Goal: Information Seeking & Learning: Learn about a topic

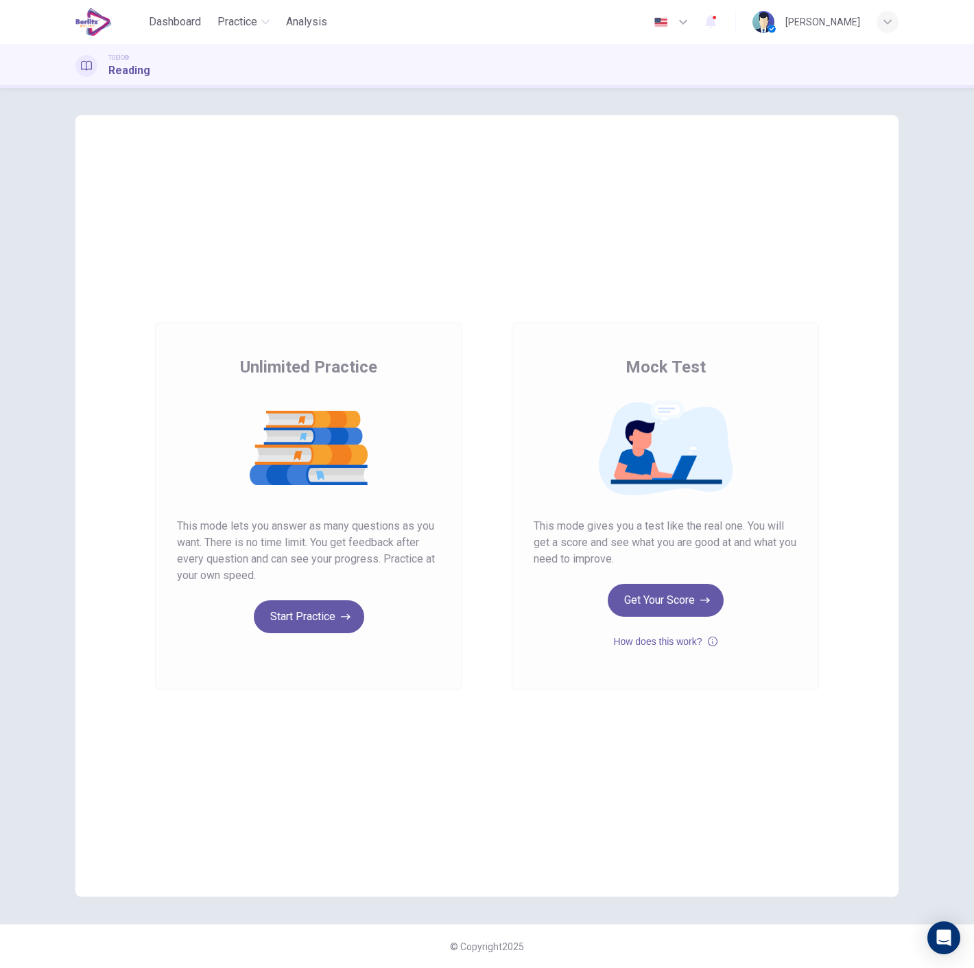
click at [663, 600] on button "Get Your Score" at bounding box center [666, 600] width 116 height 33
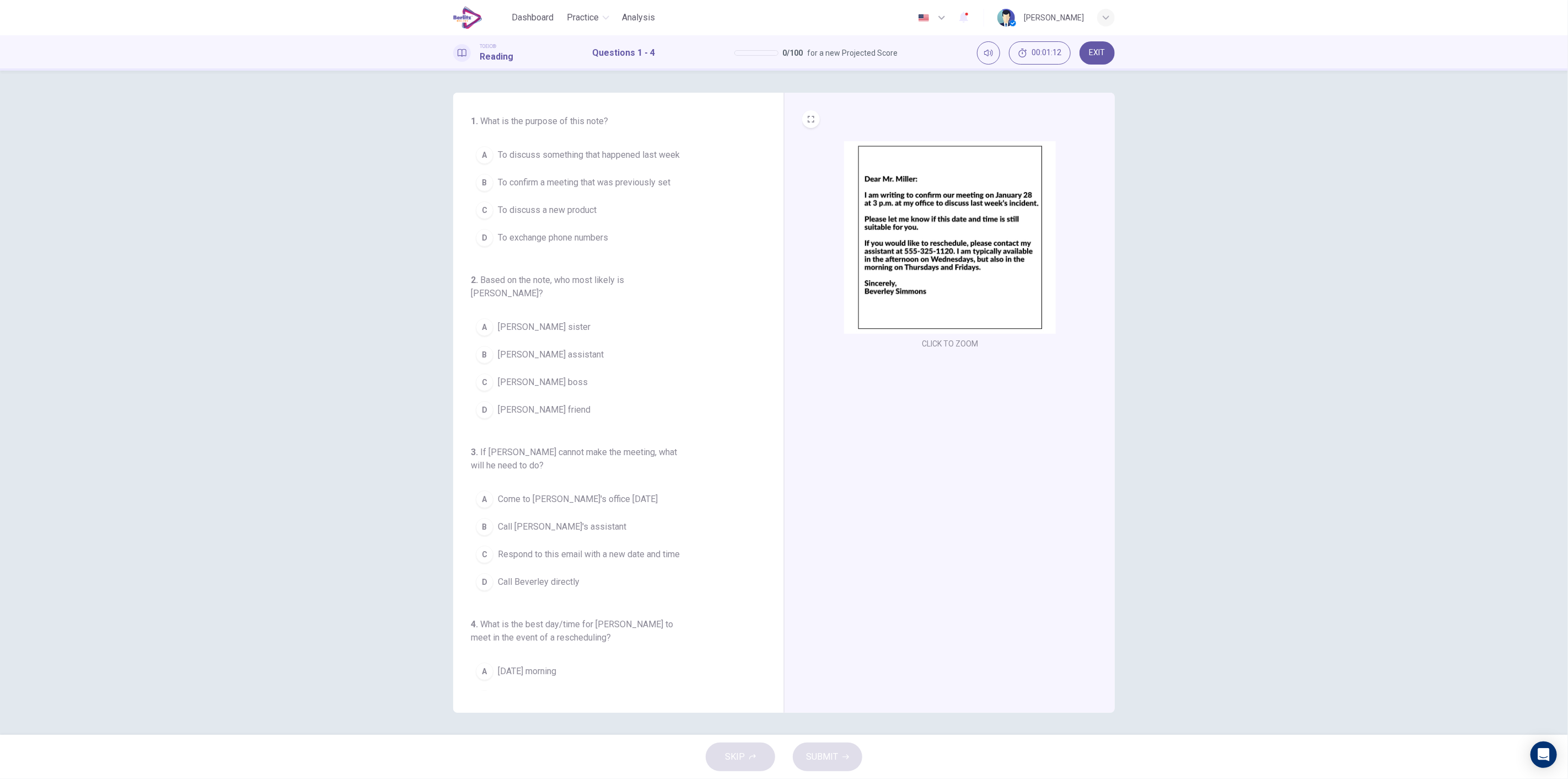
click at [575, 211] on span "To discuss a new product" at bounding box center [547, 210] width 99 height 13
click at [571, 232] on span "To exchange phone numbers" at bounding box center [552, 237] width 110 height 13
click at [658, 158] on span "To discuss something that happened last week" at bounding box center [588, 155] width 182 height 13
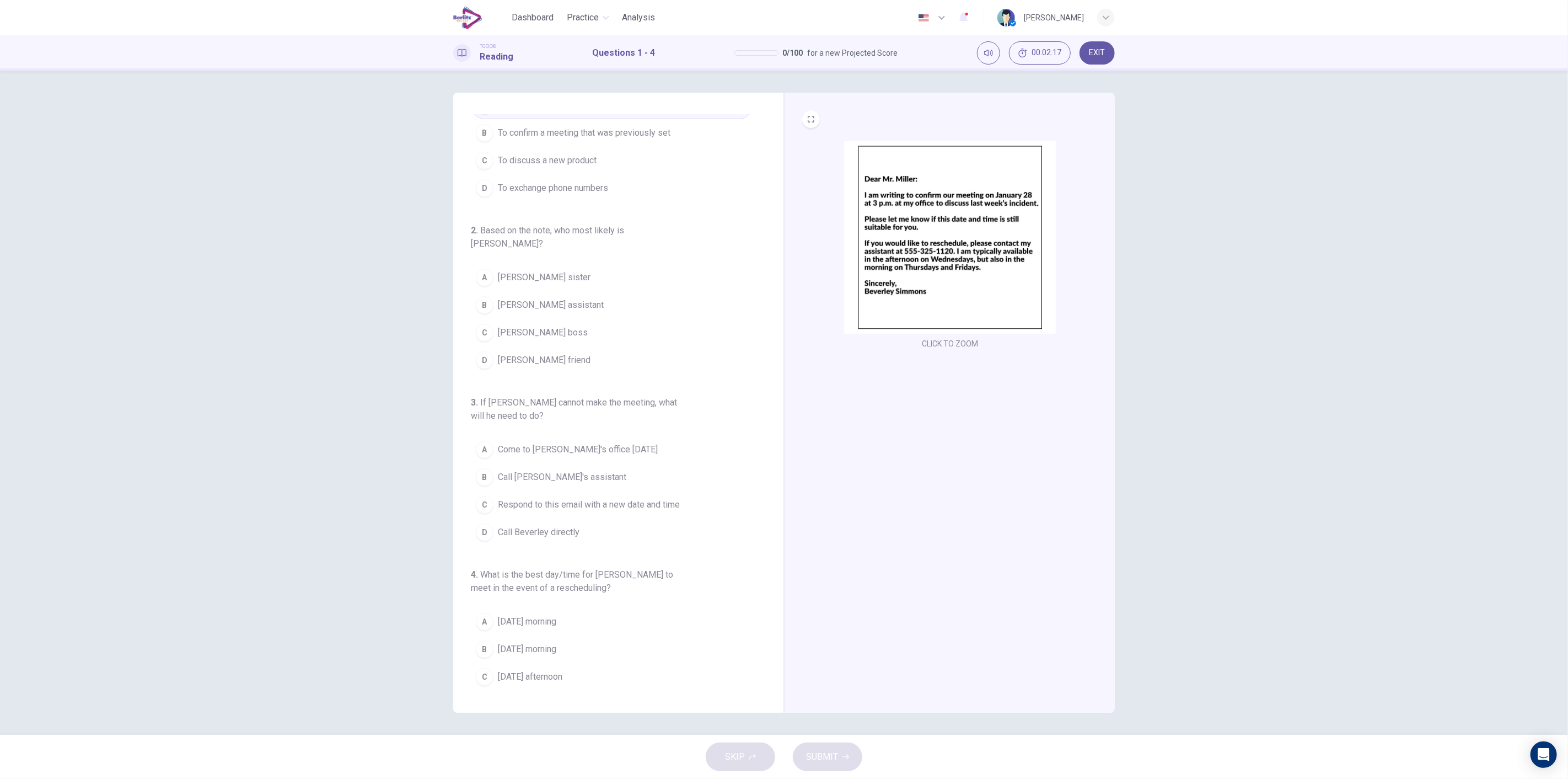
scroll to position [61, 0]
click at [547, 314] on span "[PERSON_NAME] boss" at bounding box center [542, 321] width 90 height 13
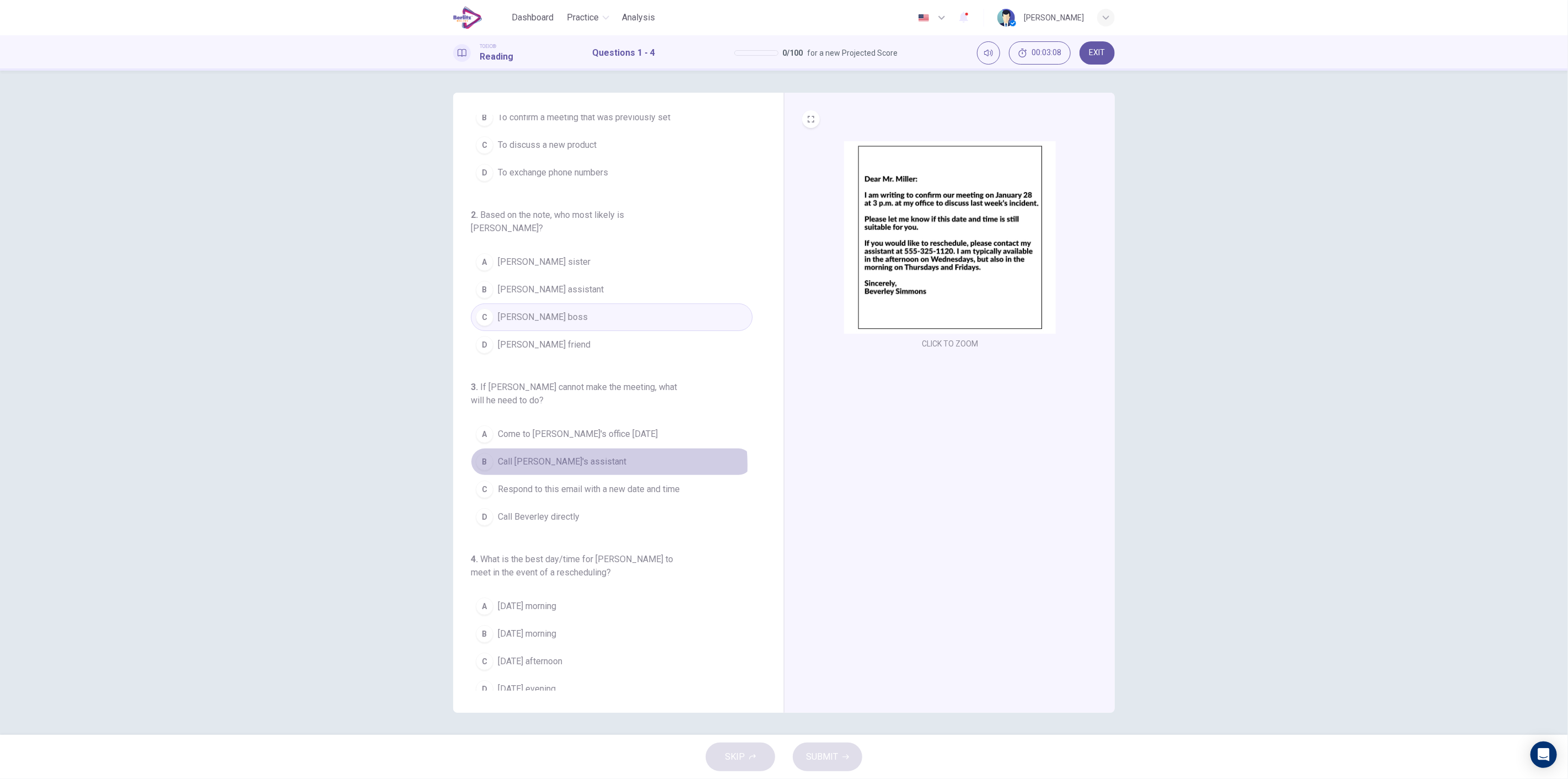
click at [578, 455] on span "Call [PERSON_NAME]'s assistant" at bounding box center [562, 461] width 129 height 13
click at [563, 654] on span "[DATE] afternoon" at bounding box center [530, 661] width 64 height 13
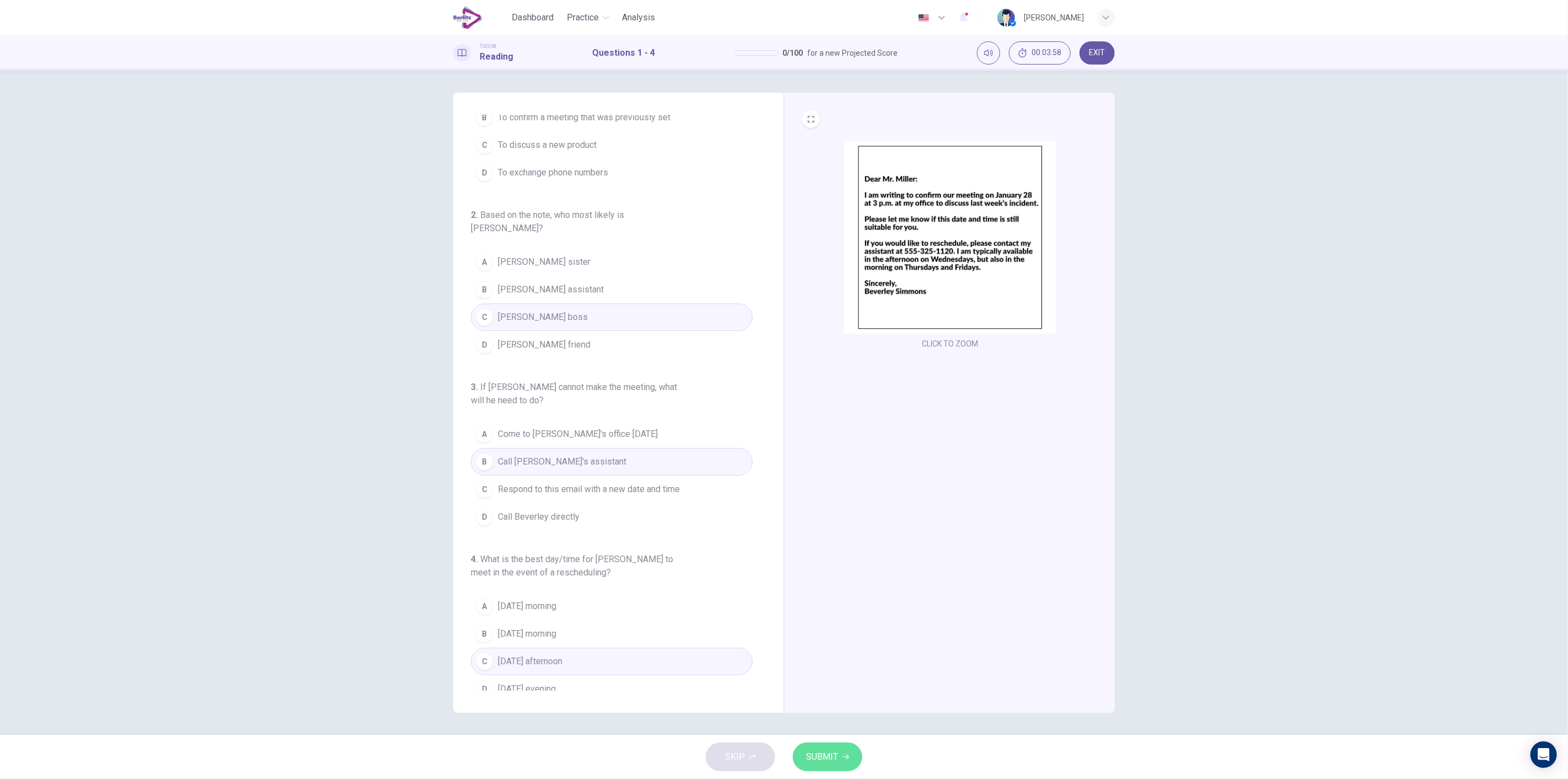
click at [782, 752] on span "SUBMIT" at bounding box center [822, 756] width 32 height 15
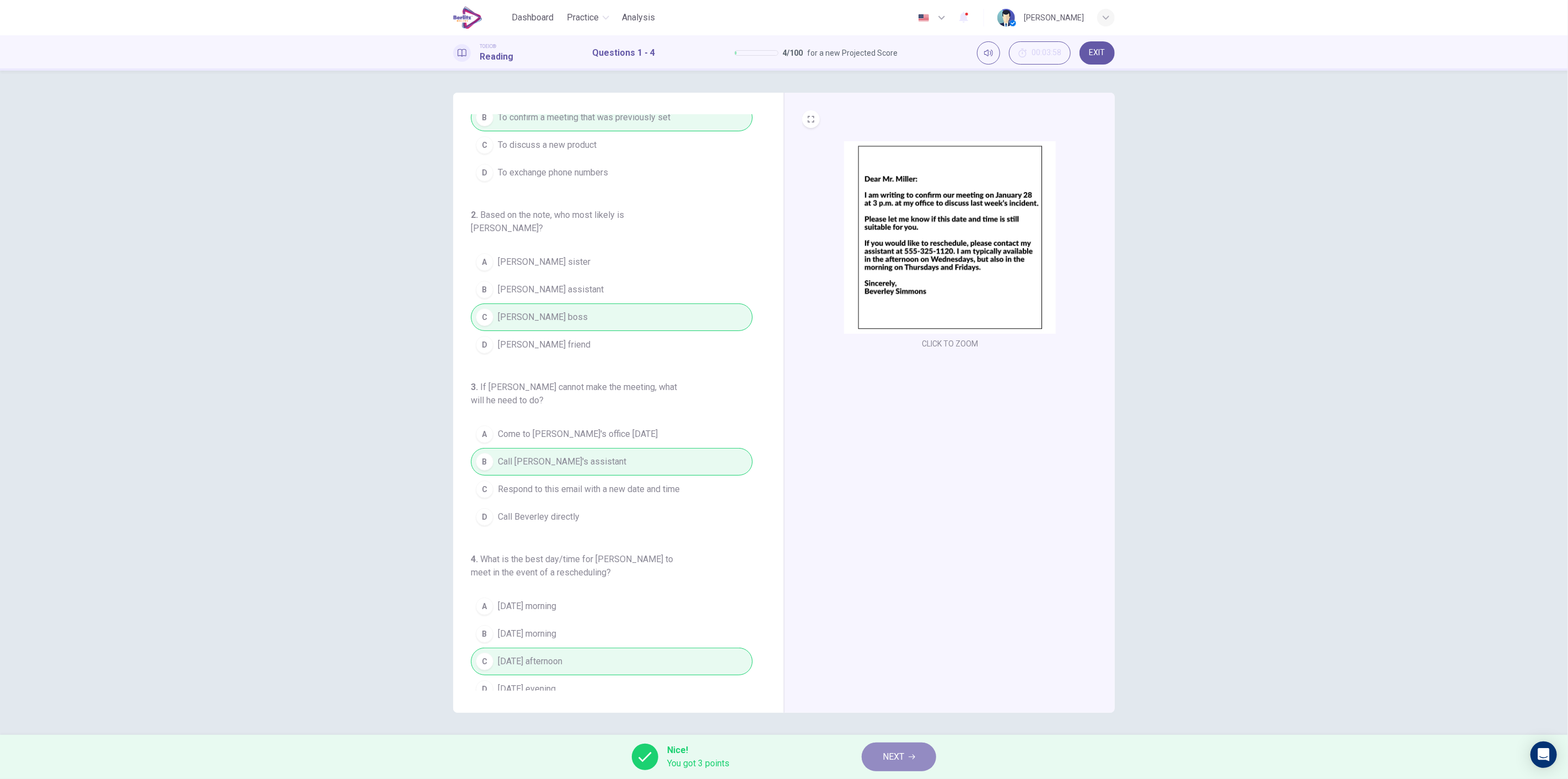
click at [782, 756] on button "NEXT" at bounding box center [899, 756] width 75 height 29
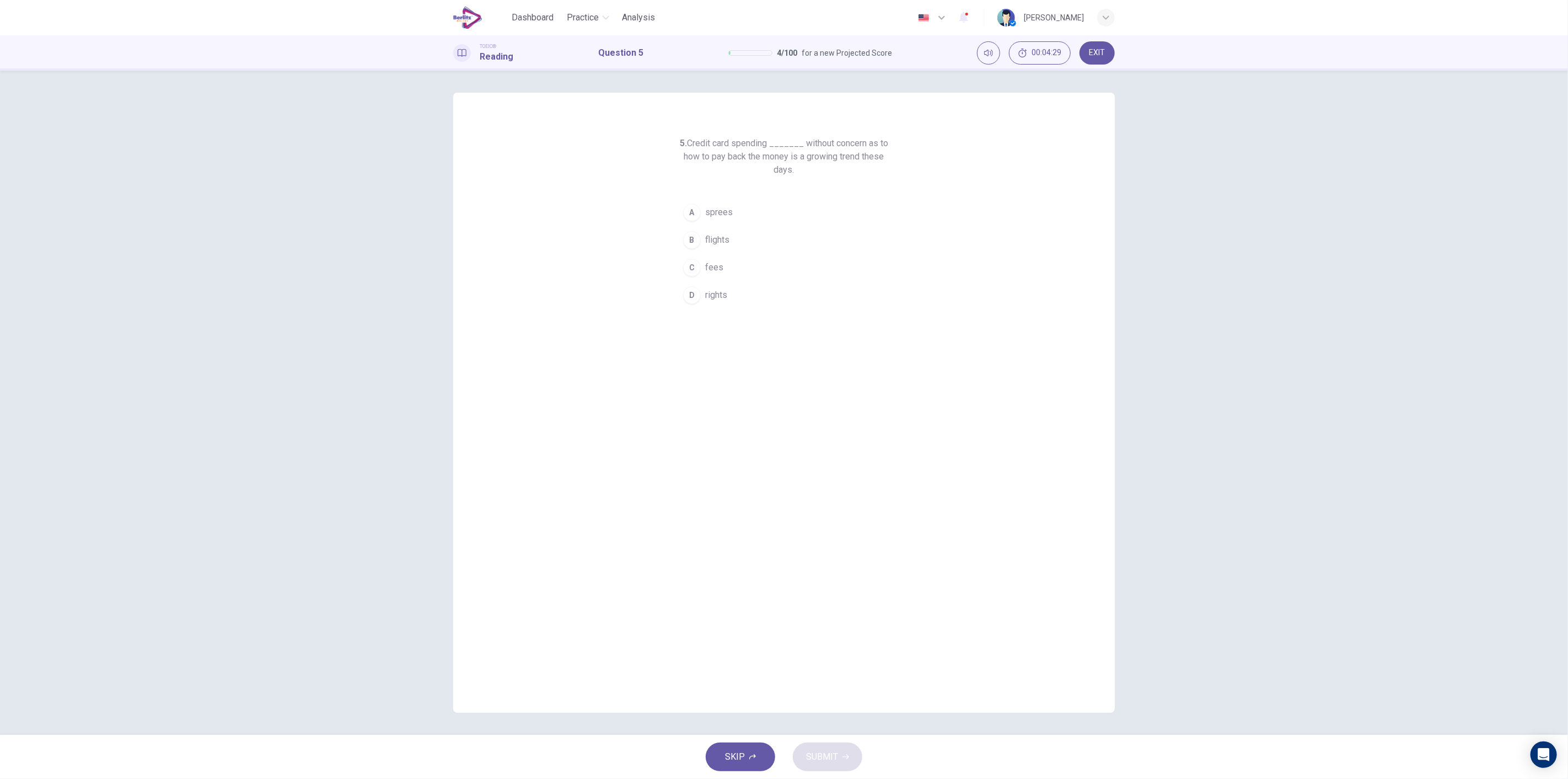
click at [735, 217] on button "A sprees" at bounding box center [784, 212] width 211 height 27
click at [782, 758] on span "SUBMIT" at bounding box center [822, 756] width 32 height 15
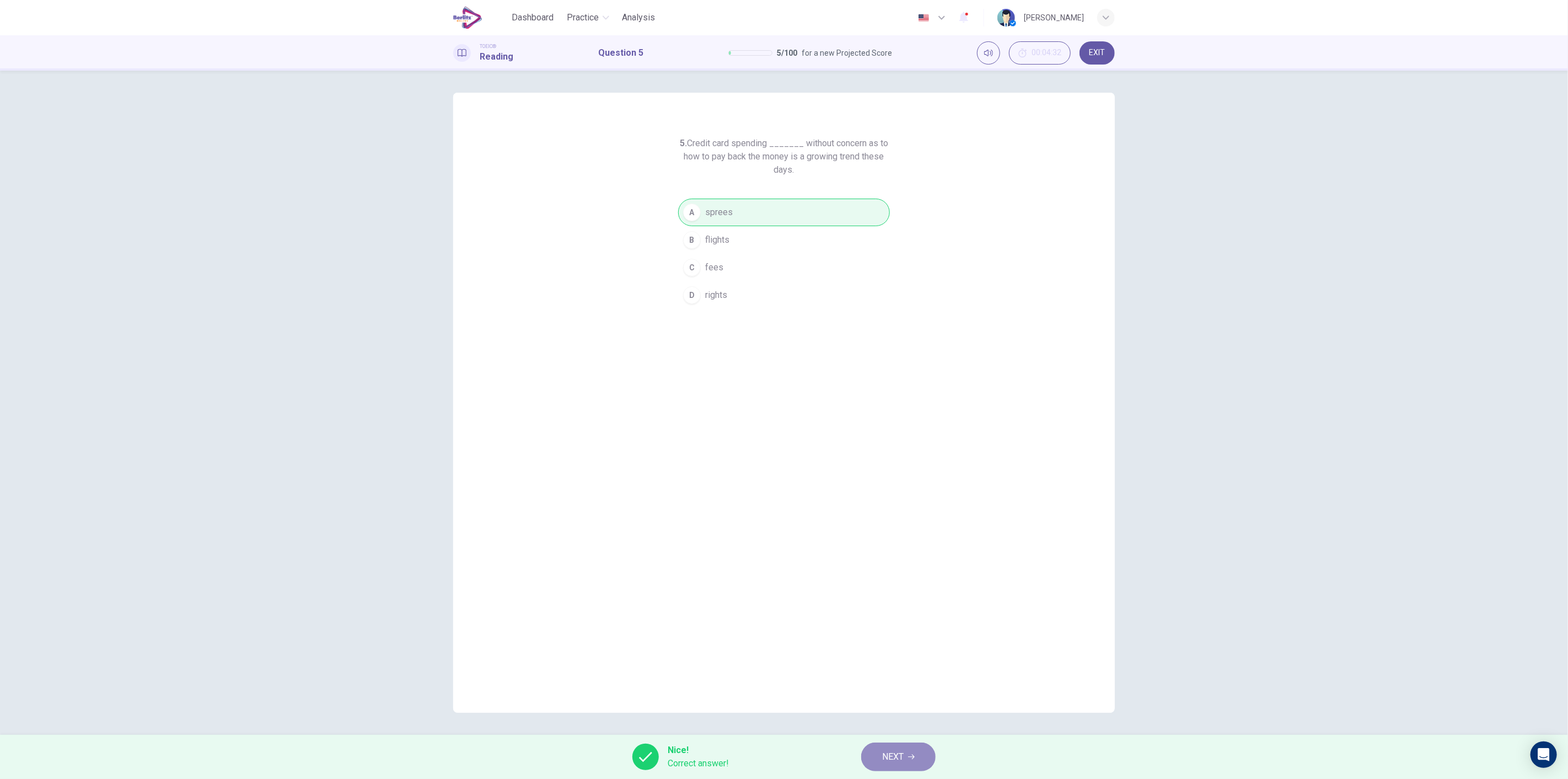
click at [782, 752] on button "NEXT" at bounding box center [898, 756] width 75 height 29
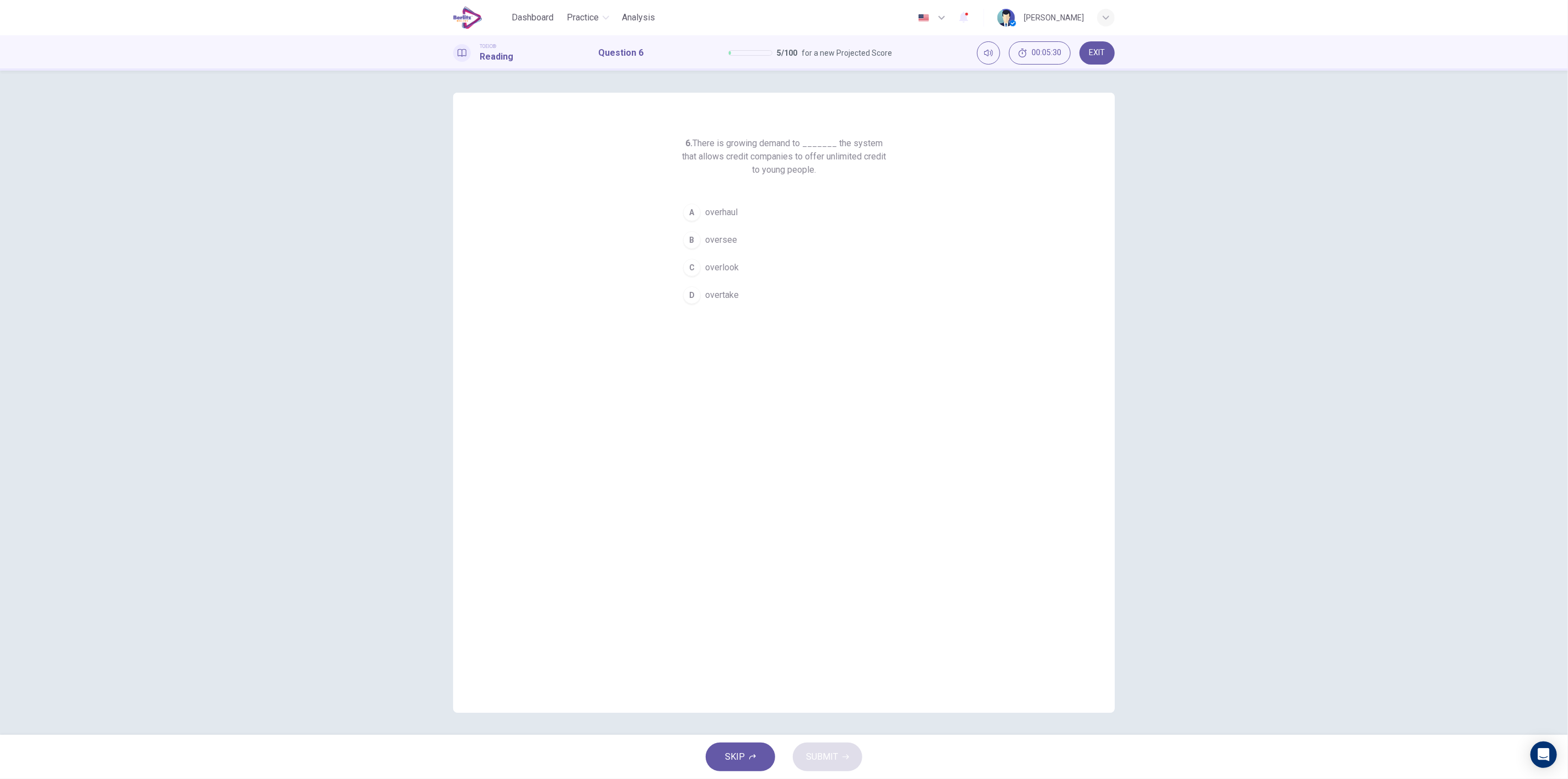
click at [726, 296] on span "overtake" at bounding box center [722, 295] width 34 height 13
click at [782, 756] on span "SUBMIT" at bounding box center [822, 756] width 32 height 15
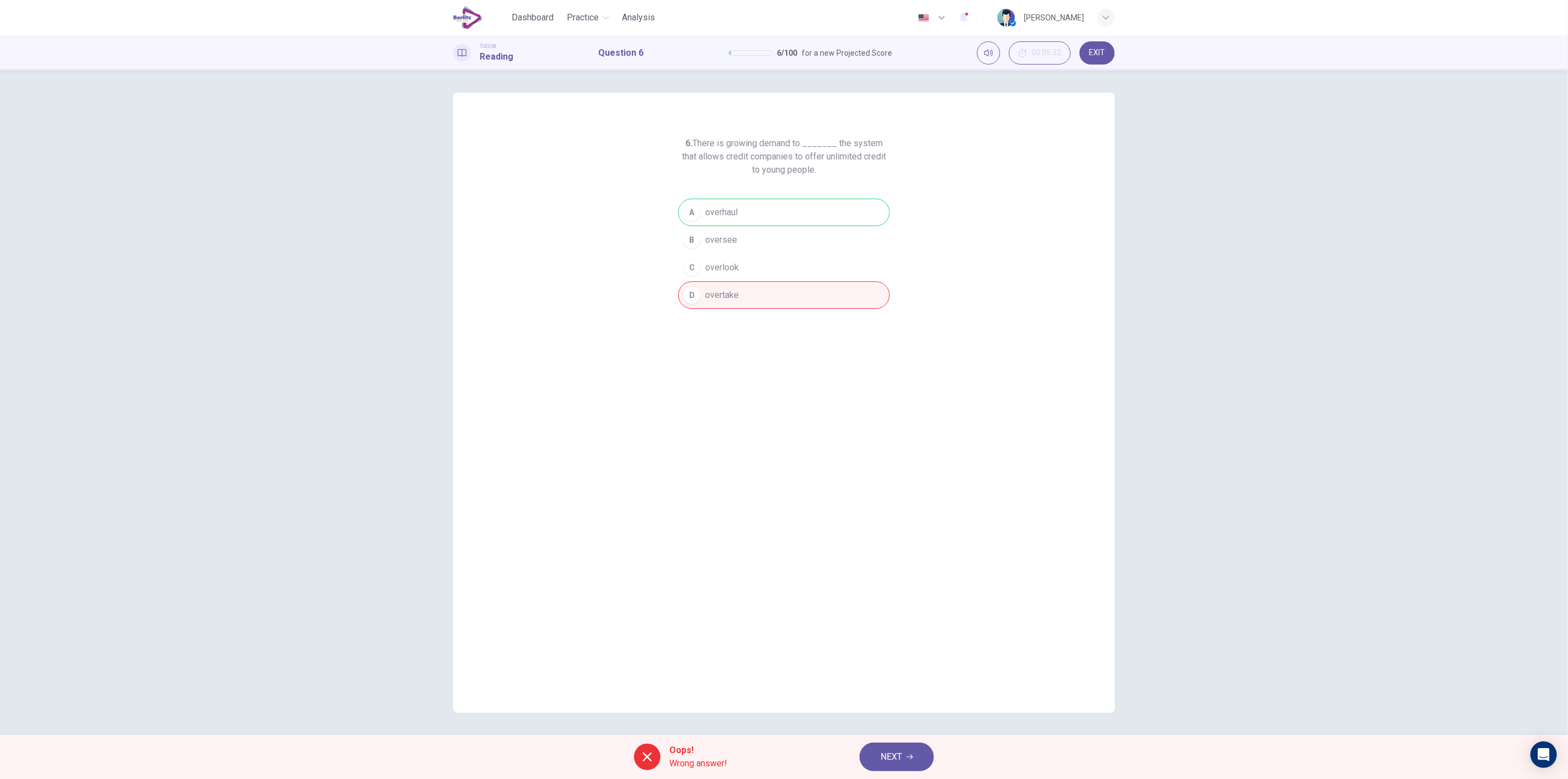
click at [782, 756] on icon "button" at bounding box center [910, 756] width 6 height 6
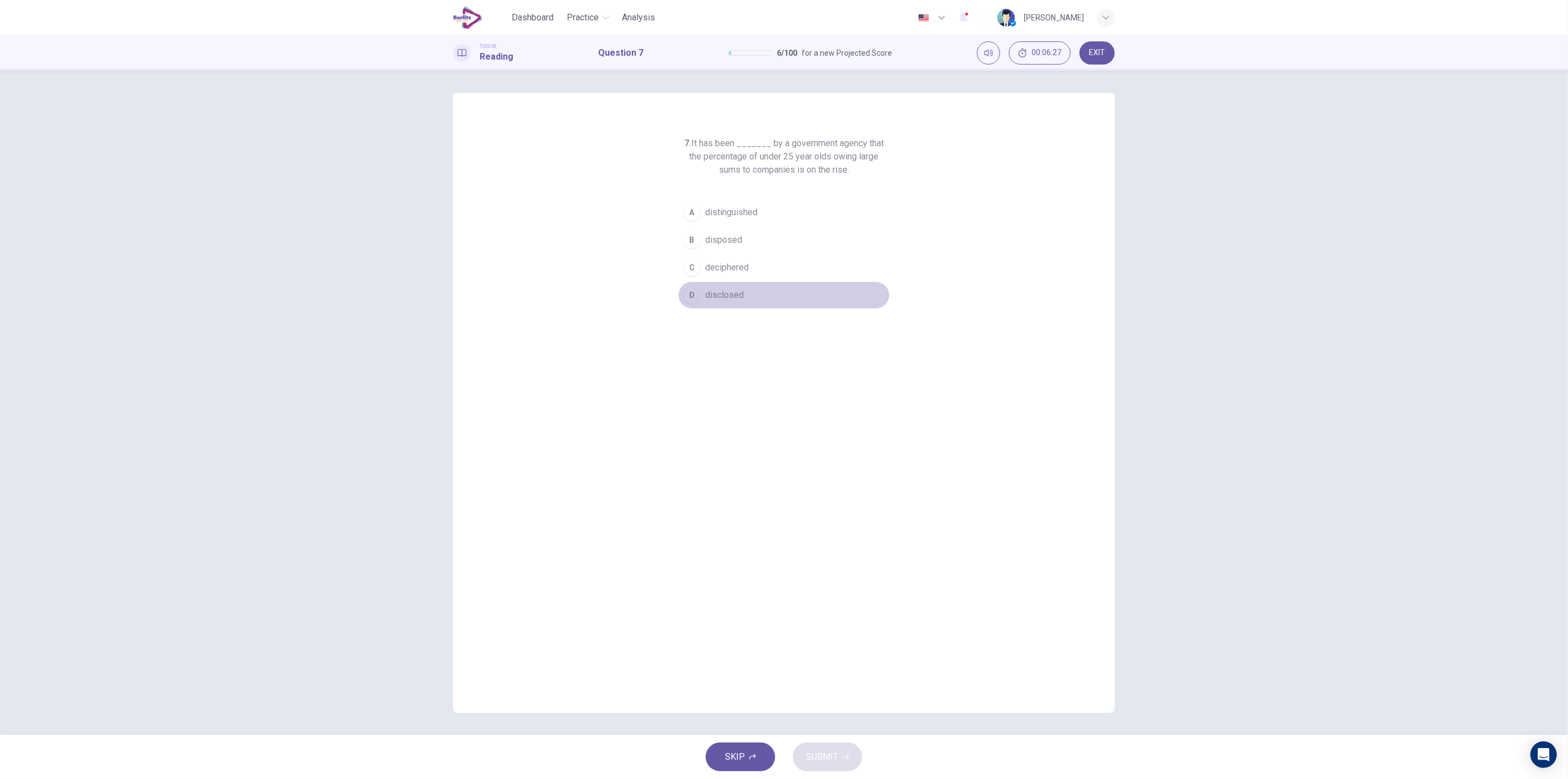
click at [739, 294] on span "disclosed" at bounding box center [724, 295] width 39 height 13
click at [770, 276] on button "C deciphered" at bounding box center [784, 268] width 211 height 27
click at [782, 754] on span "SUBMIT" at bounding box center [822, 756] width 32 height 15
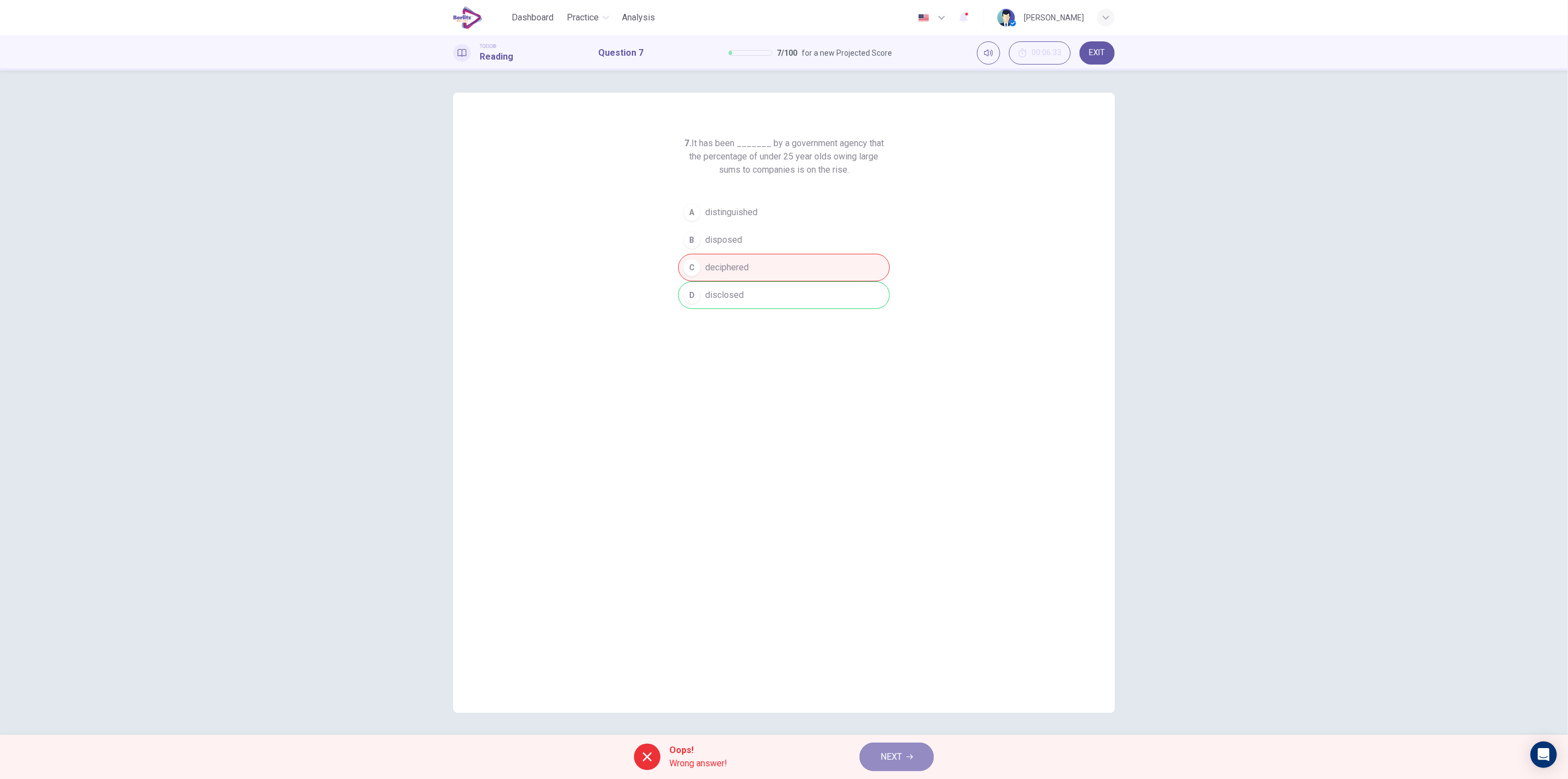
click at [782, 751] on button "NEXT" at bounding box center [896, 756] width 75 height 29
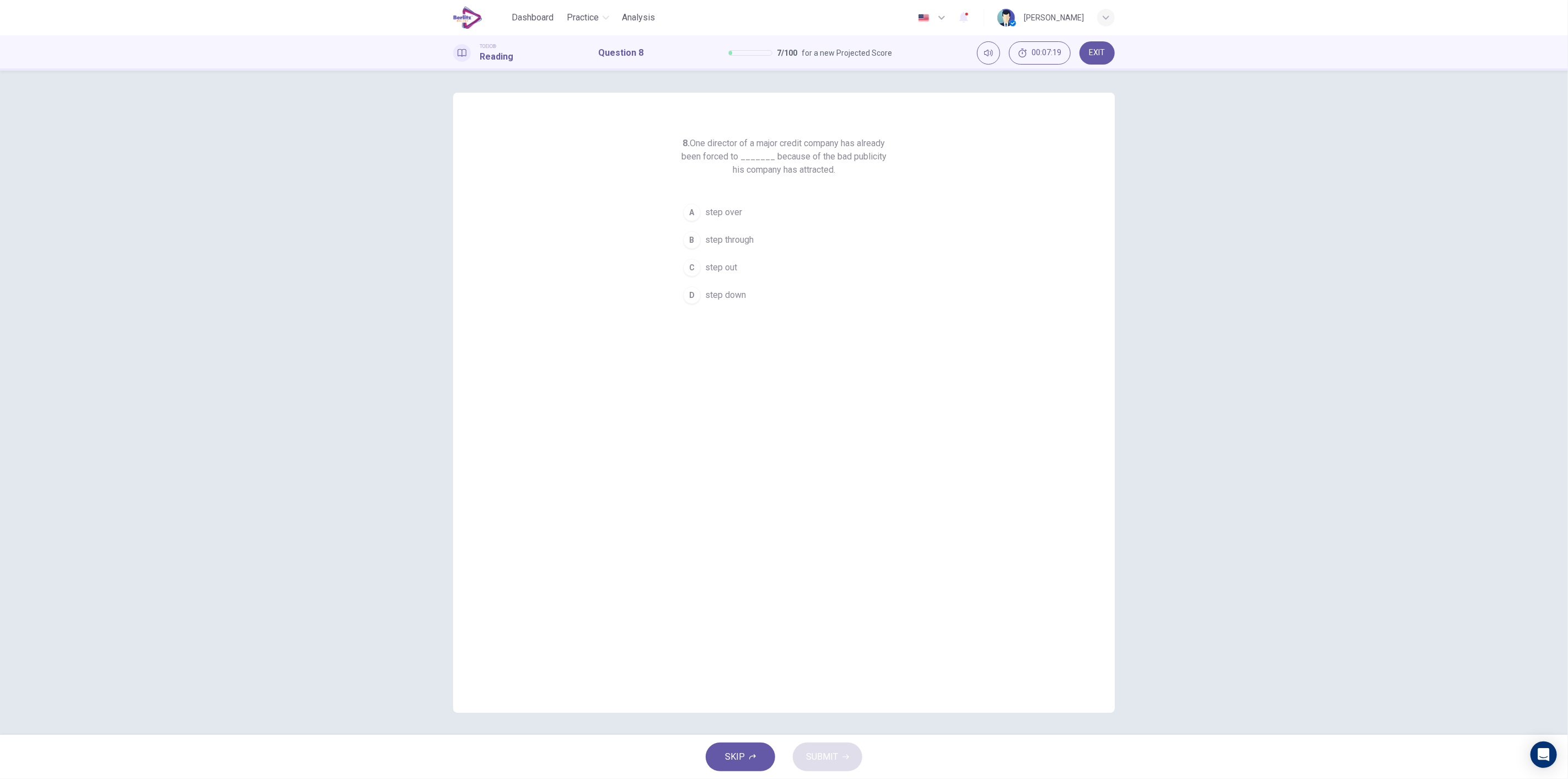
click at [747, 268] on button "C step out" at bounding box center [784, 268] width 211 height 27
click at [782, 745] on button "SUBMIT" at bounding box center [827, 756] width 69 height 29
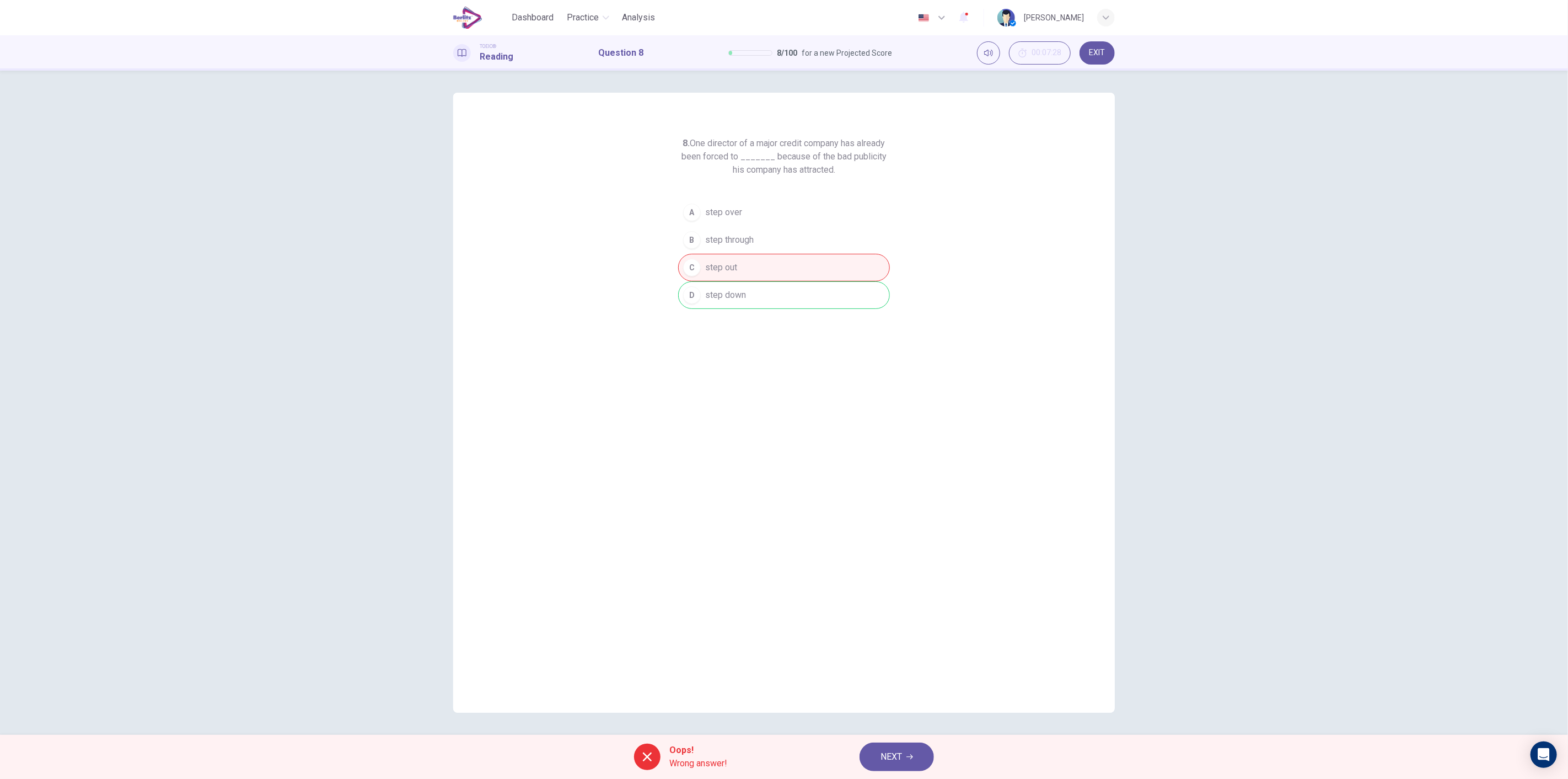
click at [782, 748] on button "NEXT" at bounding box center [896, 756] width 75 height 29
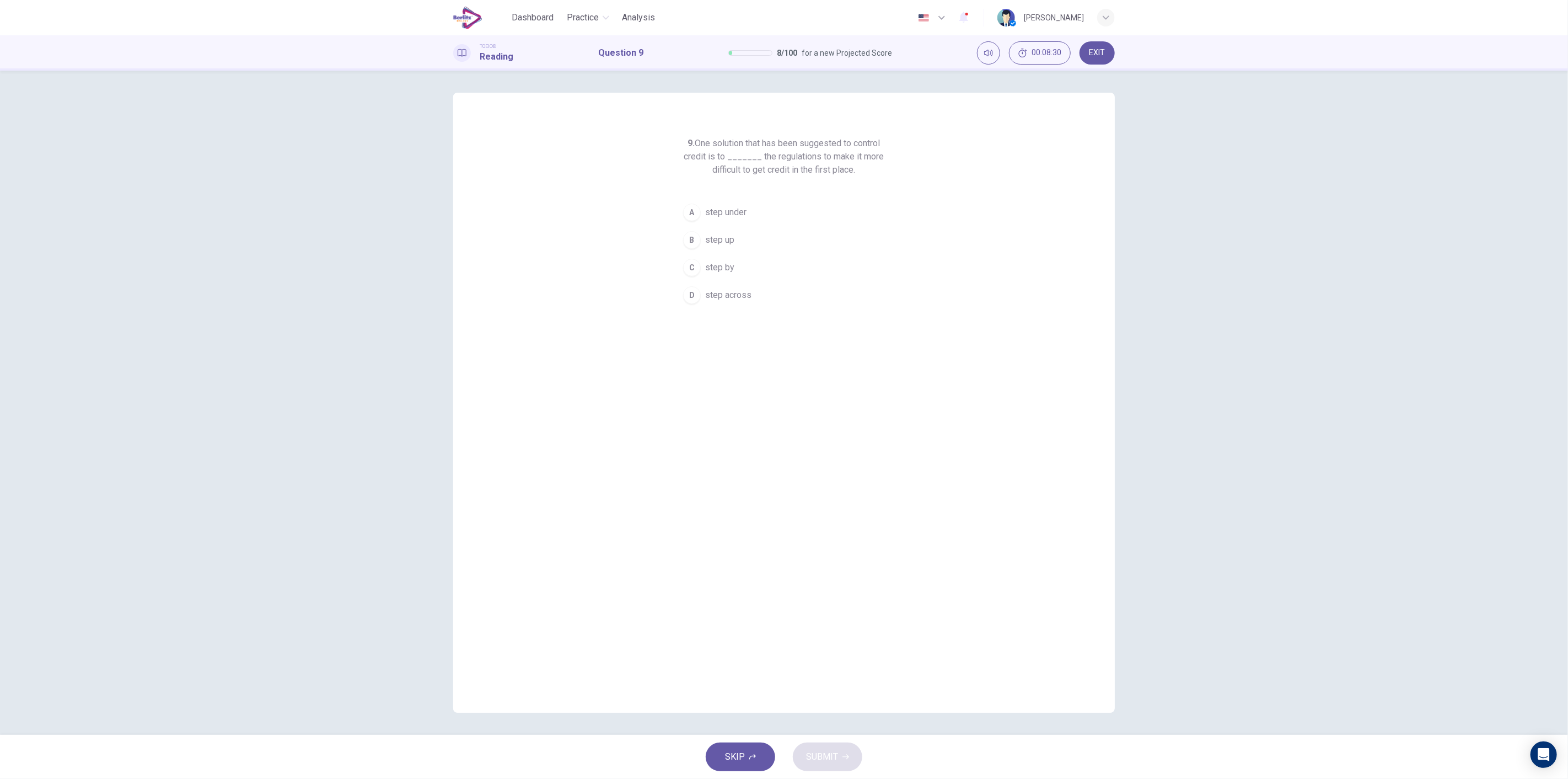
click at [739, 290] on span "step across" at bounding box center [728, 295] width 47 height 13
click at [782, 756] on button "SUBMIT" at bounding box center [827, 756] width 69 height 29
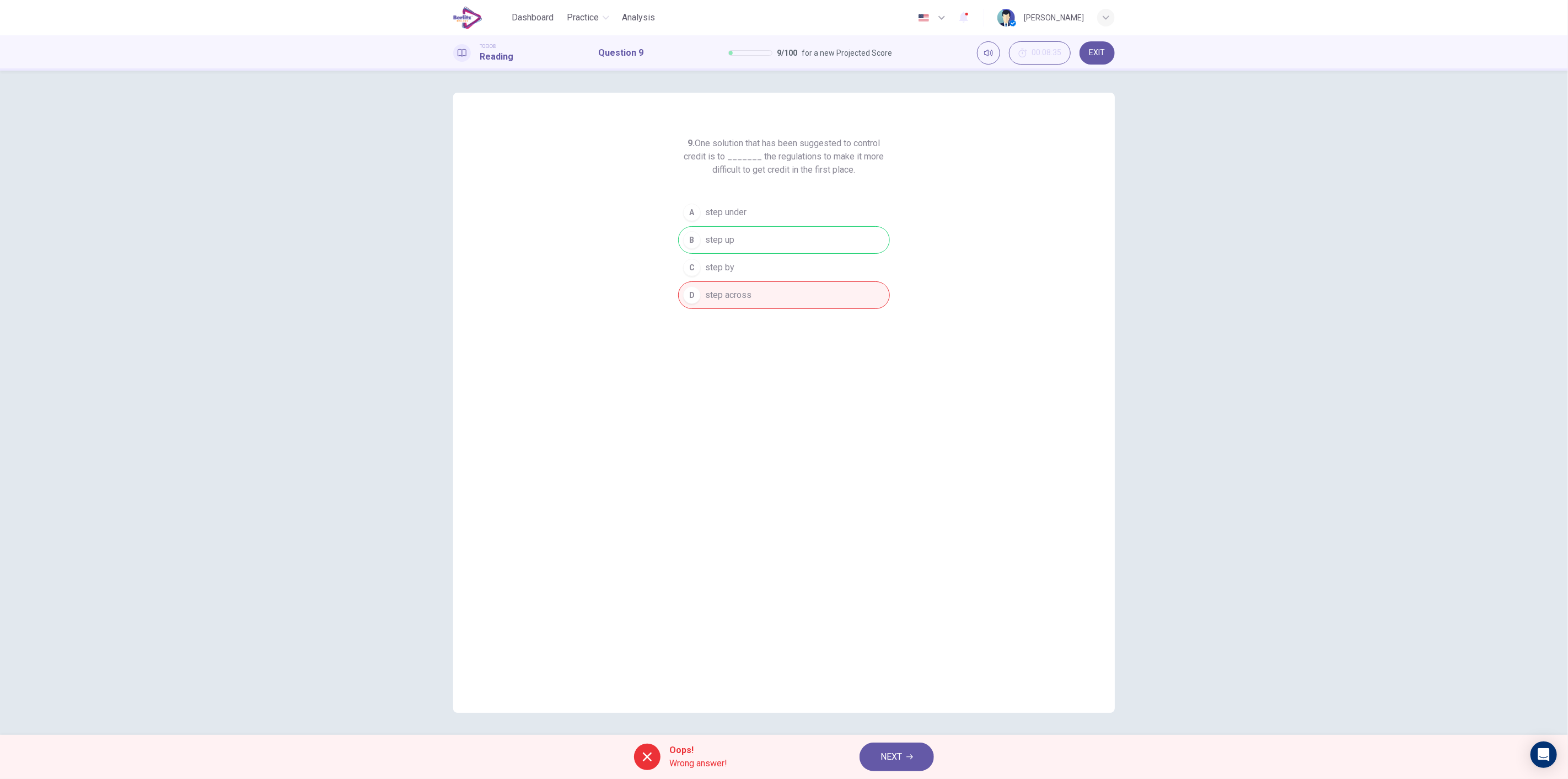
click at [782, 758] on span "NEXT" at bounding box center [891, 756] width 22 height 15
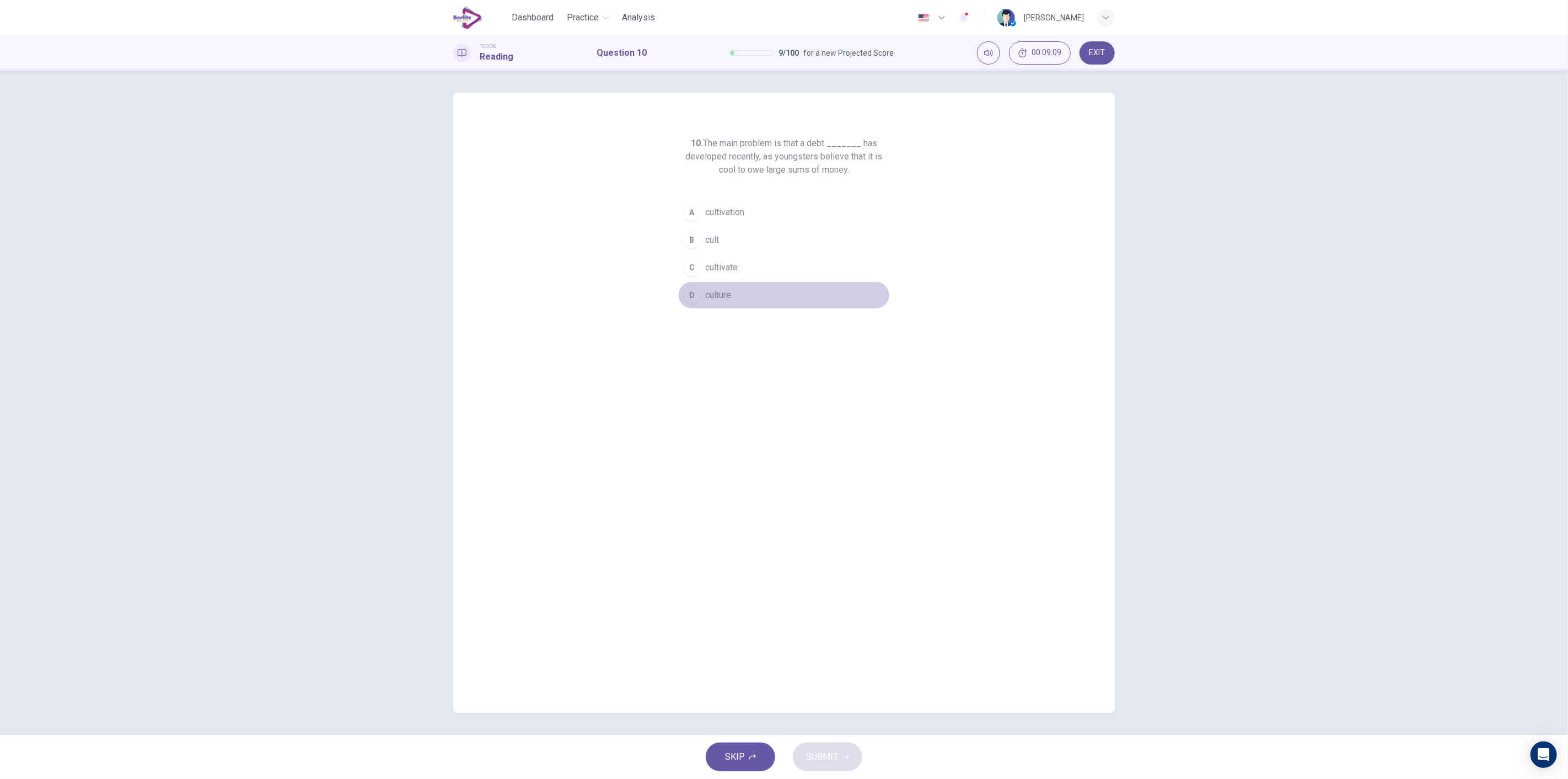
click at [739, 295] on button "D culture" at bounding box center [784, 295] width 211 height 27
click at [782, 752] on span "SUBMIT" at bounding box center [822, 756] width 32 height 15
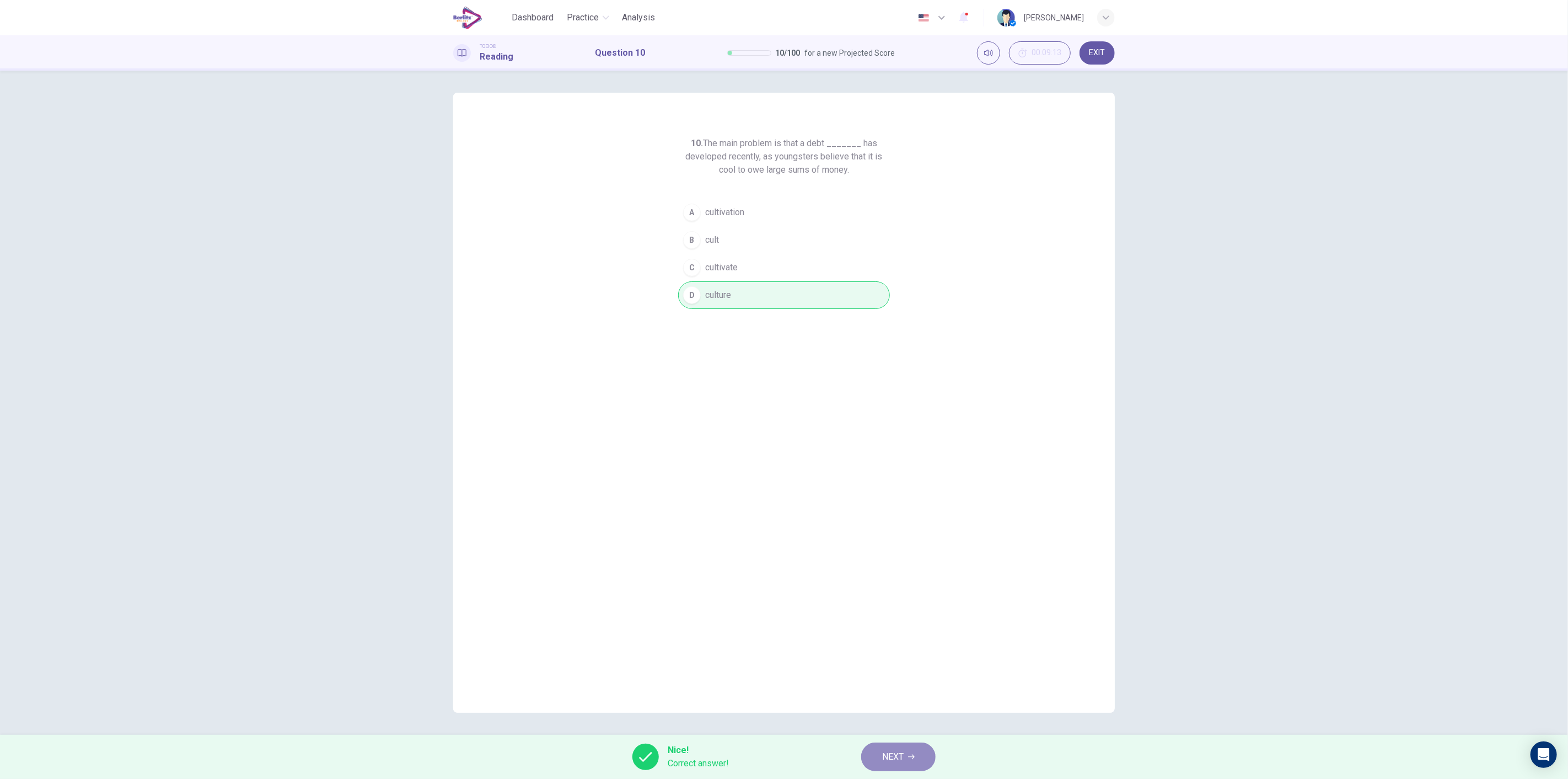
click at [782, 751] on span "NEXT" at bounding box center [893, 756] width 22 height 15
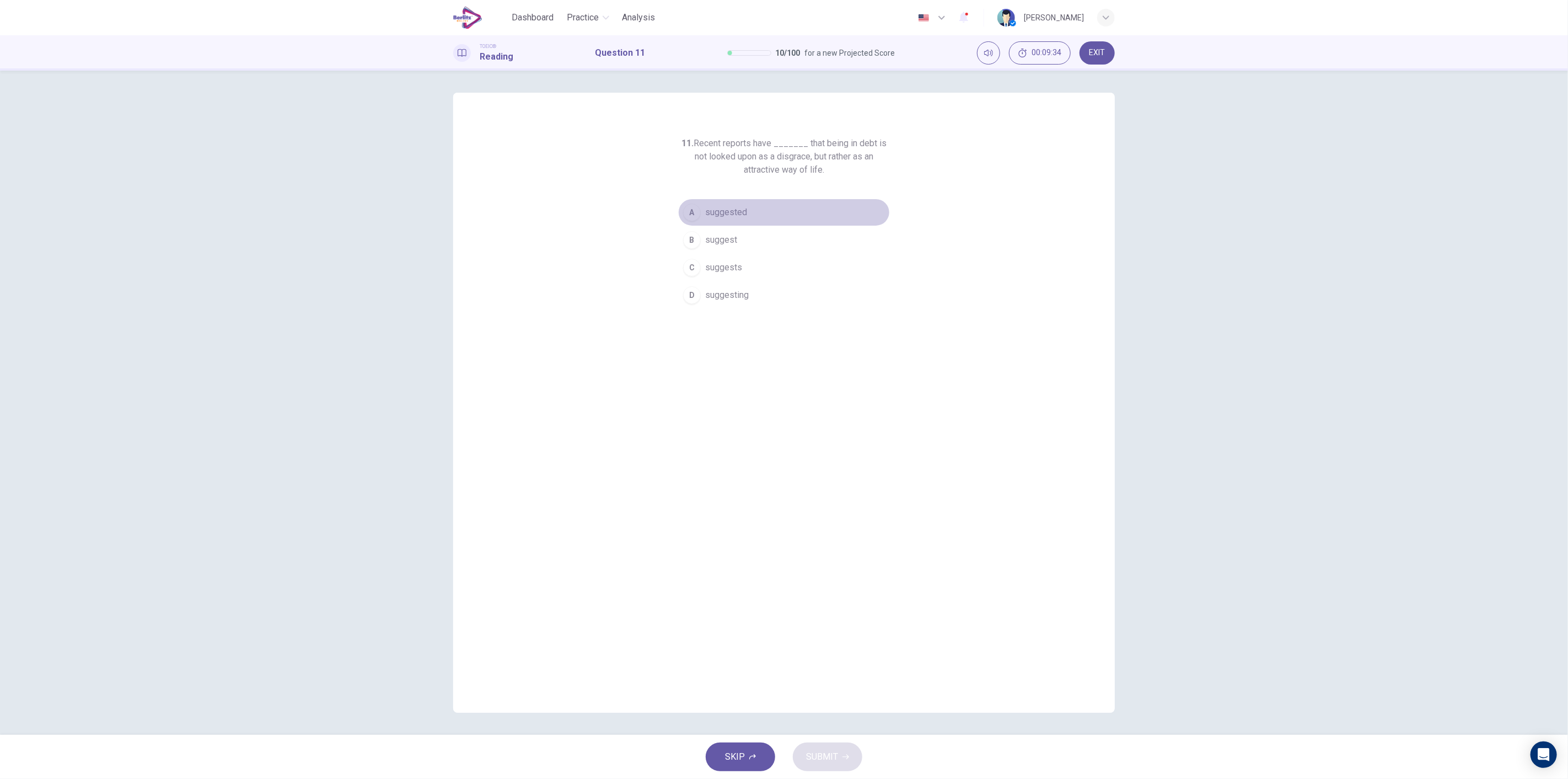
click at [750, 216] on button "A suggested" at bounding box center [784, 212] width 211 height 27
click at [782, 749] on span "SUBMIT" at bounding box center [822, 756] width 32 height 15
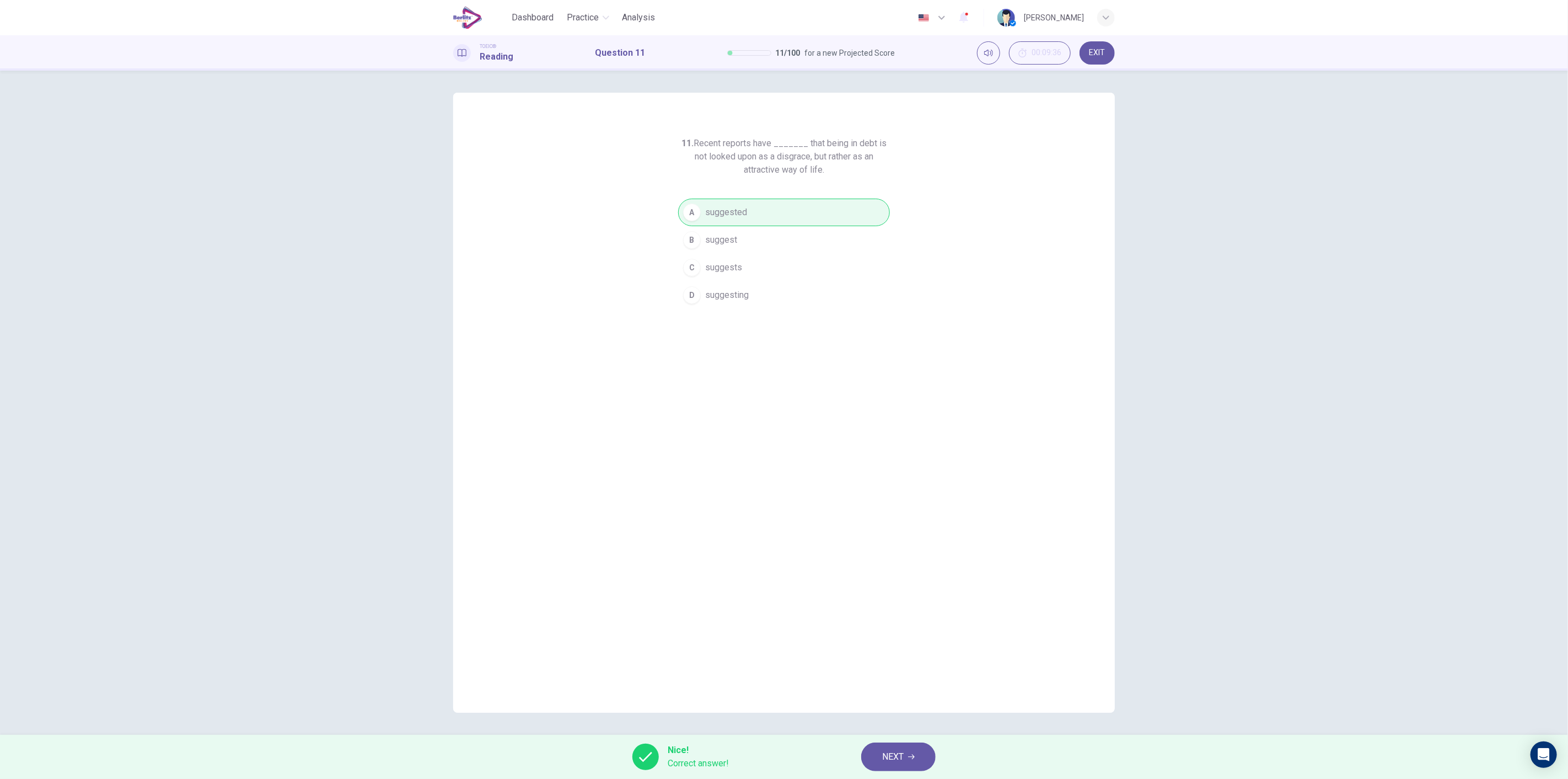
click at [782, 758] on button "NEXT" at bounding box center [898, 756] width 75 height 29
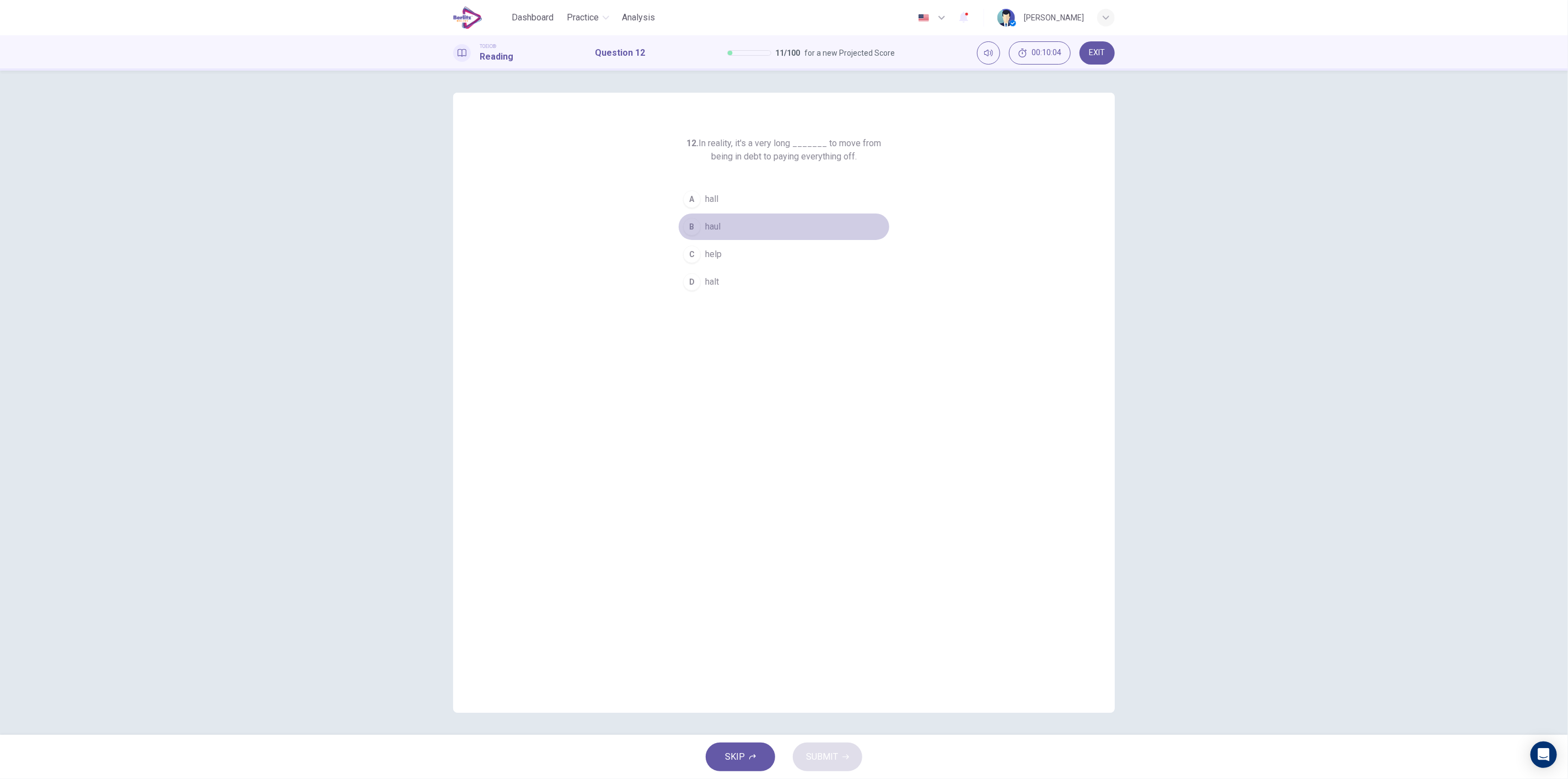
click at [728, 227] on button "B haul" at bounding box center [784, 227] width 211 height 27
click at [782, 750] on span "SUBMIT" at bounding box center [822, 756] width 32 height 15
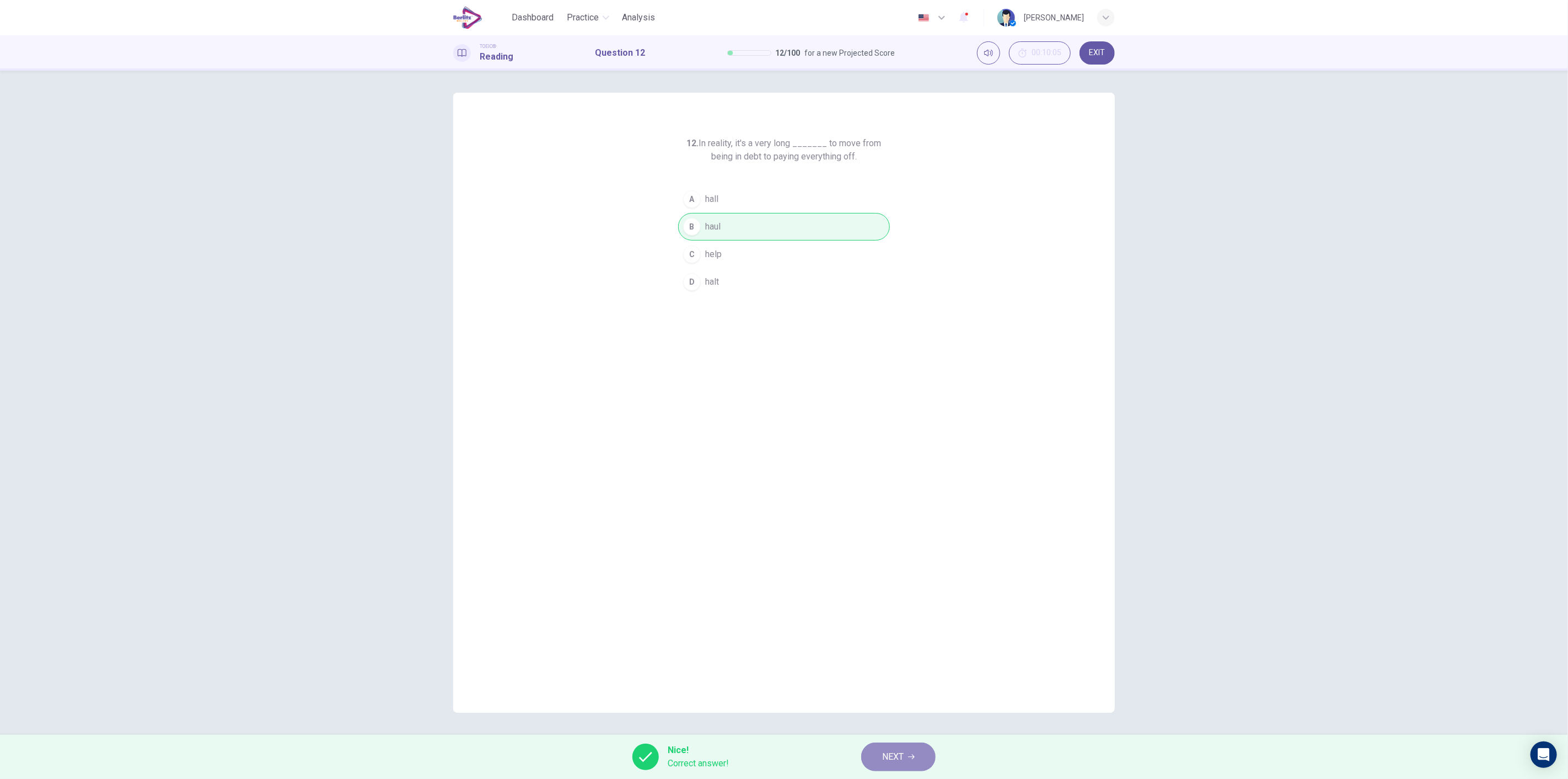
click at [782, 758] on icon "button" at bounding box center [911, 756] width 6 height 6
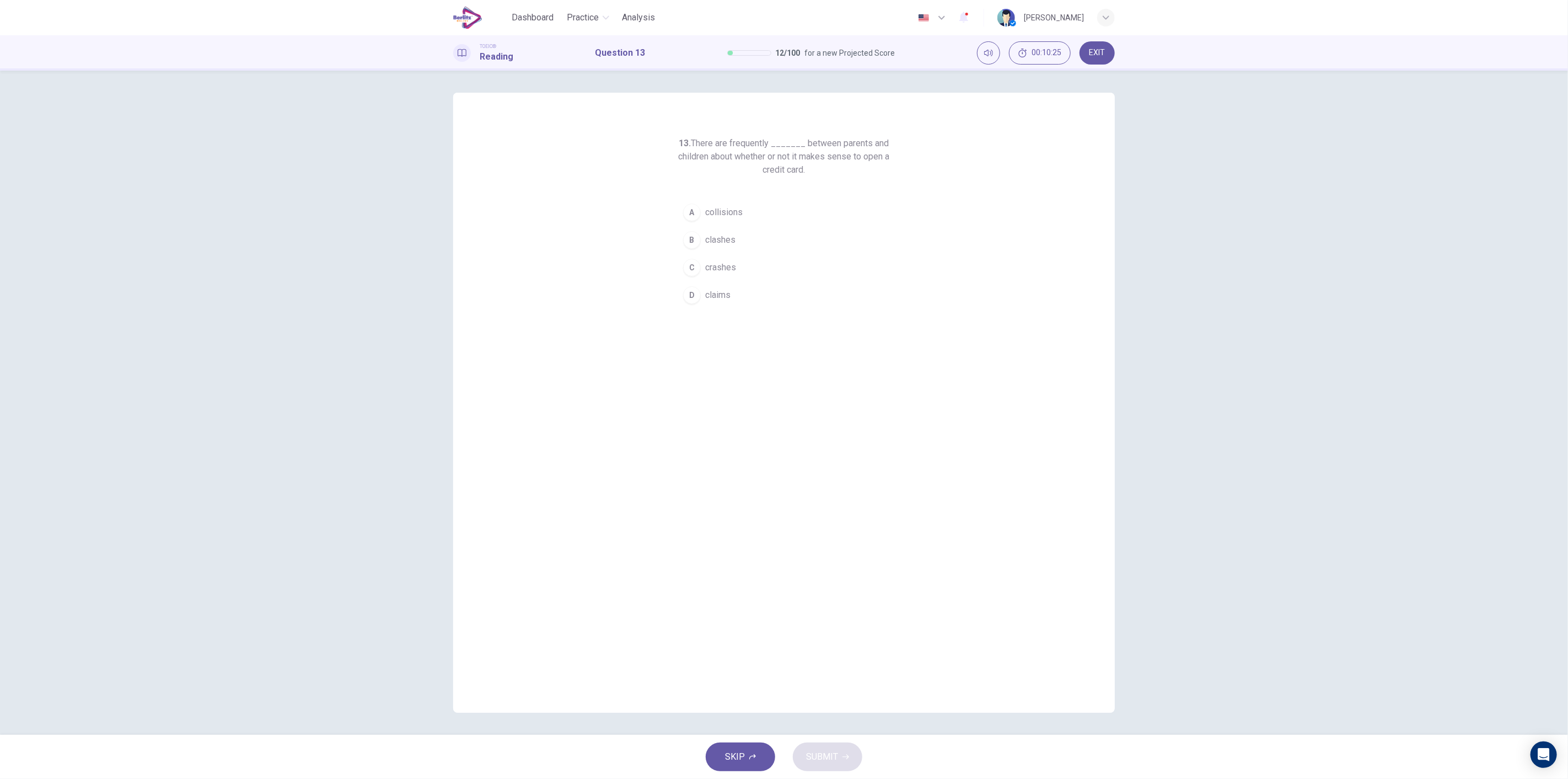
click at [729, 301] on span "claims" at bounding box center [718, 295] width 26 height 13
click at [782, 752] on span "SUBMIT" at bounding box center [822, 756] width 32 height 15
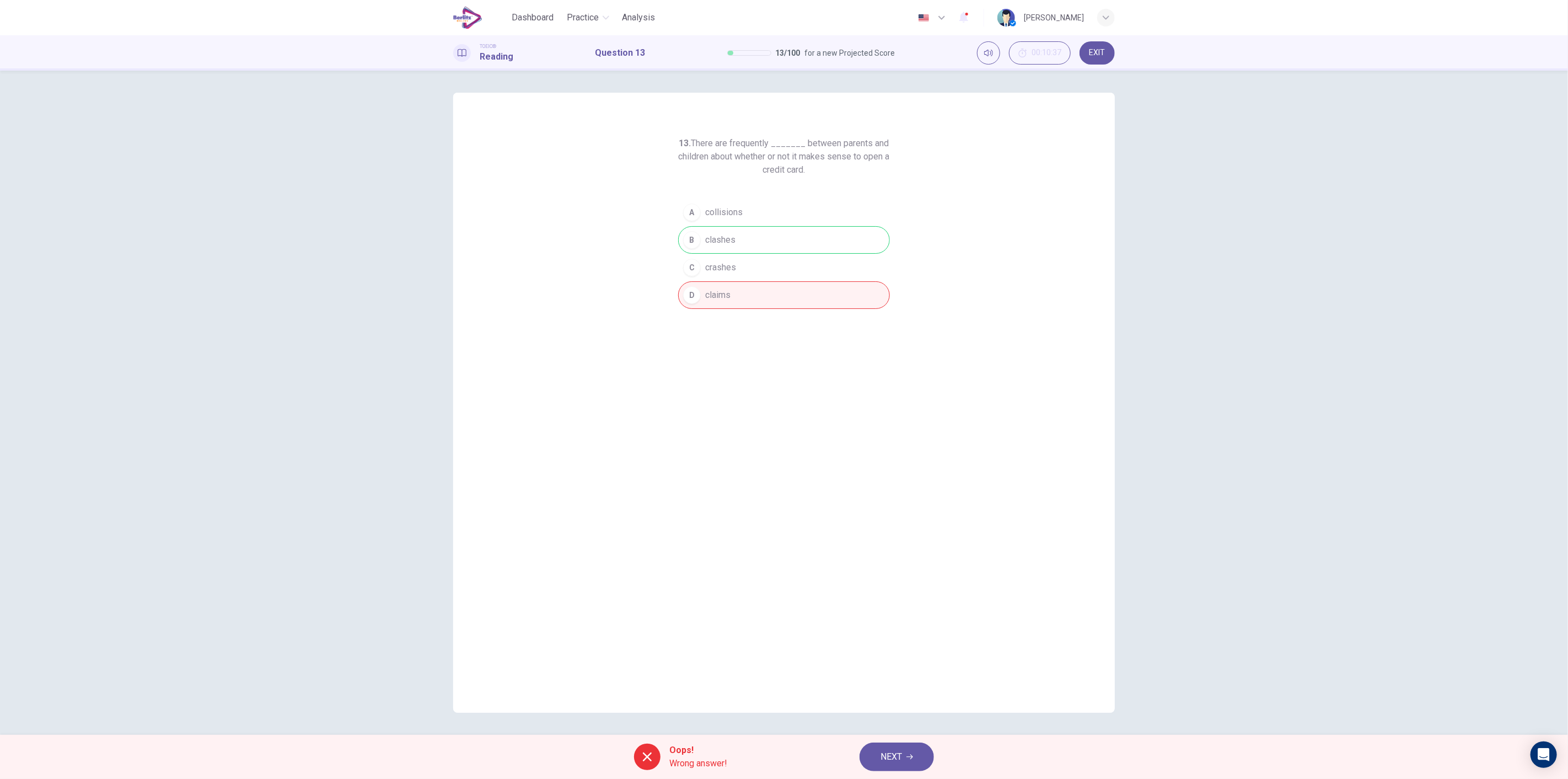
click at [782, 750] on button "NEXT" at bounding box center [896, 756] width 75 height 29
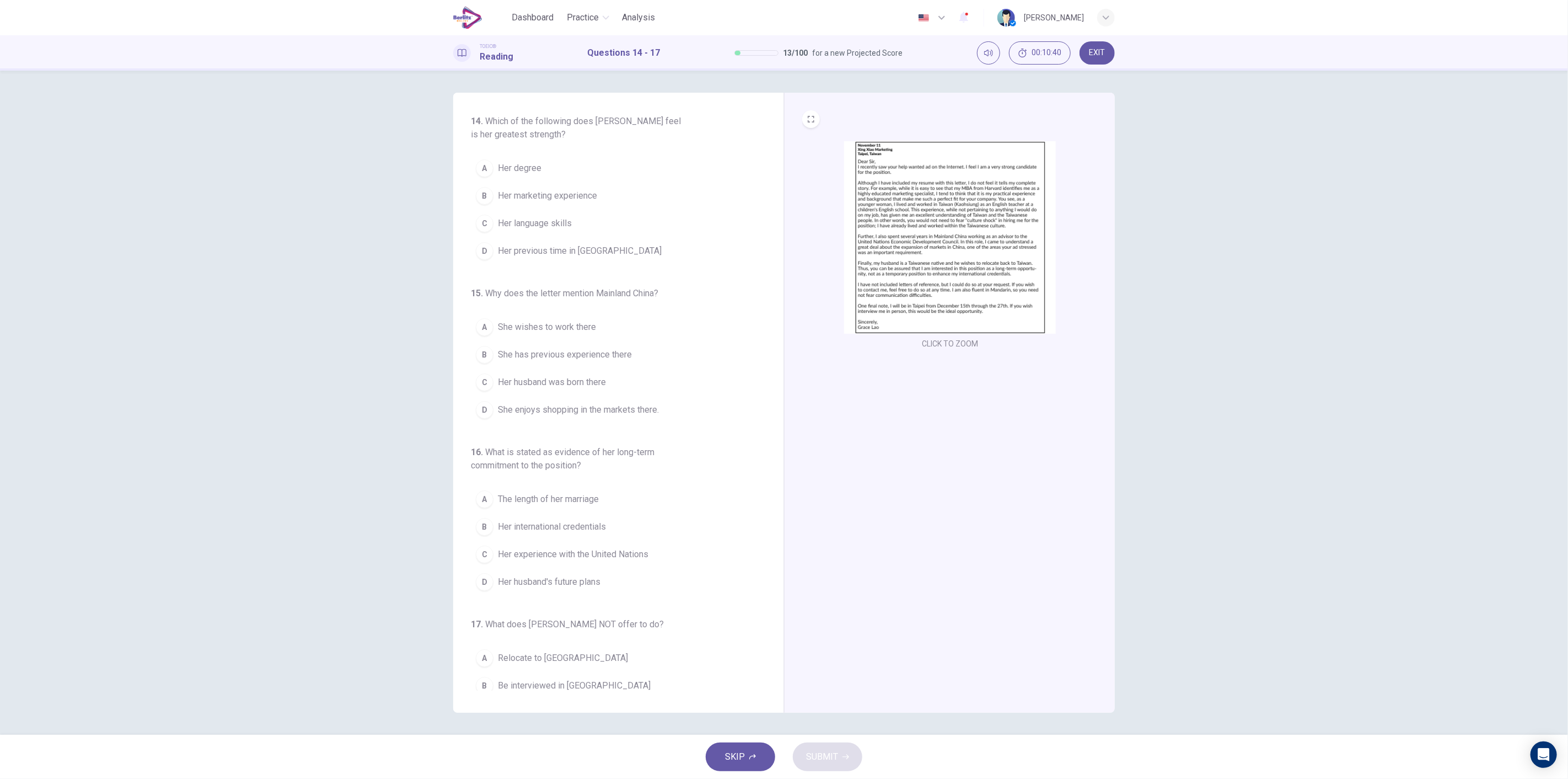
click at [782, 296] on img at bounding box center [949, 237] width 211 height 192
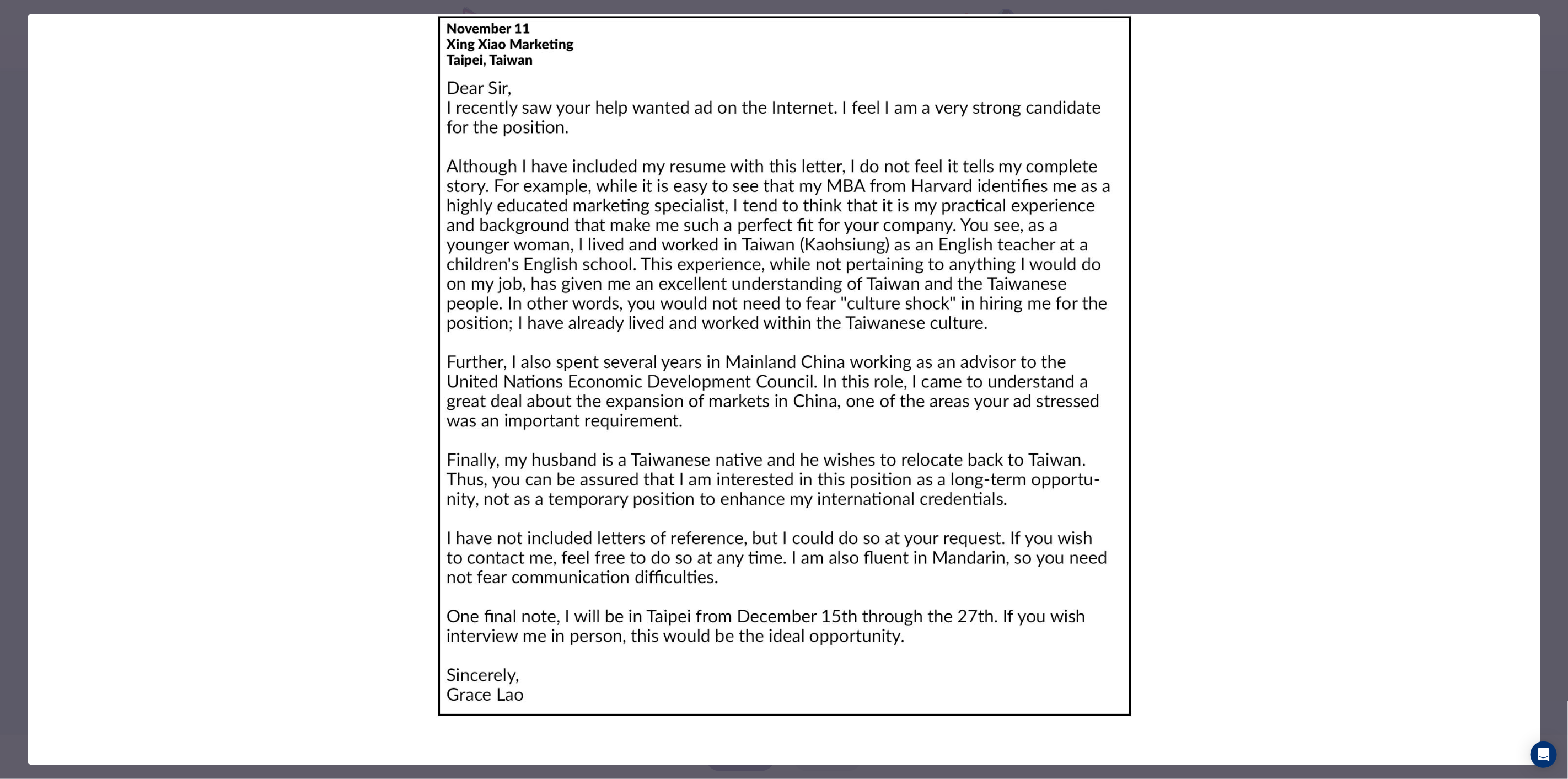
click at [782, 285] on img at bounding box center [784, 366] width 1513 height 704
click at [13, 118] on div at bounding box center [784, 389] width 1568 height 779
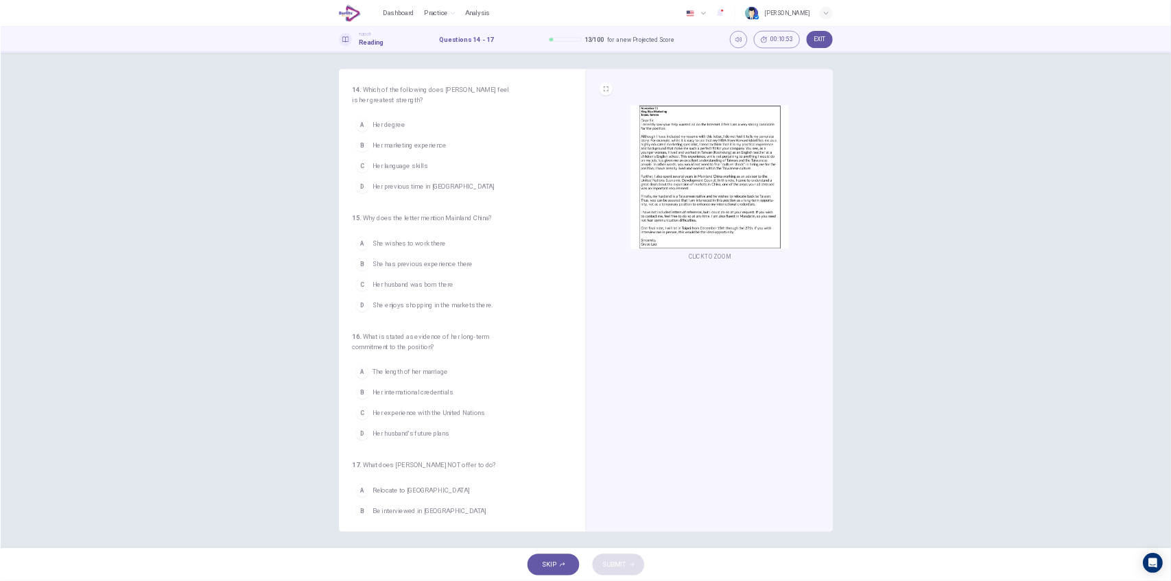
scroll to position [0, 0]
click at [973, 280] on img at bounding box center [1181, 295] width 263 height 239
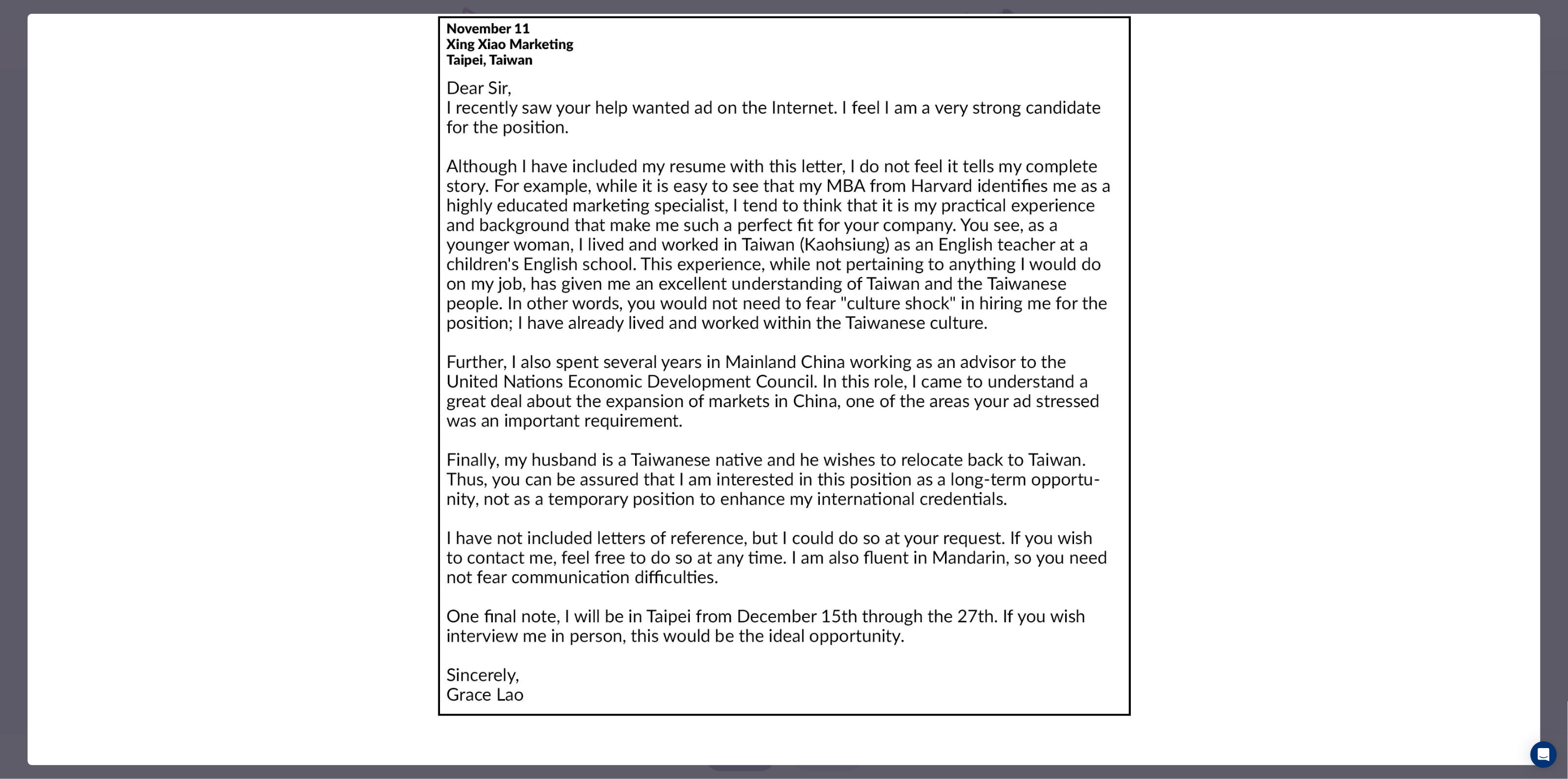
click at [782, 348] on img at bounding box center [784, 366] width 1513 height 704
click at [17, 161] on div at bounding box center [784, 389] width 1568 height 779
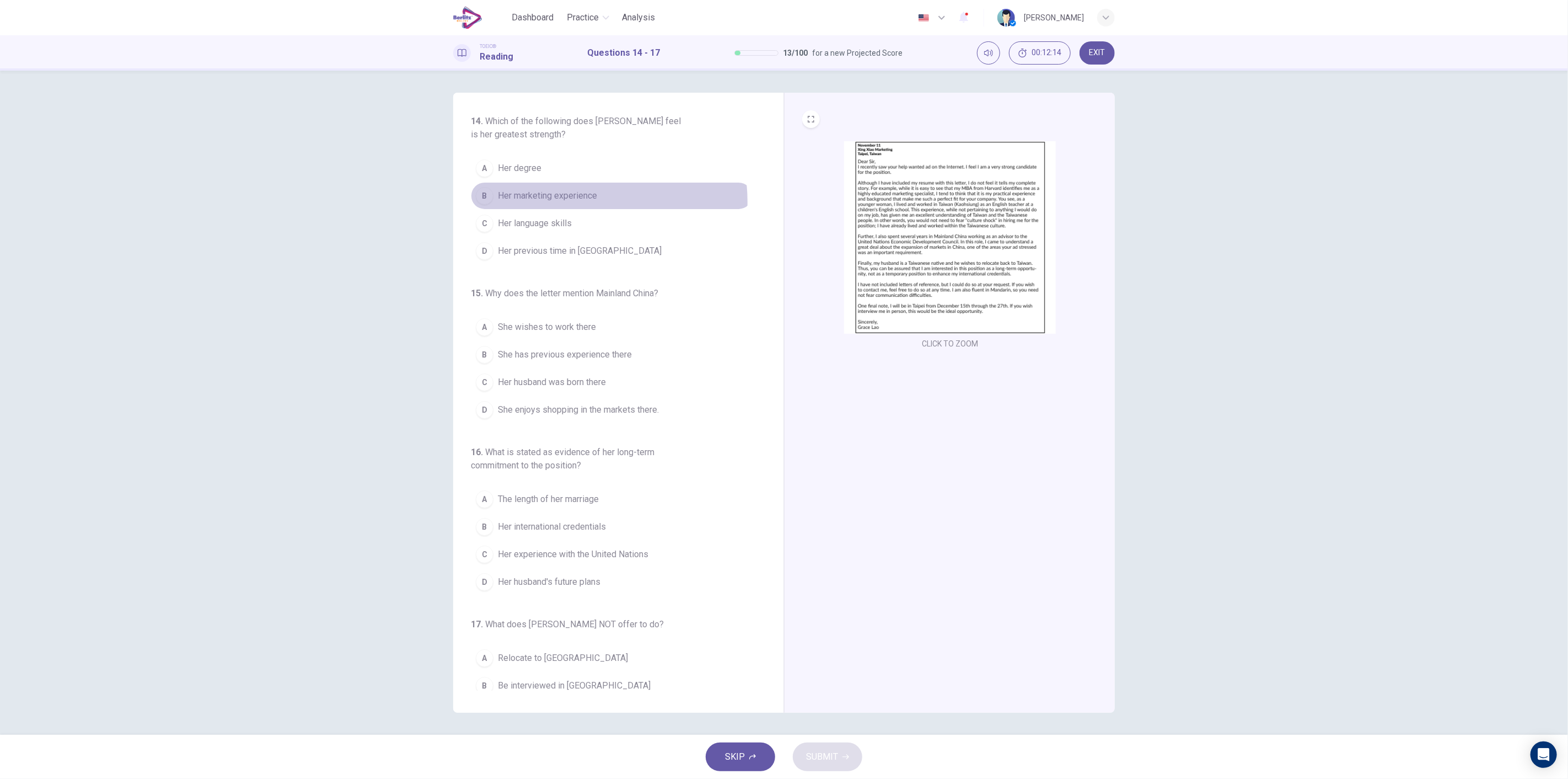
click at [568, 202] on span "Her marketing experience" at bounding box center [547, 195] width 99 height 13
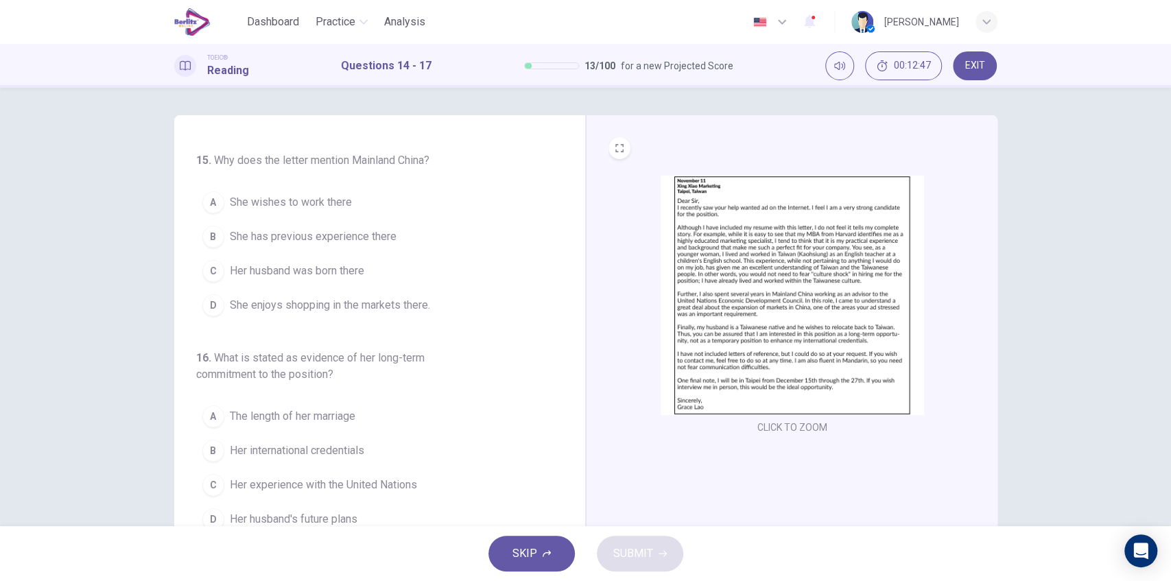
scroll to position [182, 0]
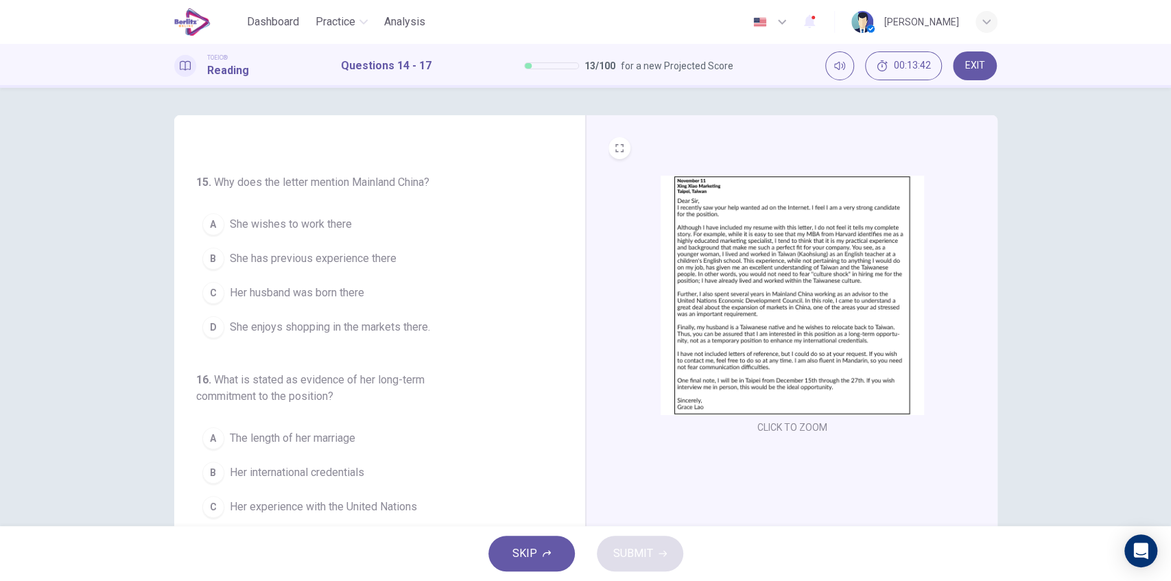
click at [368, 258] on span "She has previous experience there" at bounding box center [313, 258] width 167 height 16
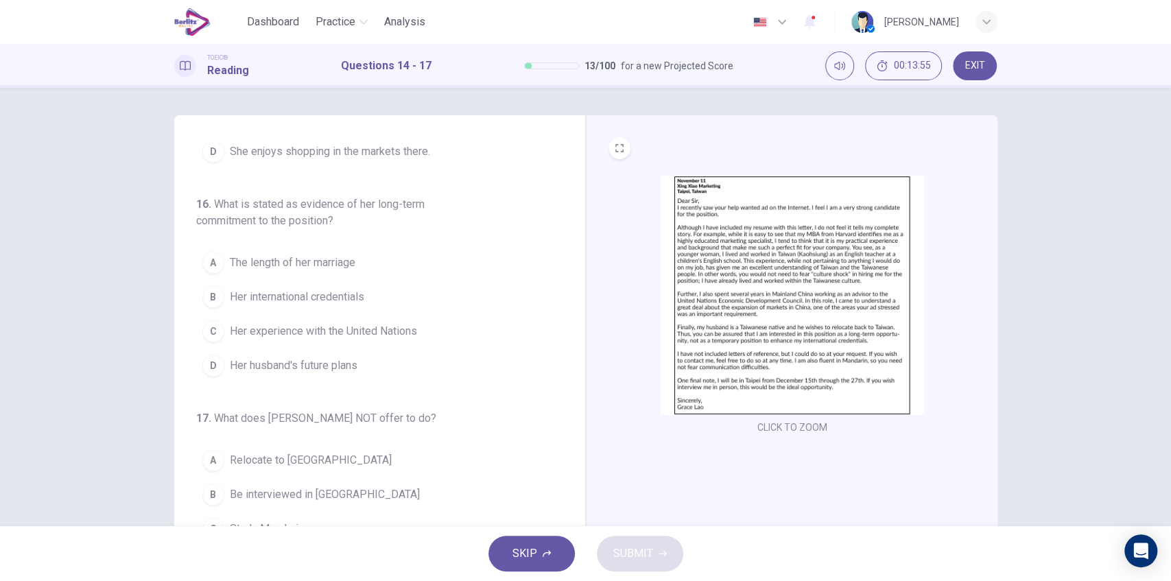
scroll to position [366, 0]
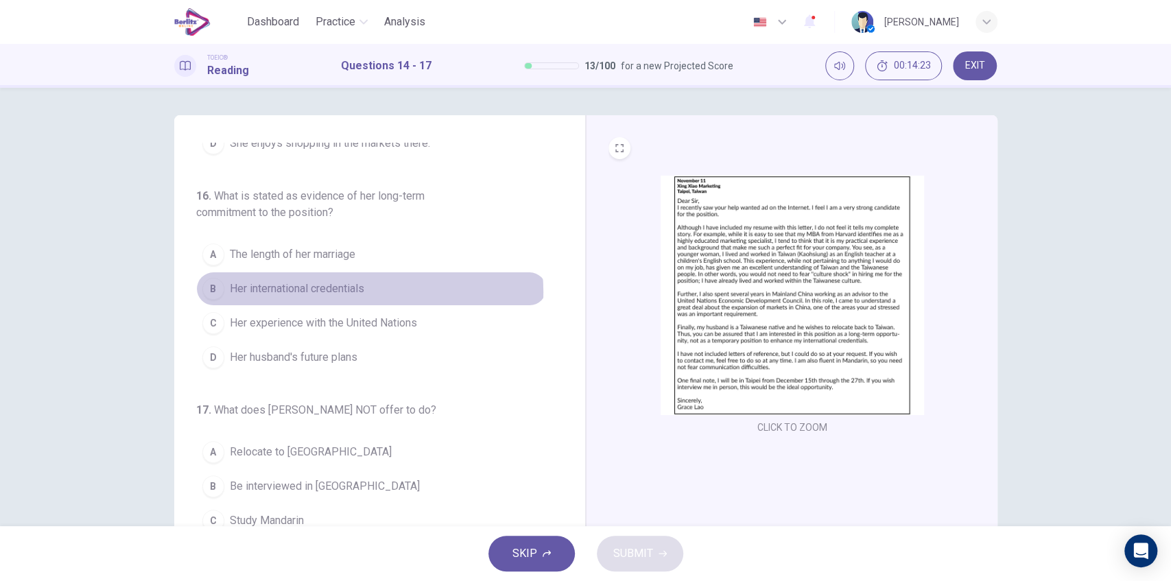
click at [354, 288] on span "Her international credentials" at bounding box center [297, 289] width 134 height 16
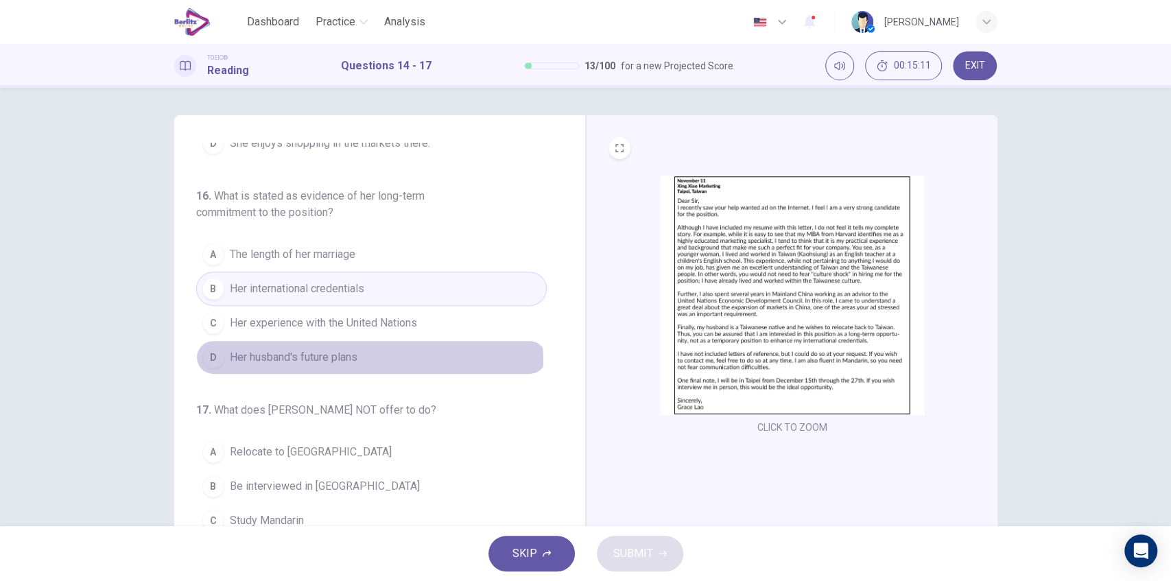
click at [322, 357] on span "Her husband's future plans" at bounding box center [294, 357] width 128 height 16
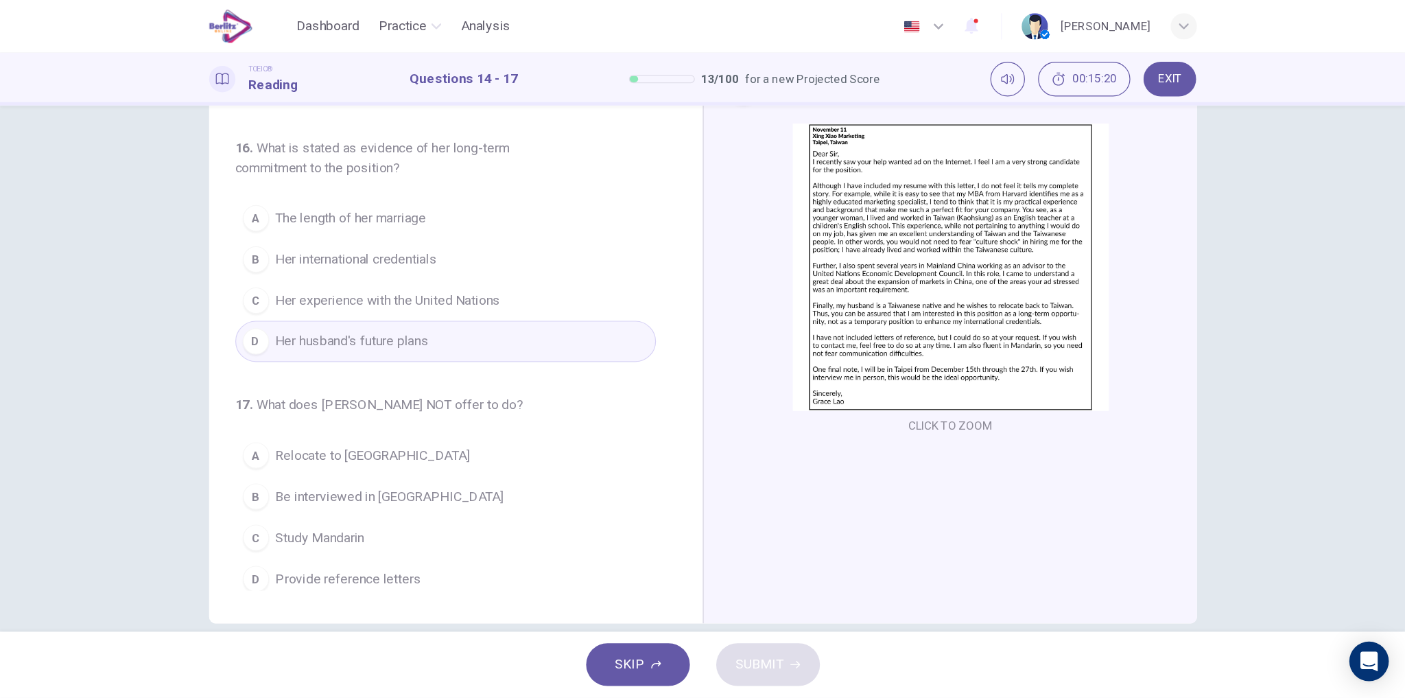
scroll to position [93, 0]
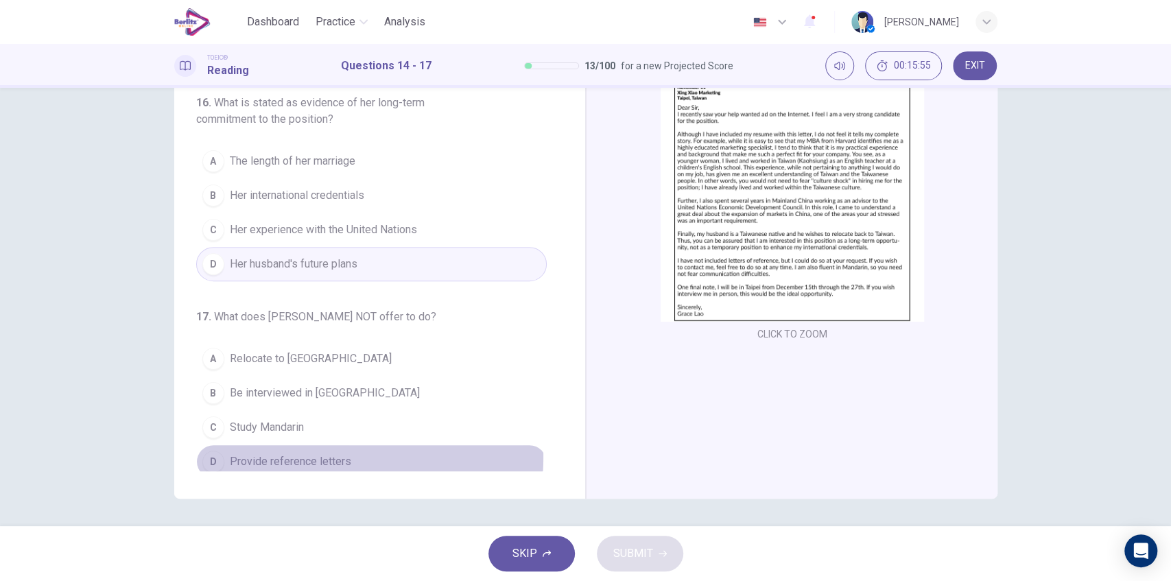
click at [296, 453] on span "Provide reference letters" at bounding box center [290, 461] width 121 height 16
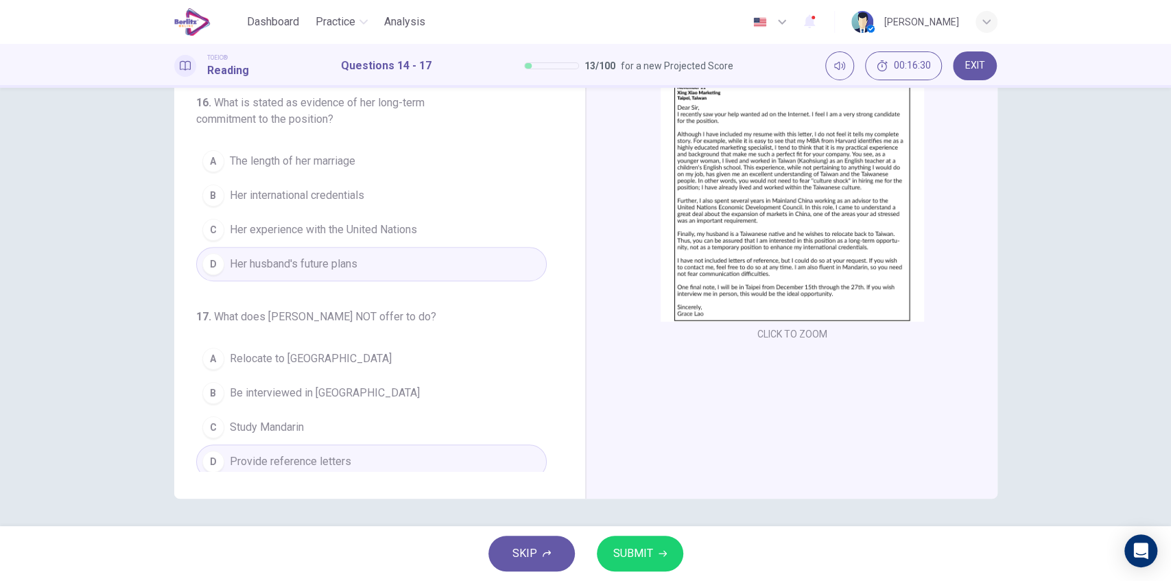
click at [322, 353] on button "A Relocate to [GEOGRAPHIC_DATA]" at bounding box center [371, 359] width 351 height 34
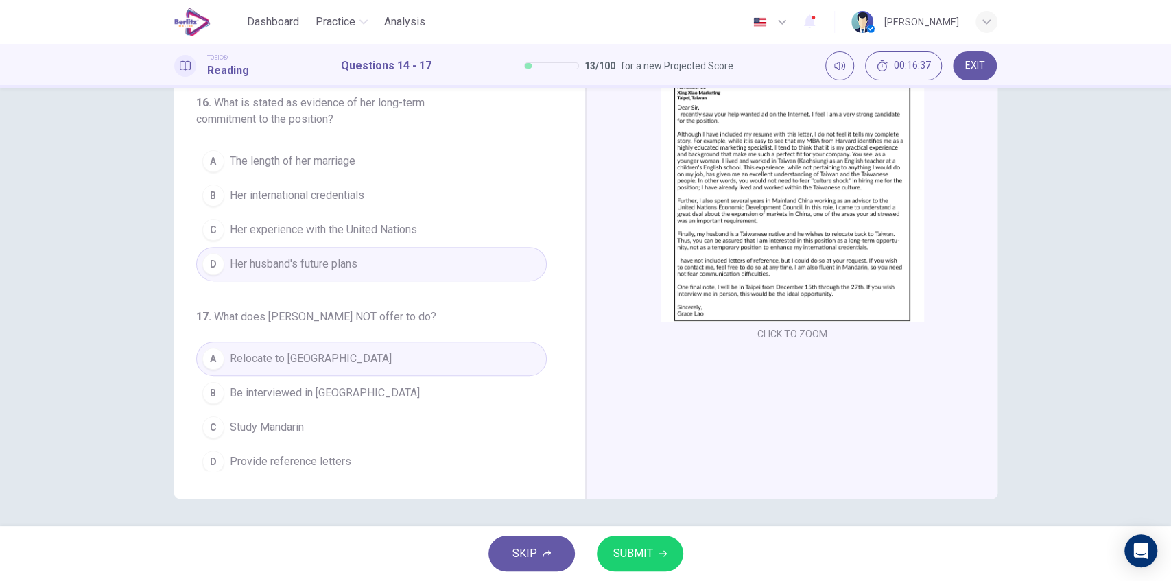
click at [342, 390] on button "B Be interviewed in [GEOGRAPHIC_DATA]" at bounding box center [371, 393] width 351 height 34
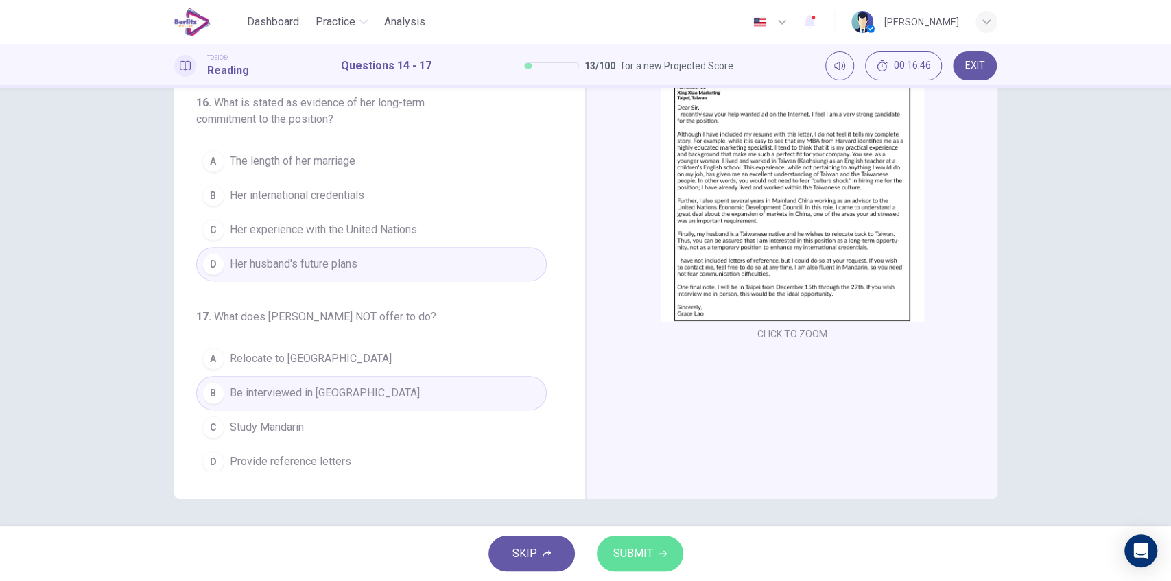
click at [645, 545] on span "SUBMIT" at bounding box center [633, 553] width 40 height 19
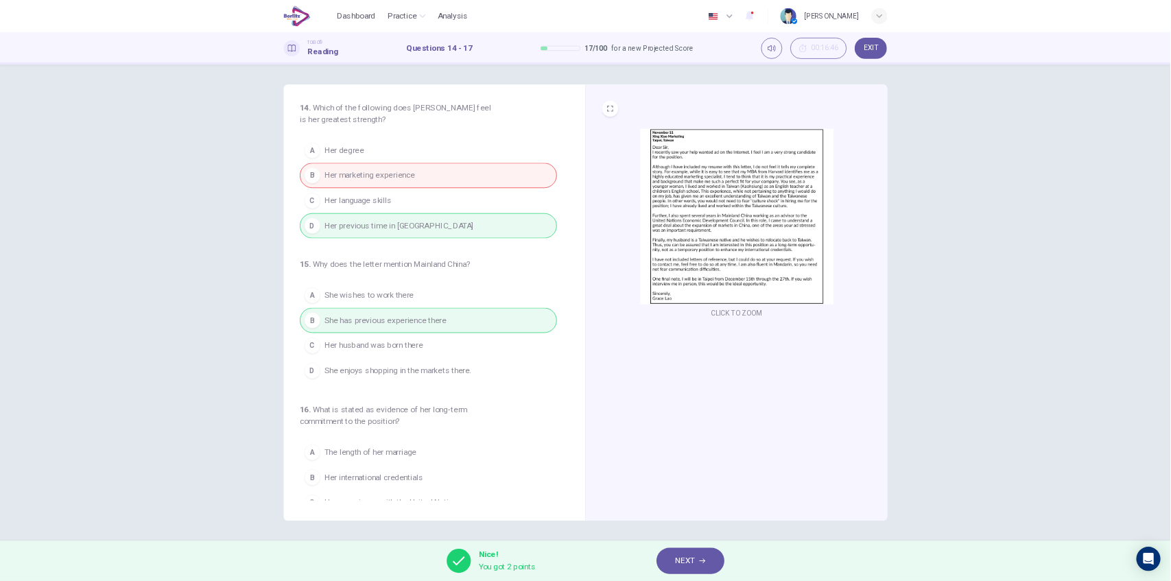
scroll to position [0, 0]
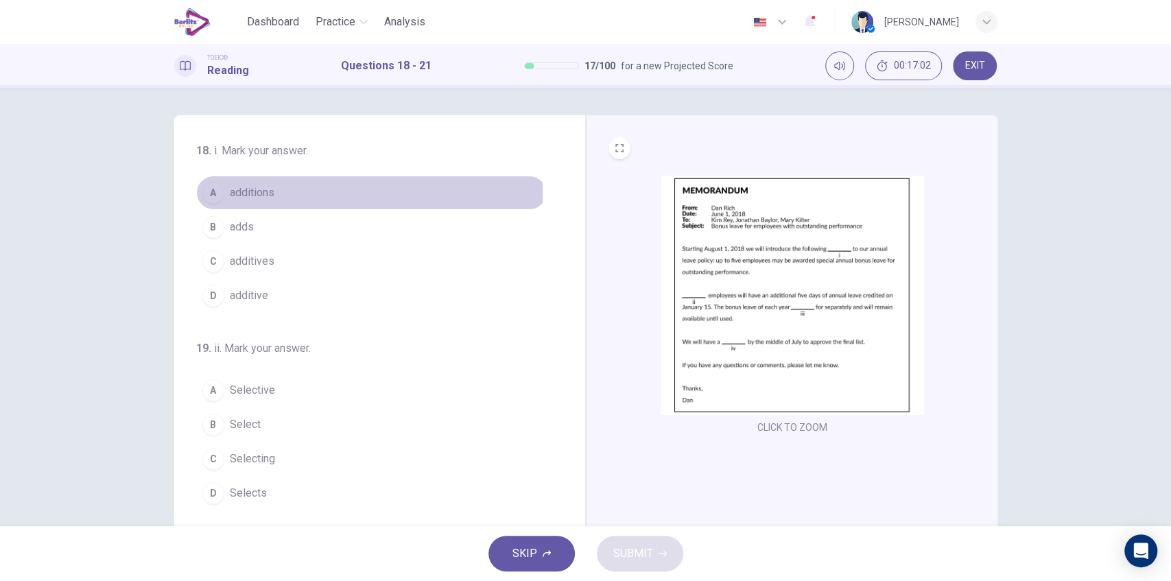
click at [255, 194] on span "additions" at bounding box center [252, 193] width 45 height 16
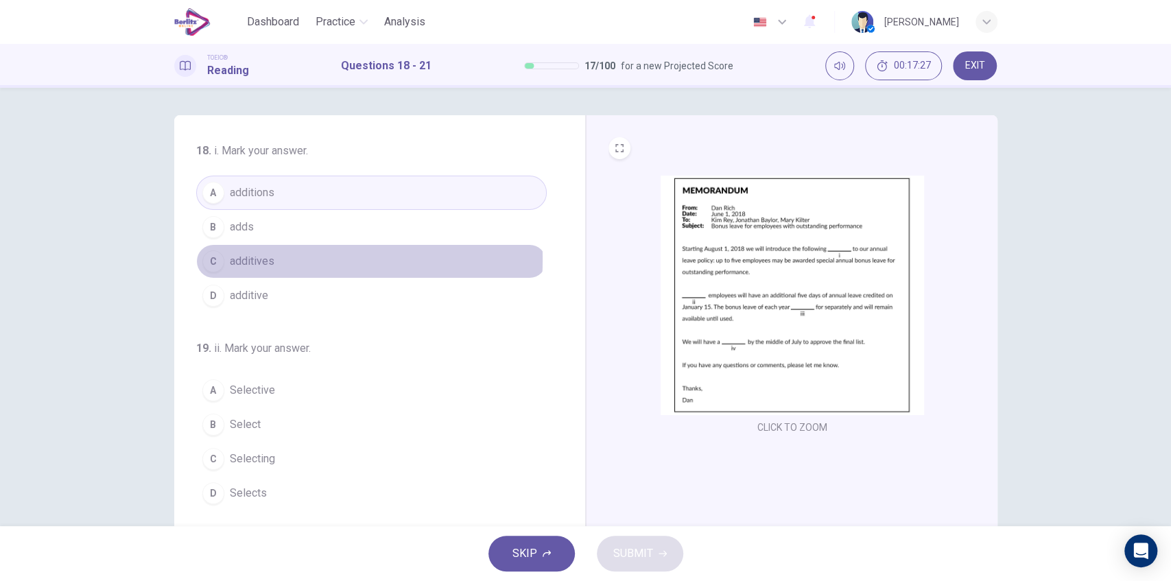
click at [264, 258] on span "additives" at bounding box center [252, 261] width 45 height 16
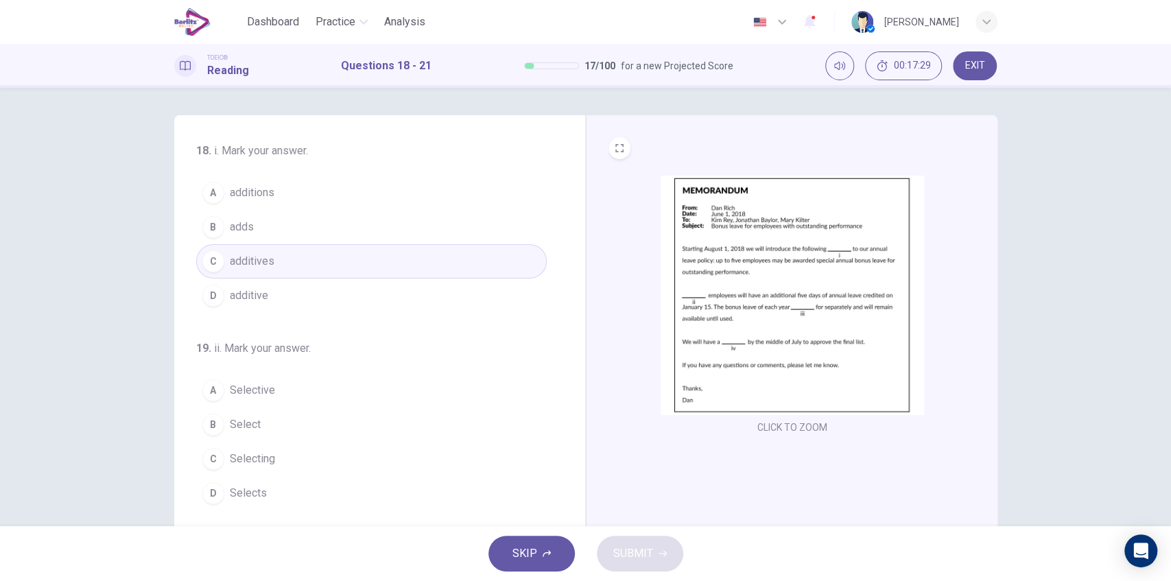
click at [279, 299] on button "D additive" at bounding box center [371, 296] width 351 height 34
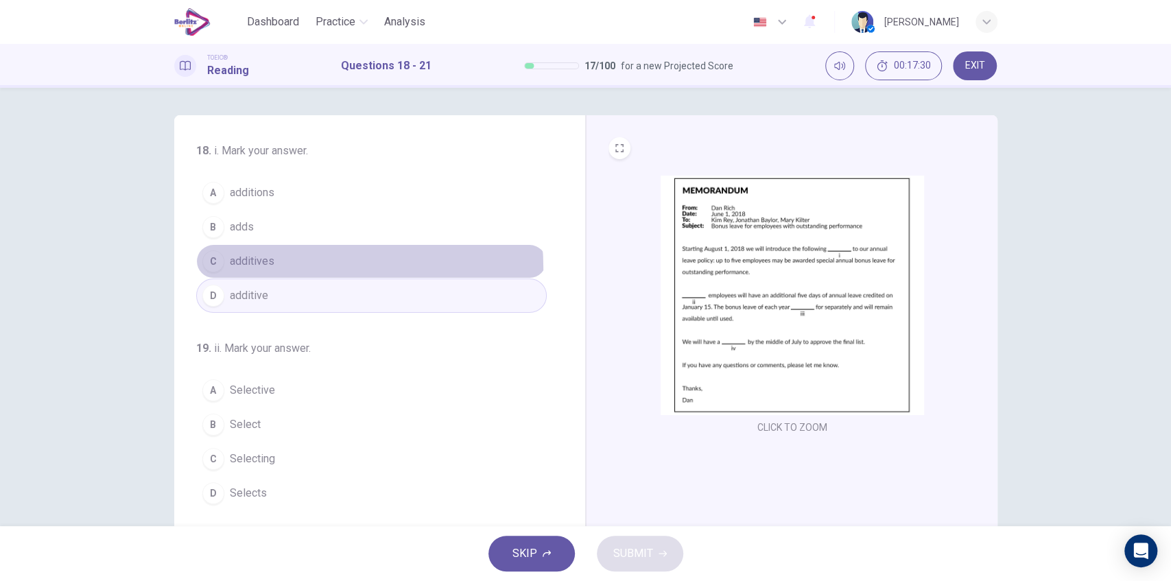
click at [275, 268] on button "C additives" at bounding box center [371, 261] width 351 height 34
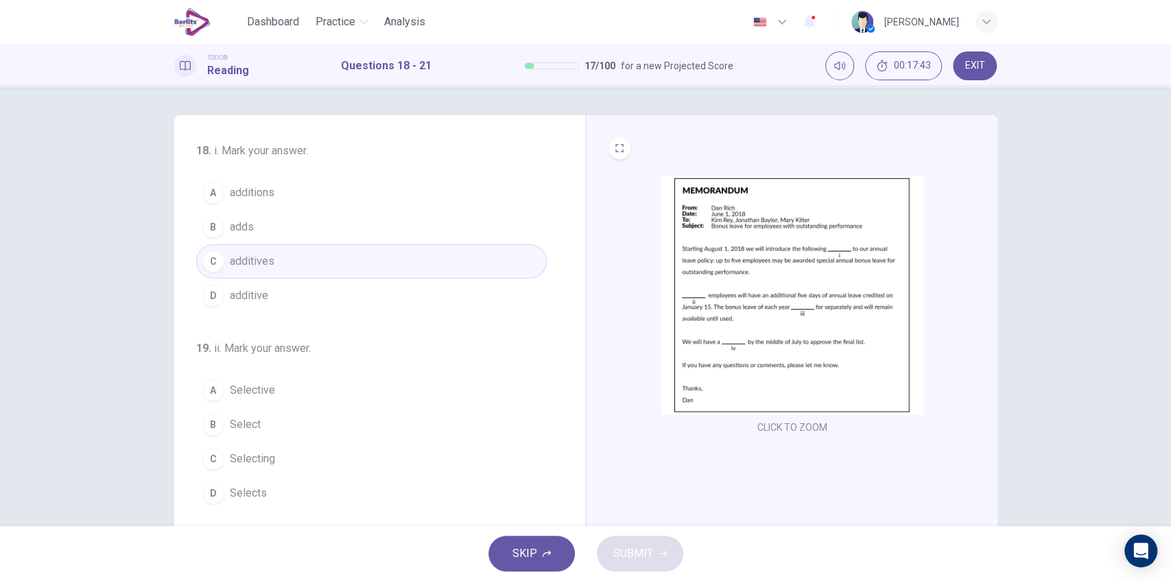
click at [310, 297] on button "D additive" at bounding box center [371, 296] width 351 height 34
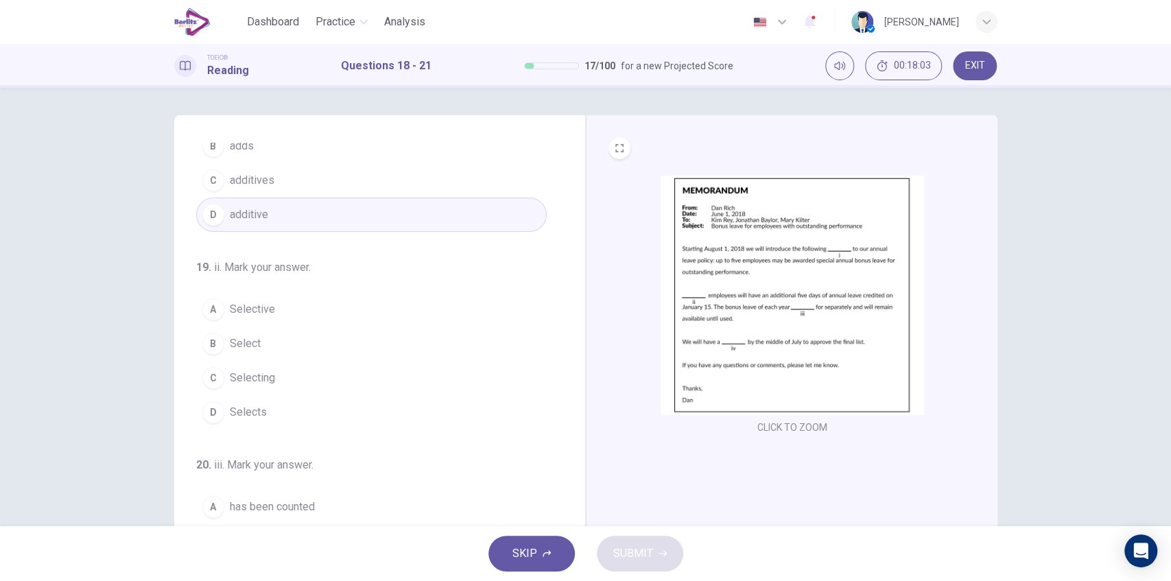
scroll to position [91, 0]
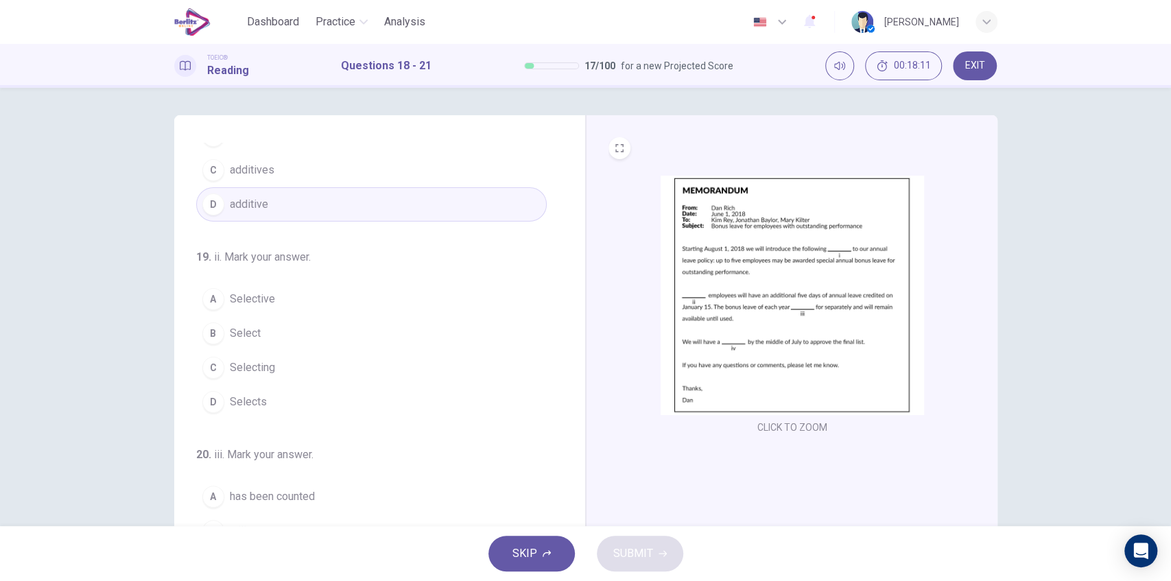
click at [267, 299] on span "Selective" at bounding box center [252, 299] width 45 height 16
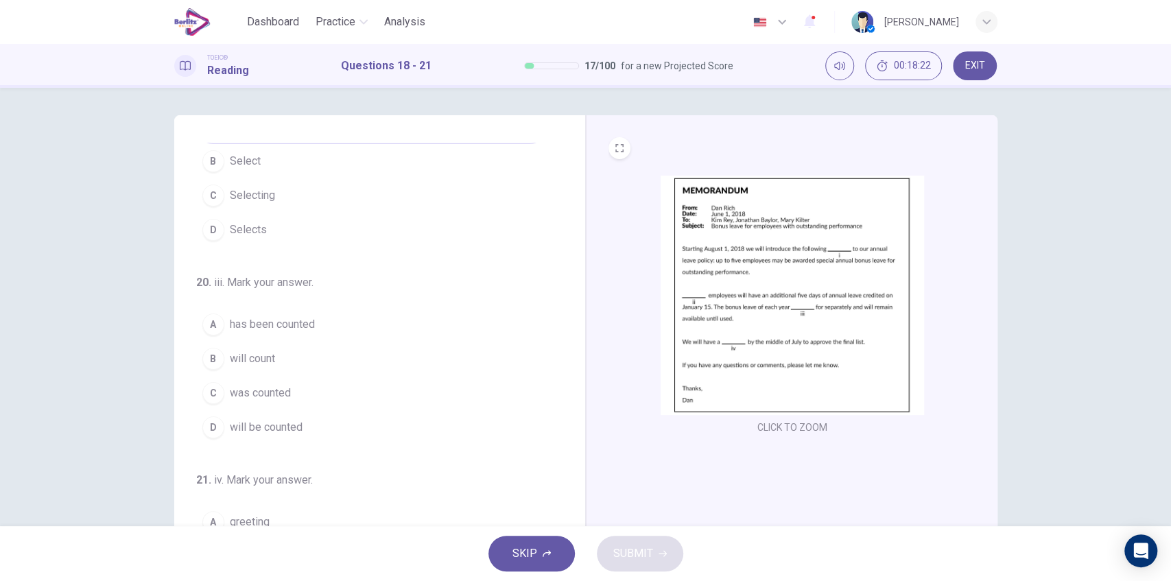
scroll to position [320, 0]
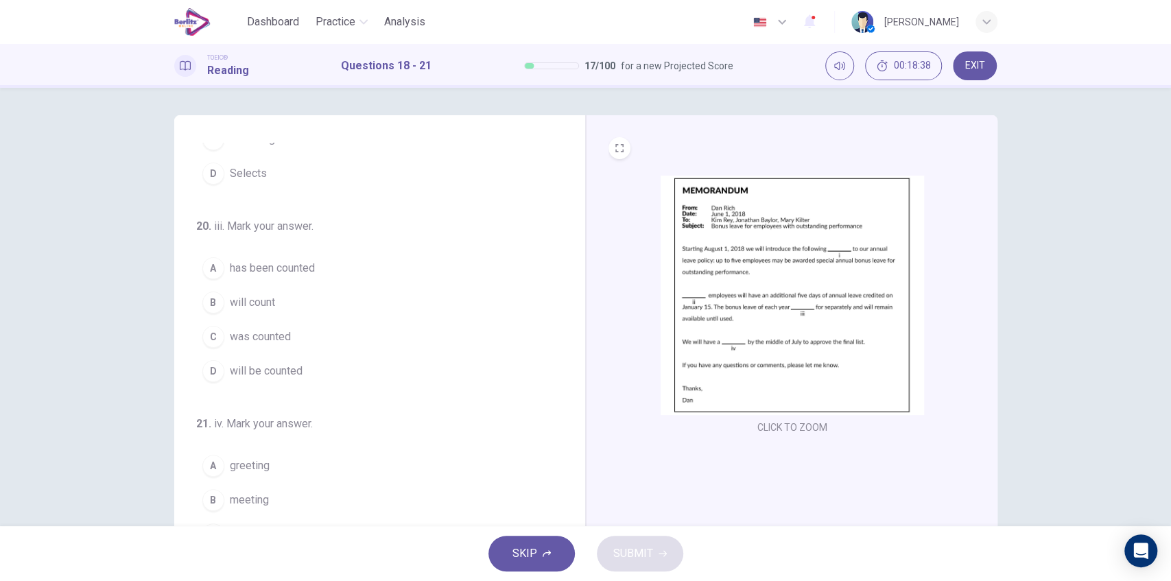
click at [289, 268] on span "has been counted" at bounding box center [272, 268] width 85 height 16
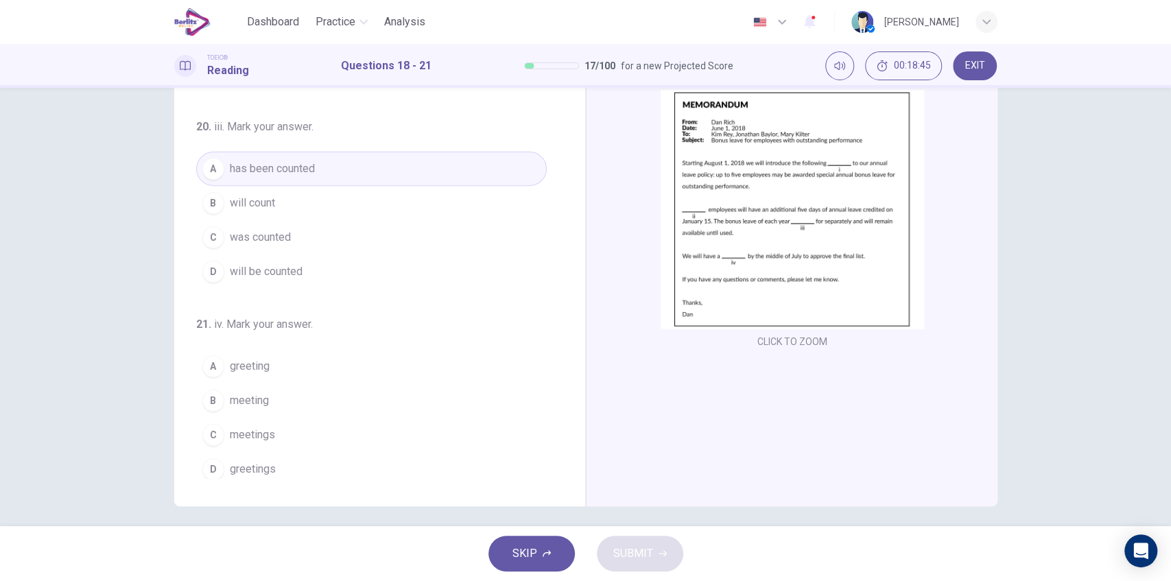
scroll to position [93, 0]
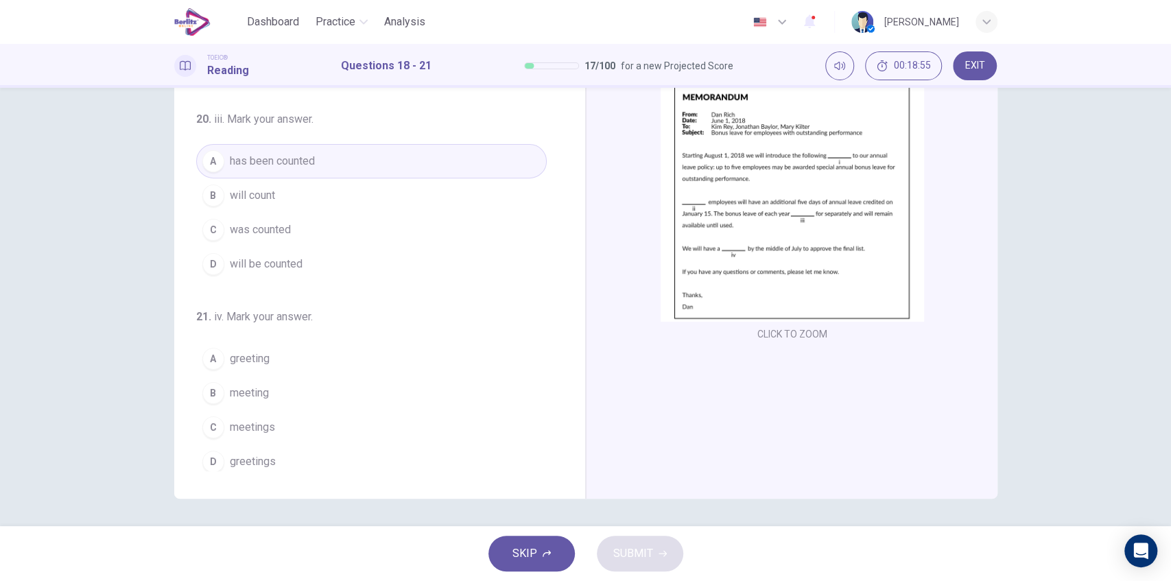
click at [268, 392] on button "B meeting" at bounding box center [371, 393] width 351 height 34
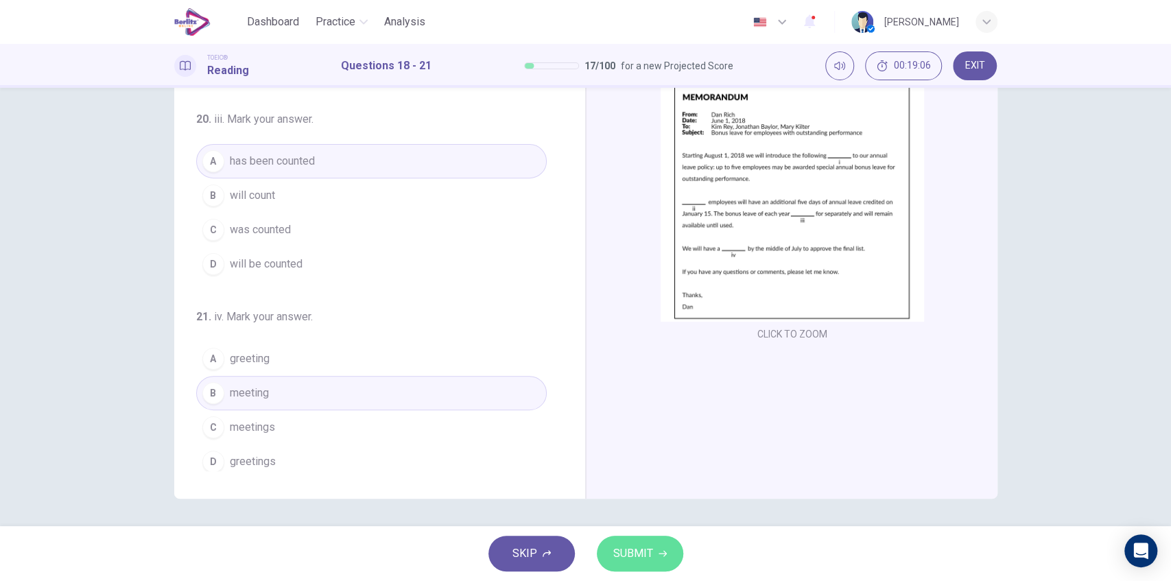
click at [638, 558] on span "SUBMIT" at bounding box center [633, 553] width 40 height 19
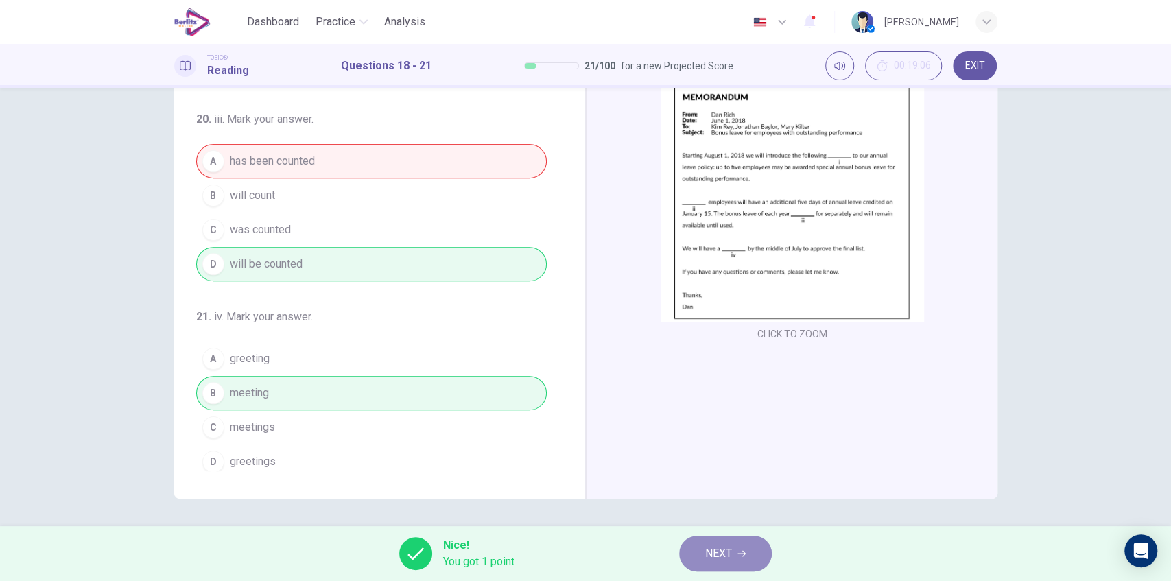
click at [740, 552] on icon "button" at bounding box center [741, 553] width 8 height 8
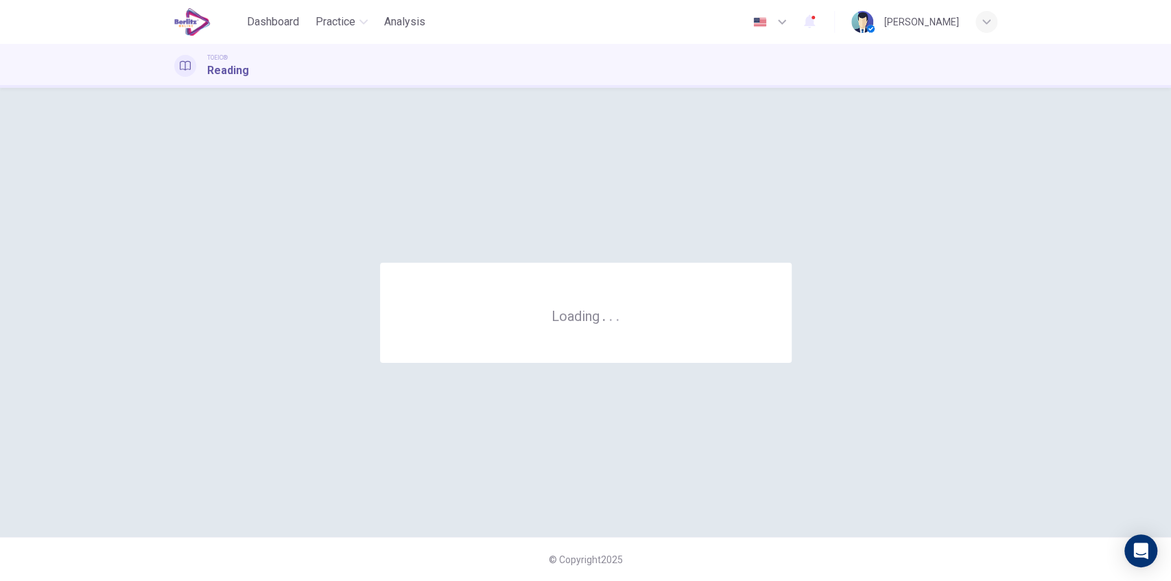
scroll to position [0, 0]
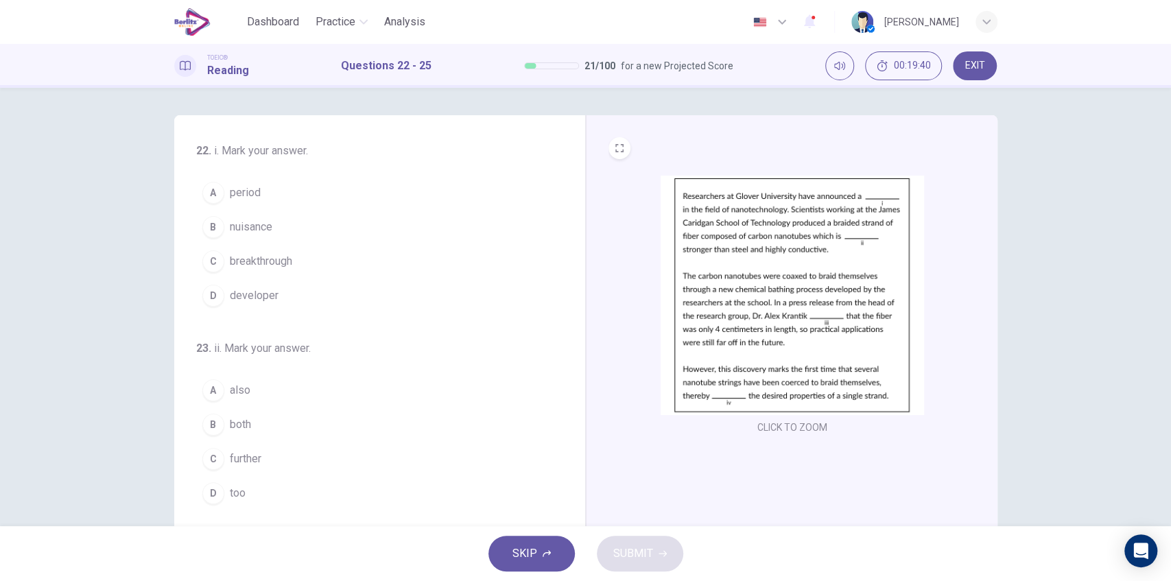
click at [272, 291] on span "developer" at bounding box center [254, 295] width 49 height 16
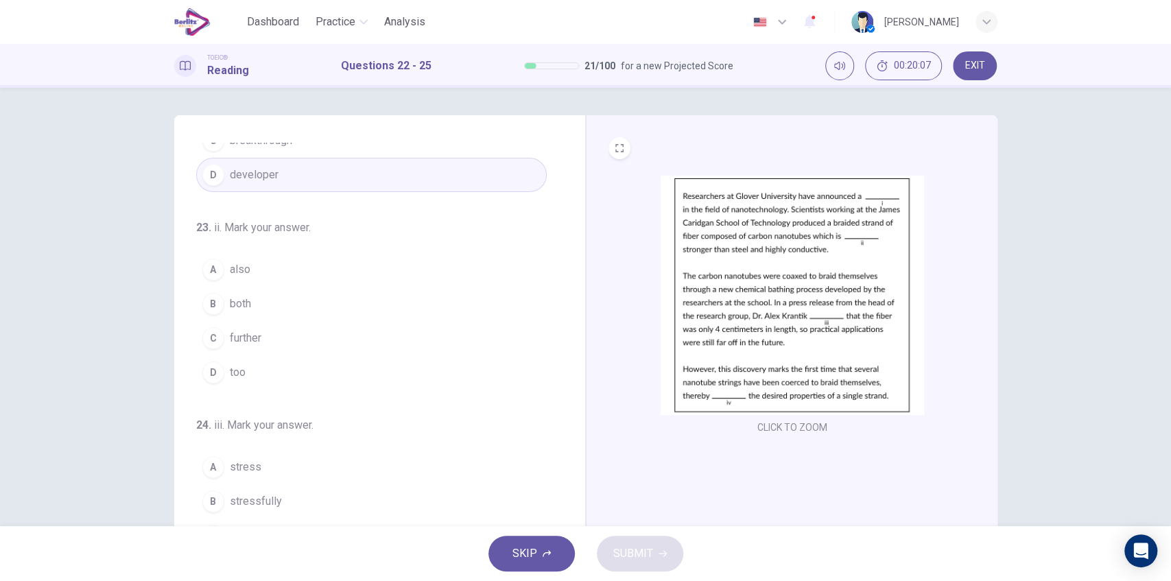
scroll to position [137, 0]
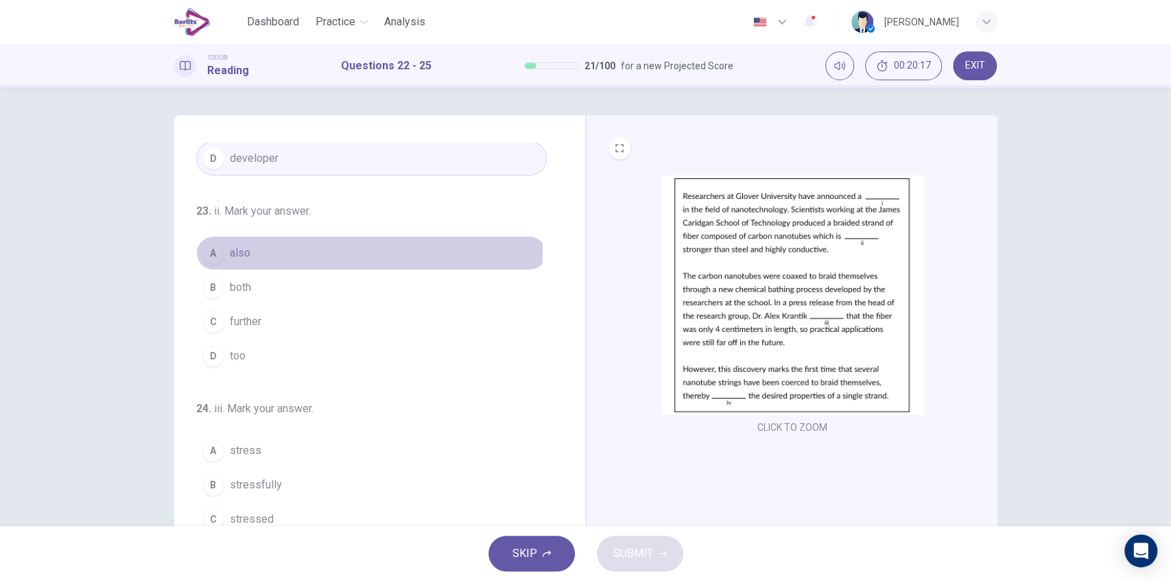
click at [309, 251] on button "A also" at bounding box center [371, 253] width 351 height 34
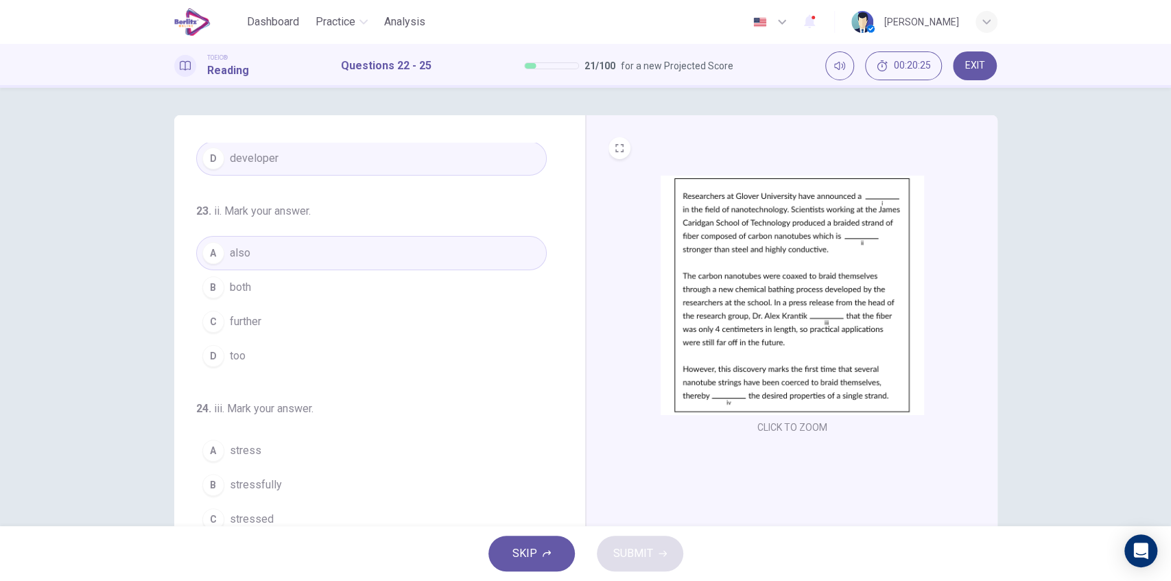
scroll to position [182, 0]
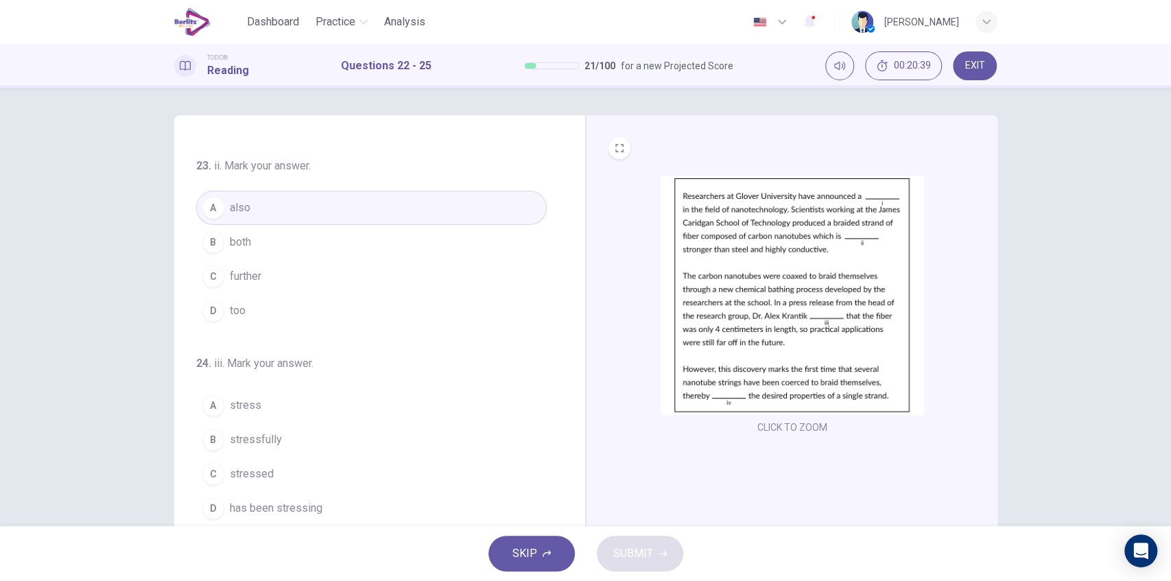
click at [287, 240] on button "B both" at bounding box center [371, 242] width 351 height 34
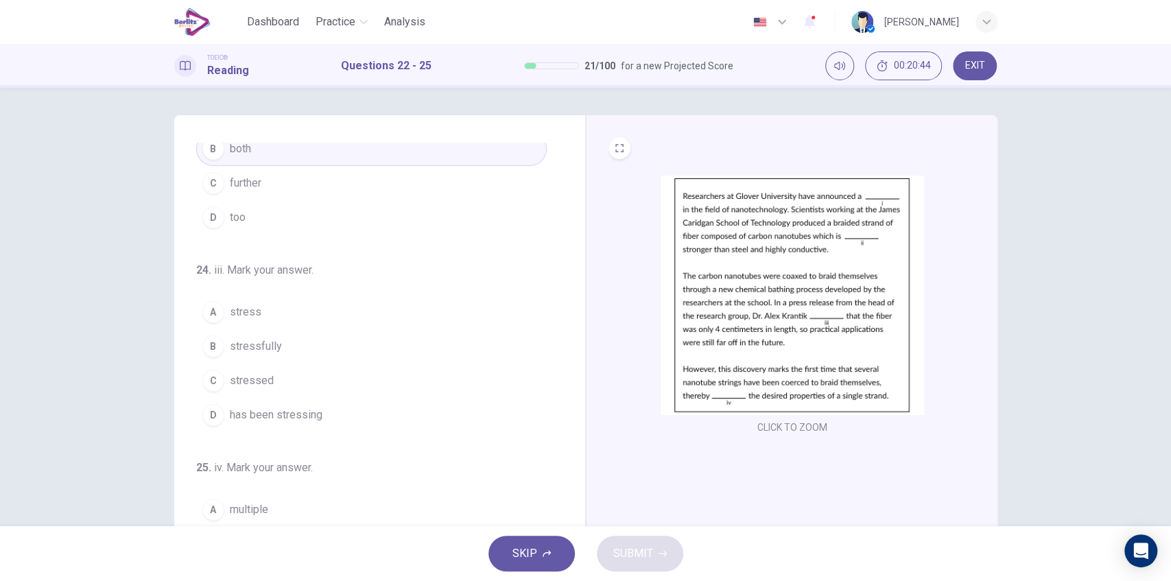
scroll to position [333, 0]
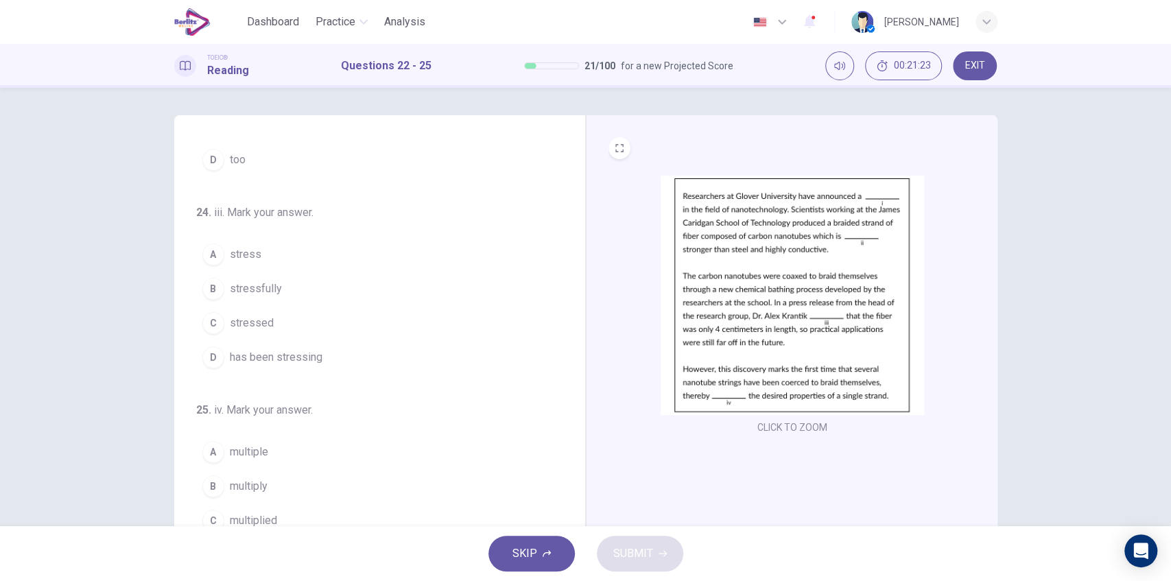
click at [276, 290] on span "stressfully" at bounding box center [256, 289] width 52 height 16
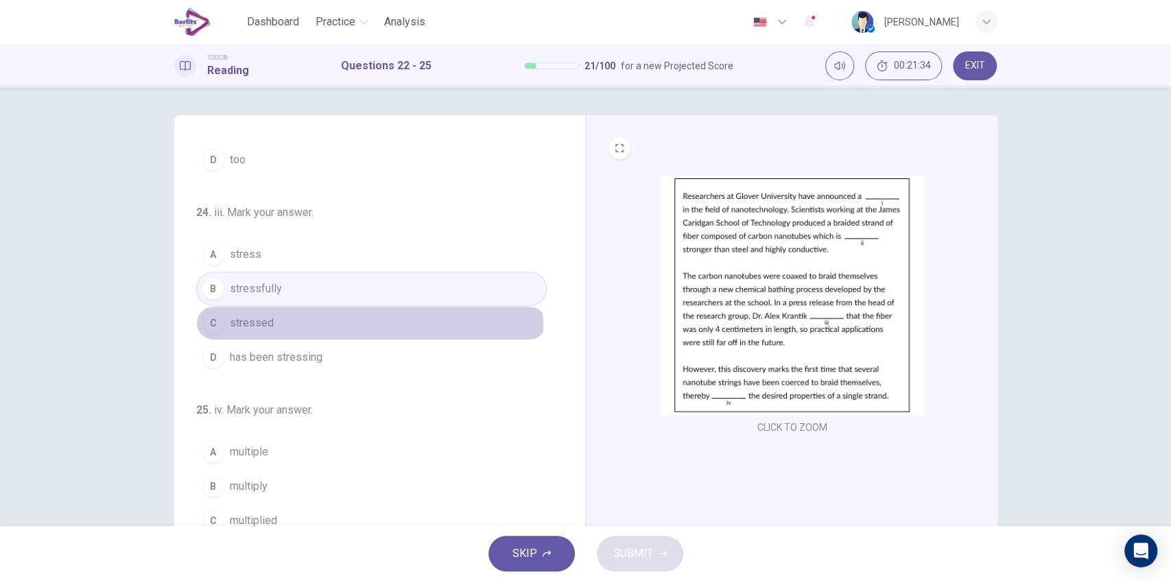
click at [270, 324] on button "C stressed" at bounding box center [371, 323] width 351 height 34
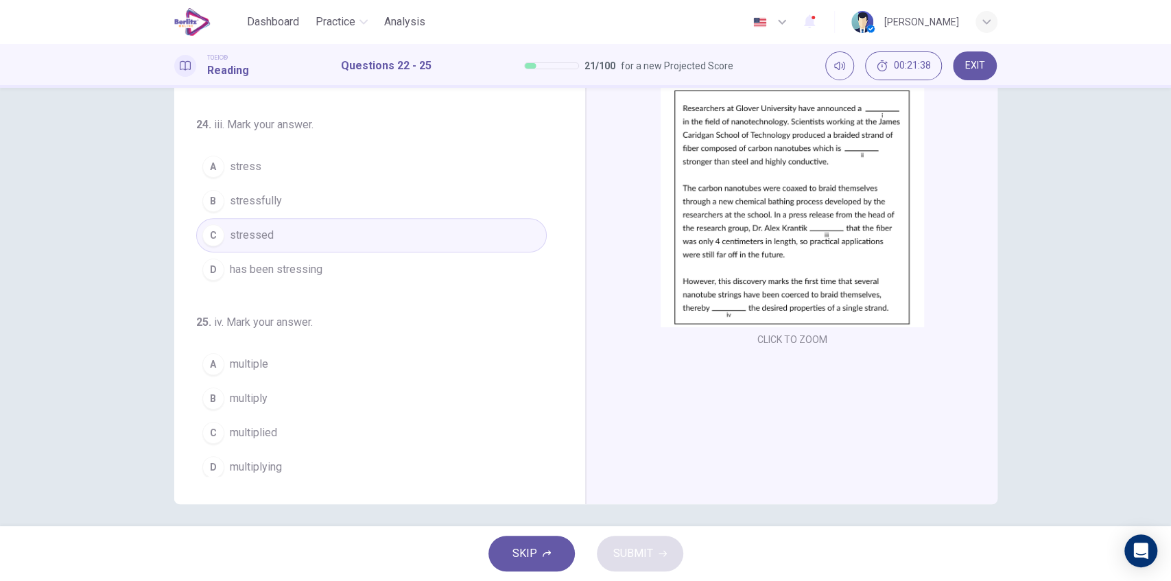
scroll to position [93, 0]
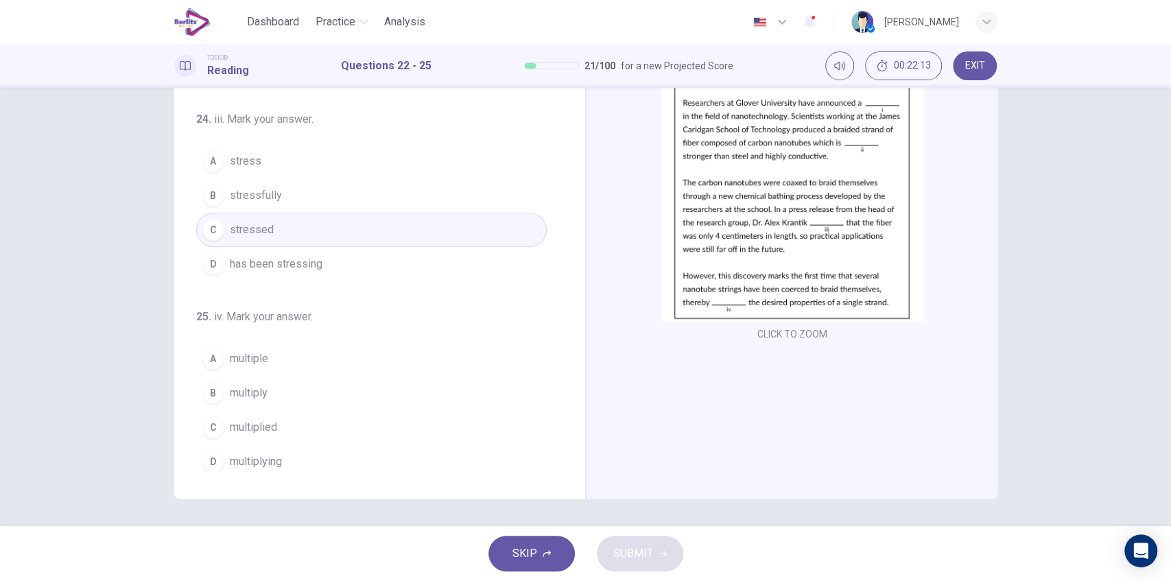
click at [272, 422] on span "multiplied" at bounding box center [253, 427] width 47 height 16
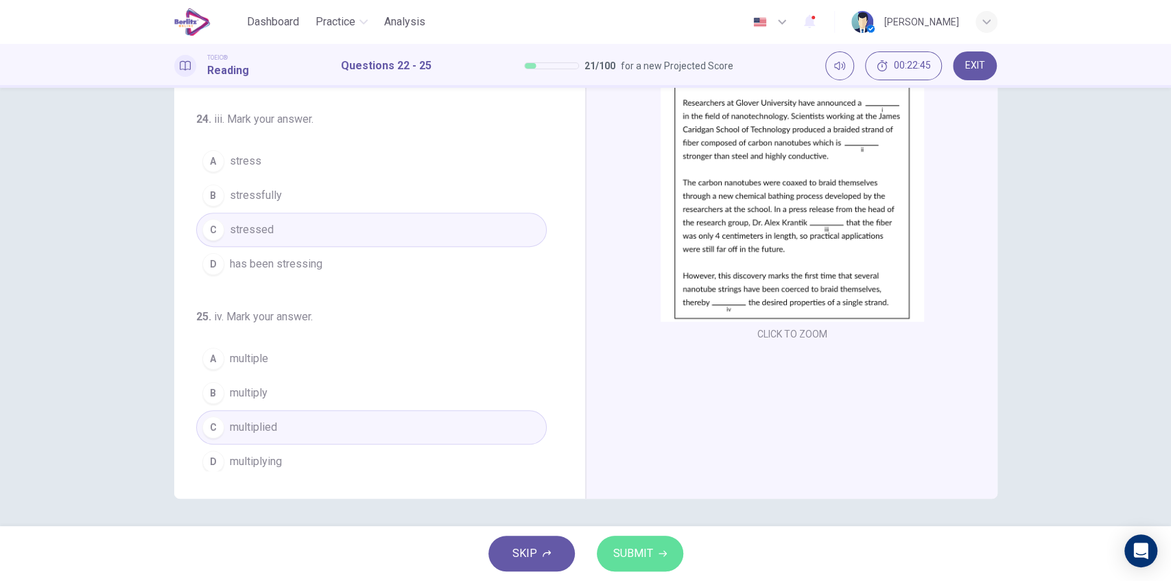
click at [648, 558] on span "SUBMIT" at bounding box center [633, 553] width 40 height 19
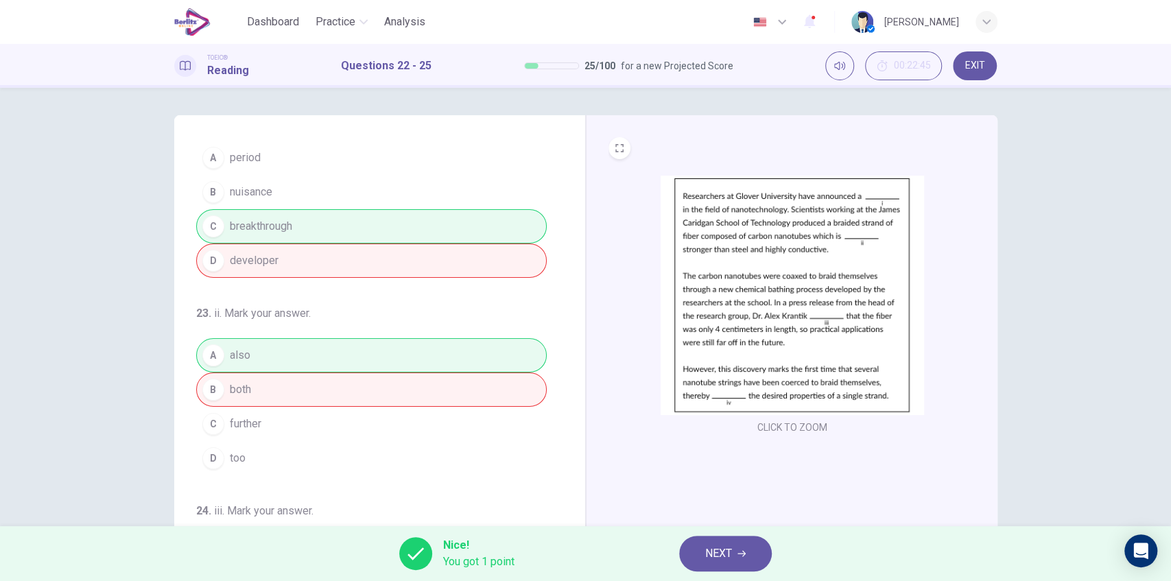
scroll to position [91, 0]
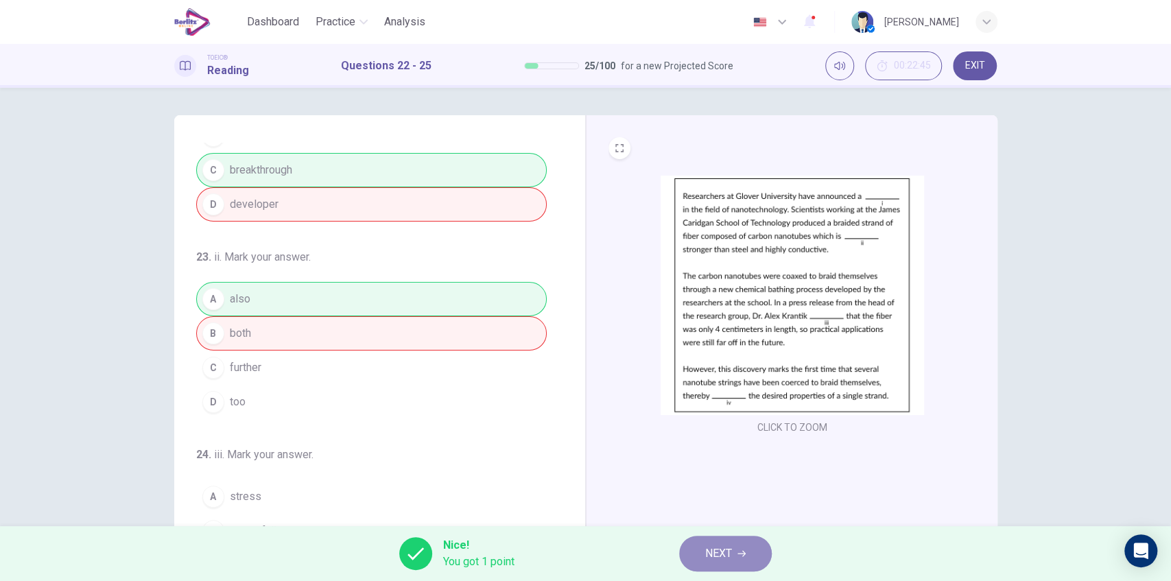
click at [739, 556] on icon "button" at bounding box center [741, 553] width 8 height 8
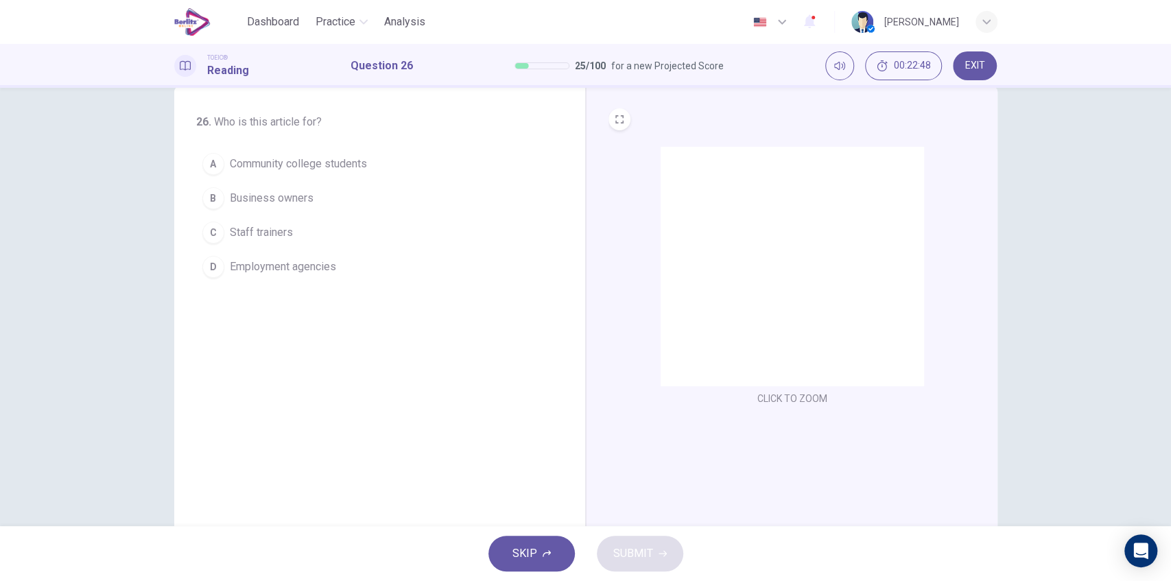
scroll to position [0, 0]
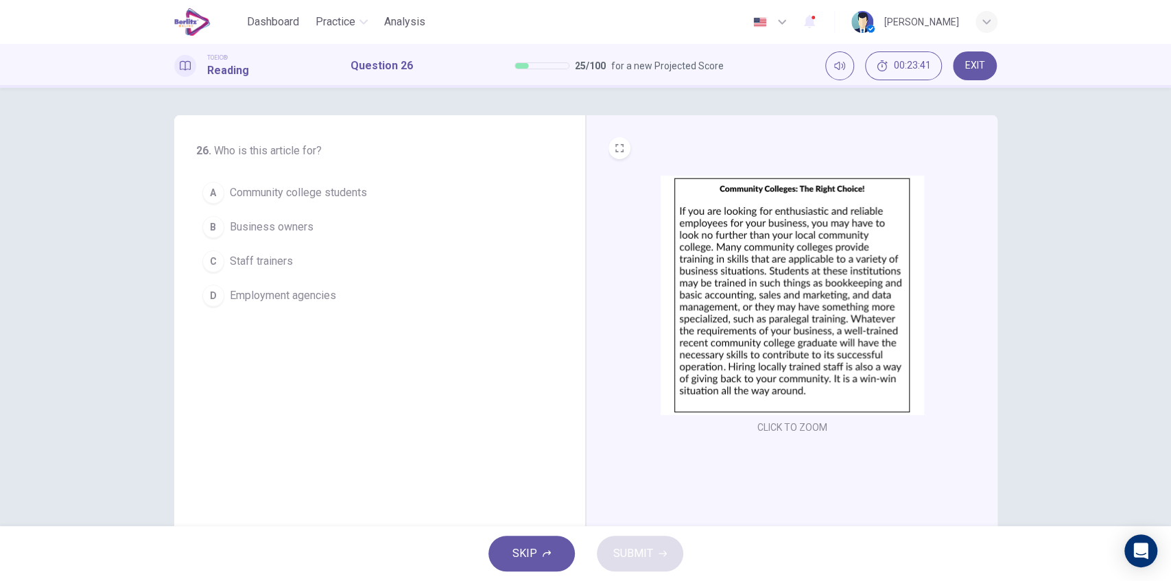
click at [329, 193] on span "Community college students" at bounding box center [298, 193] width 137 height 16
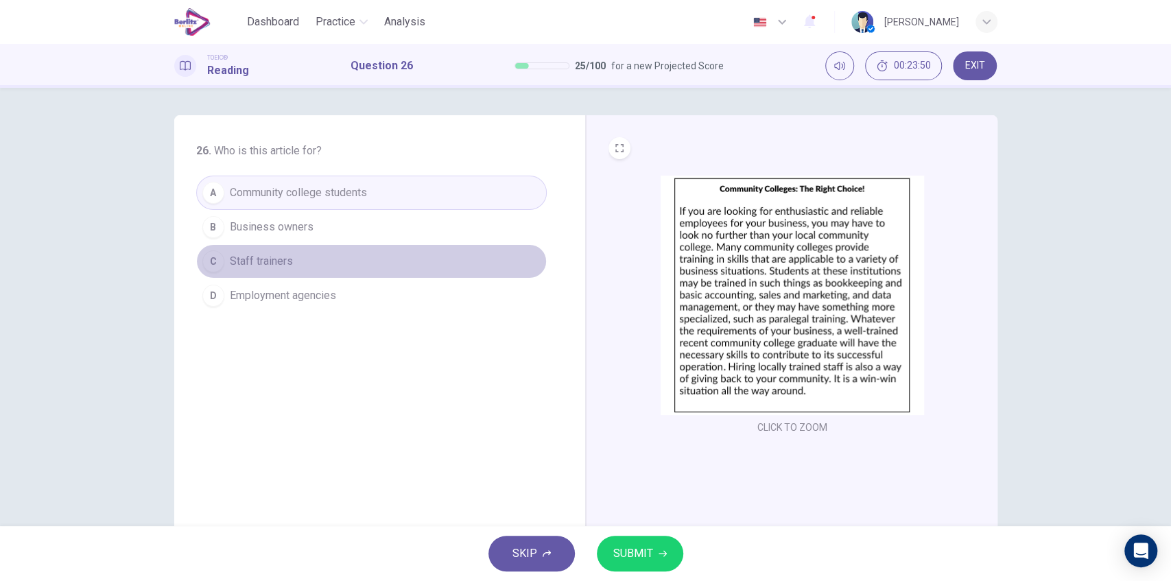
click at [288, 268] on span "Staff trainers" at bounding box center [261, 261] width 63 height 16
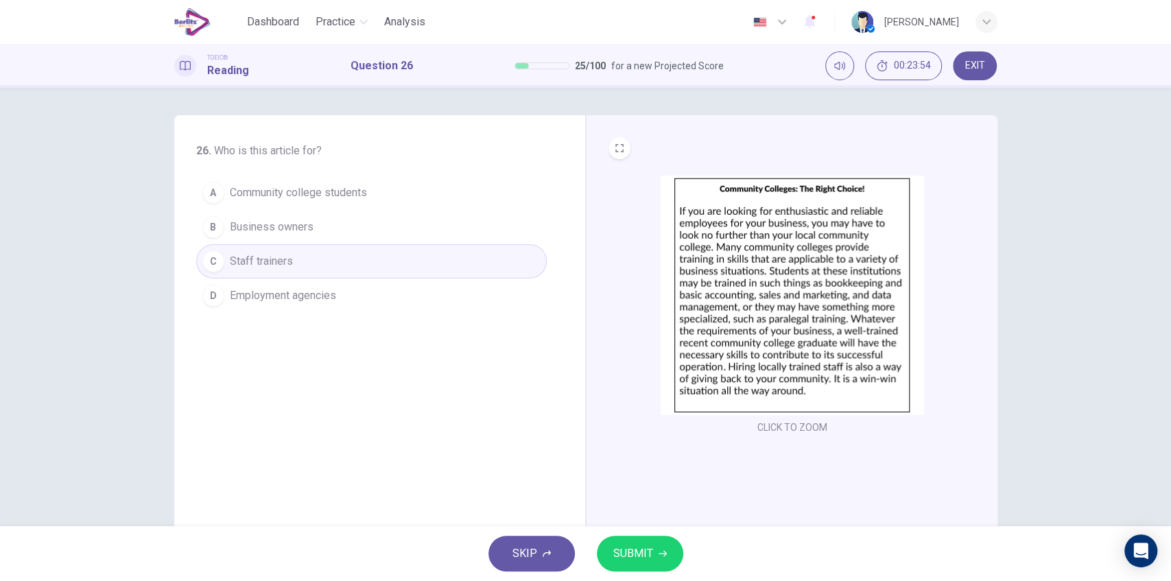
click at [631, 544] on span "SUBMIT" at bounding box center [633, 553] width 40 height 19
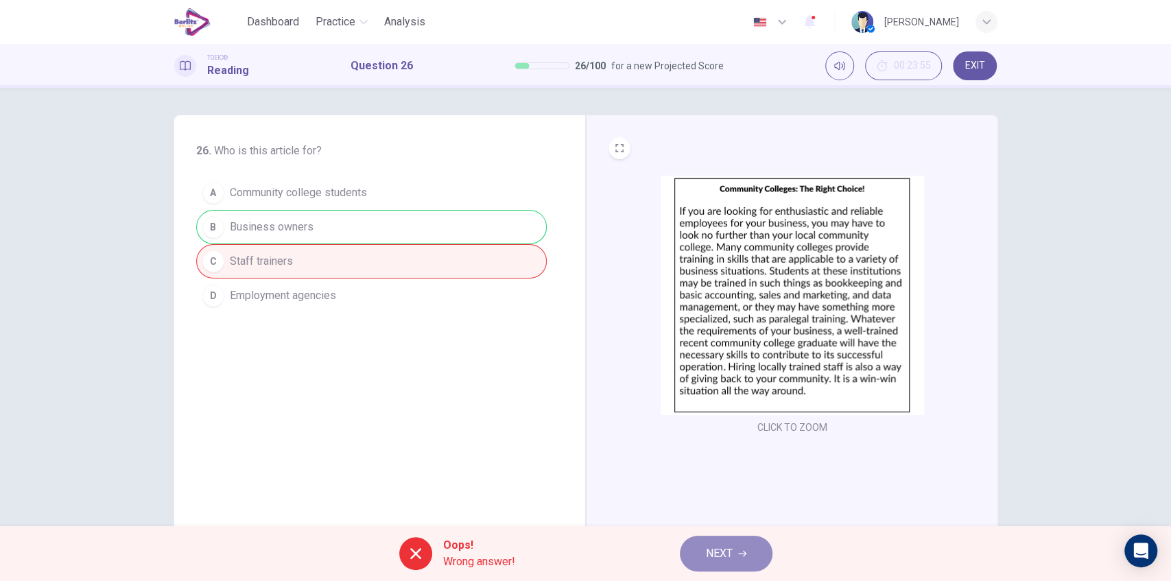
click at [739, 553] on icon "button" at bounding box center [742, 553] width 8 height 8
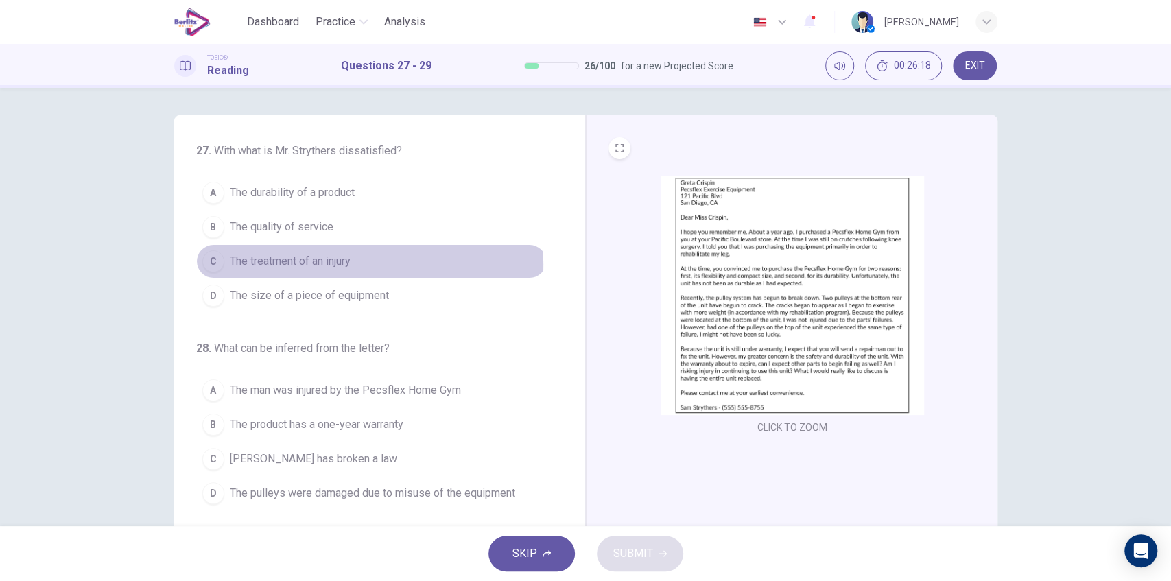
click at [346, 263] on span "The treatment of an injury" at bounding box center [290, 261] width 121 height 16
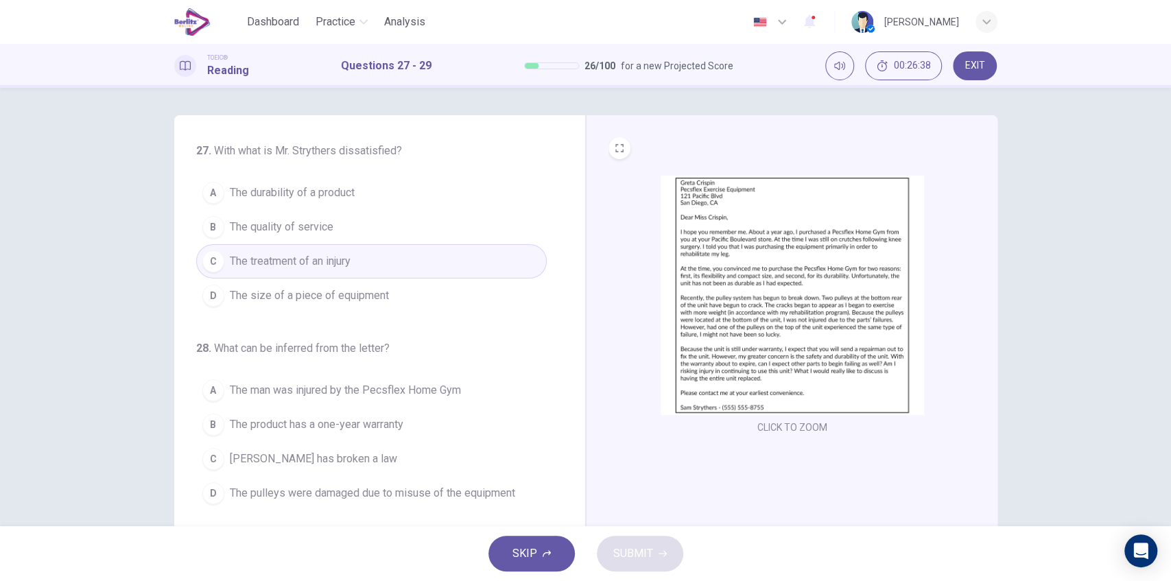
click at [327, 195] on span "The durability of a product" at bounding box center [292, 193] width 125 height 16
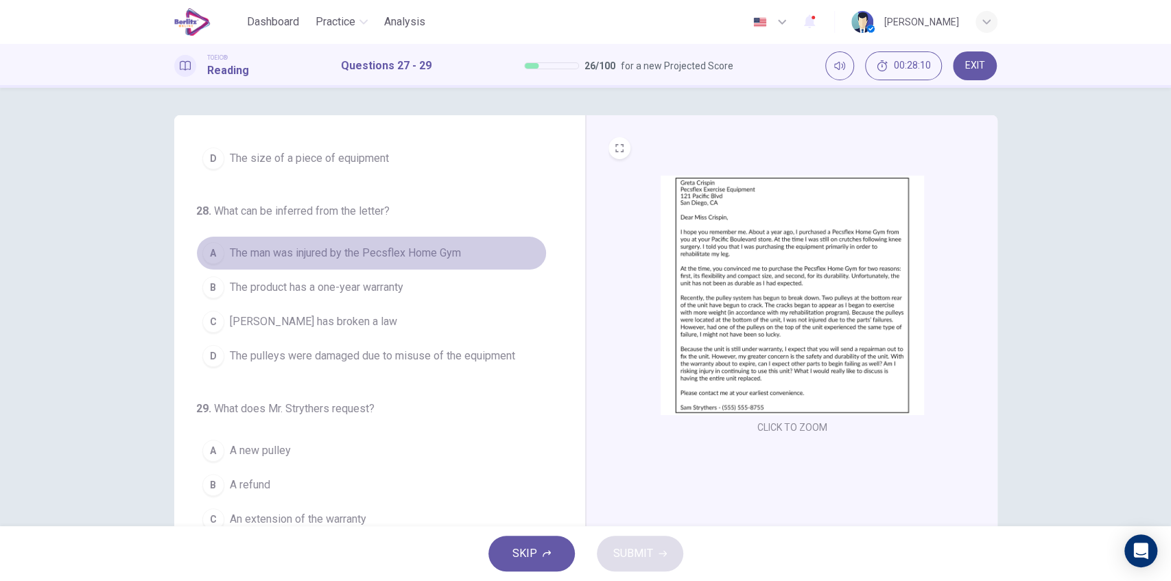
click at [436, 255] on span "The man was injured by the Pecsflex Home Gym" at bounding box center [345, 253] width 231 height 16
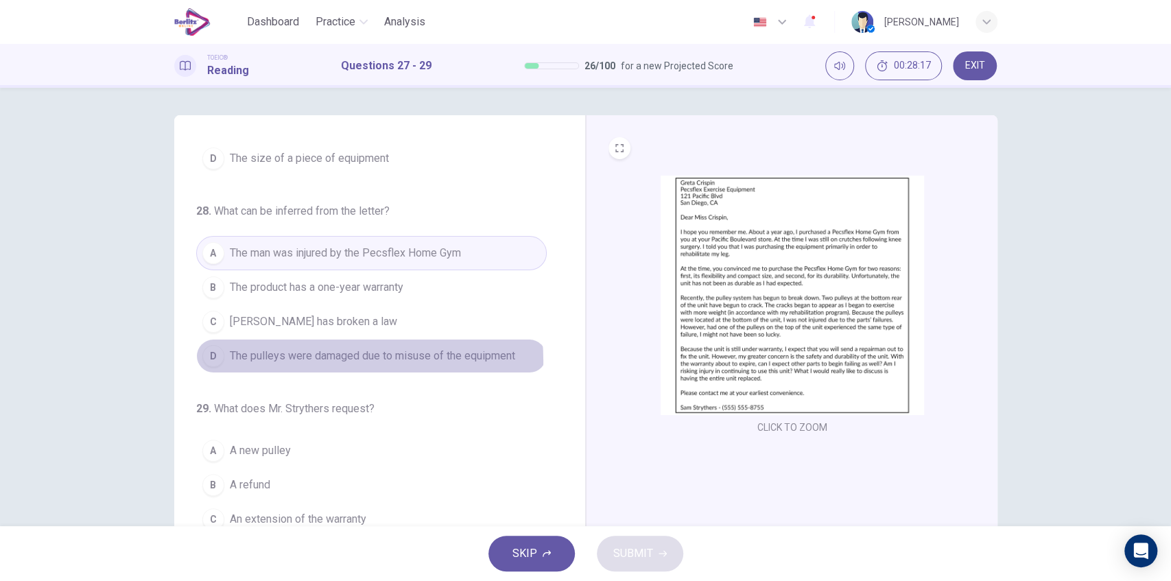
click at [322, 357] on span "The pulleys were damaged due to misuse of the equipment" at bounding box center [372, 356] width 285 height 16
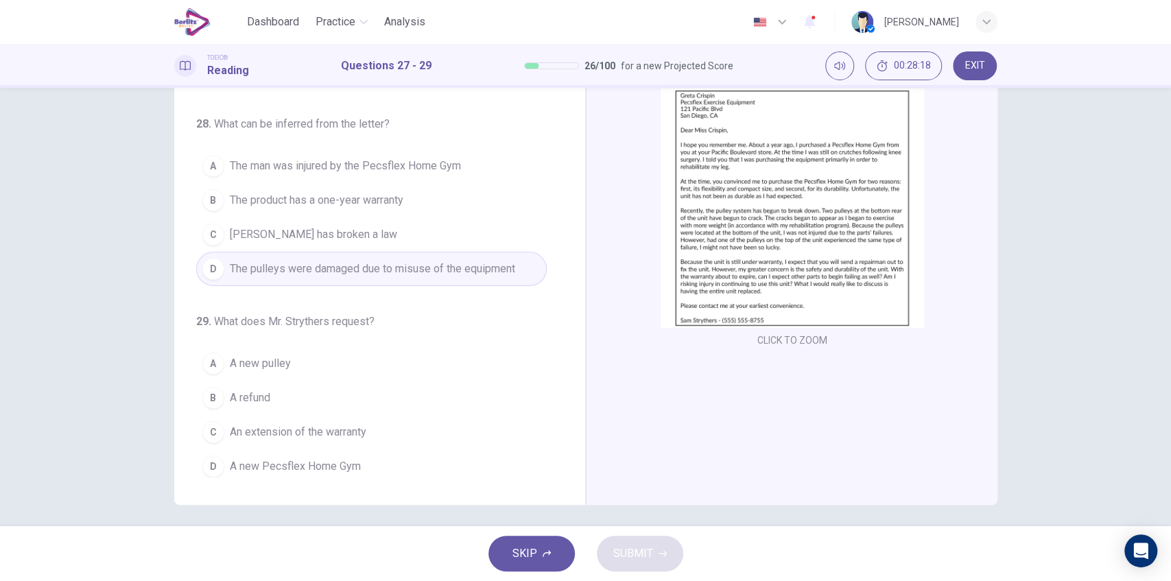
scroll to position [93, 0]
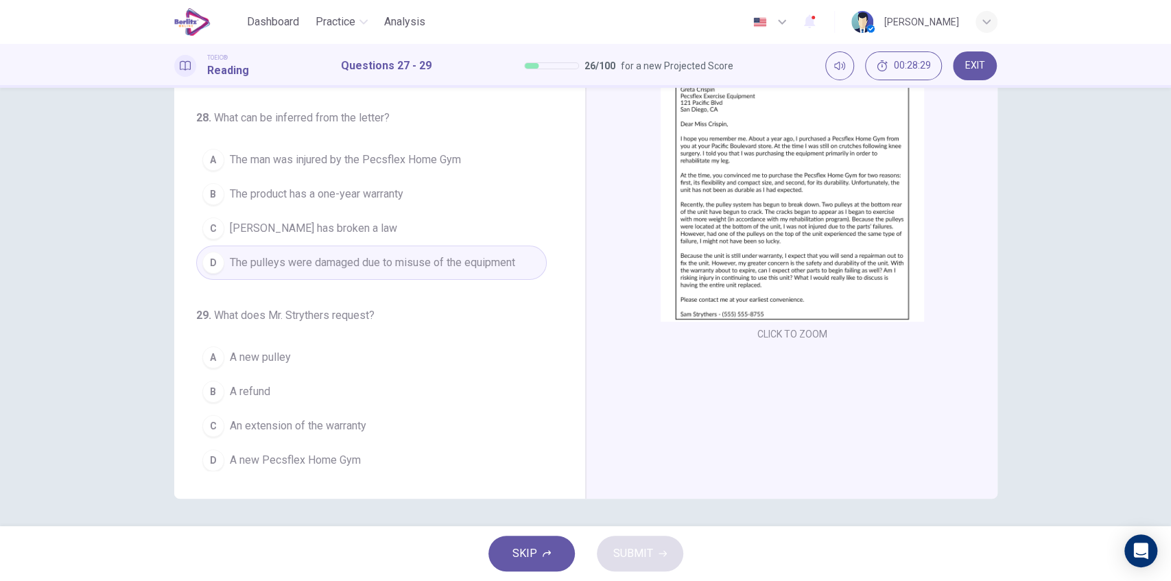
click at [318, 457] on span "A new Pecsflex Home Gym" at bounding box center [295, 460] width 131 height 16
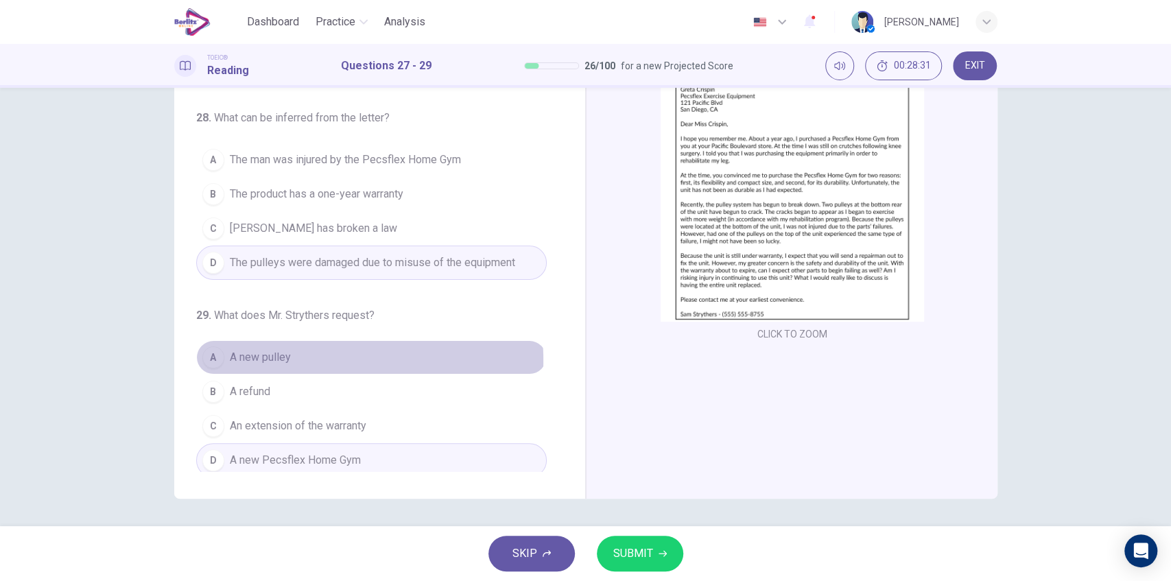
click at [277, 357] on span "A new pulley" at bounding box center [260, 357] width 61 height 16
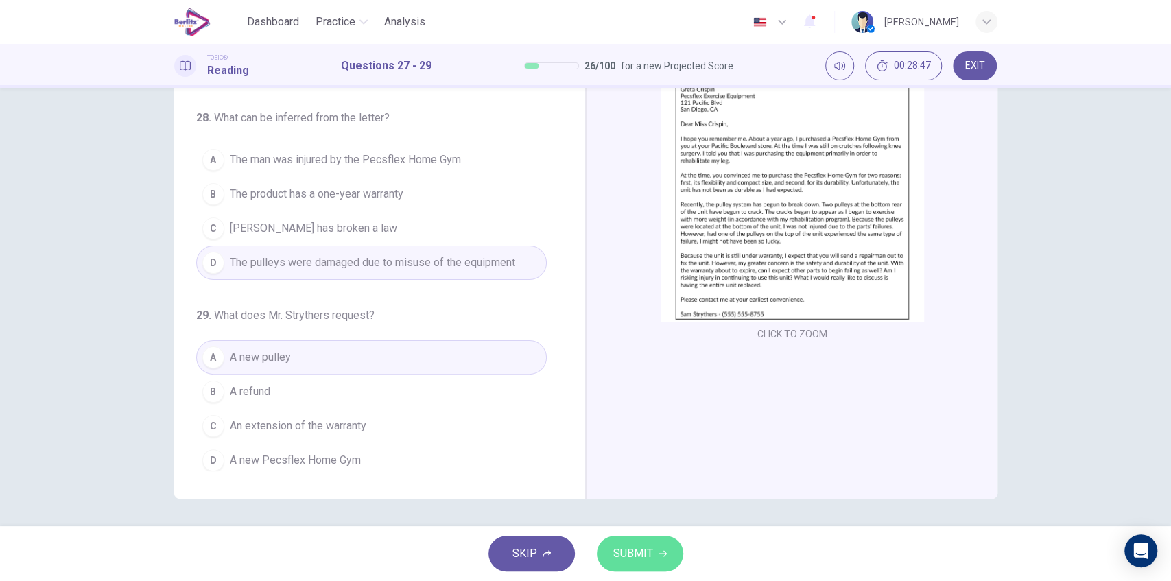
click at [624, 556] on span "SUBMIT" at bounding box center [633, 553] width 40 height 19
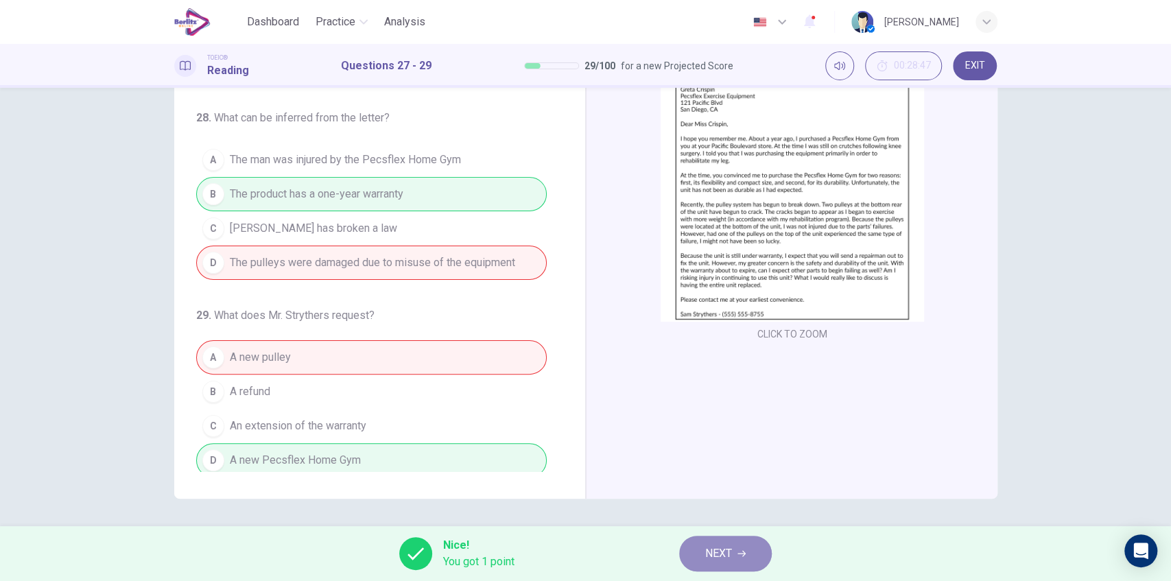
click at [713, 556] on span "NEXT" at bounding box center [718, 553] width 27 height 19
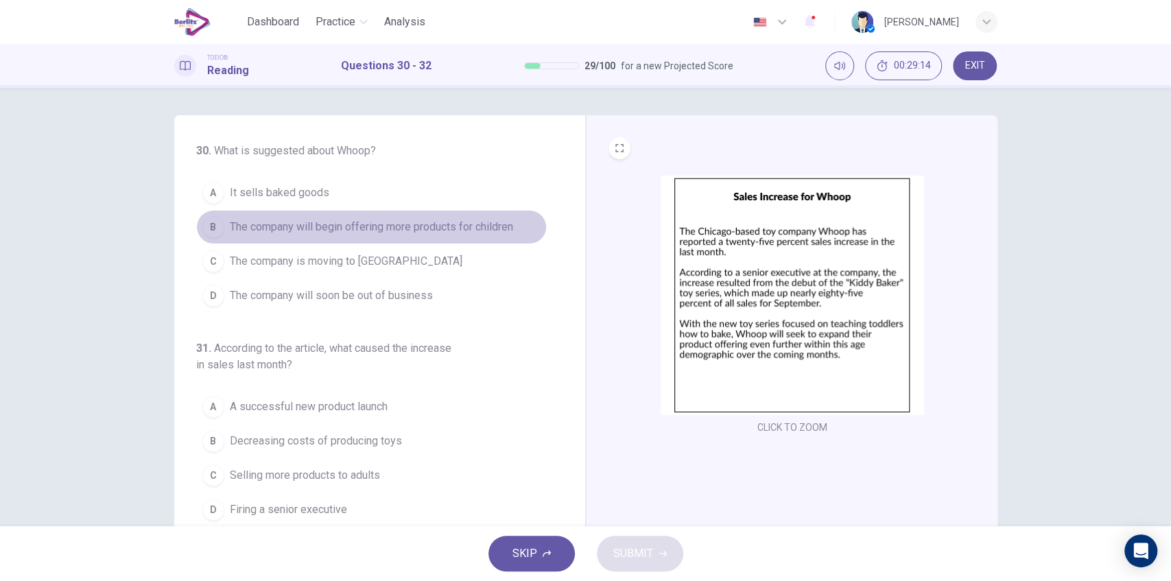
click at [401, 230] on span "The company will begin offering more products for children" at bounding box center [371, 227] width 283 height 16
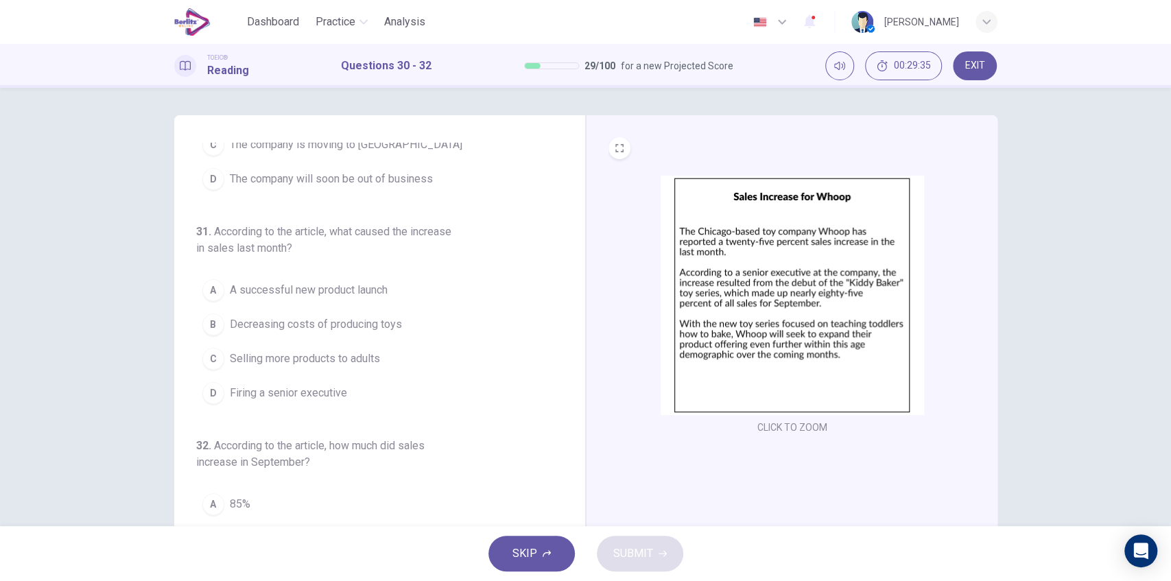
scroll to position [137, 0]
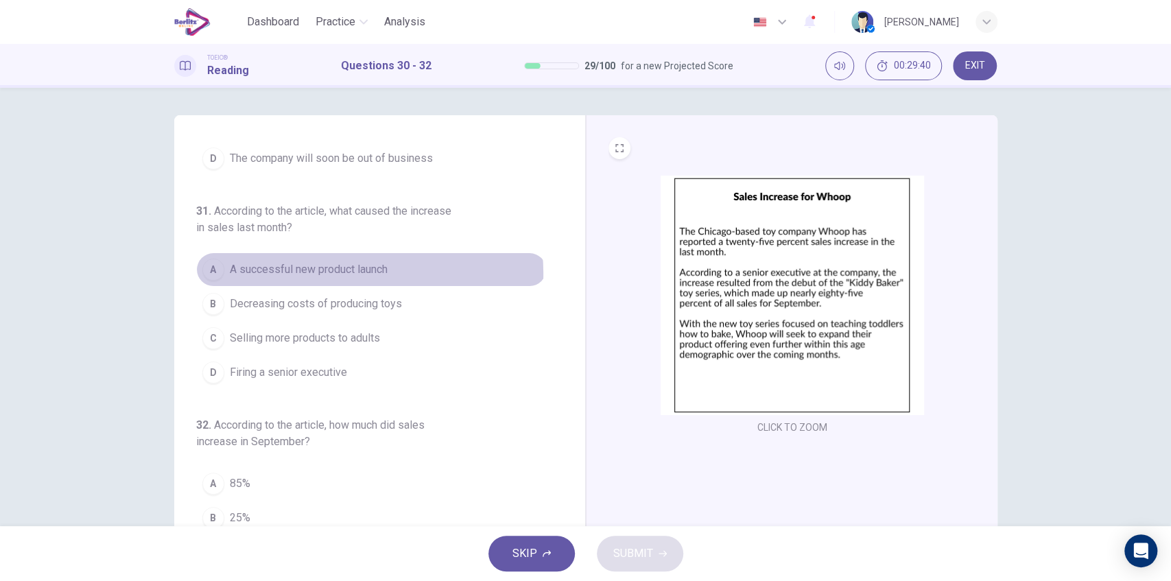
click at [321, 272] on span "A successful new product launch" at bounding box center [309, 269] width 158 height 16
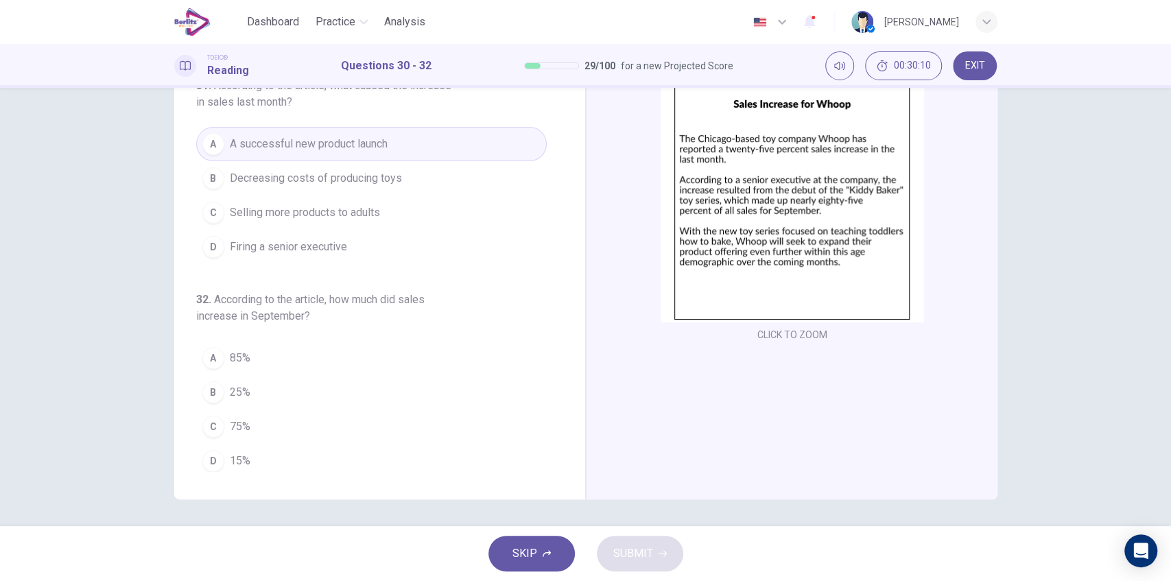
scroll to position [93, 0]
click at [244, 387] on span "25%" at bounding box center [240, 391] width 21 height 16
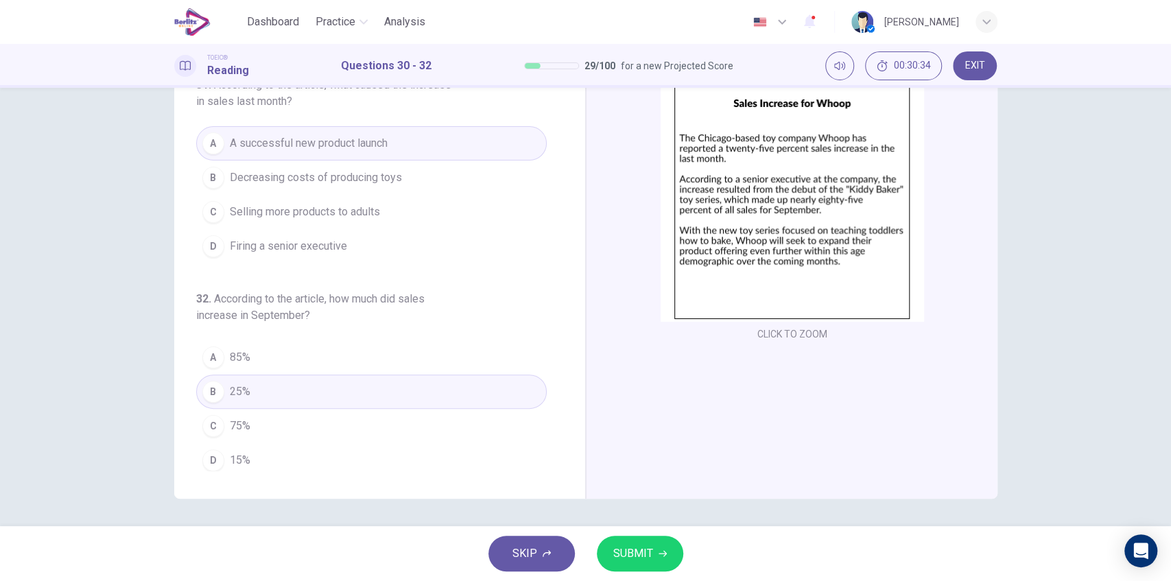
click at [646, 541] on button "SUBMIT" at bounding box center [640, 554] width 86 height 36
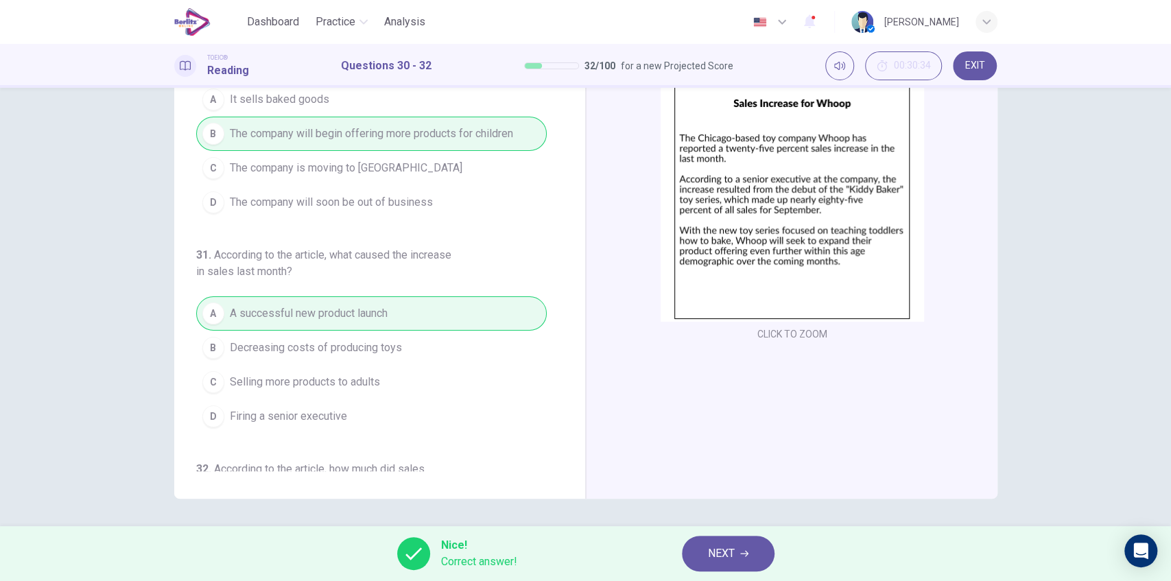
scroll to position [170, 0]
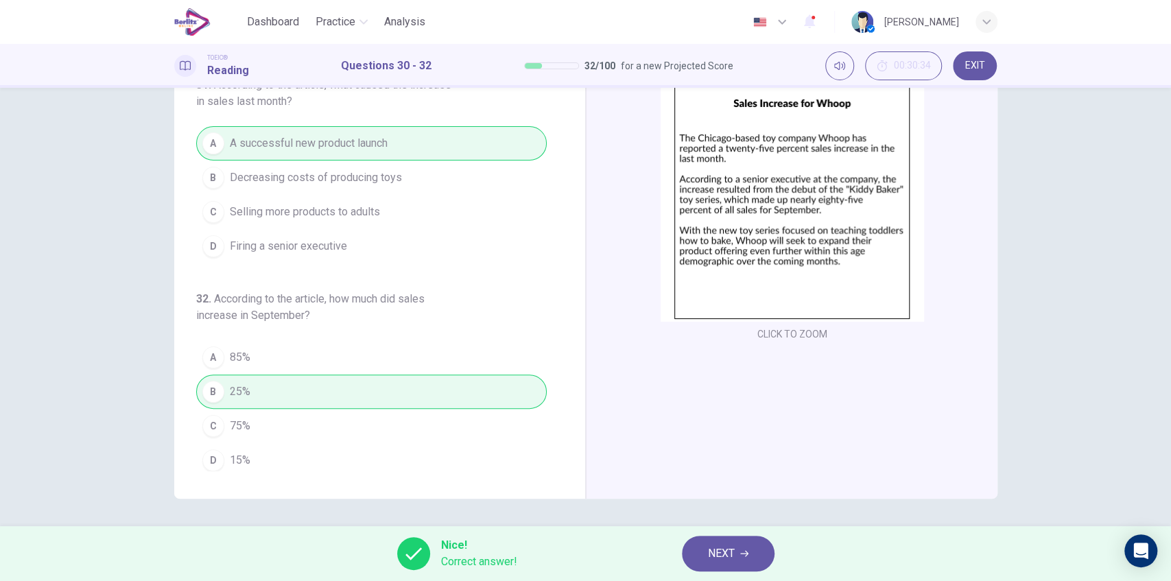
click at [725, 547] on span "NEXT" at bounding box center [721, 553] width 27 height 19
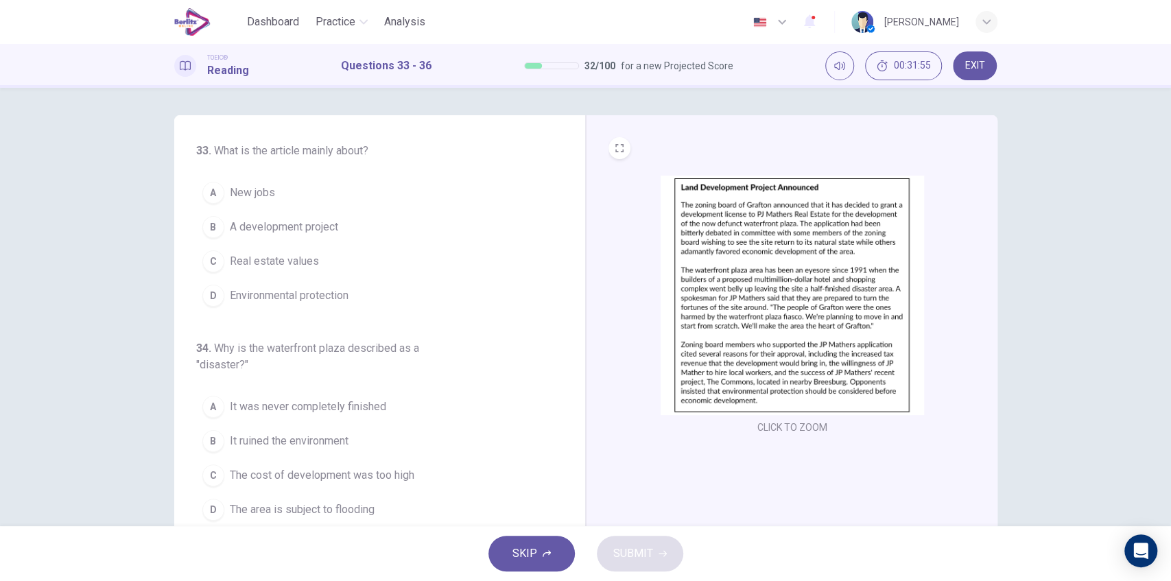
click at [328, 230] on span "A development project" at bounding box center [284, 227] width 108 height 16
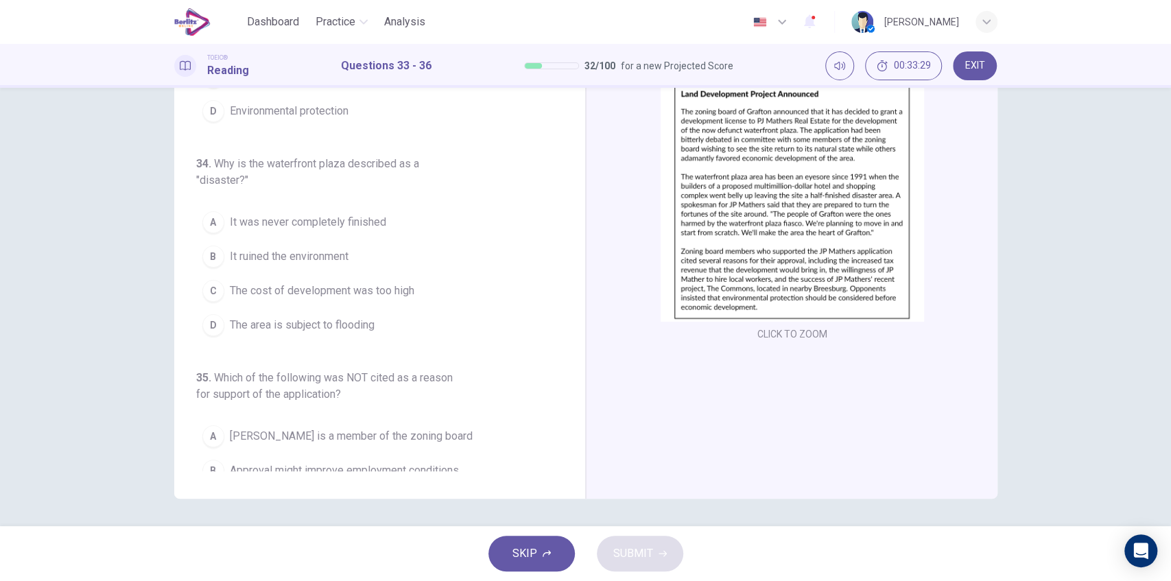
scroll to position [137, 0]
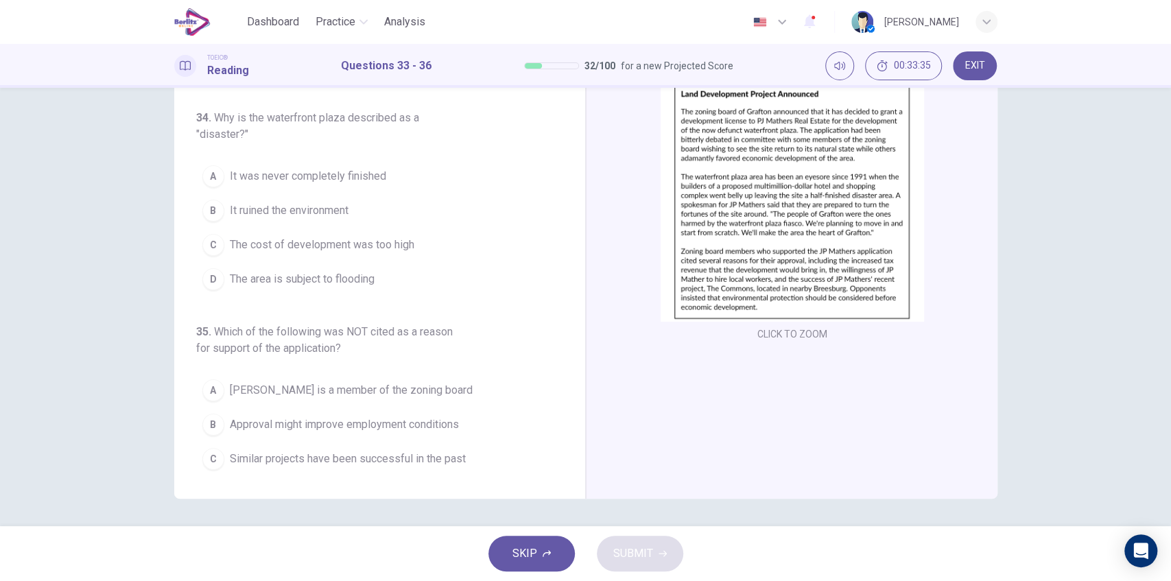
click at [287, 213] on span "It ruined the environment" at bounding box center [289, 210] width 119 height 16
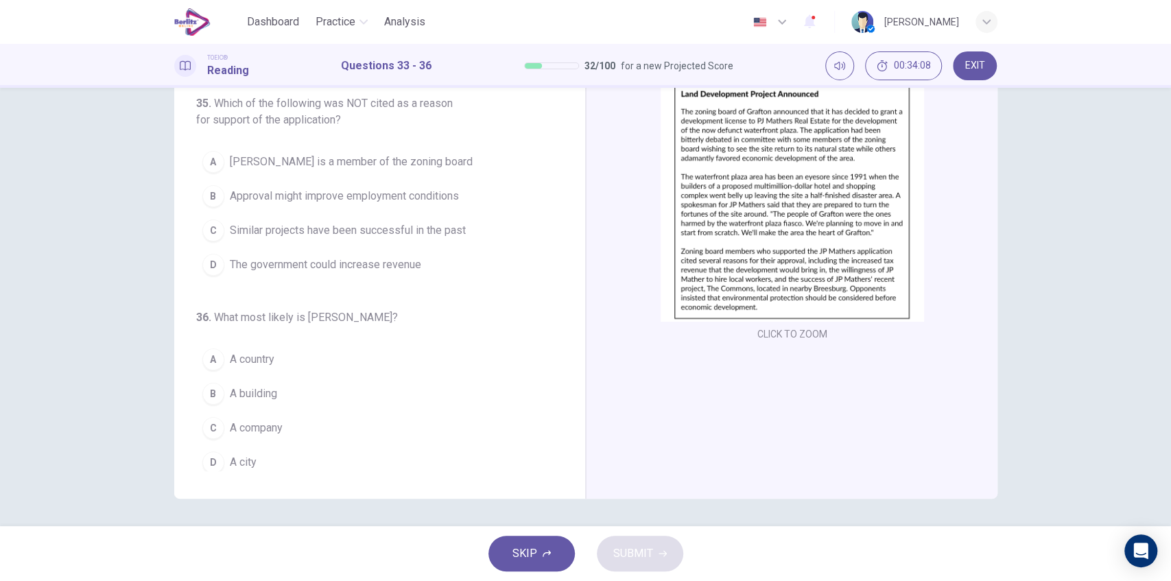
scroll to position [320, 0]
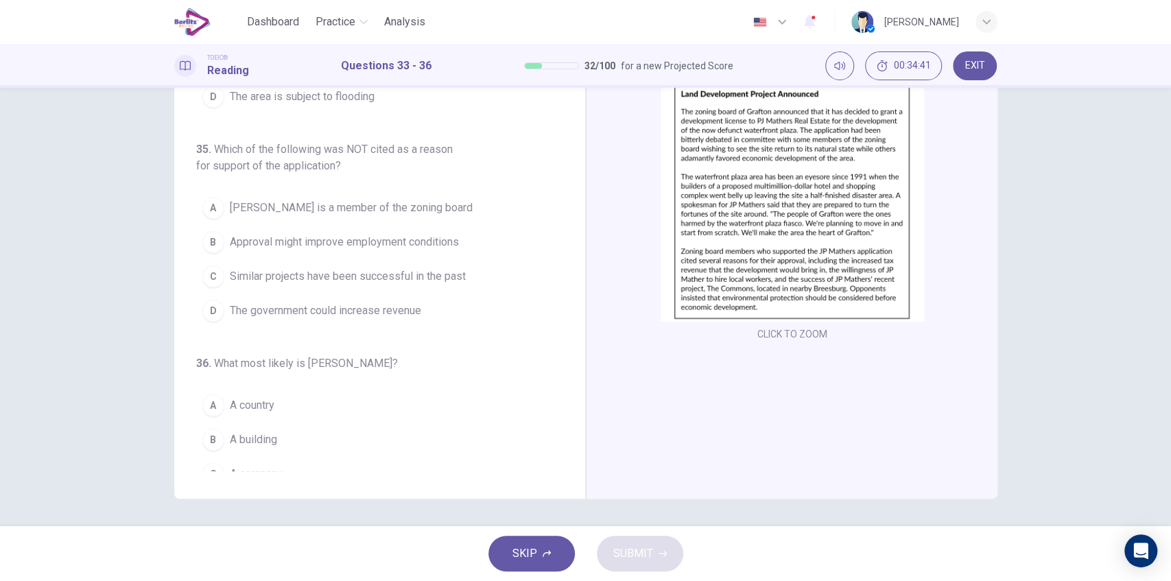
click at [386, 240] on span "Approval might improve employment conditions" at bounding box center [344, 242] width 229 height 16
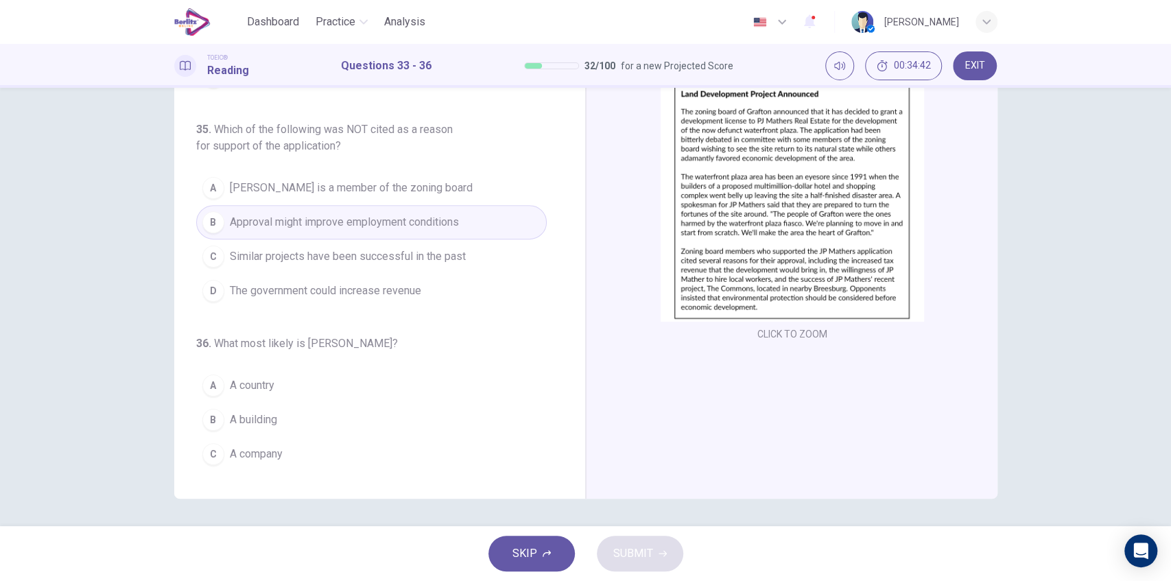
scroll to position [366, 0]
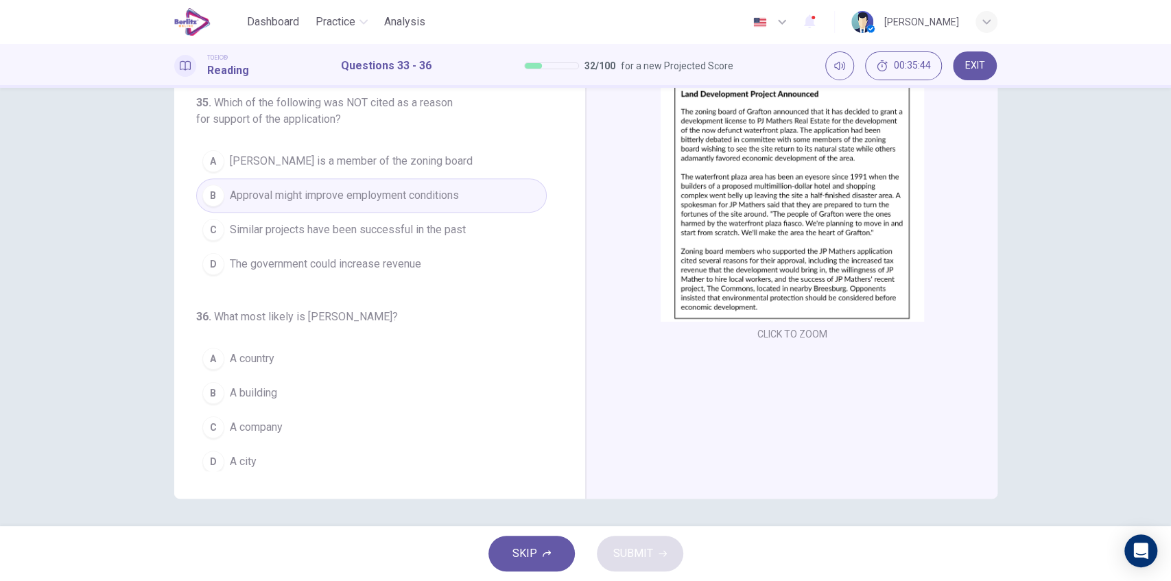
click at [291, 350] on button "A A country" at bounding box center [371, 359] width 351 height 34
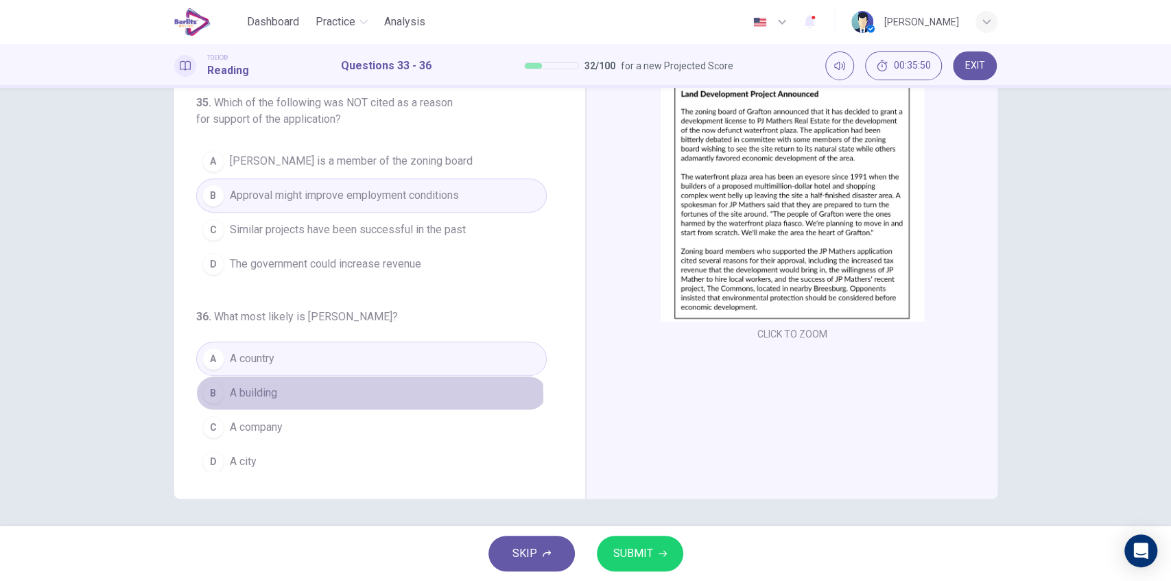
click at [285, 390] on button "B A building" at bounding box center [371, 393] width 351 height 34
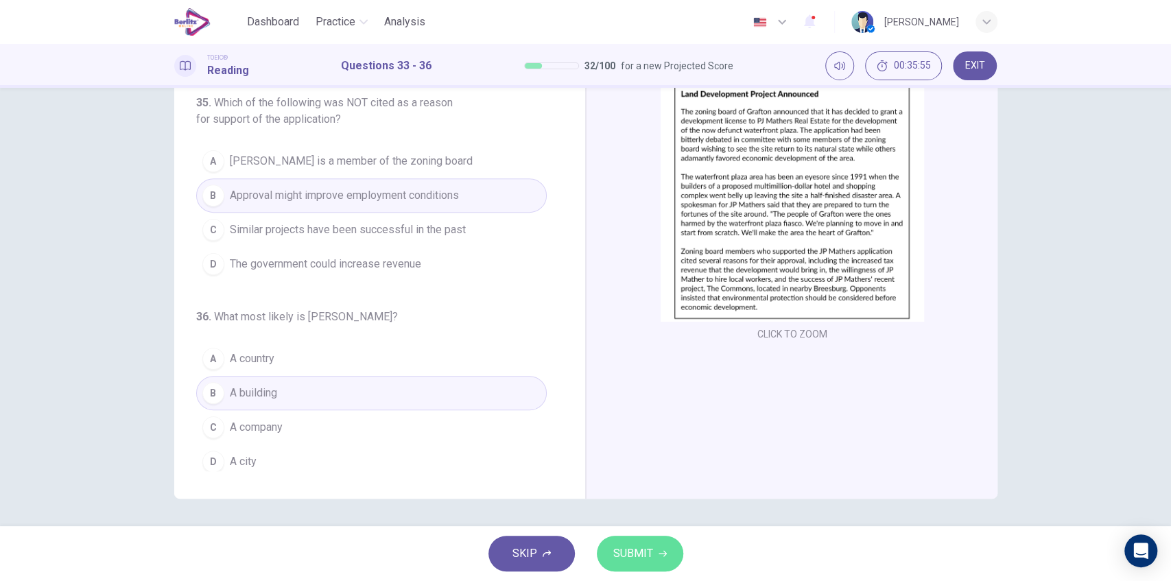
click at [652, 554] on span "SUBMIT" at bounding box center [633, 553] width 40 height 19
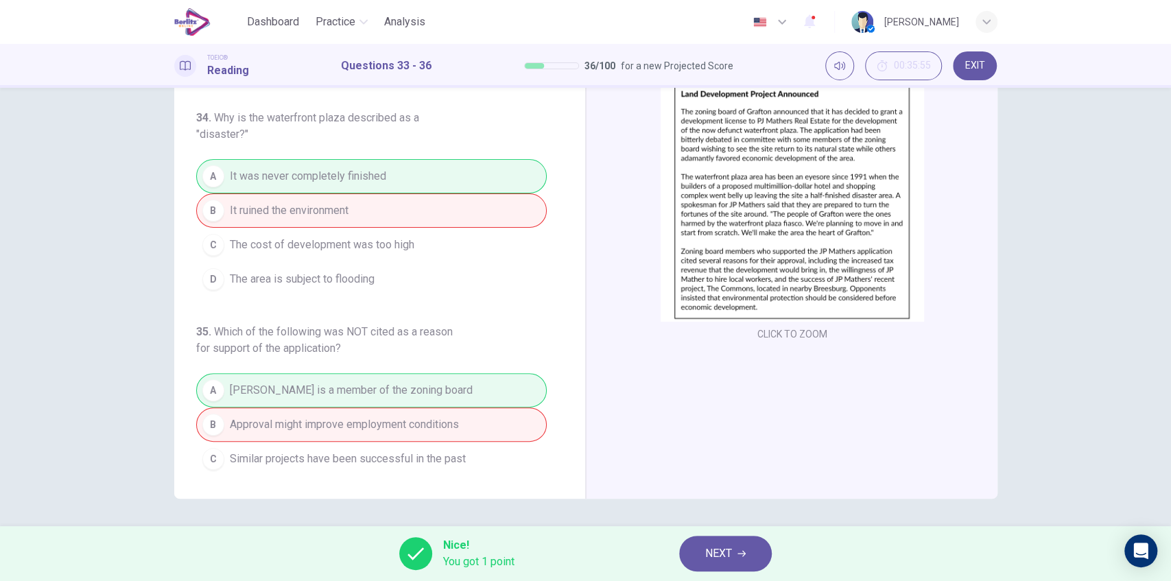
scroll to position [274, 0]
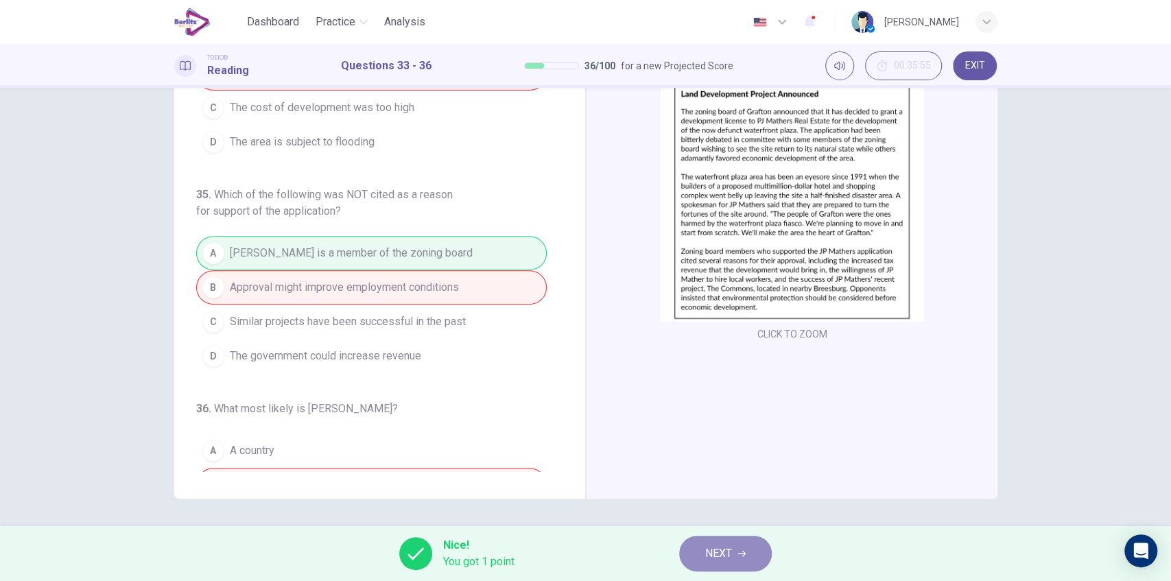
click at [729, 544] on span "NEXT" at bounding box center [718, 553] width 27 height 19
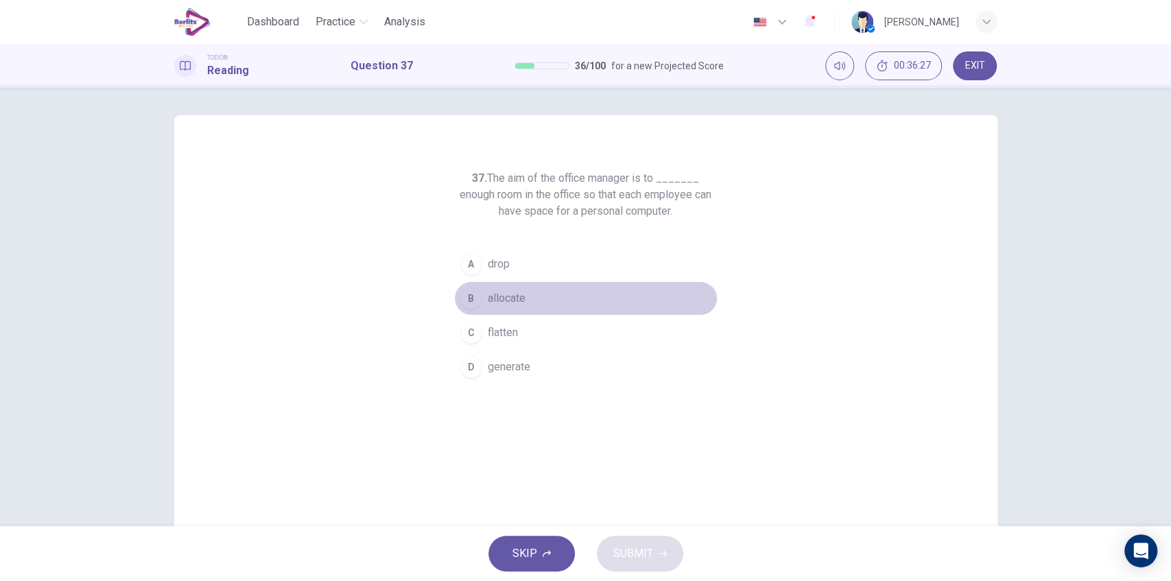
click at [520, 298] on span "allocate" at bounding box center [507, 298] width 38 height 16
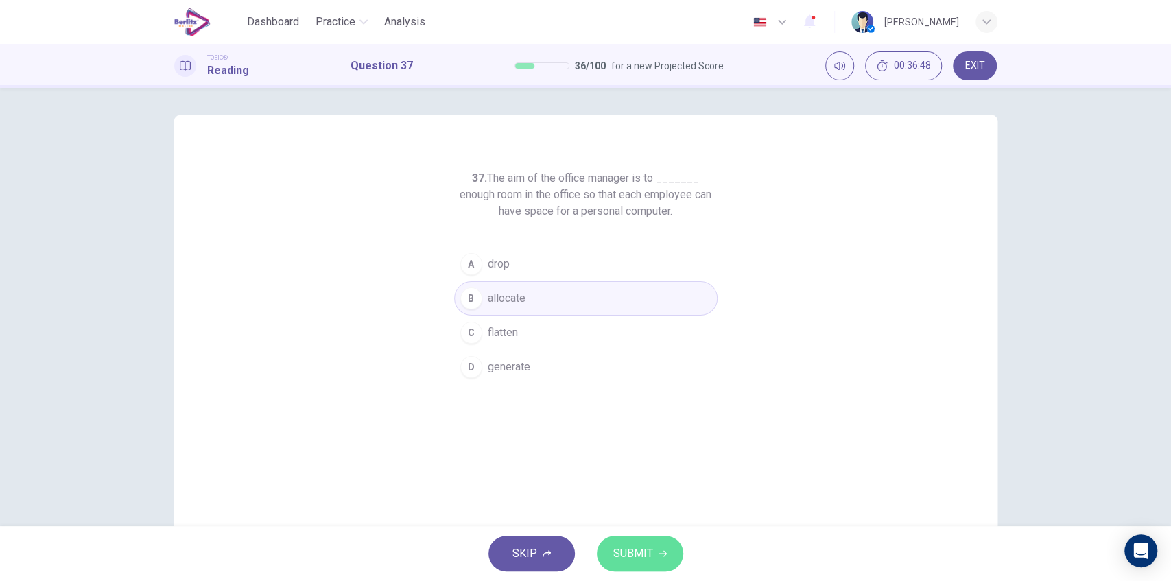
click at [642, 556] on span "SUBMIT" at bounding box center [633, 553] width 40 height 19
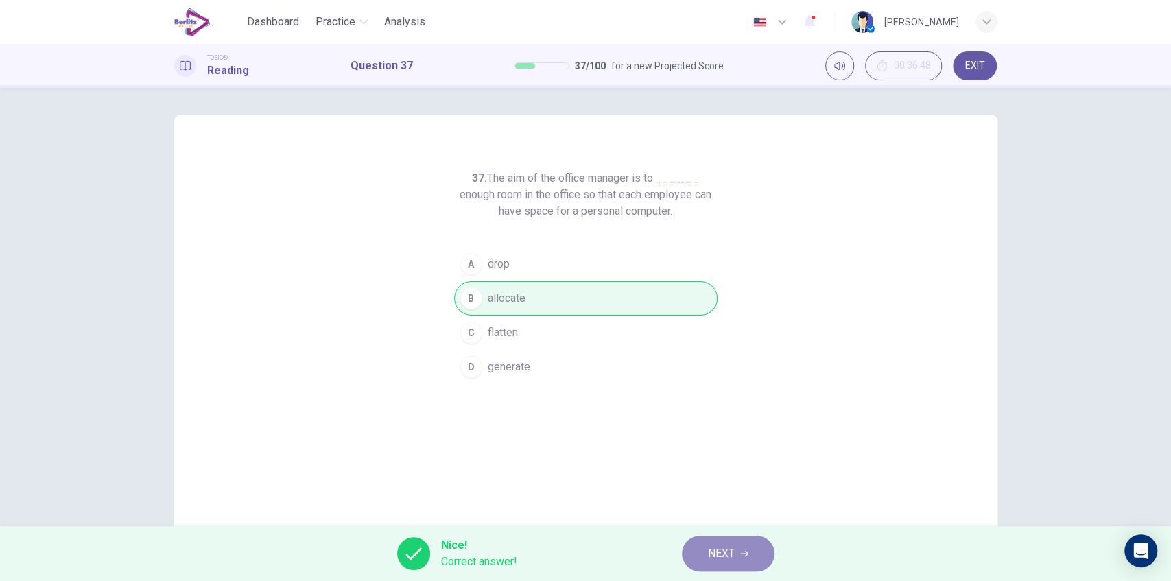
click at [715, 556] on span "NEXT" at bounding box center [721, 553] width 27 height 19
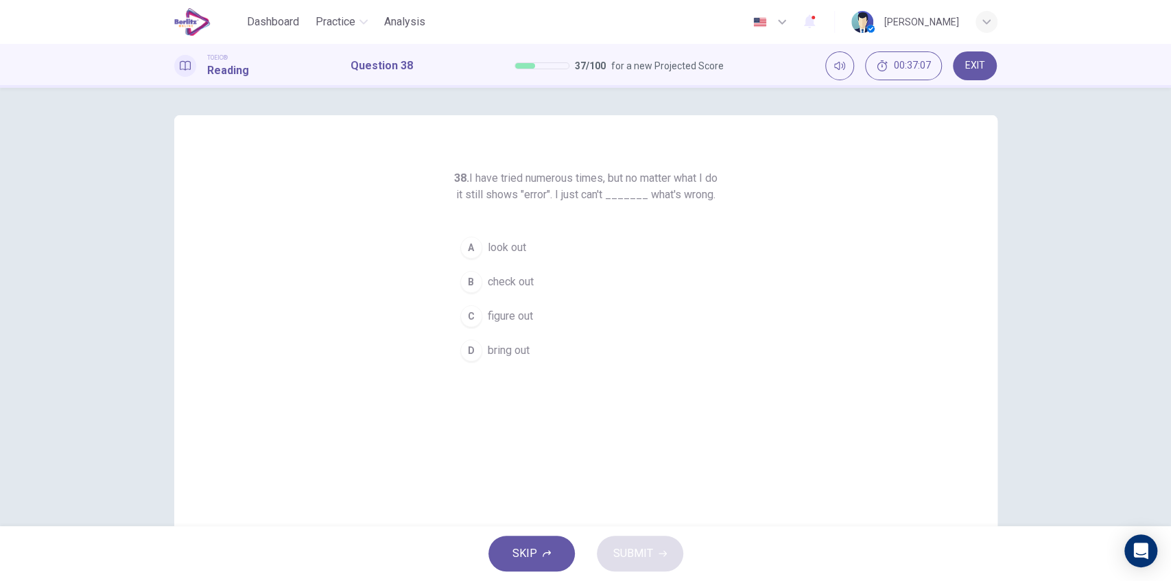
click at [509, 359] on span "bring out" at bounding box center [509, 350] width 42 height 16
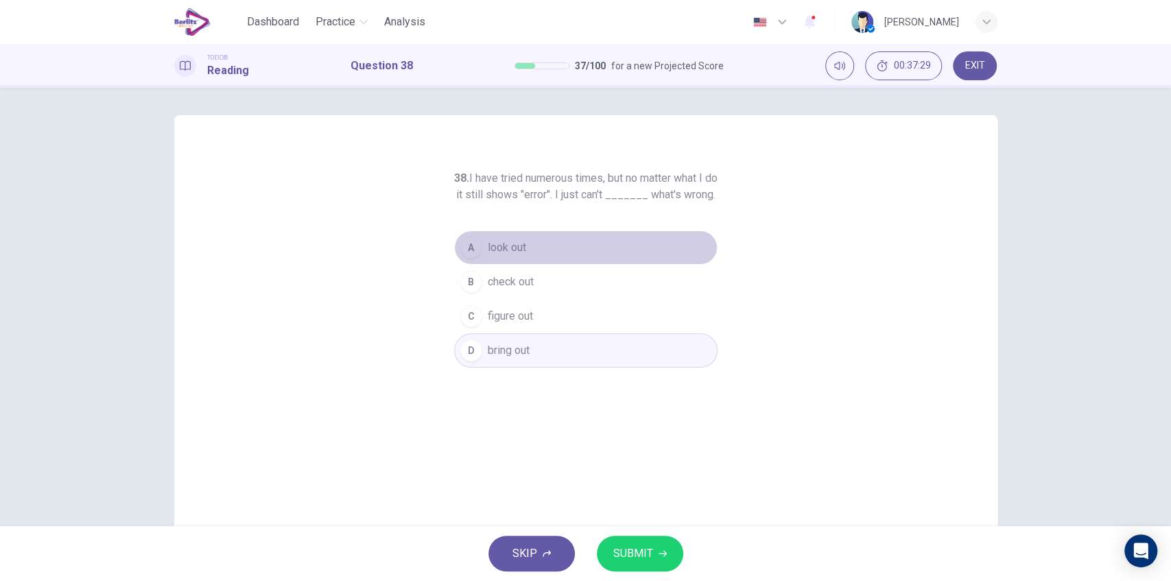
click at [527, 265] on button "A look out" at bounding box center [585, 247] width 263 height 34
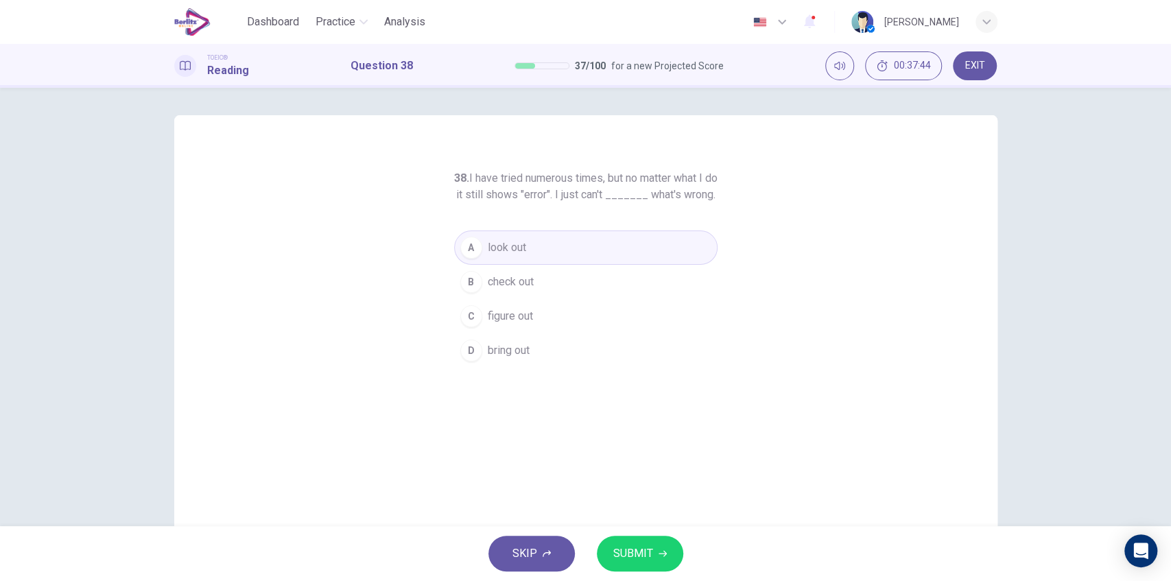
click at [659, 554] on icon "button" at bounding box center [663, 553] width 8 height 8
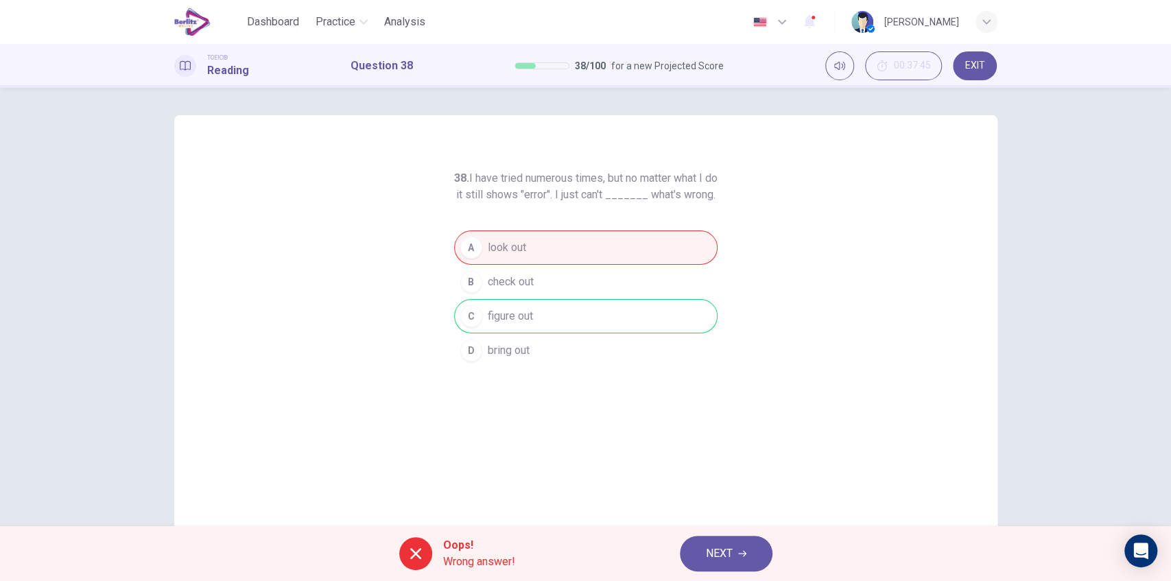
click at [723, 541] on button "NEXT" at bounding box center [726, 554] width 93 height 36
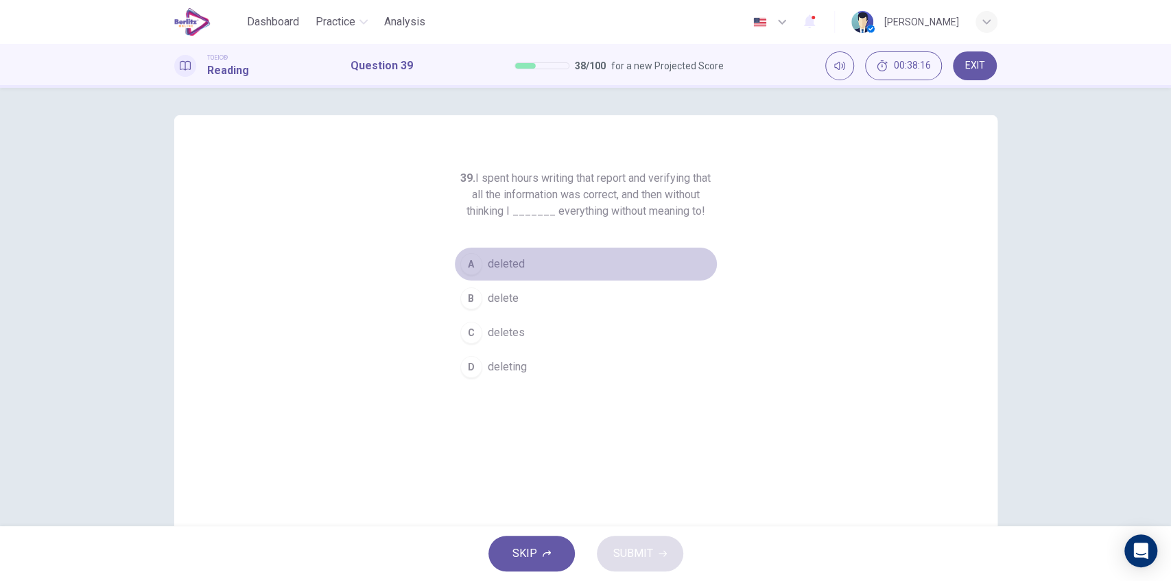
click at [536, 261] on button "A deleted" at bounding box center [585, 264] width 263 height 34
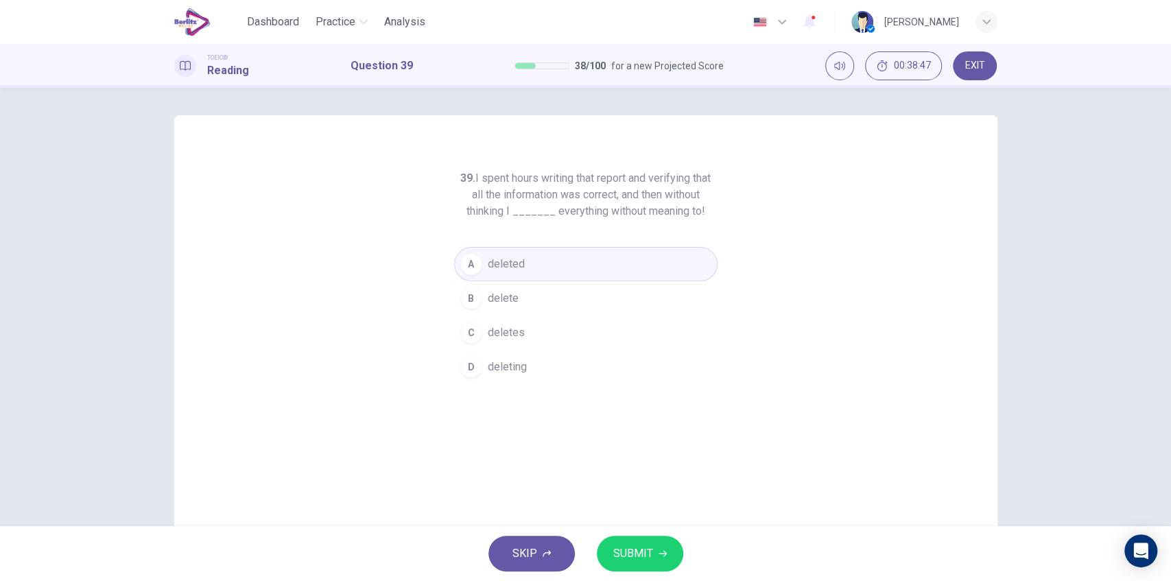
click at [652, 543] on button "SUBMIT" at bounding box center [640, 554] width 86 height 36
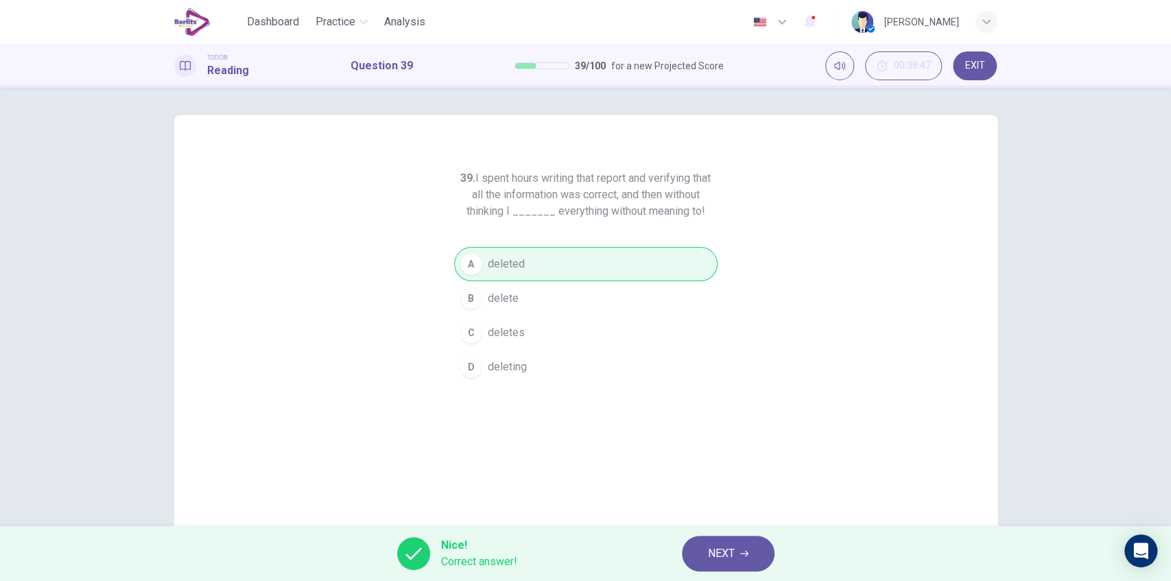
click at [723, 554] on span "NEXT" at bounding box center [721, 553] width 27 height 19
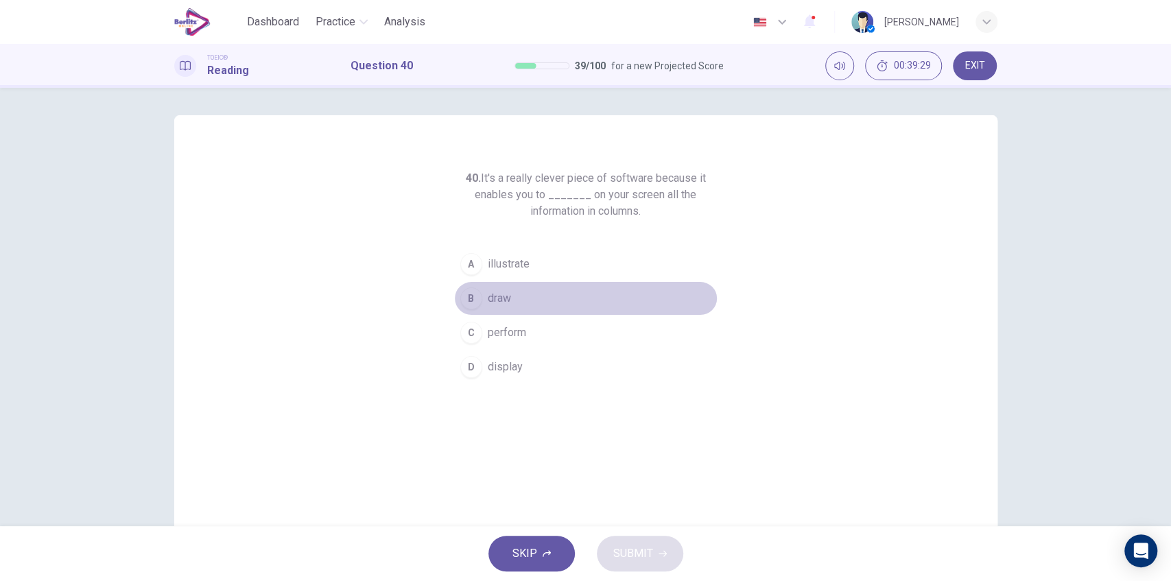
click at [491, 299] on span "draw" at bounding box center [499, 298] width 23 height 16
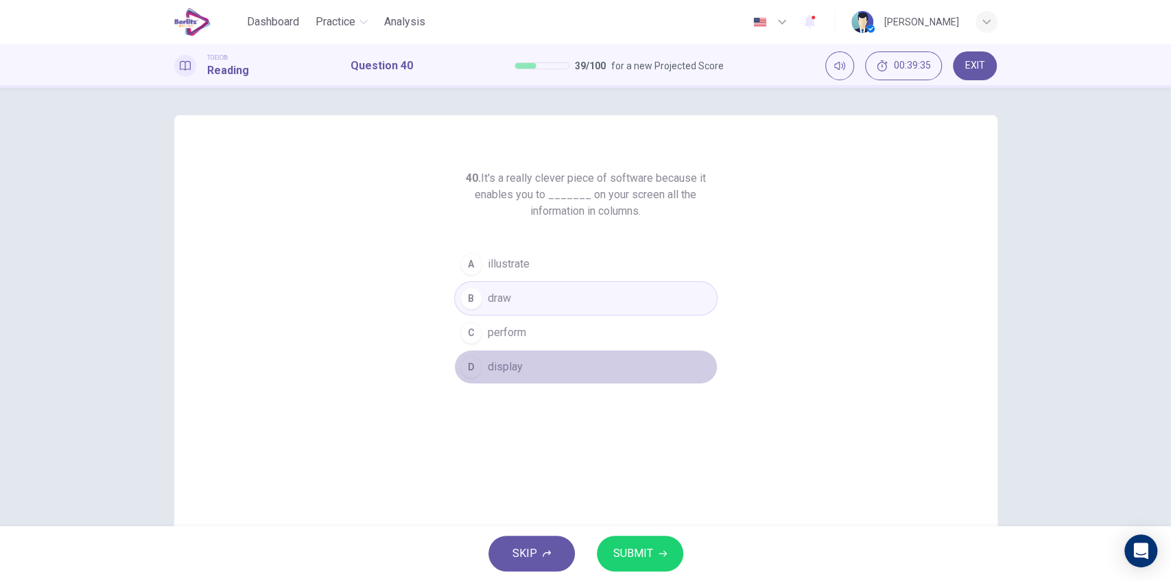
click at [506, 362] on span "display" at bounding box center [505, 367] width 35 height 16
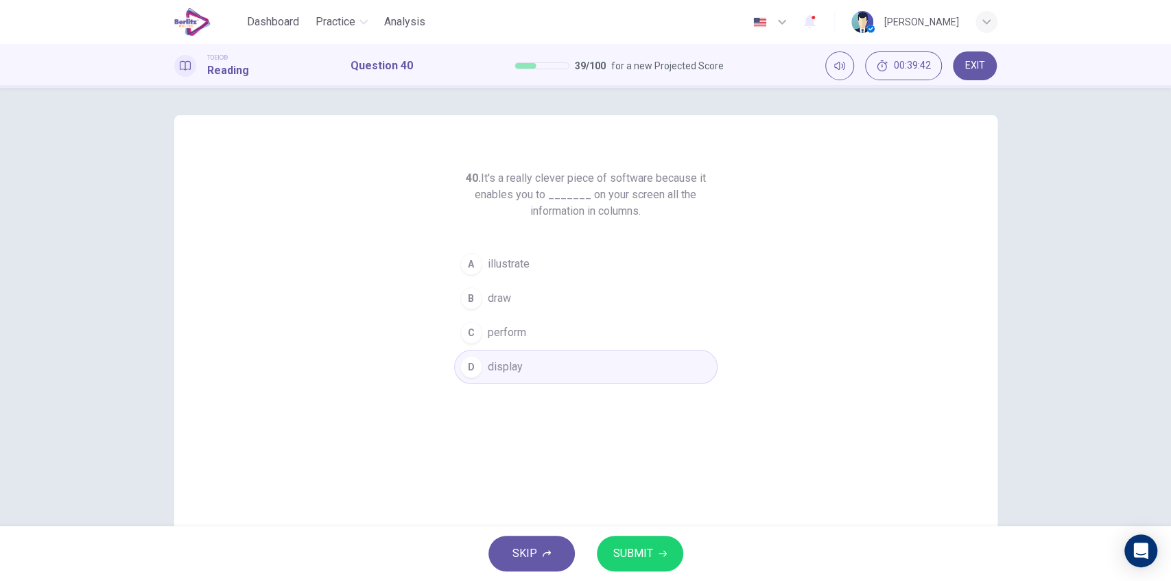
click at [635, 554] on span "SUBMIT" at bounding box center [633, 553] width 40 height 19
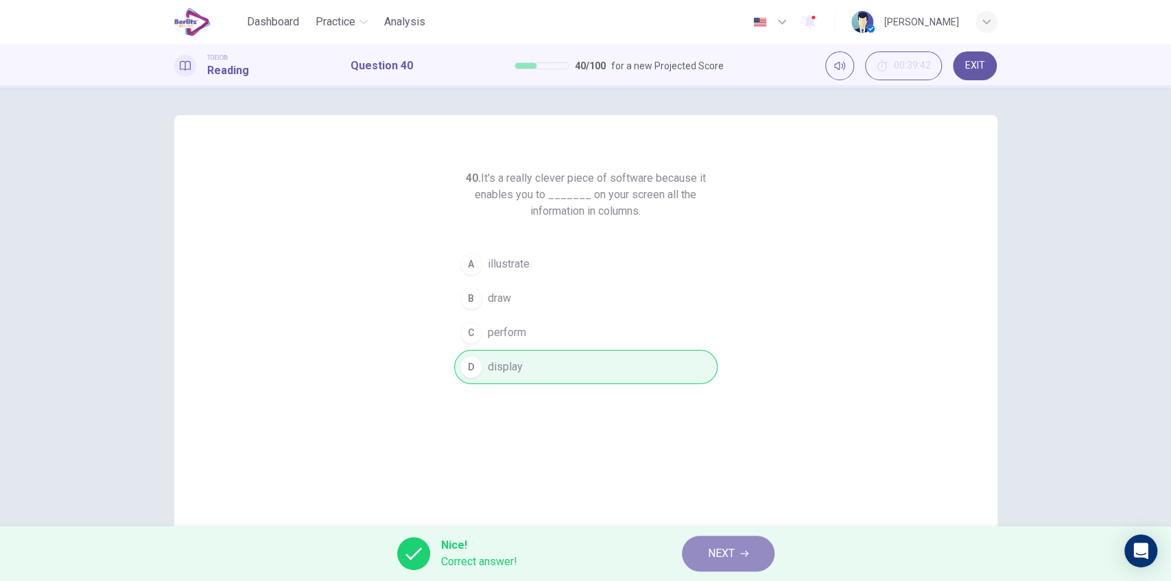
click at [721, 550] on span "NEXT" at bounding box center [721, 553] width 27 height 19
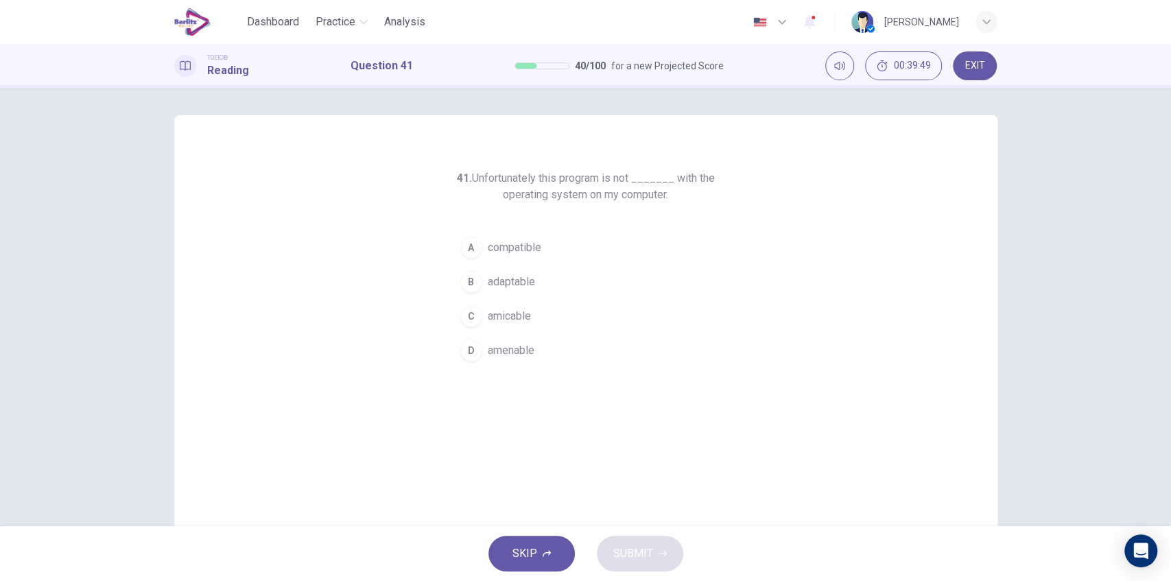
click at [543, 249] on button "A compatible" at bounding box center [585, 247] width 263 height 34
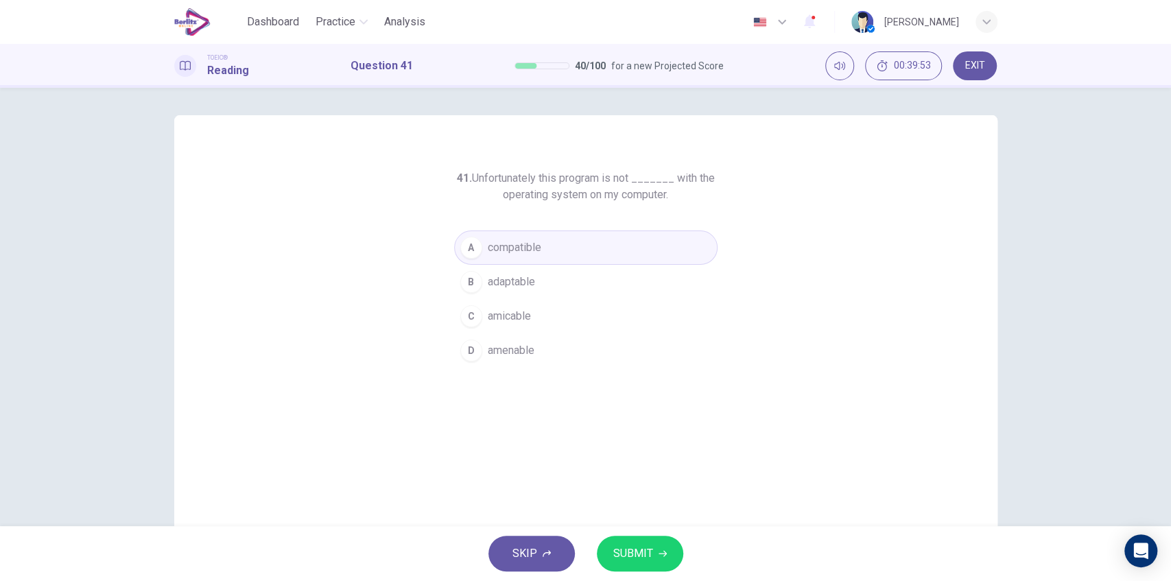
click at [637, 552] on span "SUBMIT" at bounding box center [633, 553] width 40 height 19
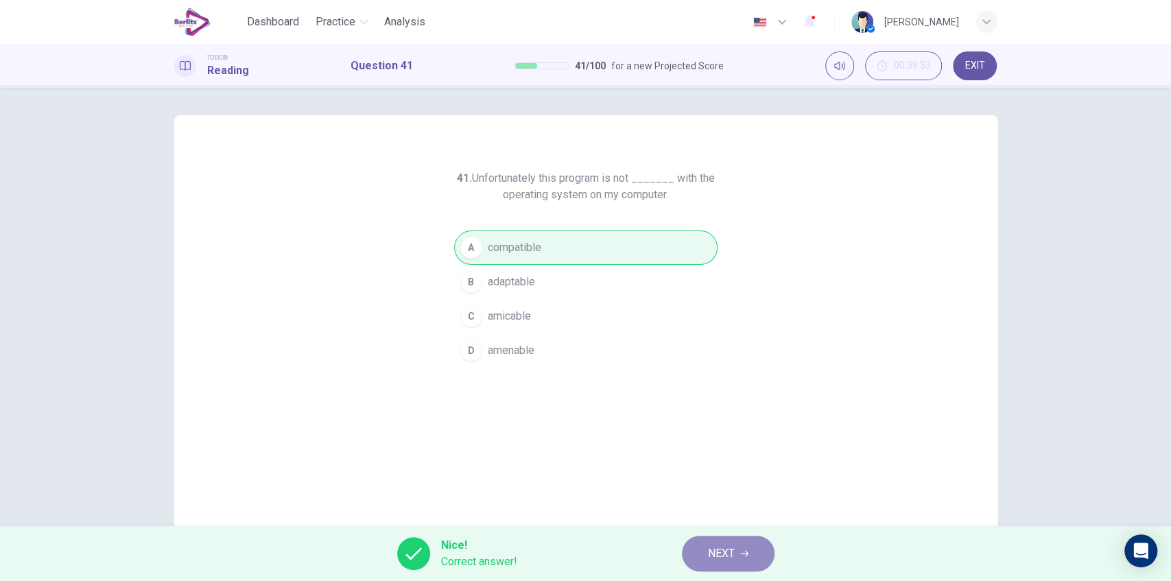
click at [731, 556] on span "NEXT" at bounding box center [721, 553] width 27 height 19
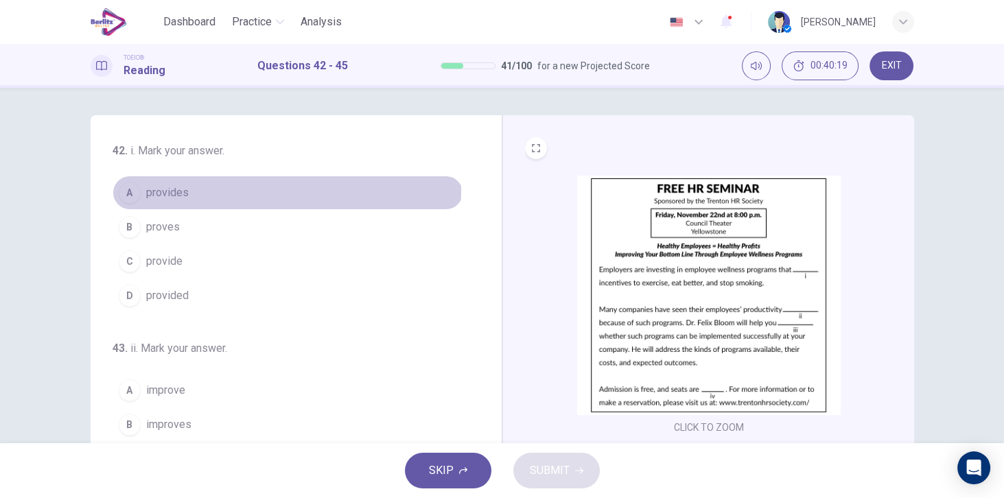
click at [198, 190] on button "A provides" at bounding box center [288, 193] width 351 height 34
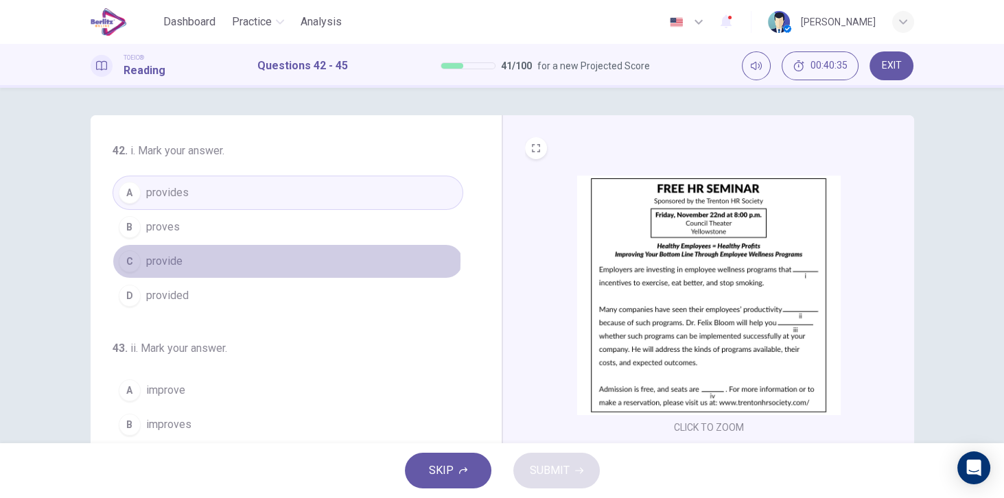
click at [205, 259] on button "C provide" at bounding box center [288, 261] width 351 height 34
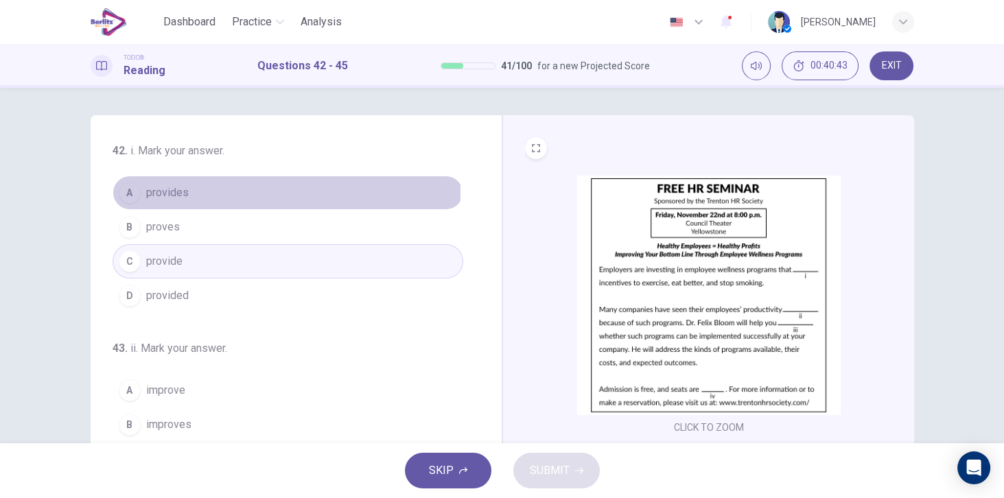
click at [172, 192] on span "provides" at bounding box center [167, 193] width 43 height 16
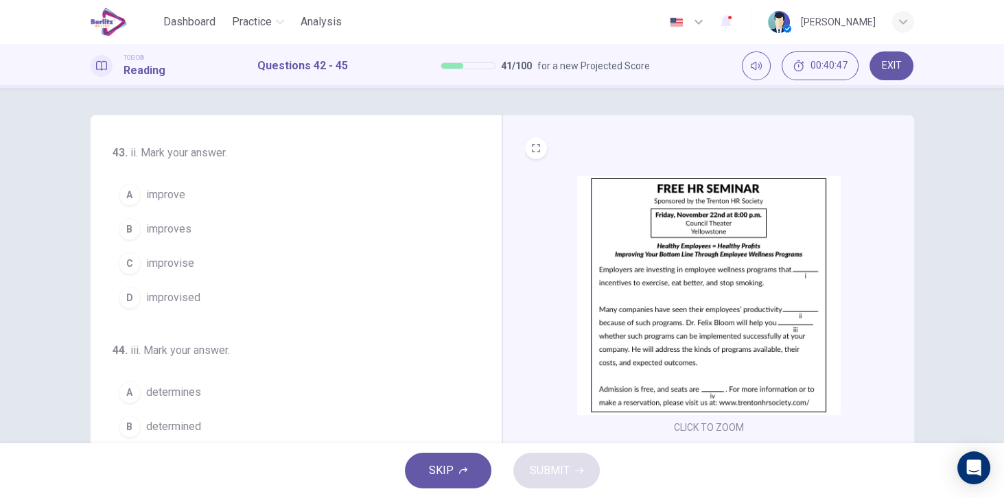
scroll to position [196, 0]
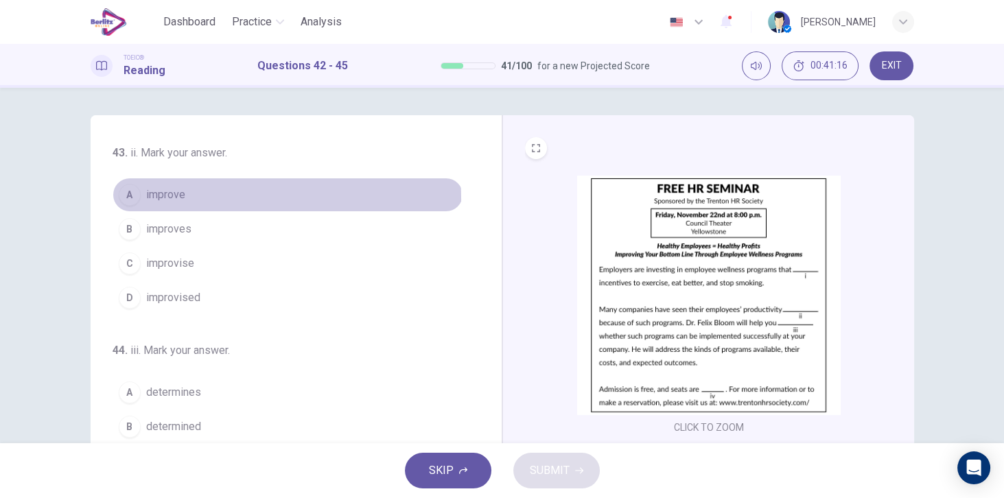
click at [181, 196] on span "improve" at bounding box center [165, 195] width 39 height 16
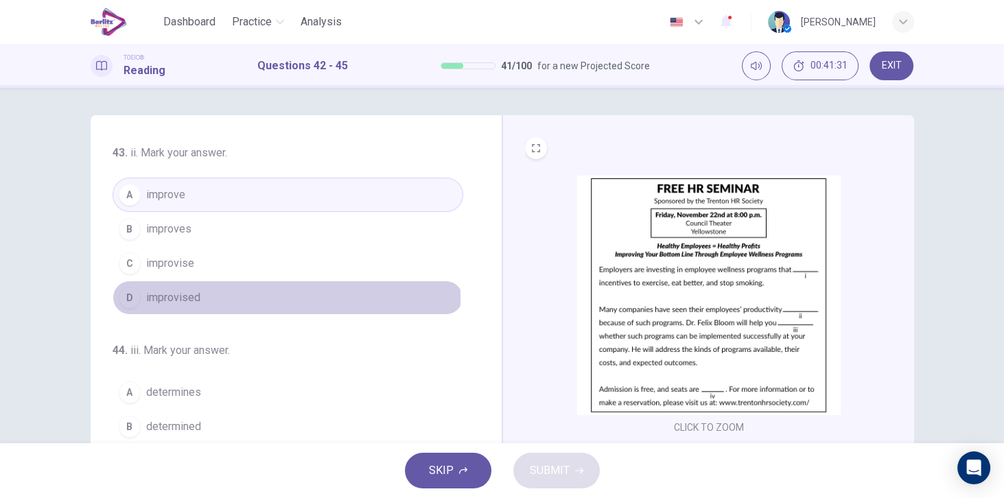
click at [186, 295] on span "improvised" at bounding box center [173, 297] width 54 height 16
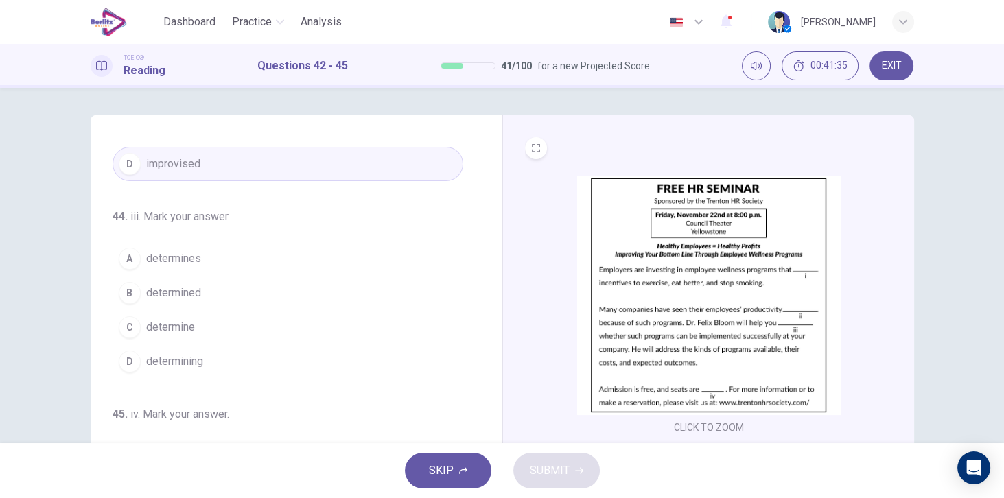
scroll to position [331, 0]
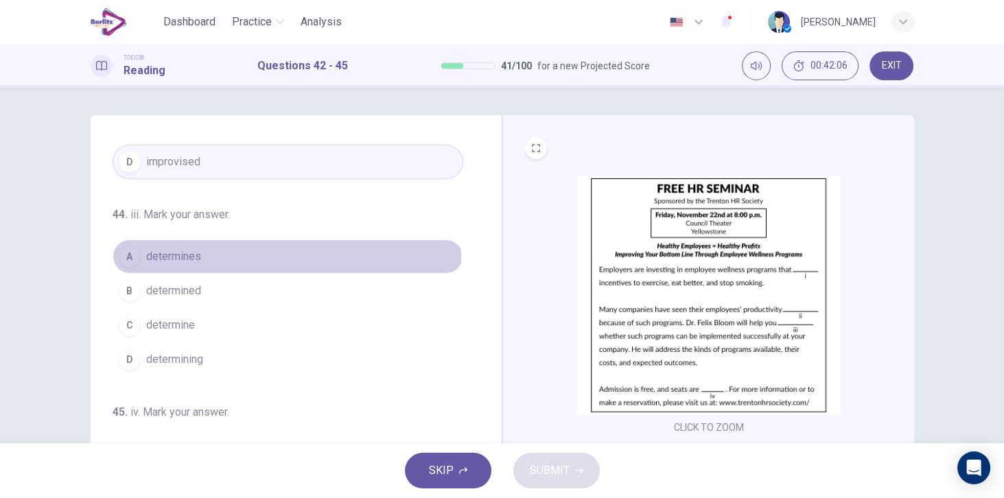
click at [190, 254] on span "determines" at bounding box center [173, 256] width 55 height 16
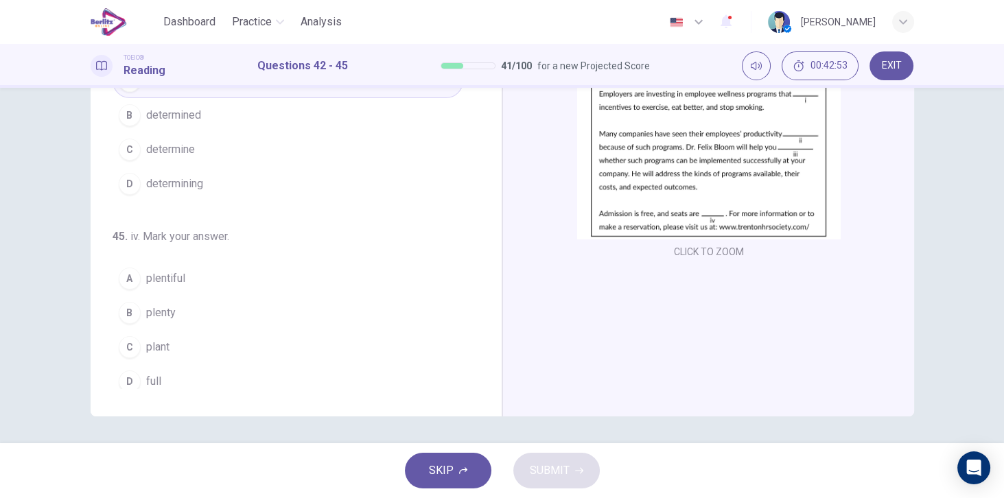
click at [174, 270] on span "plentiful" at bounding box center [165, 278] width 39 height 16
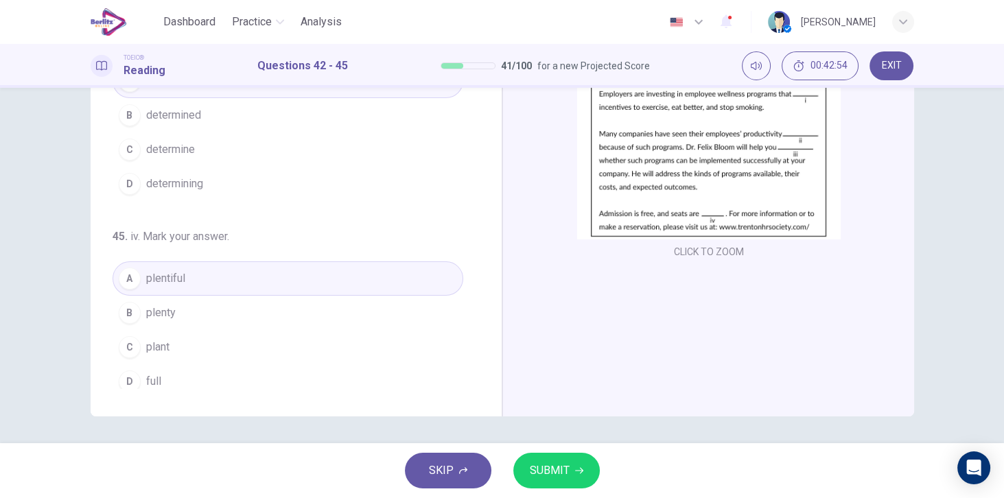
click at [546, 457] on button "SUBMIT" at bounding box center [556, 471] width 86 height 36
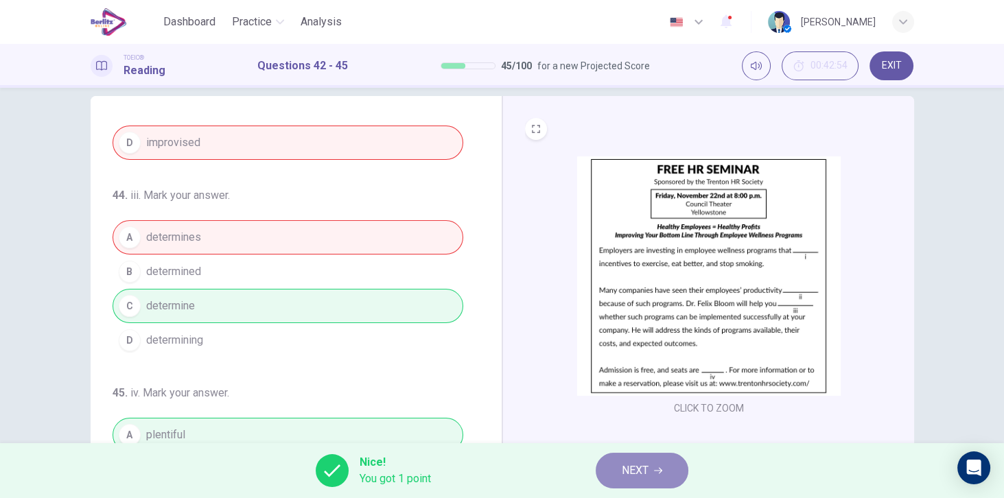
click at [638, 469] on span "NEXT" at bounding box center [634, 470] width 27 height 19
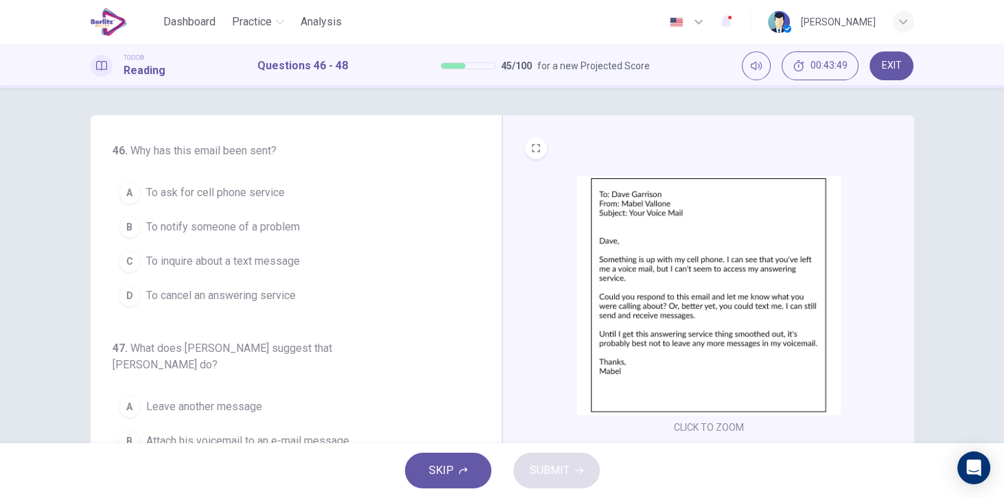
click at [281, 228] on span "To notify someone of a problem" at bounding box center [223, 227] width 154 height 16
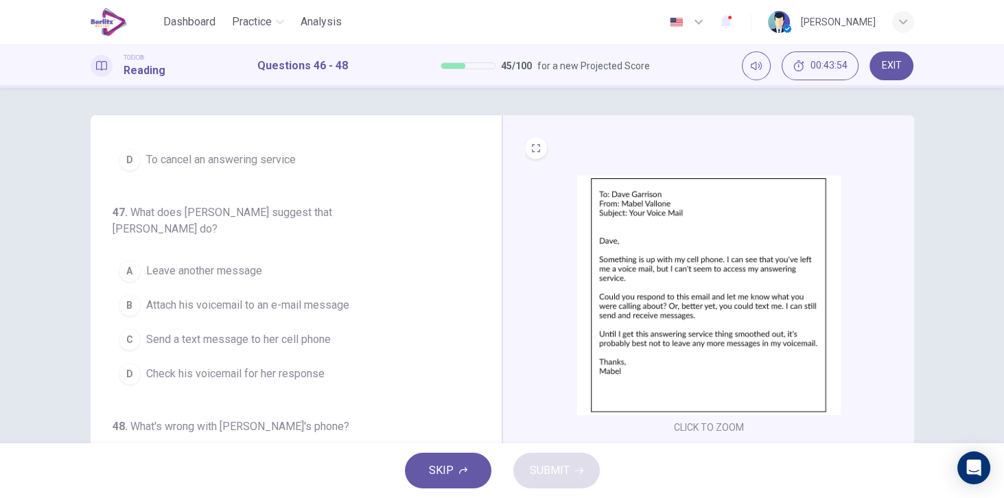
scroll to position [39, 0]
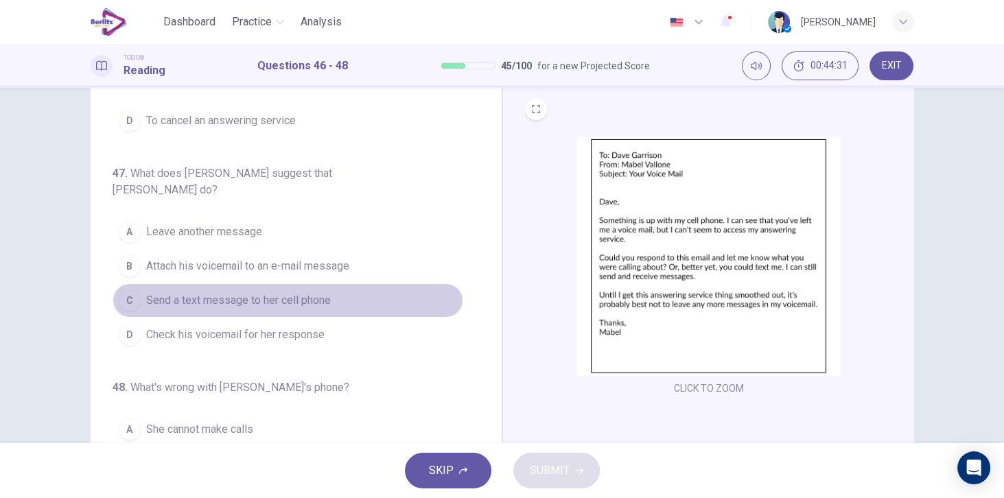
click at [300, 292] on span "Send a text message to her cell phone" at bounding box center [238, 300] width 185 height 16
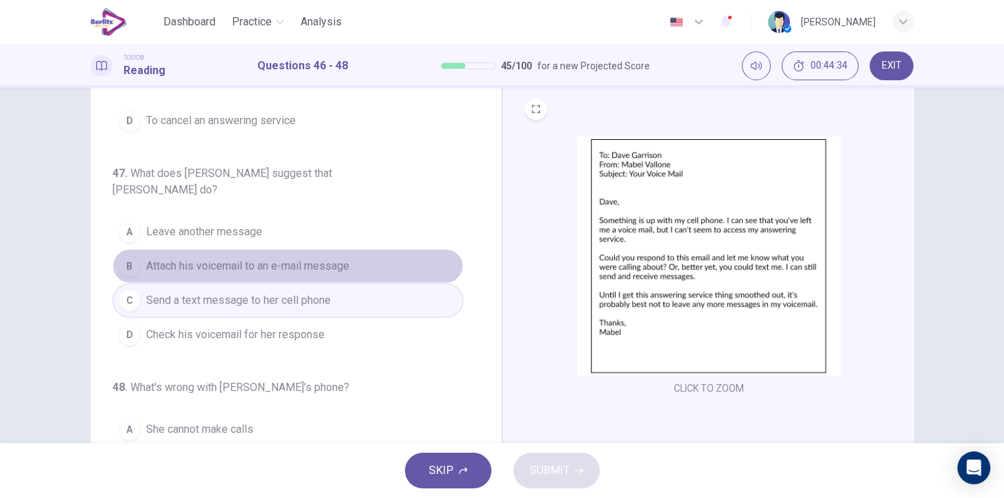
click at [343, 258] on span "Attach his voicemail to an e-mail message" at bounding box center [247, 266] width 203 height 16
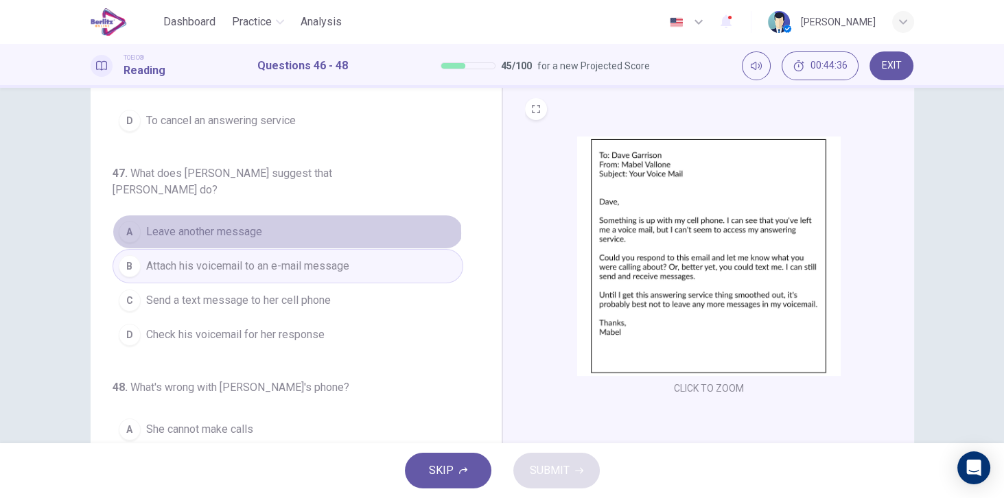
click at [228, 224] on span "Leave another message" at bounding box center [204, 232] width 116 height 16
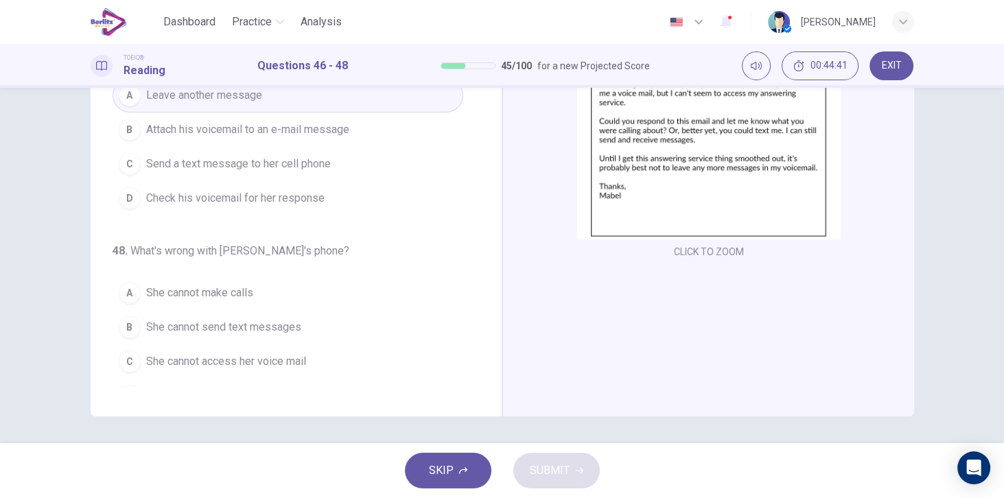
scroll to position [176, 0]
click at [253, 353] on span "She cannot access her voice mail" at bounding box center [226, 361] width 160 height 16
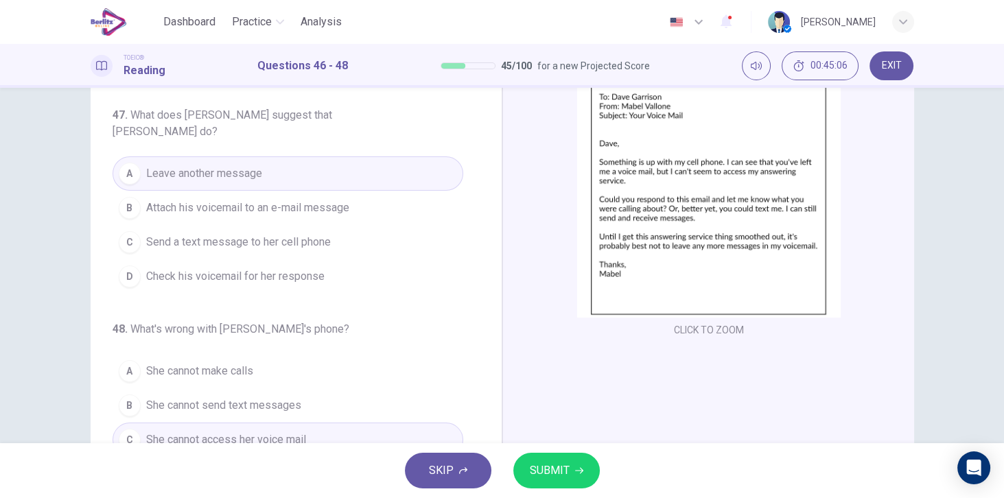
scroll to position [137, 0]
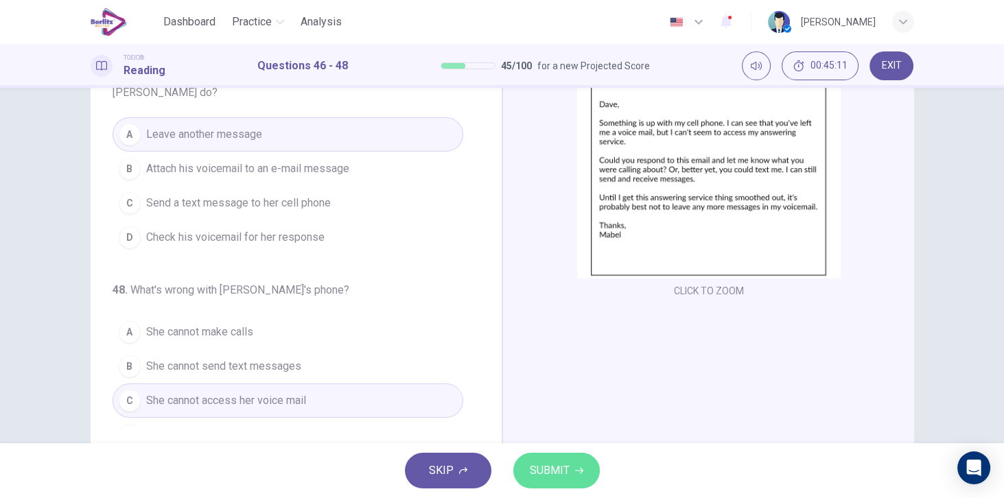
click at [583, 460] on button "SUBMIT" at bounding box center [556, 471] width 86 height 36
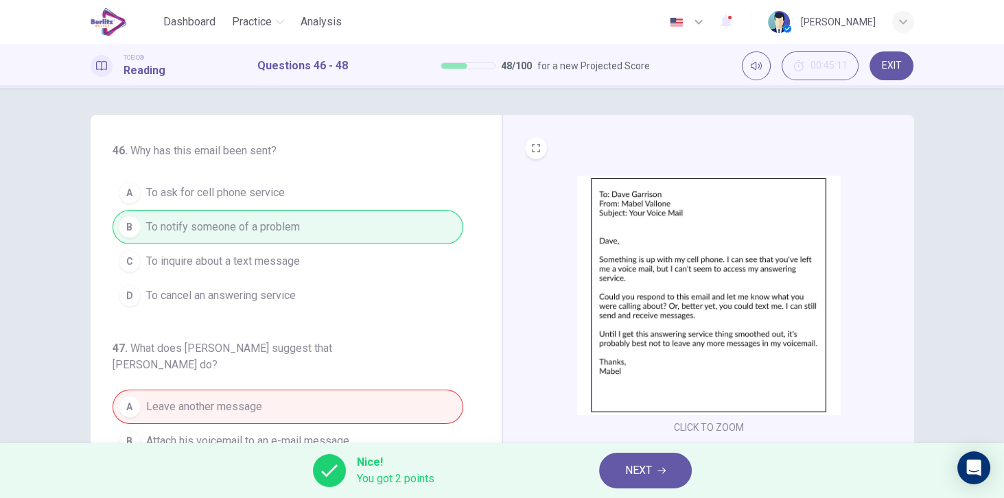
scroll to position [0, 0]
click at [643, 465] on span "NEXT" at bounding box center [638, 470] width 27 height 19
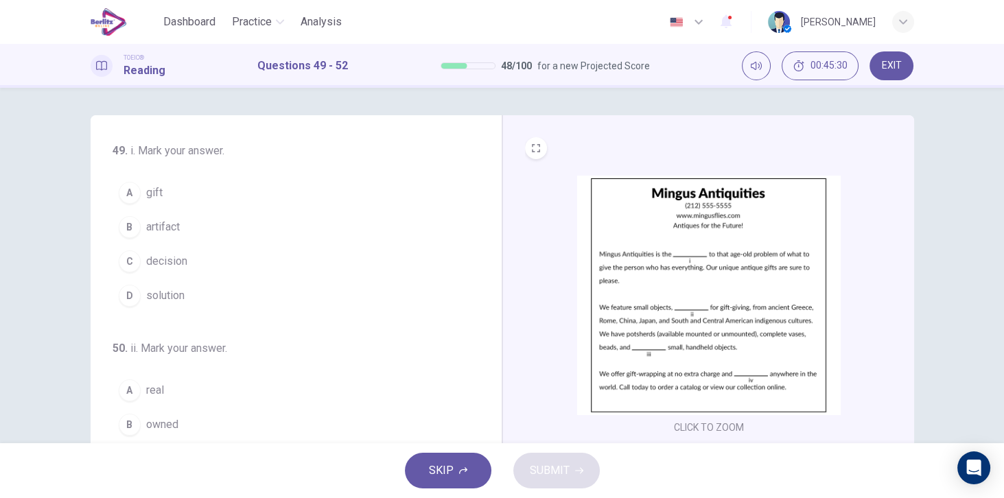
click at [180, 300] on span "solution" at bounding box center [165, 295] width 38 height 16
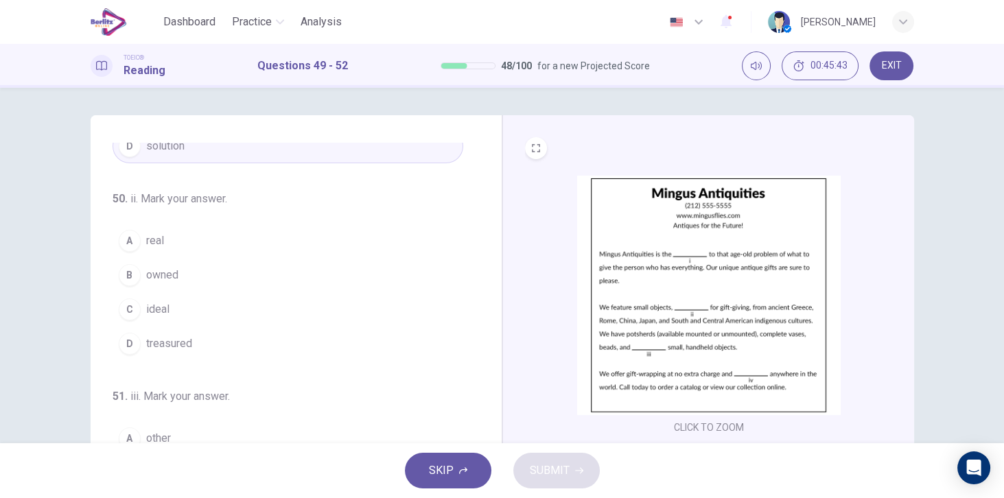
scroll to position [156, 0]
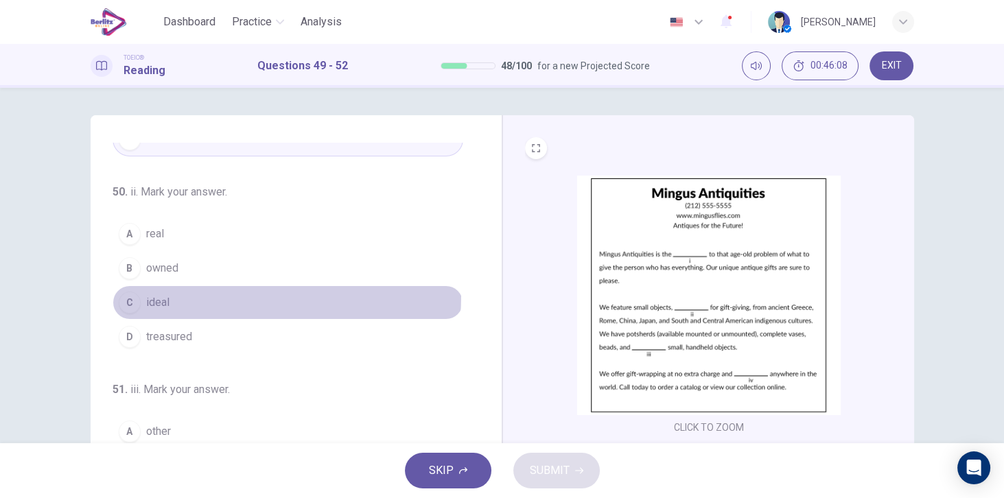
click at [177, 290] on button "C ideal" at bounding box center [288, 302] width 351 height 34
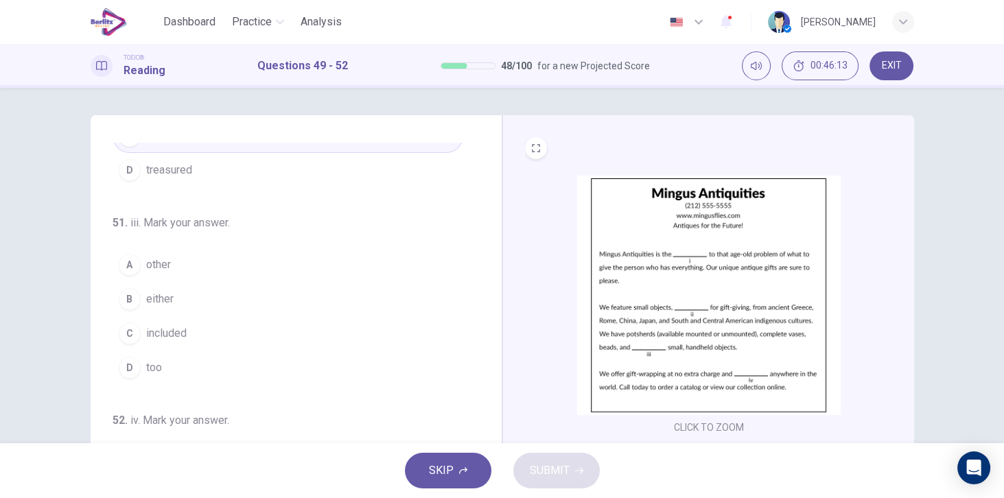
scroll to position [331, 0]
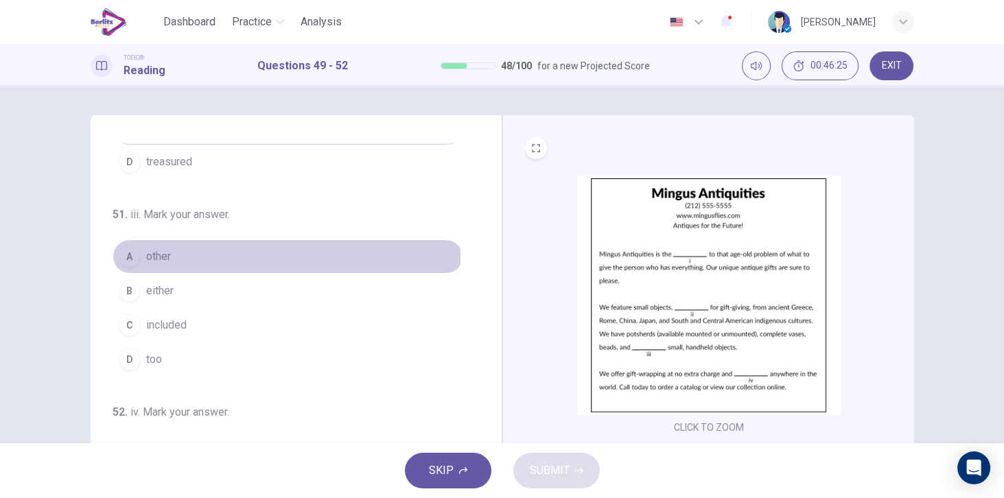
click at [178, 253] on button "A other" at bounding box center [288, 256] width 351 height 34
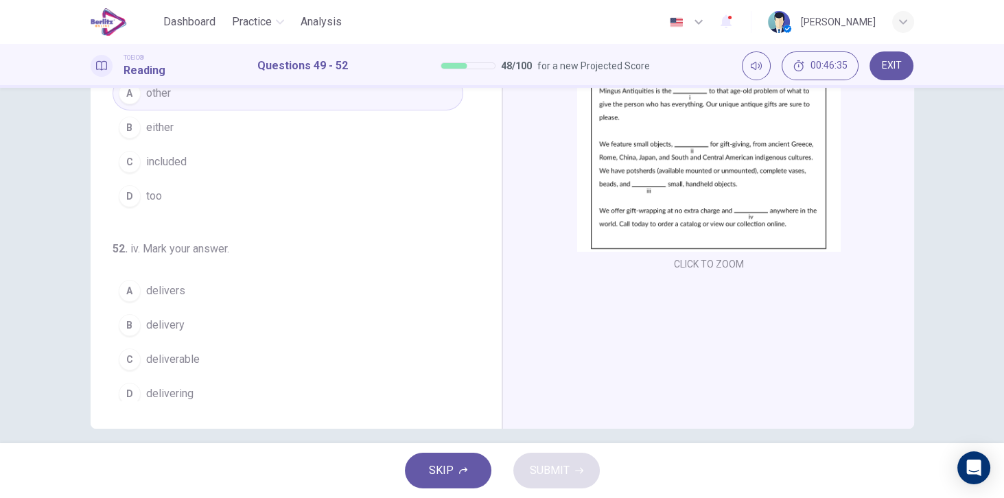
scroll to position [176, 0]
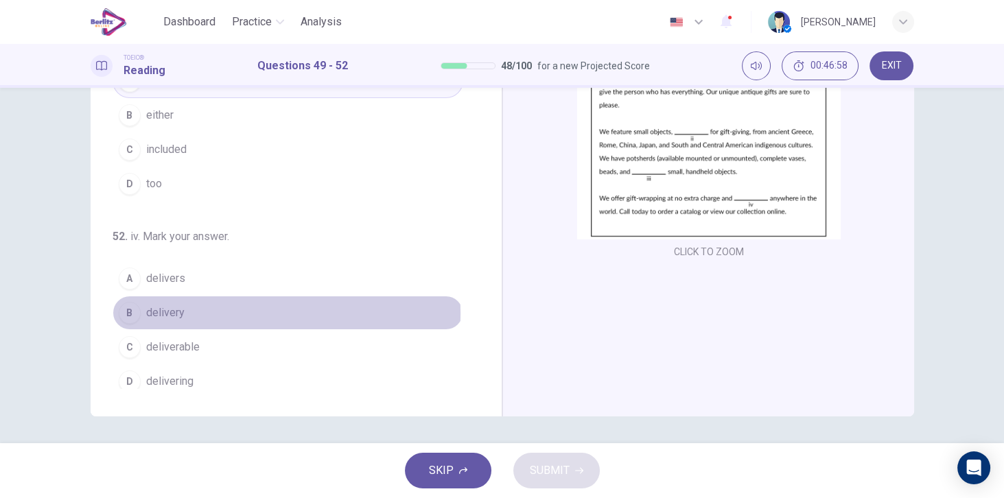
click at [174, 305] on span "delivery" at bounding box center [165, 313] width 38 height 16
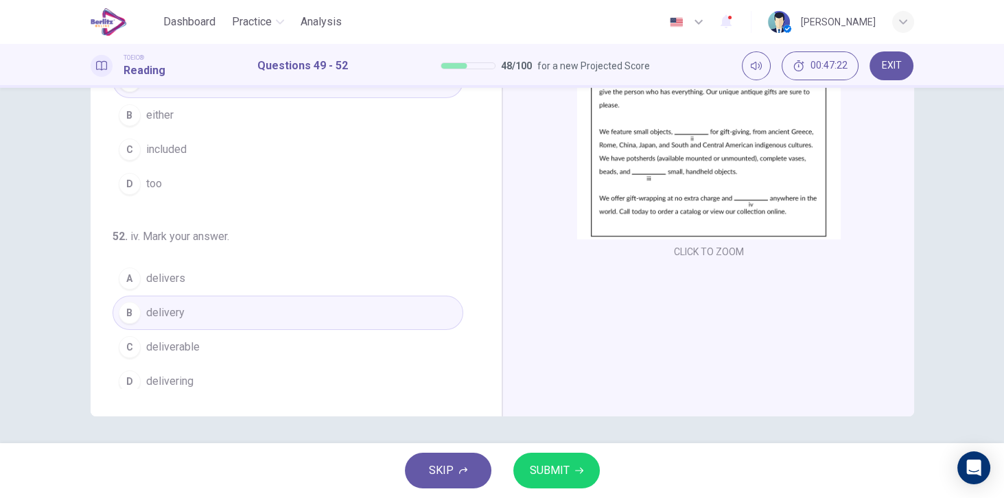
click at [565, 467] on span "SUBMIT" at bounding box center [550, 470] width 40 height 19
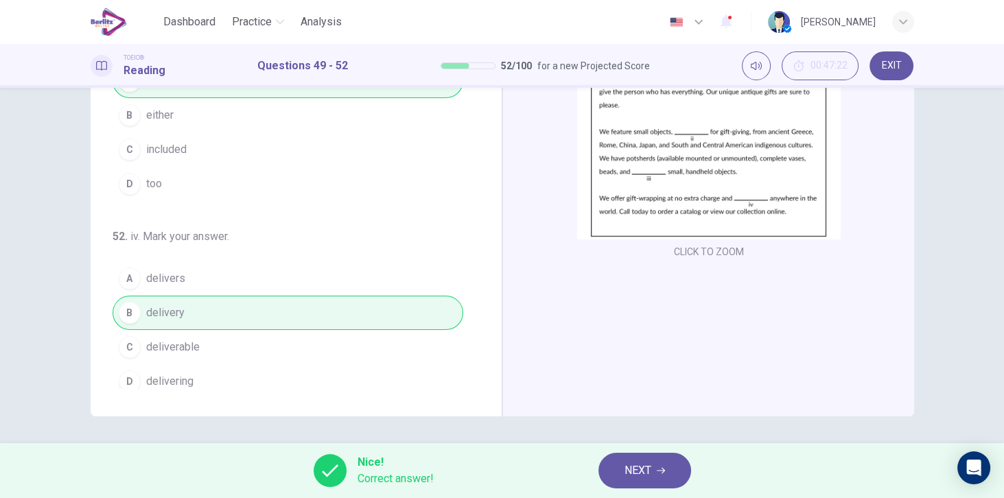
click at [648, 459] on button "NEXT" at bounding box center [644, 471] width 93 height 36
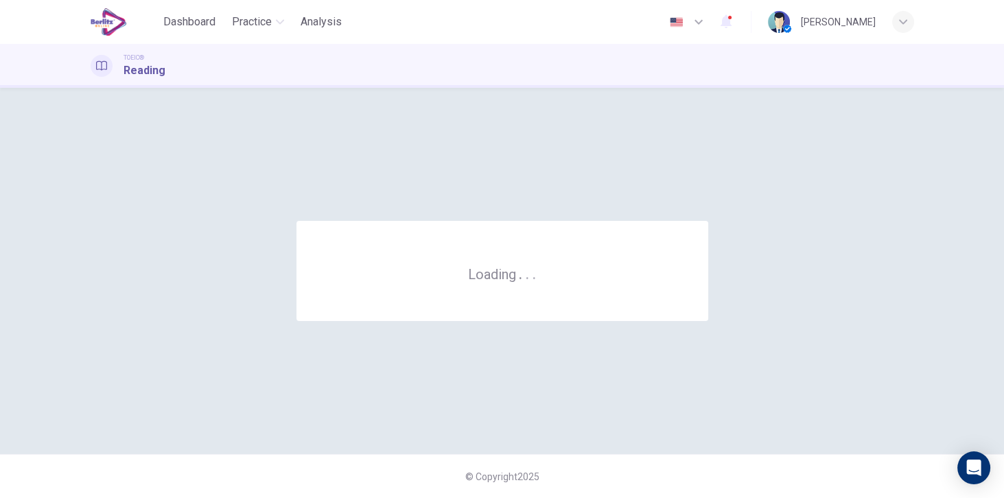
scroll to position [0, 0]
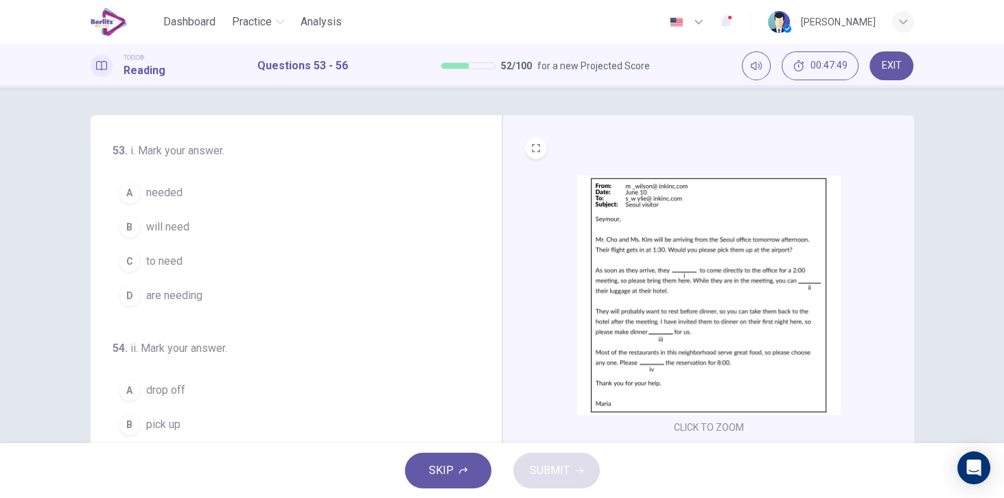
click at [193, 196] on button "A needed" at bounding box center [288, 193] width 351 height 34
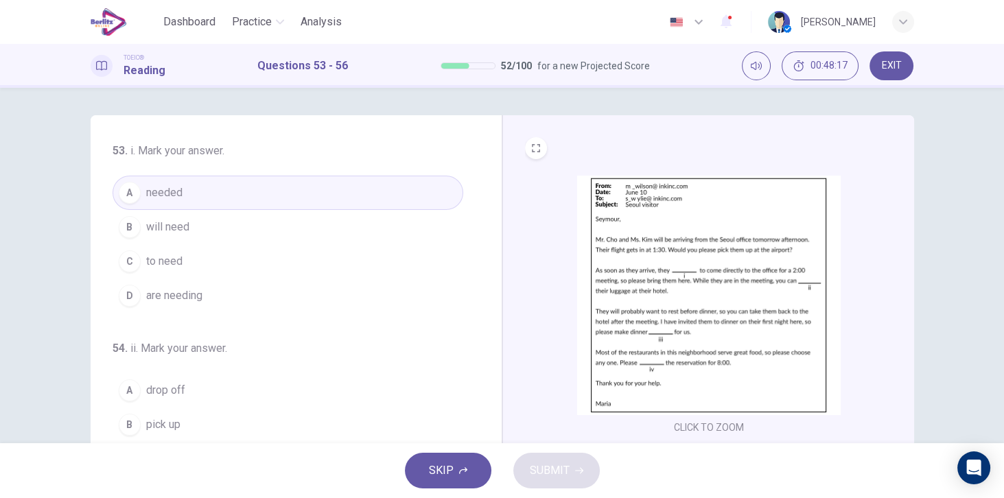
click at [189, 228] on button "B will need" at bounding box center [288, 227] width 351 height 34
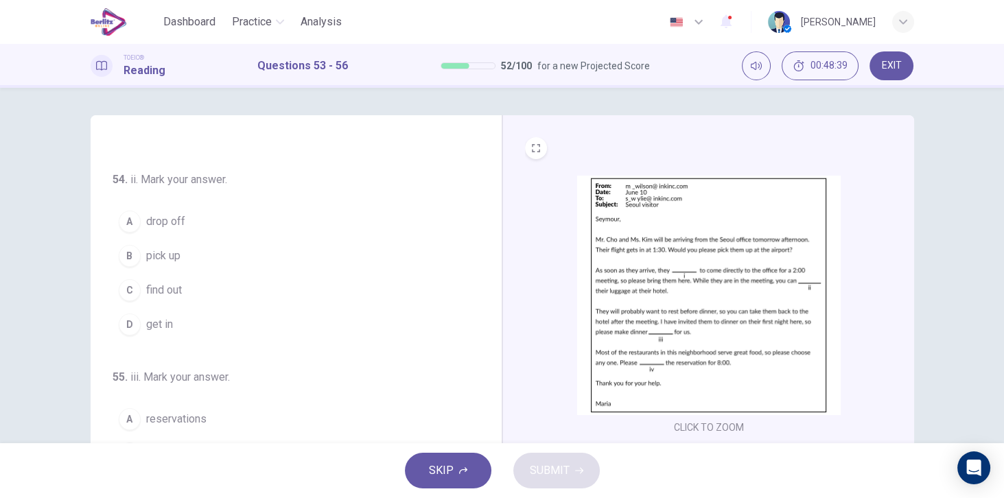
scroll to position [156, 0]
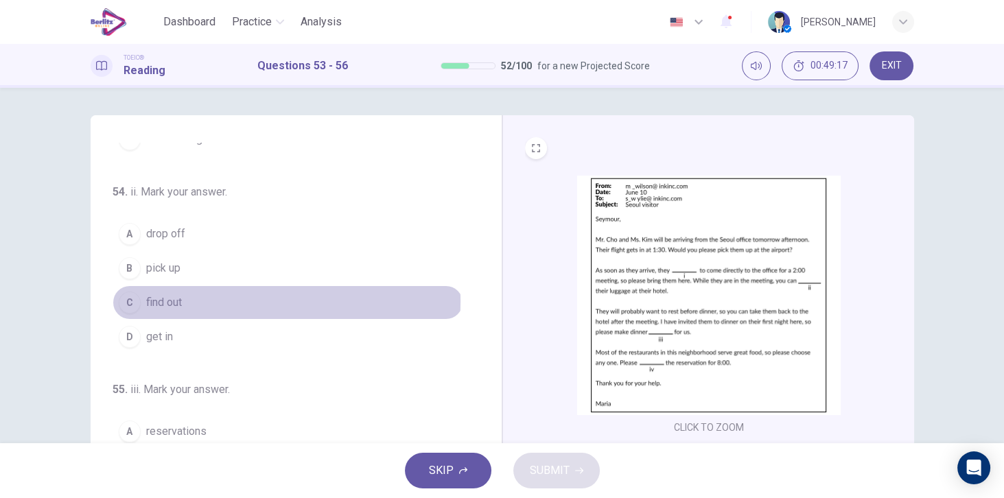
click at [176, 297] on span "find out" at bounding box center [164, 302] width 36 height 16
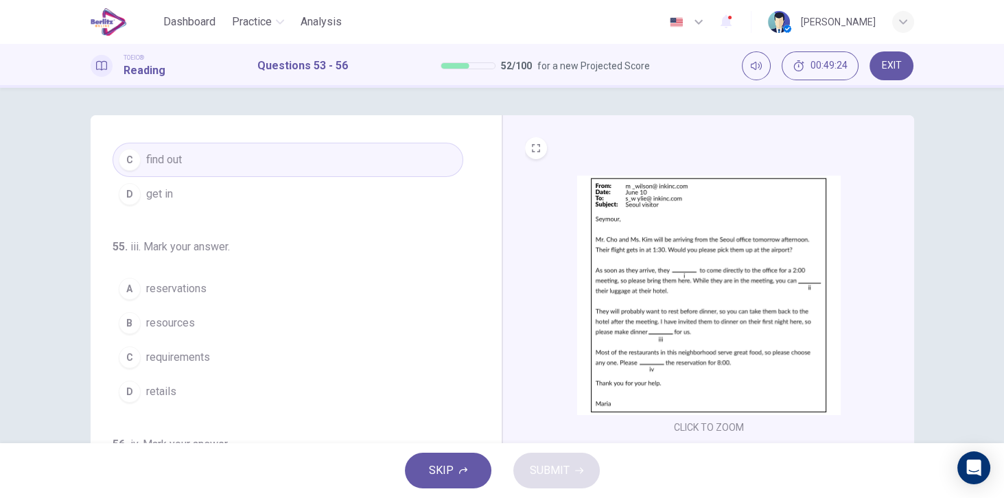
scroll to position [313, 0]
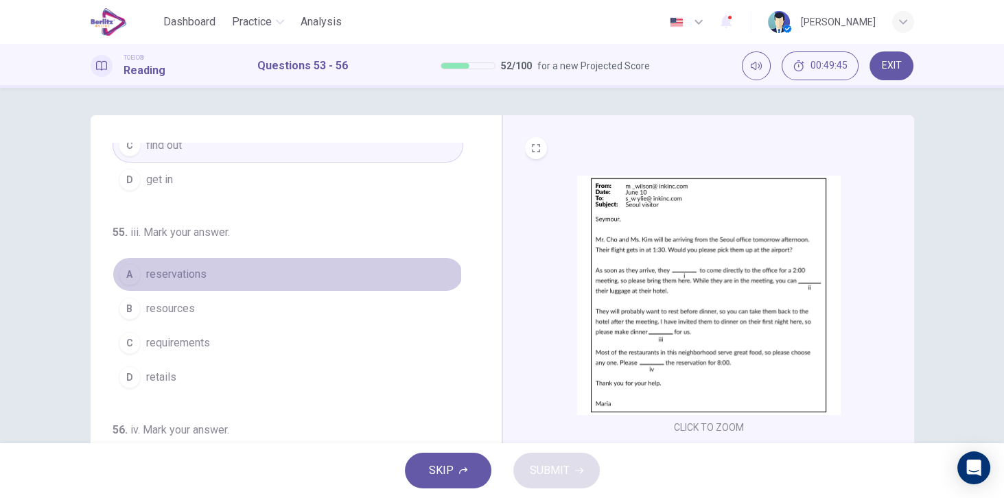
click at [214, 272] on button "A reservations" at bounding box center [288, 274] width 351 height 34
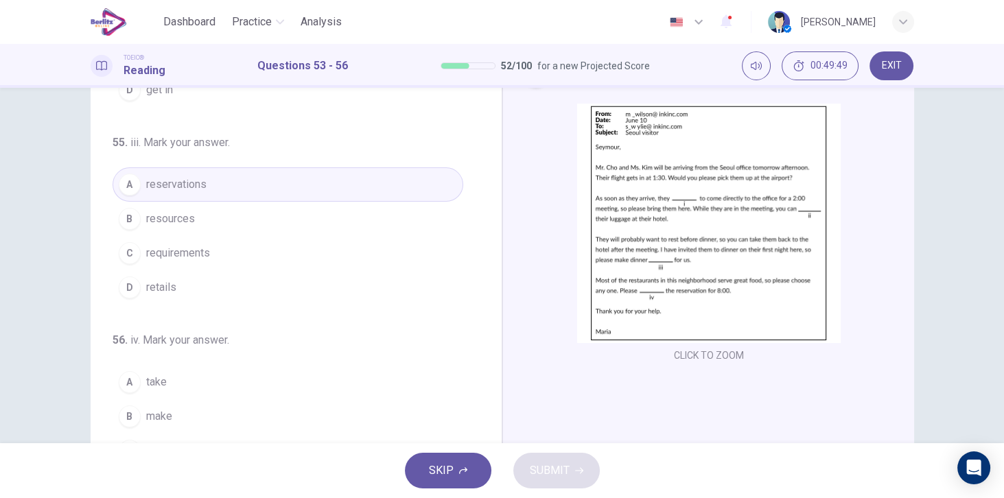
scroll to position [176, 0]
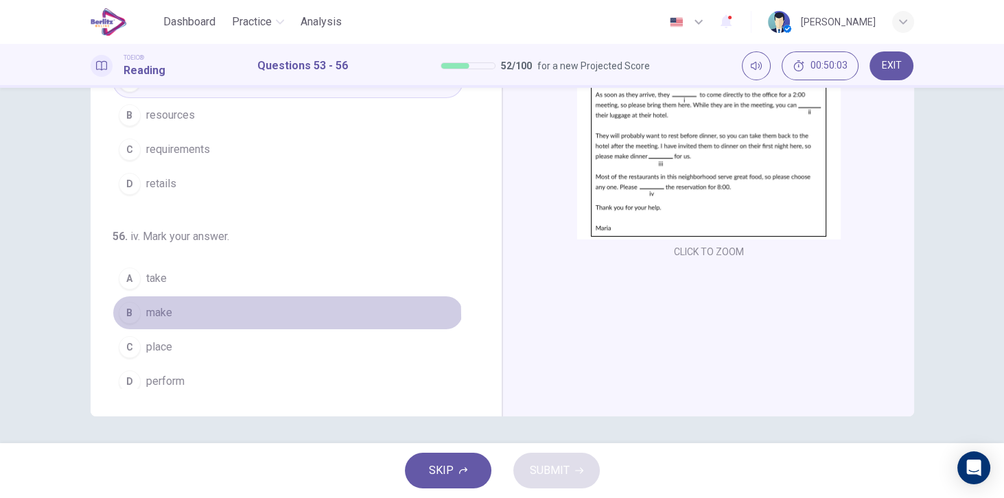
click at [168, 309] on span "make" at bounding box center [159, 313] width 26 height 16
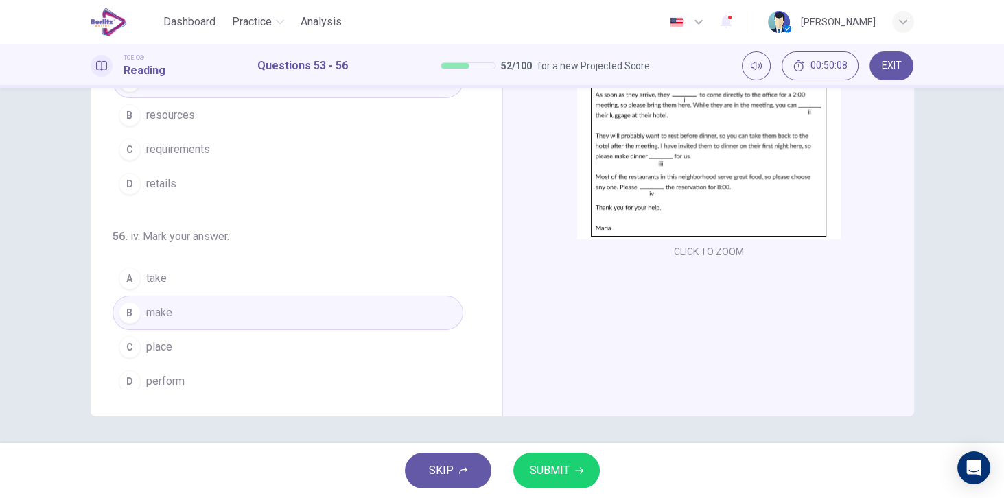
click at [561, 464] on span "SUBMIT" at bounding box center [550, 470] width 40 height 19
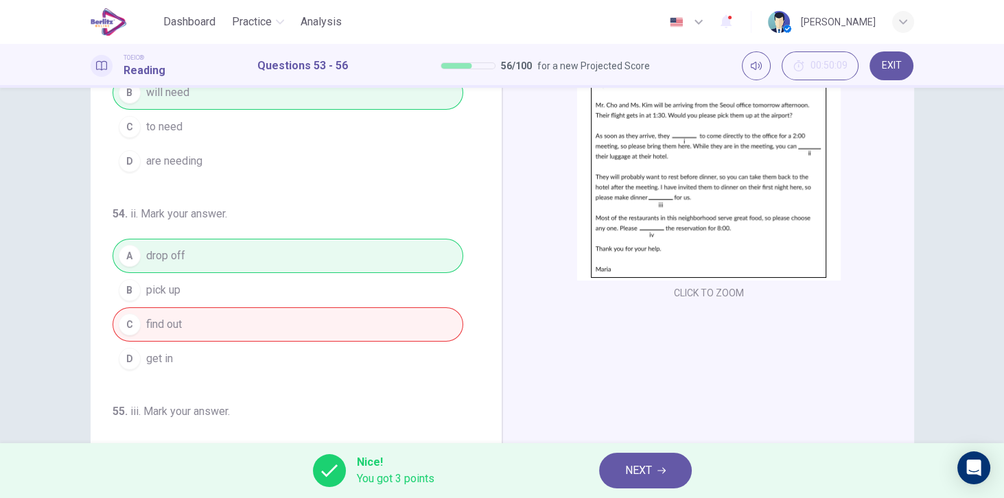
scroll to position [19, 0]
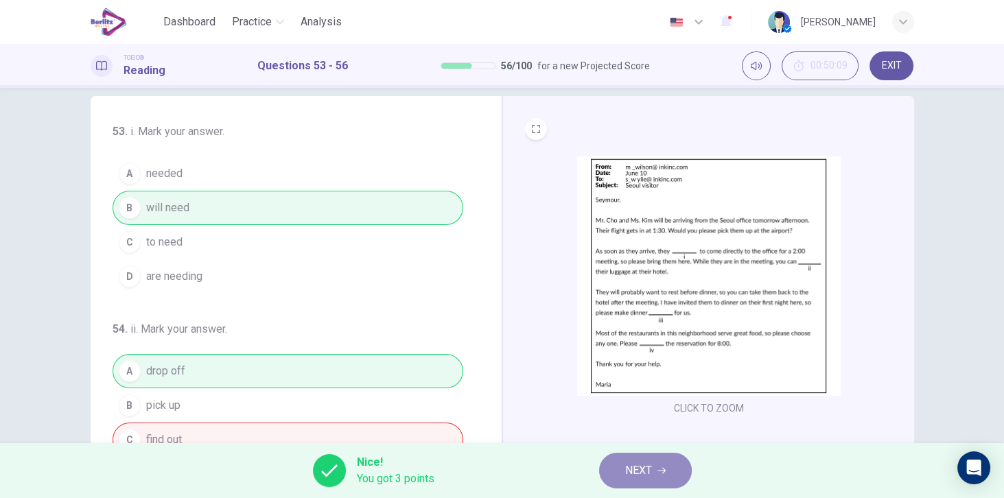
click at [646, 464] on span "NEXT" at bounding box center [638, 470] width 27 height 19
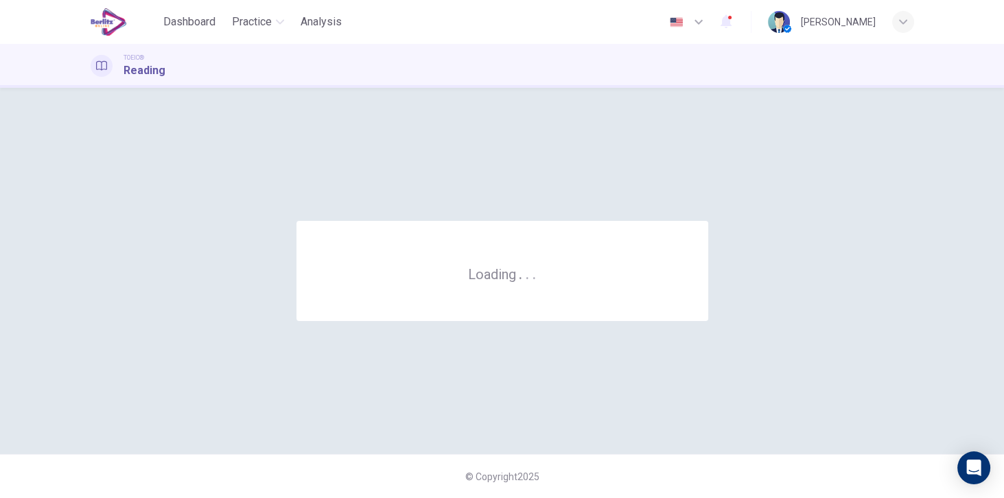
scroll to position [0, 0]
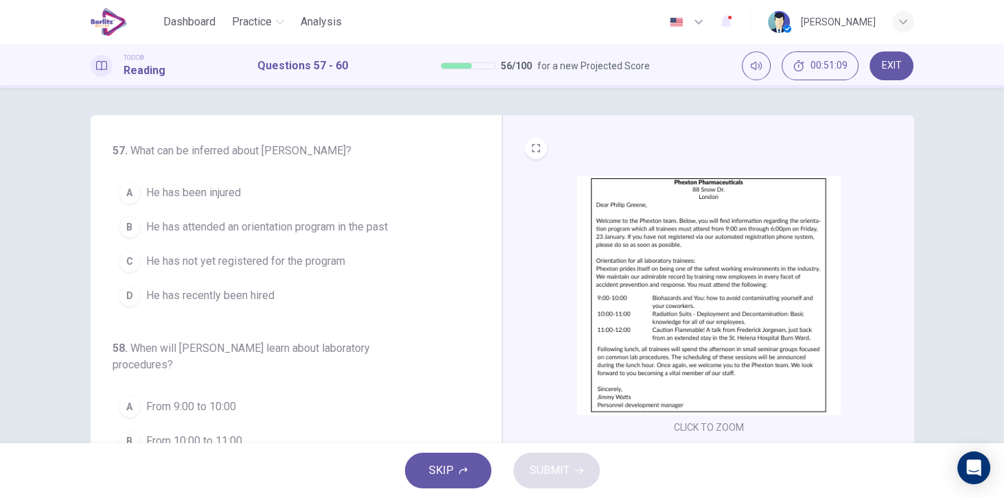
click at [220, 230] on span "He has attended an orientation program in the past" at bounding box center [266, 227] width 241 height 16
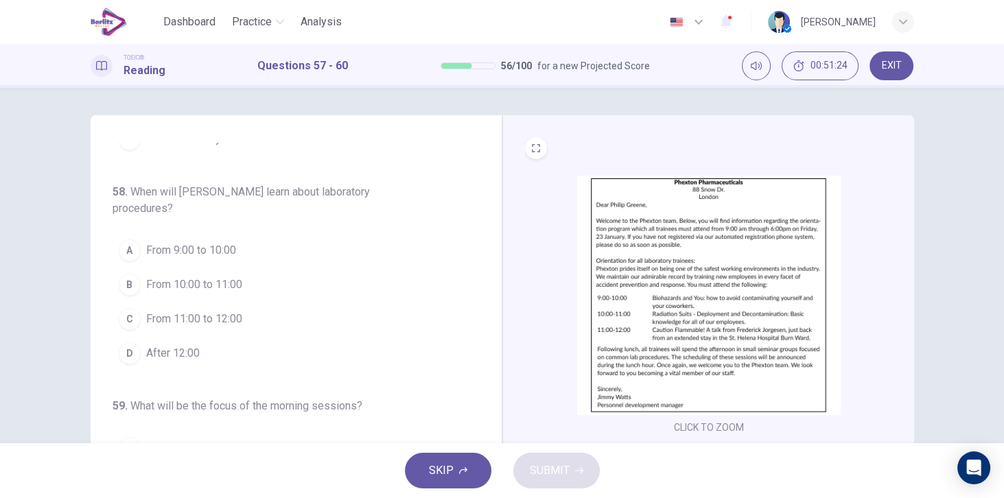
scroll to position [156, 0]
click at [180, 316] on span "From 11:00 to 12:00" at bounding box center [194, 319] width 96 height 16
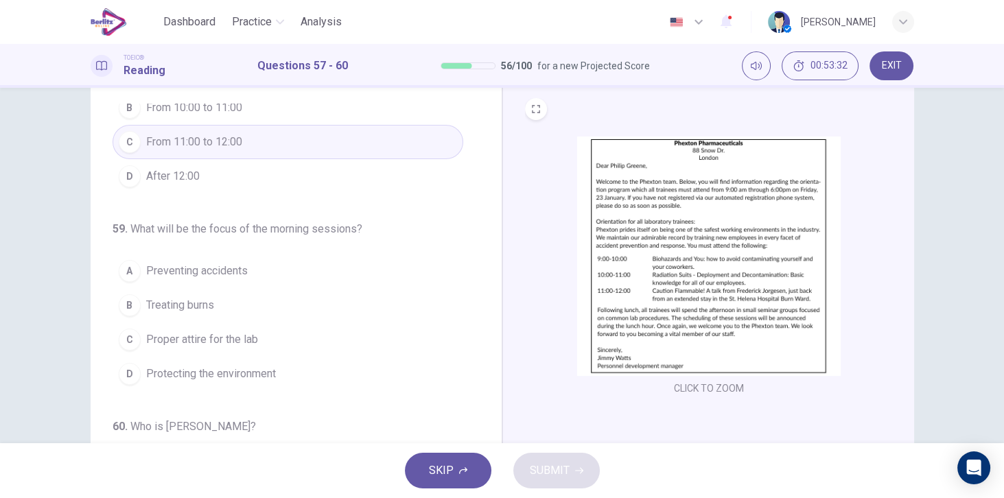
scroll to position [309, 0]
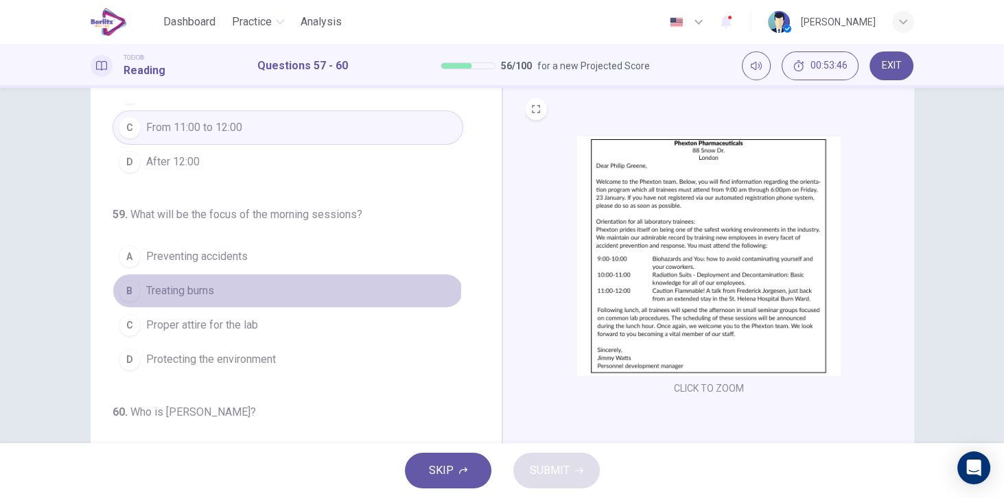
click at [189, 283] on span "Treating burns" at bounding box center [180, 291] width 68 height 16
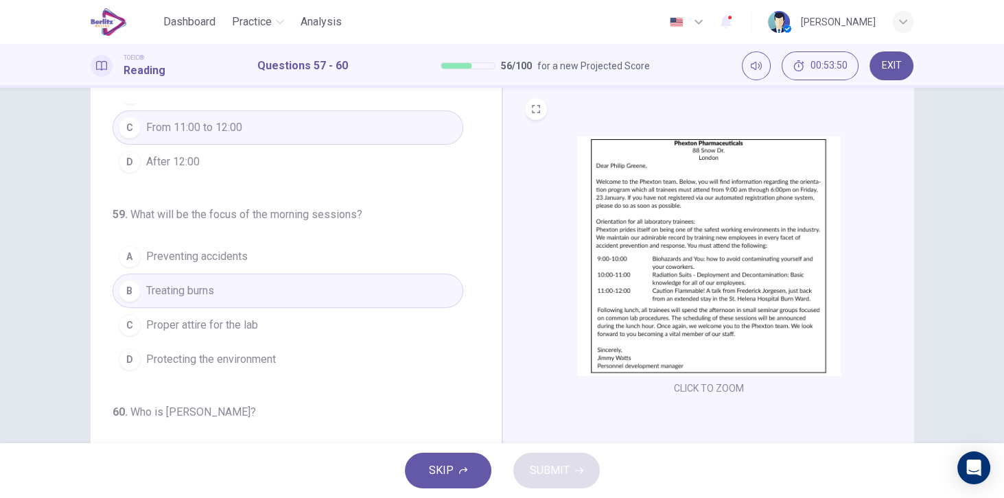
click at [195, 324] on span "Proper attire for the lab" at bounding box center [202, 325] width 112 height 16
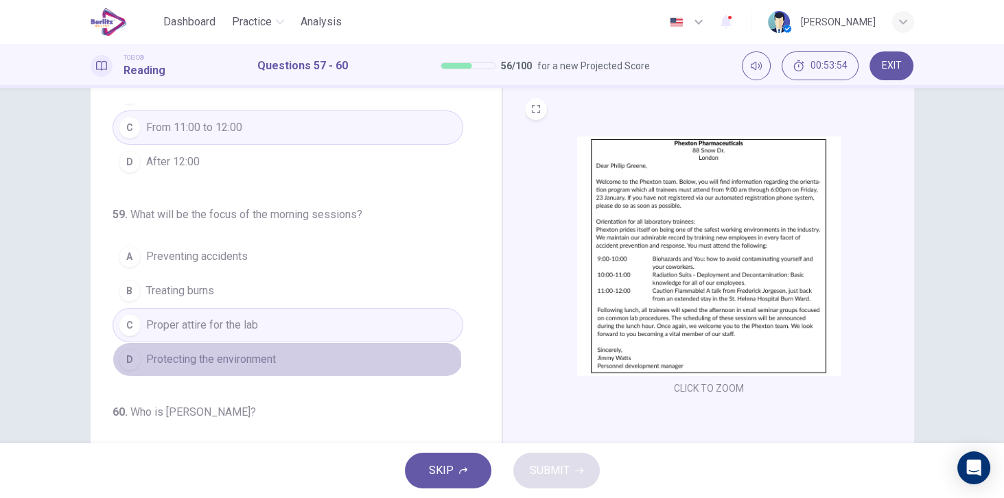
click at [264, 357] on span "Protecting the environment" at bounding box center [211, 359] width 130 height 16
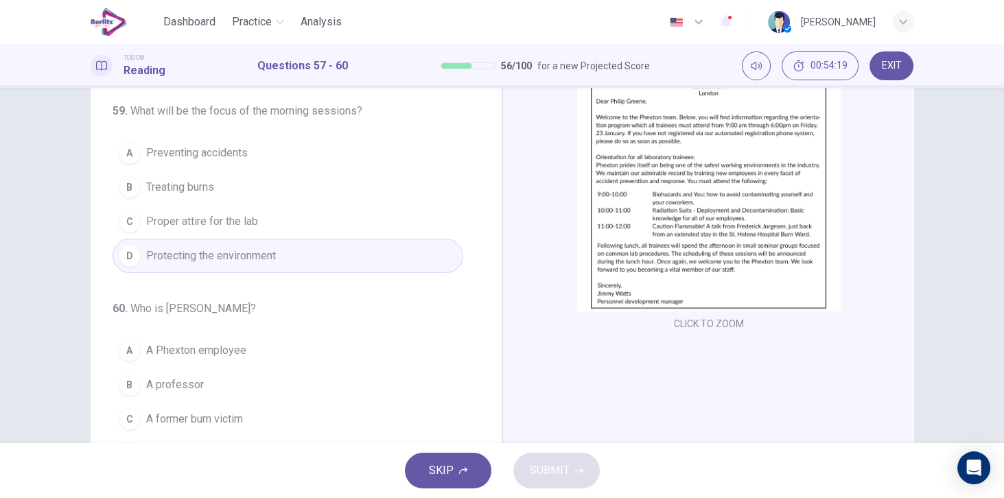
scroll to position [117, 0]
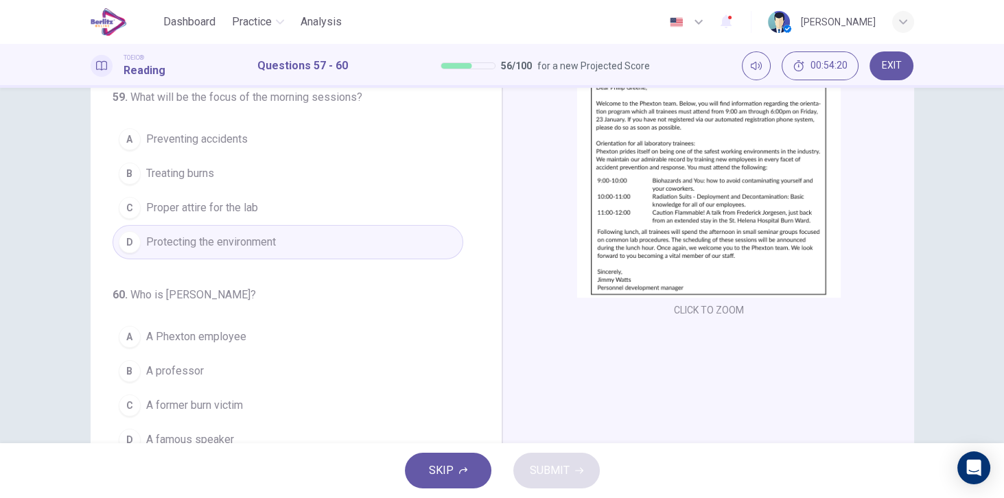
click at [222, 333] on span "A Phexton employee" at bounding box center [196, 337] width 100 height 16
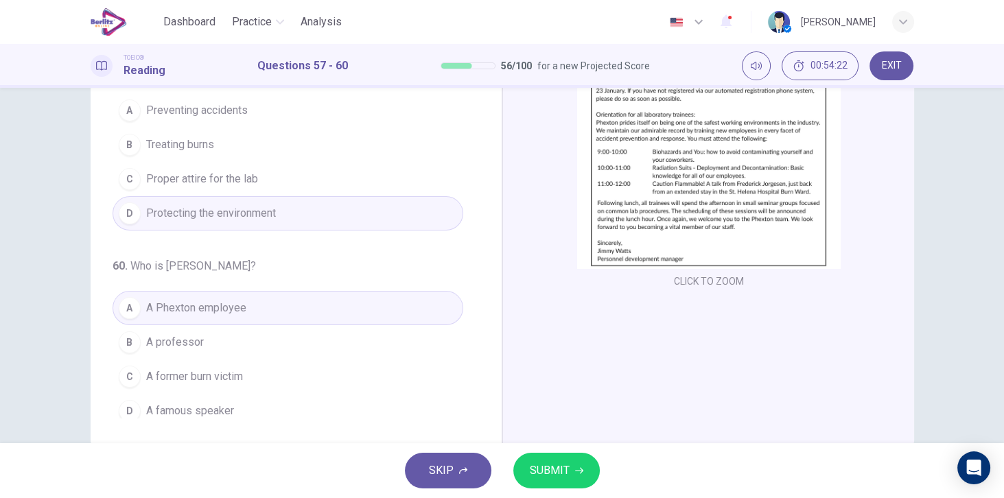
scroll to position [176, 0]
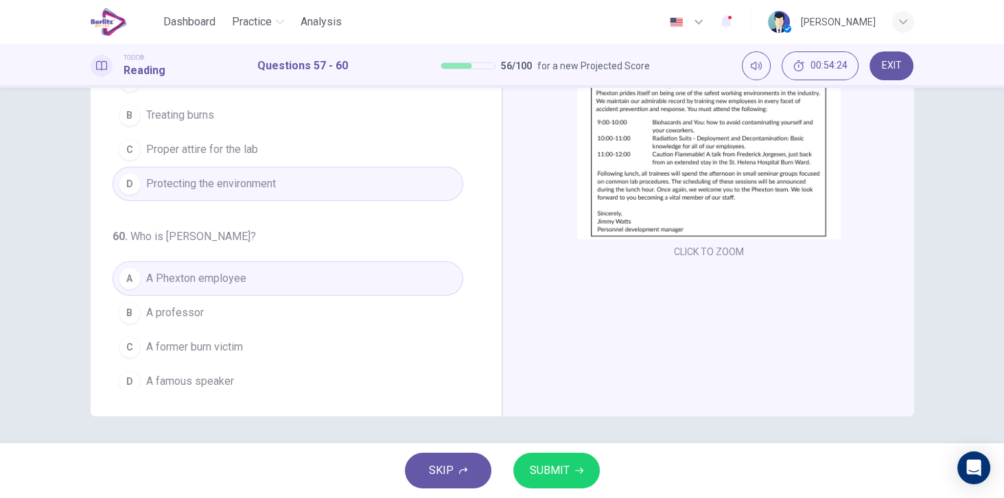
click at [553, 462] on span "SUBMIT" at bounding box center [550, 470] width 40 height 19
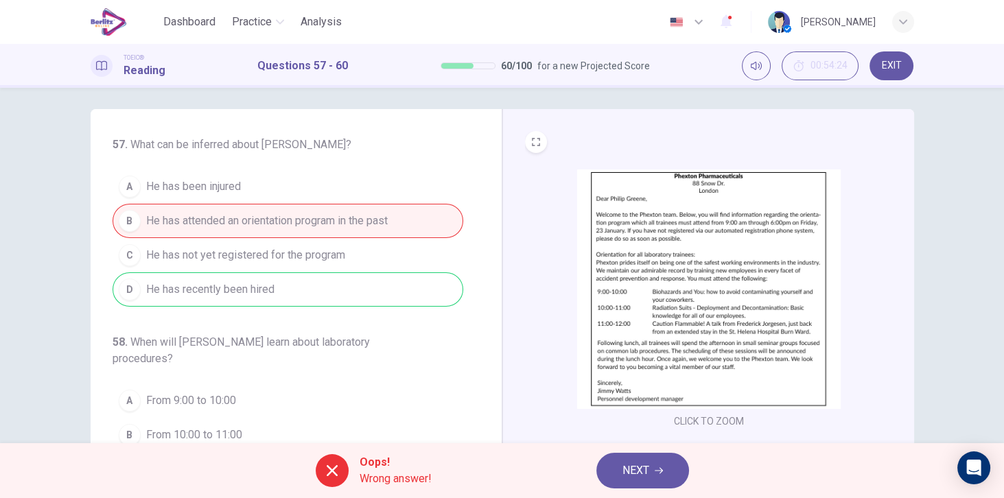
scroll to position [0, 0]
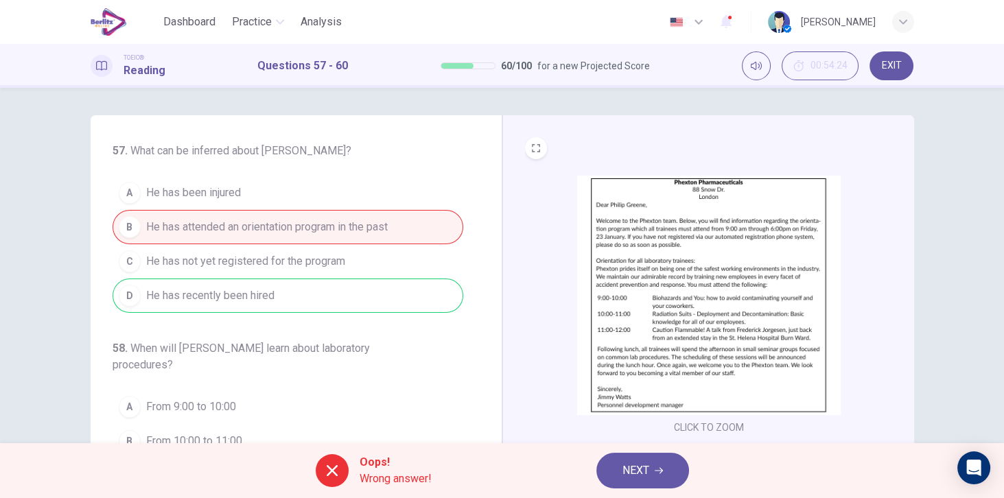
click at [637, 477] on span "NEXT" at bounding box center [635, 470] width 27 height 19
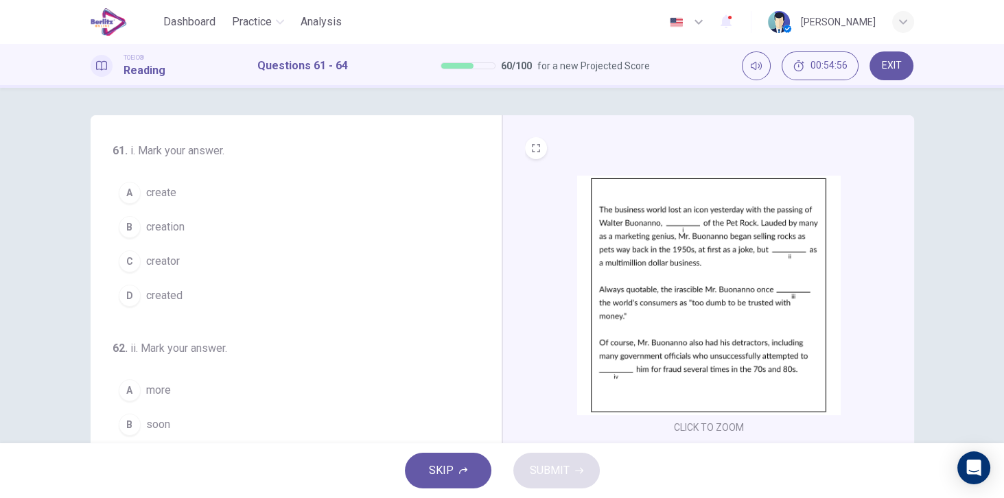
click at [183, 264] on button "C creator" at bounding box center [288, 261] width 351 height 34
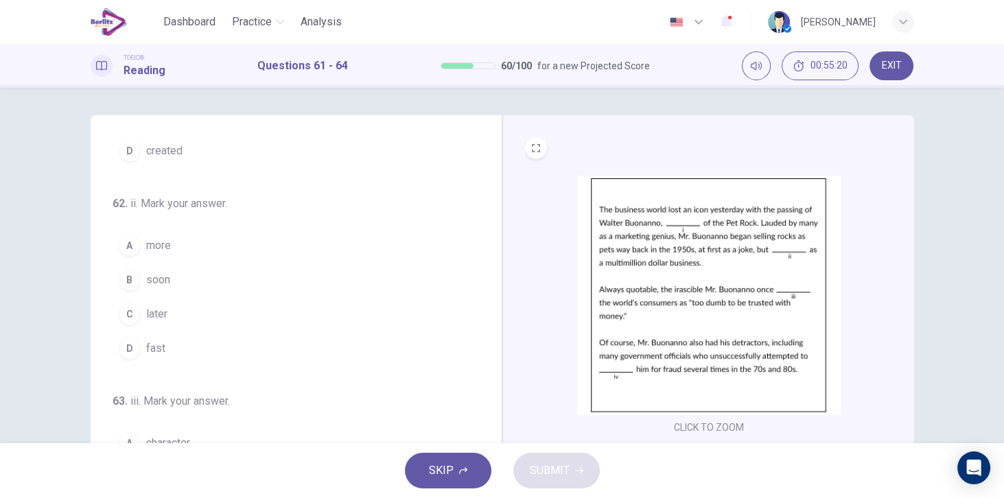
scroll to position [156, 0]
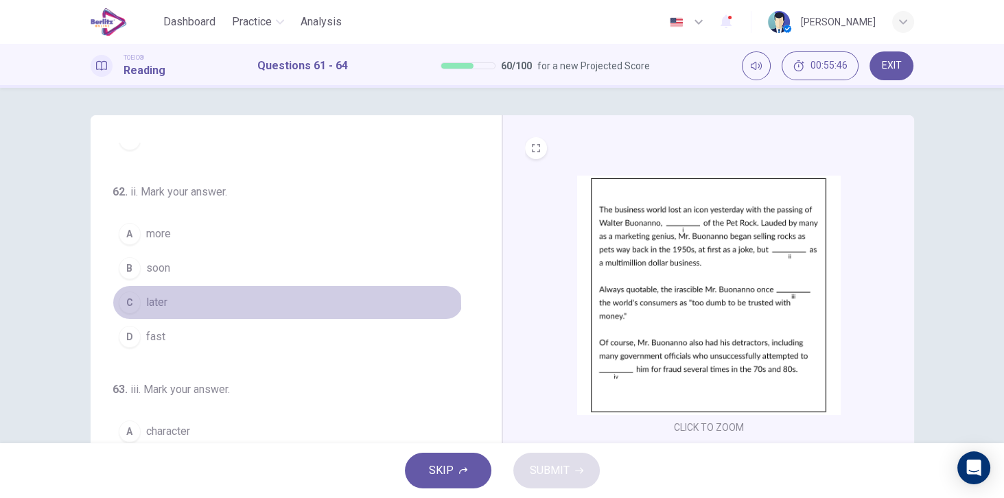
click at [160, 304] on span "later" at bounding box center [156, 302] width 21 height 16
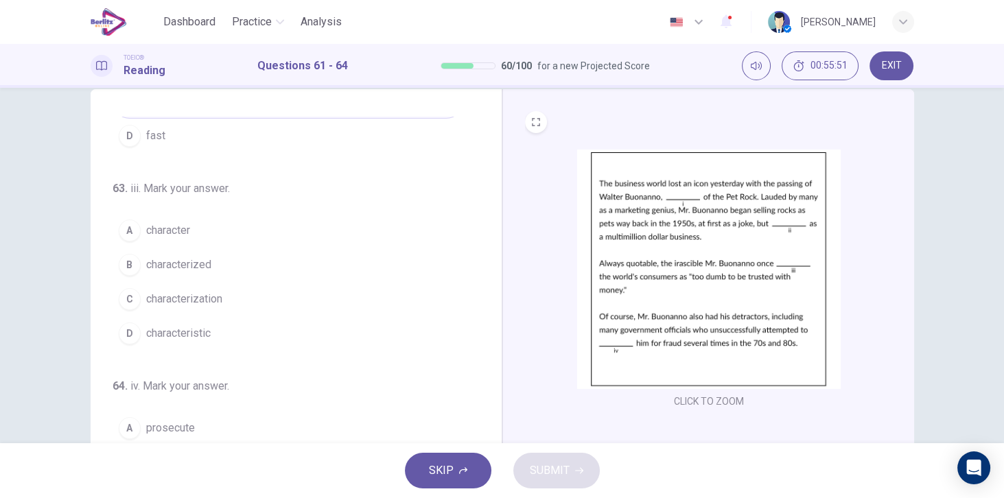
scroll to position [39, 0]
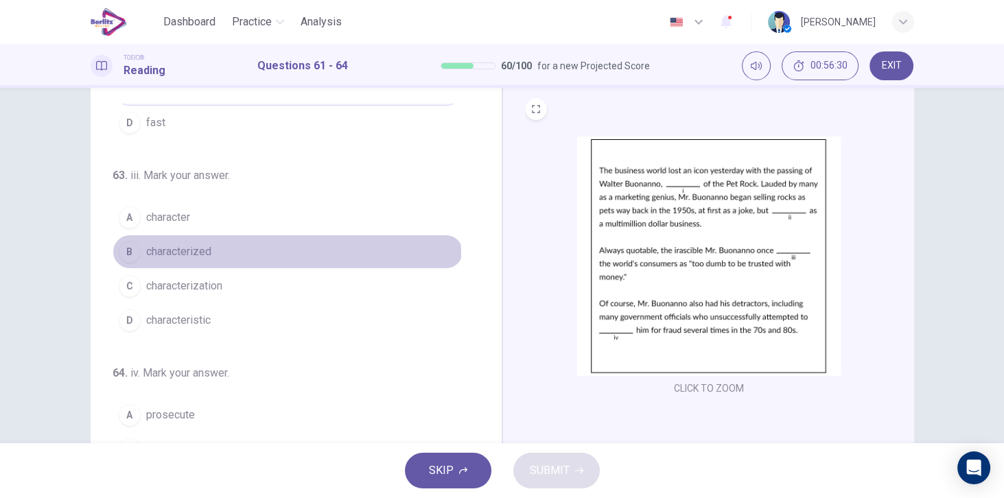
click at [203, 250] on span "characterized" at bounding box center [178, 252] width 65 height 16
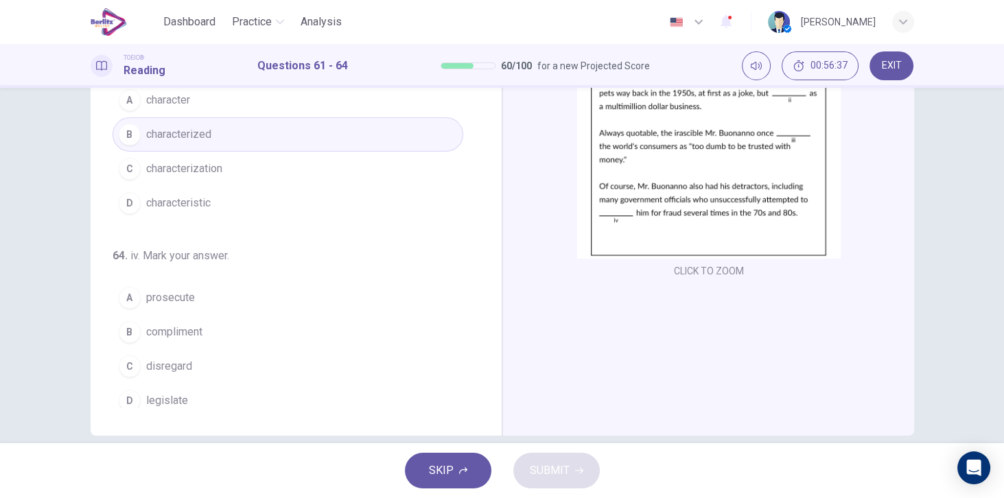
scroll to position [176, 0]
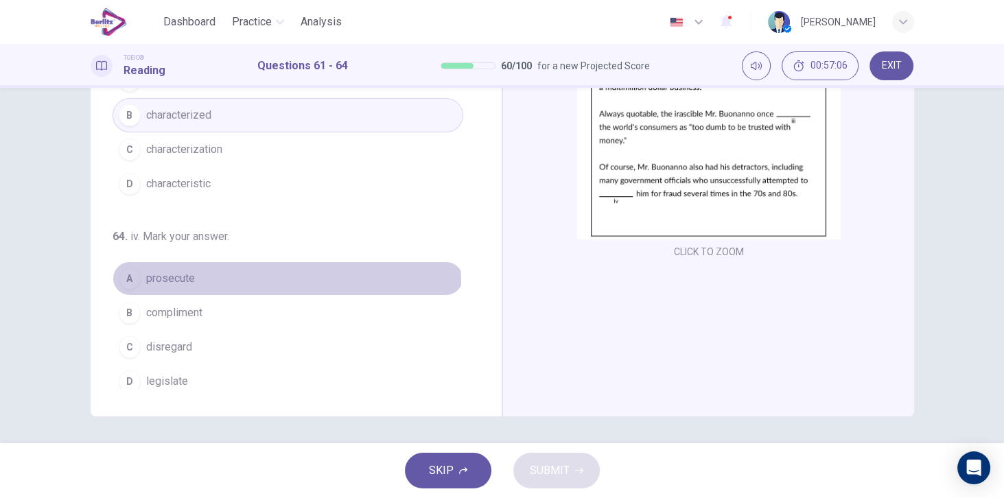
click at [182, 277] on span "prosecute" at bounding box center [170, 278] width 49 height 16
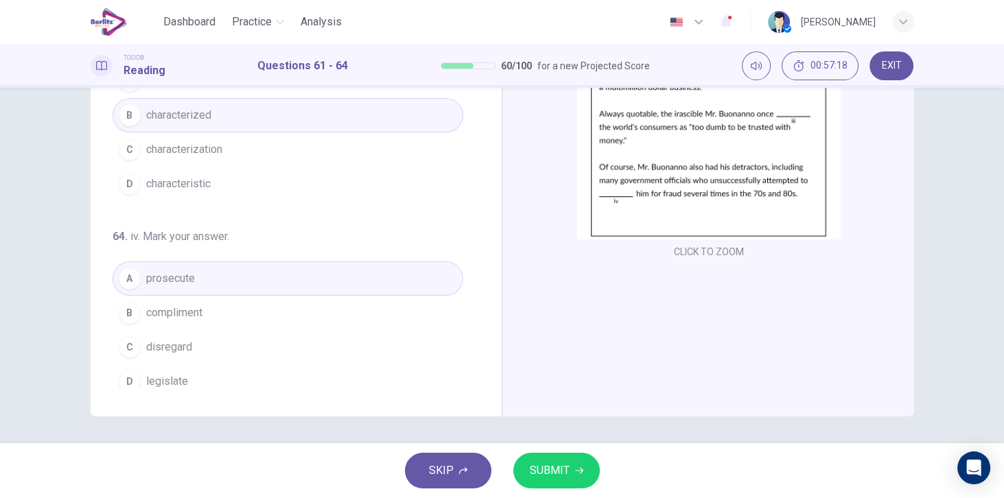
click at [543, 459] on button "SUBMIT" at bounding box center [556, 471] width 86 height 36
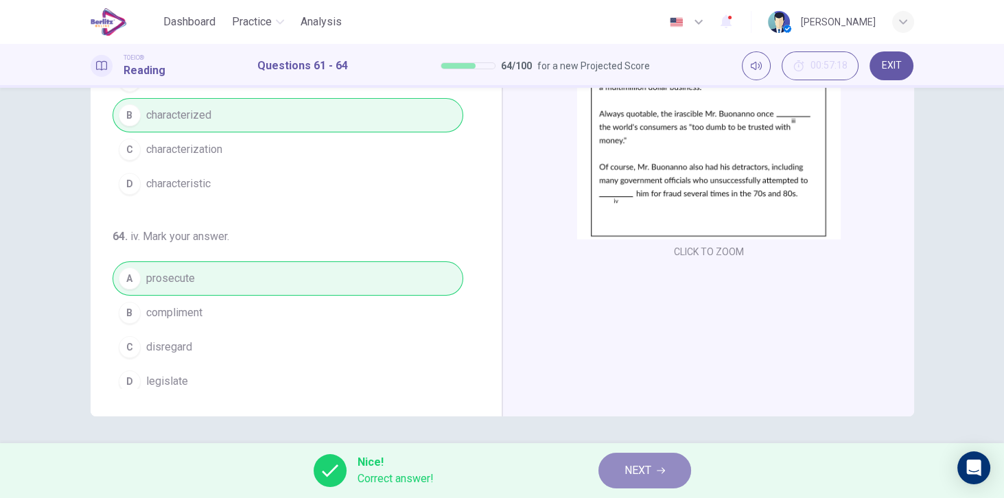
click at [644, 462] on span "NEXT" at bounding box center [637, 470] width 27 height 19
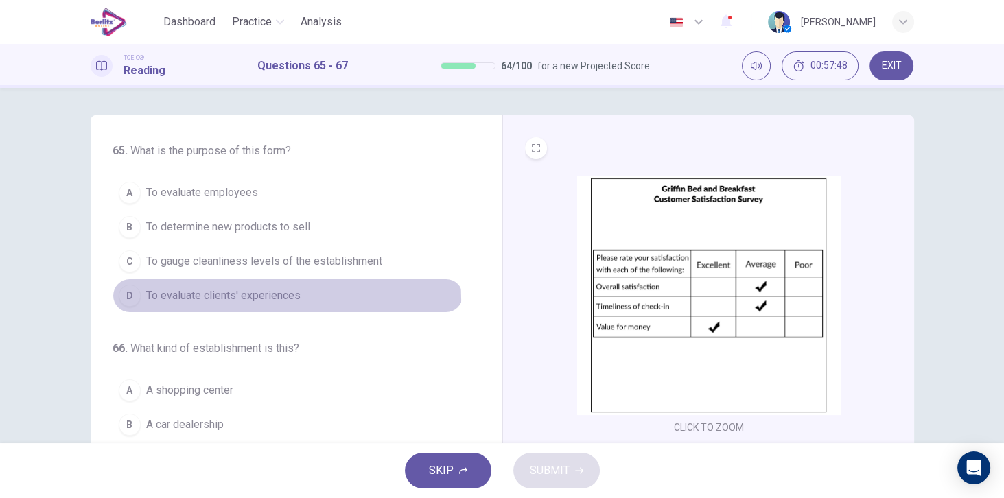
click at [277, 298] on span "To evaluate clients' experiences" at bounding box center [223, 295] width 154 height 16
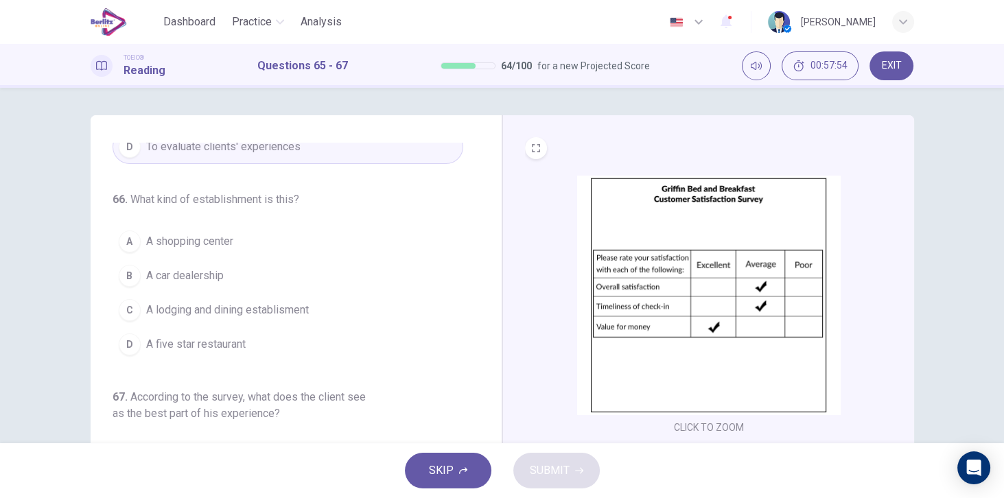
scroll to position [152, 0]
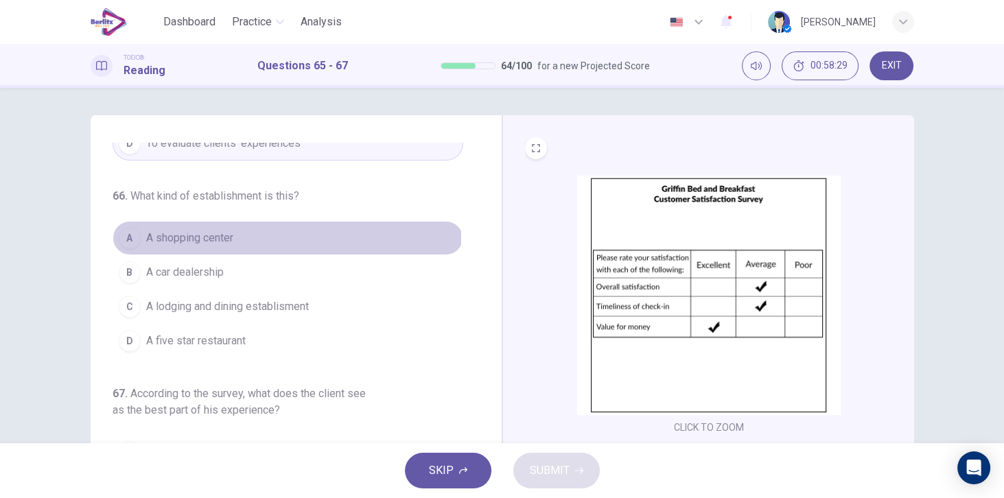
click at [214, 236] on span "A shopping center" at bounding box center [189, 238] width 87 height 16
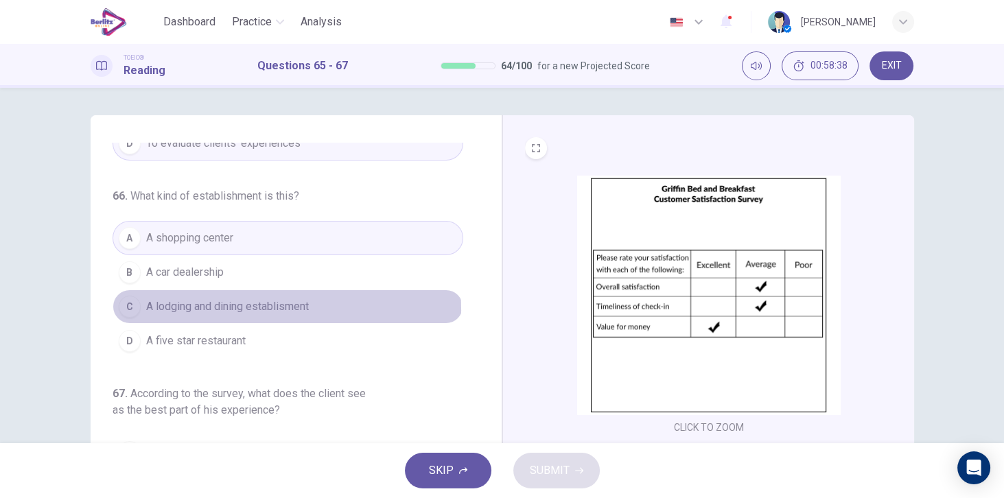
click at [192, 306] on span "A lodging and dining establisment" at bounding box center [227, 306] width 163 height 16
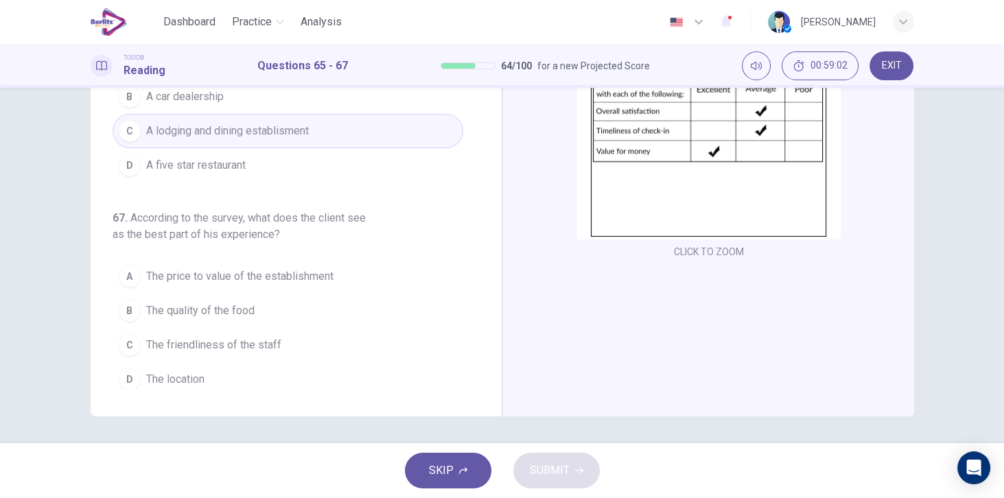
click at [222, 275] on span "The price to value of the establishment" at bounding box center [239, 276] width 187 height 16
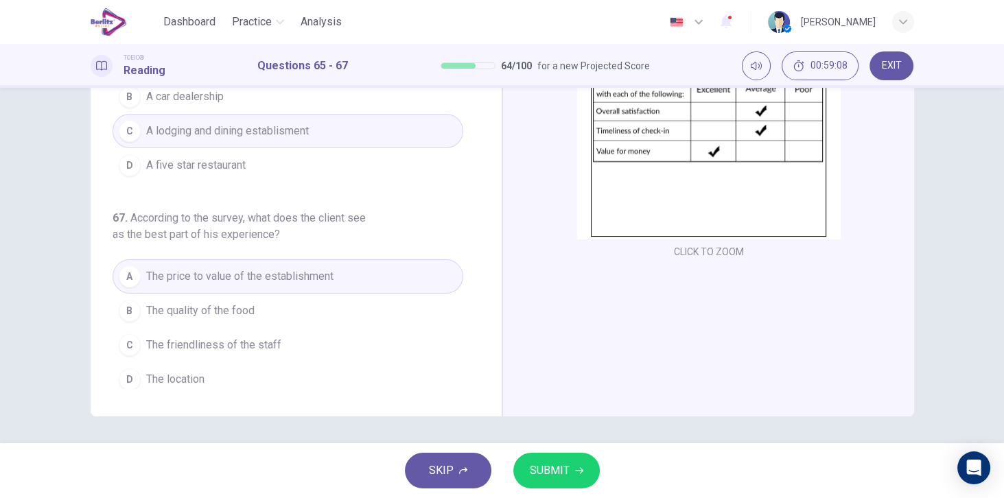
click at [583, 458] on button "SUBMIT" at bounding box center [556, 471] width 86 height 36
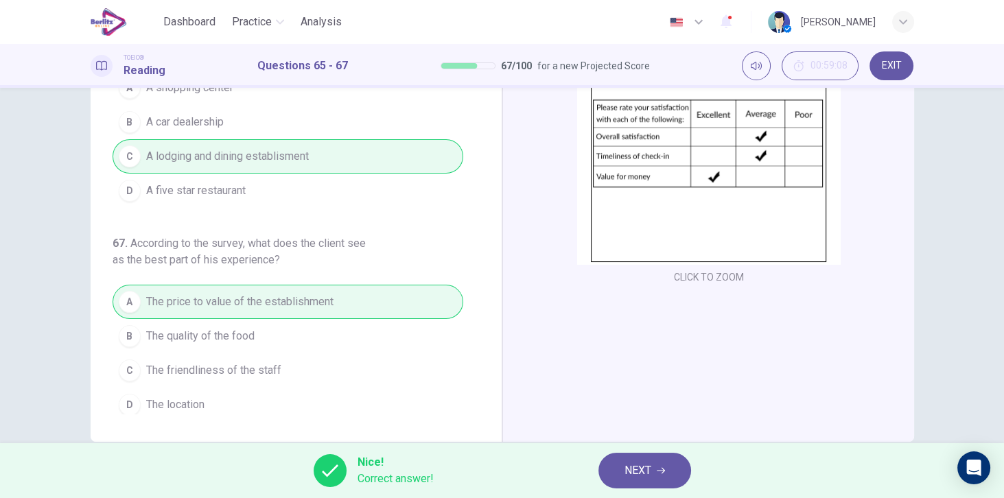
scroll to position [176, 0]
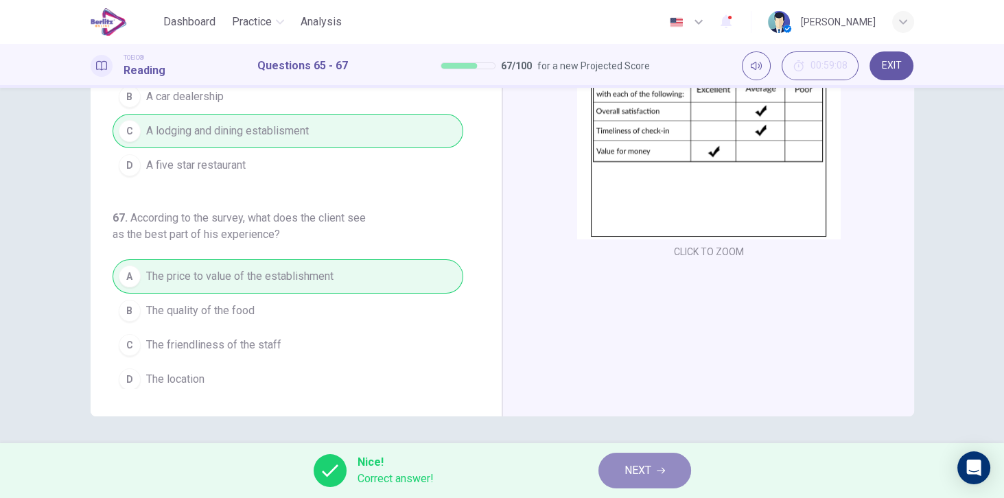
click at [643, 466] on span "NEXT" at bounding box center [637, 470] width 27 height 19
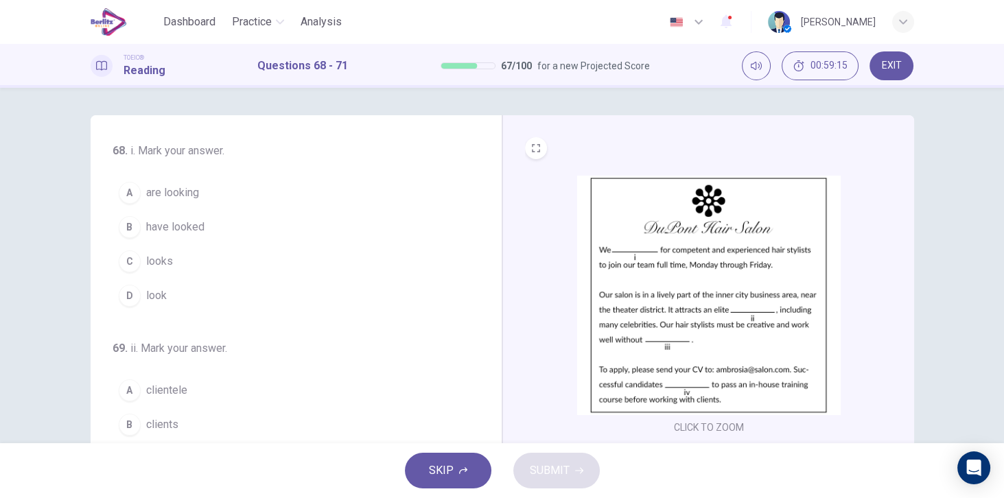
click at [199, 202] on button "A are looking" at bounding box center [288, 193] width 351 height 34
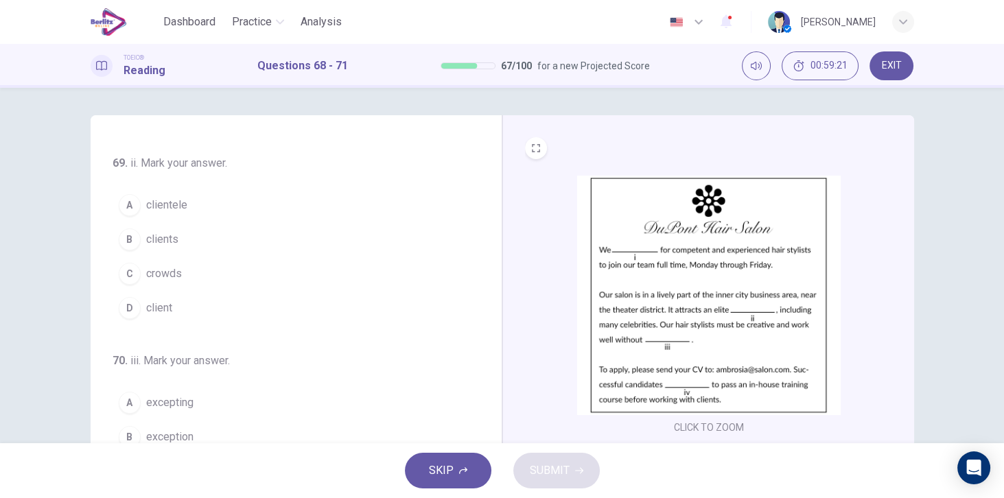
scroll to position [196, 0]
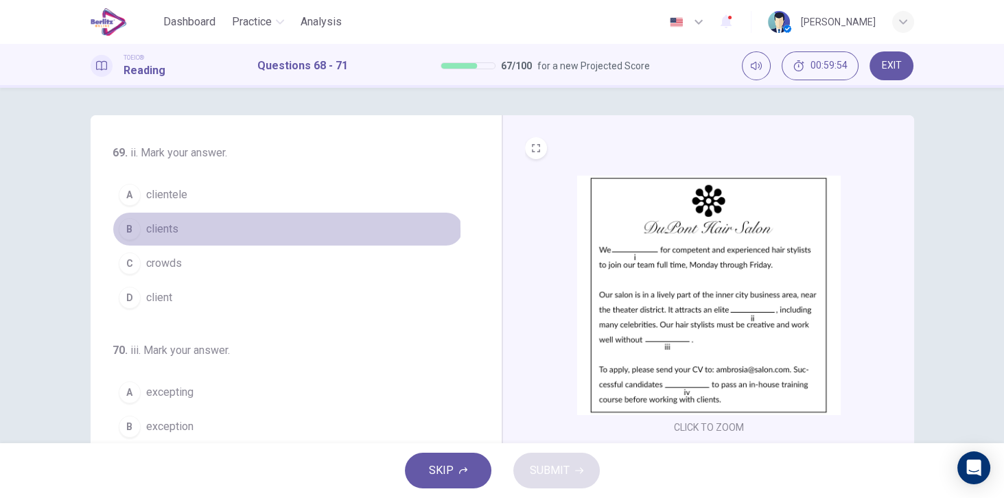
click at [176, 228] on button "B clients" at bounding box center [288, 229] width 351 height 34
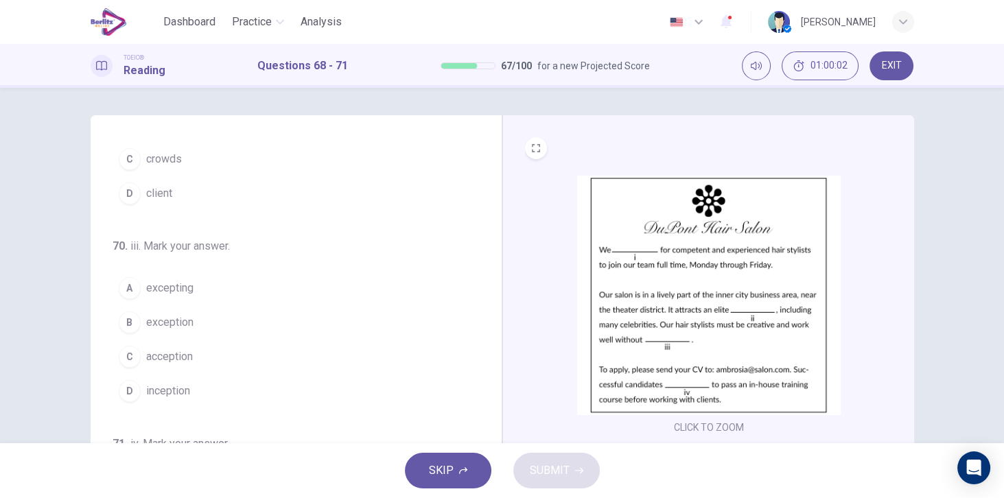
scroll to position [313, 0]
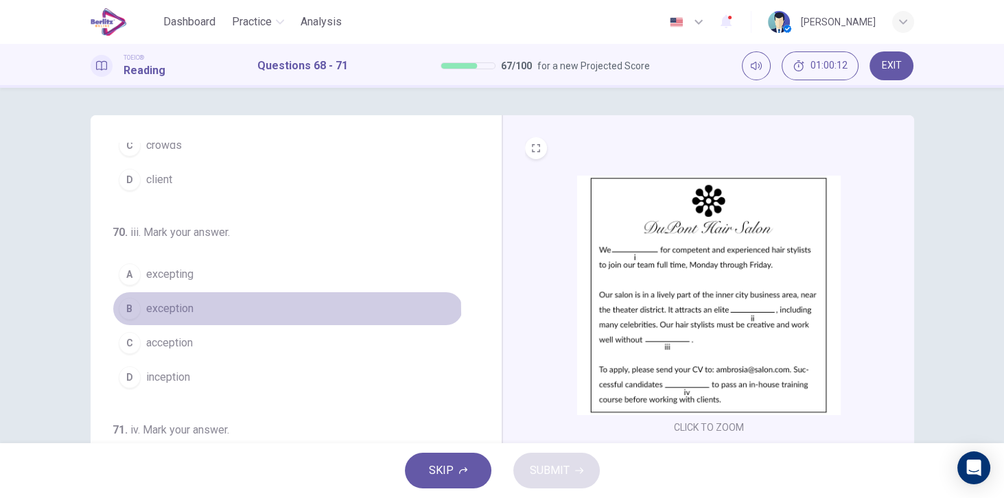
click at [189, 308] on span "exception" at bounding box center [169, 308] width 47 height 16
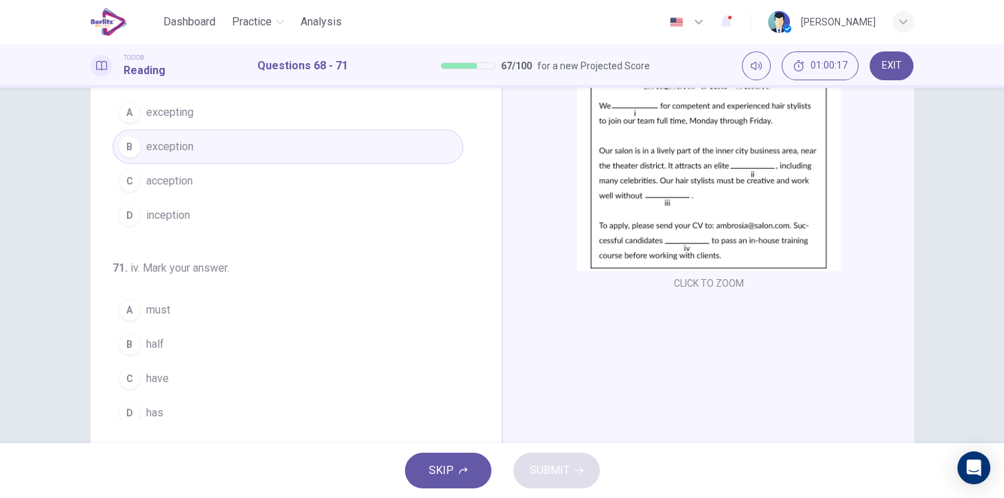
scroll to position [156, 0]
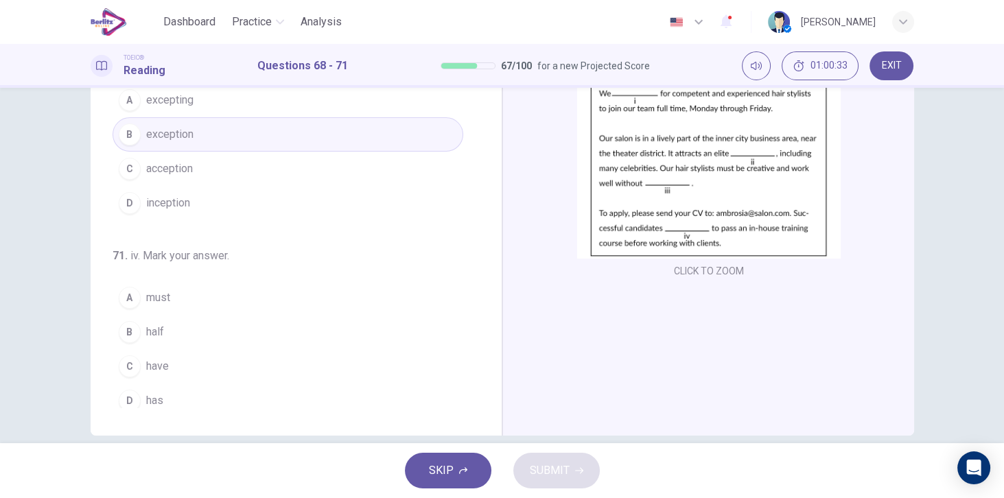
click at [157, 367] on button "C have" at bounding box center [288, 366] width 351 height 34
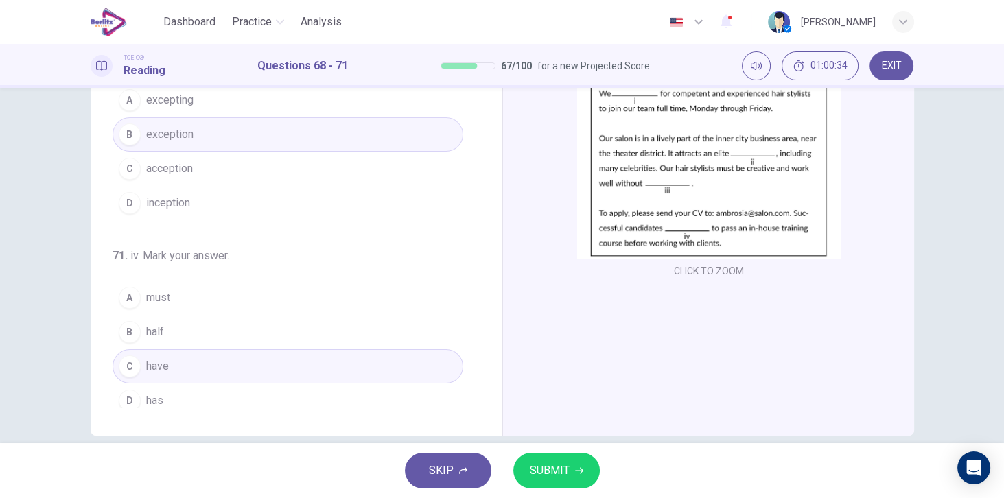
click at [163, 388] on button "D has" at bounding box center [288, 400] width 351 height 34
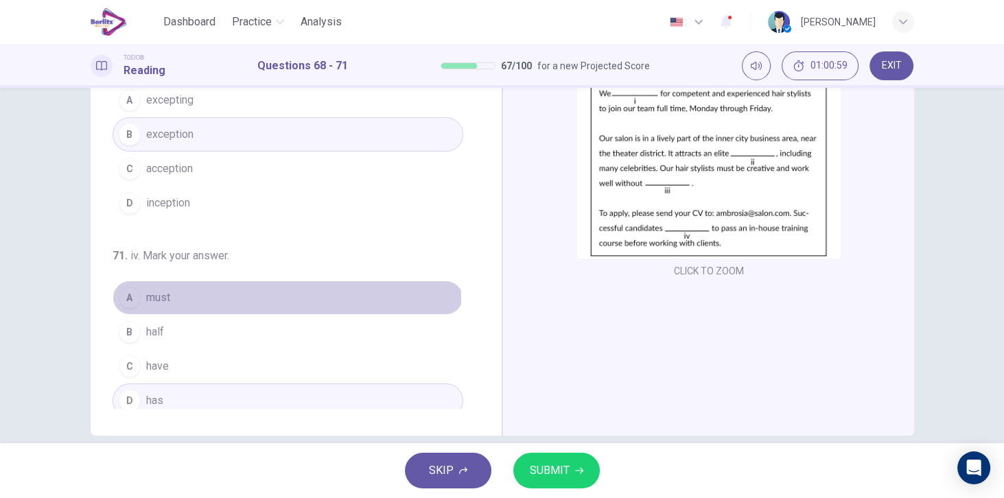
click at [174, 294] on button "A must" at bounding box center [288, 298] width 351 height 34
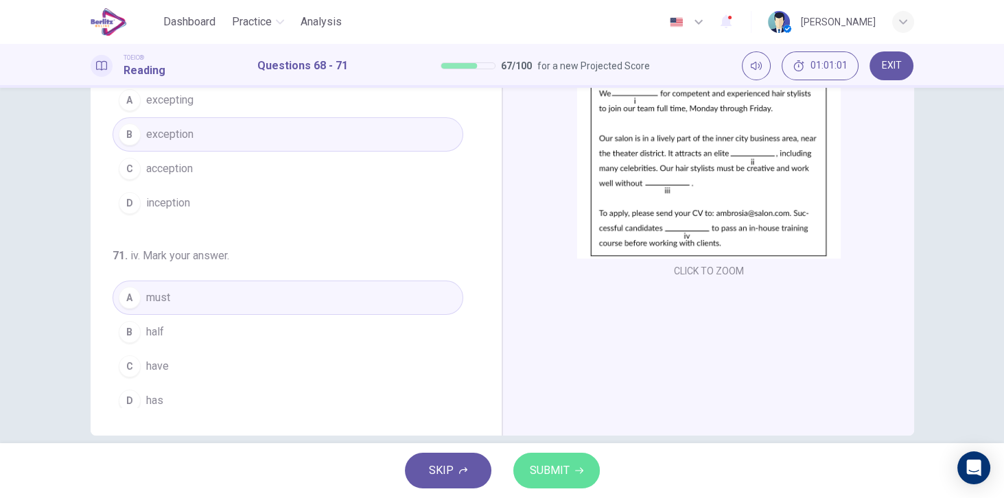
click at [547, 471] on span "SUBMIT" at bounding box center [550, 470] width 40 height 19
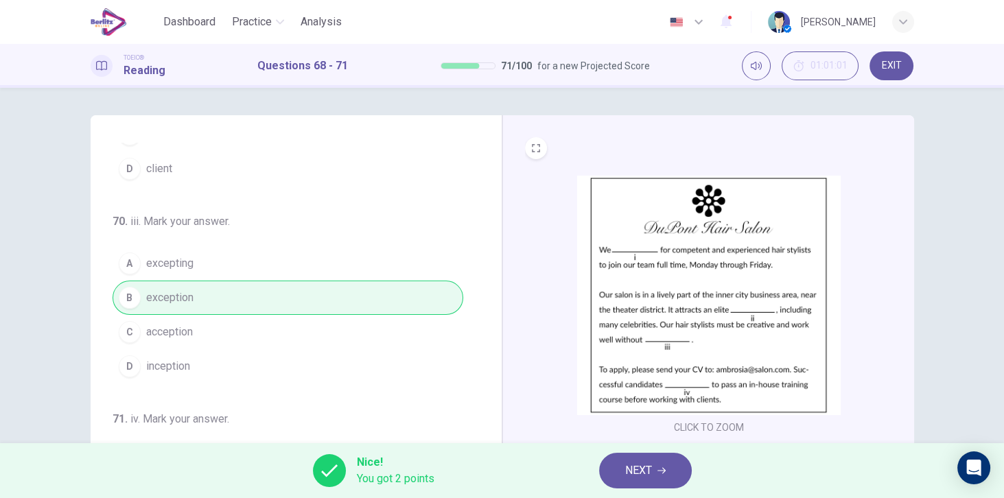
scroll to position [331, 0]
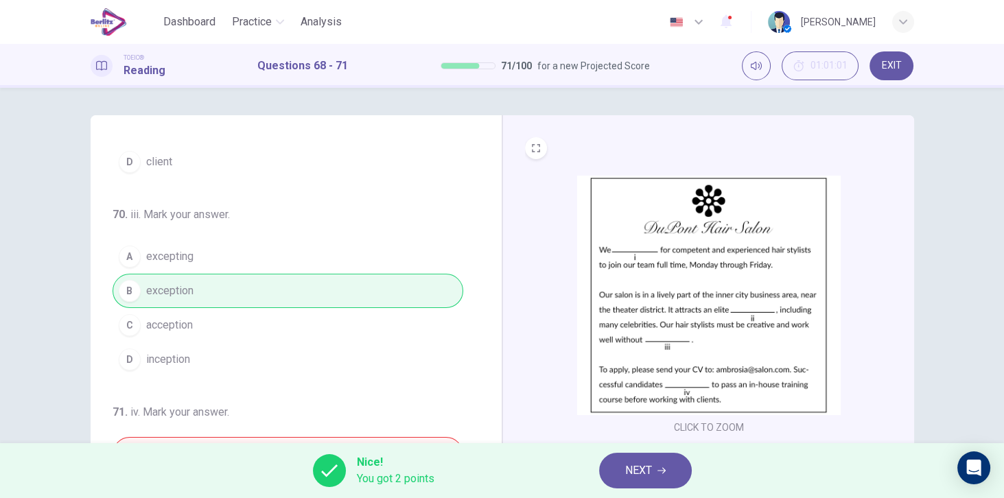
click at [670, 477] on button "NEXT" at bounding box center [645, 471] width 93 height 36
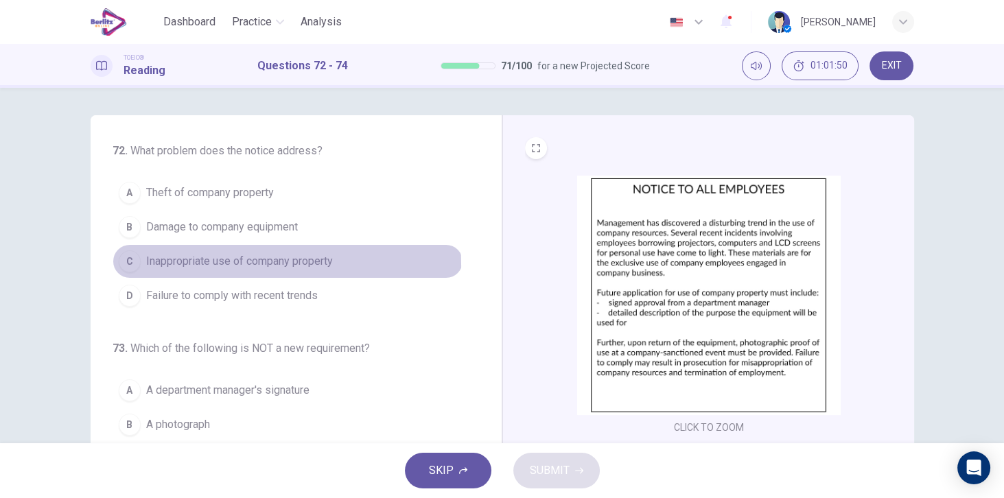
click at [182, 264] on span "Inappropriate use of company property" at bounding box center [239, 261] width 187 height 16
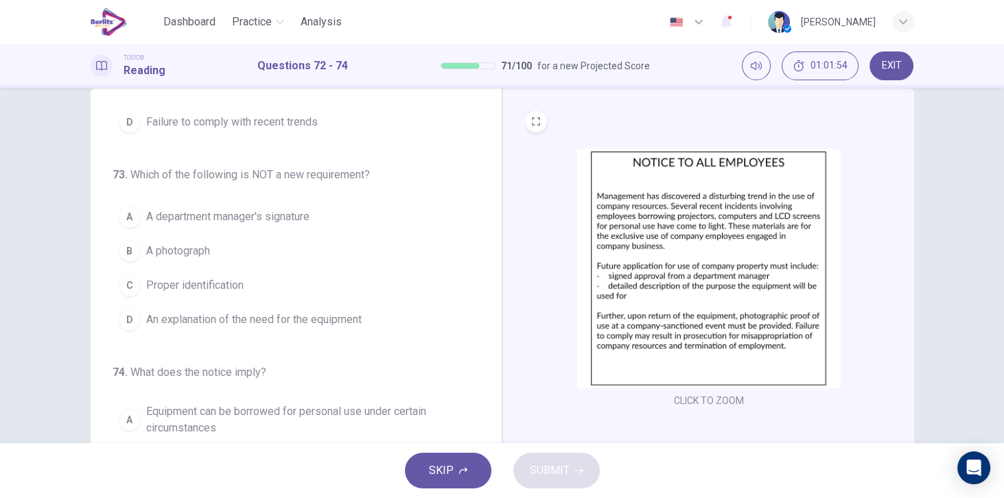
scroll to position [39, 0]
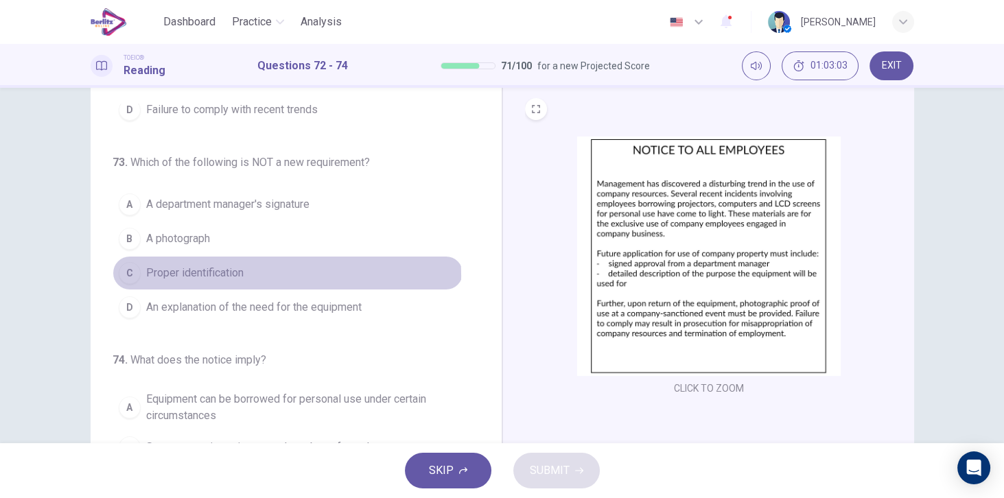
click at [215, 271] on span "Proper identification" at bounding box center [194, 273] width 97 height 16
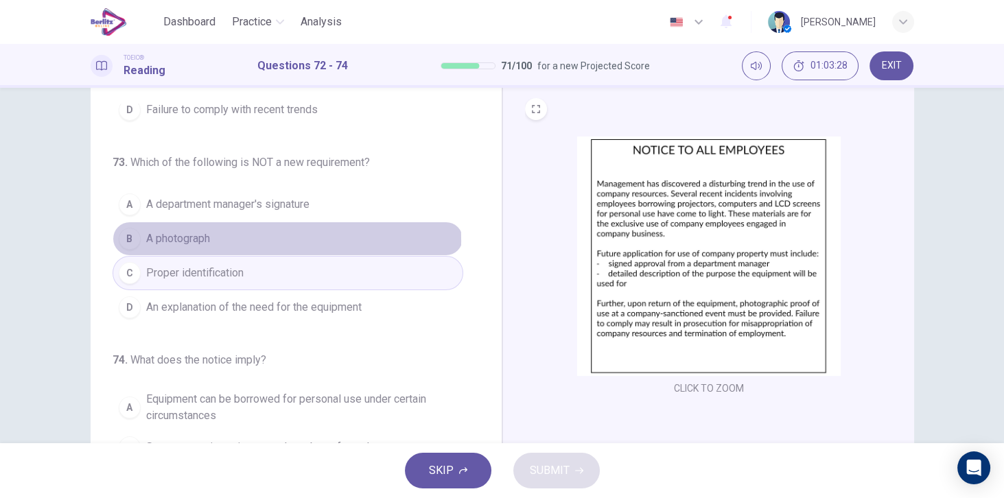
click at [201, 237] on span "A photograph" at bounding box center [178, 238] width 64 height 16
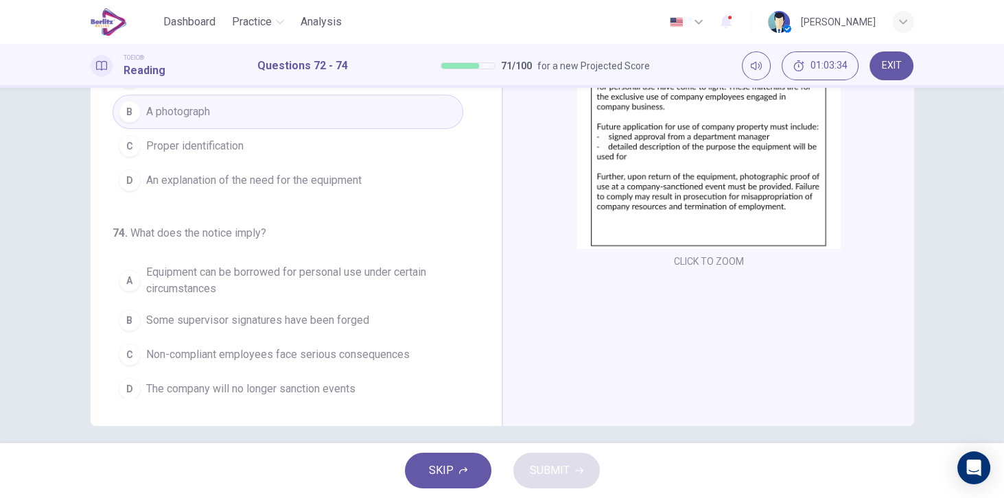
scroll to position [176, 0]
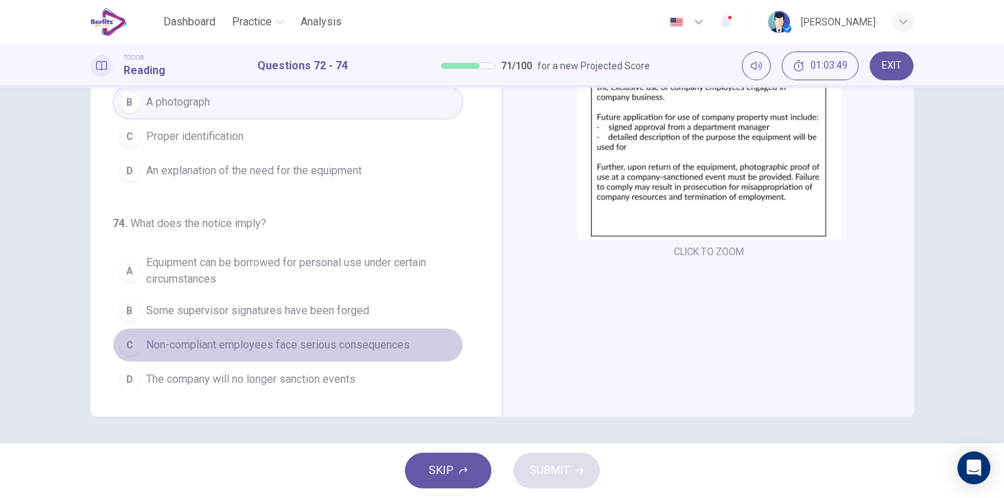
click at [383, 342] on span "Non-compliant employees face serious consequences" at bounding box center [277, 345] width 263 height 16
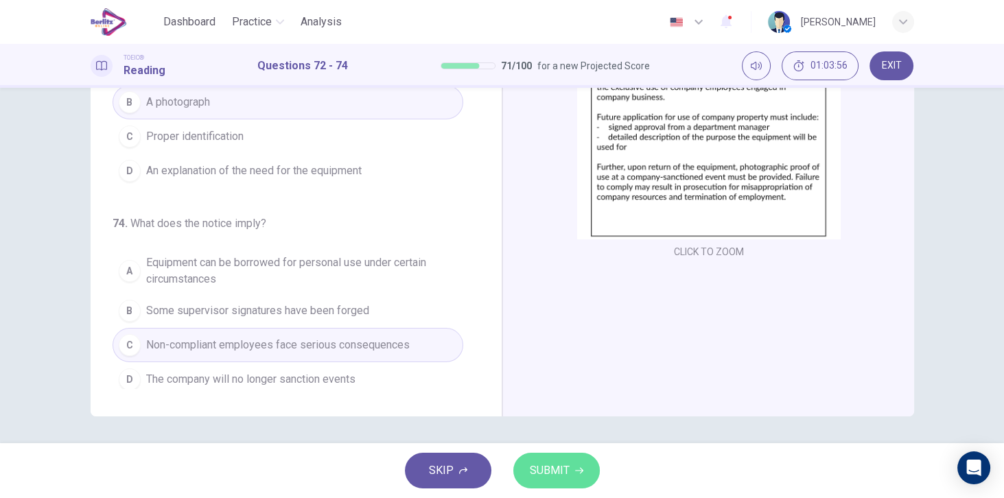
click at [581, 473] on icon "button" at bounding box center [579, 470] width 8 height 8
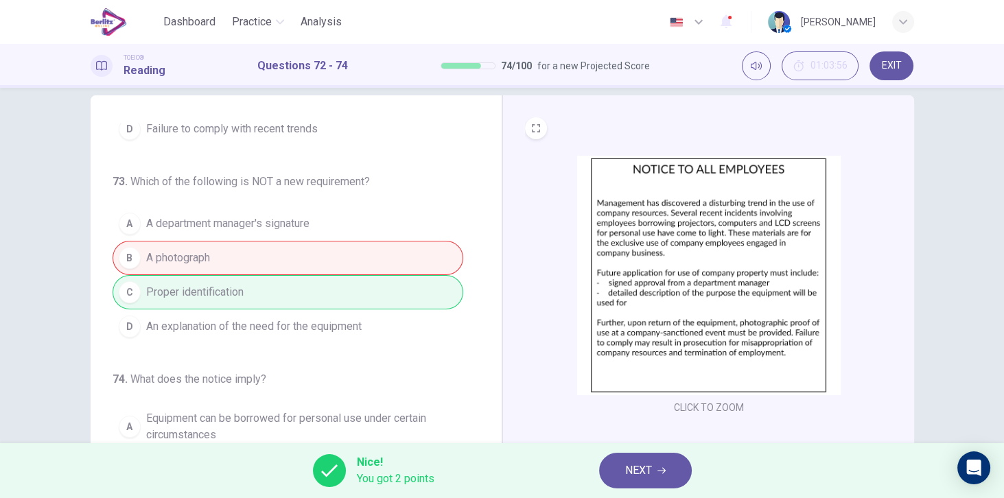
scroll to position [39, 0]
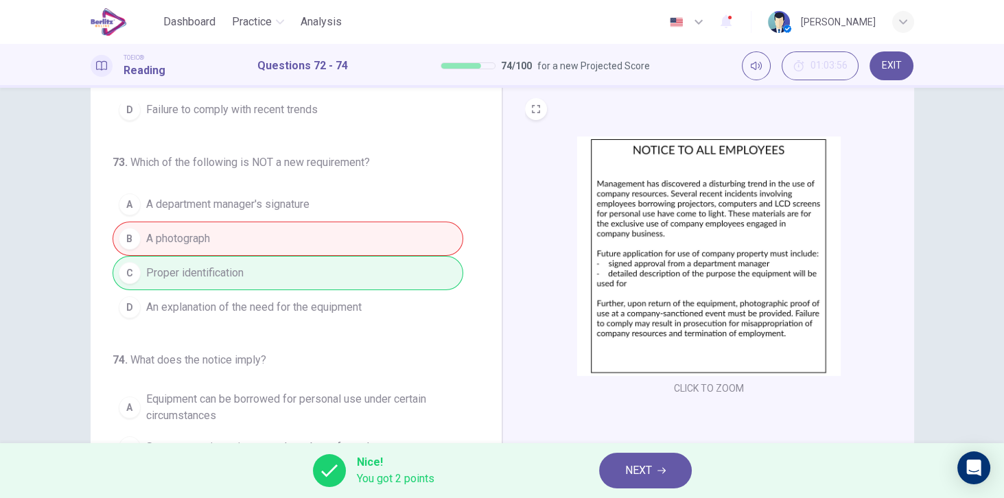
click at [653, 462] on button "NEXT" at bounding box center [645, 471] width 93 height 36
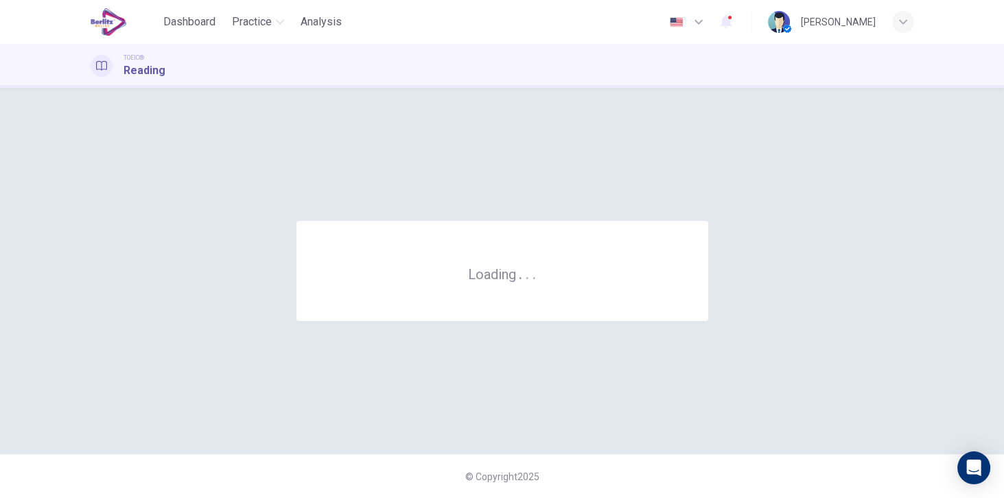
scroll to position [0, 0]
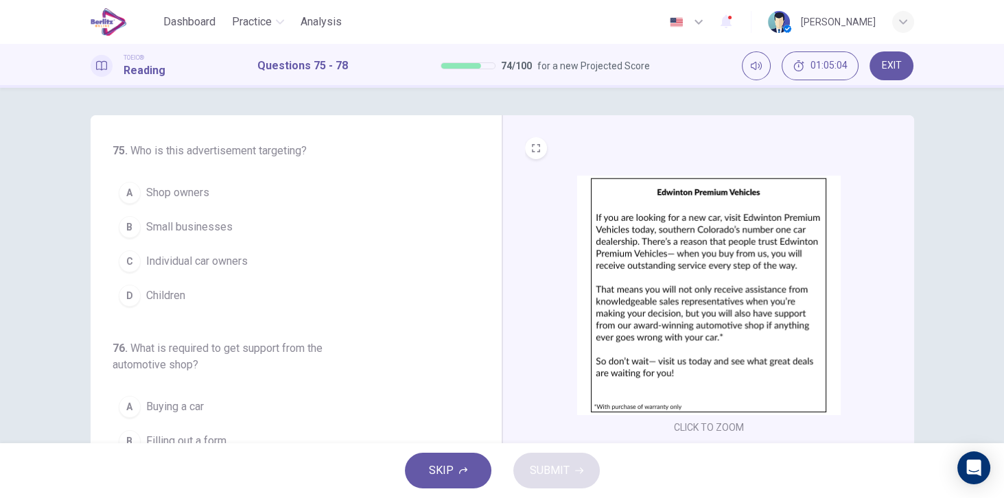
click at [182, 198] on span "Shop owners" at bounding box center [177, 193] width 63 height 16
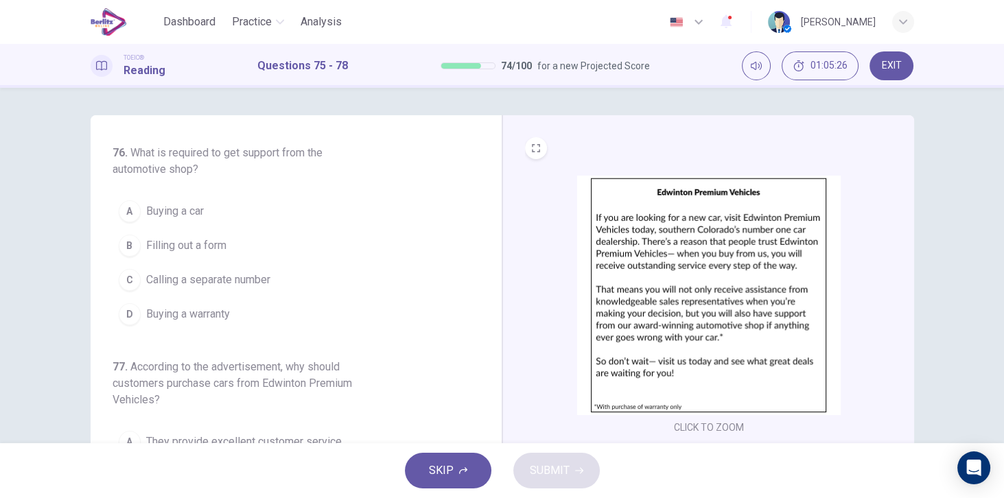
scroll to position [156, 0]
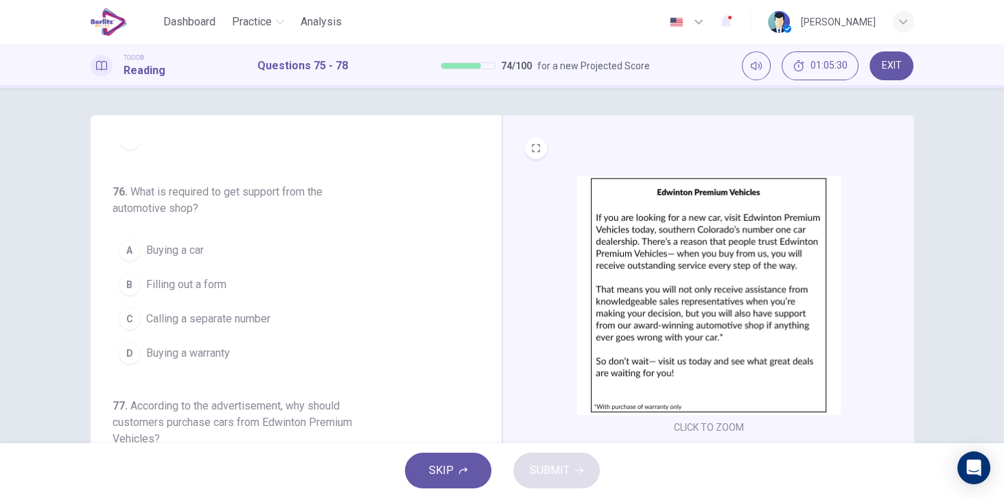
click at [165, 242] on span "Buying a car" at bounding box center [175, 250] width 58 height 16
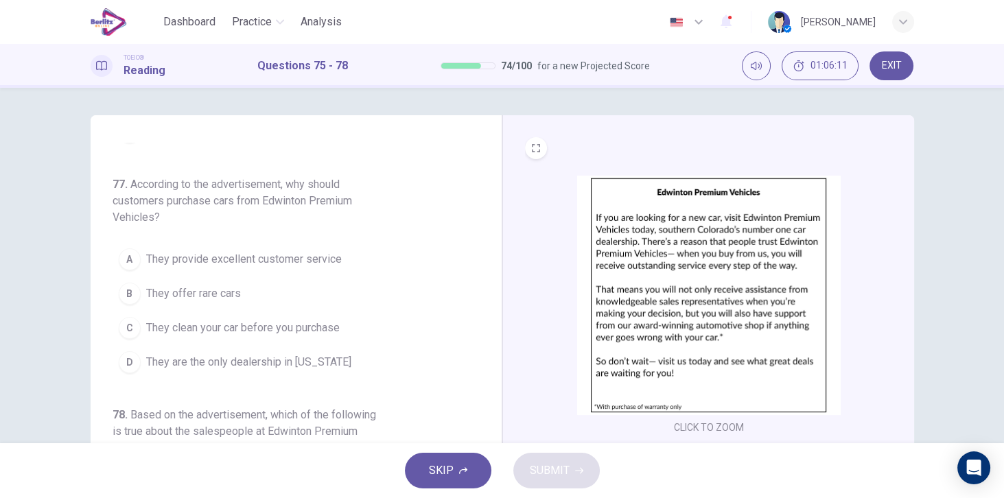
scroll to position [392, 0]
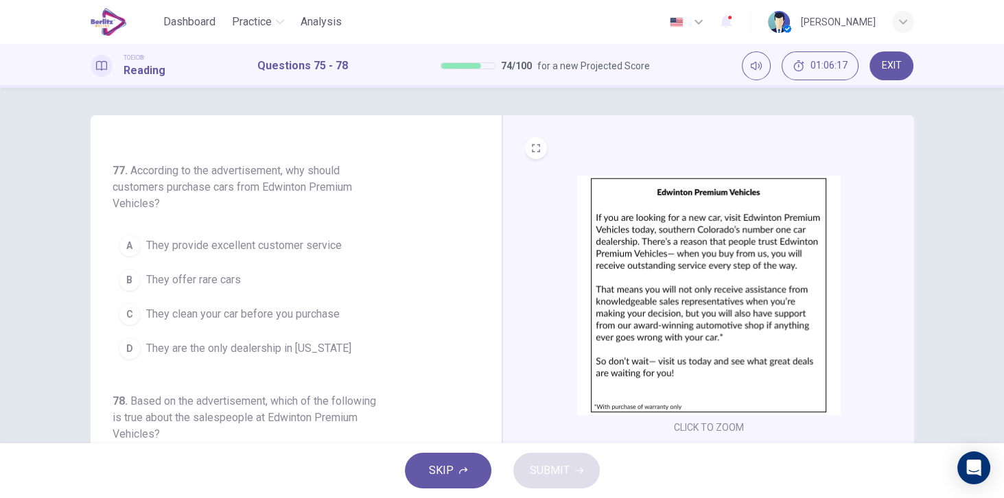
click at [321, 243] on span "They provide excellent customer service" at bounding box center [244, 245] width 196 height 16
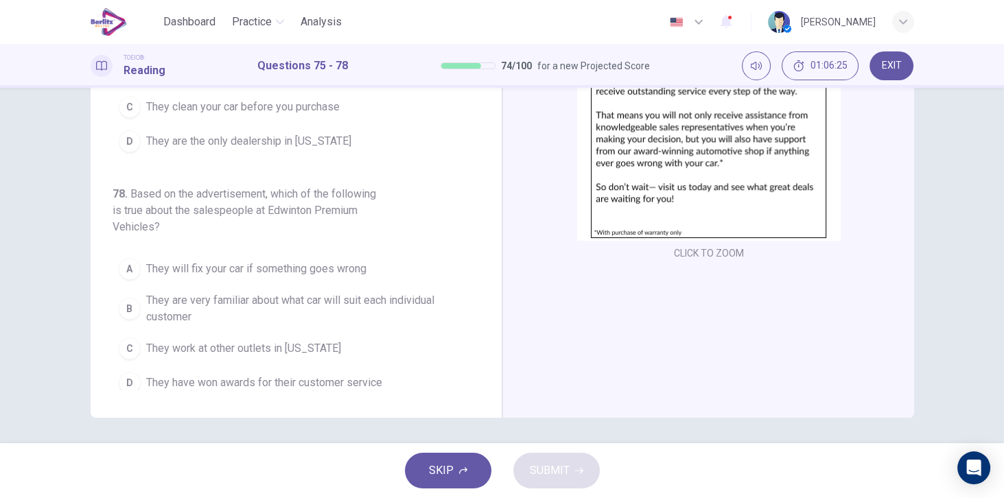
scroll to position [176, 0]
click at [275, 375] on span "They have won awards for their customer service" at bounding box center [264, 381] width 236 height 16
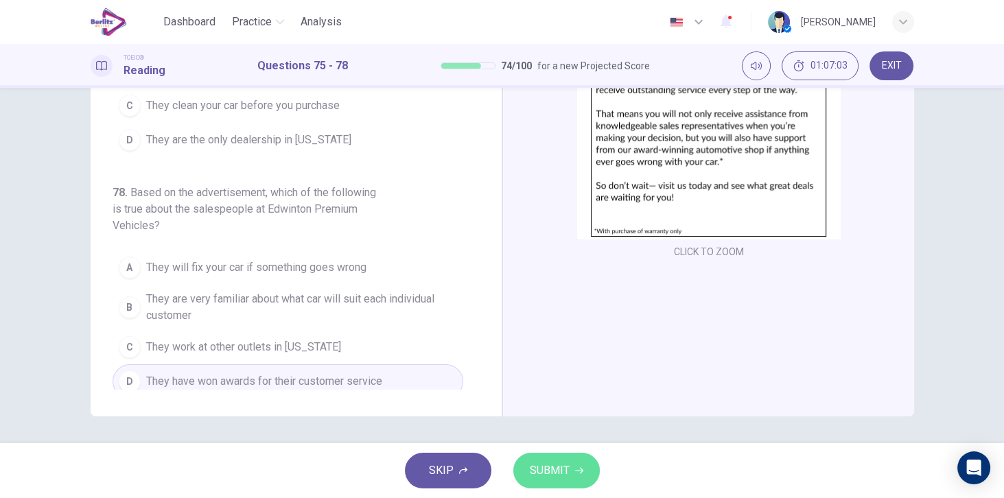
click at [571, 465] on button "SUBMIT" at bounding box center [556, 471] width 86 height 36
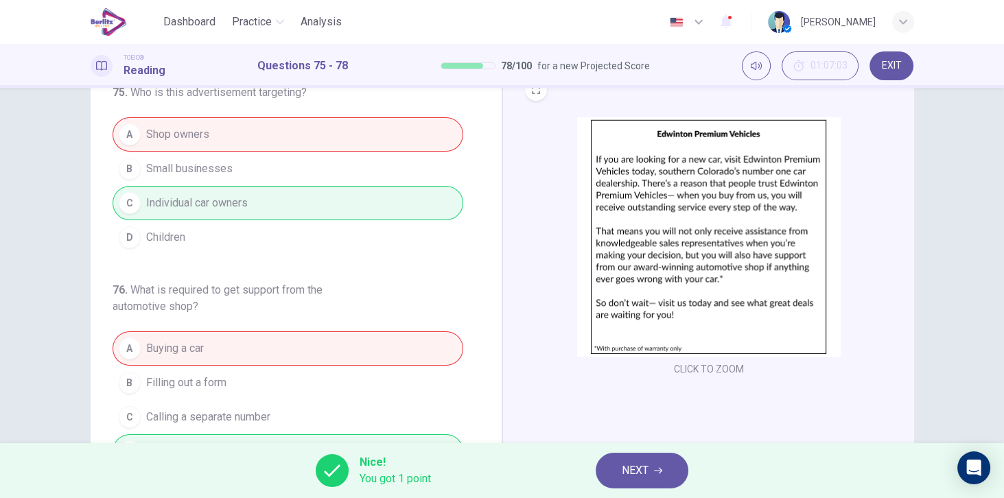
scroll to position [0, 0]
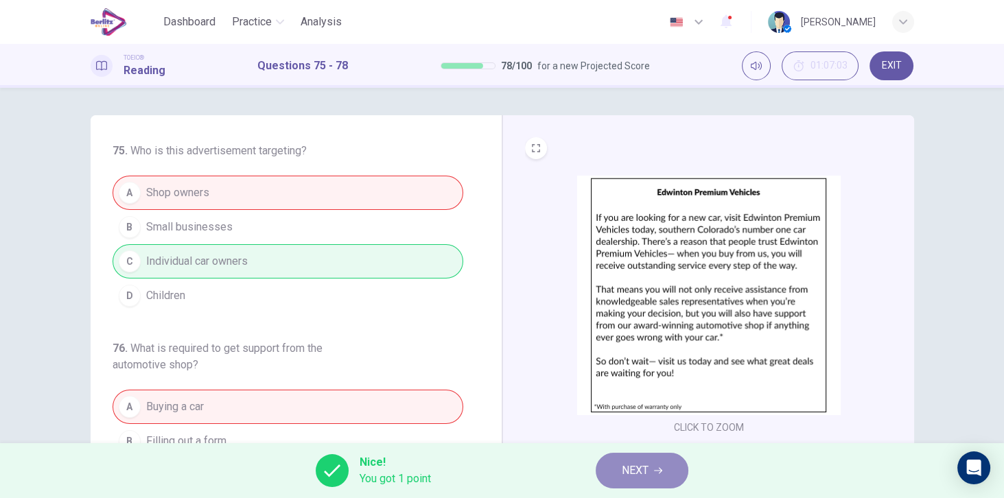
click at [630, 462] on span "NEXT" at bounding box center [634, 470] width 27 height 19
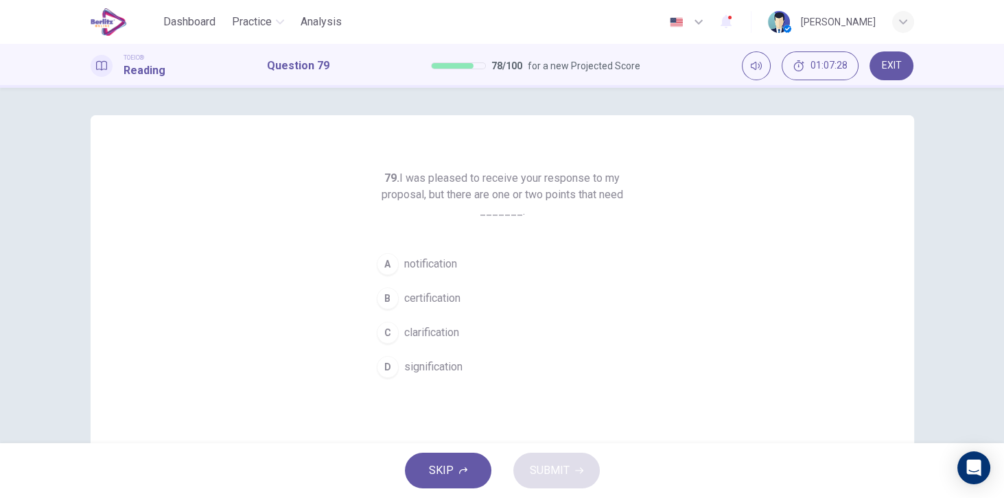
click at [445, 335] on span "clarification" at bounding box center [431, 332] width 55 height 16
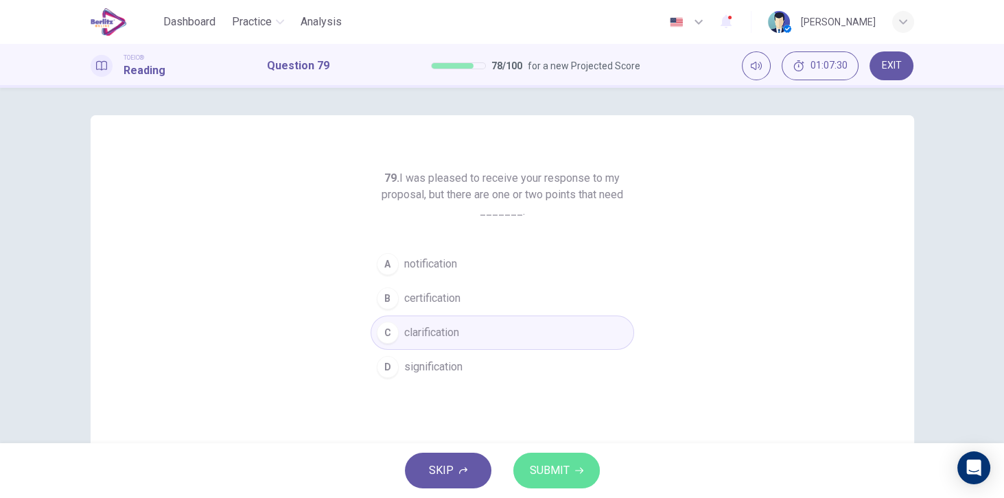
click at [556, 464] on span "SUBMIT" at bounding box center [550, 470] width 40 height 19
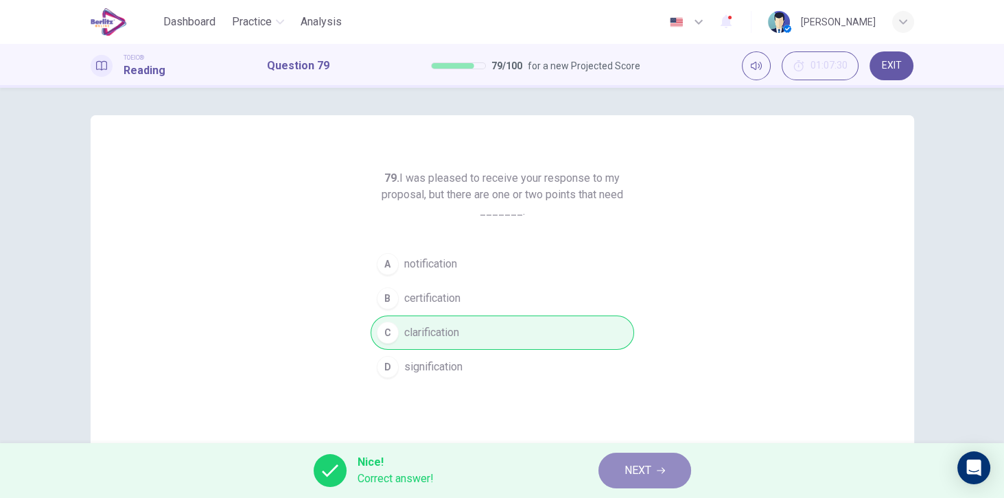
click at [637, 471] on span "NEXT" at bounding box center [637, 470] width 27 height 19
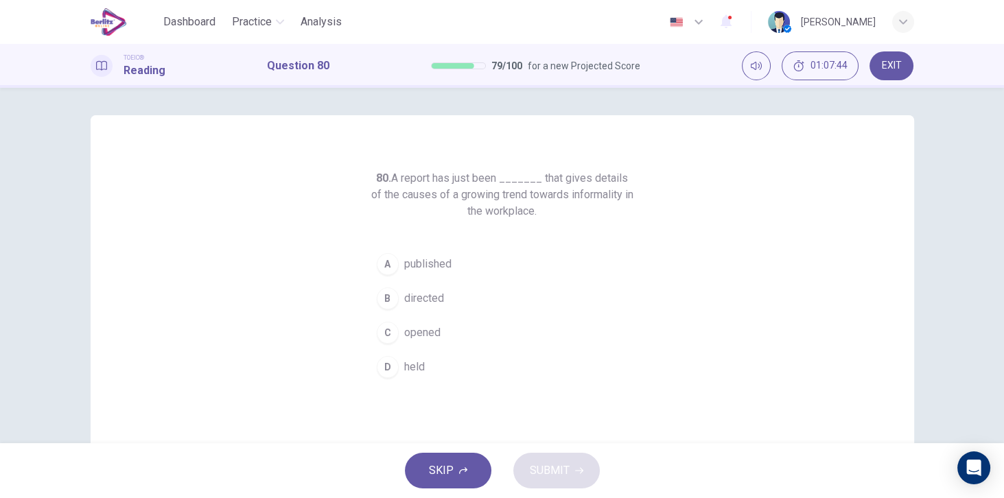
click at [440, 262] on span "published" at bounding box center [427, 264] width 47 height 16
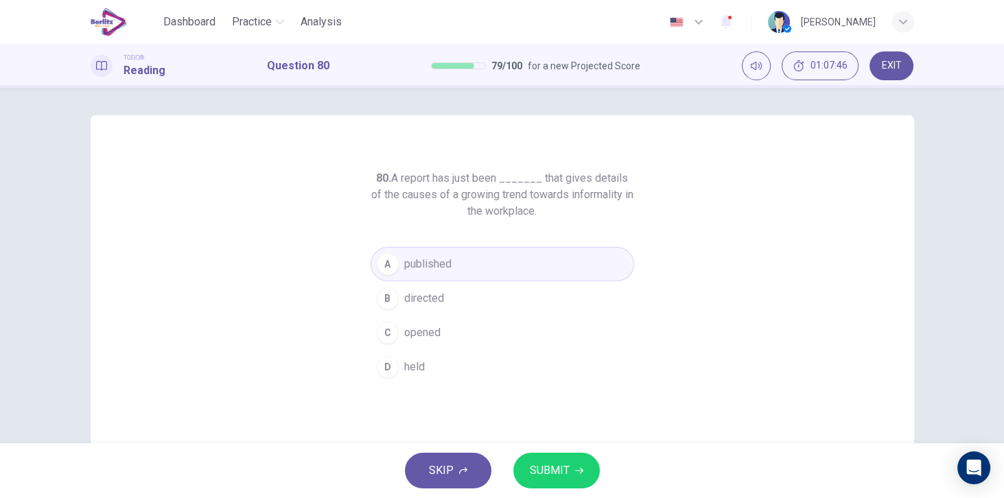
click at [564, 475] on span "SUBMIT" at bounding box center [550, 470] width 40 height 19
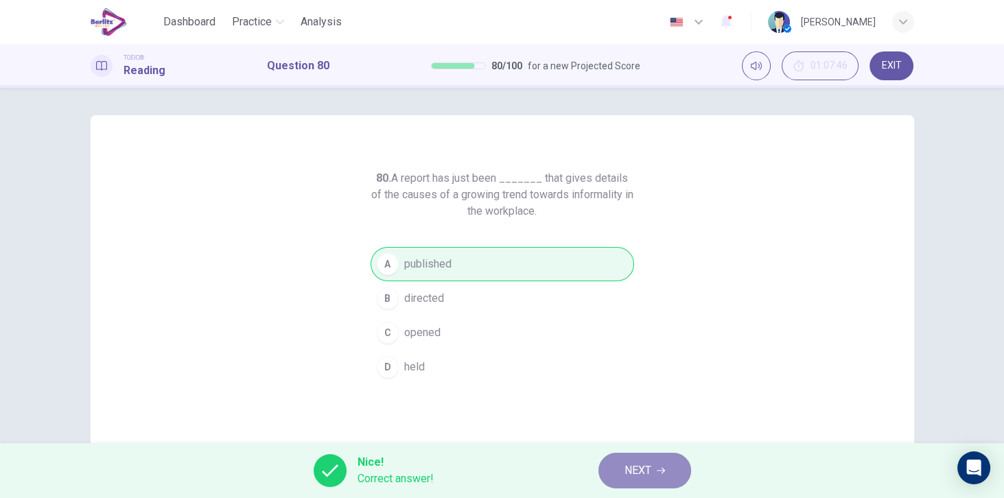
click at [657, 466] on button "NEXT" at bounding box center [644, 471] width 93 height 36
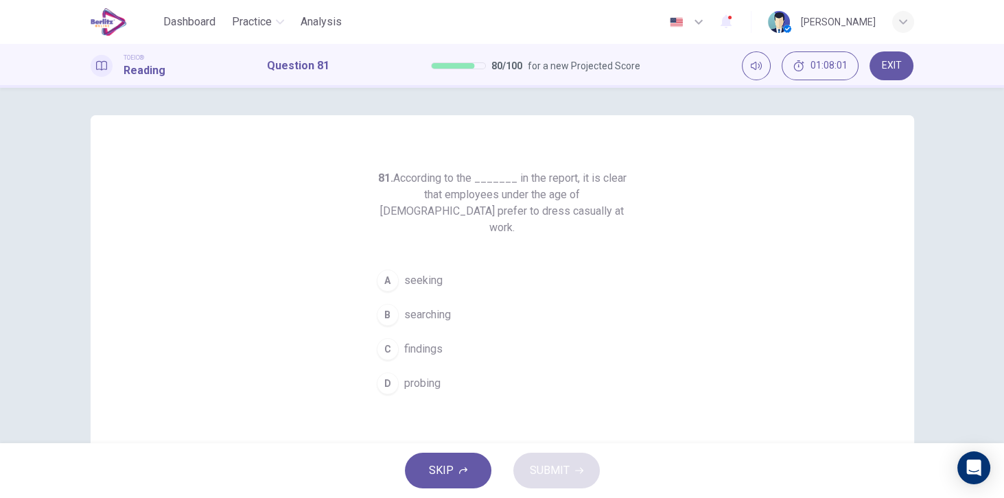
click at [440, 307] on span "searching" at bounding box center [427, 315] width 47 height 16
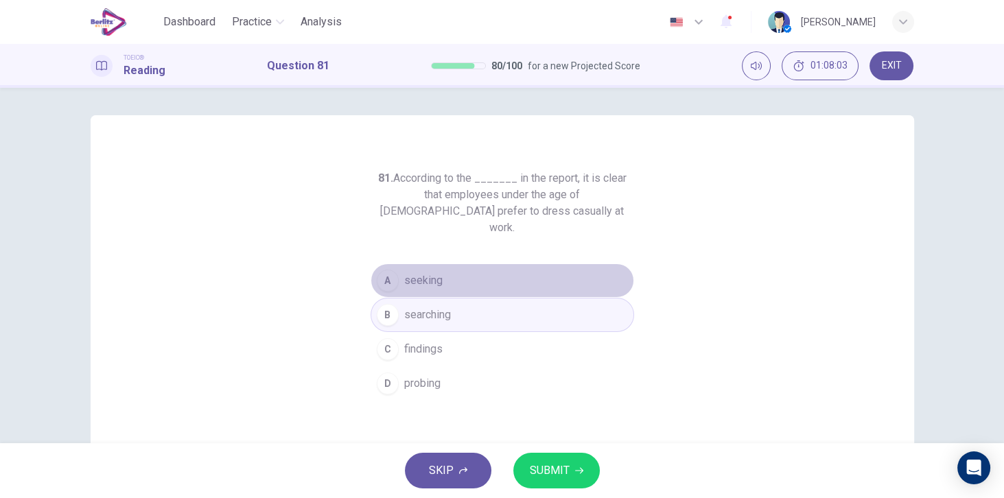
click at [440, 269] on button "A seeking" at bounding box center [501, 280] width 263 height 34
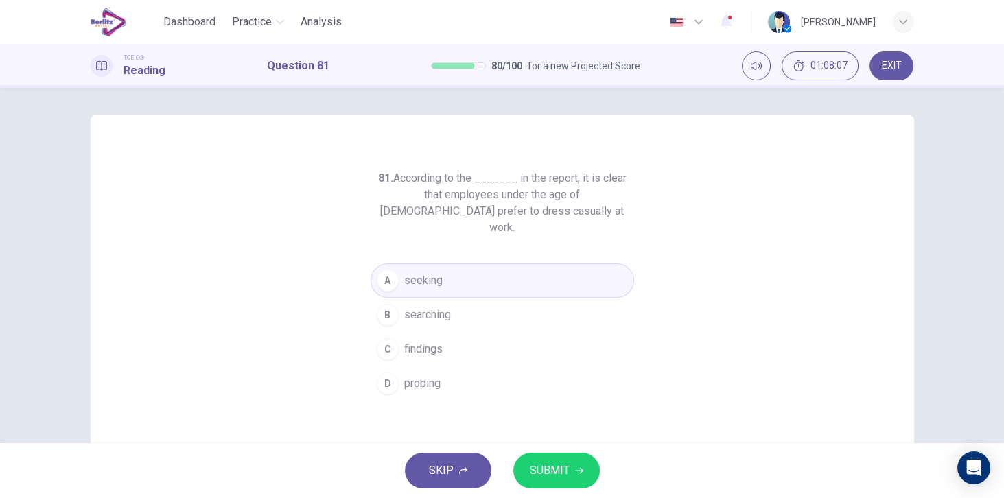
click at [556, 463] on span "SUBMIT" at bounding box center [550, 470] width 40 height 19
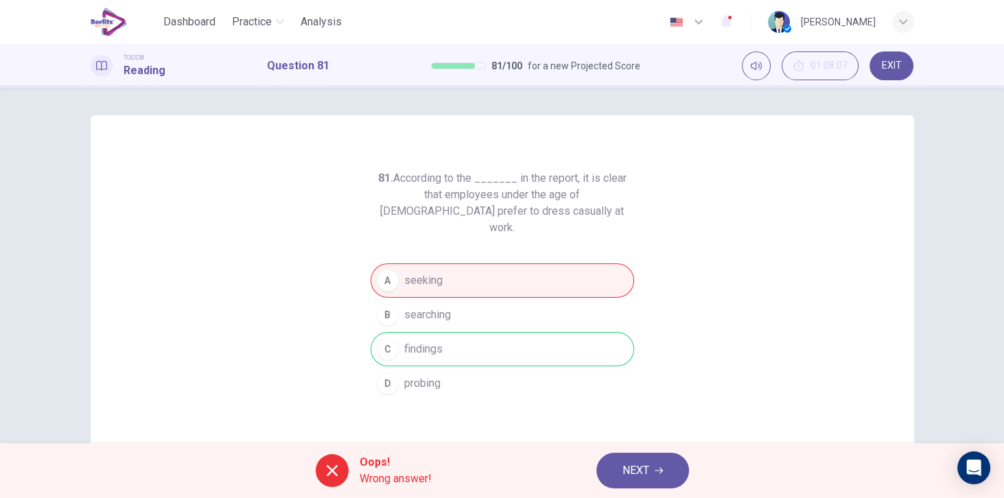
click at [657, 471] on icon "button" at bounding box center [658, 470] width 8 height 8
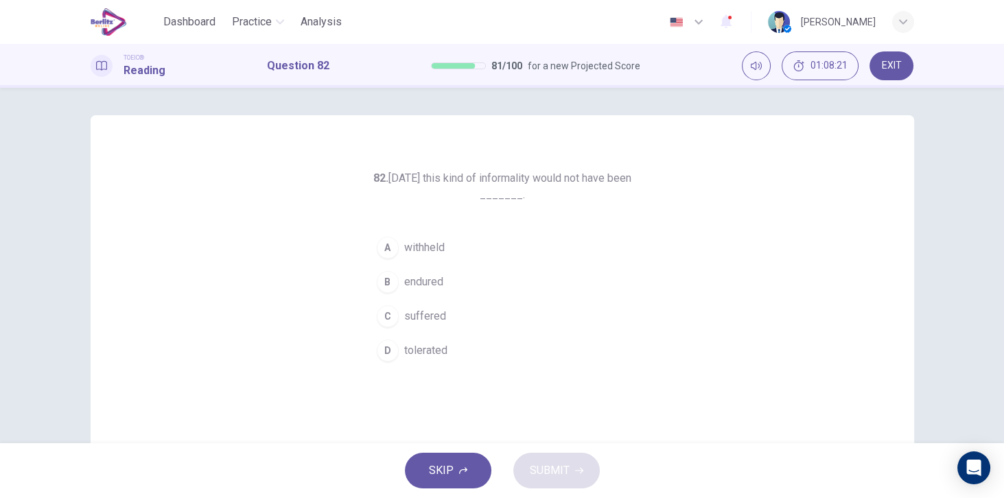
click at [436, 355] on span "tolerated" at bounding box center [425, 350] width 43 height 16
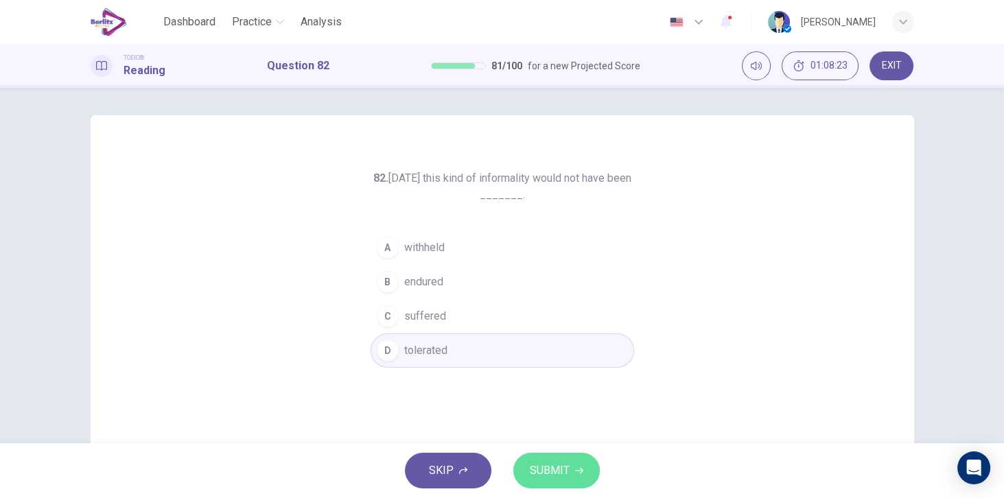
click at [542, 468] on span "SUBMIT" at bounding box center [550, 470] width 40 height 19
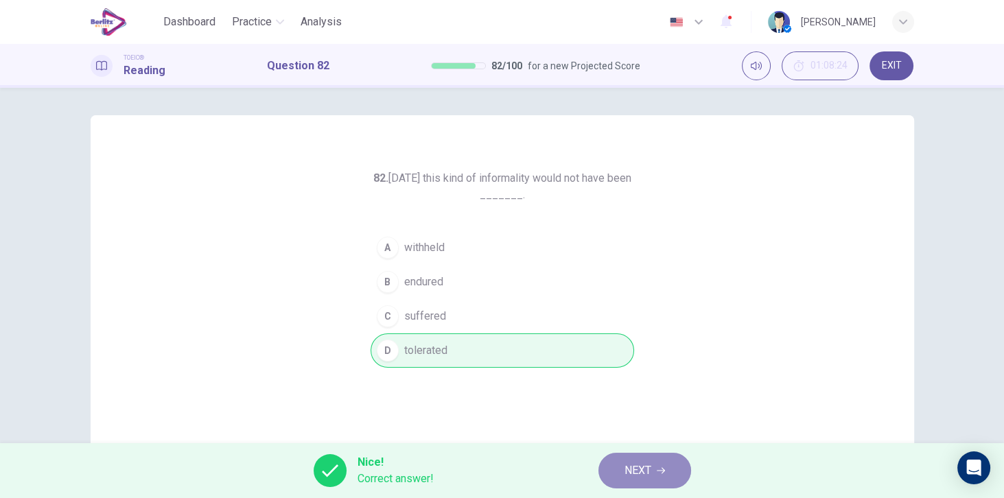
click at [665, 467] on button "NEXT" at bounding box center [644, 471] width 93 height 36
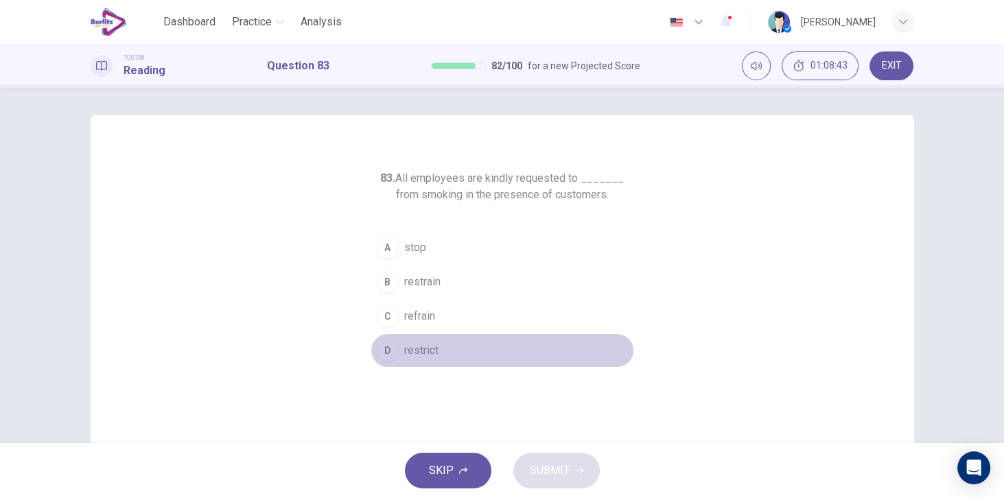
click at [431, 351] on span "restrict" at bounding box center [421, 350] width 34 height 16
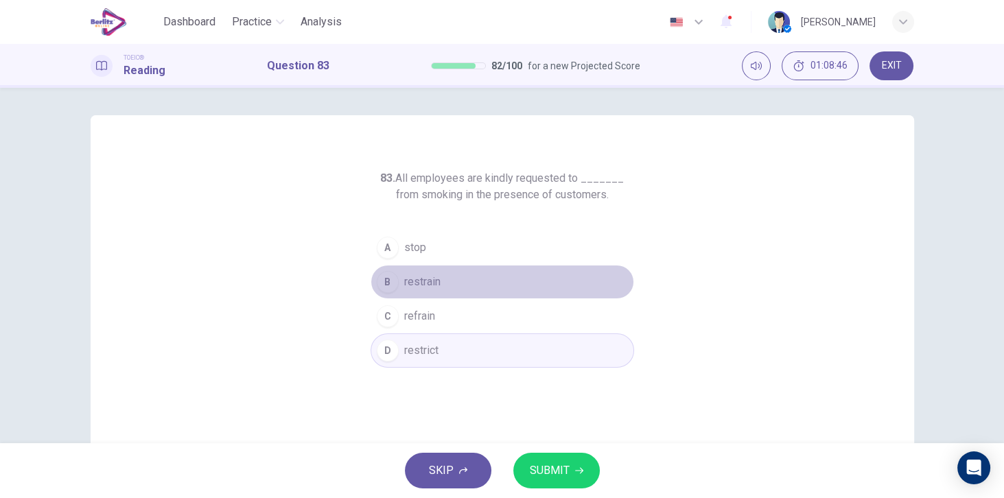
click at [447, 285] on button "B restrain" at bounding box center [501, 282] width 263 height 34
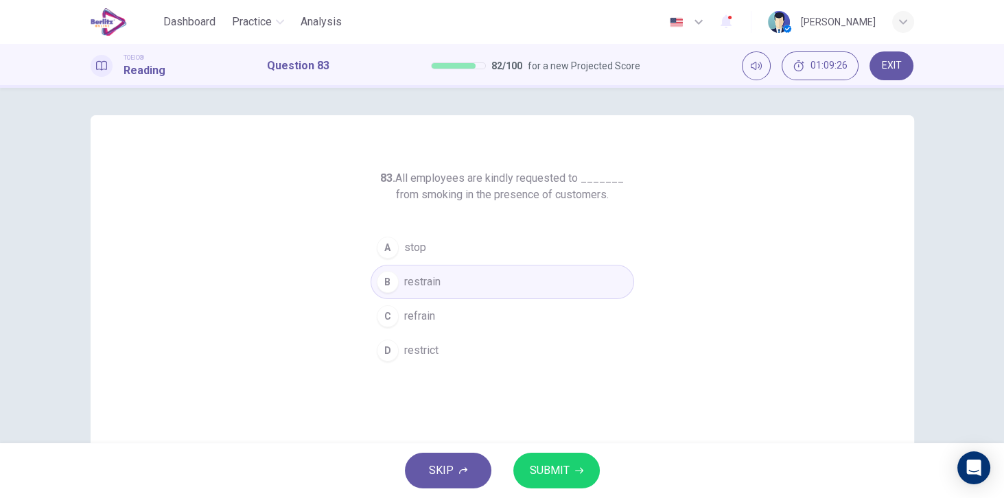
click at [561, 460] on button "SUBMIT" at bounding box center [556, 471] width 86 height 36
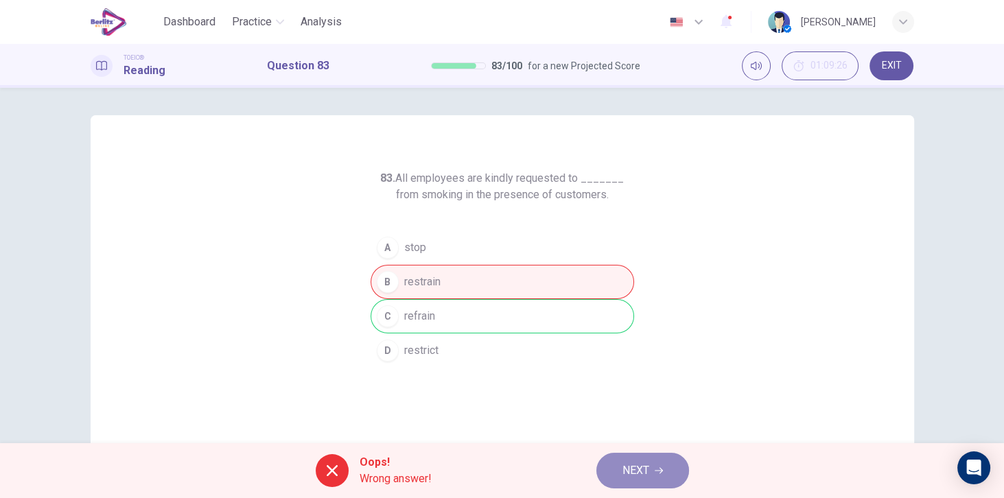
click at [624, 467] on span "NEXT" at bounding box center [635, 470] width 27 height 19
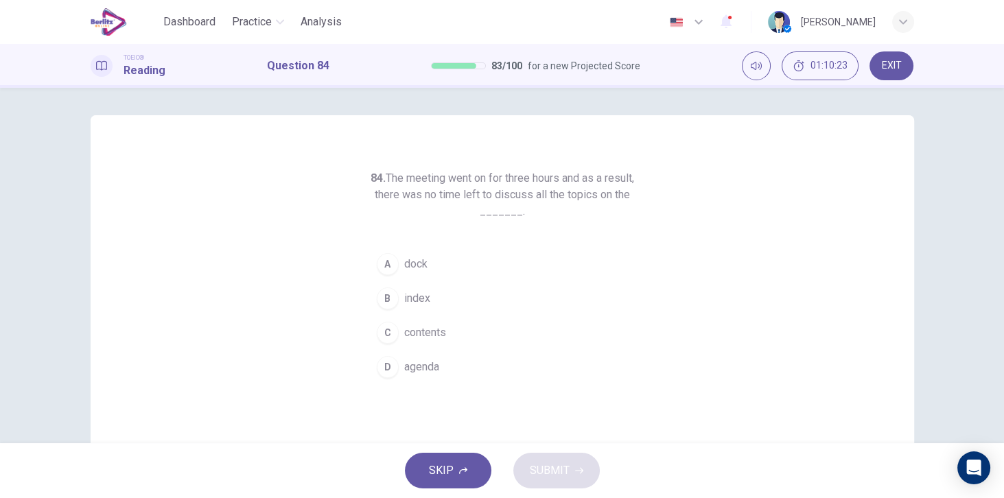
click at [428, 360] on span "agenda" at bounding box center [421, 367] width 35 height 16
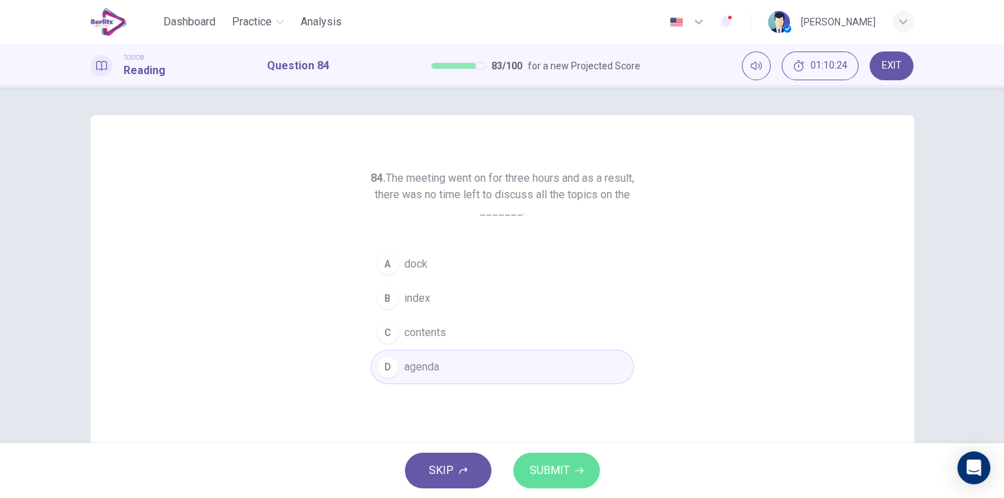
click at [552, 464] on span "SUBMIT" at bounding box center [550, 470] width 40 height 19
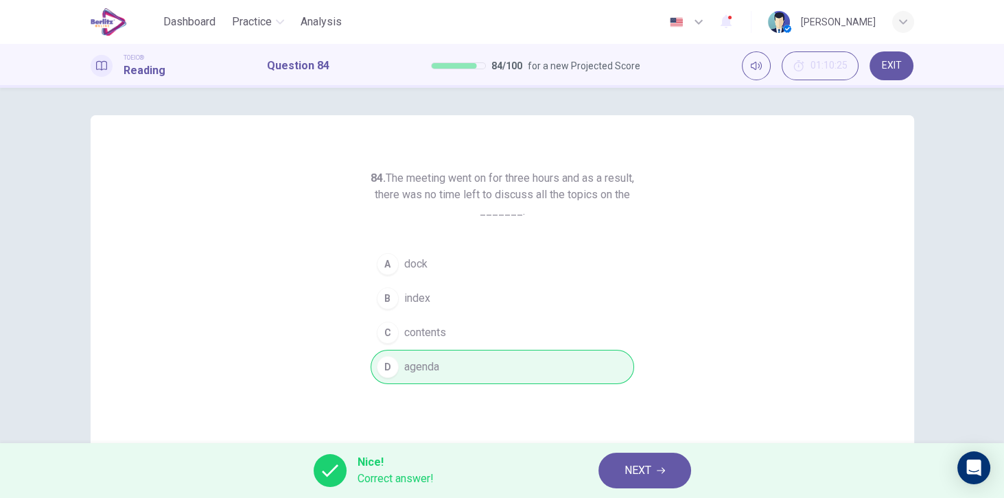
click at [650, 473] on span "NEXT" at bounding box center [637, 470] width 27 height 19
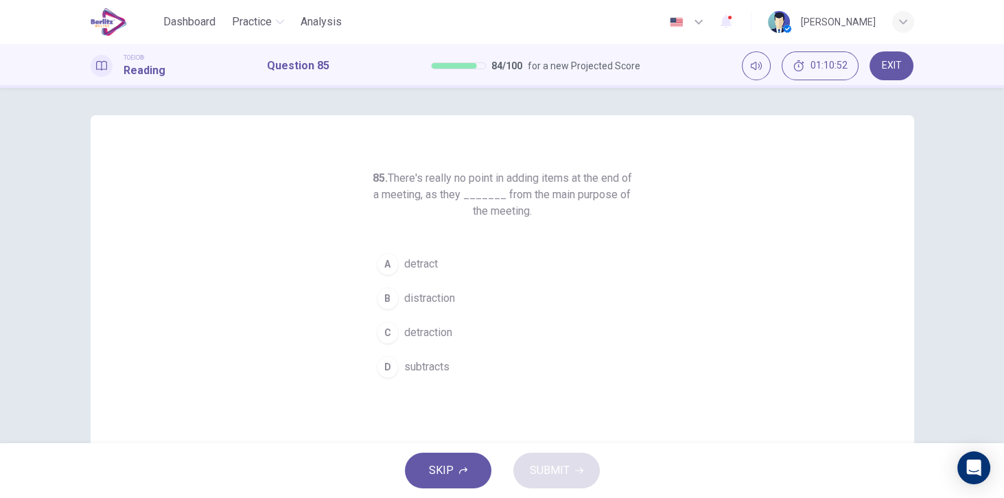
drag, startPoint x: 403, startPoint y: 177, endPoint x: 654, endPoint y: 218, distance: 254.4
click at [651, 217] on div "85. There's really no point in adding items at the end of a meeting, as they __…" at bounding box center [502, 353] width 823 height 477
drag, startPoint x: 429, startPoint y: 180, endPoint x: 520, endPoint y: 182, distance: 91.3
click at [520, 181] on h6 "85. There's really no point in adding items at the end of a meeting, as they __…" at bounding box center [501, 194] width 263 height 49
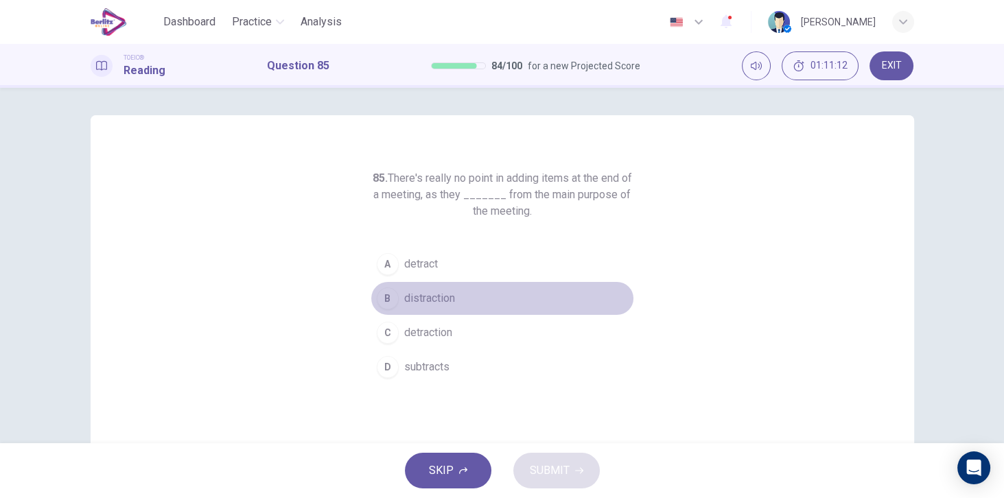
click at [447, 302] on span "distraction" at bounding box center [429, 298] width 51 height 16
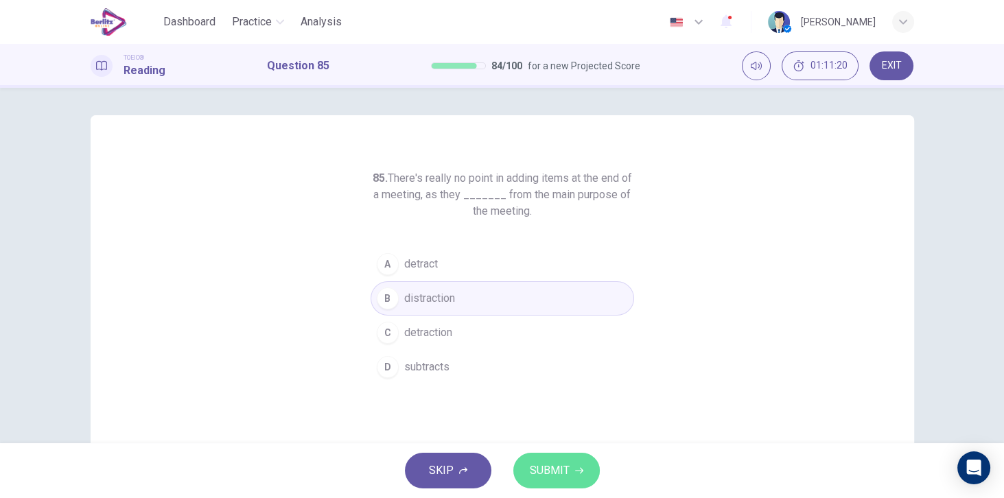
click at [576, 468] on icon "button" at bounding box center [579, 470] width 8 height 8
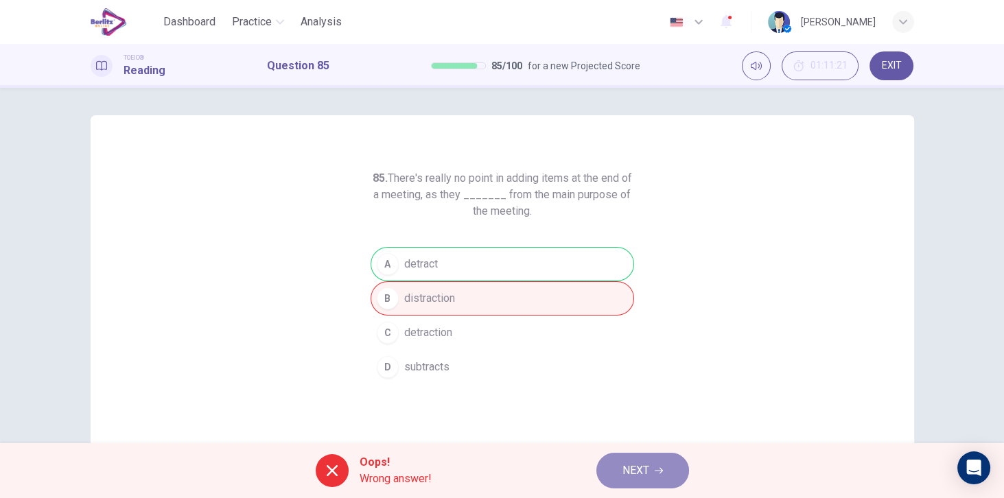
click at [649, 468] on button "NEXT" at bounding box center [642, 471] width 93 height 36
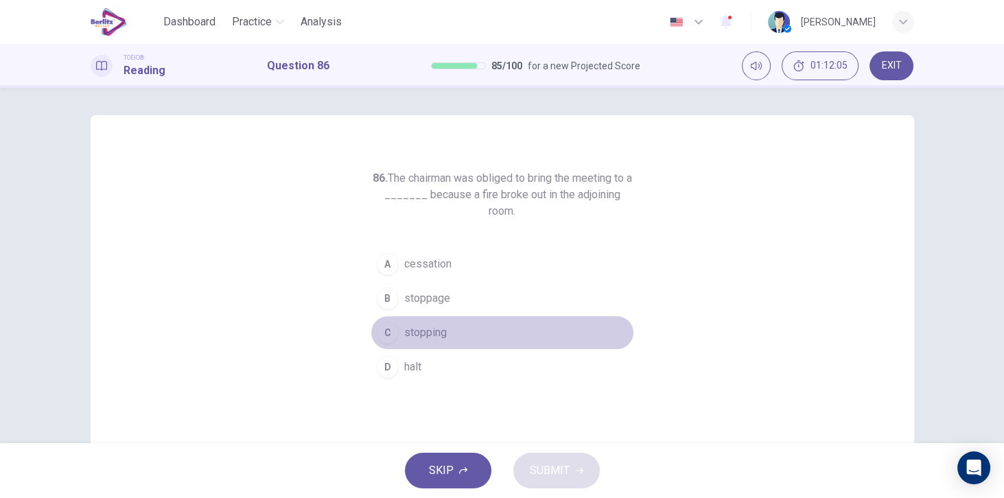
click at [436, 335] on span "stopping" at bounding box center [425, 332] width 43 height 16
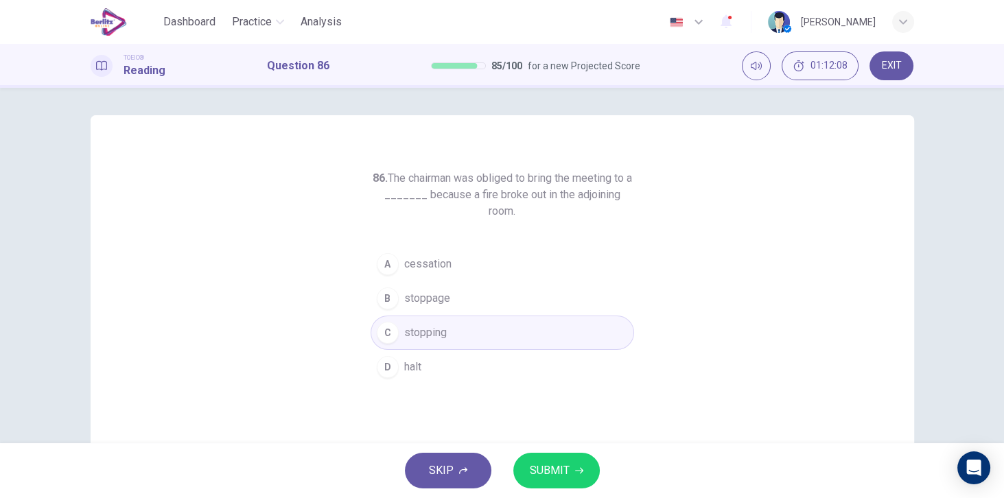
click at [550, 462] on span "SUBMIT" at bounding box center [550, 470] width 40 height 19
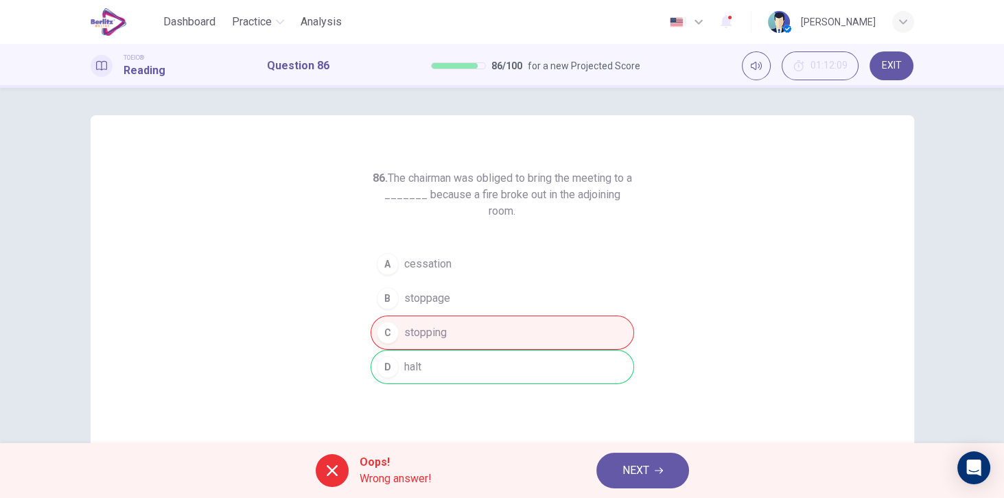
click at [627, 459] on button "NEXT" at bounding box center [642, 471] width 93 height 36
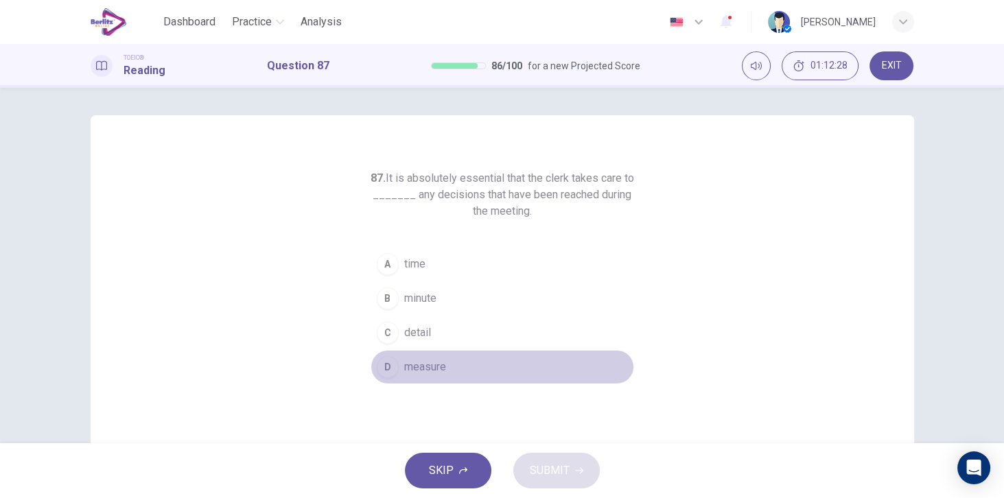
click at [429, 366] on span "measure" at bounding box center [425, 367] width 42 height 16
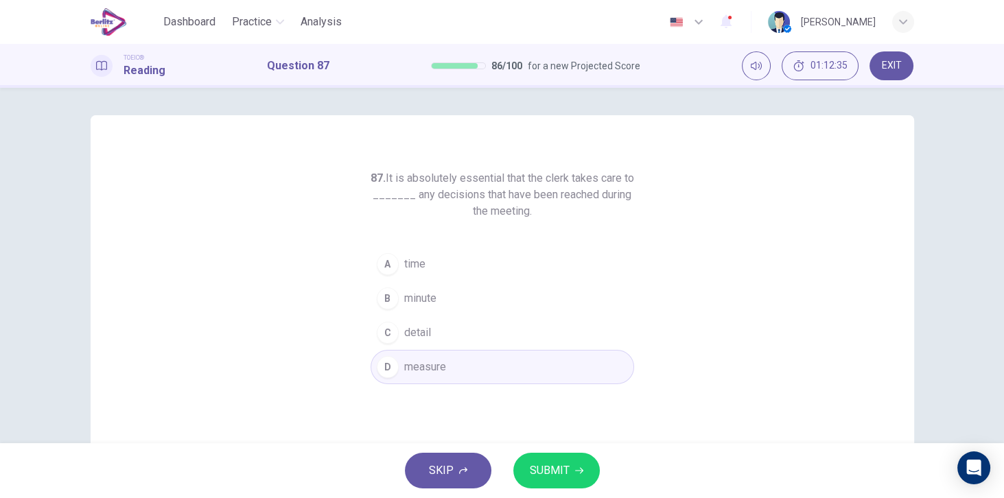
click at [558, 469] on span "SUBMIT" at bounding box center [550, 470] width 40 height 19
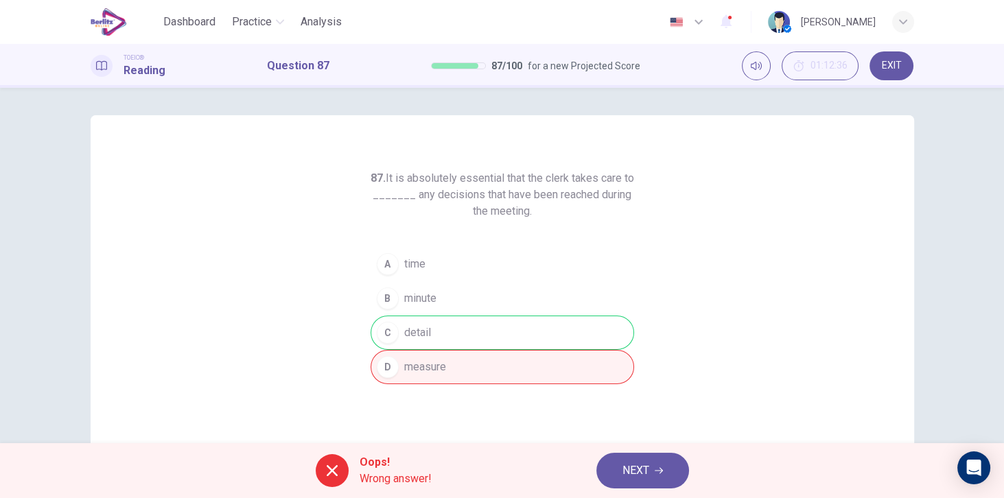
click at [635, 463] on span "NEXT" at bounding box center [635, 470] width 27 height 19
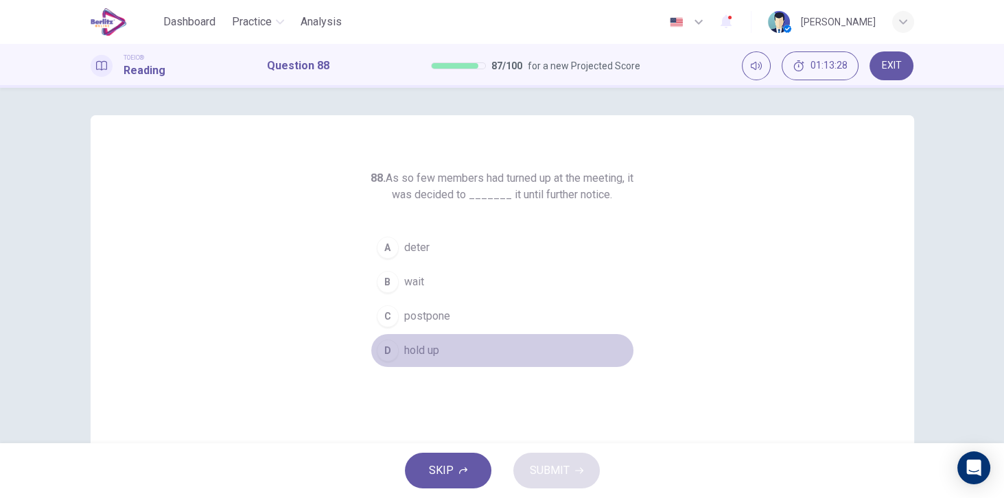
click at [425, 350] on span "hold up" at bounding box center [421, 350] width 35 height 16
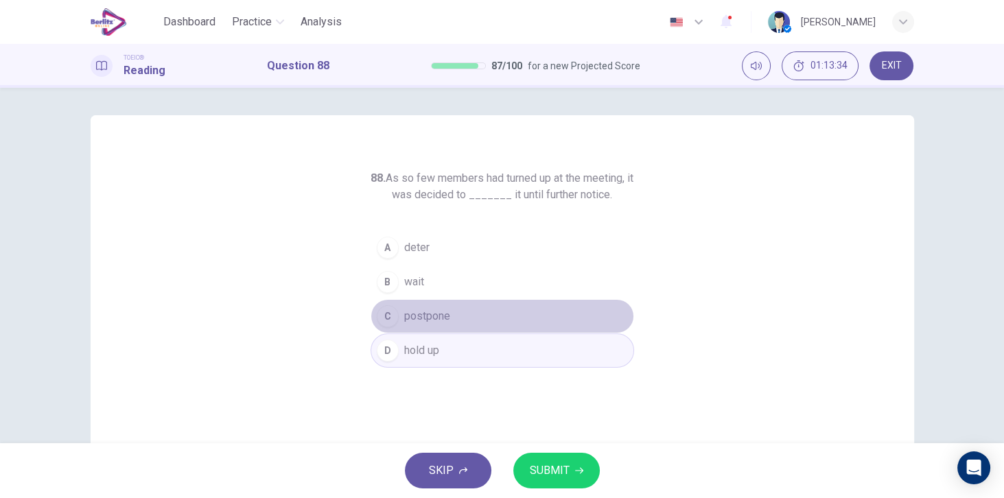
click at [442, 316] on span "postpone" at bounding box center [427, 316] width 46 height 16
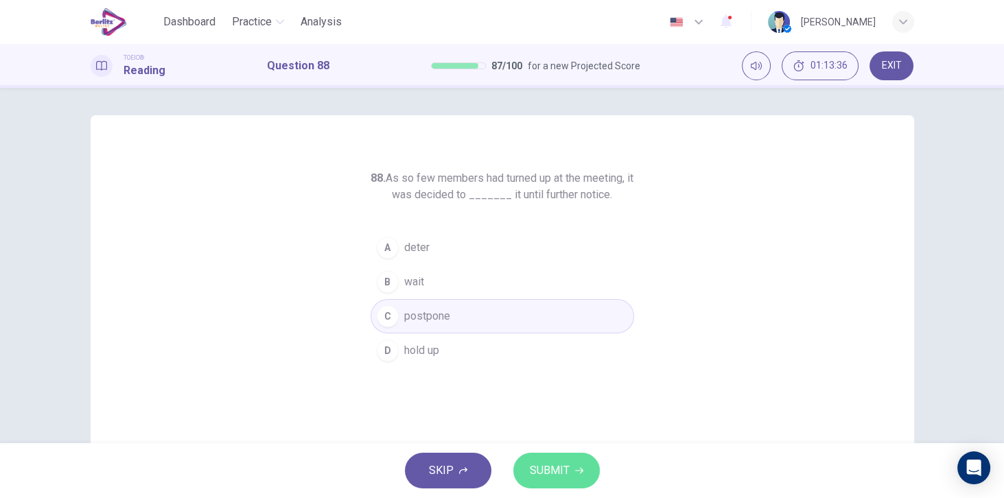
click at [543, 455] on button "SUBMIT" at bounding box center [556, 471] width 86 height 36
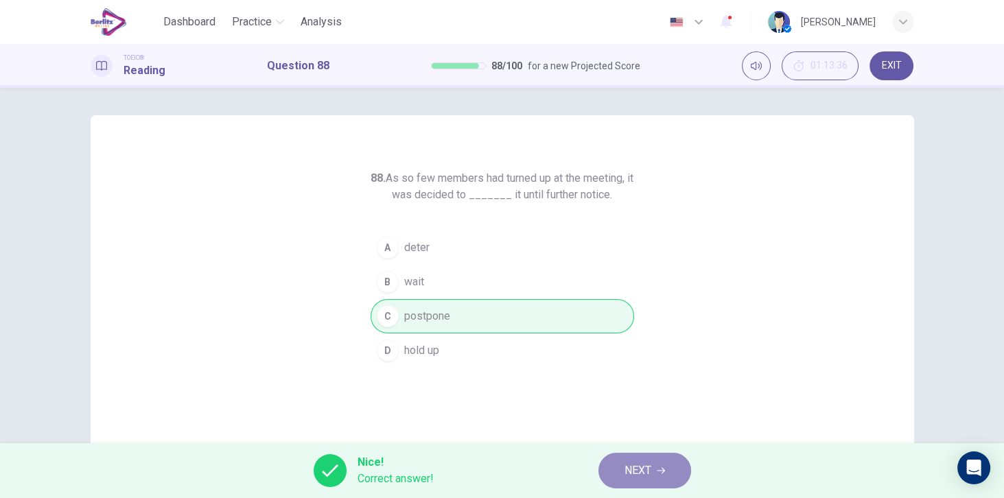
click at [643, 473] on span "NEXT" at bounding box center [637, 470] width 27 height 19
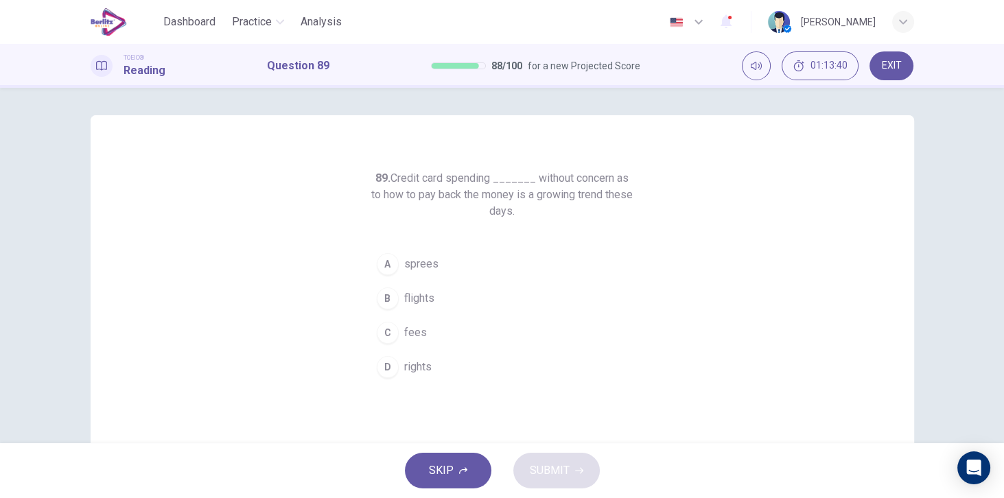
click at [432, 266] on span "sprees" at bounding box center [421, 264] width 34 height 16
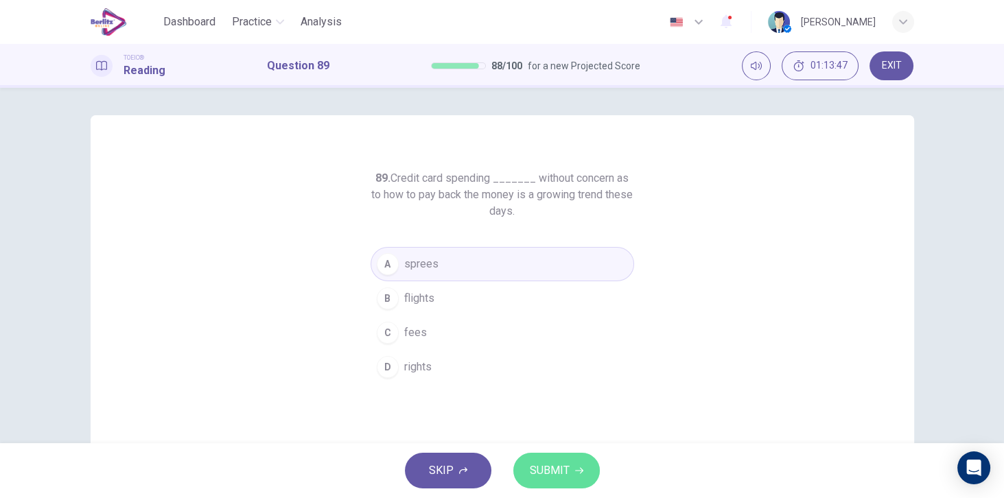
click at [564, 462] on span "SUBMIT" at bounding box center [550, 470] width 40 height 19
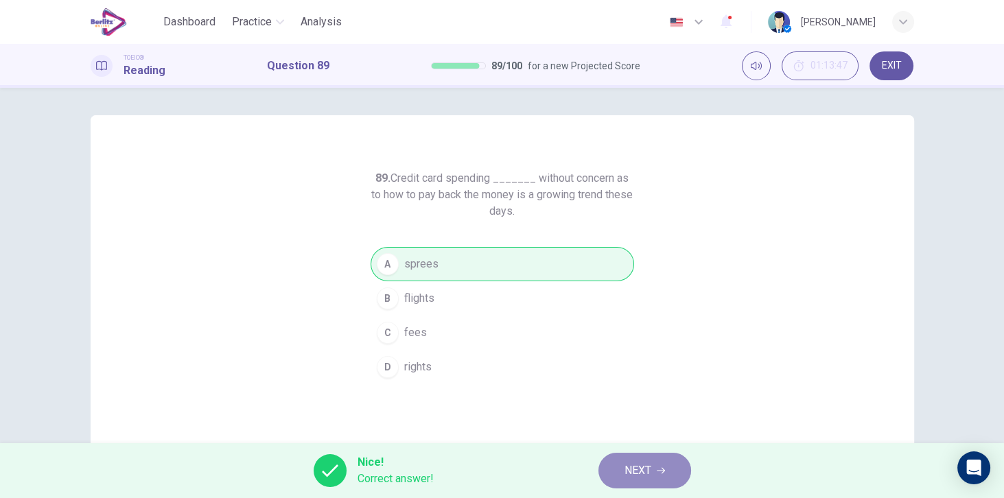
click at [654, 458] on button "NEXT" at bounding box center [644, 471] width 93 height 36
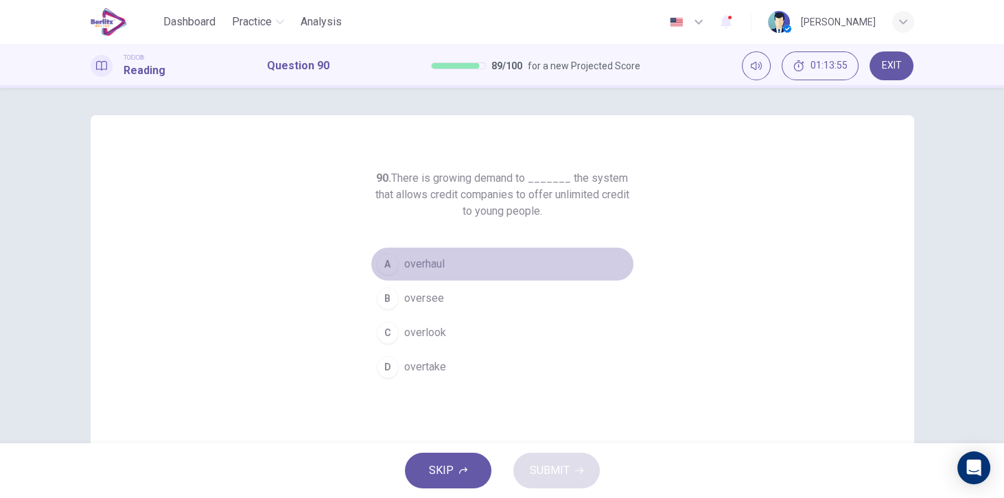
click at [451, 272] on button "A overhaul" at bounding box center [501, 264] width 263 height 34
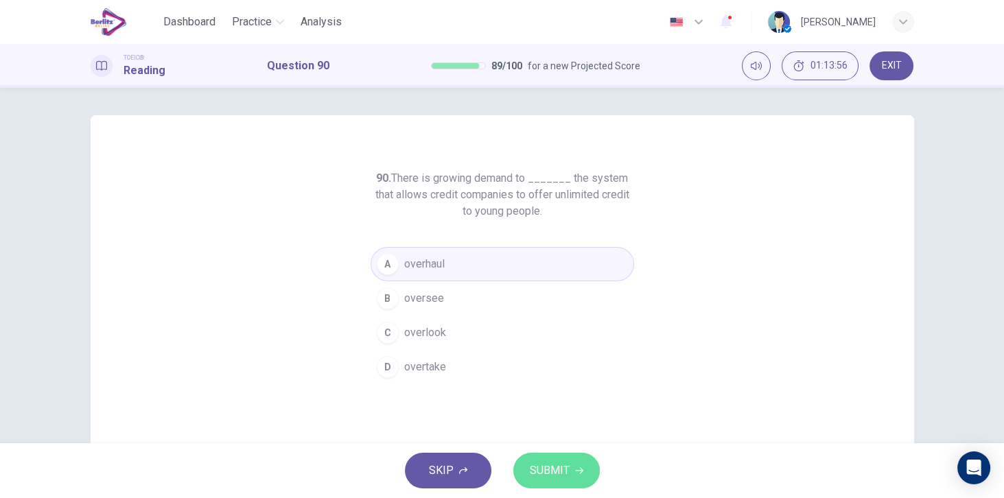
click at [560, 467] on span "SUBMIT" at bounding box center [550, 470] width 40 height 19
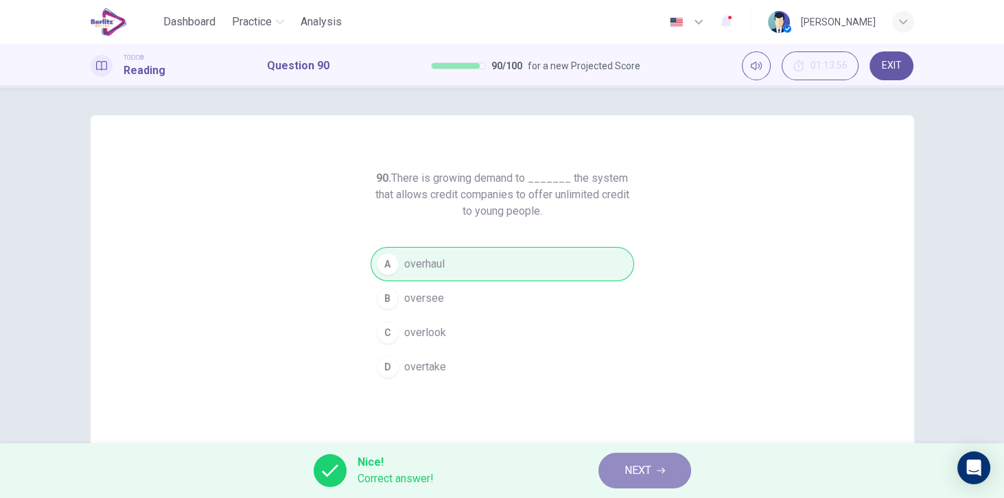
click at [640, 473] on span "NEXT" at bounding box center [637, 470] width 27 height 19
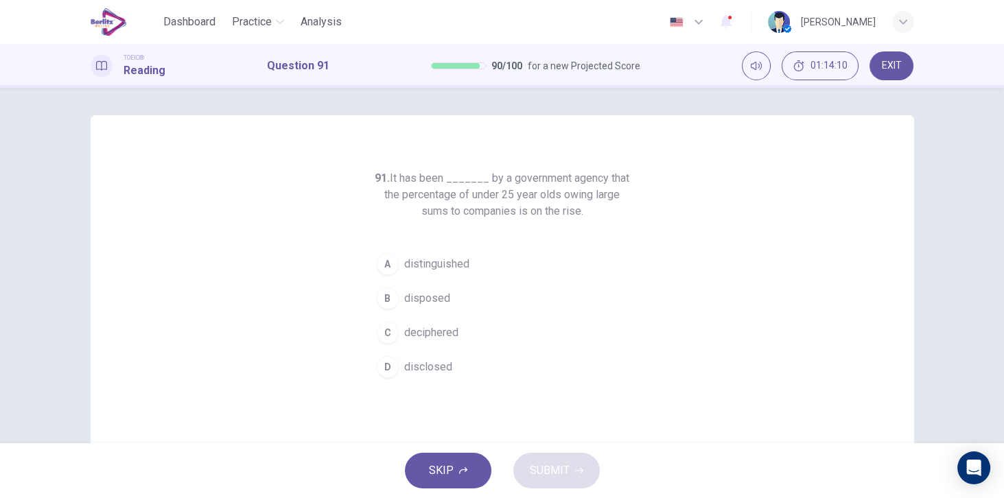
click at [438, 301] on span "disposed" at bounding box center [427, 298] width 46 height 16
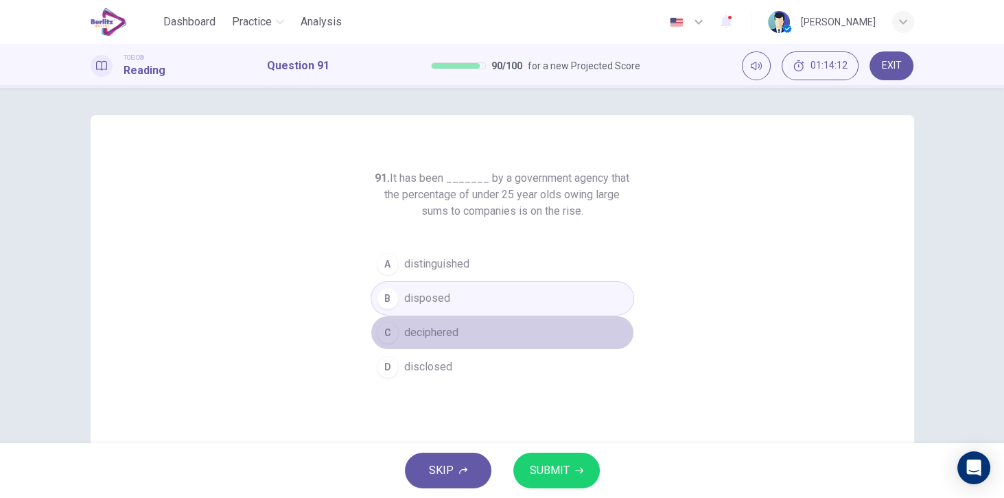
click at [442, 333] on span "deciphered" at bounding box center [431, 332] width 54 height 16
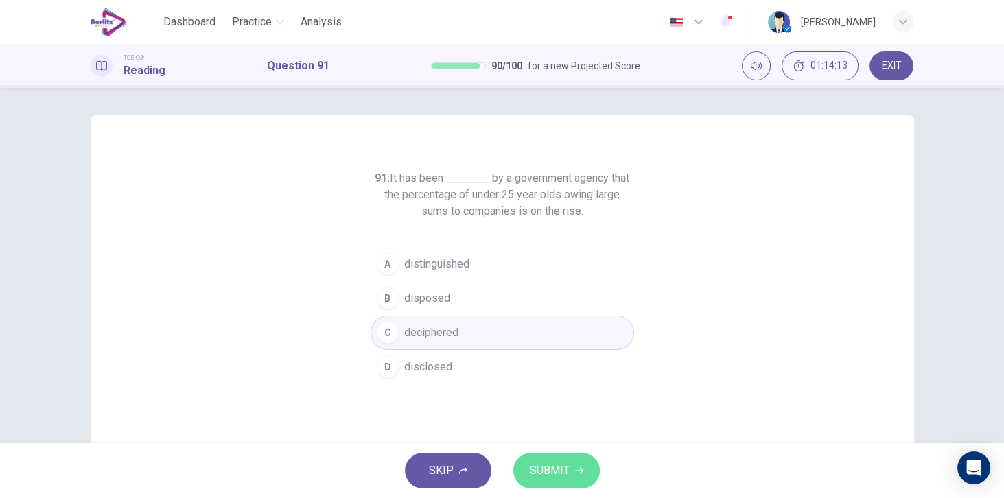
click at [567, 473] on span "SUBMIT" at bounding box center [550, 470] width 40 height 19
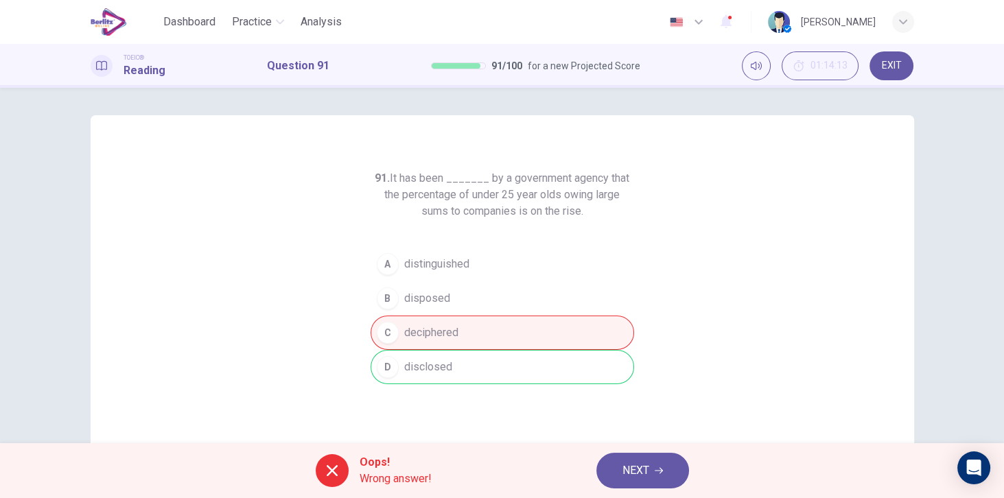
click at [633, 465] on span "NEXT" at bounding box center [635, 470] width 27 height 19
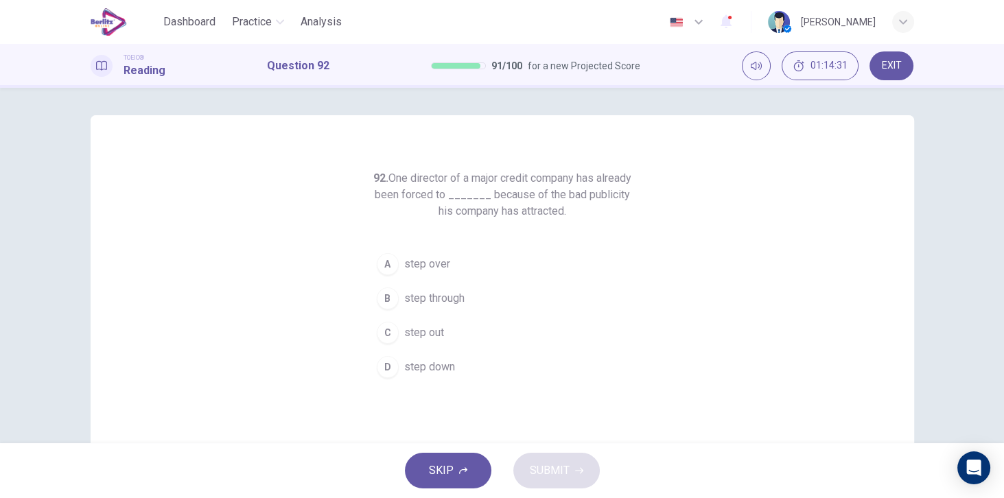
click at [425, 276] on button "A step over" at bounding box center [501, 264] width 263 height 34
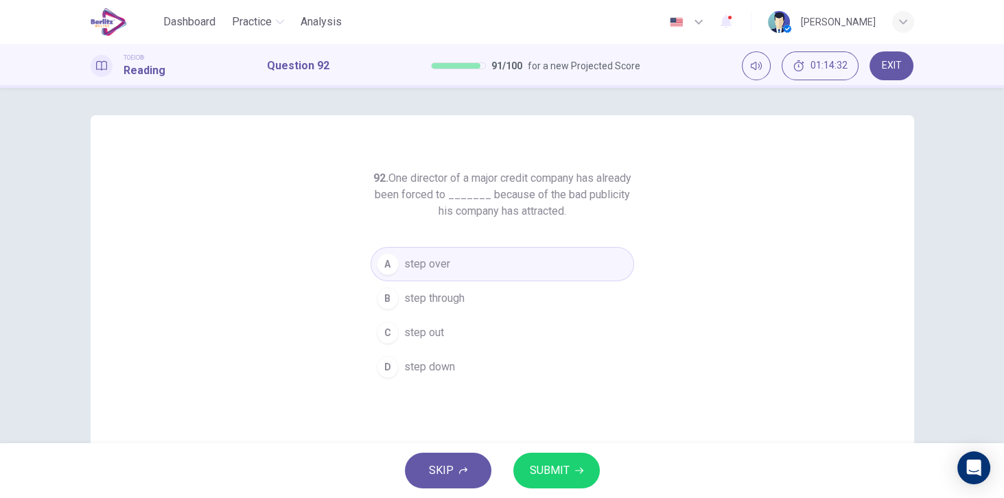
click at [541, 464] on span "SUBMIT" at bounding box center [550, 470] width 40 height 19
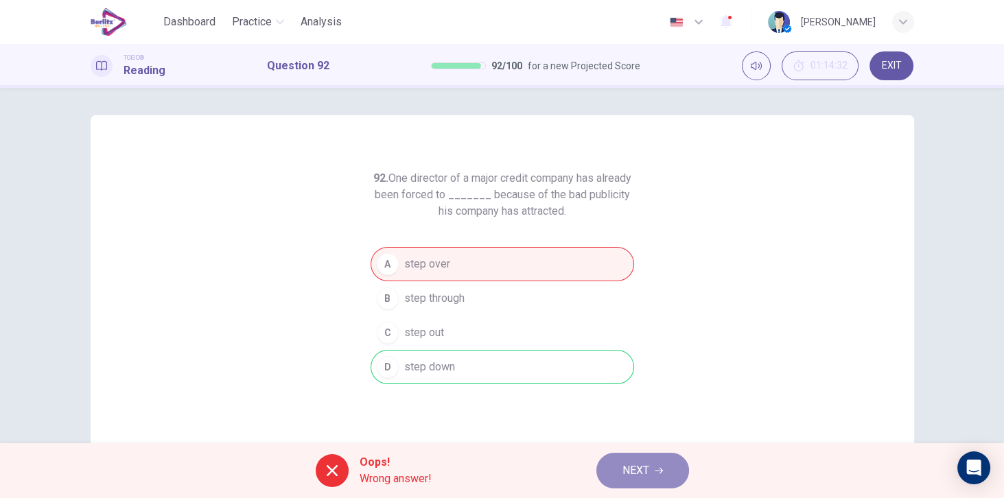
click at [632, 476] on span "NEXT" at bounding box center [635, 470] width 27 height 19
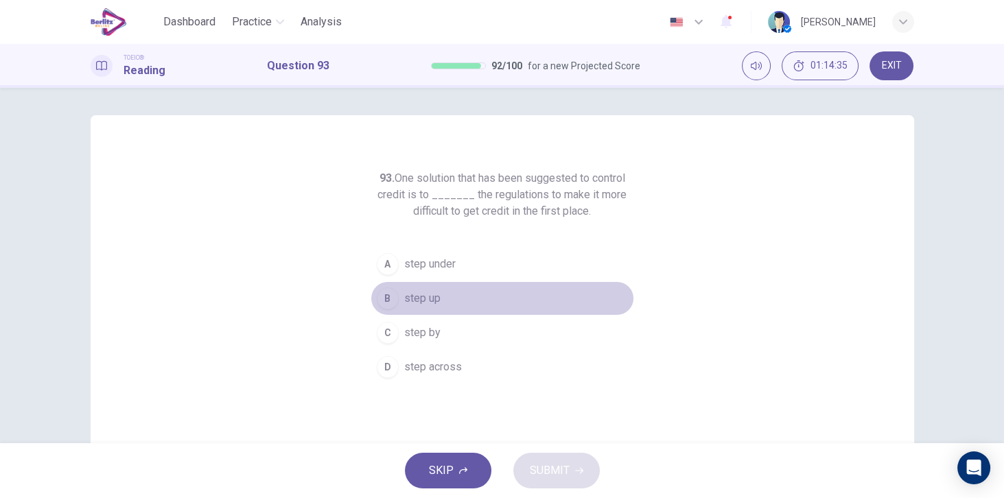
click at [415, 301] on span "step up" at bounding box center [422, 298] width 36 height 16
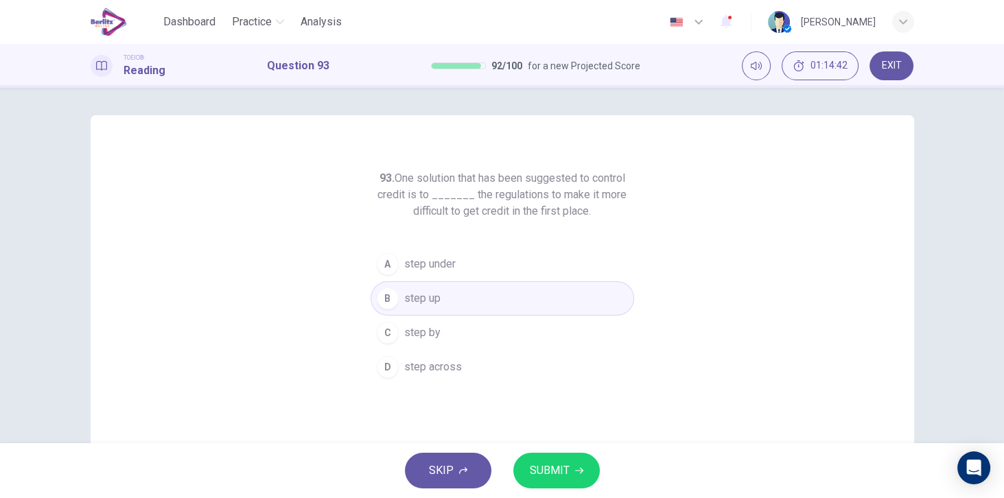
click at [564, 462] on span "SUBMIT" at bounding box center [550, 470] width 40 height 19
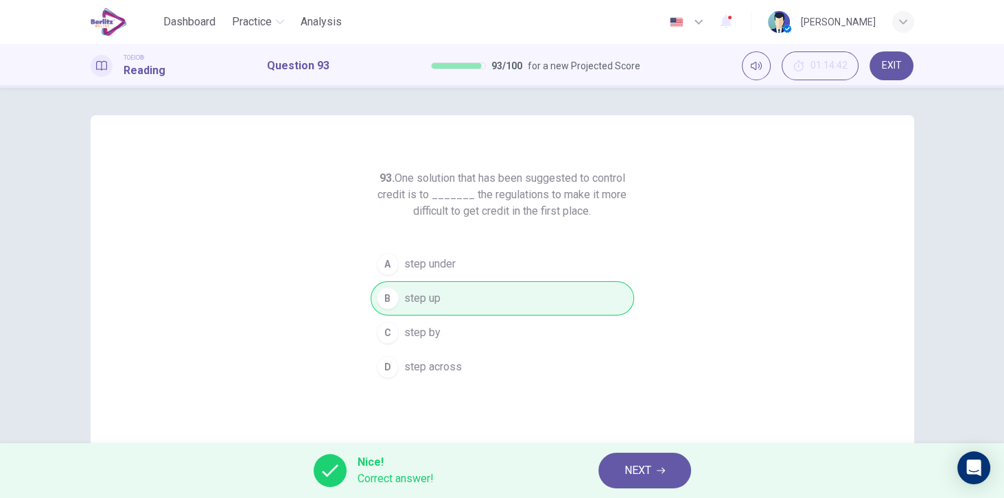
click at [656, 465] on button "NEXT" at bounding box center [644, 471] width 93 height 36
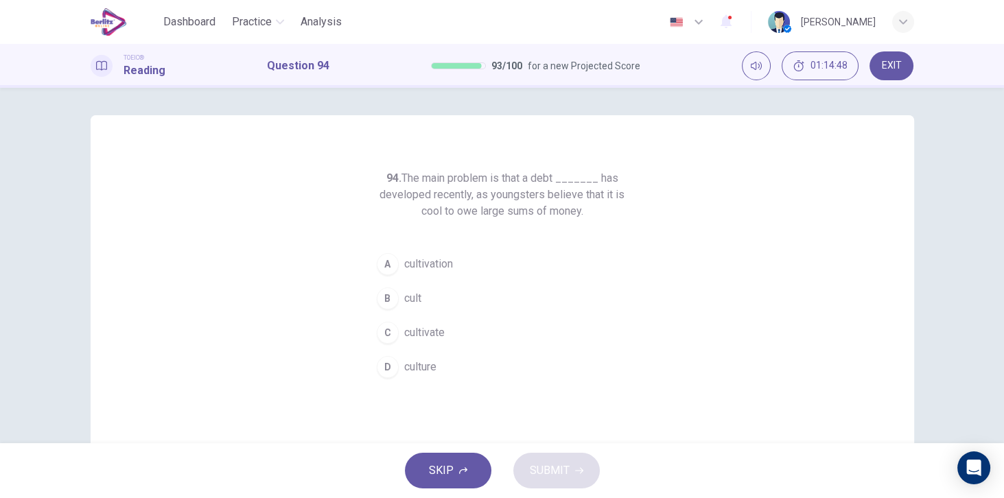
click at [424, 370] on span "culture" at bounding box center [420, 367] width 32 height 16
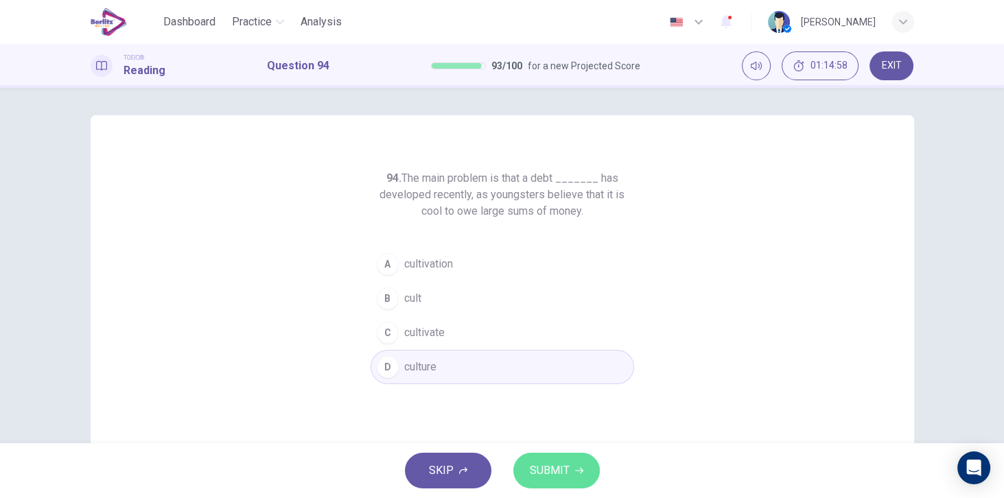
click at [546, 471] on span "SUBMIT" at bounding box center [550, 470] width 40 height 19
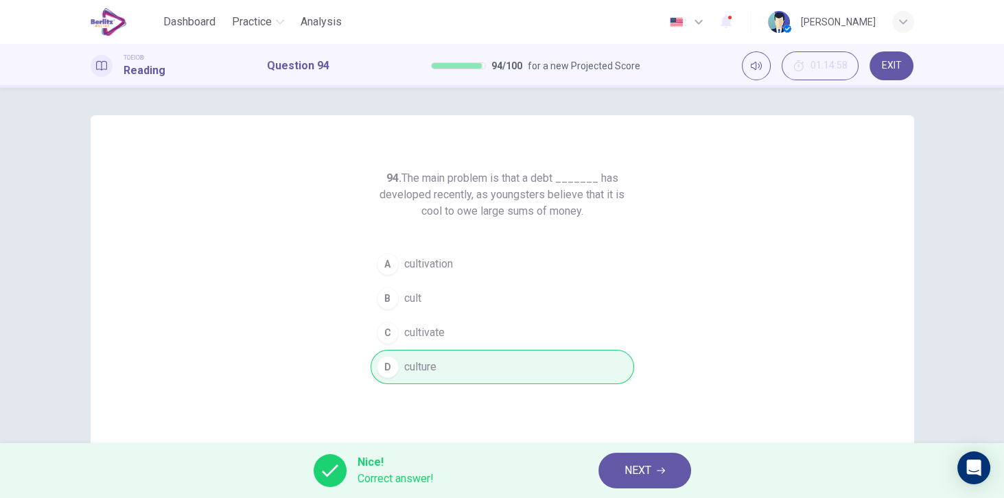
click at [640, 472] on span "NEXT" at bounding box center [637, 470] width 27 height 19
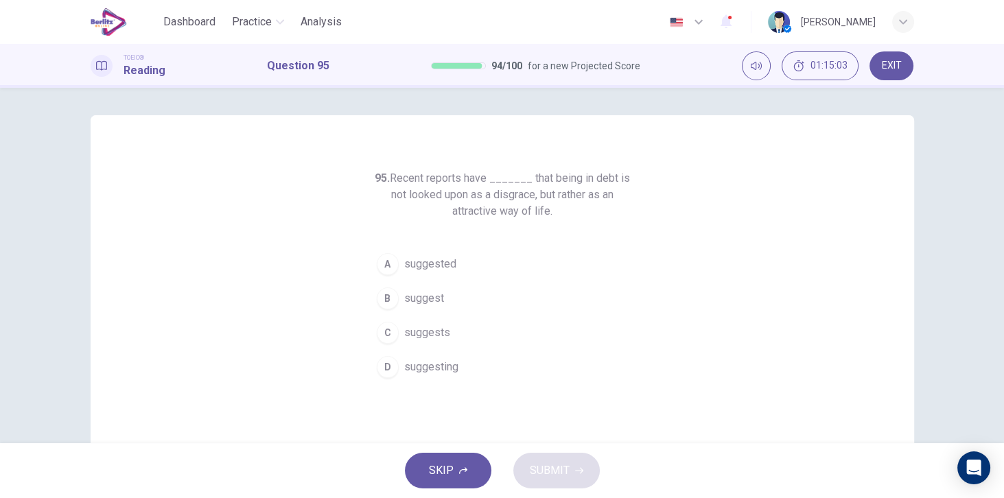
click at [435, 290] on span "suggest" at bounding box center [424, 298] width 40 height 16
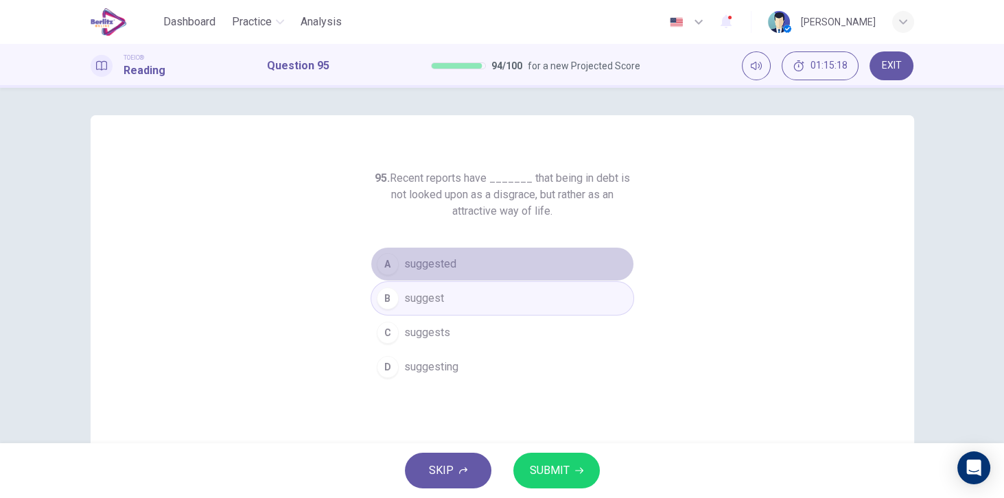
click at [462, 264] on button "A suggested" at bounding box center [501, 264] width 263 height 34
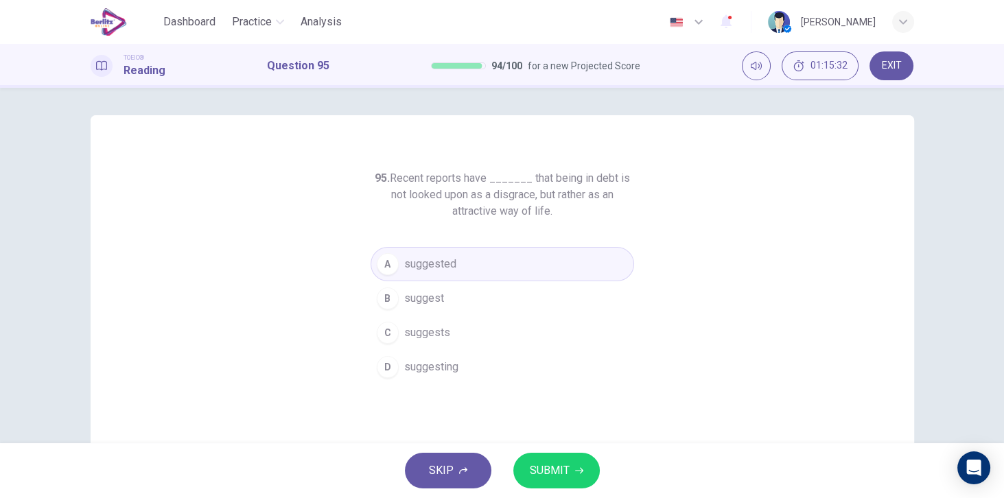
click at [569, 464] on button "SUBMIT" at bounding box center [556, 471] width 86 height 36
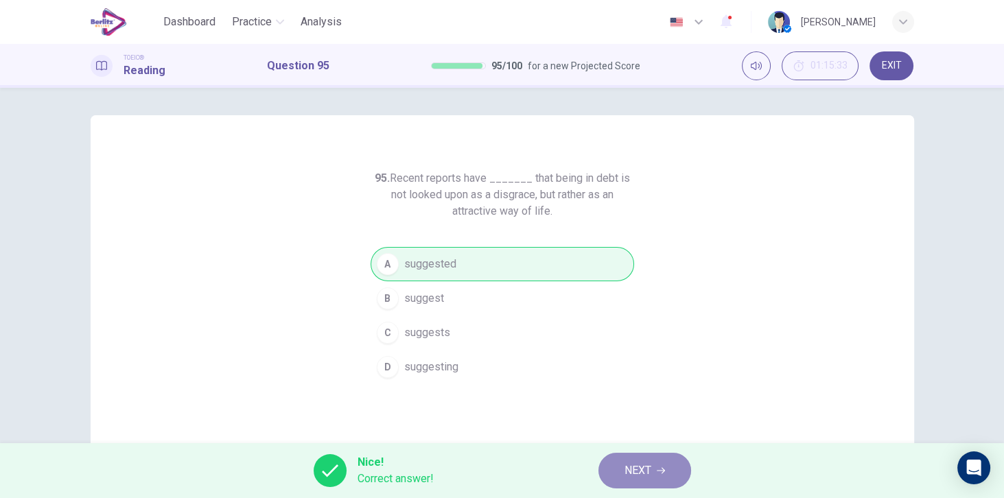
click at [651, 466] on span "NEXT" at bounding box center [637, 470] width 27 height 19
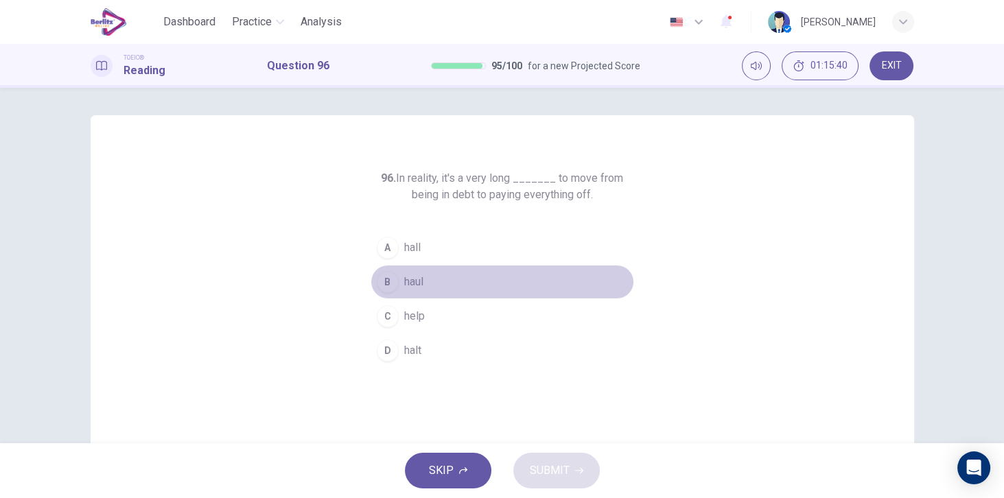
click at [435, 280] on button "B haul" at bounding box center [501, 282] width 263 height 34
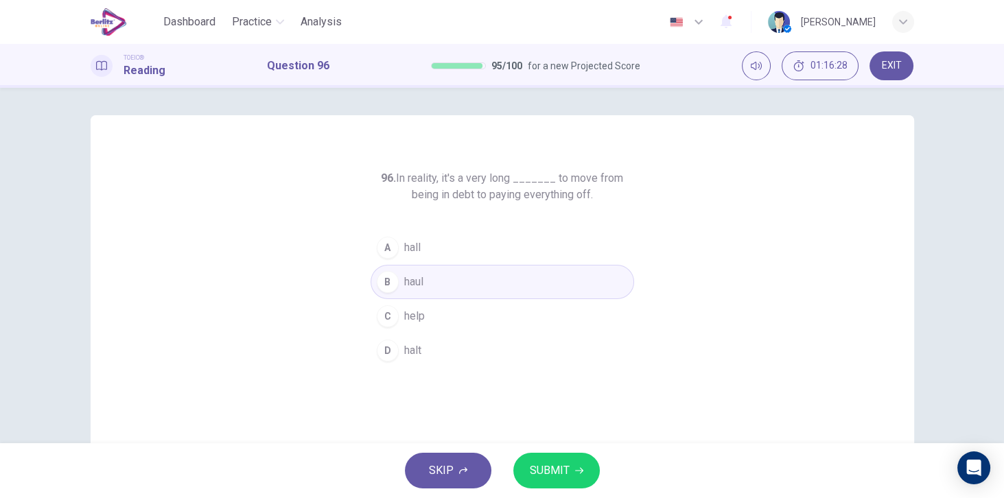
click at [549, 455] on button "SUBMIT" at bounding box center [556, 471] width 86 height 36
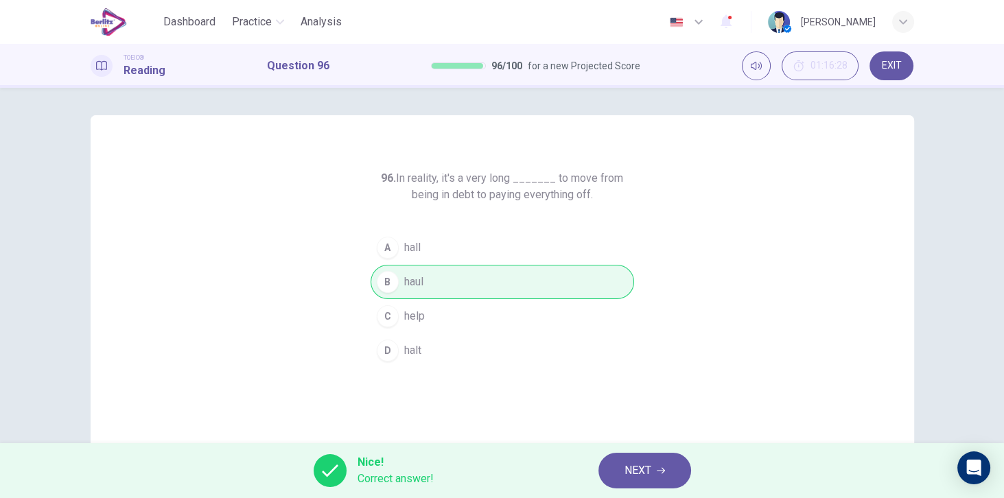
click at [639, 468] on span "NEXT" at bounding box center [637, 470] width 27 height 19
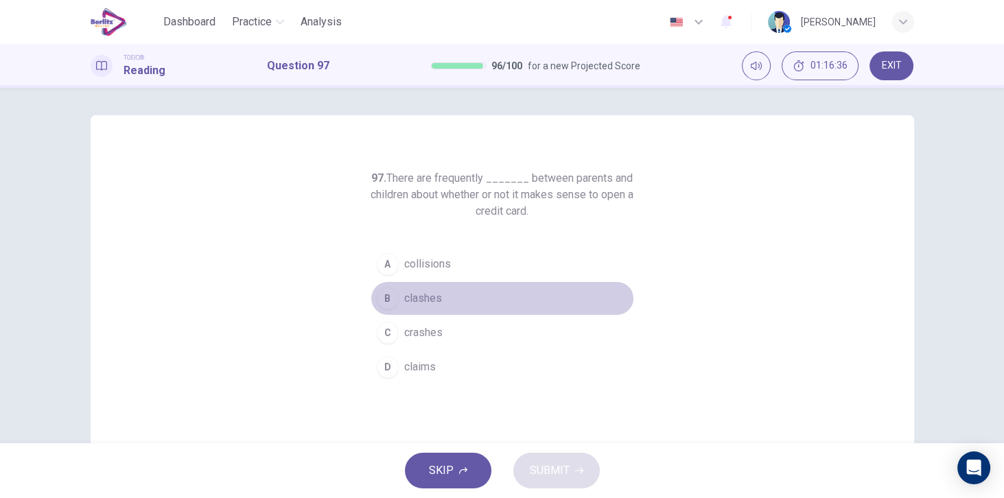
click at [440, 300] on button "B clashes" at bounding box center [501, 298] width 263 height 34
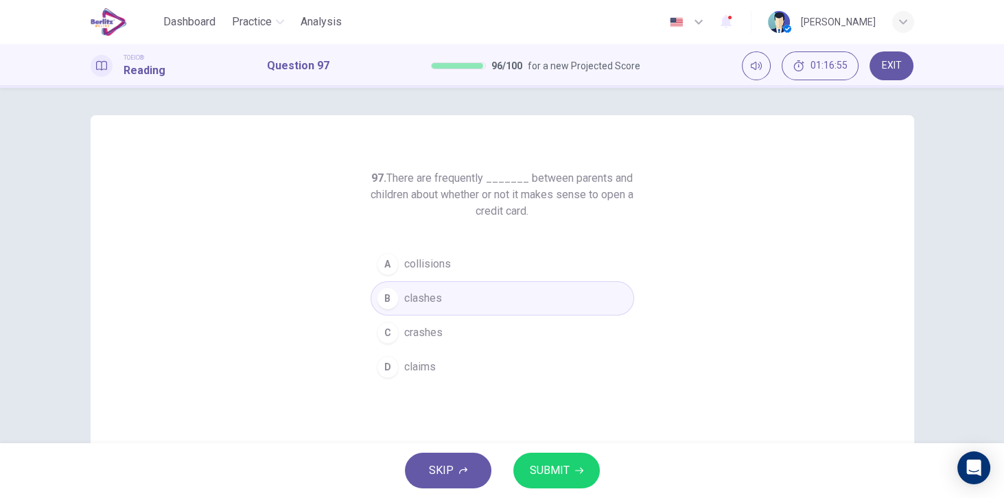
click at [446, 272] on button "A collisions" at bounding box center [501, 264] width 263 height 34
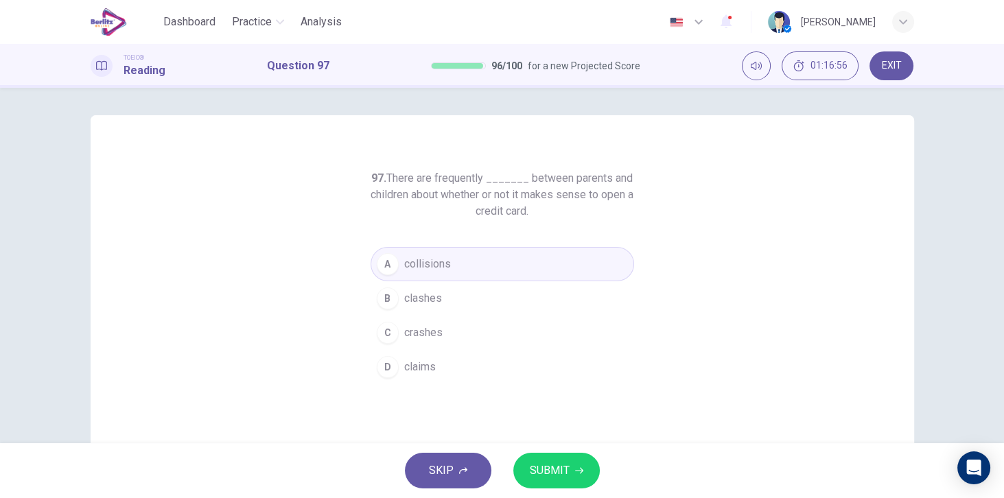
click at [571, 471] on button "SUBMIT" at bounding box center [556, 471] width 86 height 36
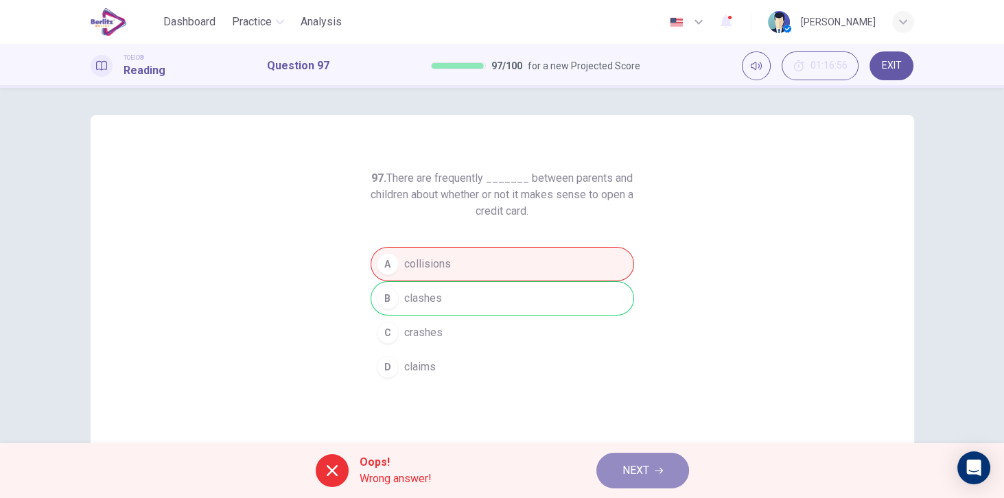
click at [650, 468] on button "NEXT" at bounding box center [642, 471] width 93 height 36
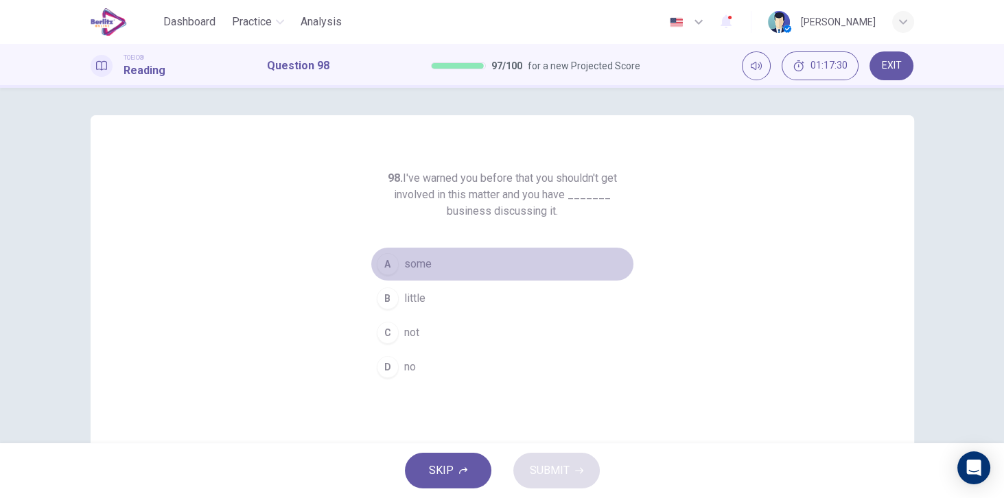
click at [427, 269] on span "some" at bounding box center [417, 264] width 27 height 16
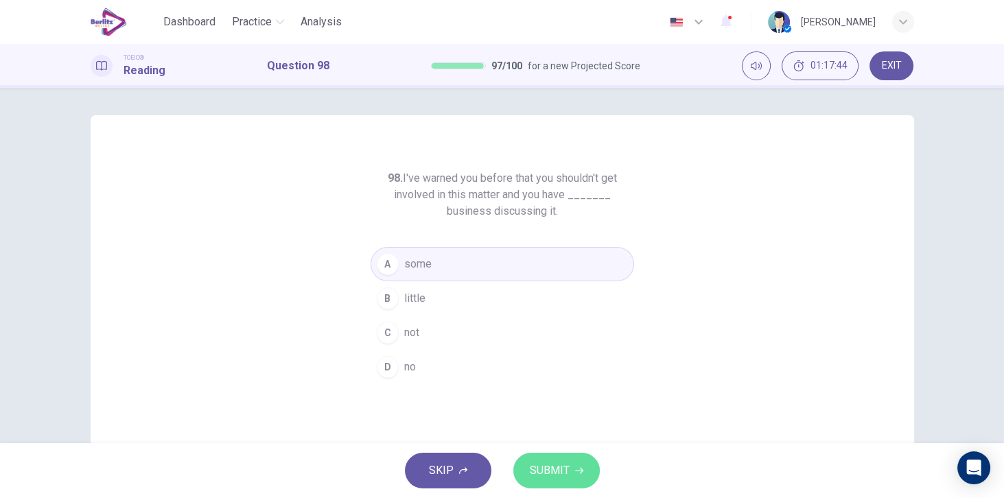
click at [577, 458] on button "SUBMIT" at bounding box center [556, 471] width 86 height 36
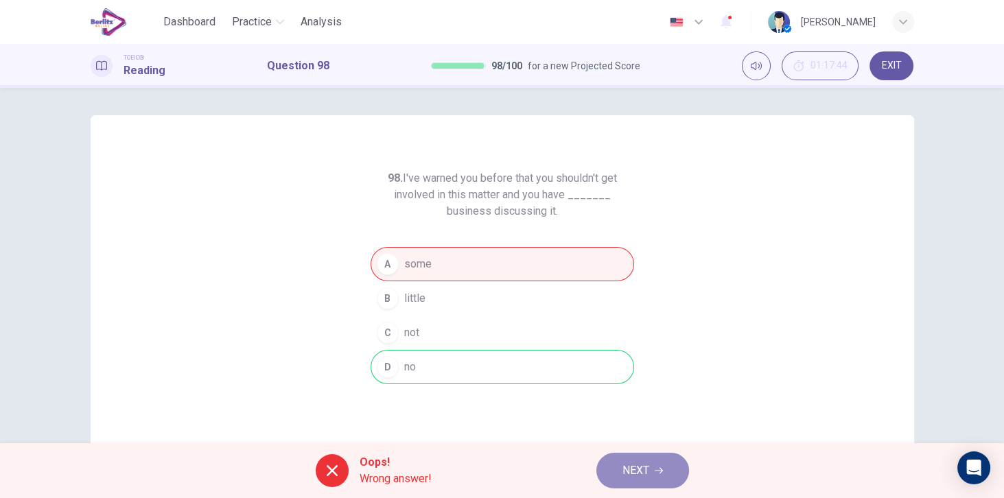
click at [637, 472] on span "NEXT" at bounding box center [635, 470] width 27 height 19
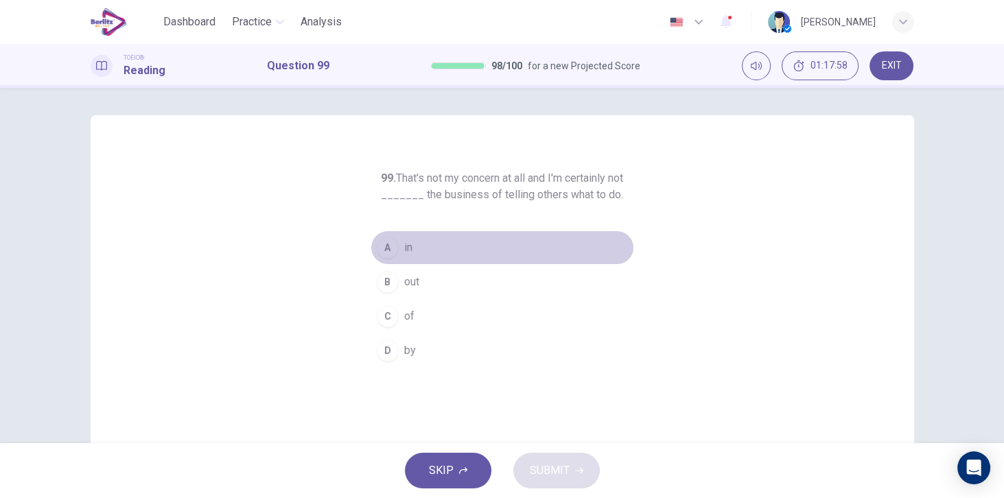
click at [405, 246] on span "in" at bounding box center [408, 247] width 8 height 16
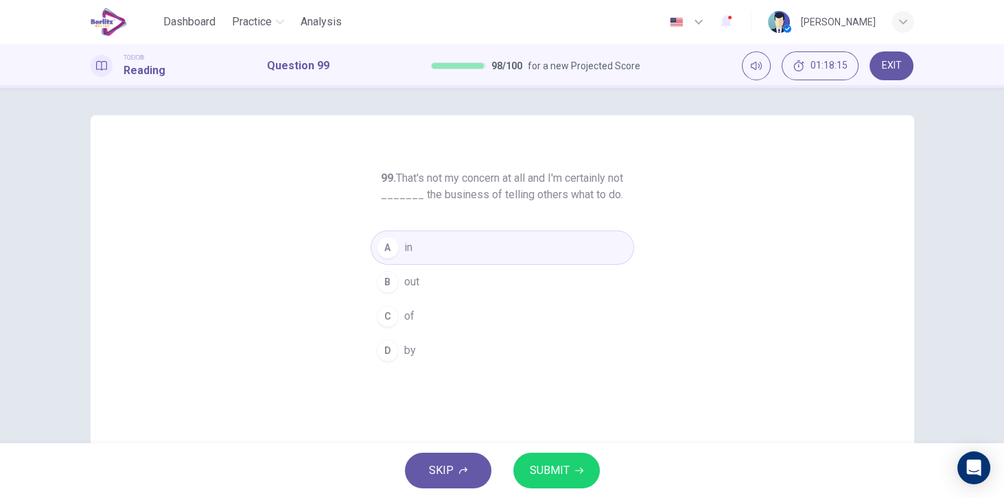
click at [418, 344] on button "D by" at bounding box center [501, 350] width 263 height 34
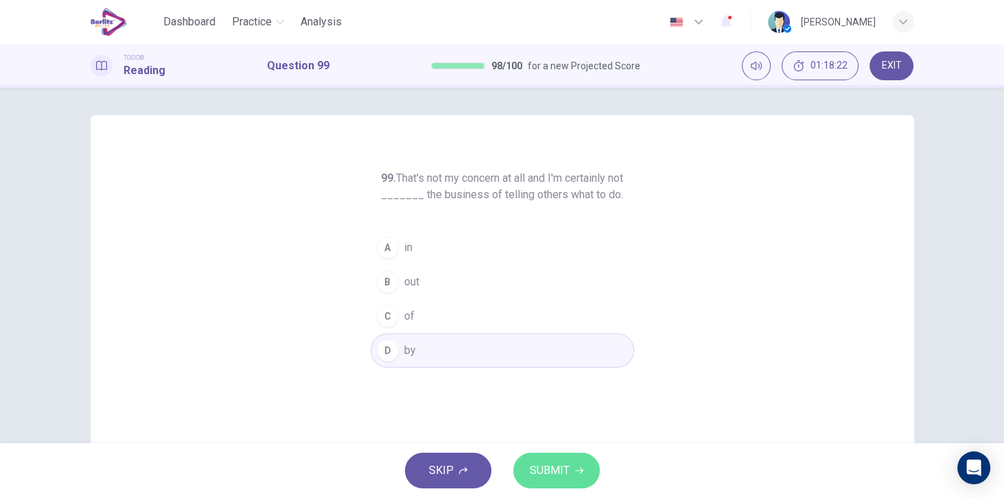
click at [557, 475] on span "SUBMIT" at bounding box center [550, 470] width 40 height 19
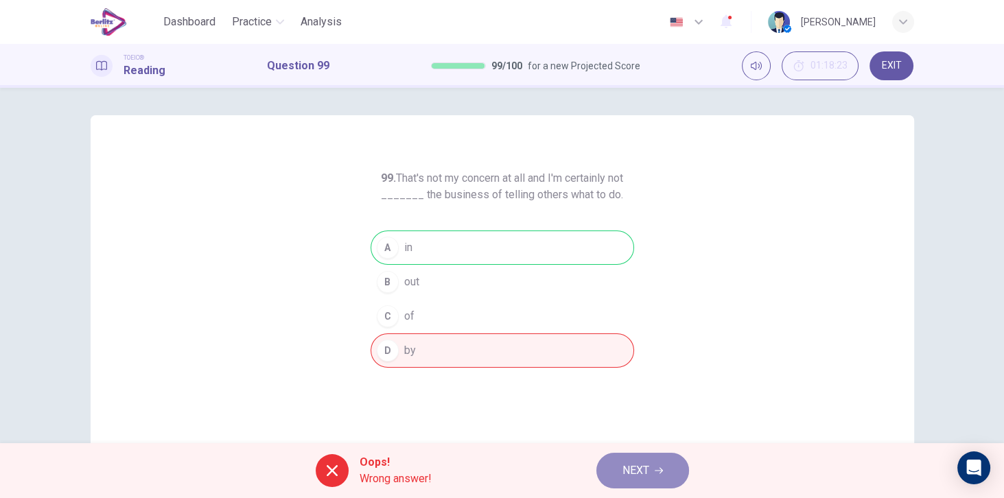
click at [653, 464] on button "NEXT" at bounding box center [642, 471] width 93 height 36
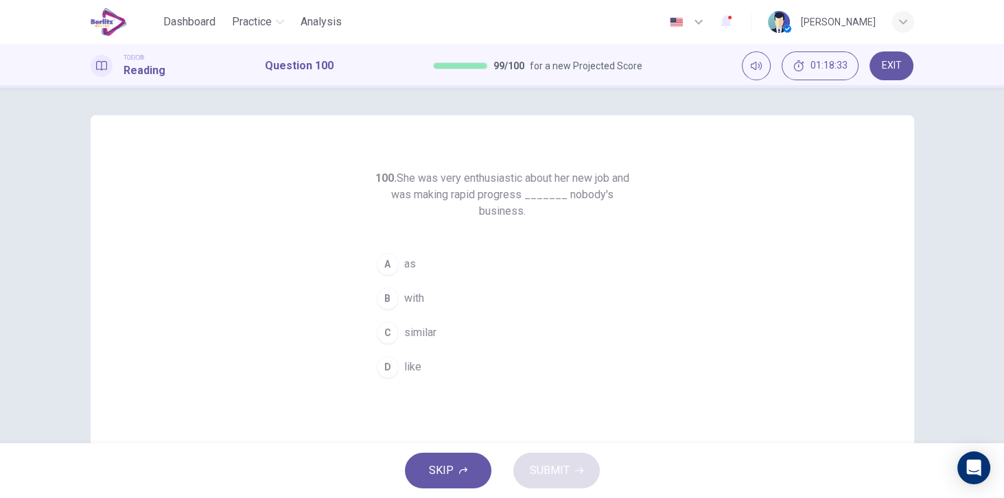
click at [418, 360] on span "like" at bounding box center [412, 367] width 17 height 16
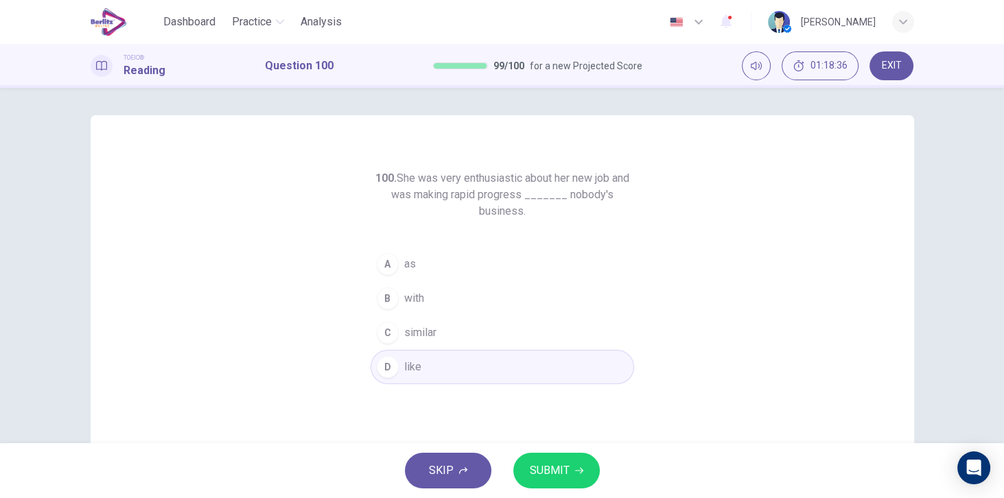
click at [558, 478] on span "SUBMIT" at bounding box center [550, 470] width 40 height 19
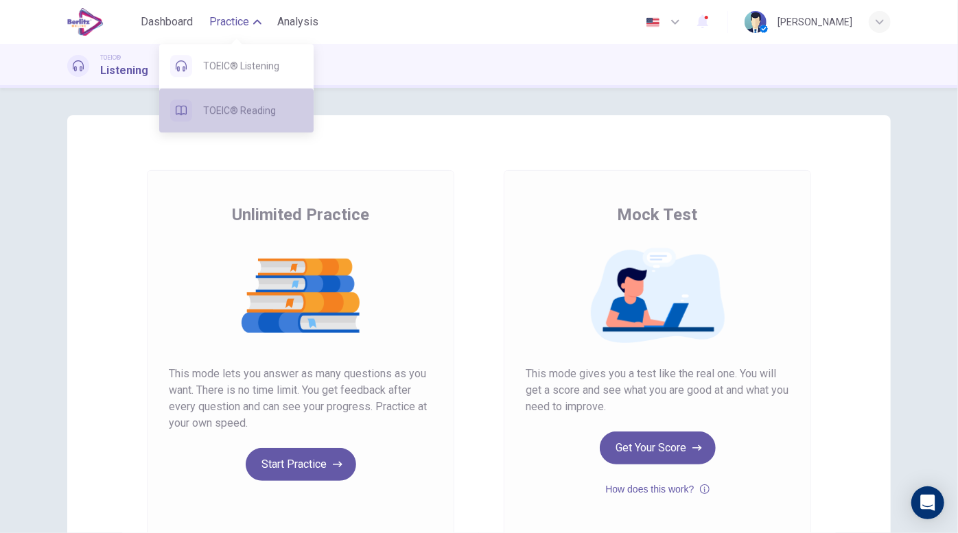
click at [236, 117] on span "TOEIC® Reading" at bounding box center [252, 110] width 99 height 16
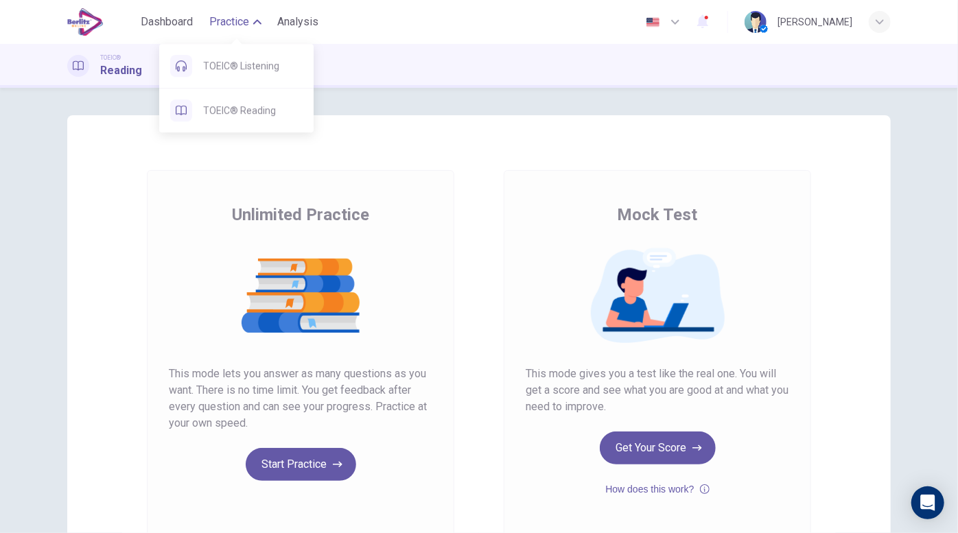
click at [236, 117] on span "TOEIC® Reading" at bounding box center [252, 110] width 99 height 16
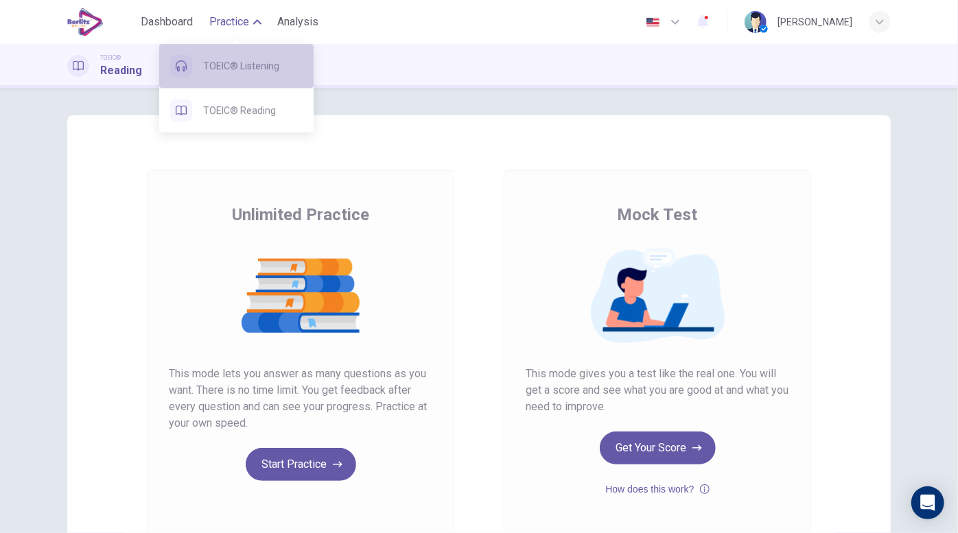
click at [230, 66] on span "TOEIC® Listening" at bounding box center [252, 66] width 99 height 16
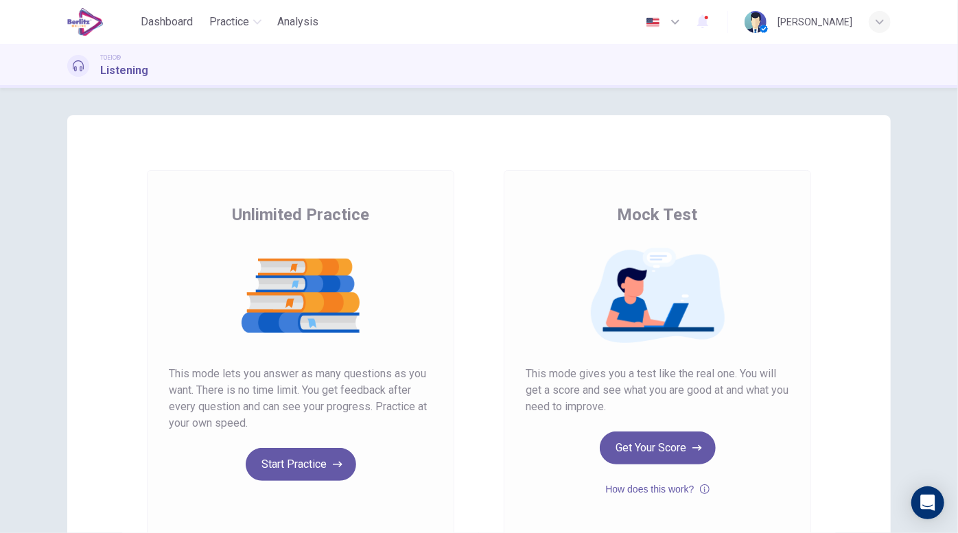
click at [179, 23] on span "Dashboard" at bounding box center [167, 22] width 52 height 16
click at [301, 465] on button "Start Practice" at bounding box center [301, 464] width 110 height 33
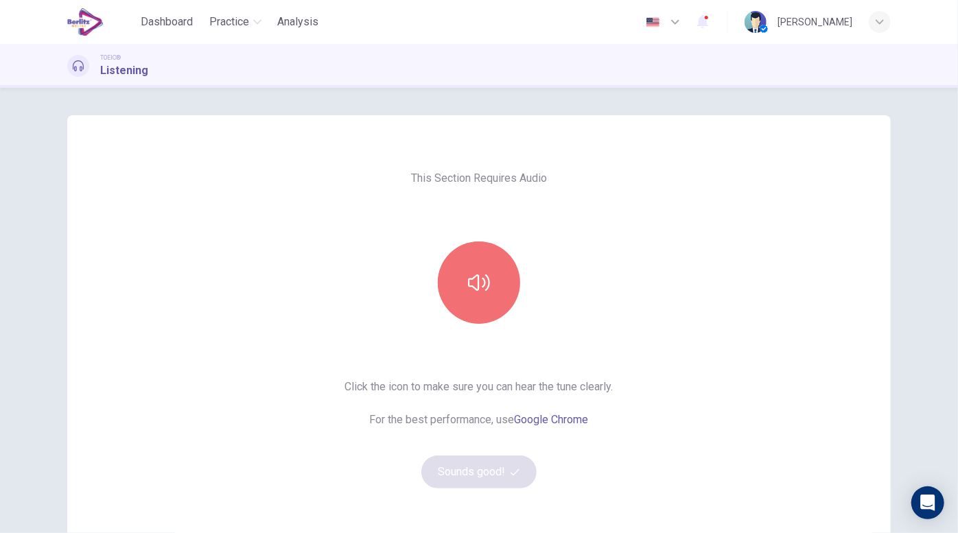
click at [488, 283] on button "button" at bounding box center [479, 282] width 82 height 82
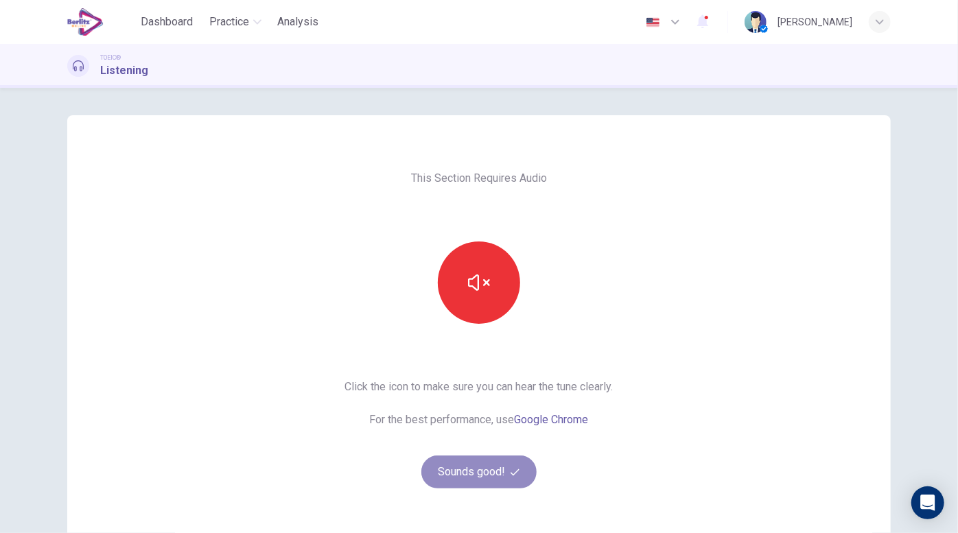
click at [479, 482] on button "Sounds good!" at bounding box center [478, 471] width 115 height 33
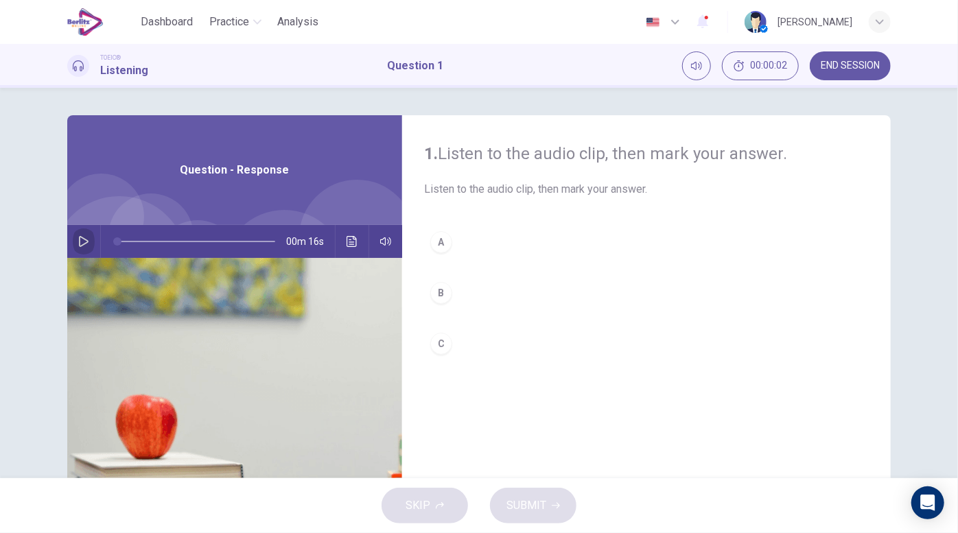
click at [85, 241] on icon "button" at bounding box center [83, 241] width 11 height 11
type input "**"
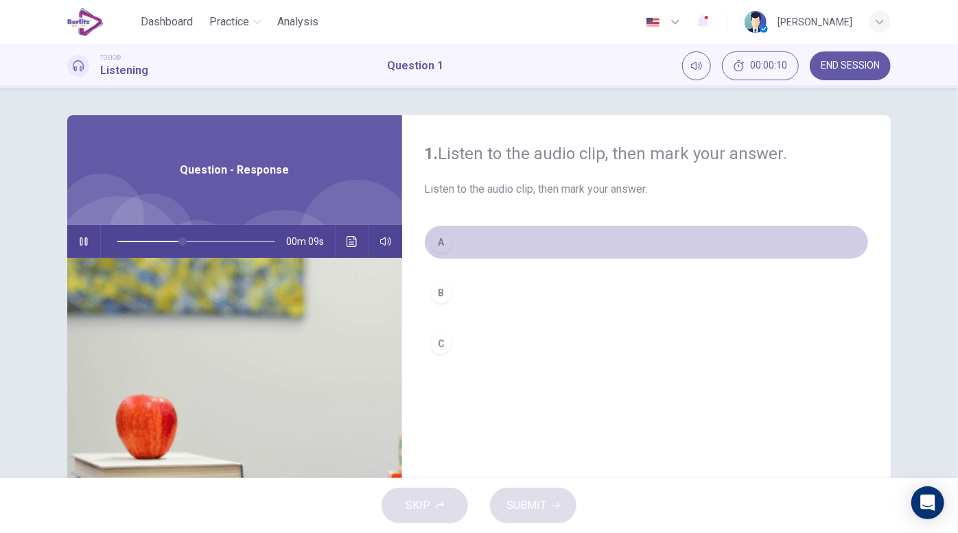
click at [731, 258] on button "A" at bounding box center [646, 242] width 445 height 34
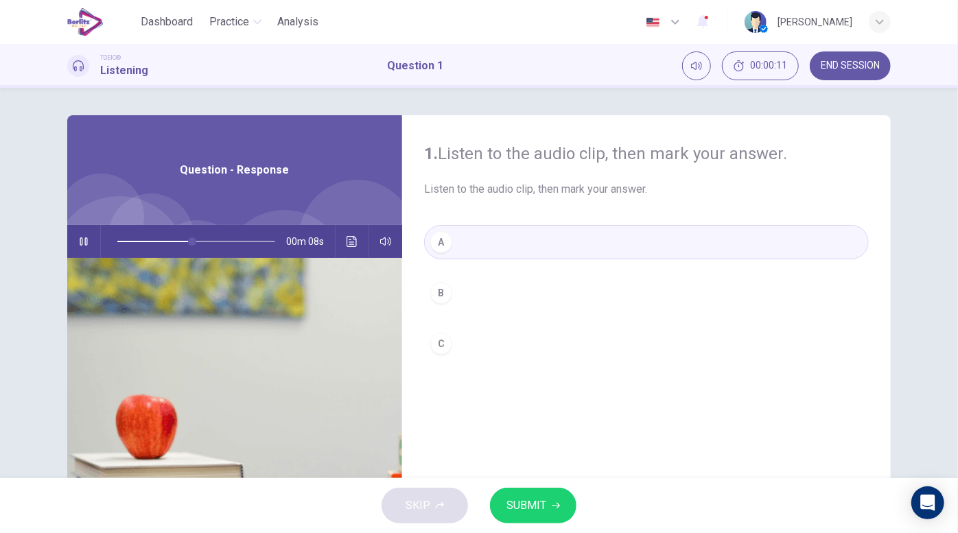
type input "**"
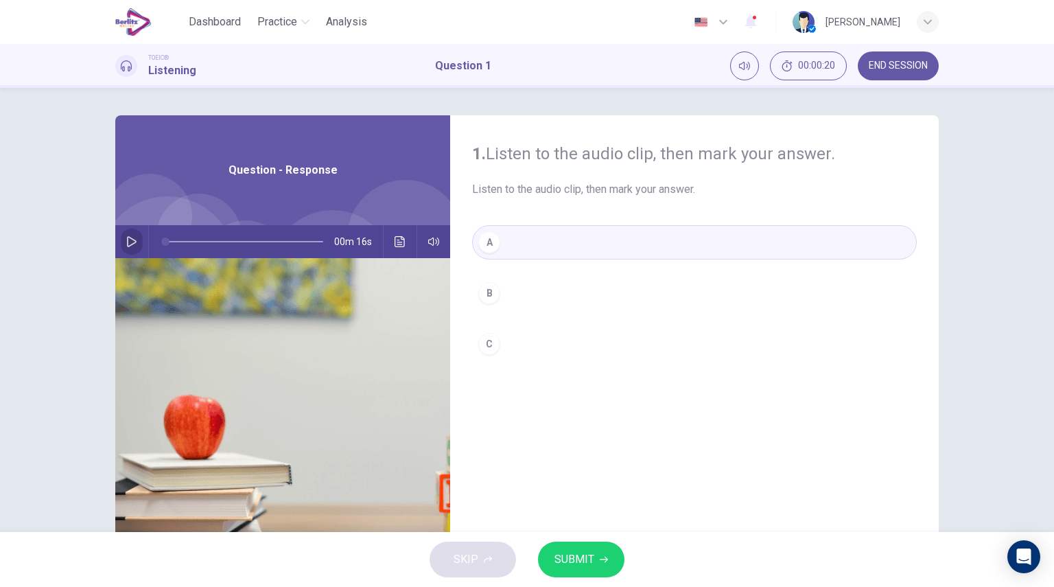
click at [132, 238] on icon "button" at bounding box center [131, 241] width 11 height 11
click at [580, 532] on button "SUBMIT" at bounding box center [581, 559] width 86 height 36
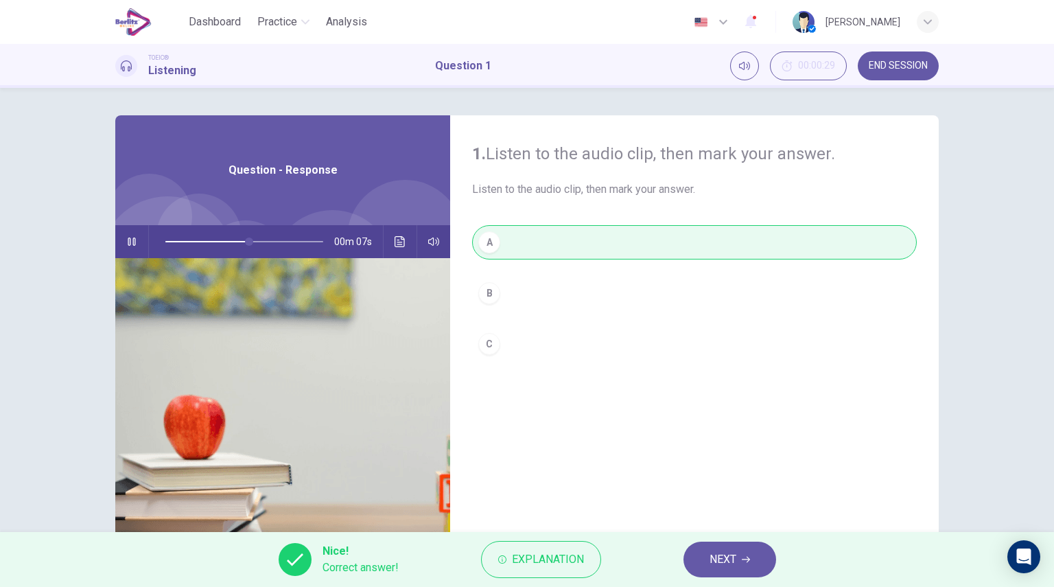
type input "**"
click at [687, 532] on button "NEXT" at bounding box center [729, 559] width 93 height 36
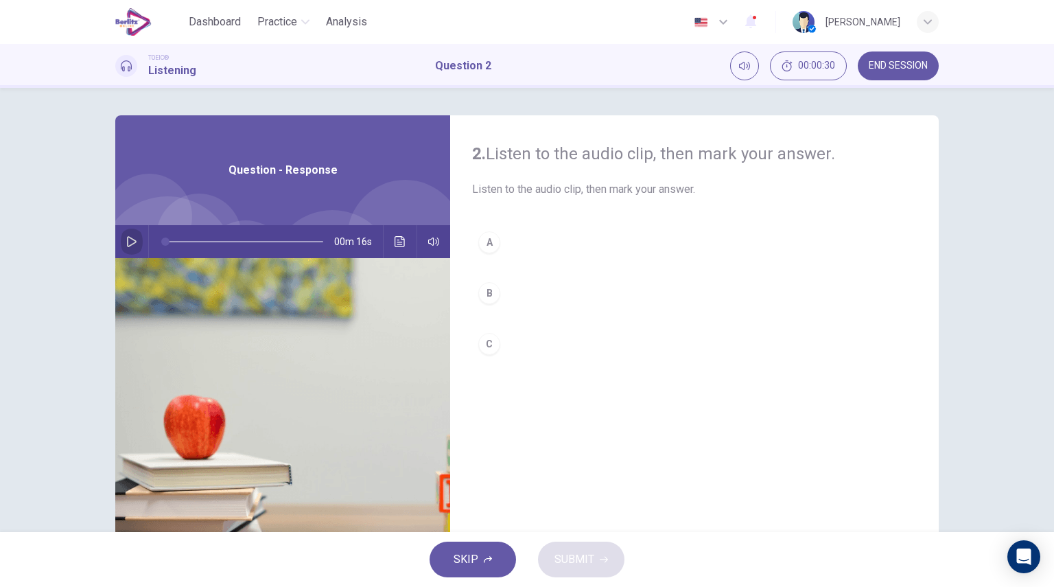
click at [129, 241] on icon "button" at bounding box center [131, 241] width 11 height 11
click at [517, 246] on button "A" at bounding box center [694, 242] width 445 height 34
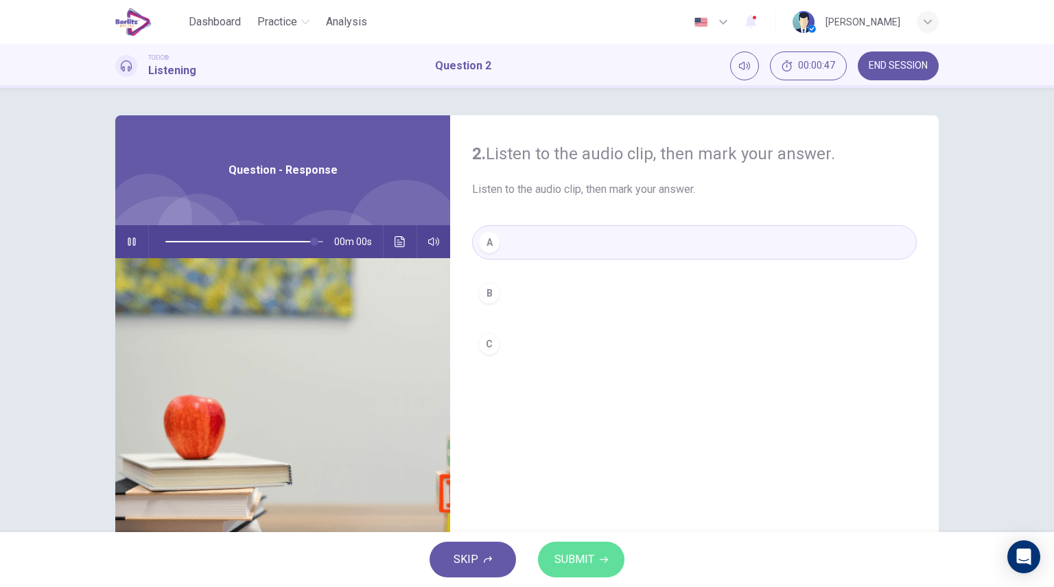
click at [560, 532] on span "SUBMIT" at bounding box center [574, 558] width 40 height 19
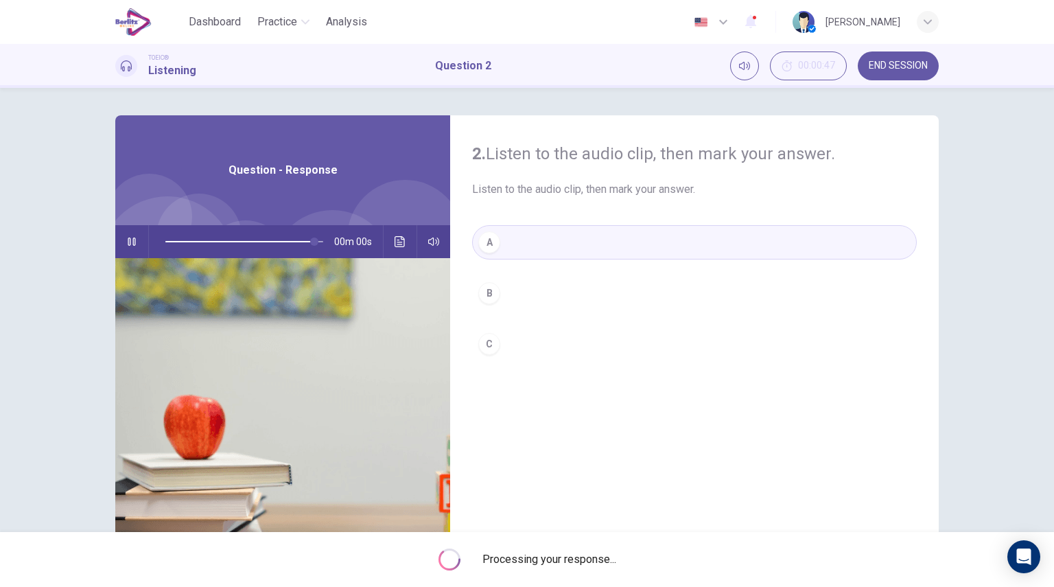
type input "*"
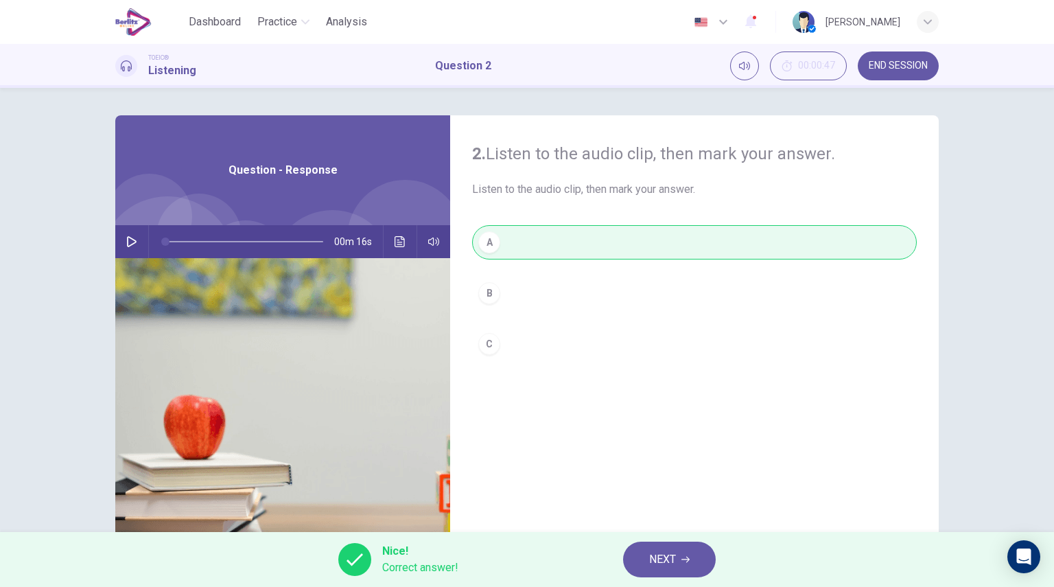
click at [675, 532] on span "NEXT" at bounding box center [662, 558] width 27 height 19
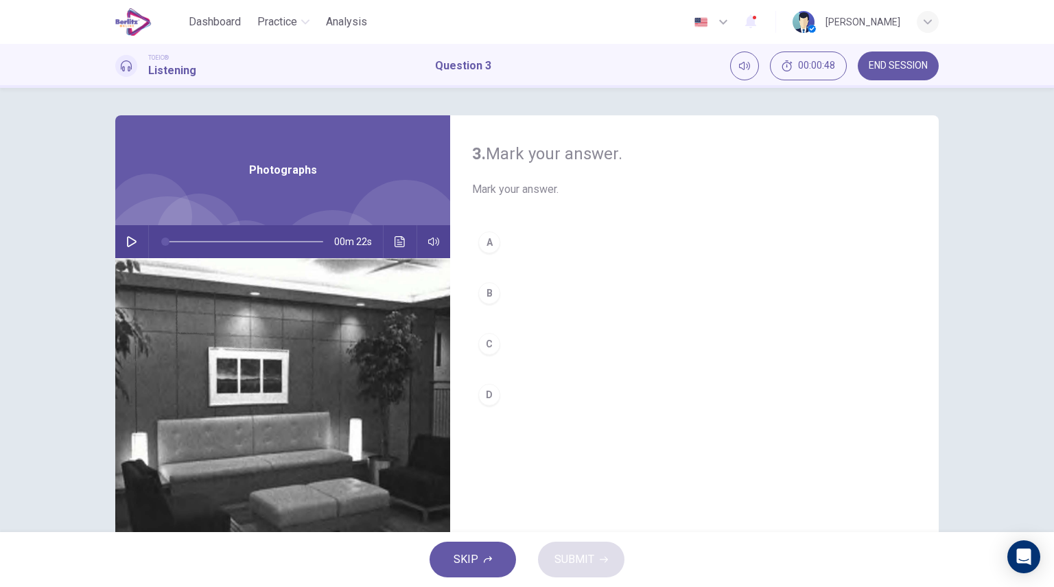
click at [130, 236] on icon "button" at bounding box center [131, 241] width 11 height 11
click at [486, 349] on div "C" at bounding box center [489, 344] width 22 height 22
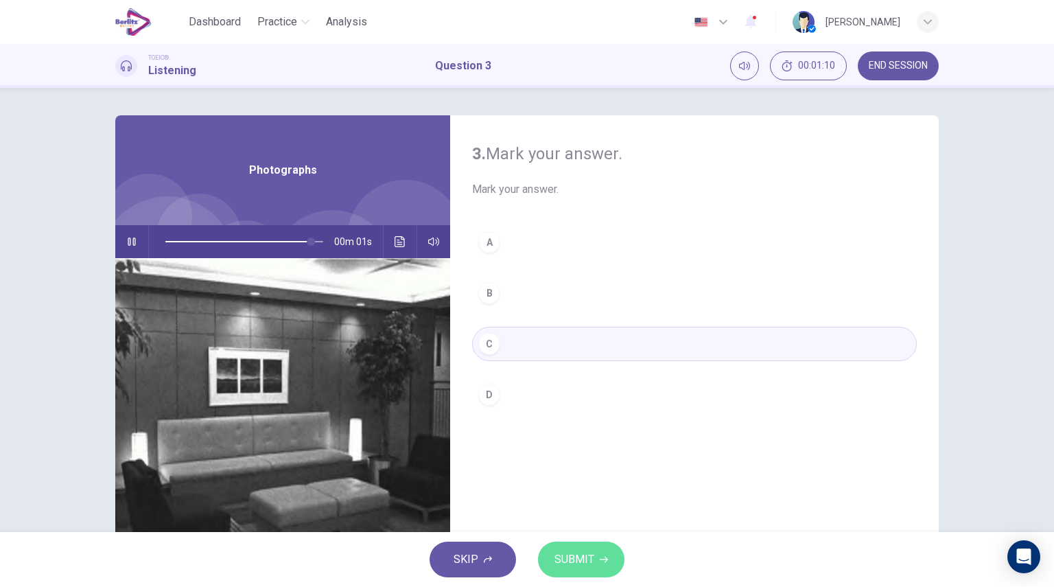
click at [565, 532] on span "SUBMIT" at bounding box center [574, 558] width 40 height 19
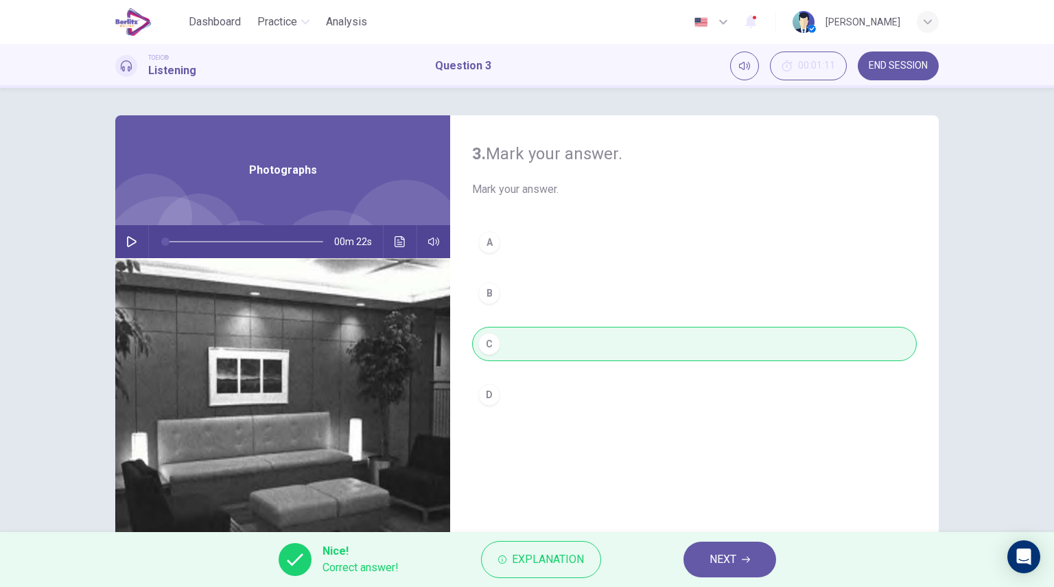
type input "*"
click at [722, 532] on span "NEXT" at bounding box center [722, 558] width 27 height 19
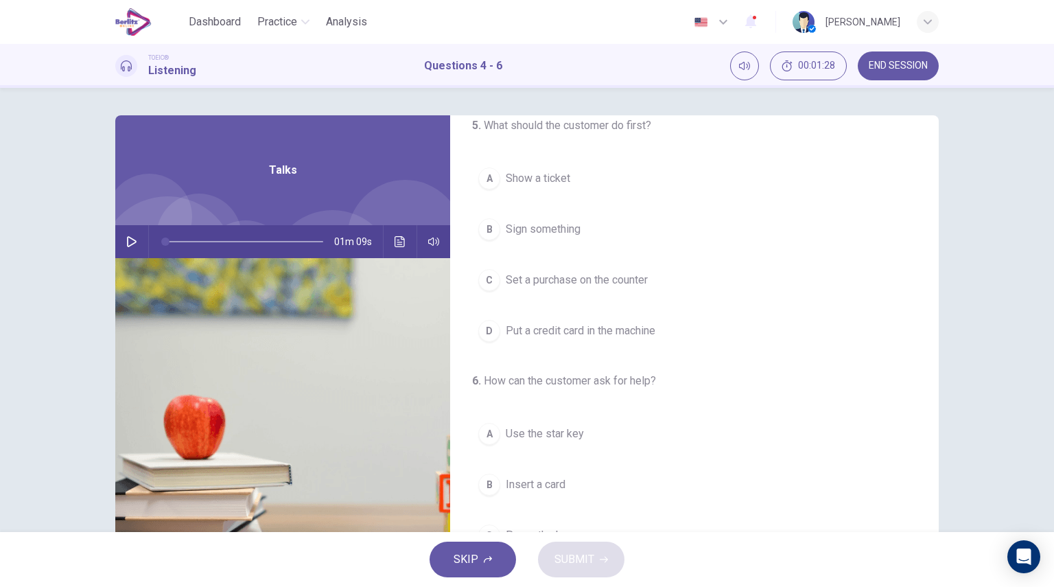
scroll to position [88, 0]
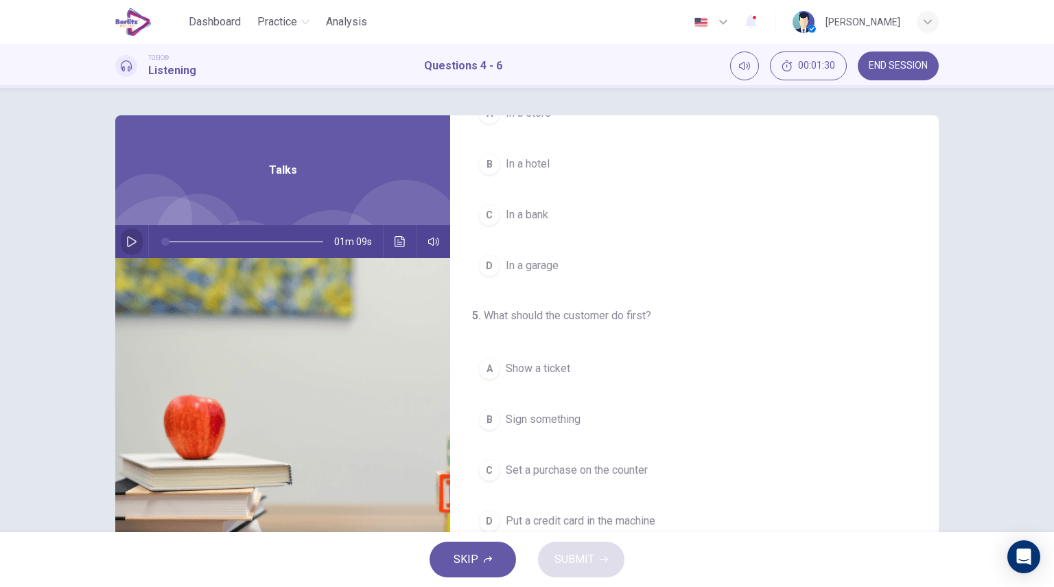
click at [123, 235] on button "button" at bounding box center [132, 241] width 22 height 33
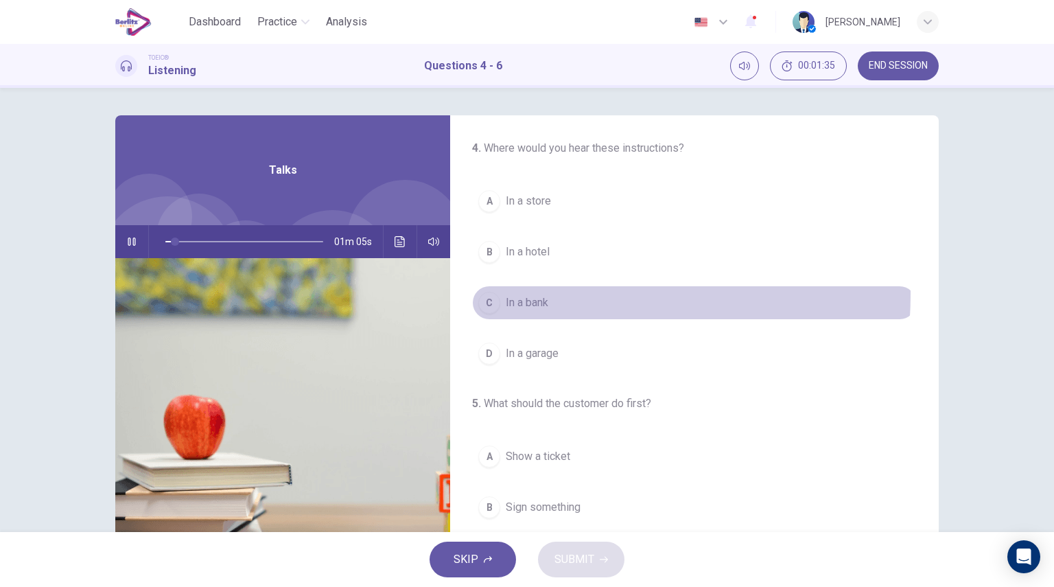
click at [543, 294] on span "In a bank" at bounding box center [527, 302] width 43 height 16
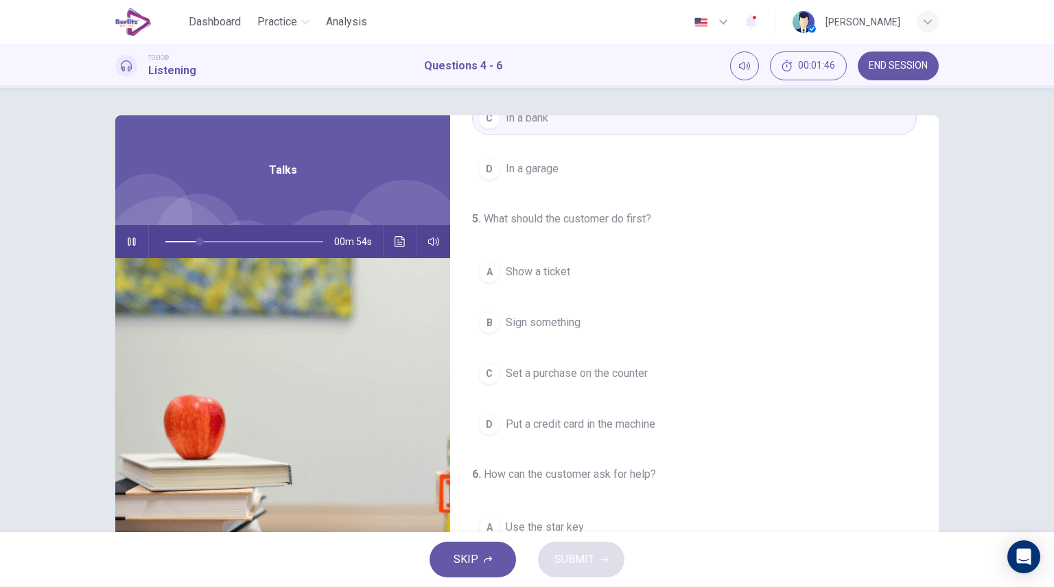
scroll to position [184, 0]
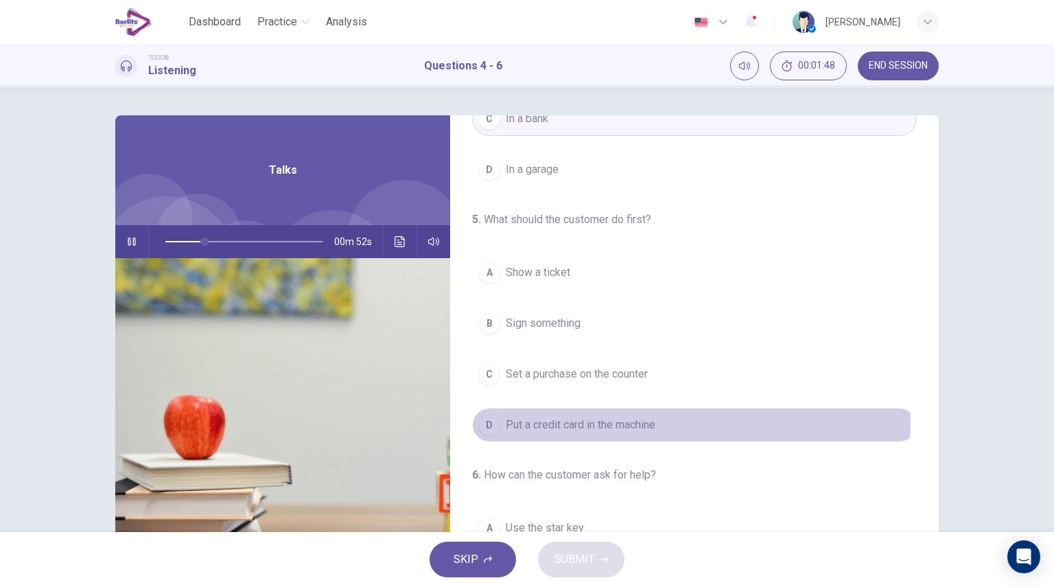
click at [632, 422] on span "Put a credit card in the machine" at bounding box center [581, 424] width 150 height 16
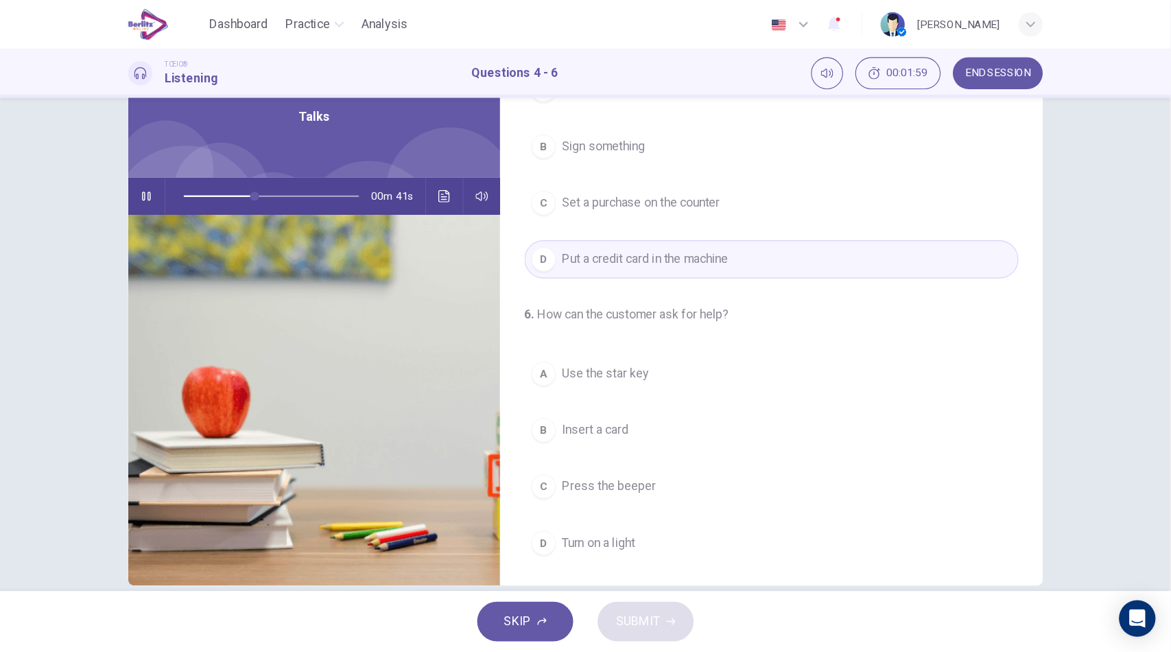
scroll to position [67, 0]
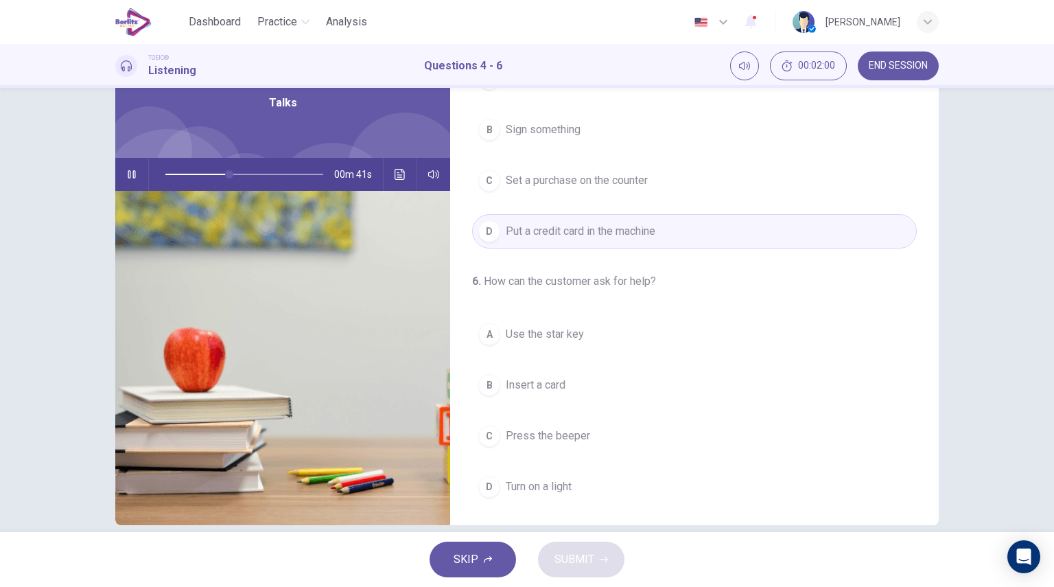
type input "**"
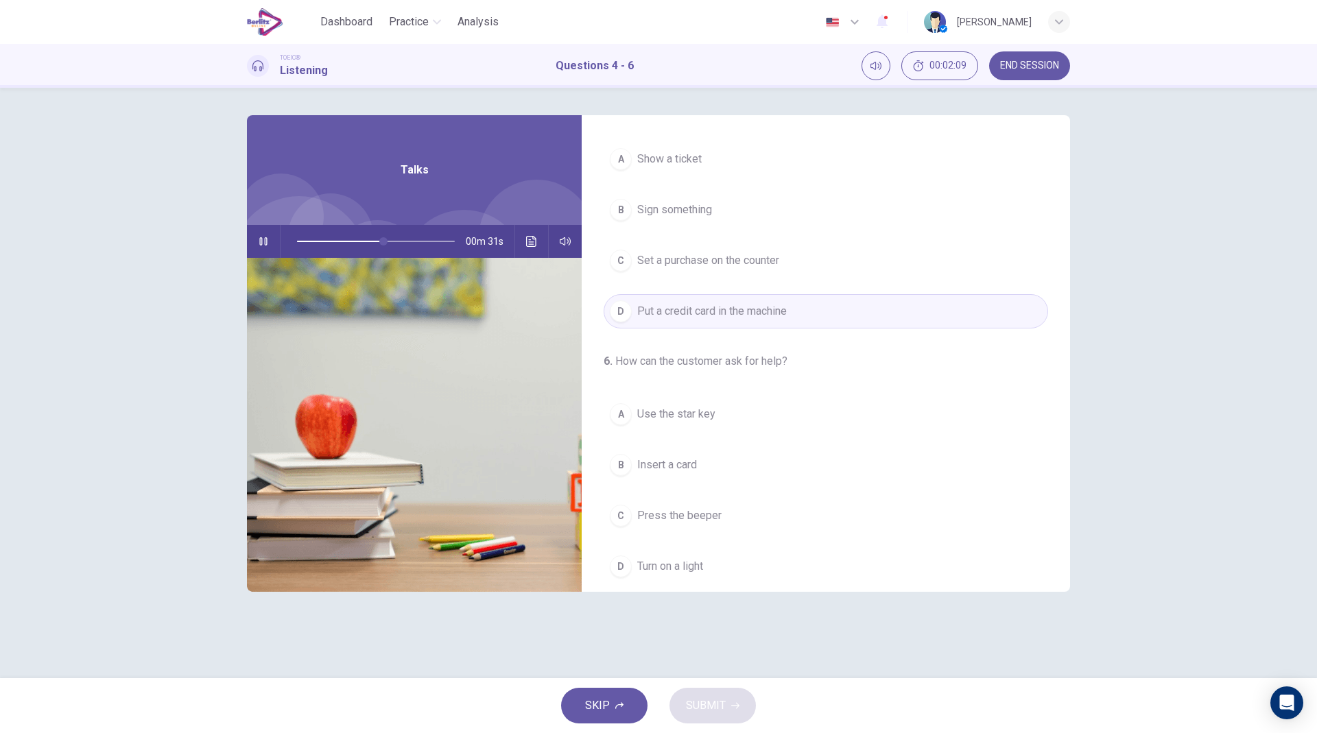
scroll to position [308, 0]
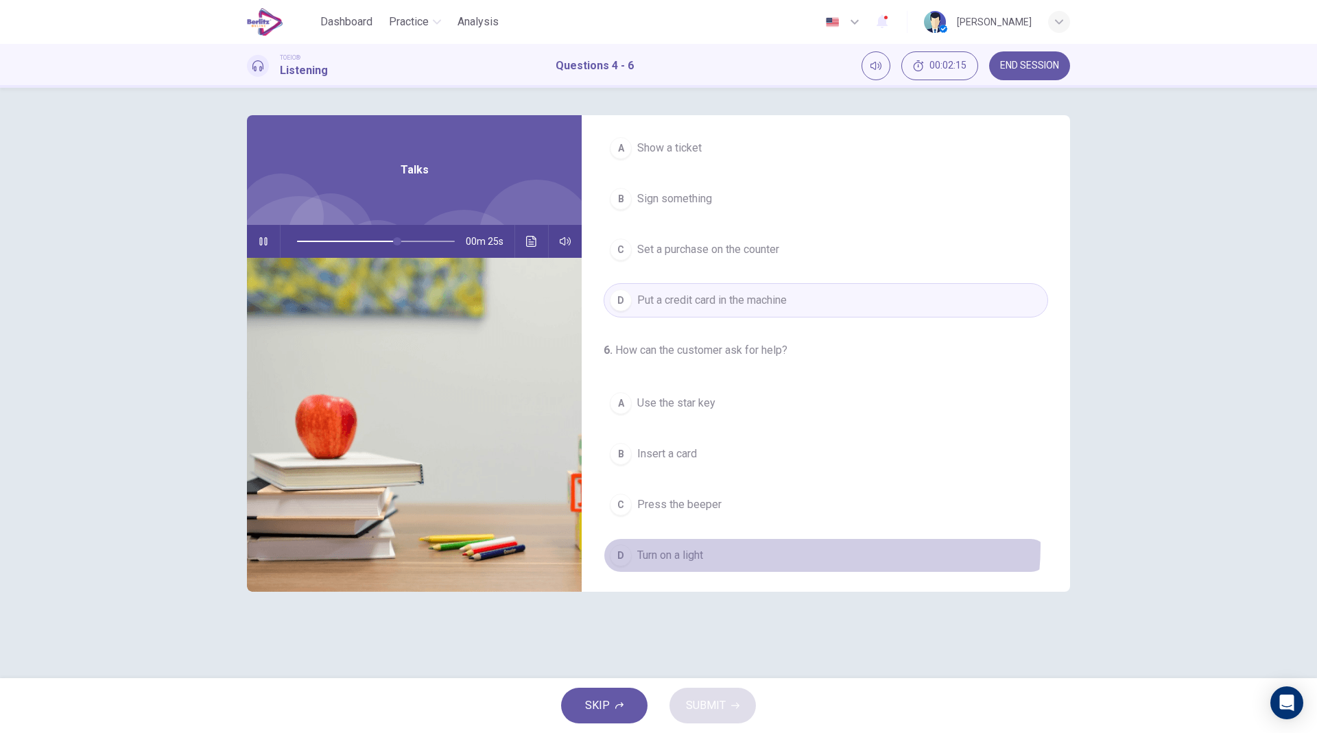
click at [781, 532] on button "D Turn on a light" at bounding box center [826, 555] width 445 height 34
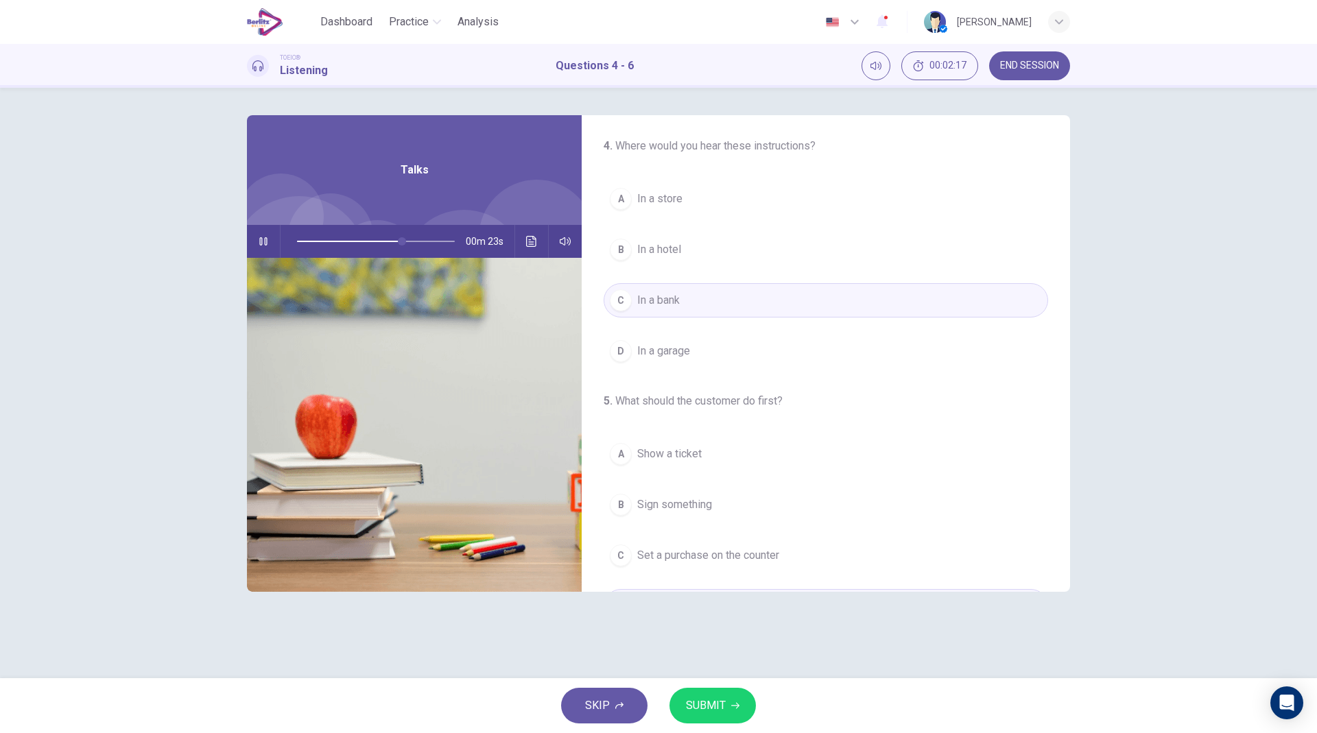
scroll to position [0, 0]
click at [697, 198] on button "A In a store" at bounding box center [826, 201] width 445 height 34
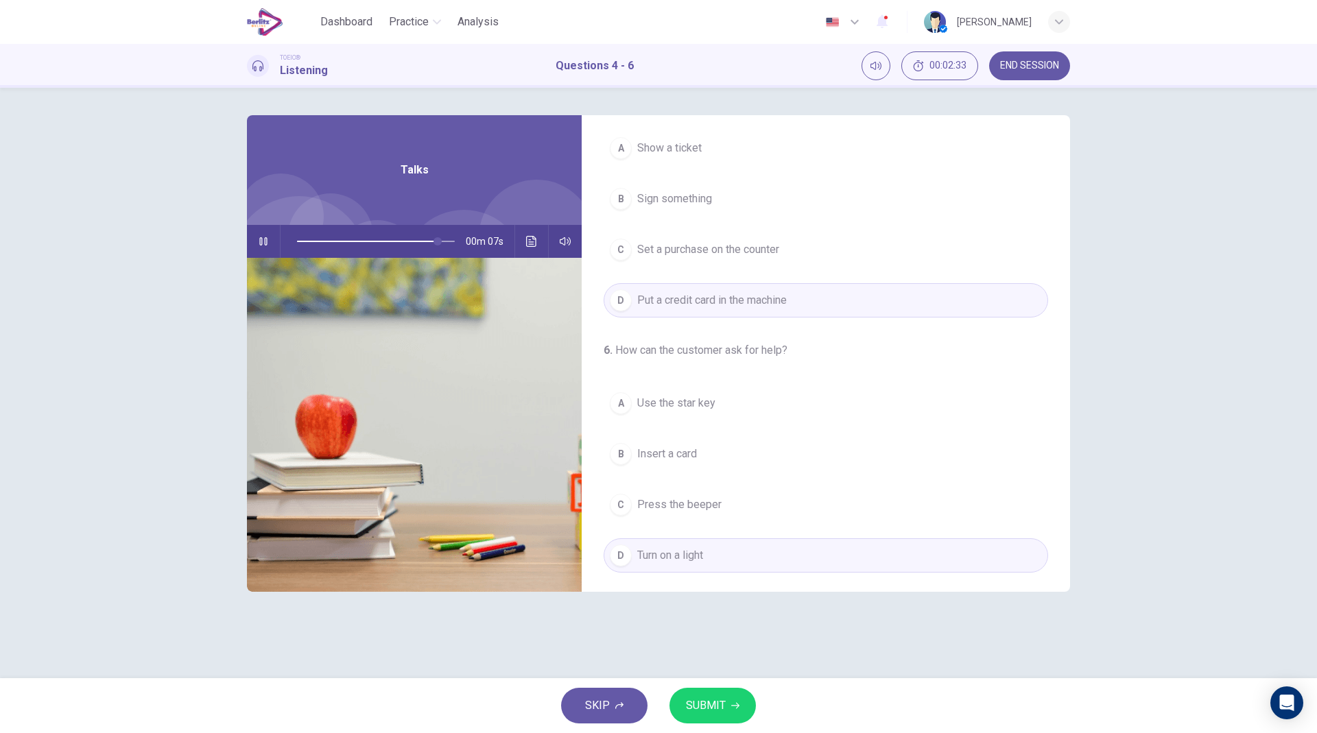
scroll to position [313, 0]
click at [726, 532] on button "SUBMIT" at bounding box center [713, 706] width 86 height 36
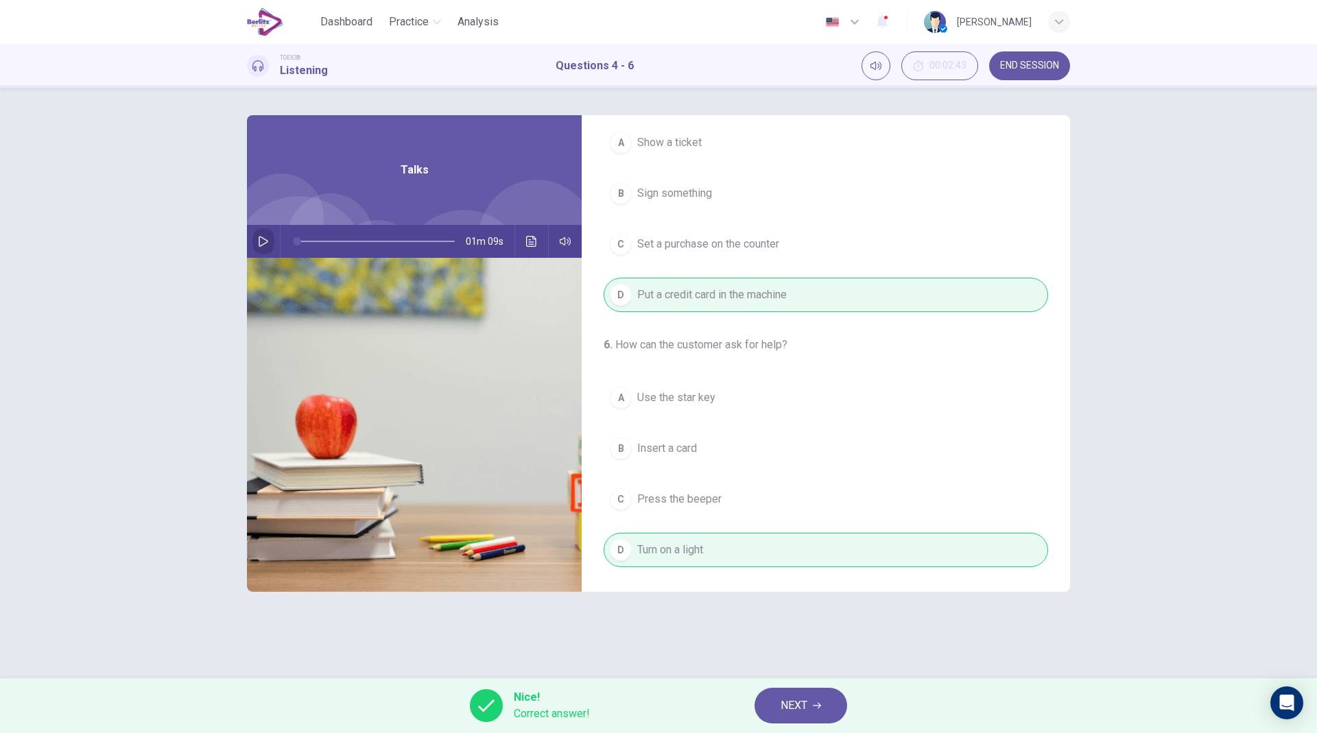
click at [267, 240] on icon "button" at bounding box center [264, 241] width 10 height 11
type input "*"
click at [807, 532] on span "NEXT" at bounding box center [794, 705] width 27 height 19
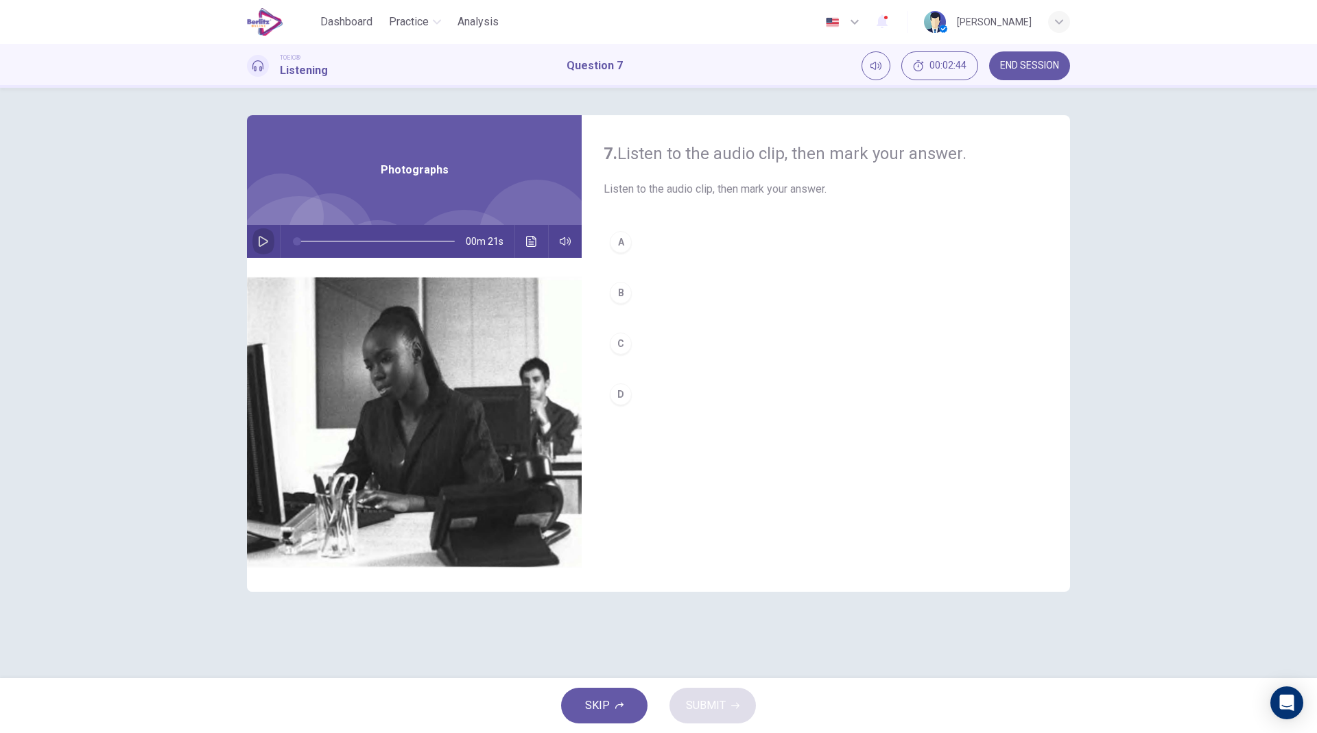
click at [257, 237] on button "button" at bounding box center [263, 241] width 22 height 33
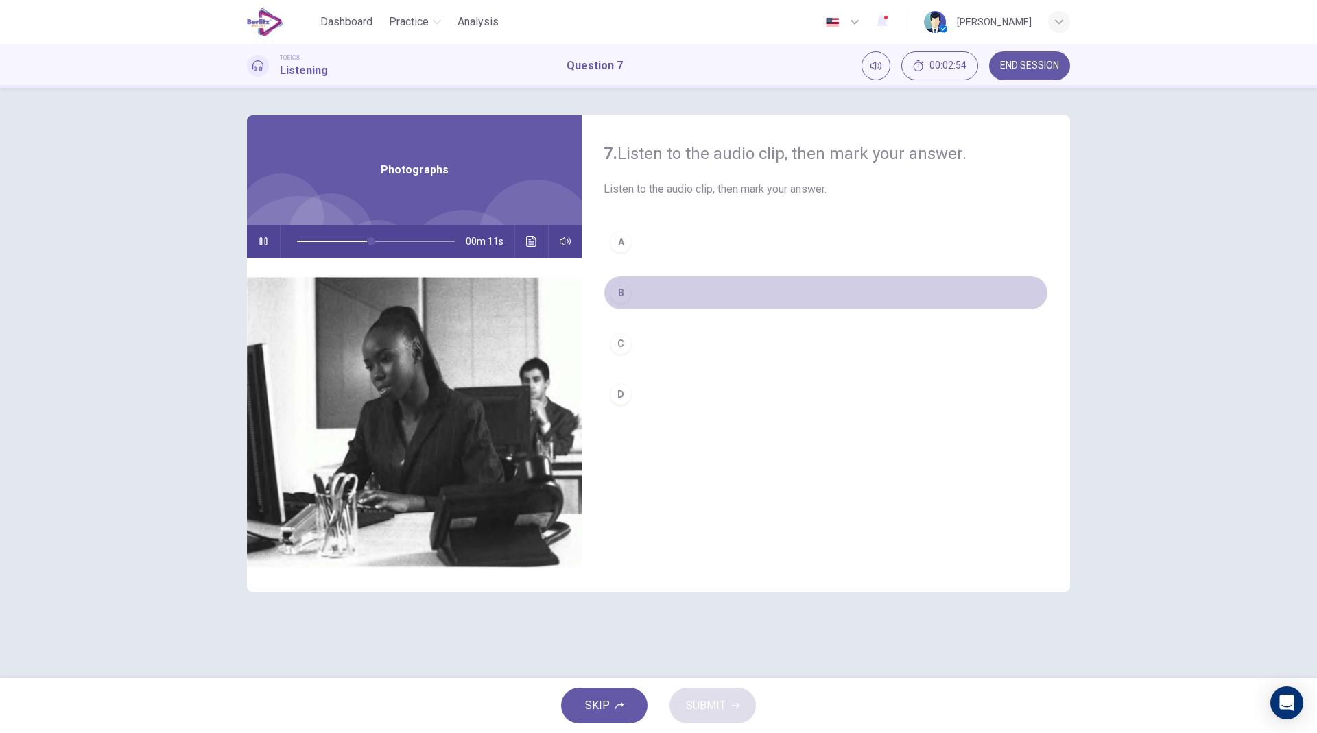
click at [620, 290] on div "B" at bounding box center [621, 293] width 22 height 22
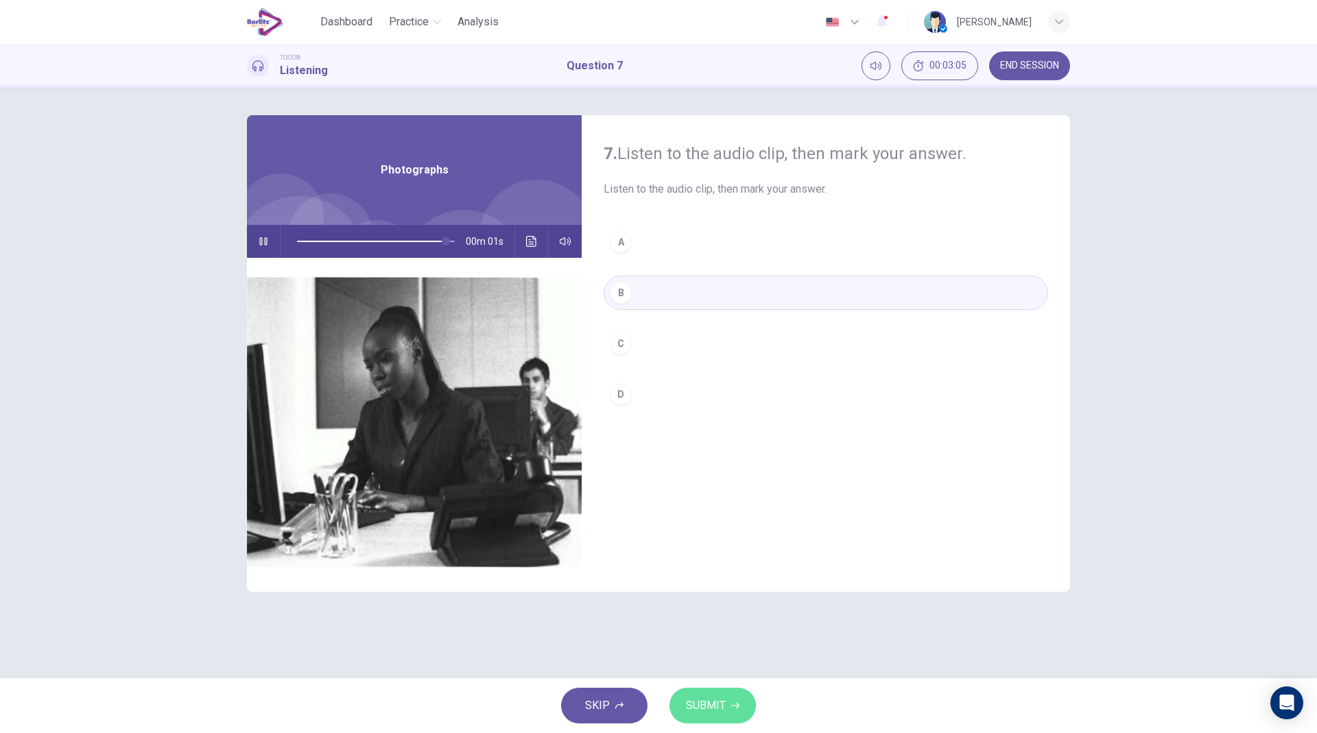
click at [715, 532] on span "SUBMIT" at bounding box center [706, 705] width 40 height 19
type input "*"
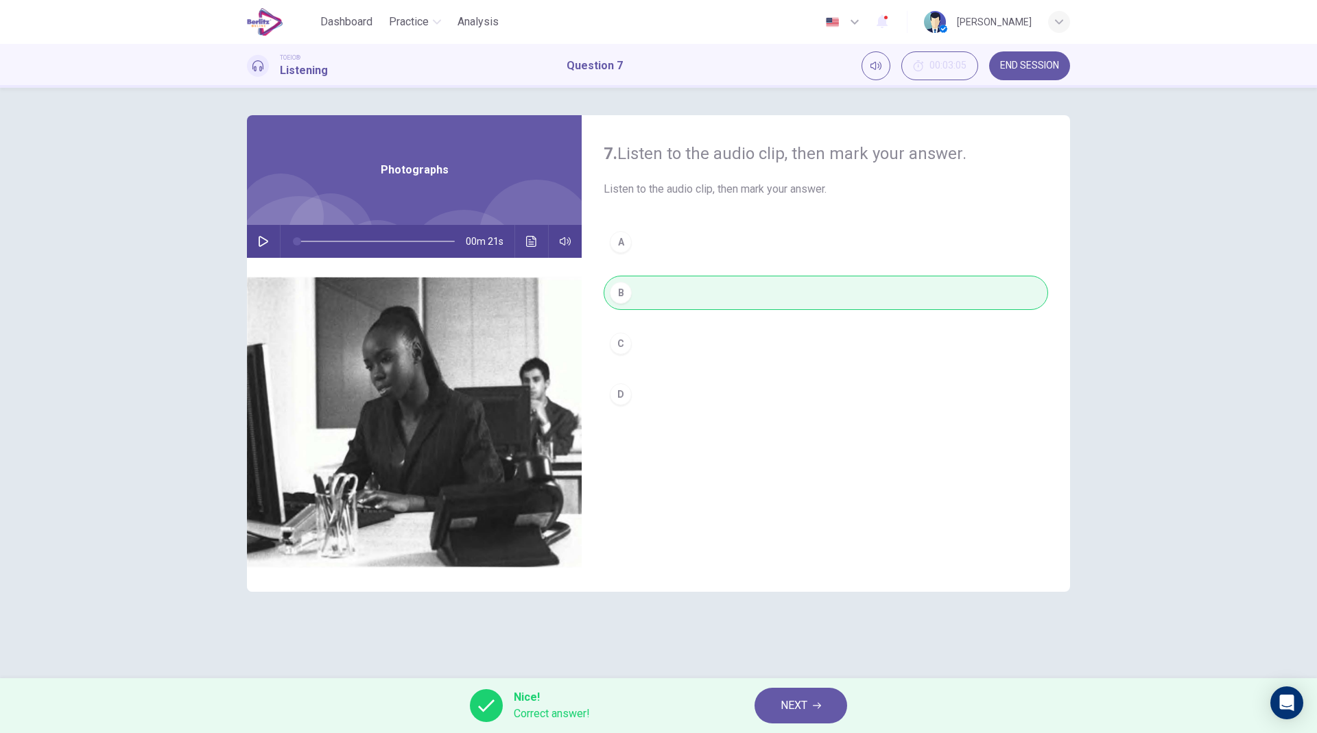
click at [777, 532] on button "NEXT" at bounding box center [801, 706] width 93 height 36
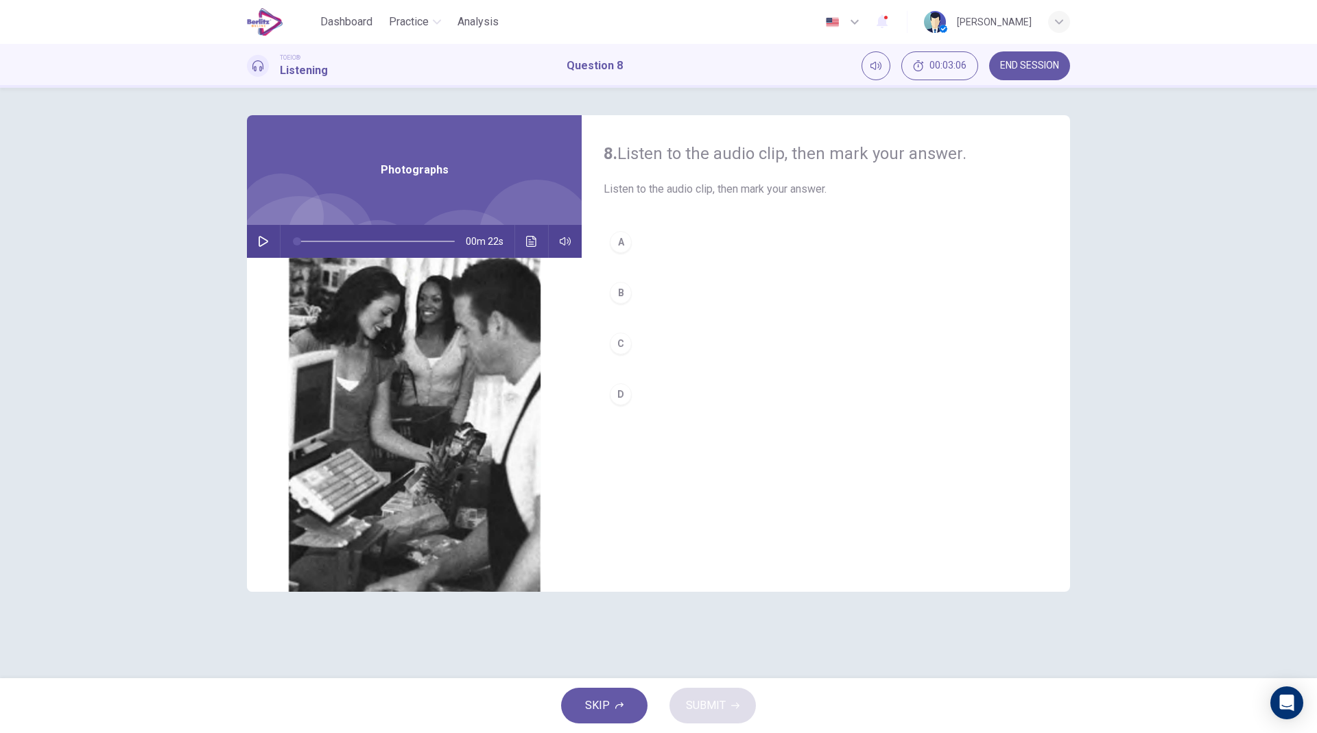
click at [265, 239] on icon "button" at bounding box center [264, 241] width 10 height 11
click at [632, 290] on button "B" at bounding box center [826, 293] width 445 height 34
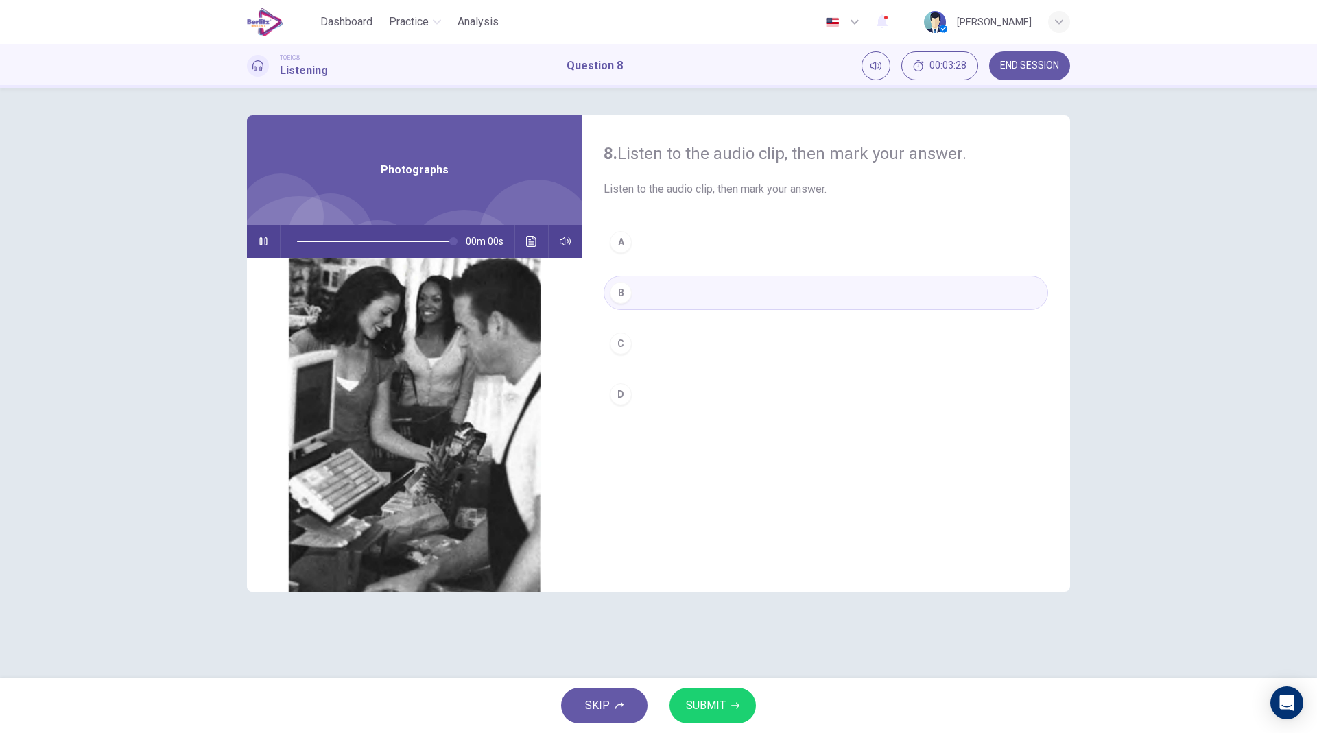
type input "*"
click at [718, 532] on span "SUBMIT" at bounding box center [706, 705] width 40 height 19
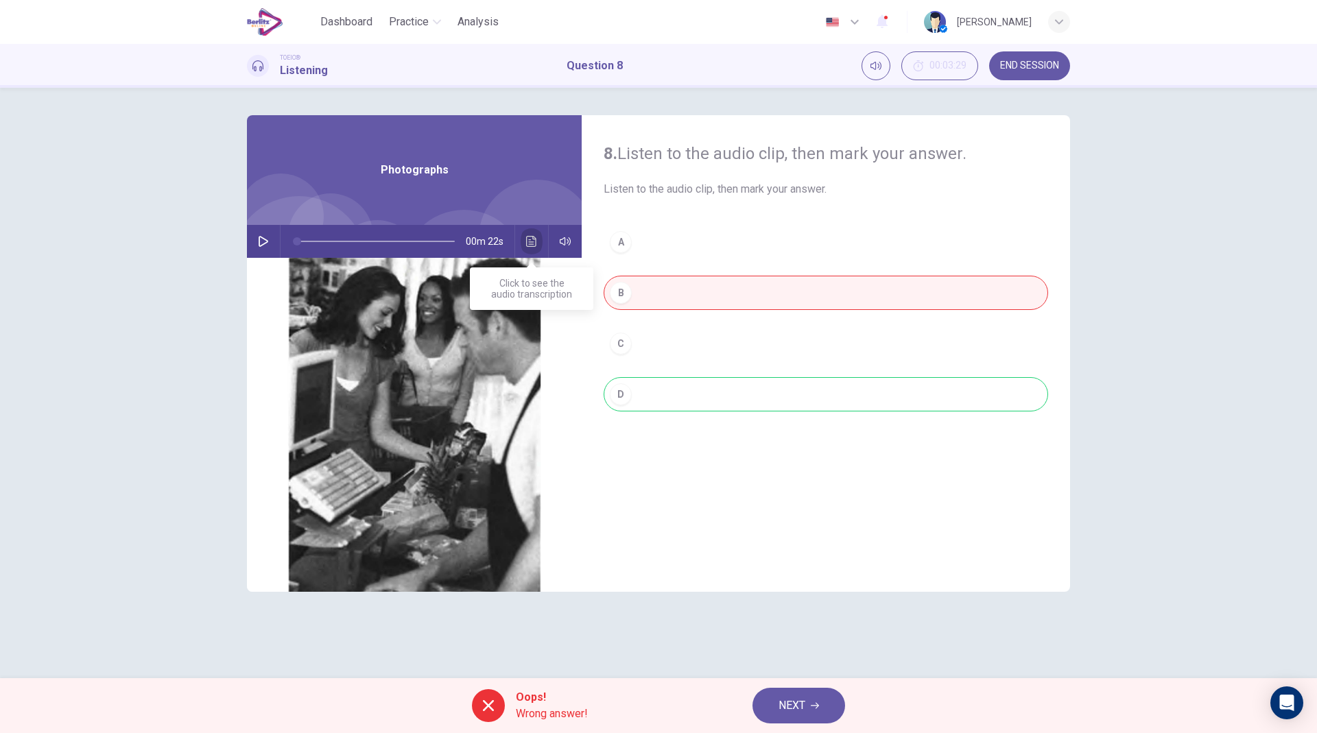
click at [528, 246] on icon "Click to see the audio transcription" at bounding box center [531, 241] width 10 height 11
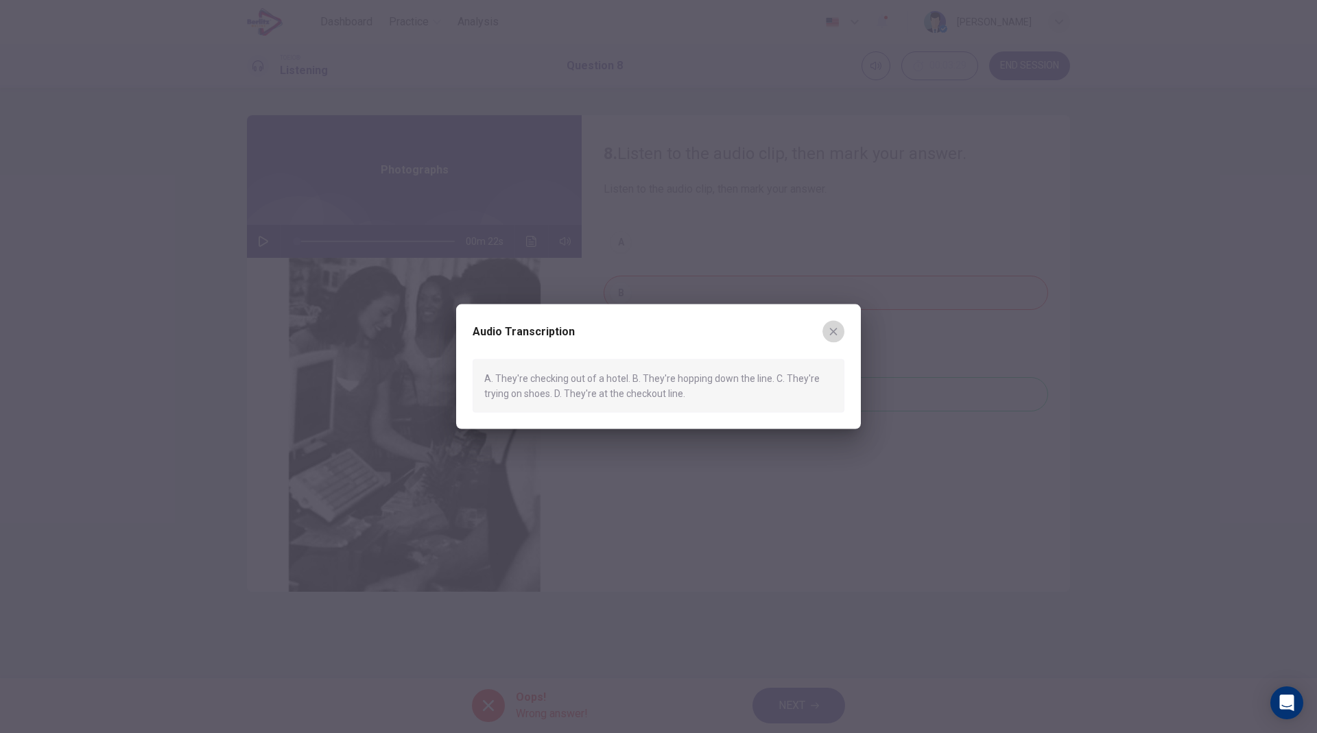
click at [838, 333] on icon "button" at bounding box center [833, 331] width 11 height 11
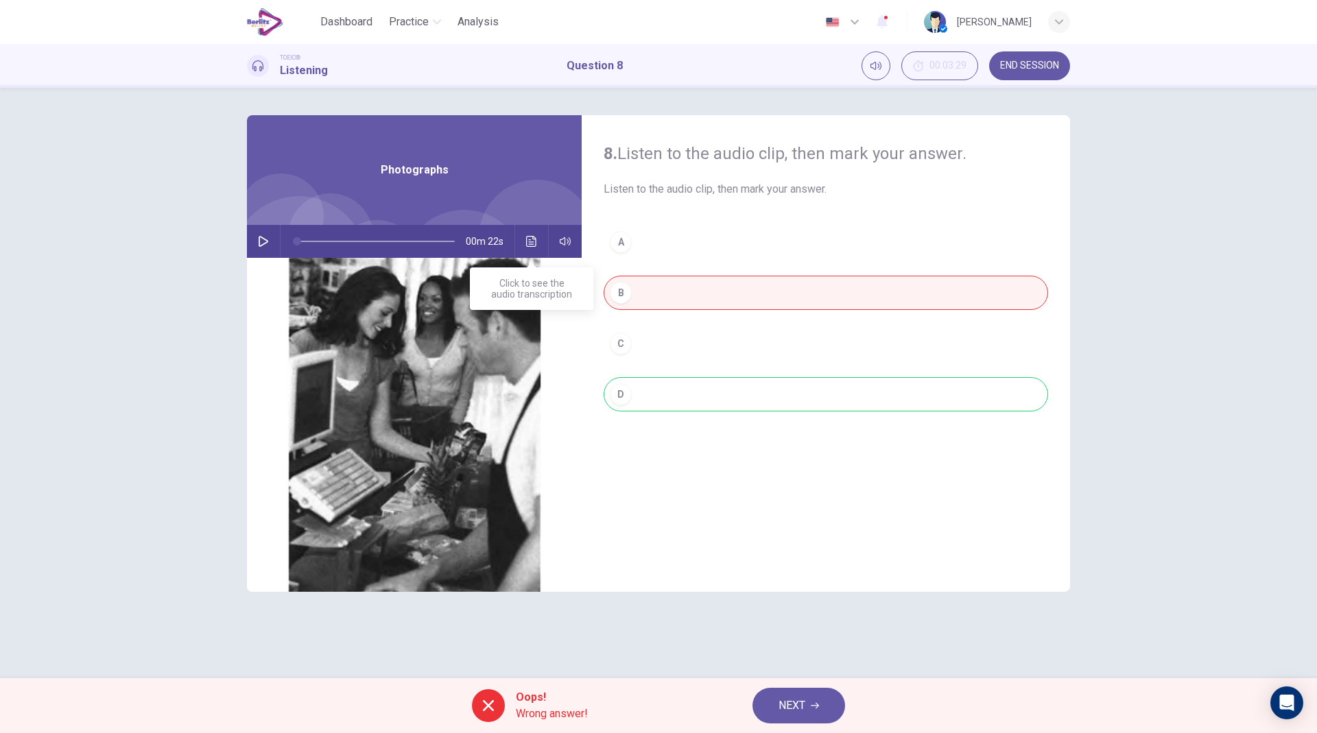
click at [537, 250] on button "Click to see the audio transcription" at bounding box center [532, 241] width 22 height 33
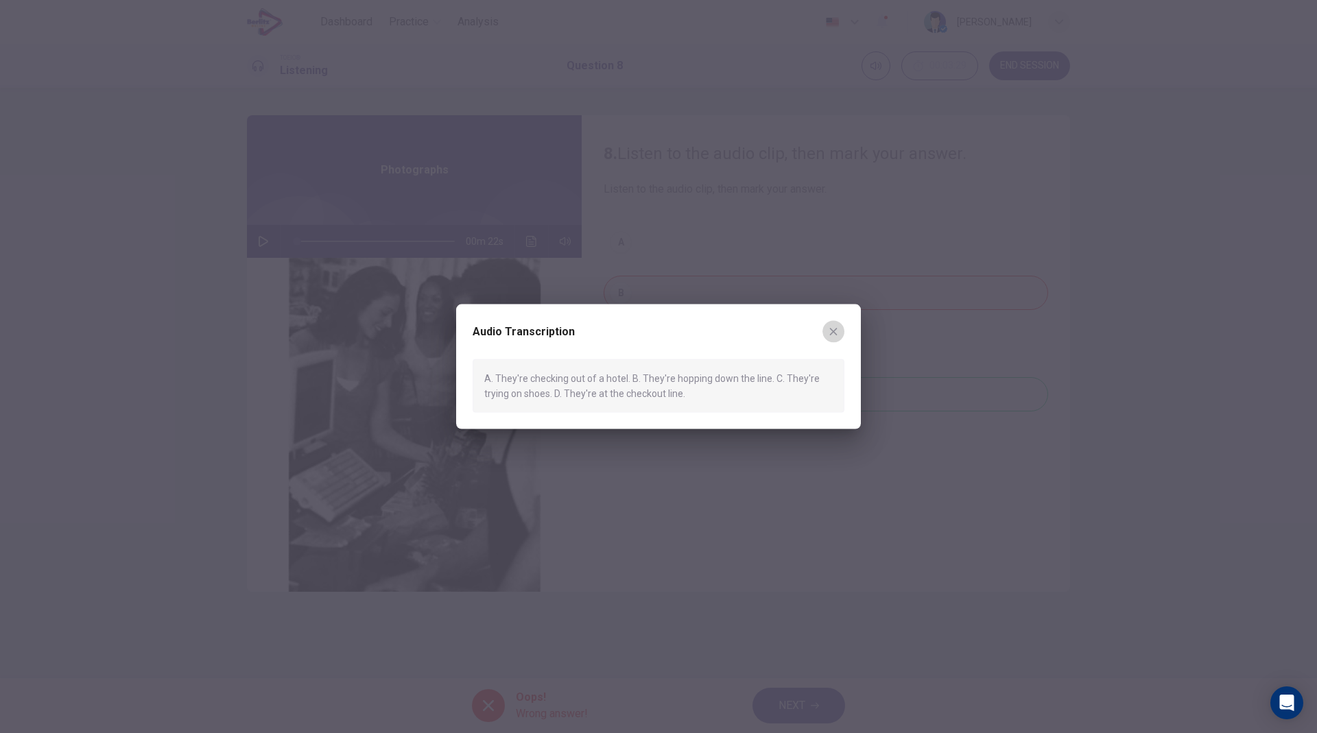
click at [836, 331] on icon "button" at bounding box center [833, 331] width 11 height 11
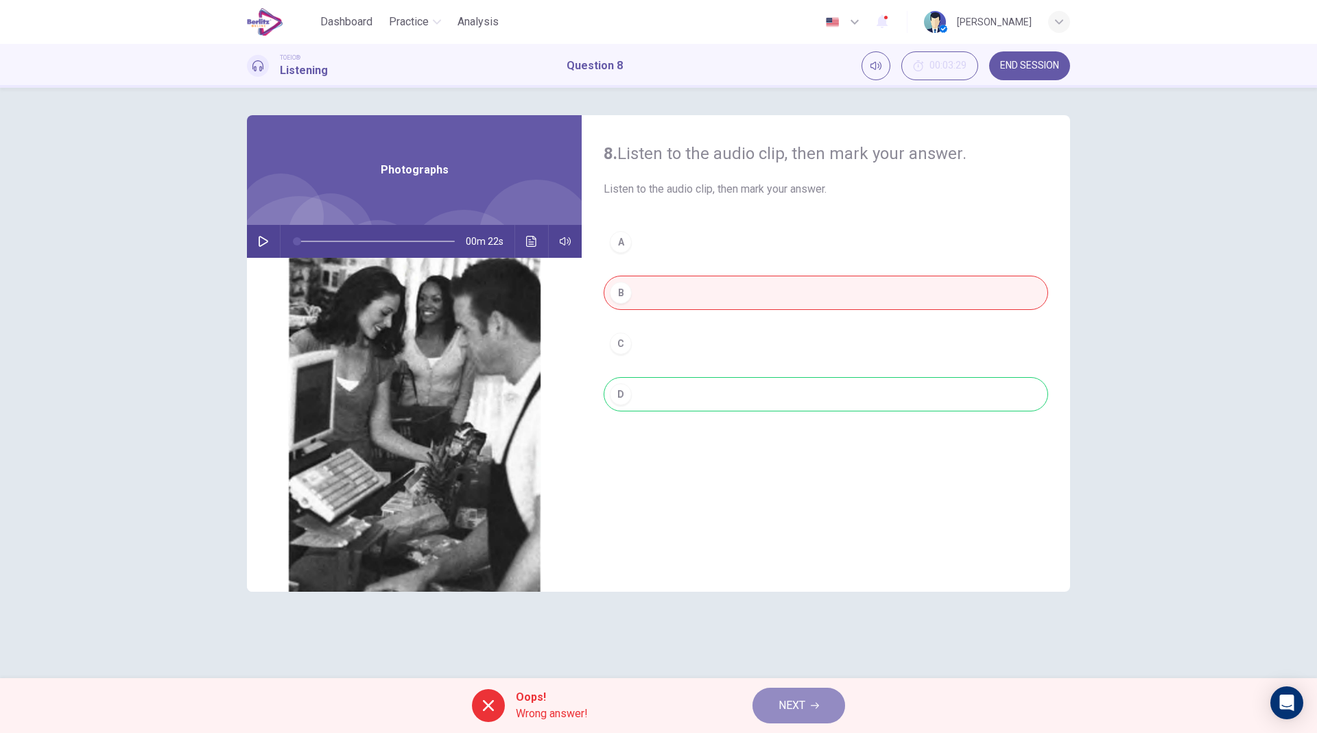
click at [790, 532] on span "NEXT" at bounding box center [792, 705] width 27 height 19
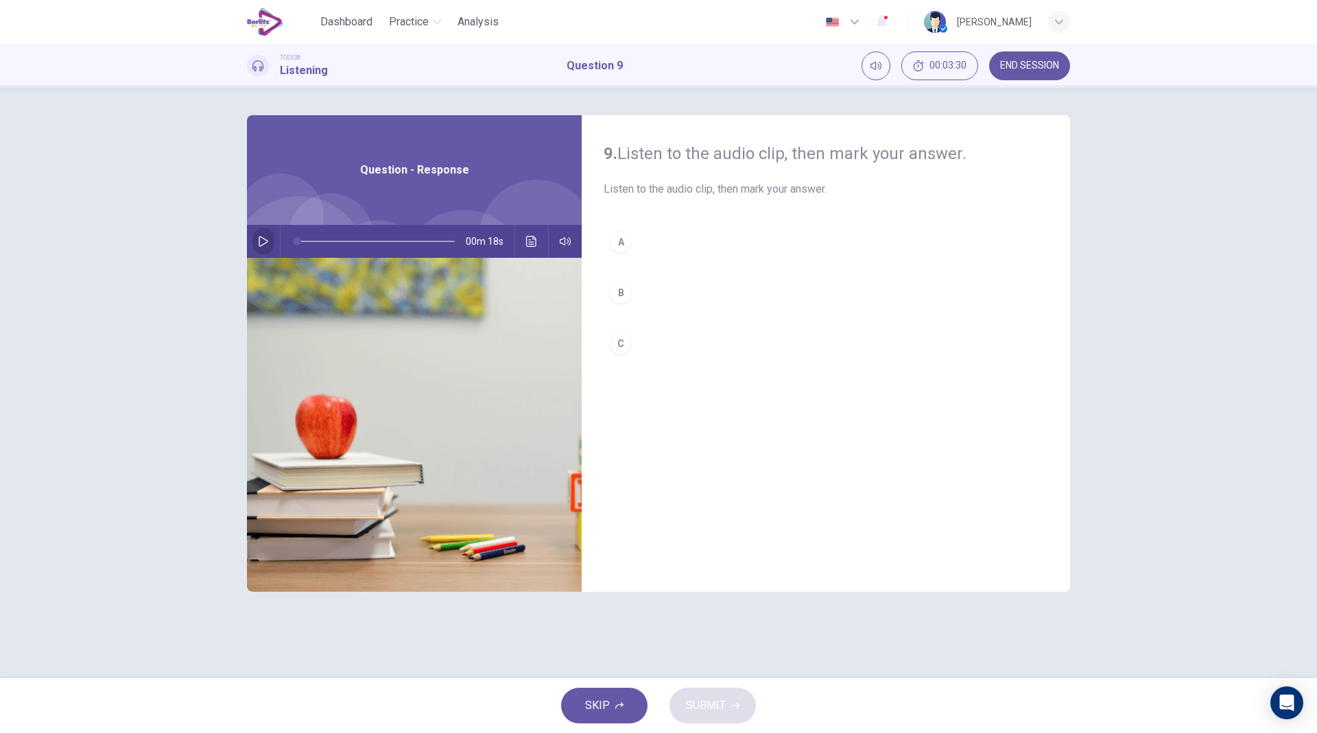
click at [261, 236] on icon "button" at bounding box center [263, 241] width 11 height 11
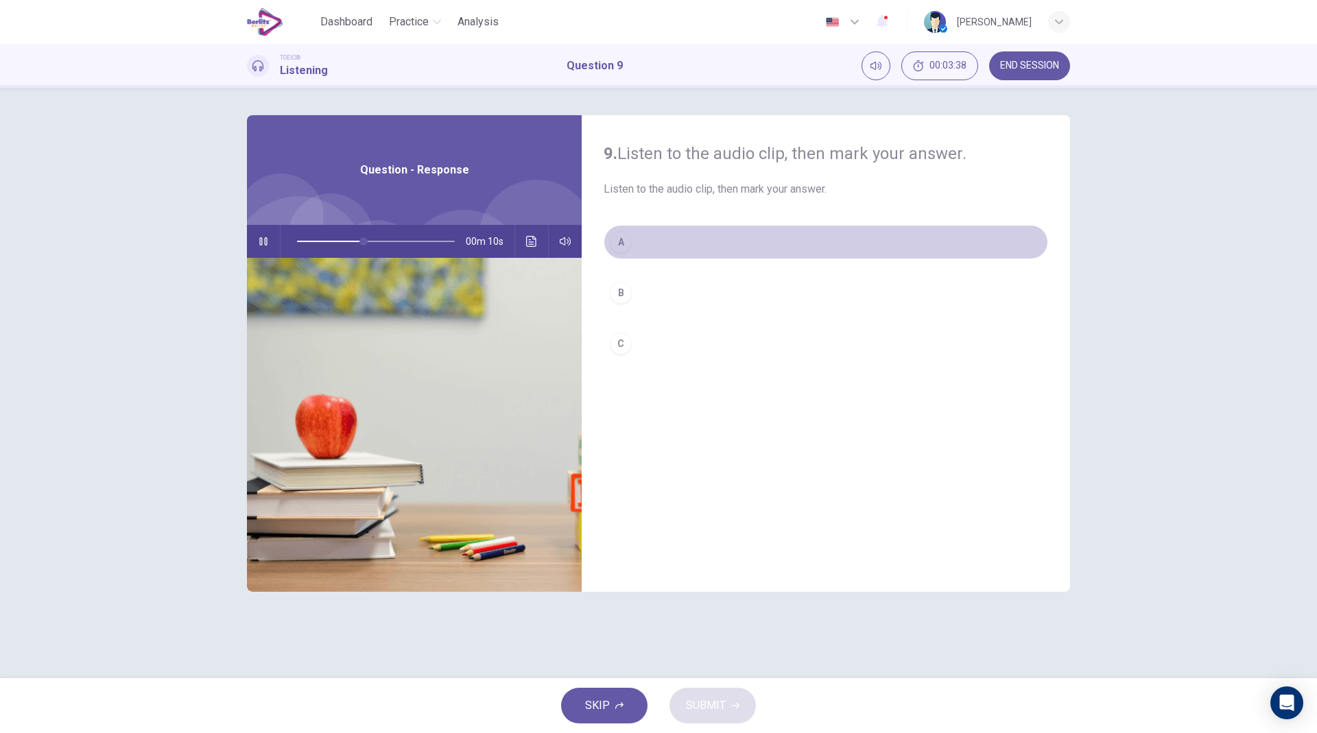
click at [715, 247] on button "A" at bounding box center [826, 242] width 445 height 34
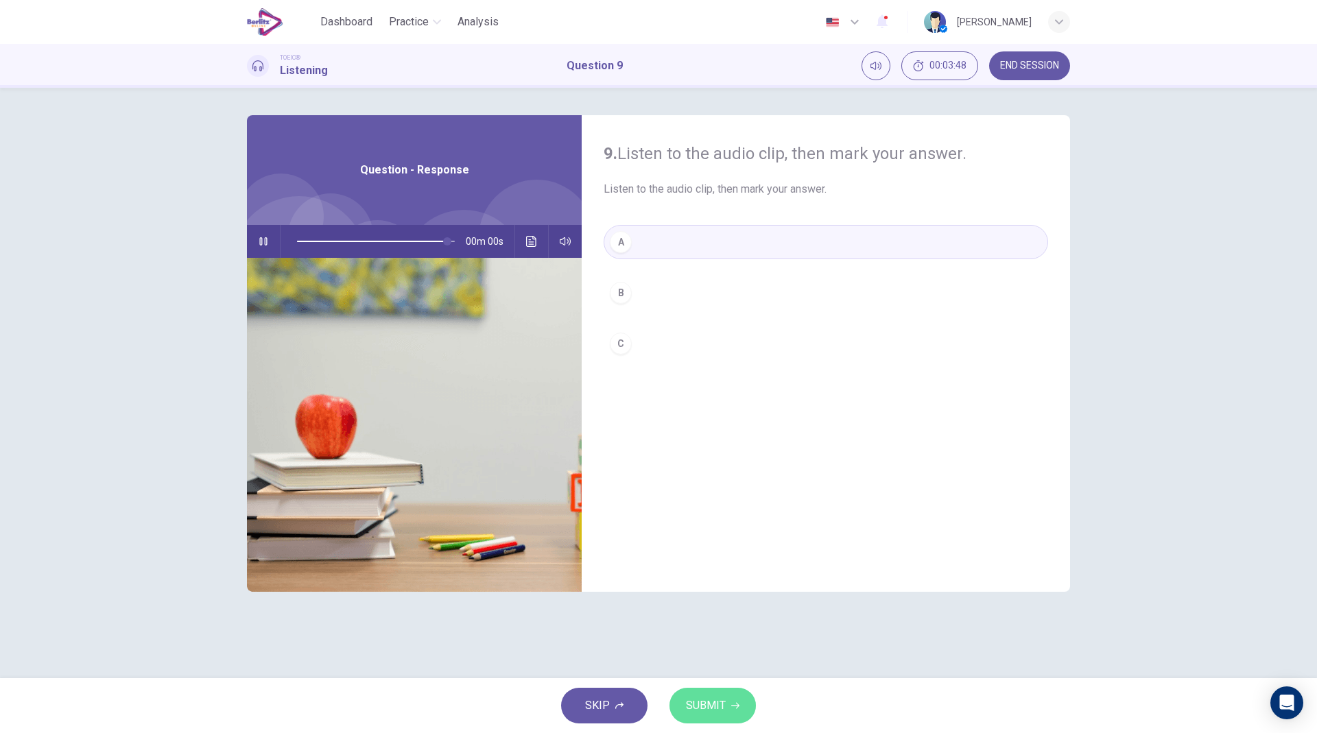
click at [720, 532] on span "SUBMIT" at bounding box center [706, 705] width 40 height 19
type input "*"
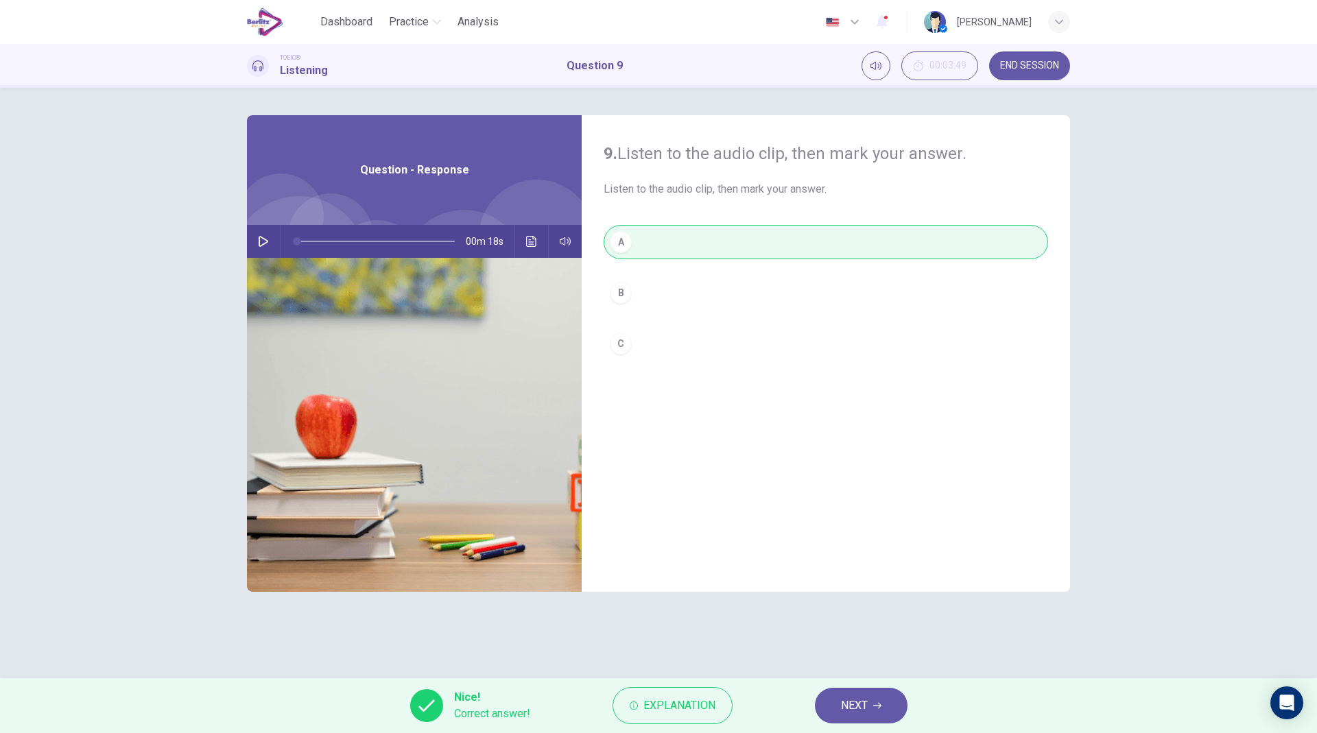
click at [868, 532] on button "NEXT" at bounding box center [861, 706] width 93 height 36
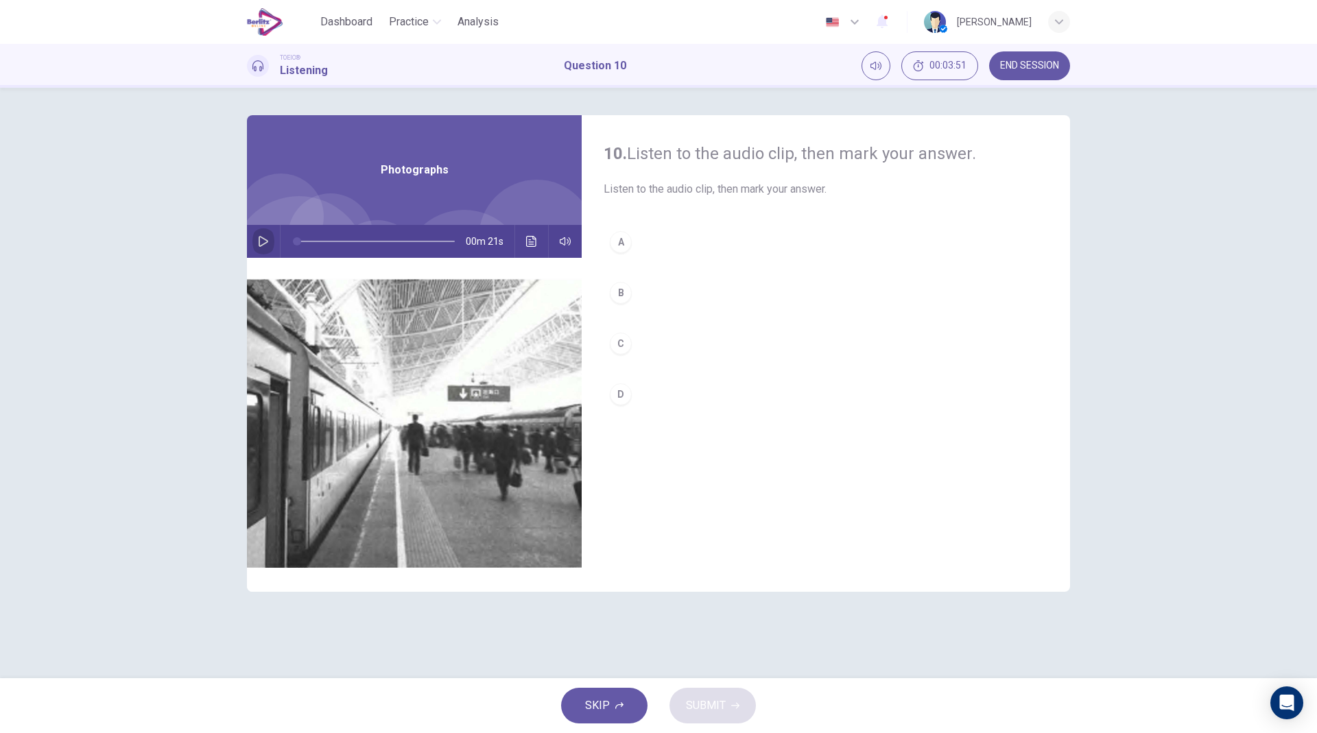
click at [266, 241] on icon "button" at bounding box center [263, 241] width 11 height 11
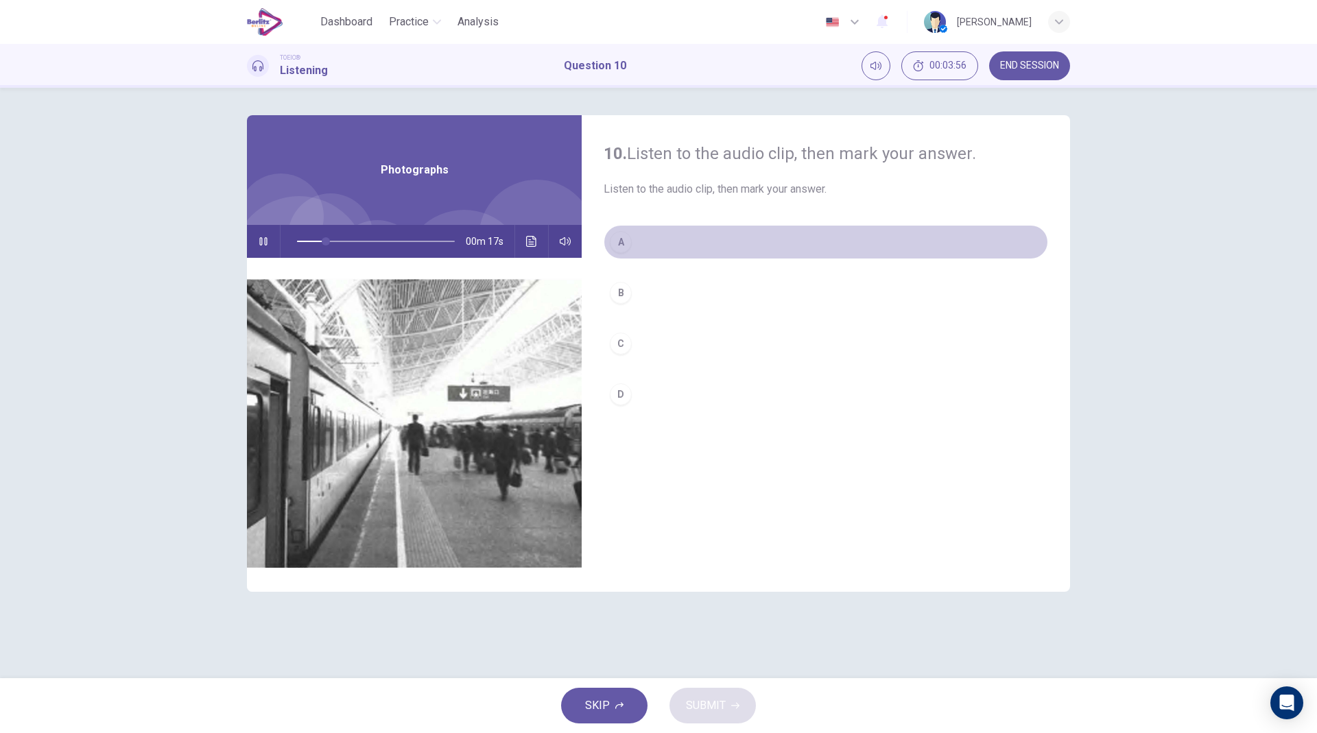
click at [677, 237] on button "A" at bounding box center [826, 242] width 445 height 34
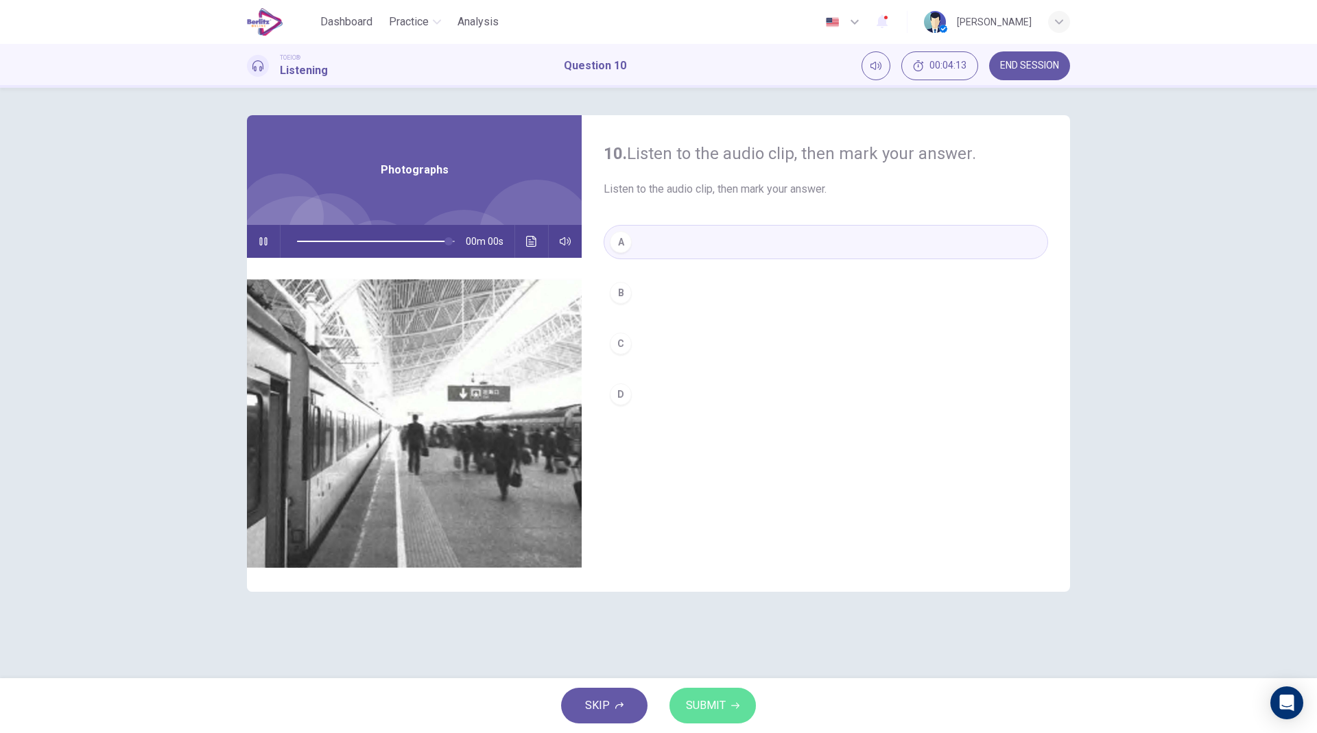
click at [718, 532] on span "SUBMIT" at bounding box center [706, 705] width 40 height 19
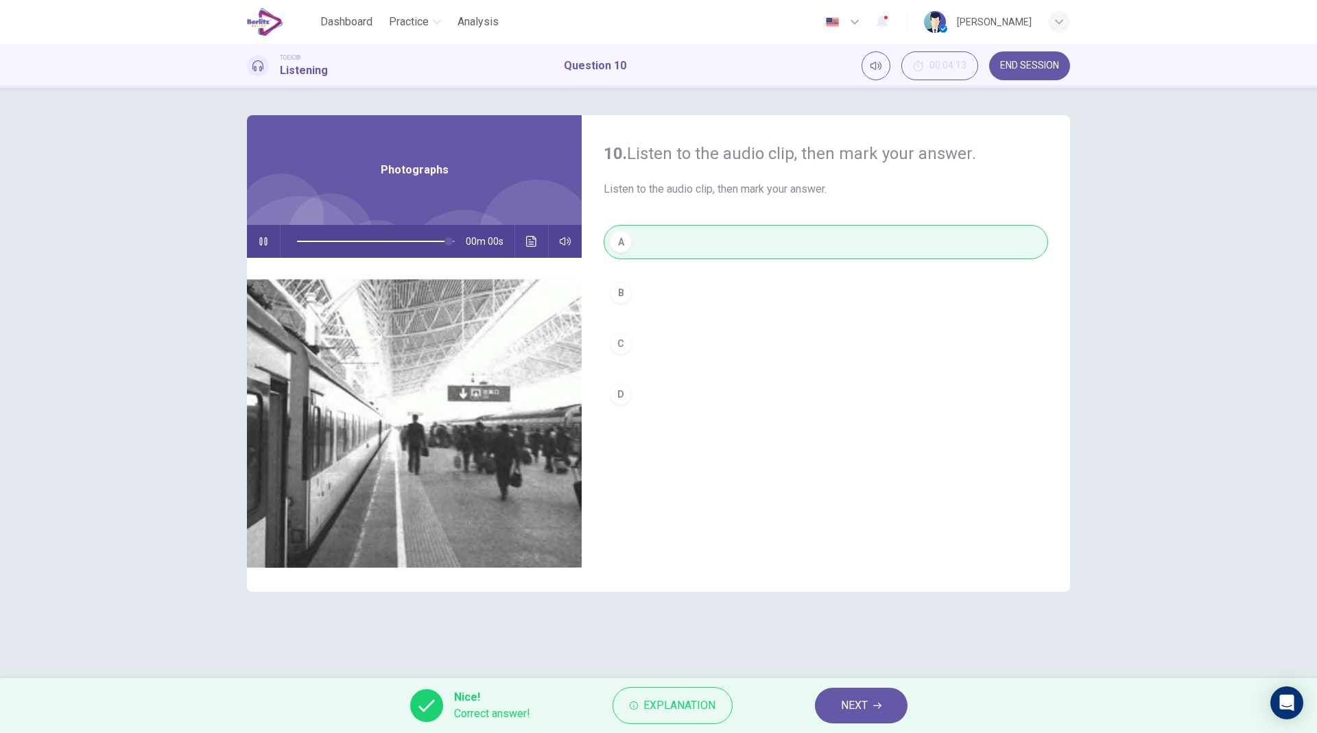
type input "*"
click at [846, 532] on span "NEXT" at bounding box center [854, 705] width 27 height 19
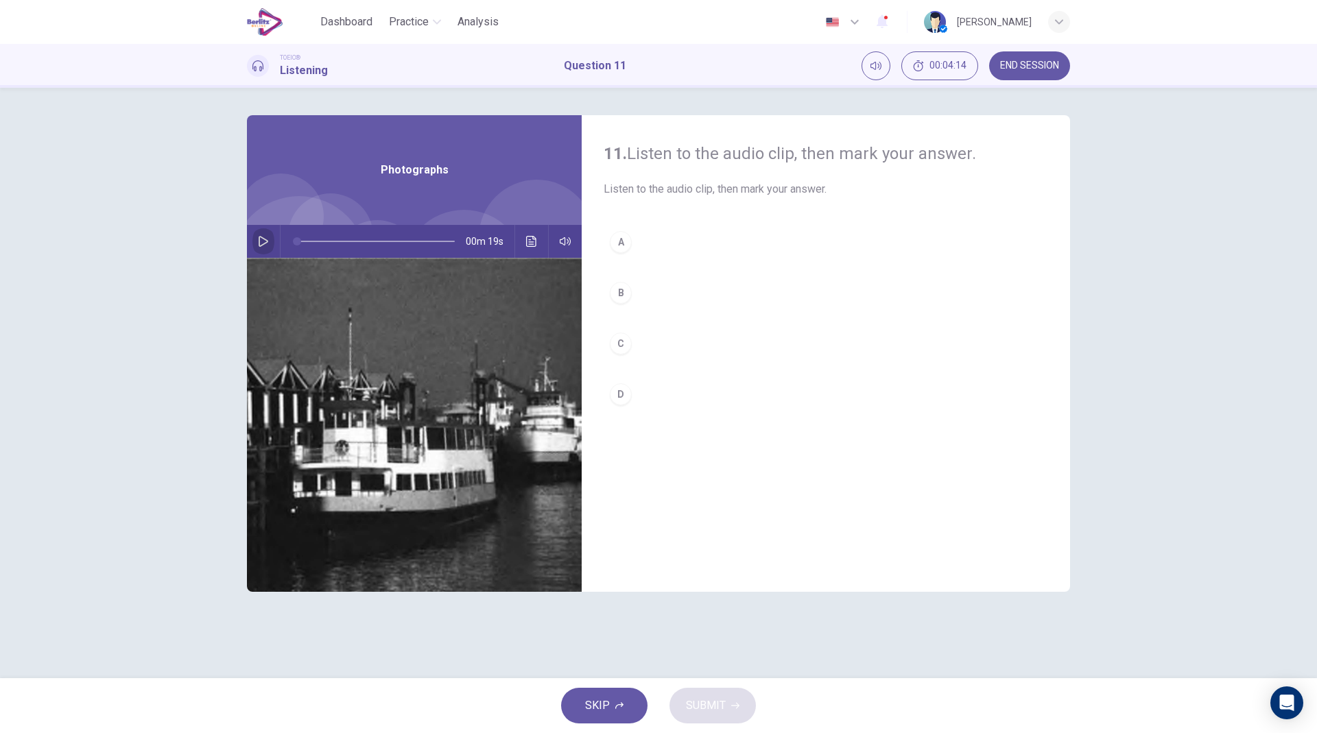
click at [261, 241] on icon "button" at bounding box center [263, 241] width 11 height 11
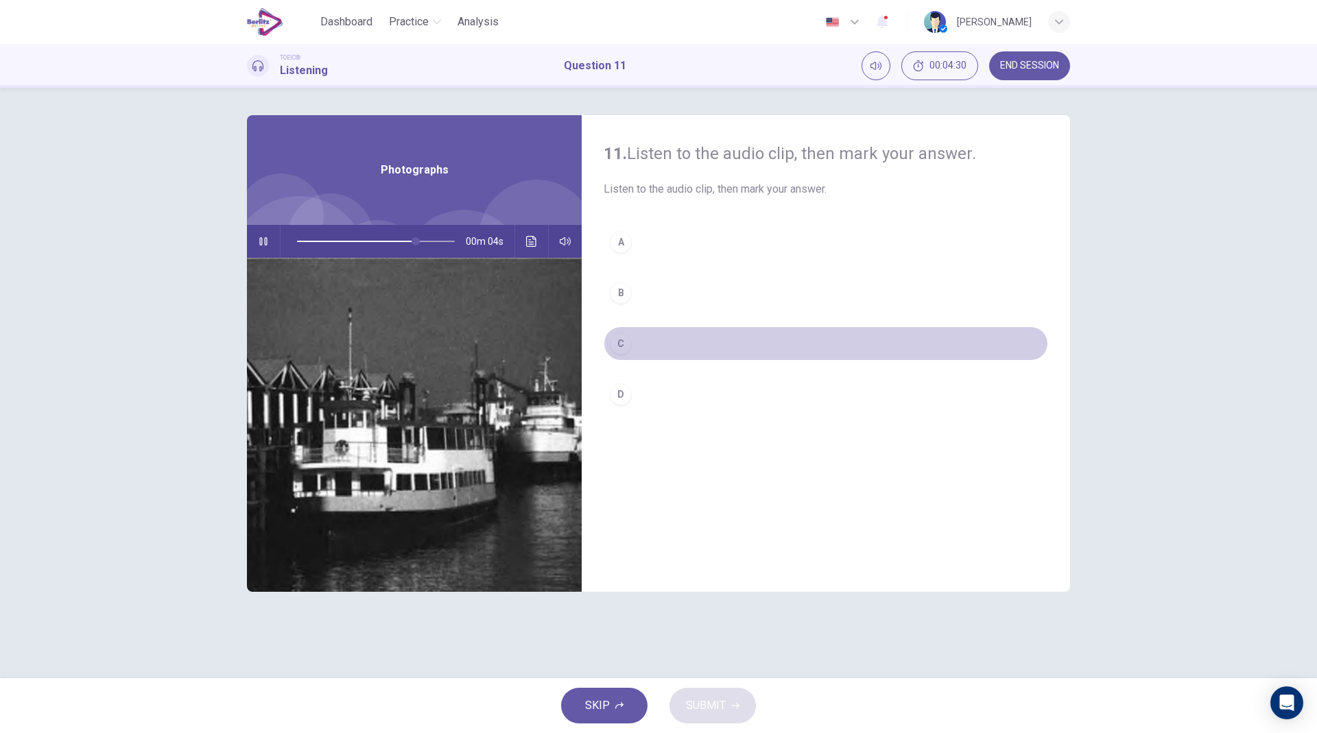
click at [637, 348] on button "C" at bounding box center [826, 344] width 445 height 34
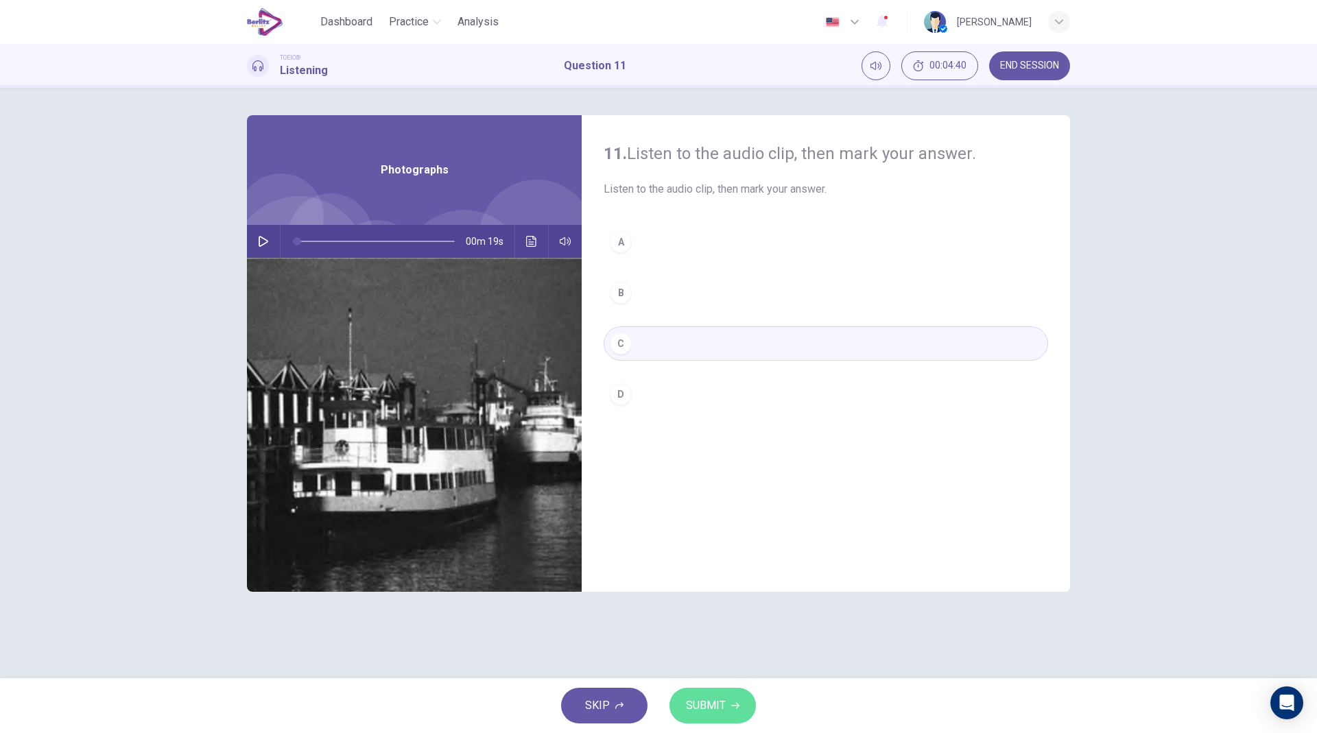
click at [700, 532] on button "SUBMIT" at bounding box center [713, 706] width 86 height 36
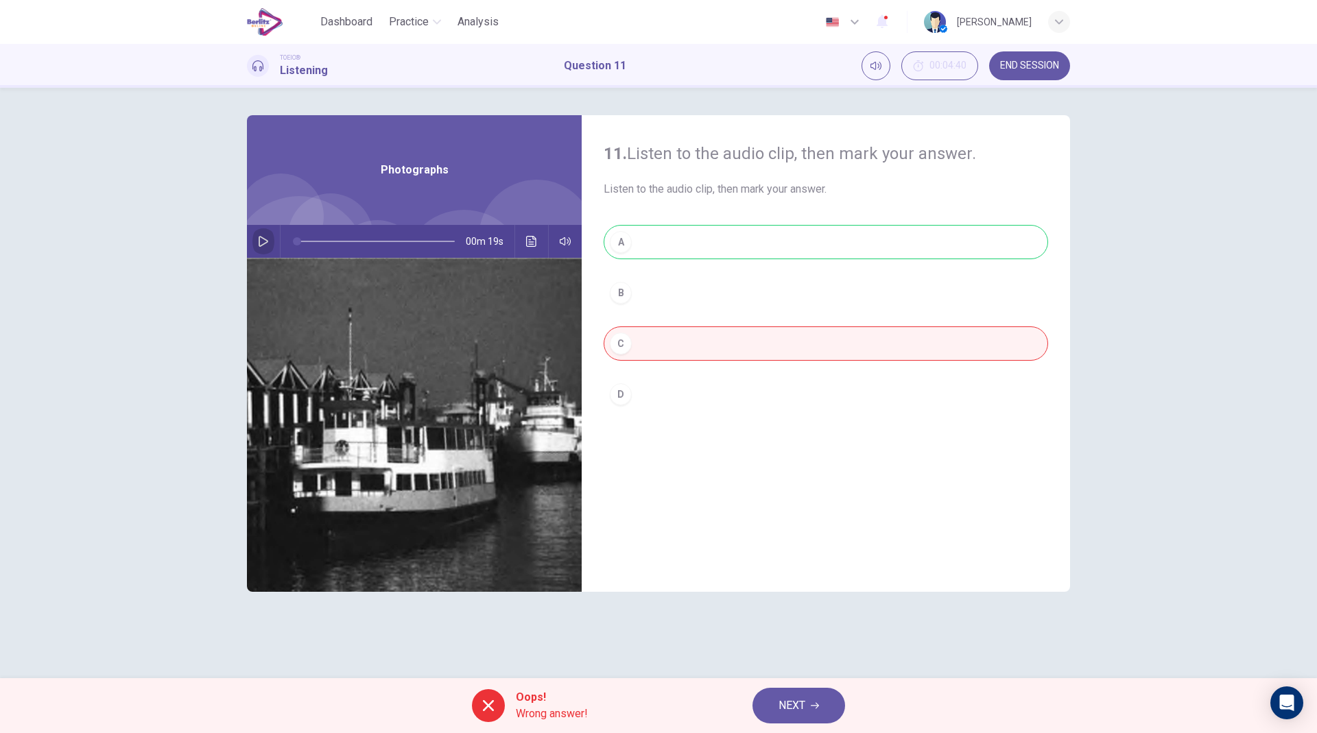
click at [264, 239] on icon "button" at bounding box center [263, 241] width 11 height 11
click at [535, 238] on icon "Click to see the audio transcription" at bounding box center [531, 241] width 11 height 11
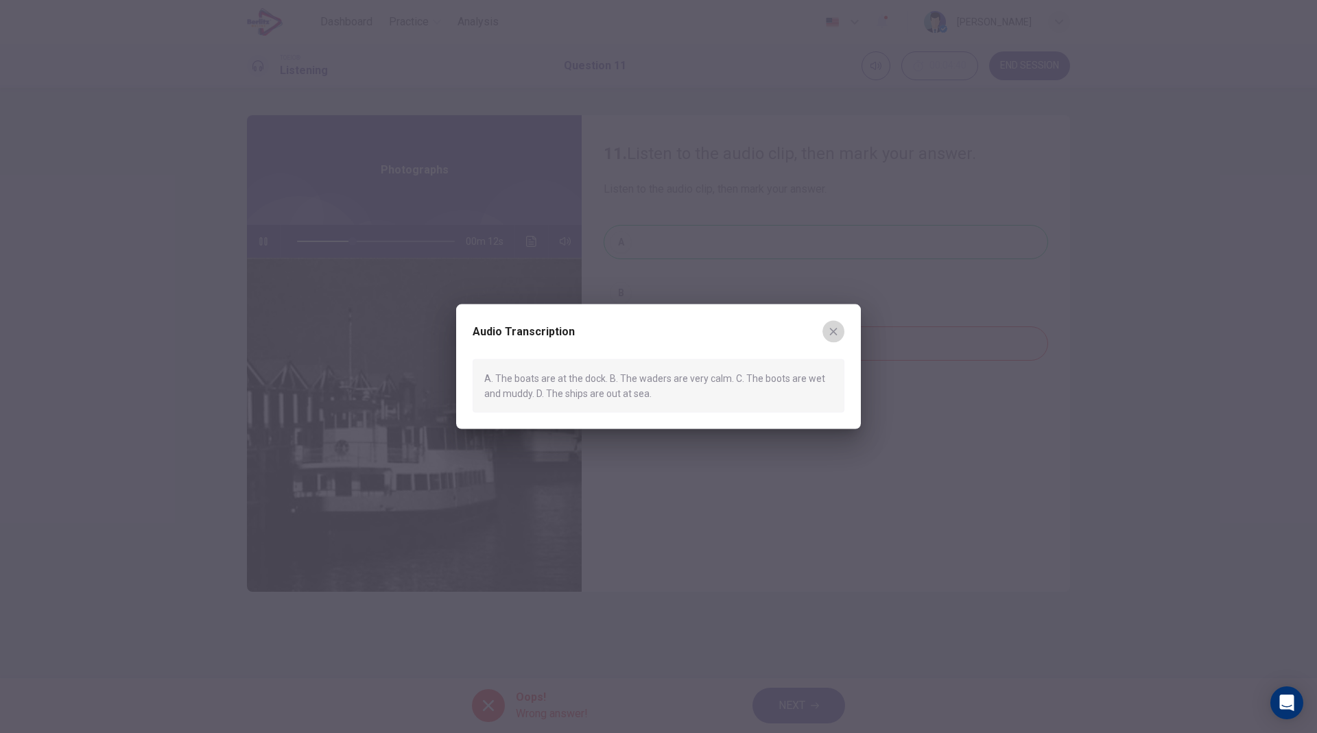
click at [832, 333] on icon "button" at bounding box center [834, 332] width 8 height 8
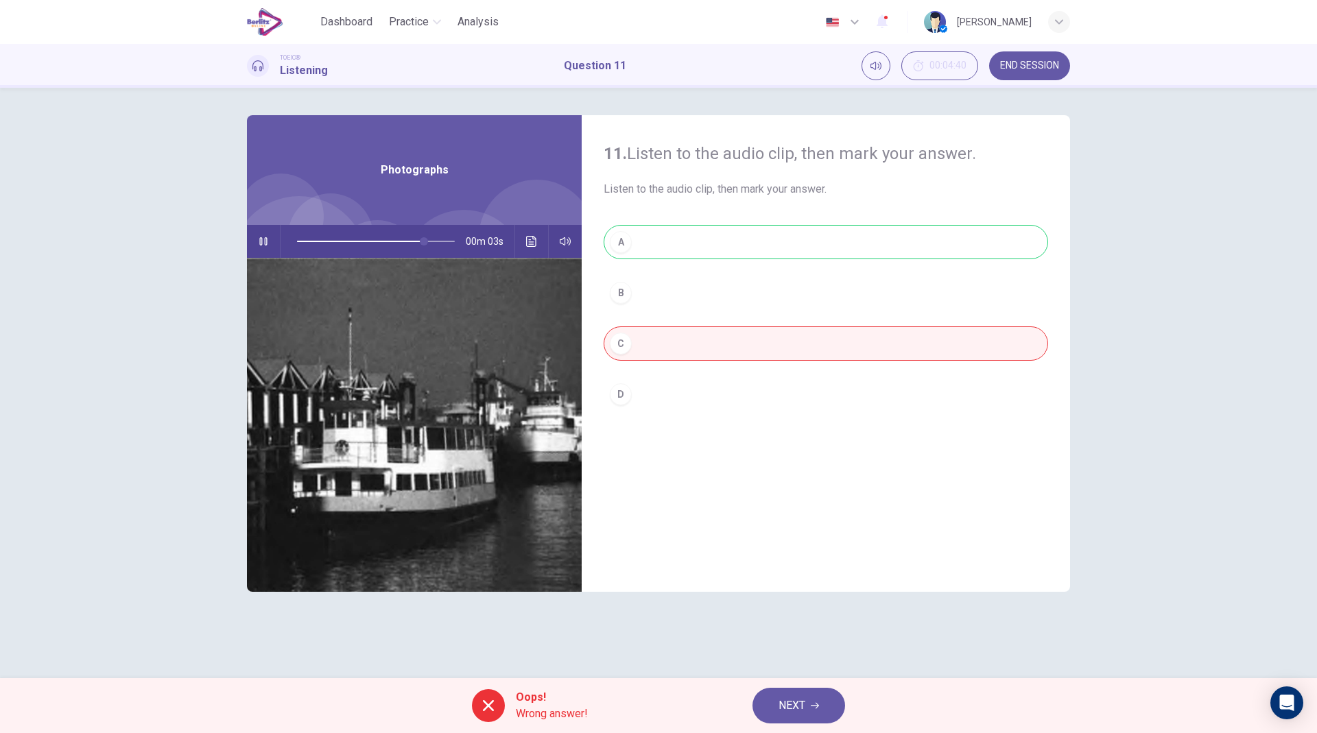
type input "**"
click at [788, 532] on span "NEXT" at bounding box center [792, 705] width 27 height 19
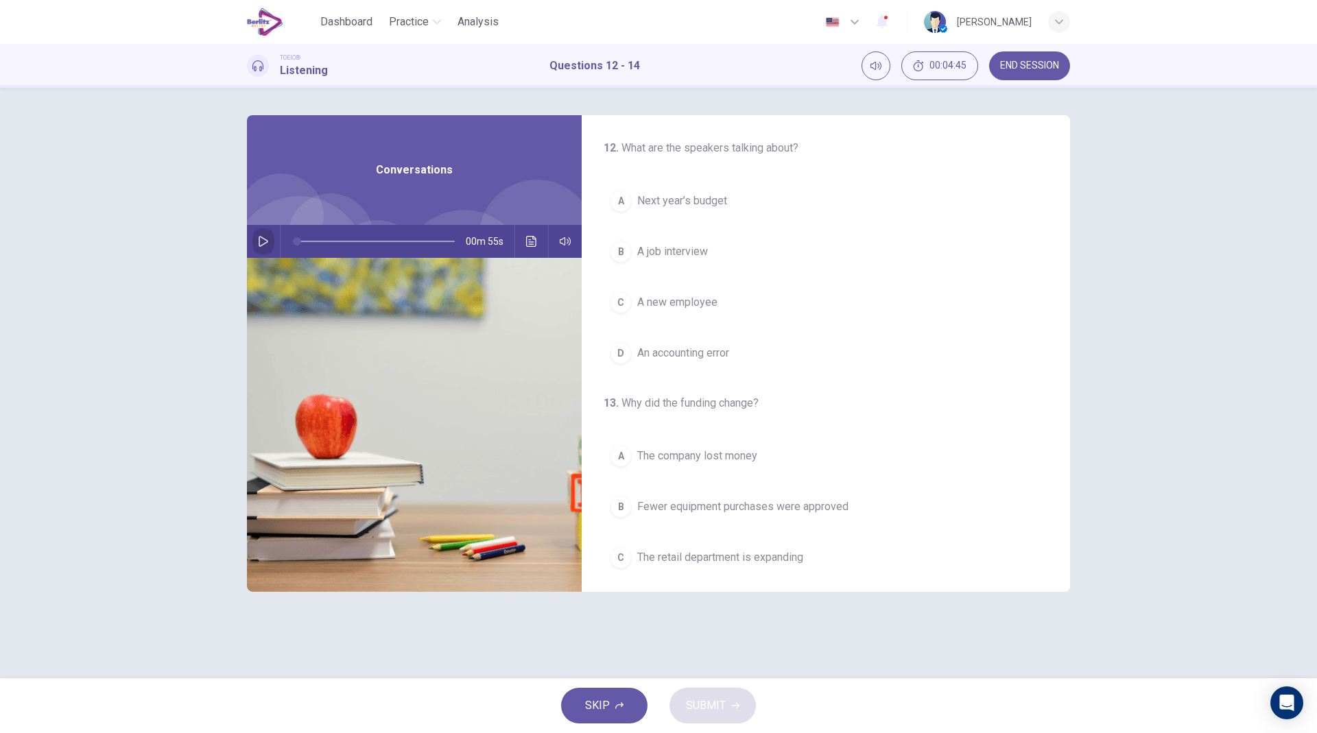
click at [261, 243] on icon "button" at bounding box center [263, 241] width 11 height 11
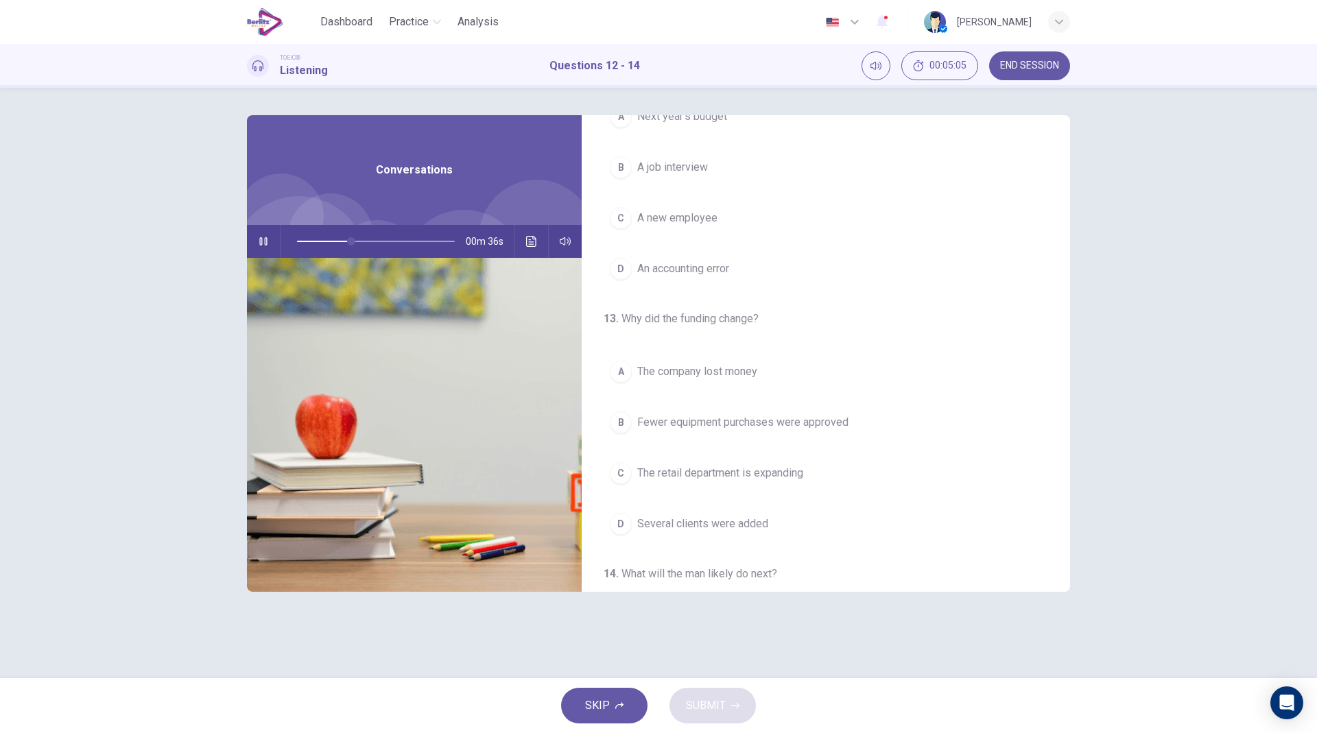
scroll to position [0, 0]
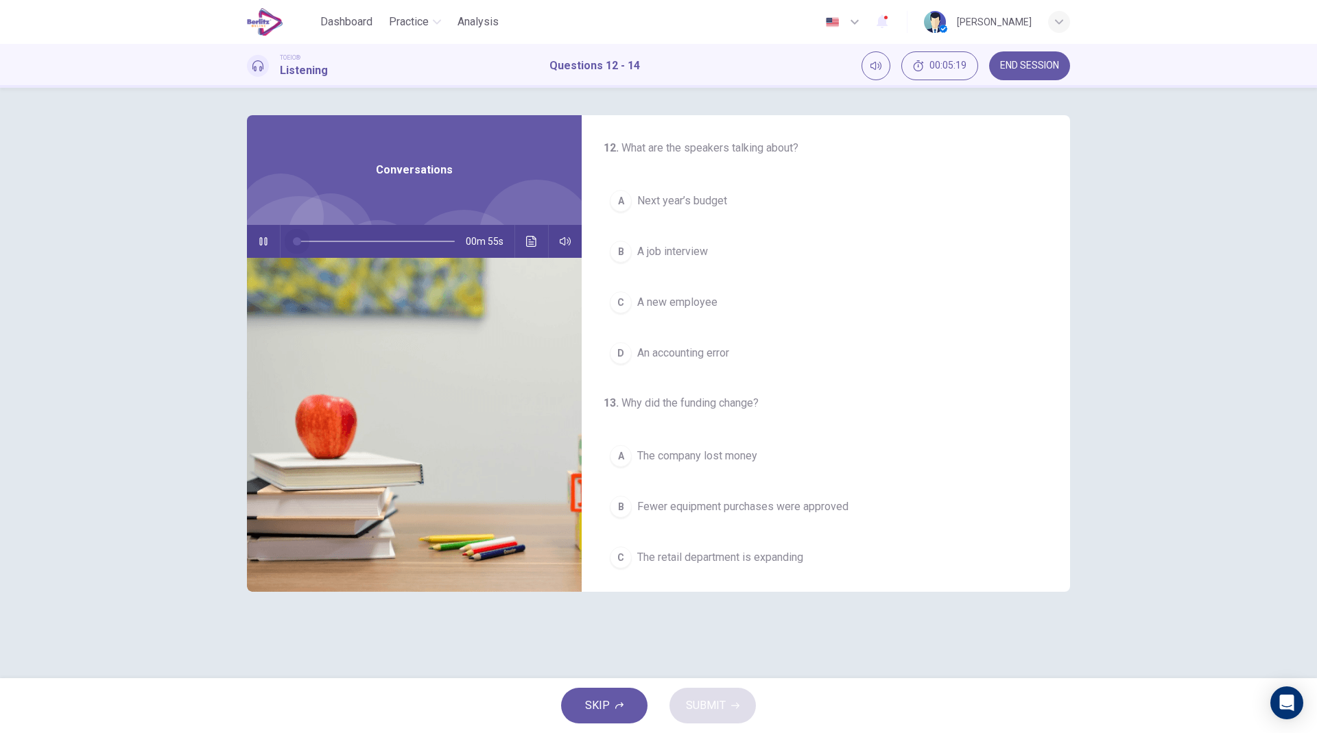
drag, startPoint x: 390, startPoint y: 241, endPoint x: 0, endPoint y: 164, distance: 397.1
click at [0, 164] on div "12 . What are the speakers talking about? A Next year’s budget B A job intervie…" at bounding box center [658, 383] width 1317 height 591
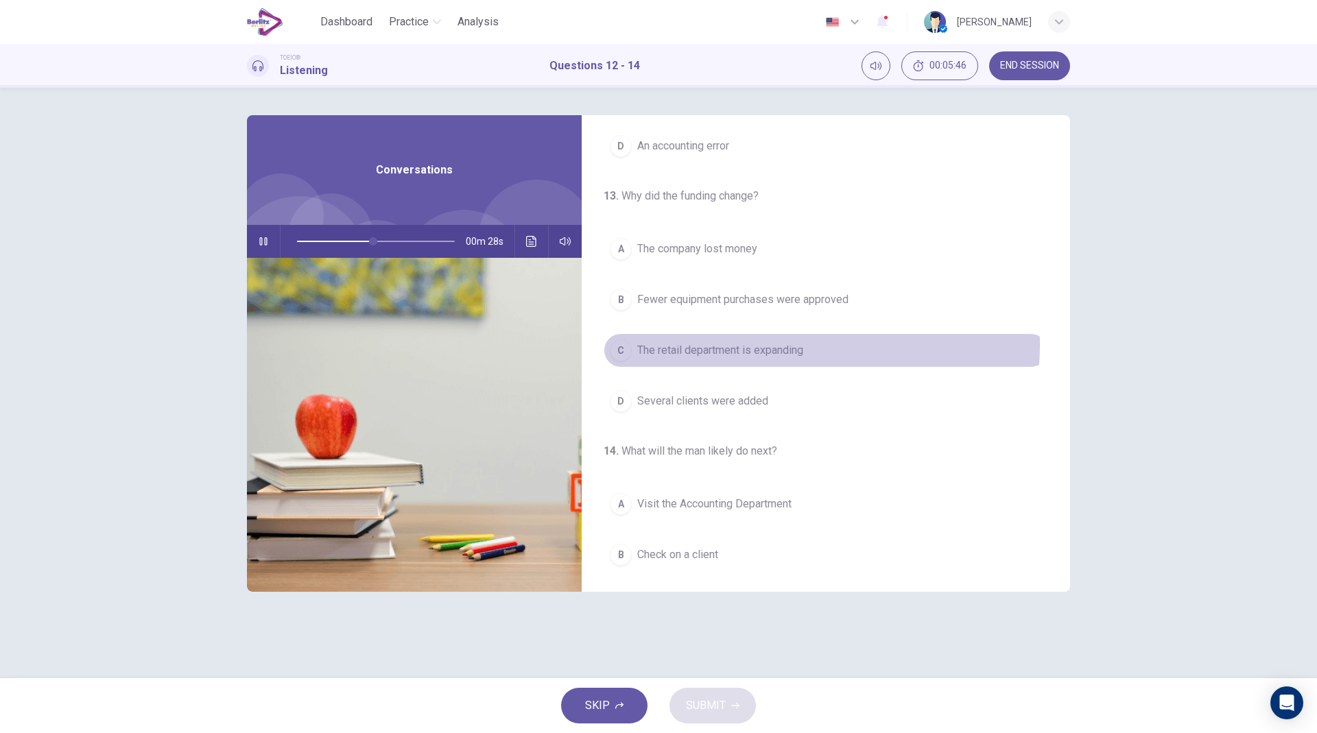
click at [760, 344] on span "The retail department is expanding" at bounding box center [720, 350] width 166 height 16
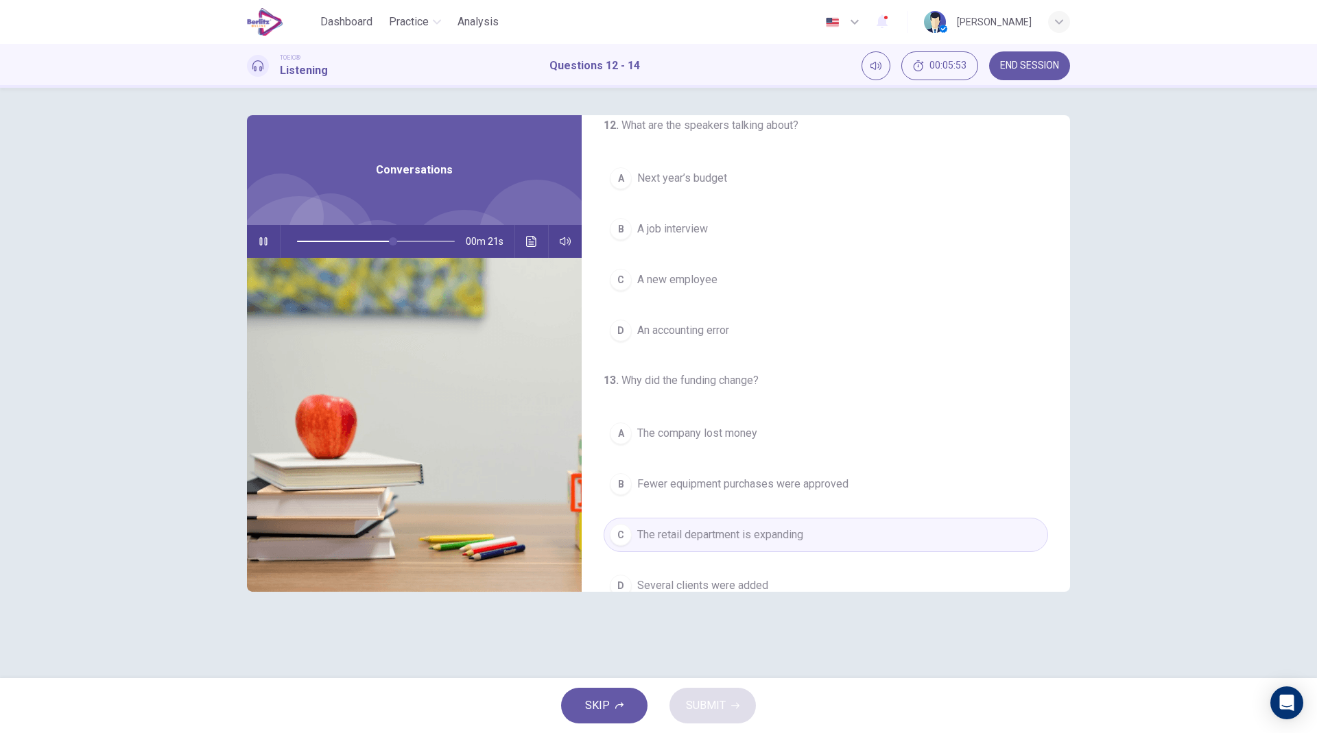
scroll to position [0, 0]
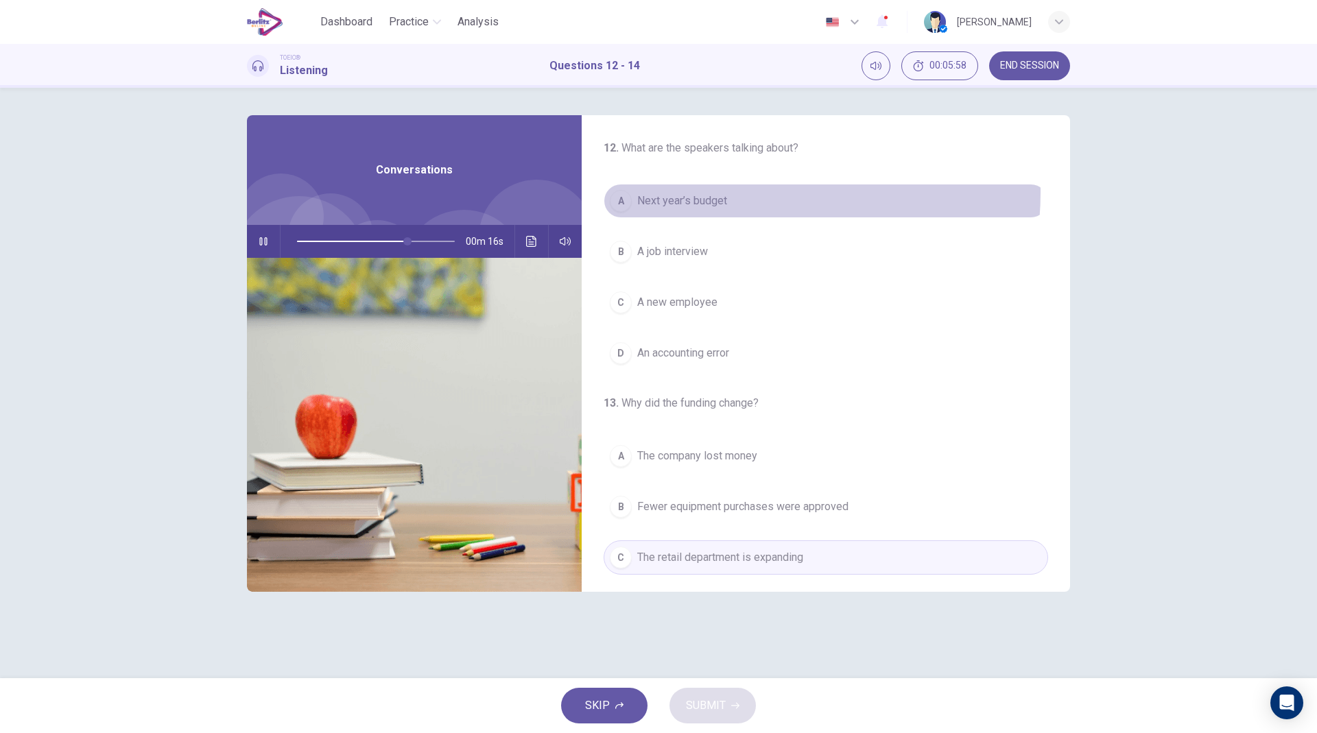
click at [722, 193] on span "Next year’s budget" at bounding box center [682, 201] width 90 height 16
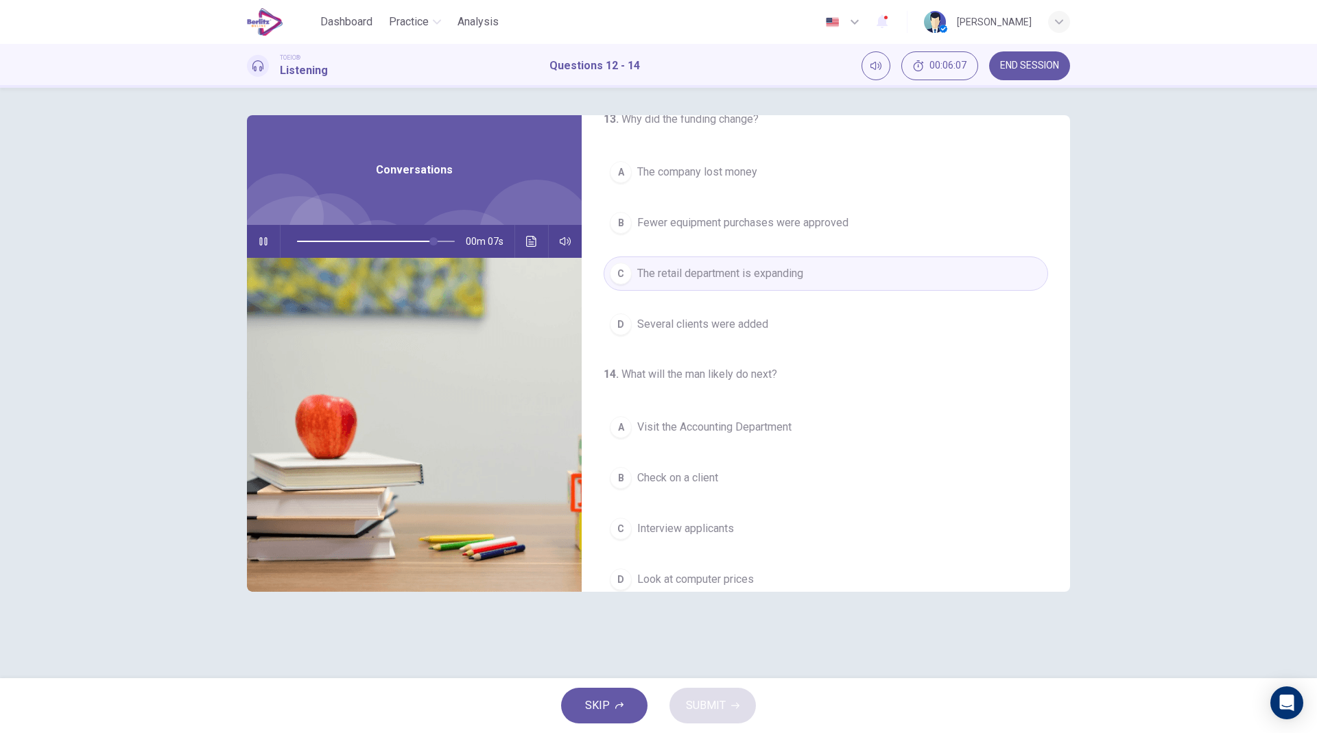
scroll to position [313, 0]
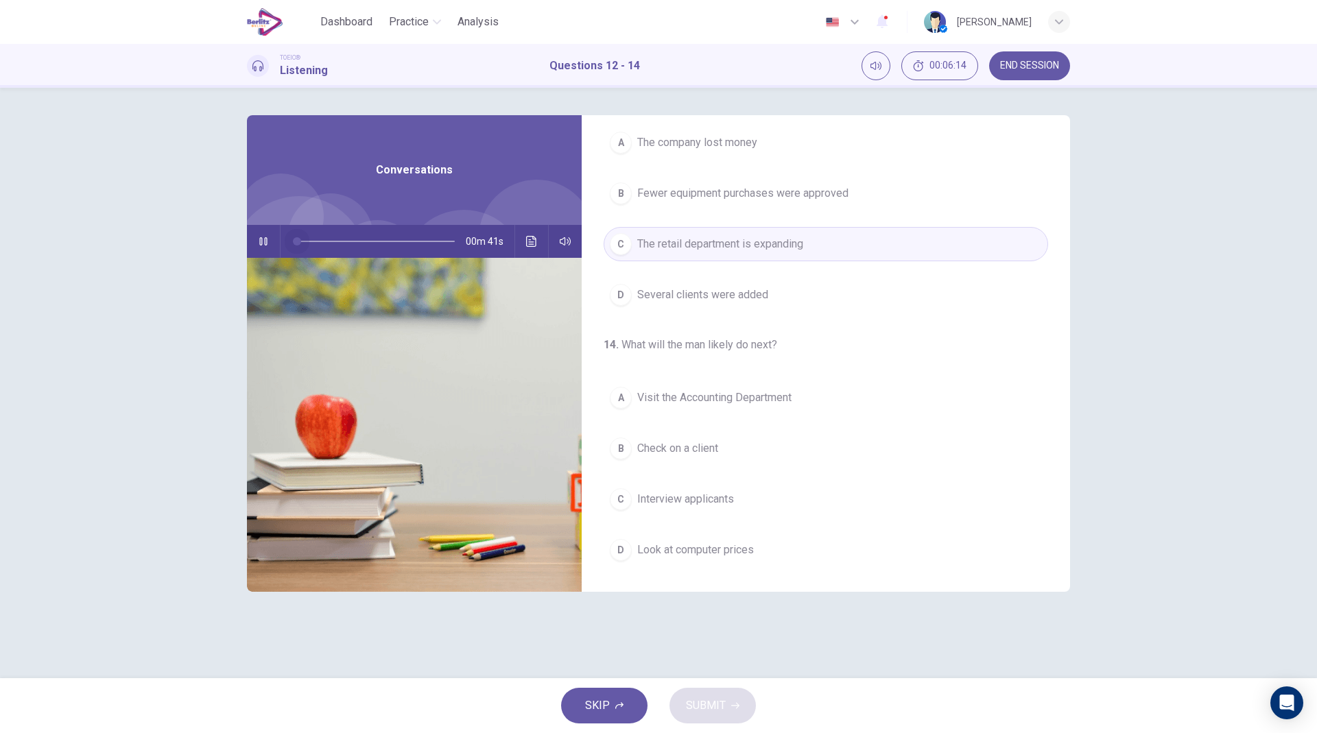
drag, startPoint x: 449, startPoint y: 248, endPoint x: 89, endPoint y: 224, distance: 360.3
click at [89, 224] on div "12 . What are the speakers talking about? A Next year’s budget B A job intervie…" at bounding box center [658, 383] width 1317 height 591
click at [258, 244] on icon "button" at bounding box center [263, 241] width 11 height 11
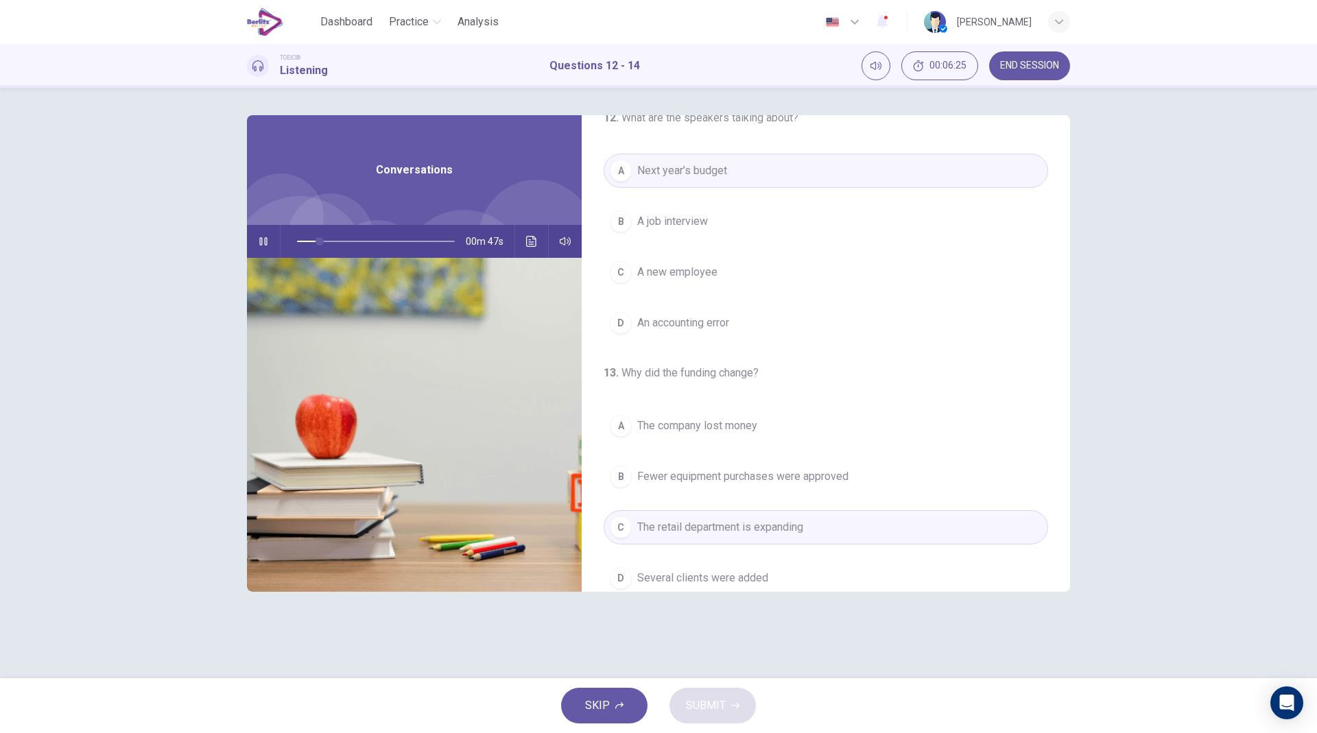
scroll to position [32, 0]
click at [753, 273] on button "C A new employee" at bounding box center [826, 270] width 445 height 34
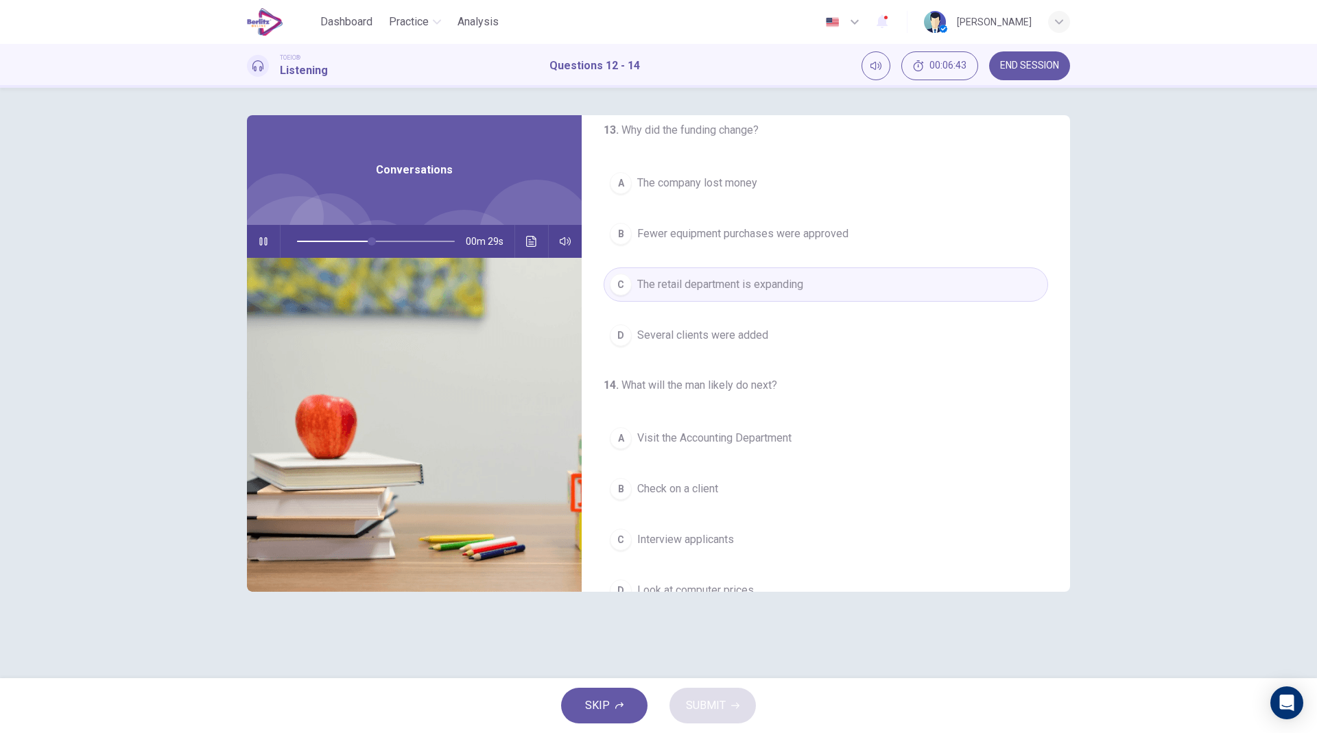
scroll to position [313, 0]
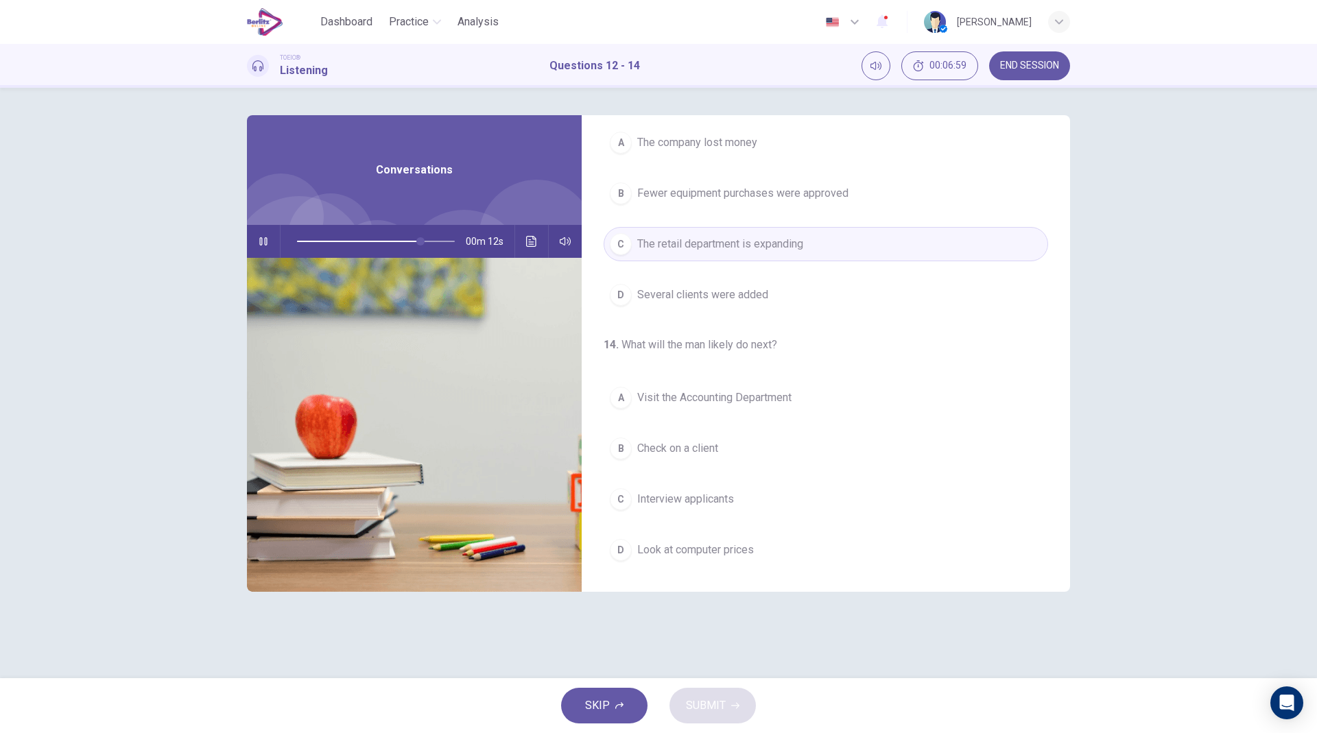
click at [832, 200] on span "Fewer equipment purchases were approved" at bounding box center [742, 193] width 211 height 16
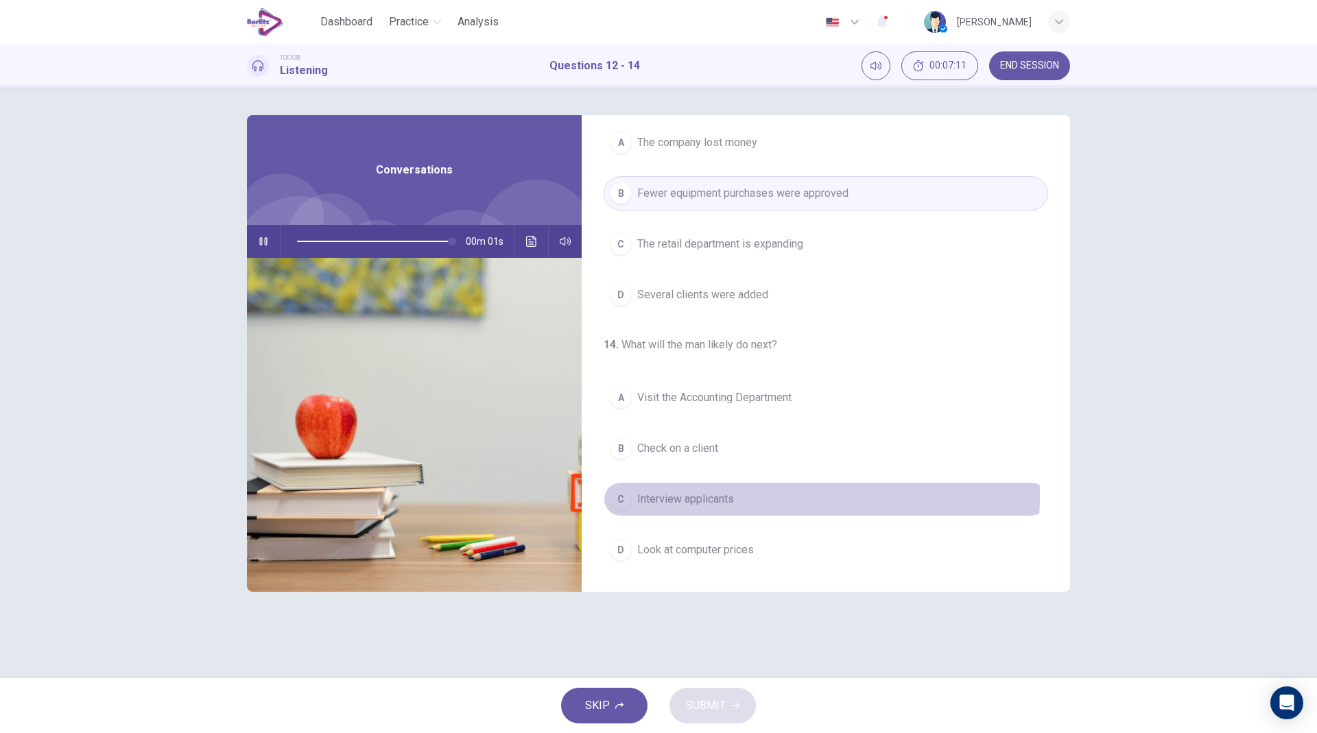
click at [707, 495] on span "Interview applicants" at bounding box center [685, 499] width 97 height 16
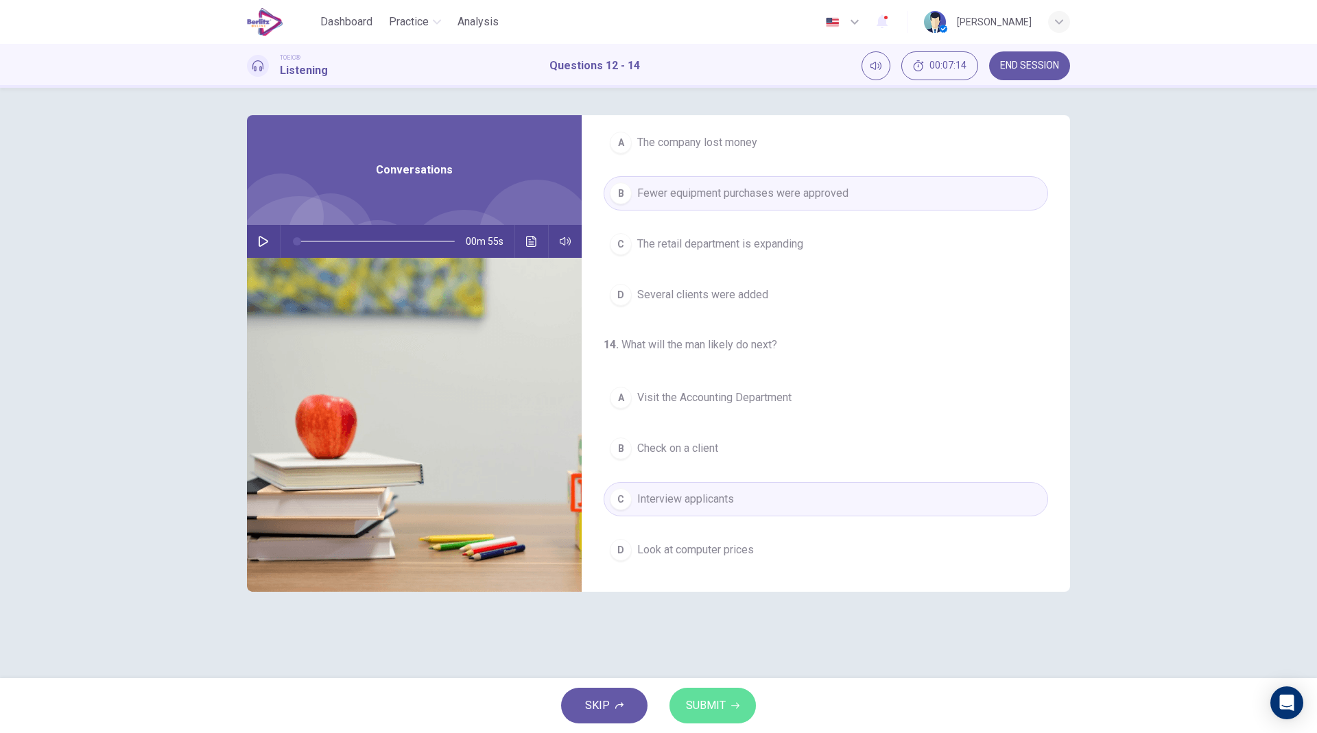
click at [731, 532] on icon "button" at bounding box center [735, 706] width 8 height 8
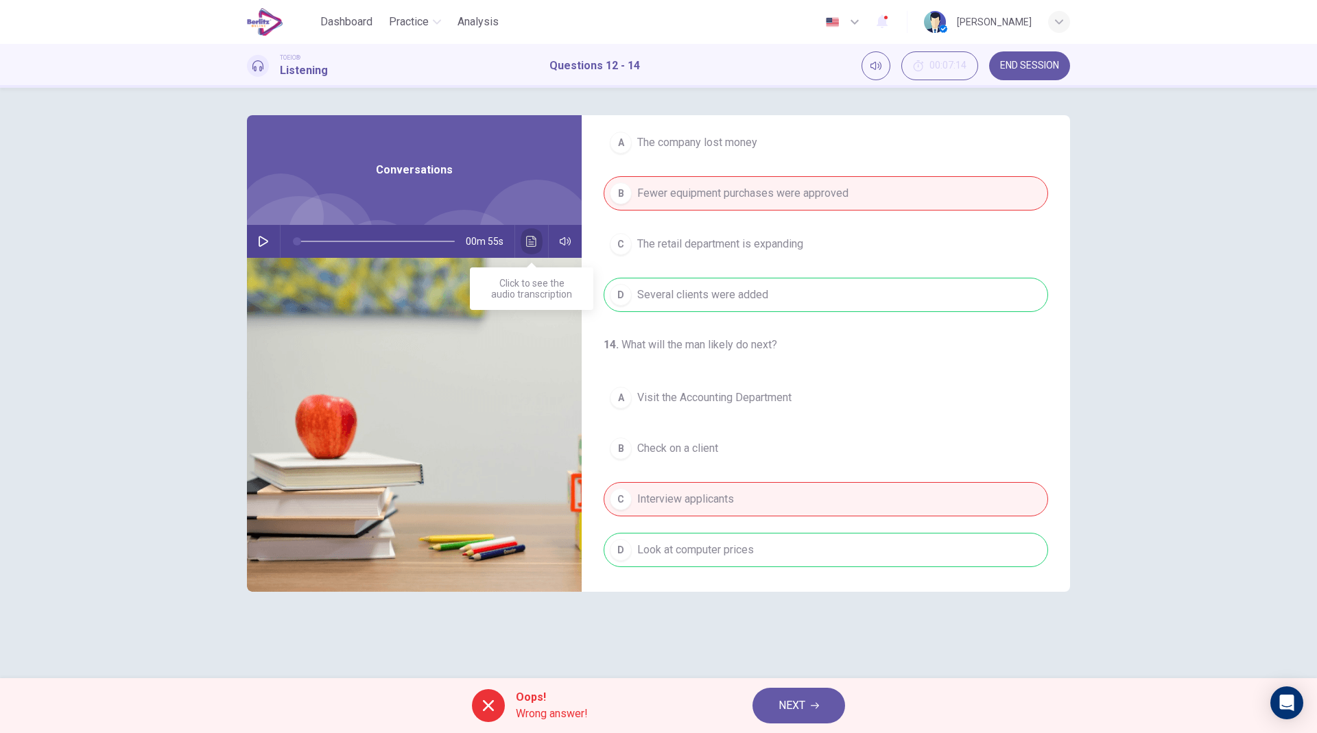
click at [531, 245] on icon "Click to see the audio transcription" at bounding box center [531, 241] width 11 height 11
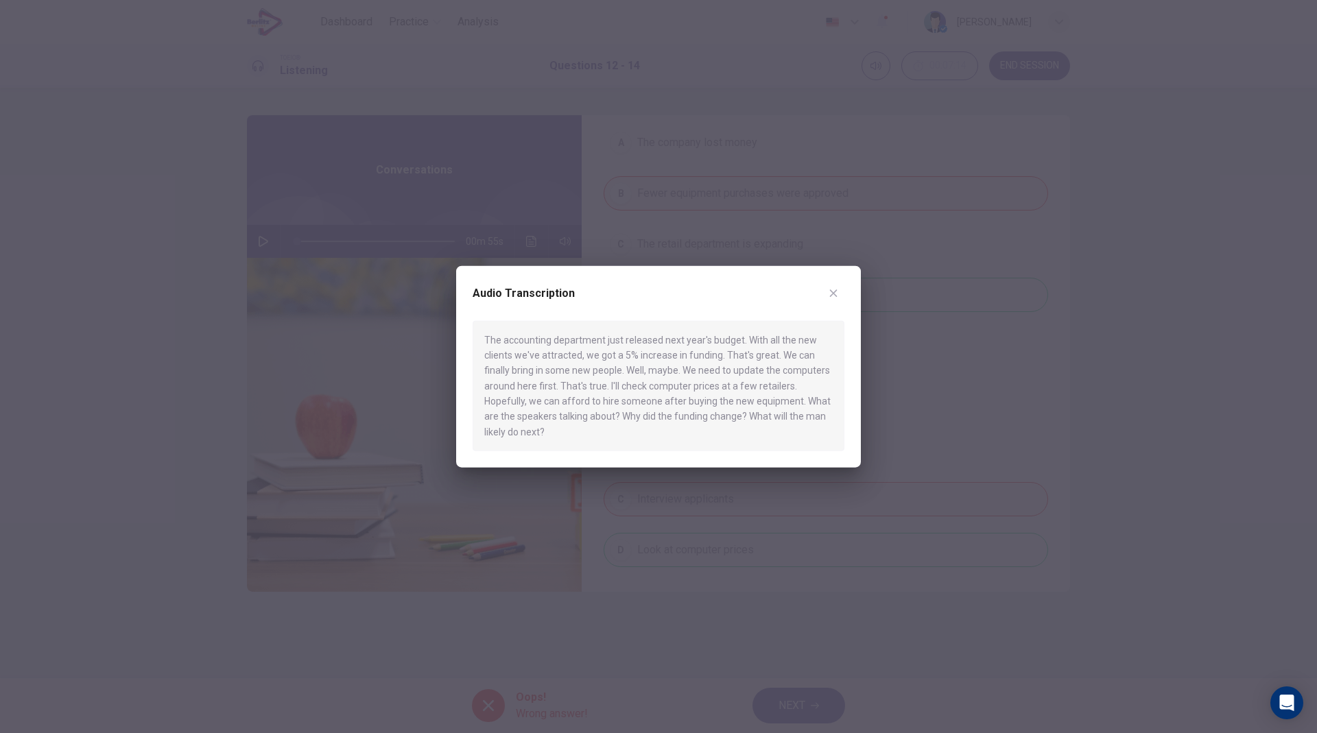
click at [835, 291] on icon "button" at bounding box center [834, 293] width 8 height 8
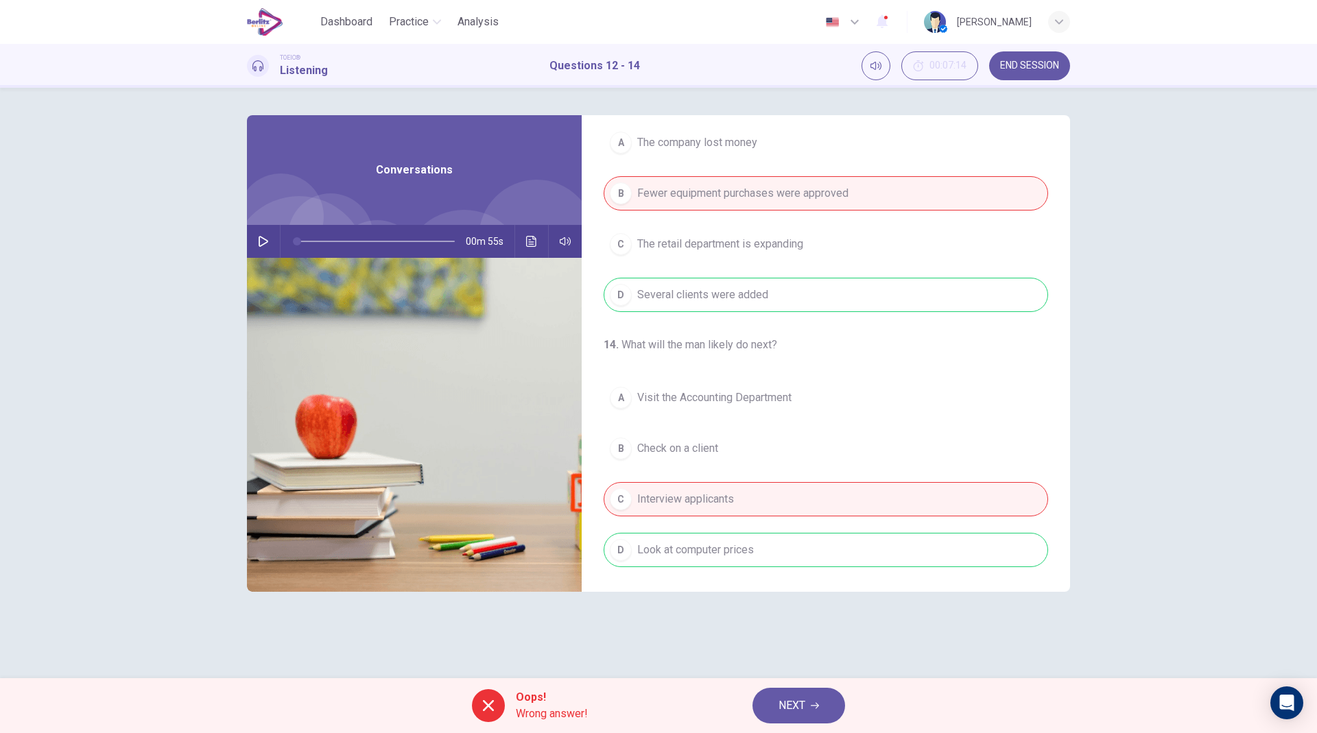
click at [267, 239] on icon "button" at bounding box center [264, 241] width 10 height 11
click at [528, 244] on icon "Click to see the audio transcription" at bounding box center [531, 241] width 11 height 11
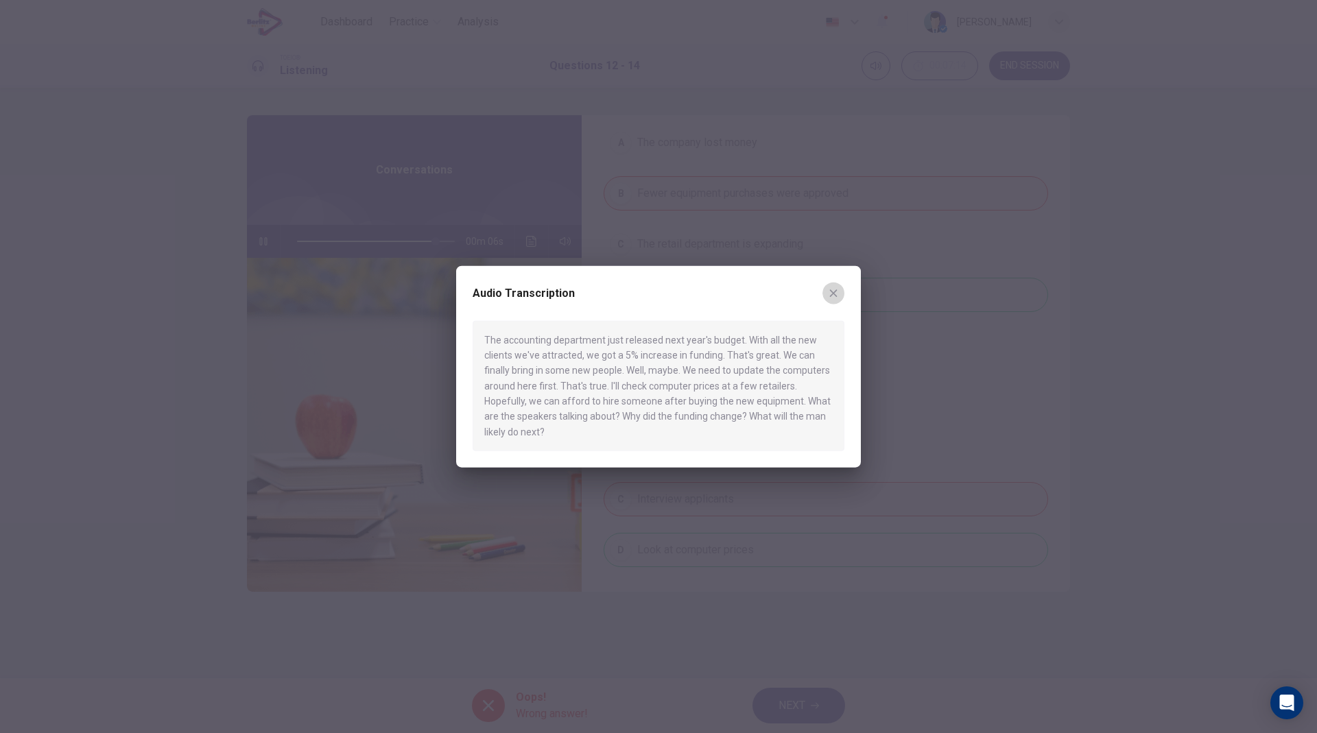
click at [830, 286] on button "button" at bounding box center [833, 293] width 22 height 22
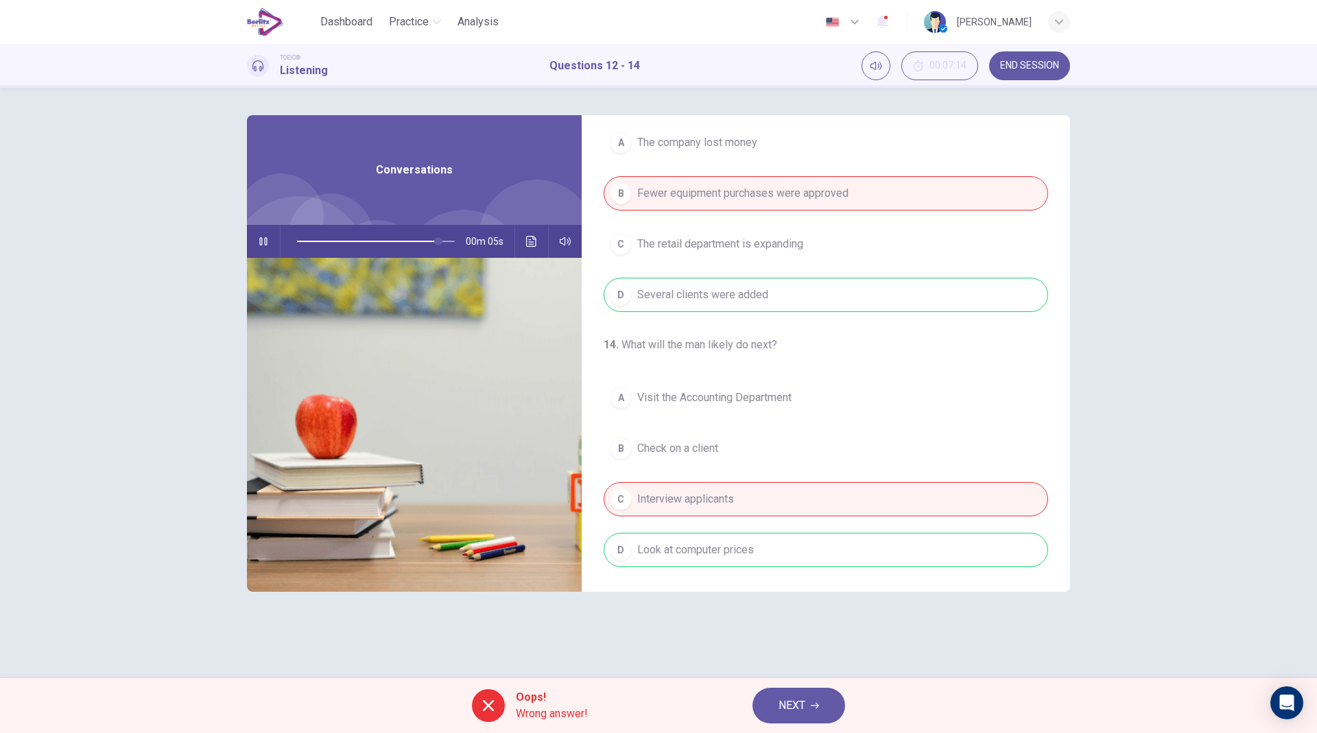
type input "**"
click at [782, 532] on span "NEXT" at bounding box center [792, 705] width 27 height 19
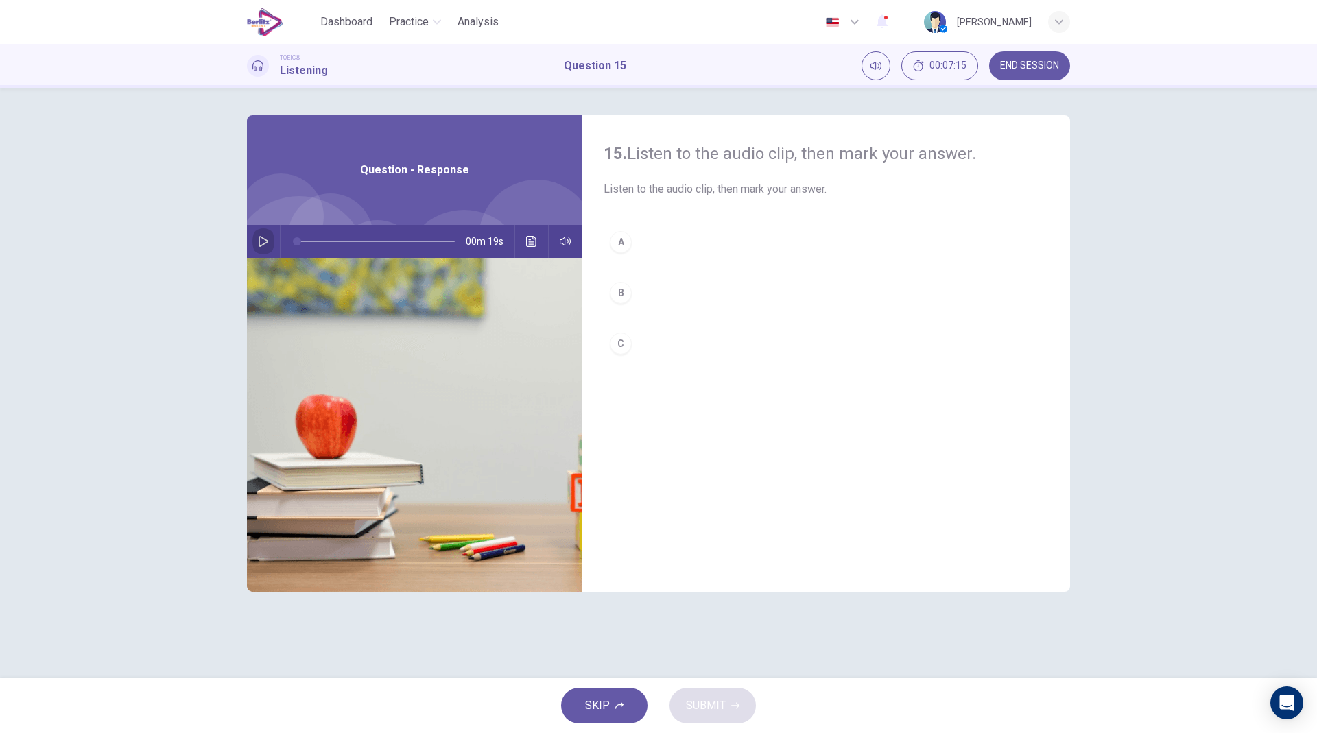
click at [270, 239] on button "button" at bounding box center [263, 241] width 22 height 33
drag, startPoint x: 316, startPoint y: 238, endPoint x: 191, endPoint y: 237, distance: 124.9
click at [191, 237] on div "15. Listen to the audio clip, then mark your answer. Listen to the audio clip, …" at bounding box center [658, 383] width 1317 height 591
click at [628, 252] on button "A" at bounding box center [826, 242] width 445 height 34
click at [710, 532] on span "SUBMIT" at bounding box center [706, 705] width 40 height 19
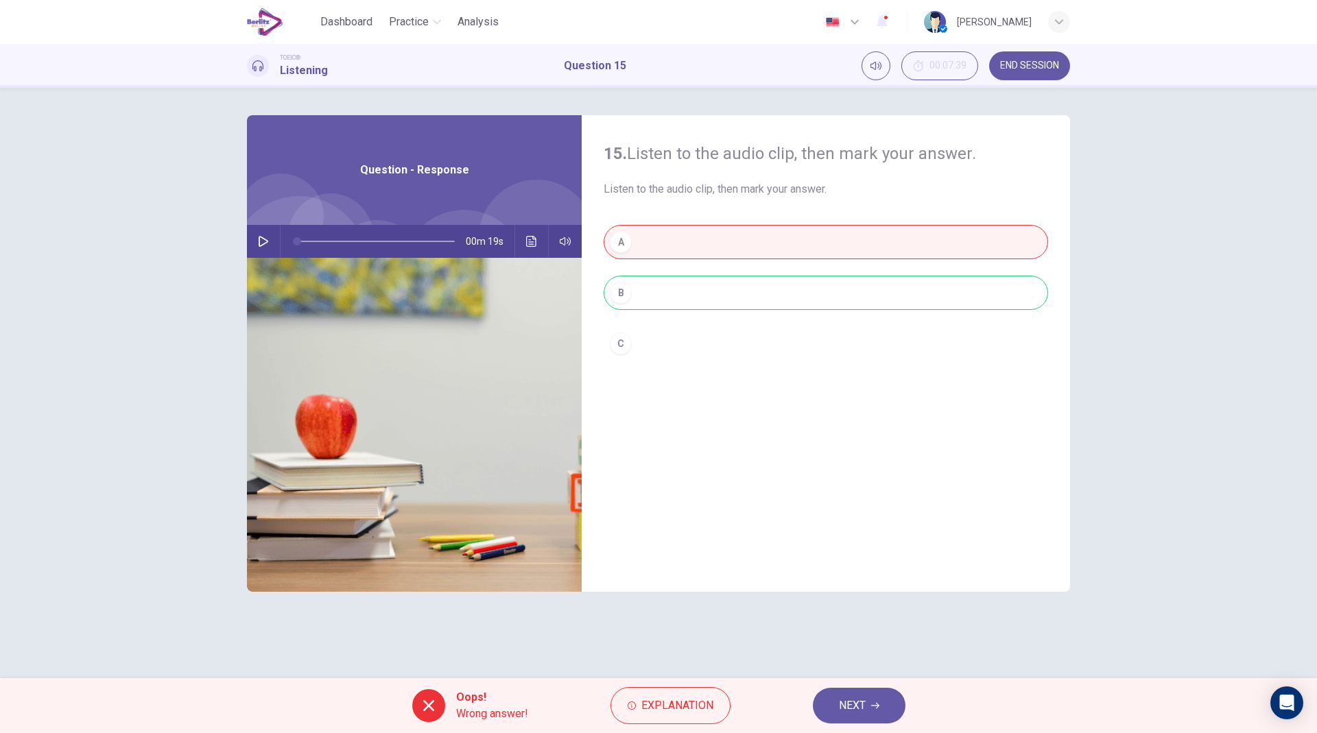
click at [264, 244] on icon "button" at bounding box center [264, 241] width 10 height 11
click at [530, 242] on icon "Click to see the audio transcription" at bounding box center [531, 241] width 11 height 11
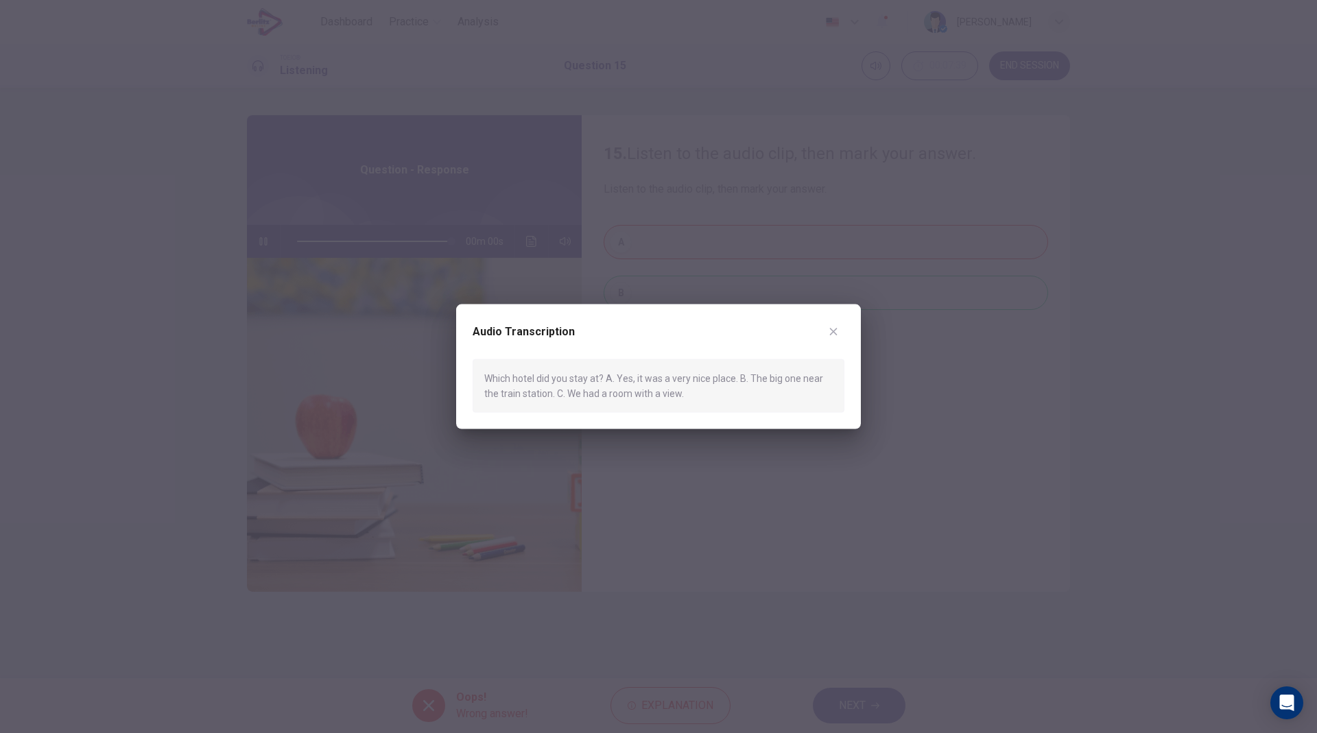
type input "*"
click at [839, 331] on button "button" at bounding box center [833, 331] width 22 height 22
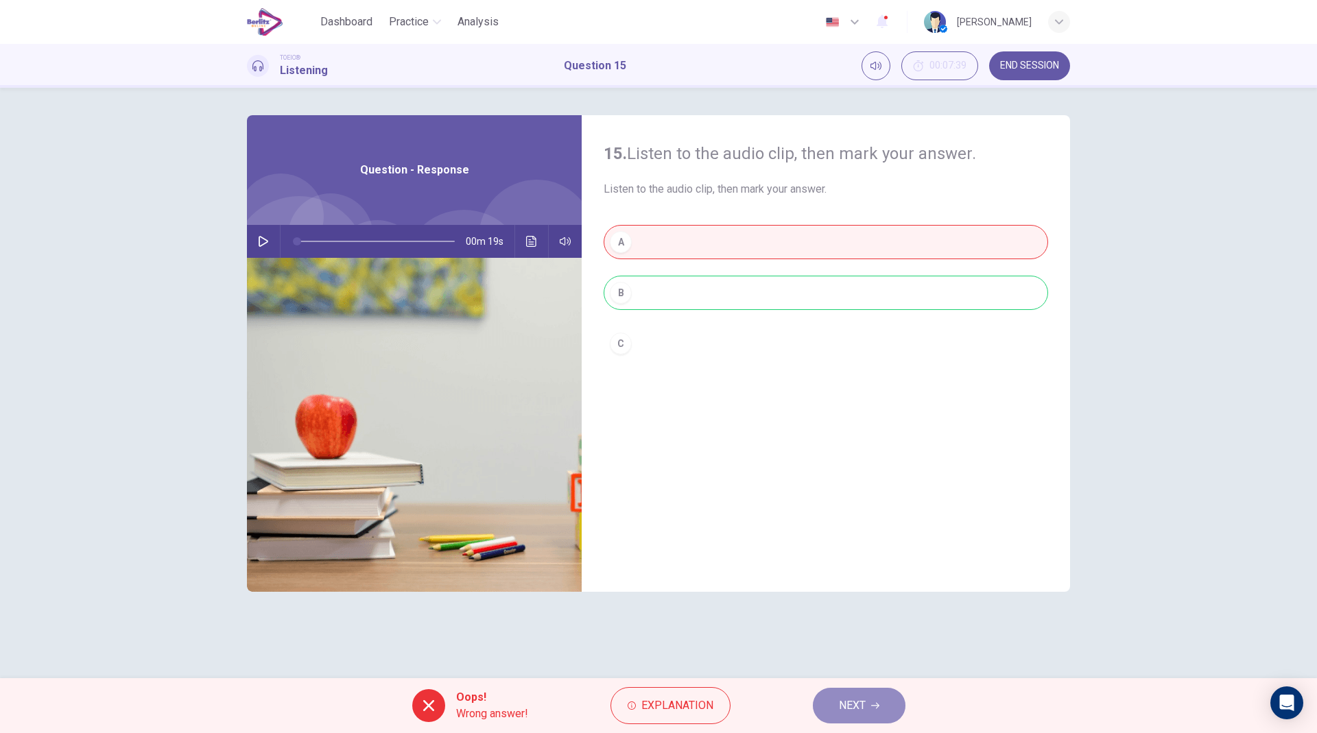
click at [824, 532] on button "NEXT" at bounding box center [859, 706] width 93 height 36
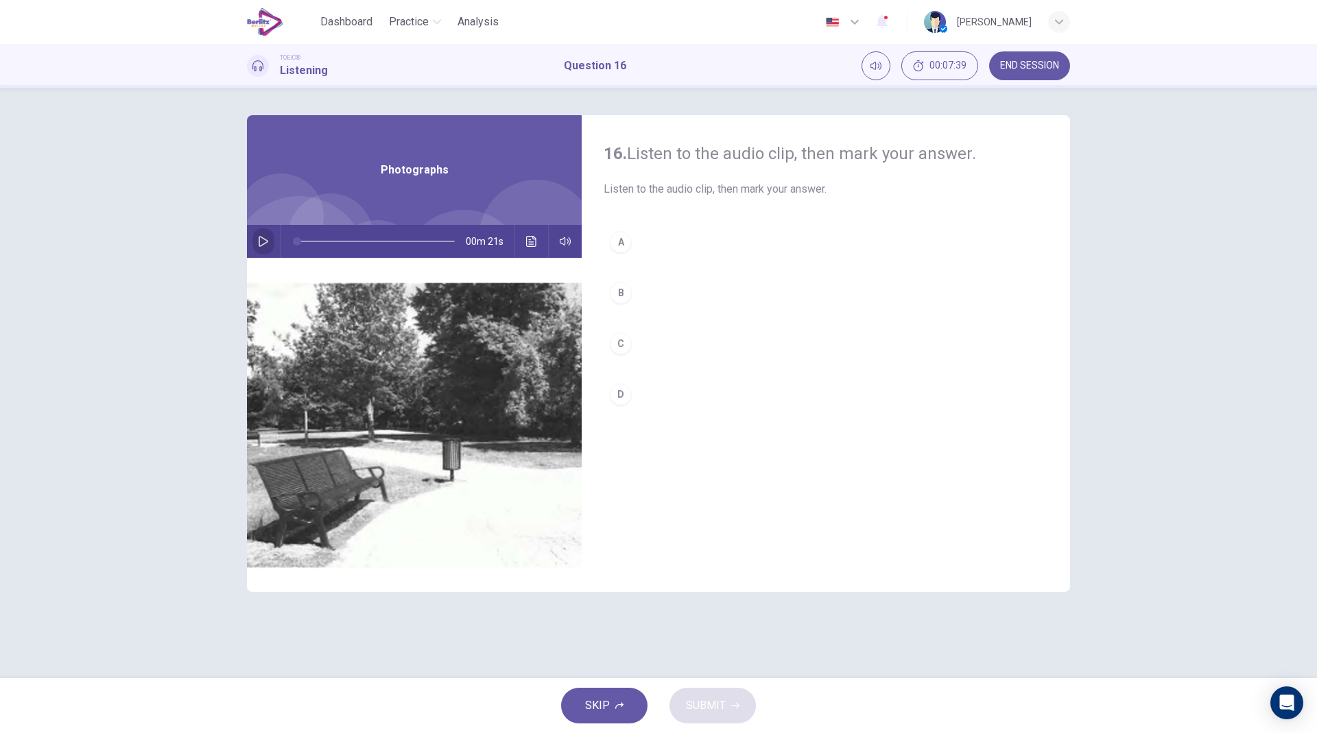
click at [270, 245] on button "button" at bounding box center [263, 241] width 22 height 33
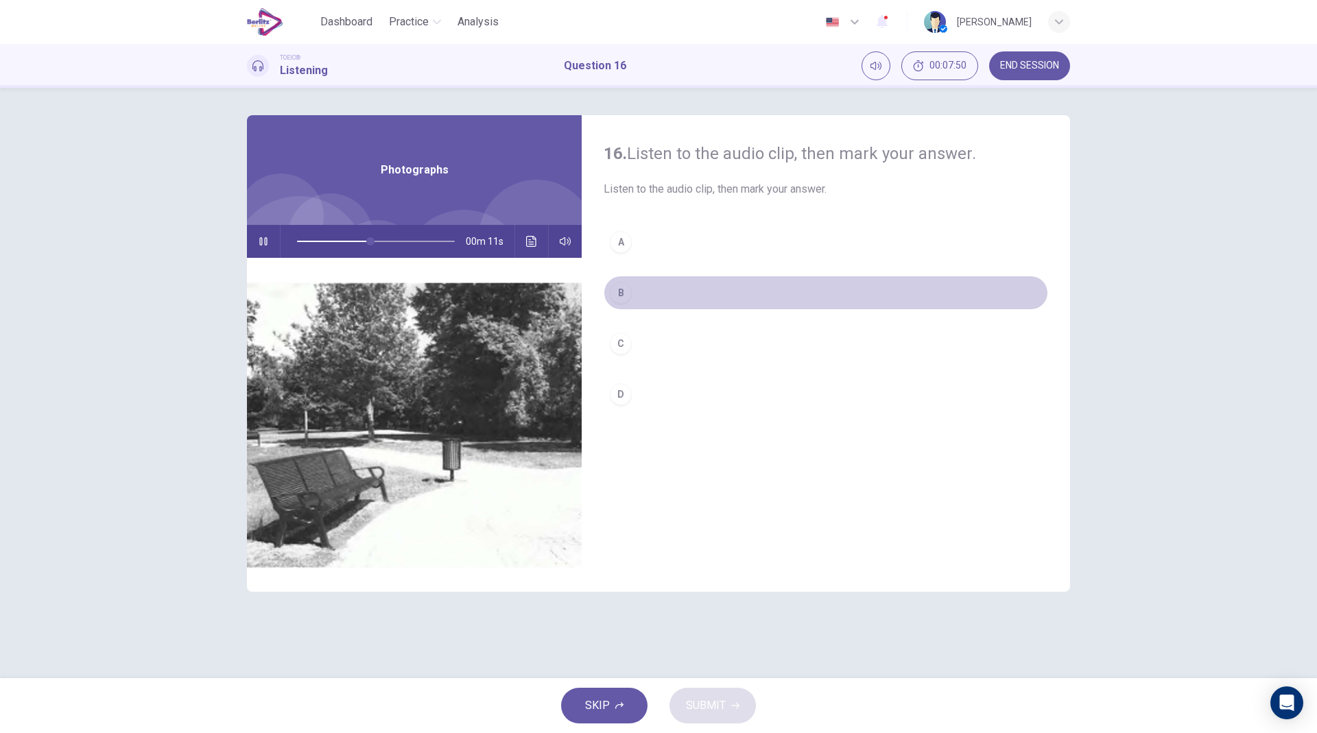
click at [633, 286] on button "B" at bounding box center [826, 293] width 445 height 34
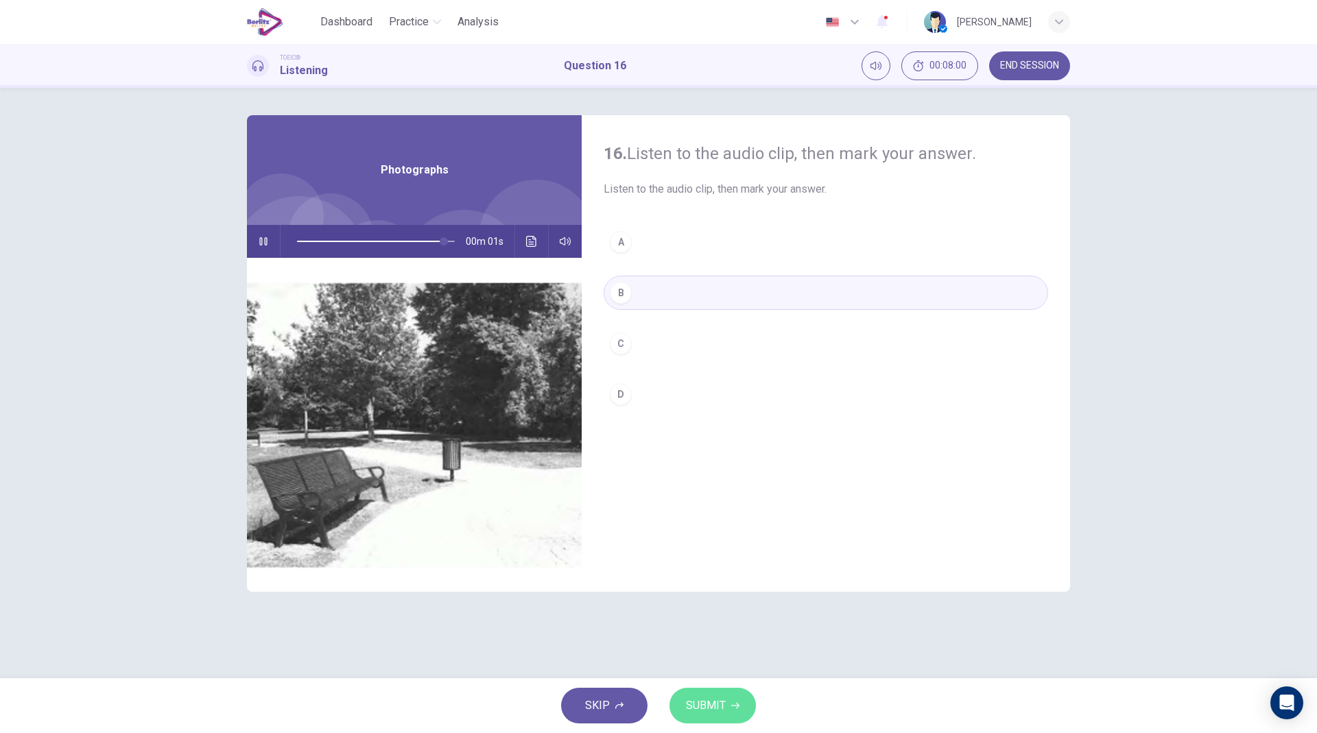
click at [726, 532] on button "SUBMIT" at bounding box center [713, 706] width 86 height 36
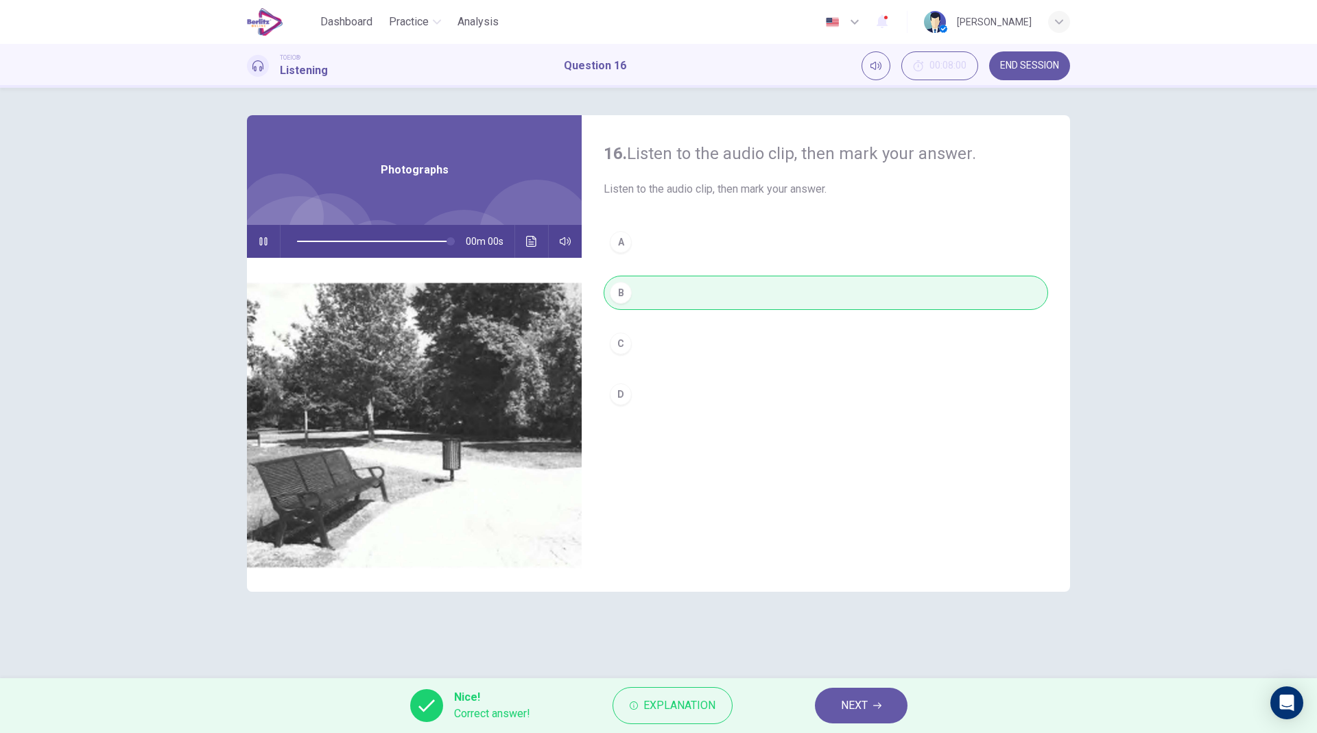
type input "*"
click at [849, 532] on span "NEXT" at bounding box center [854, 705] width 27 height 19
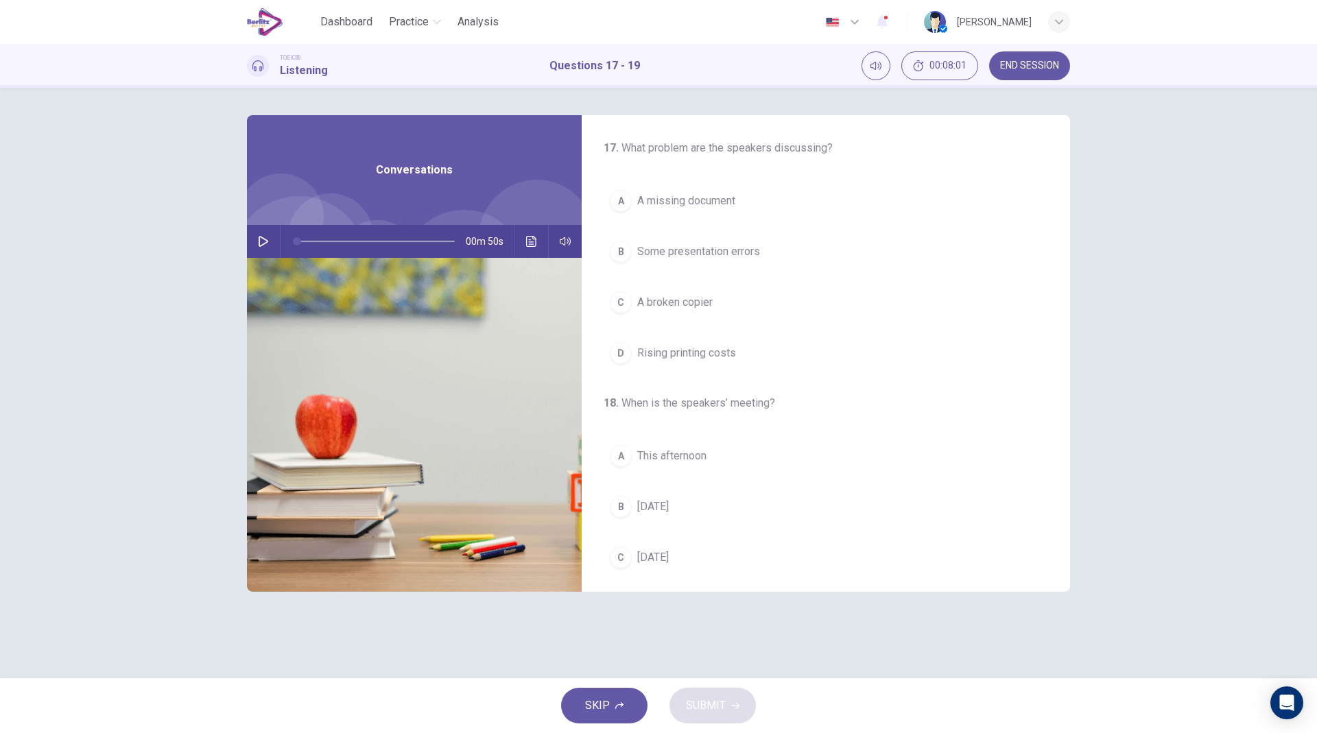
click at [269, 244] on button "button" at bounding box center [263, 241] width 22 height 33
click at [736, 262] on button "B Some presentation errors" at bounding box center [826, 252] width 445 height 34
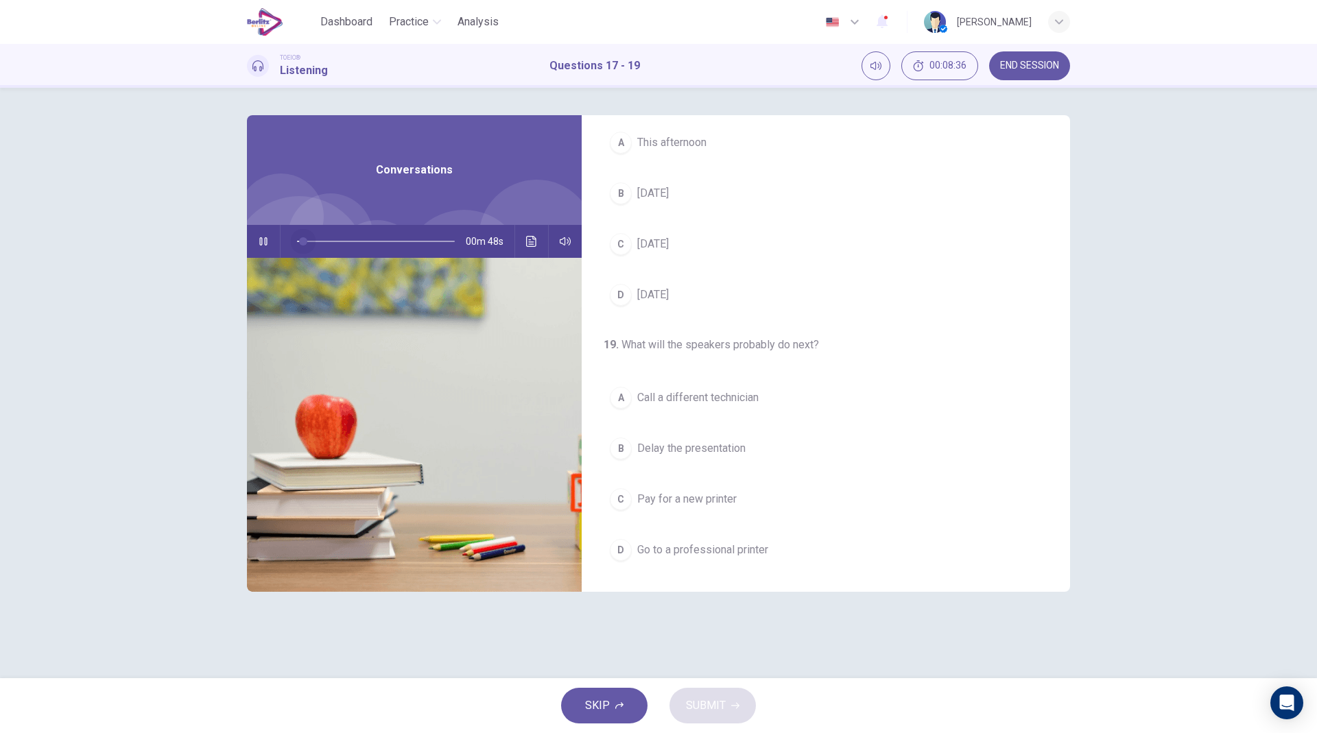
drag, startPoint x: 404, startPoint y: 243, endPoint x: 80, endPoint y: 335, distance: 337.2
click at [80, 335] on div "17 . What problem are the speakers discussing? A A missing document B Some pres…" at bounding box center [658, 383] width 1317 height 591
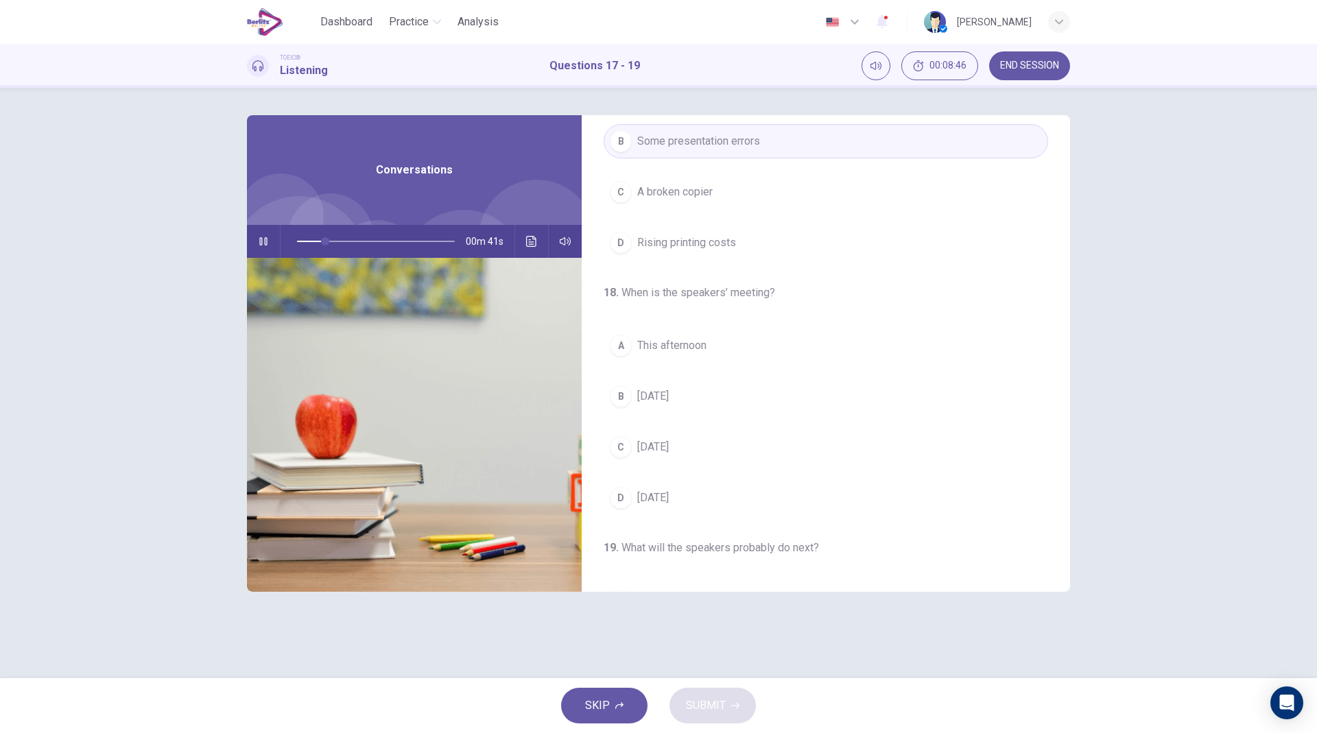
scroll to position [132, 0]
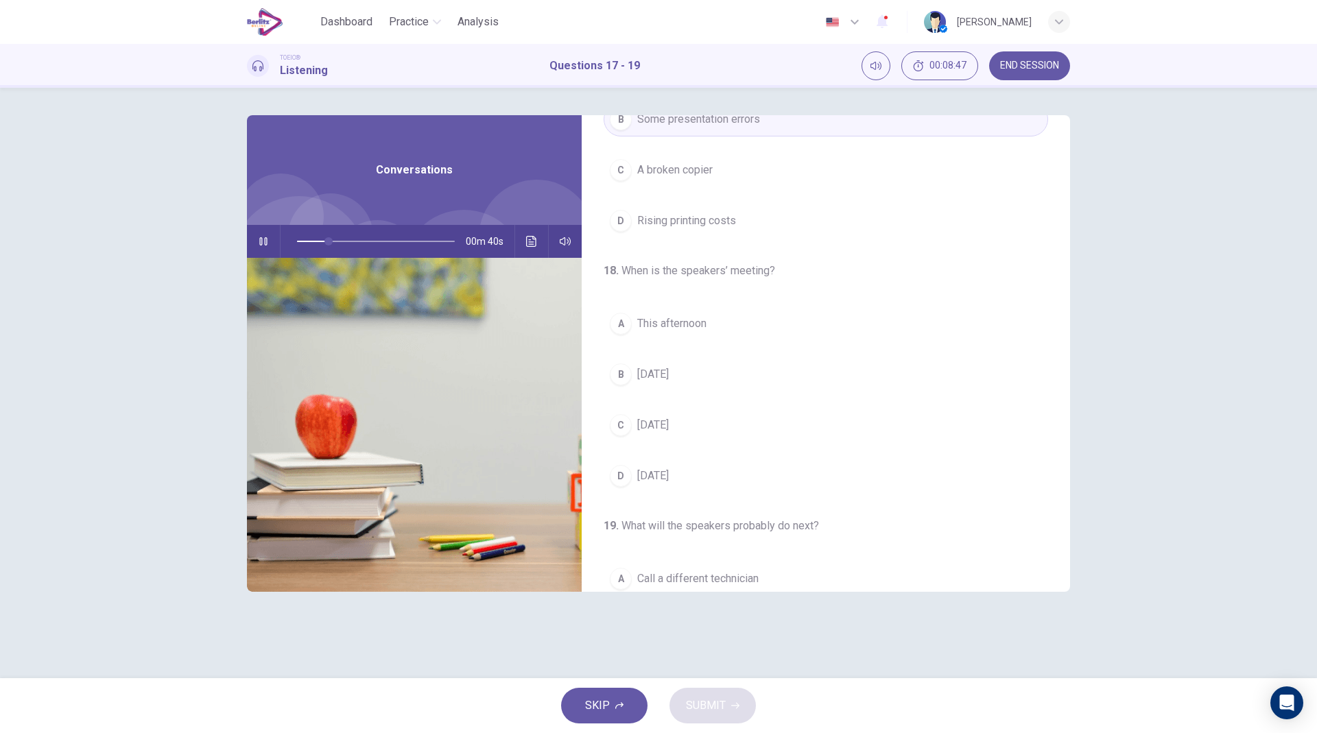
click at [726, 484] on button "D Next Monday" at bounding box center [826, 476] width 445 height 34
click at [698, 367] on button "B Tomorrow" at bounding box center [826, 374] width 445 height 34
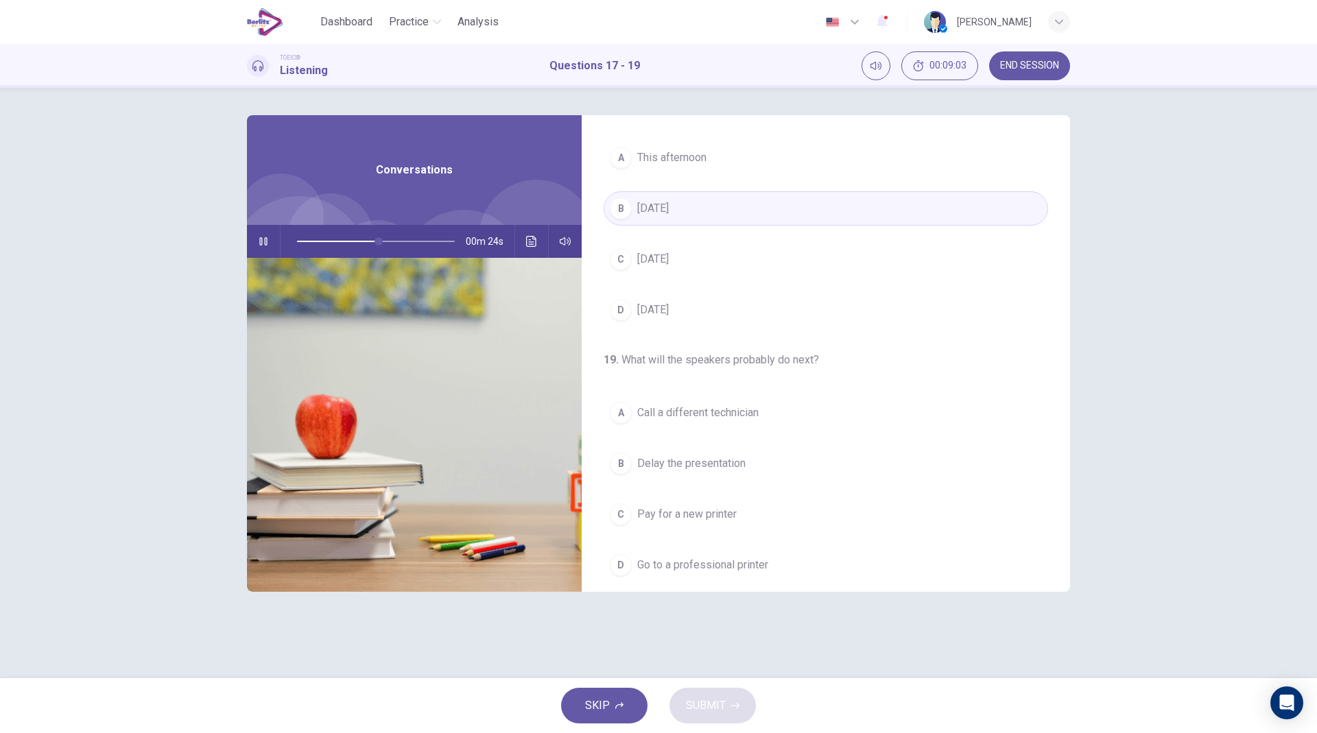
scroll to position [313, 0]
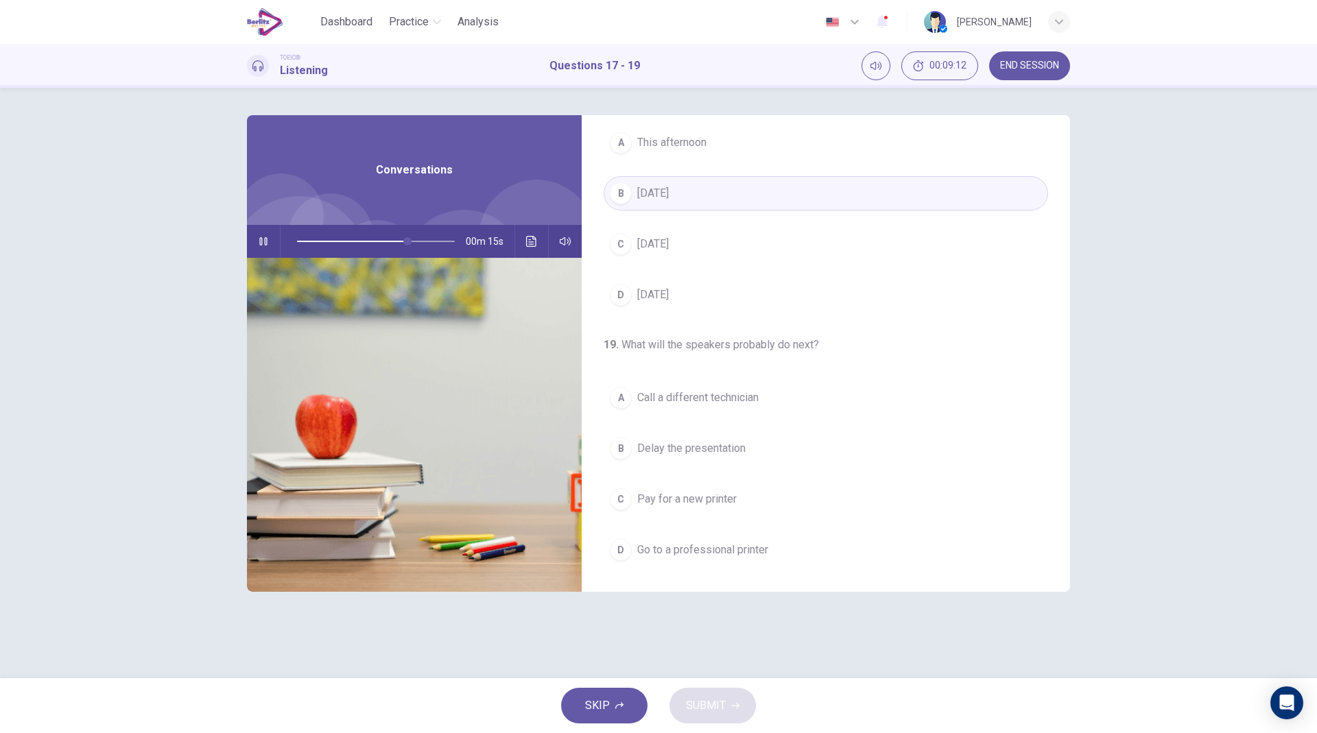
click at [746, 532] on button "D Go to a professional printer" at bounding box center [826, 550] width 445 height 34
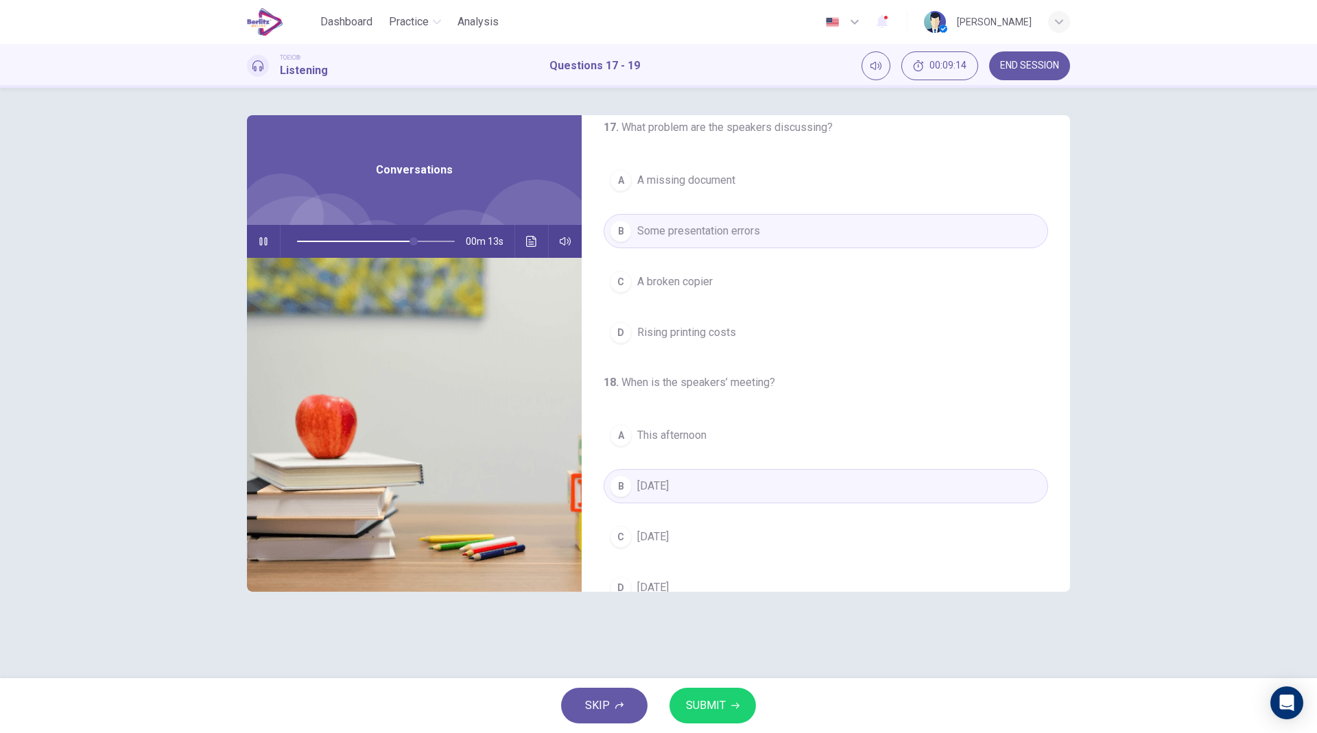
scroll to position [0, 0]
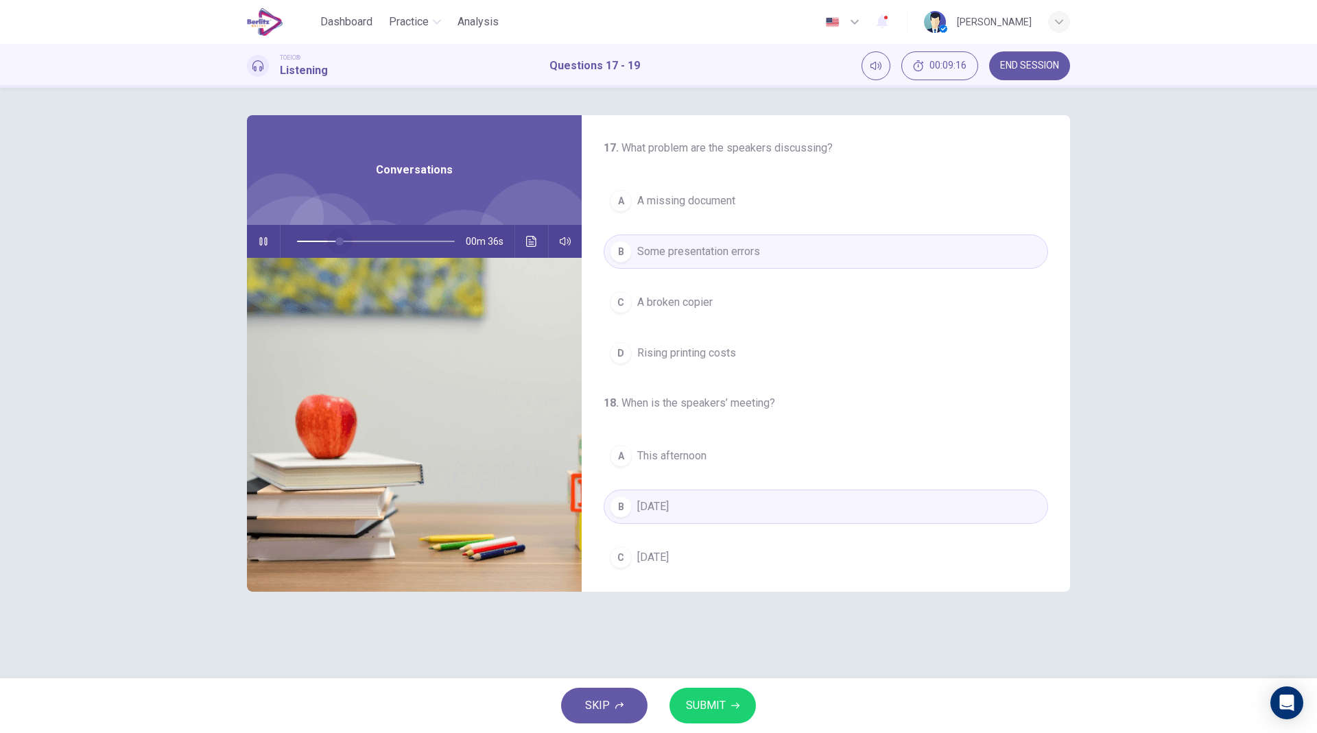
drag, startPoint x: 427, startPoint y: 244, endPoint x: 0, endPoint y: 214, distance: 428.4
click at [0, 214] on div "17 . What problem are the speakers discussing? A A missing document B Some pres…" at bounding box center [658, 383] width 1317 height 591
click at [268, 235] on button "button" at bounding box center [263, 241] width 22 height 33
click at [268, 237] on icon "button" at bounding box center [263, 241] width 11 height 11
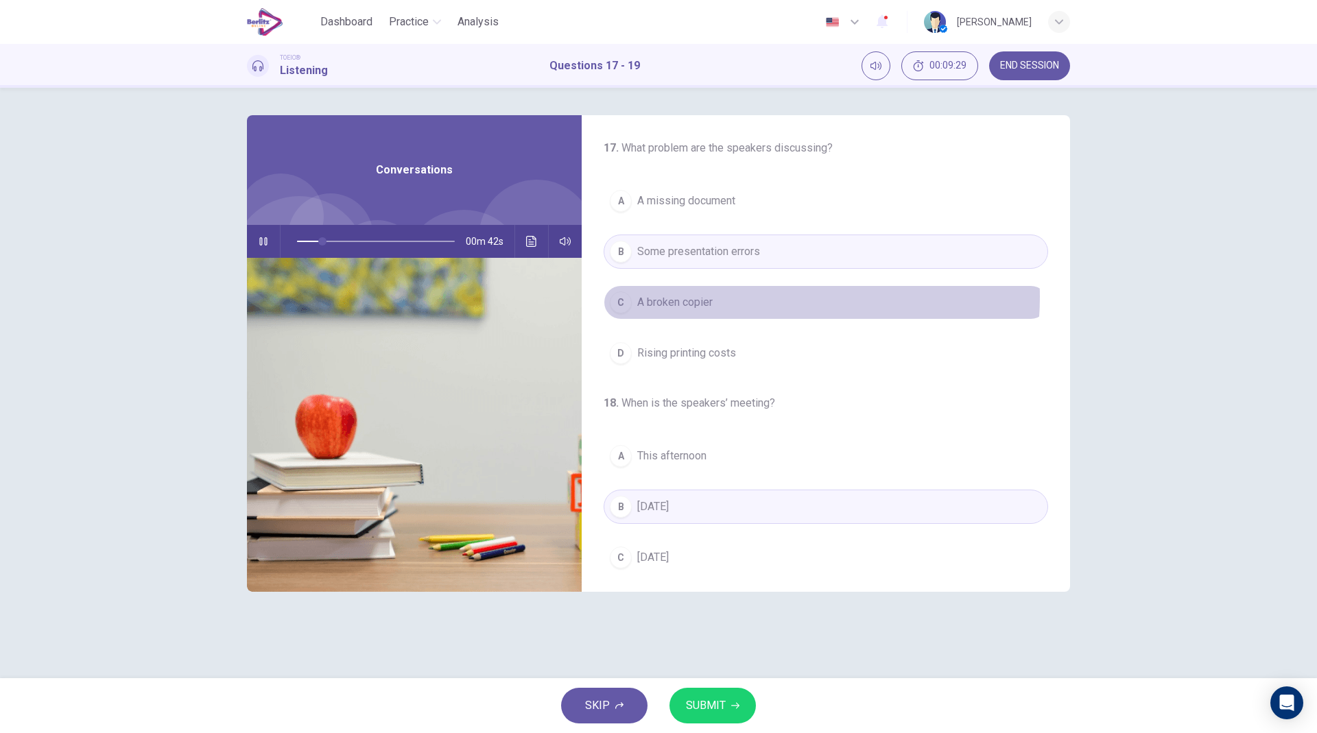
click at [744, 297] on button "C A broken copier" at bounding box center [826, 302] width 445 height 34
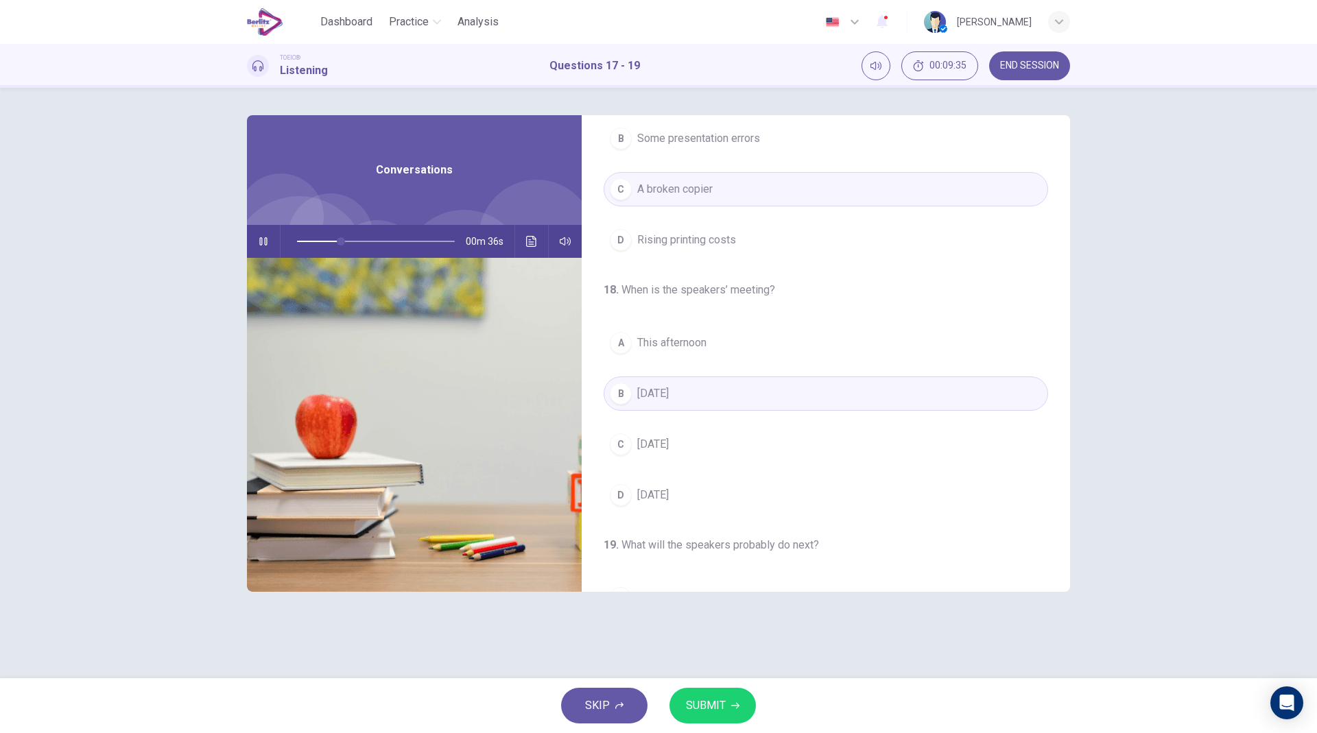
scroll to position [115, 0]
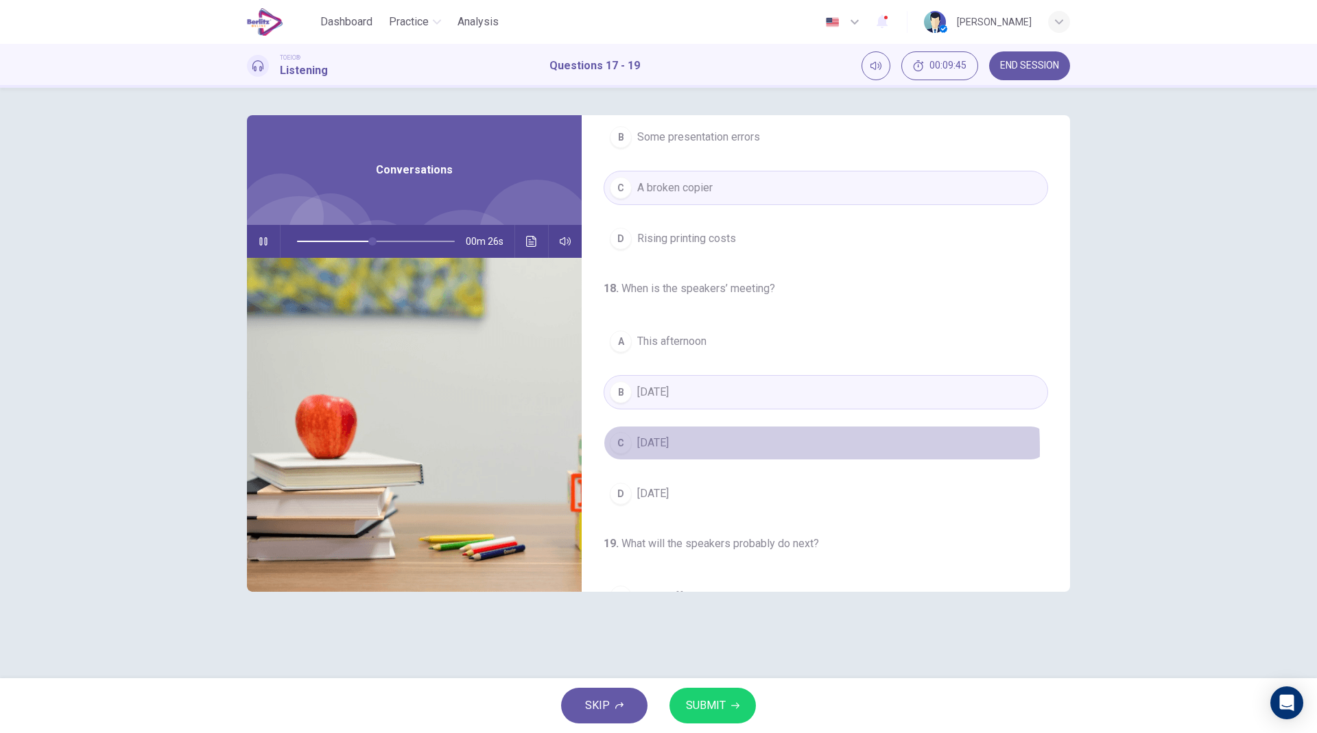
click at [663, 449] on span "This Friday" at bounding box center [653, 443] width 32 height 16
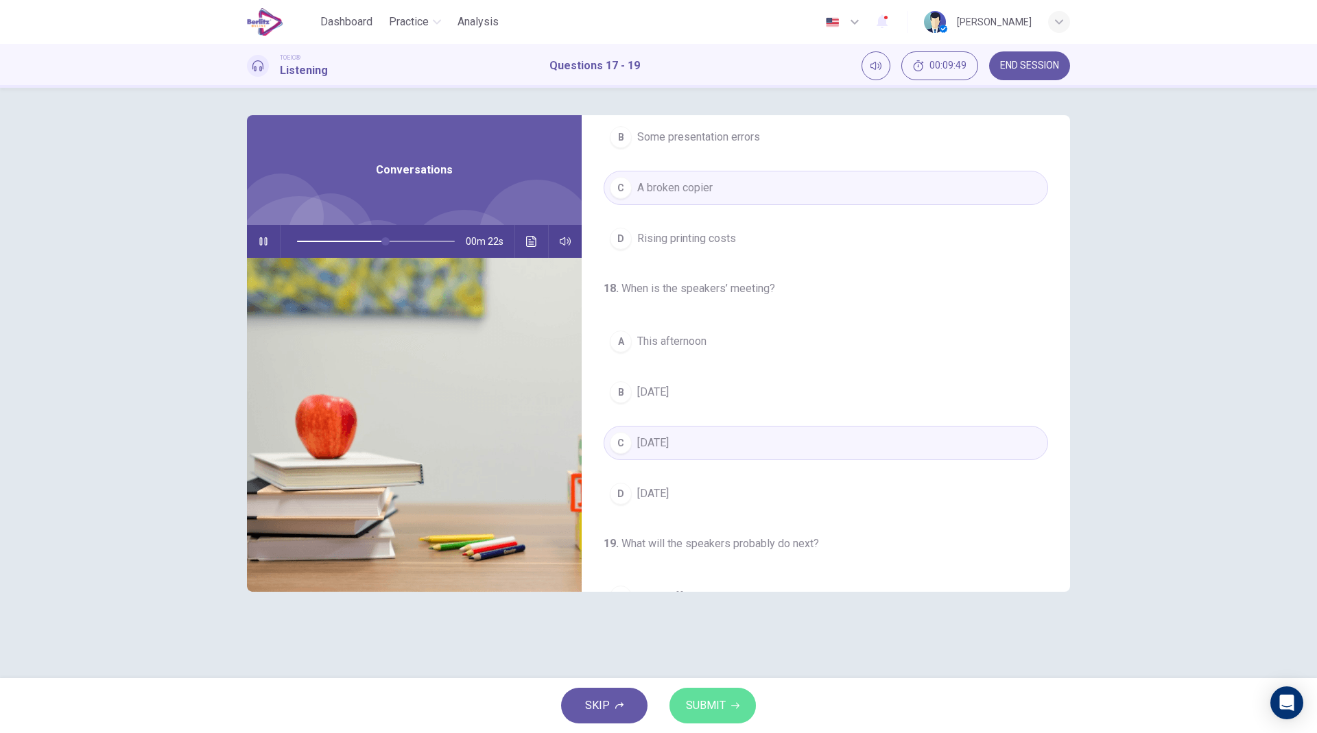
click at [720, 532] on span "SUBMIT" at bounding box center [706, 705] width 40 height 19
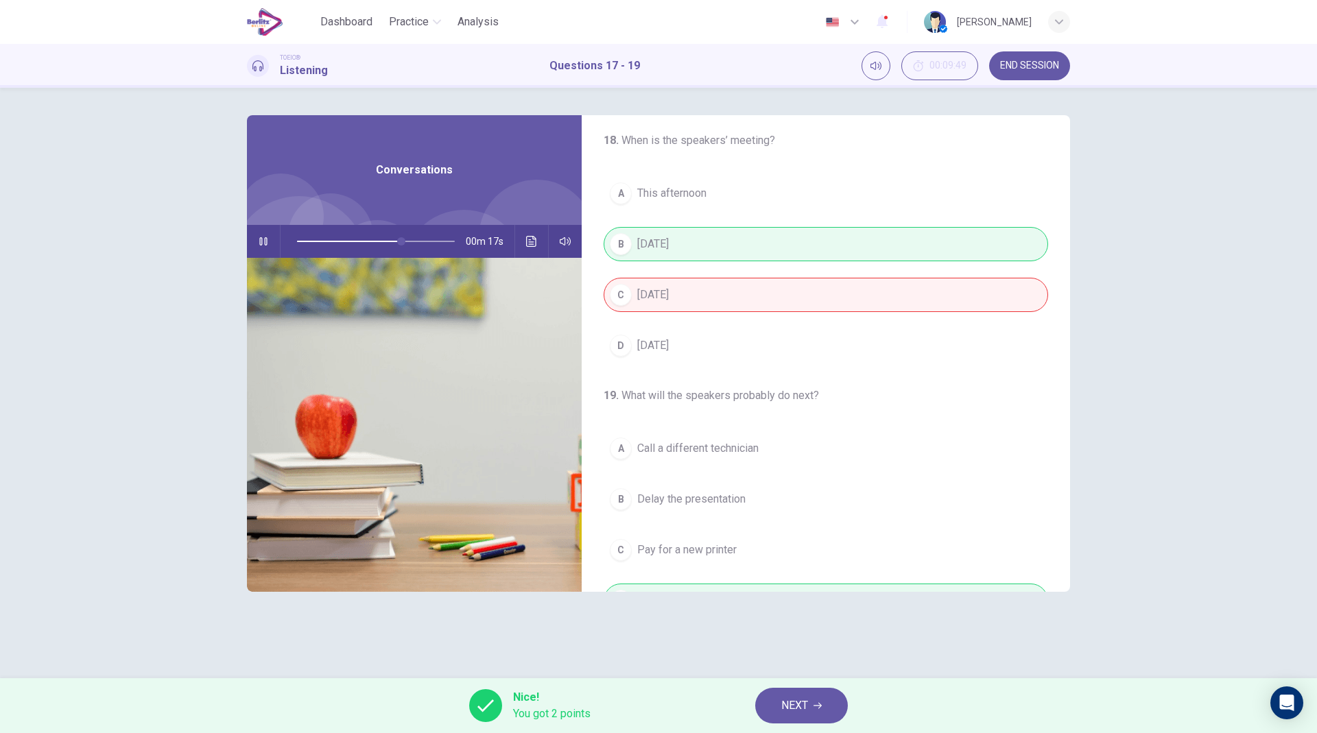
scroll to position [313, 0]
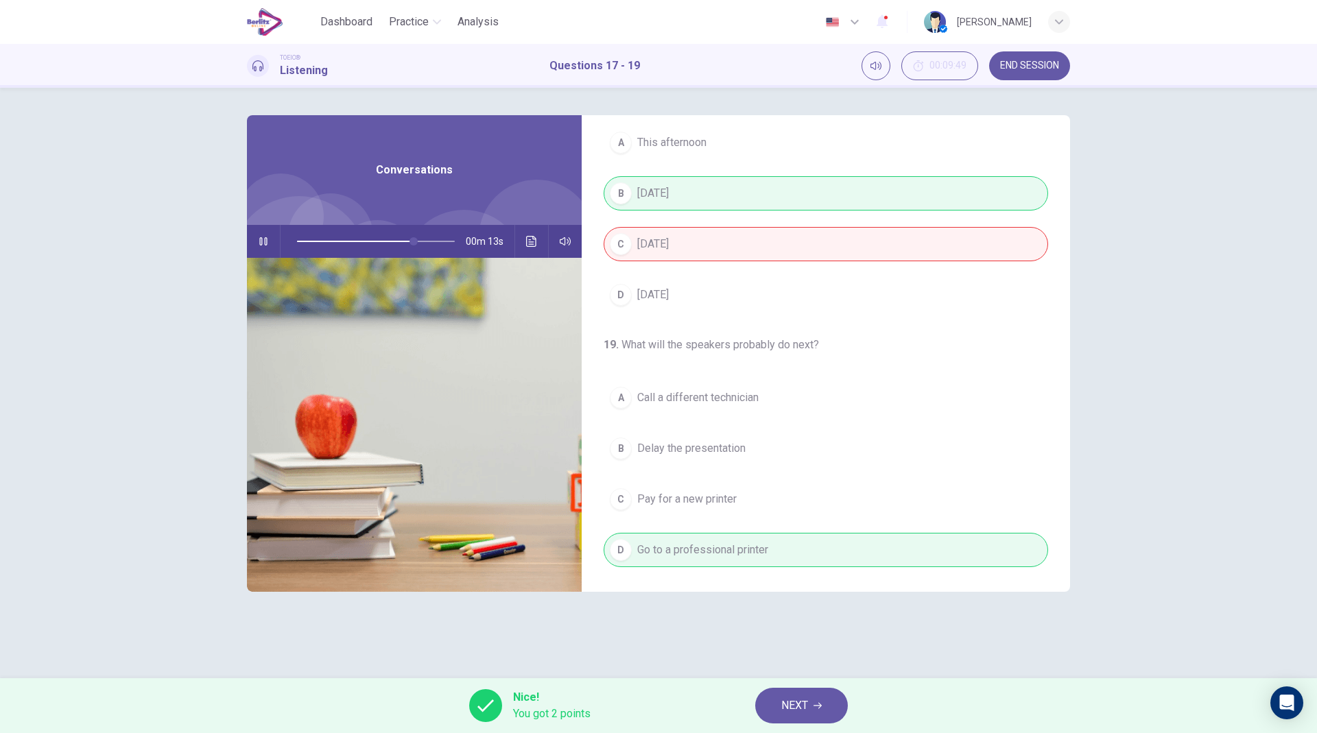
type input "**"
click at [811, 532] on button "NEXT" at bounding box center [801, 706] width 93 height 36
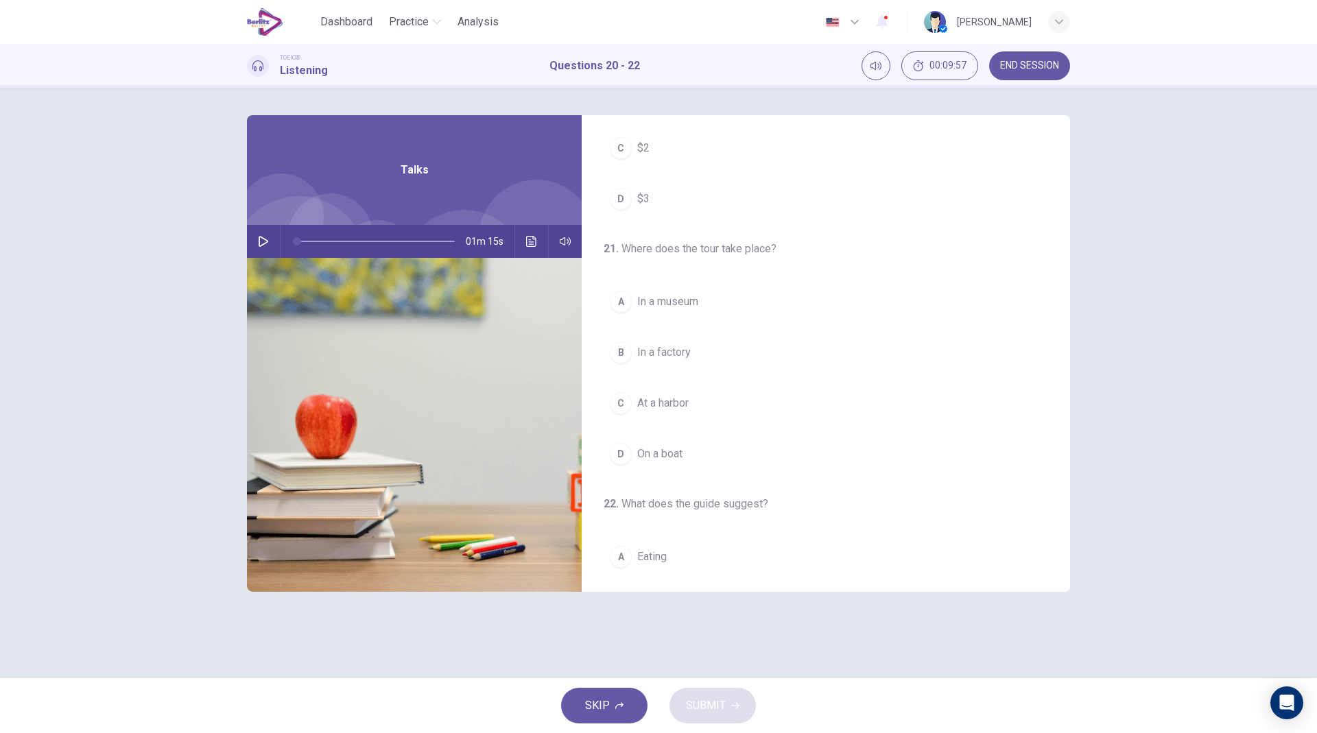
scroll to position [156, 0]
click at [268, 235] on button "button" at bounding box center [263, 241] width 22 height 33
click at [641, 202] on span "$0" at bounding box center [643, 200] width 12 height 16
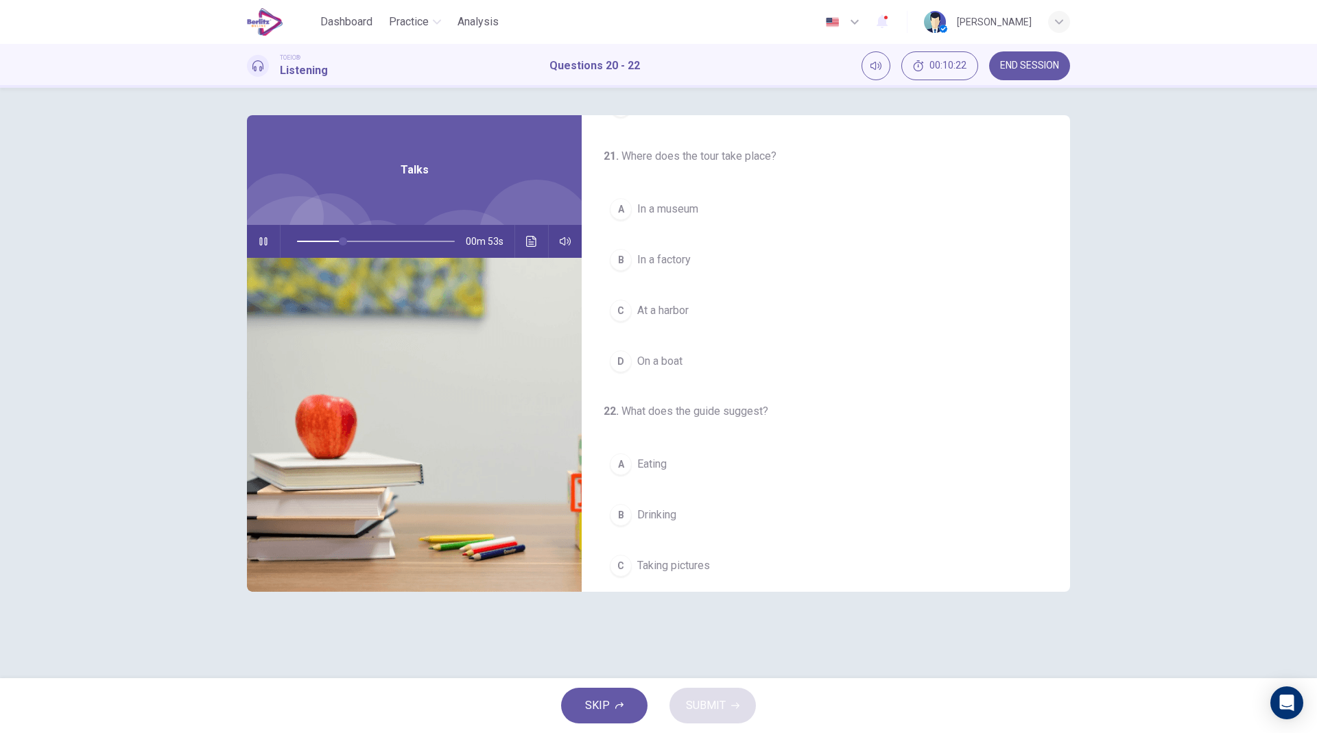
scroll to position [254, 0]
click at [685, 243] on button "B In a factory" at bounding box center [826, 253] width 445 height 34
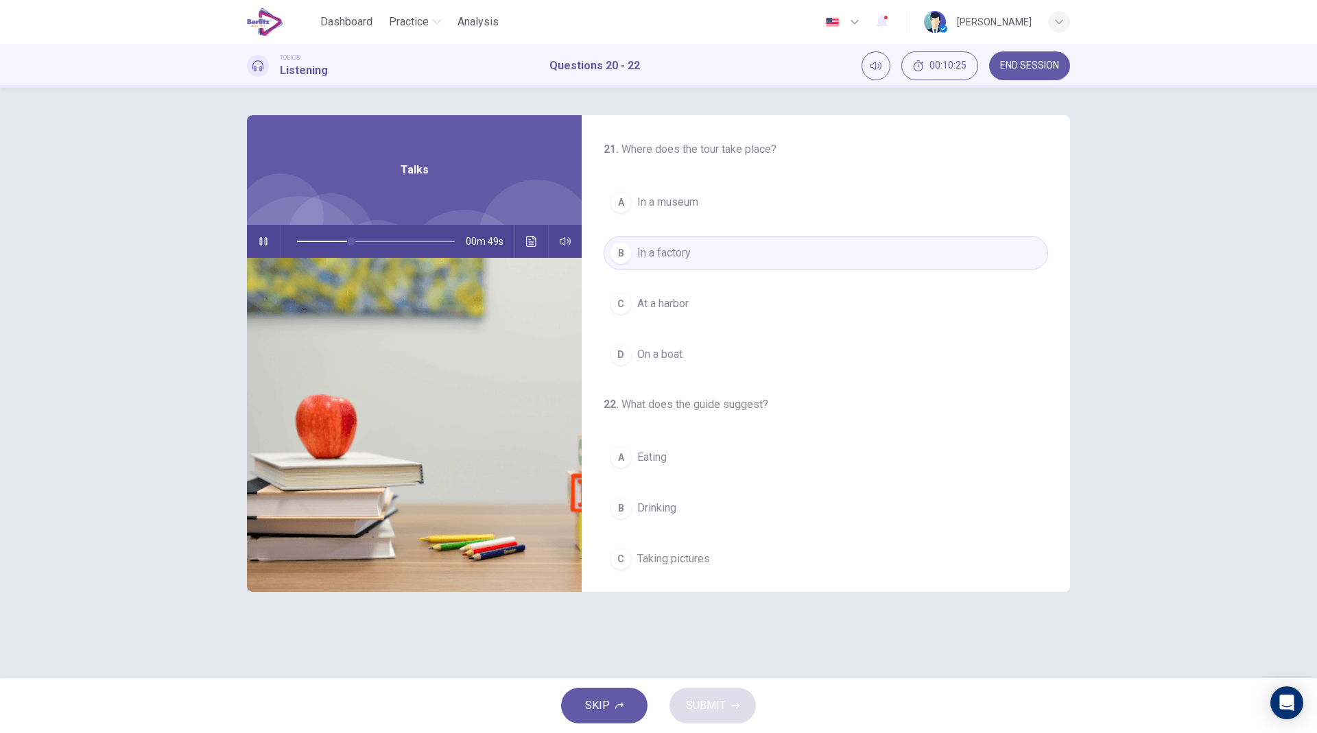
scroll to position [313, 0]
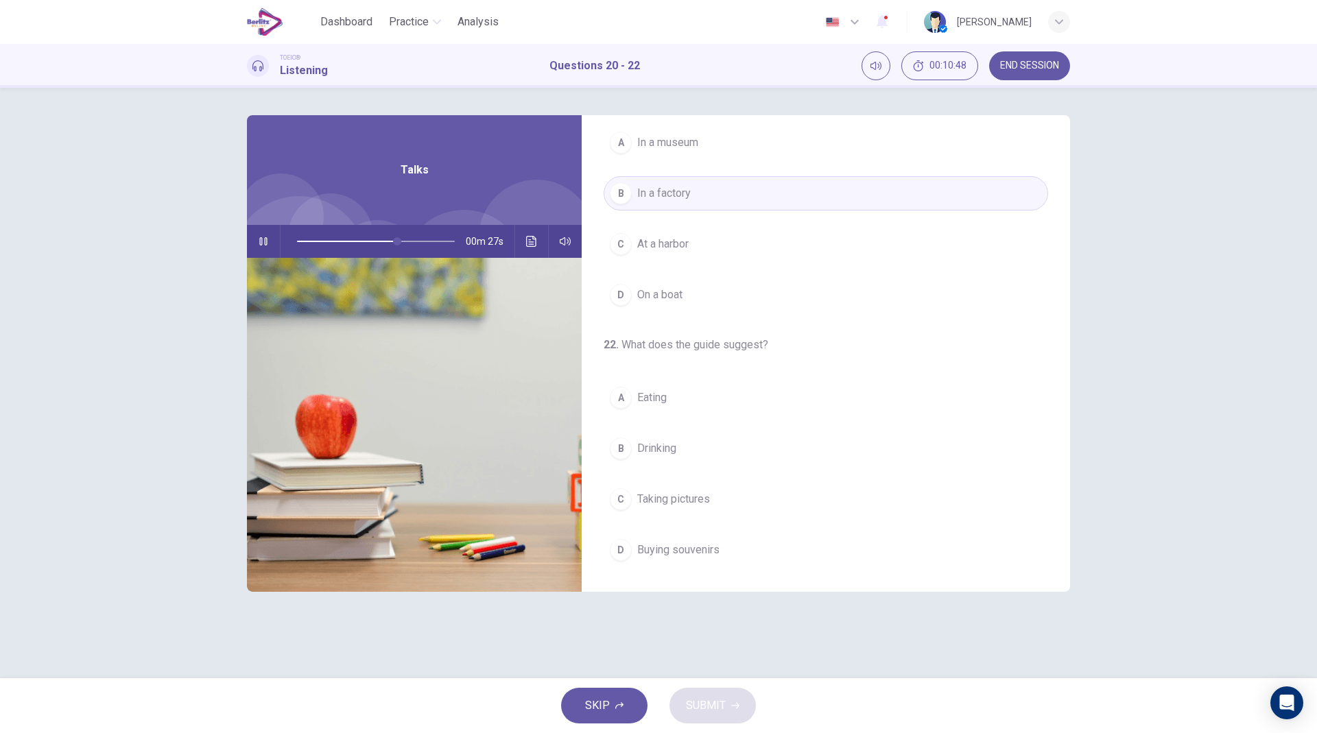
click at [692, 496] on span "Taking pictures" at bounding box center [673, 499] width 73 height 16
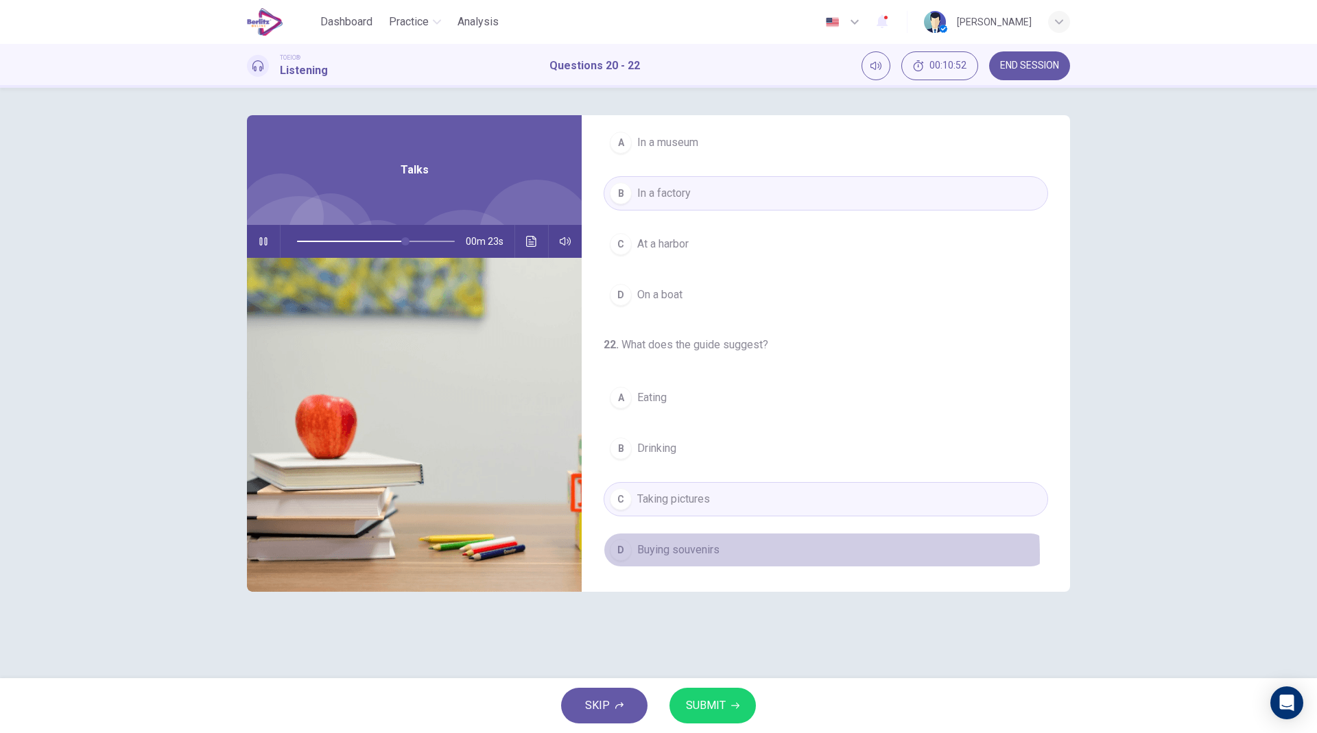
click at [738, 532] on button "D Buying souvenirs" at bounding box center [826, 550] width 445 height 34
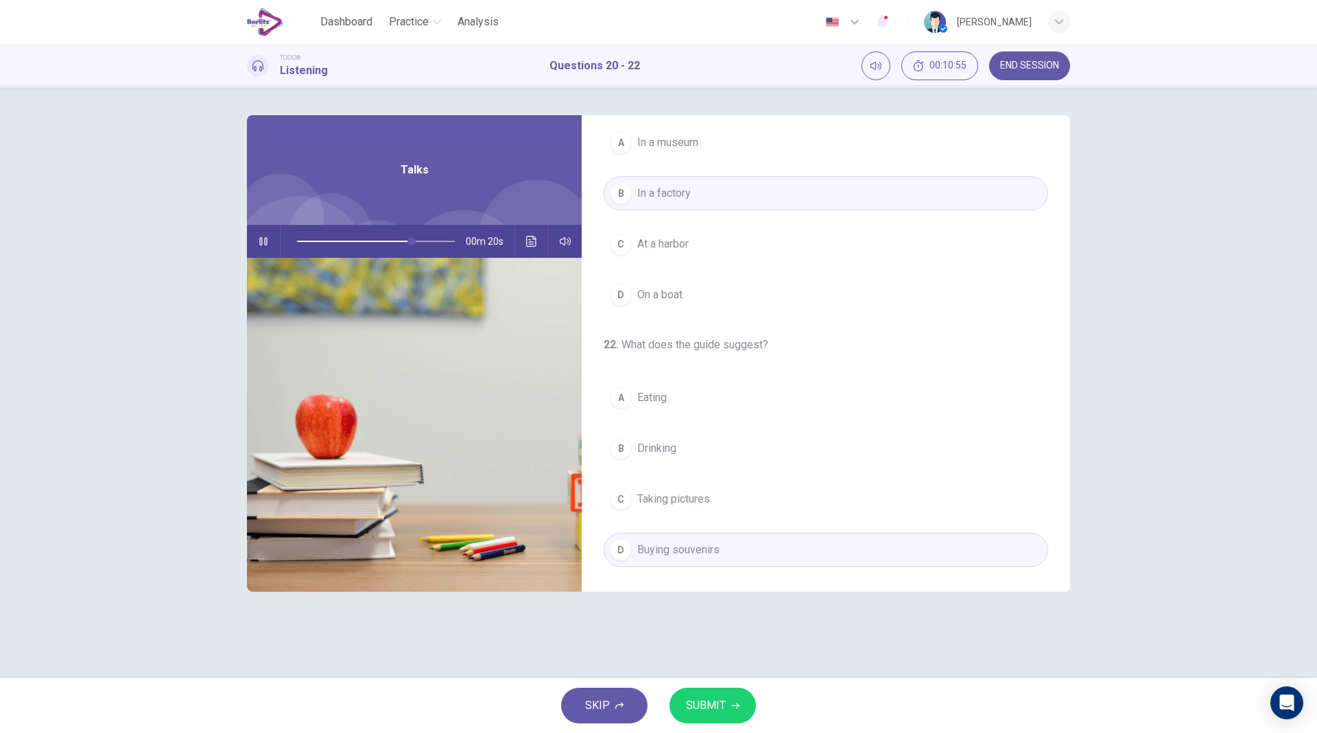
click at [957, 390] on div "22 . What does the guide suggest? A Eating B Drinking C Taking pictures D Buyin…" at bounding box center [826, 452] width 488 height 230
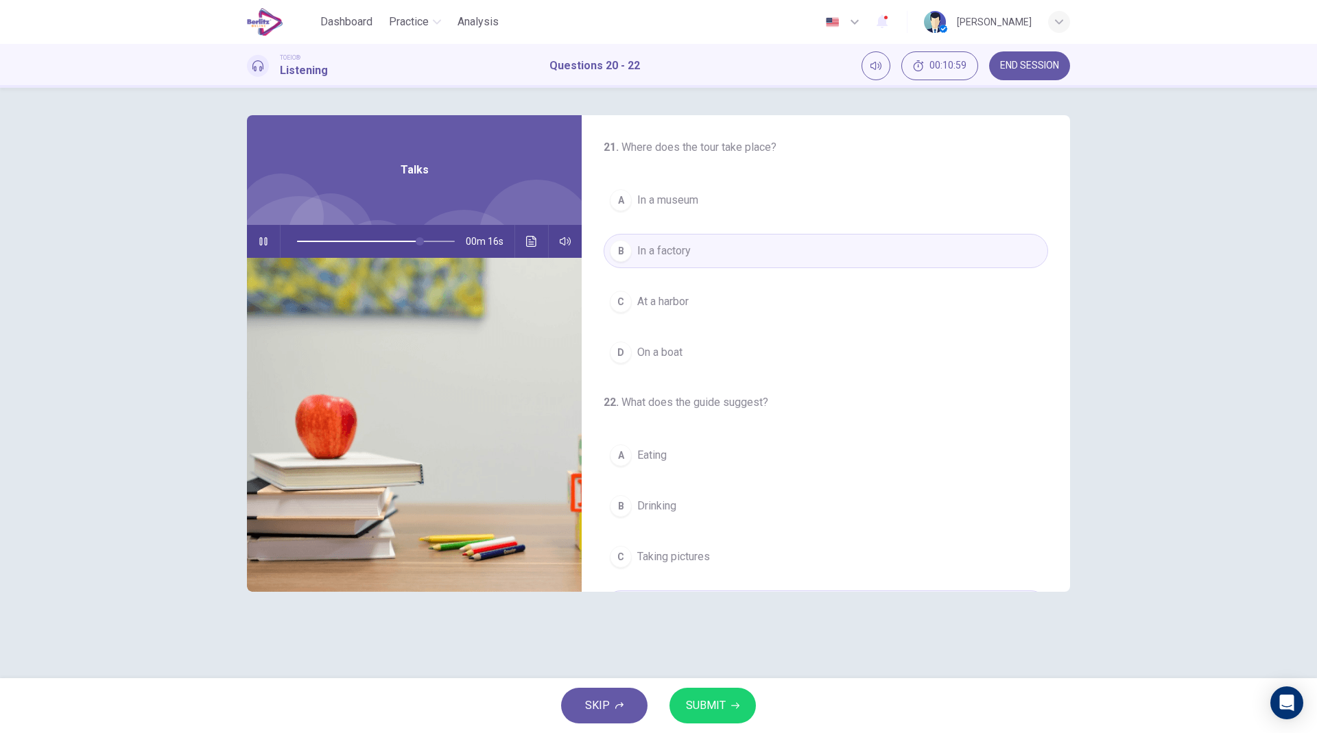
scroll to position [261, 0]
click at [716, 532] on span "SUBMIT" at bounding box center [706, 705] width 40 height 19
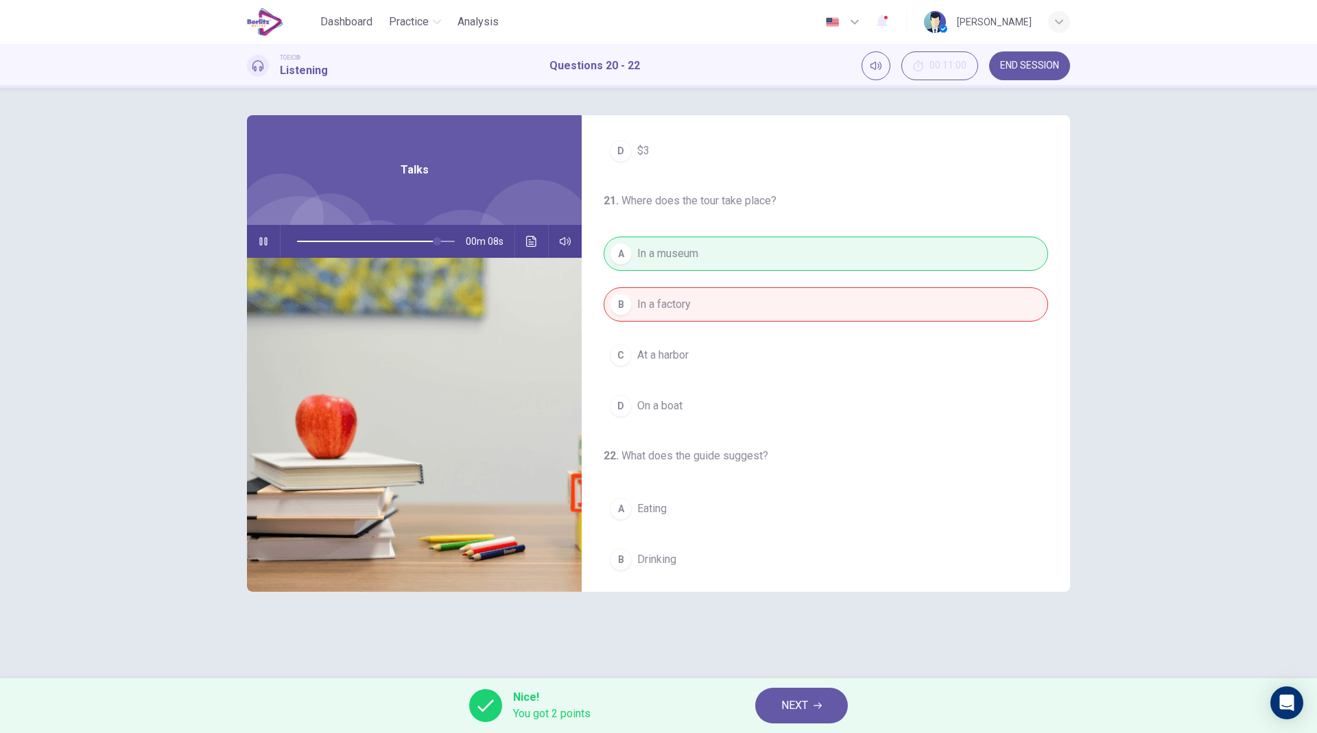
scroll to position [313, 0]
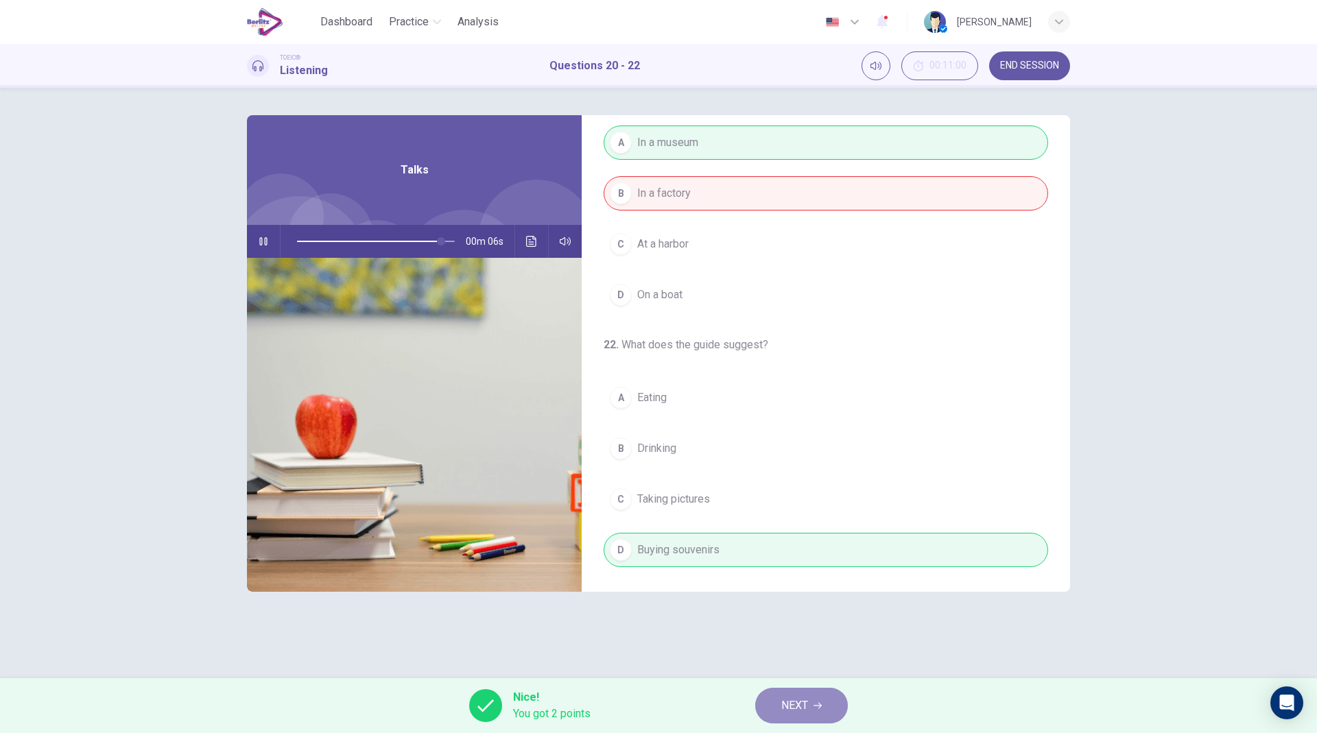
type input "**"
click at [827, 532] on button "NEXT" at bounding box center [801, 706] width 93 height 36
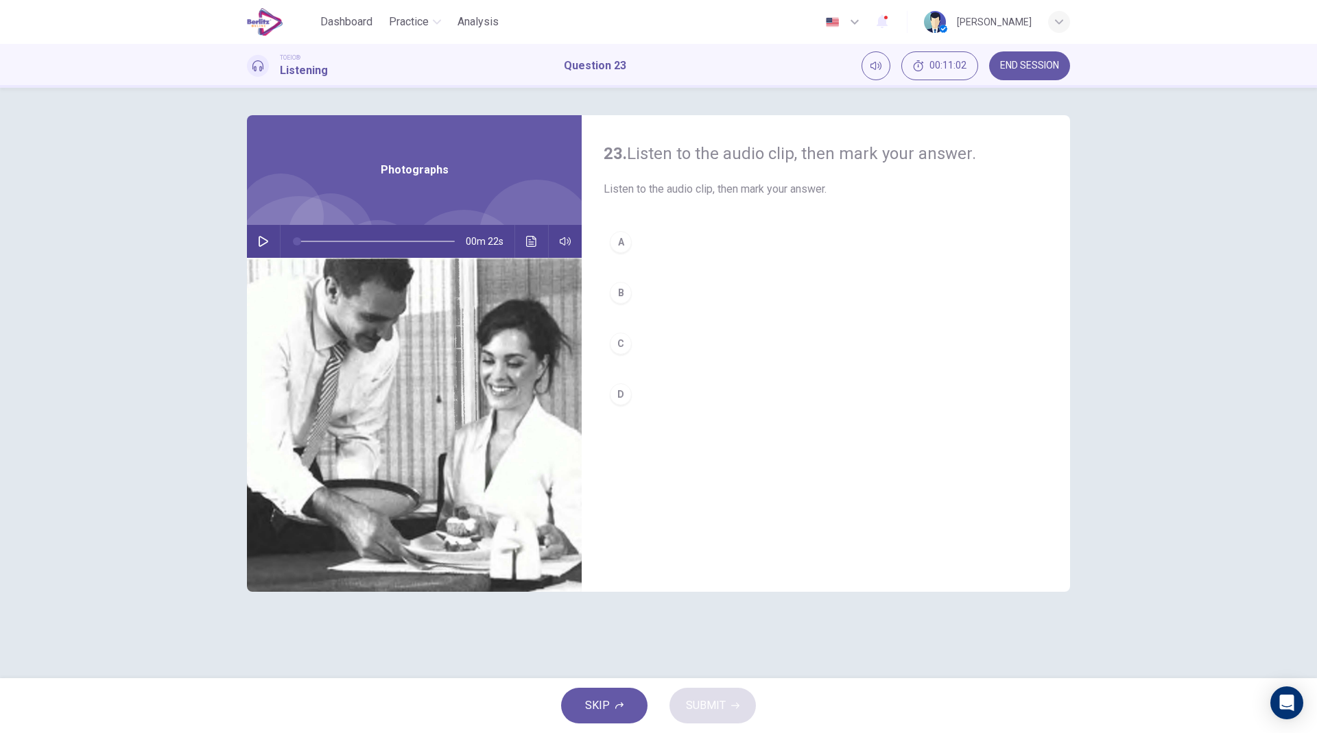
click at [263, 246] on icon "button" at bounding box center [263, 241] width 11 height 11
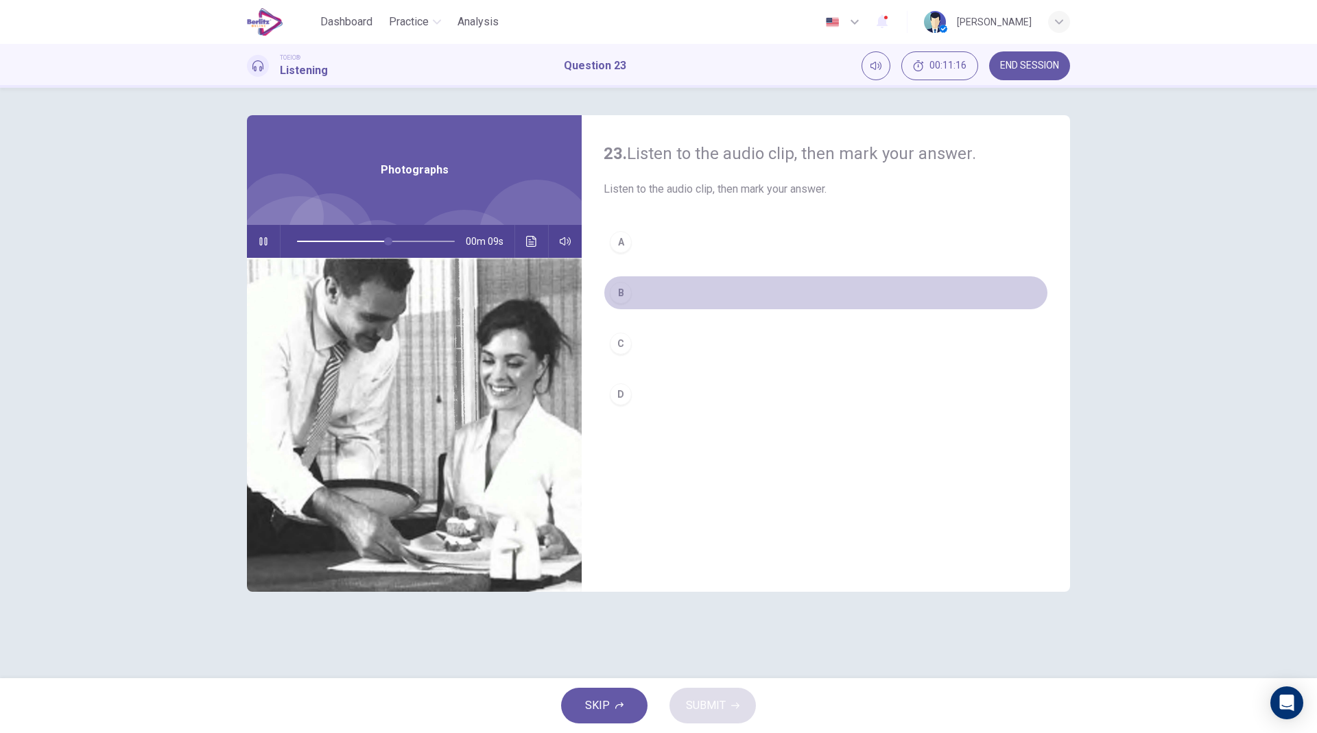
click at [627, 300] on div "B" at bounding box center [621, 293] width 22 height 22
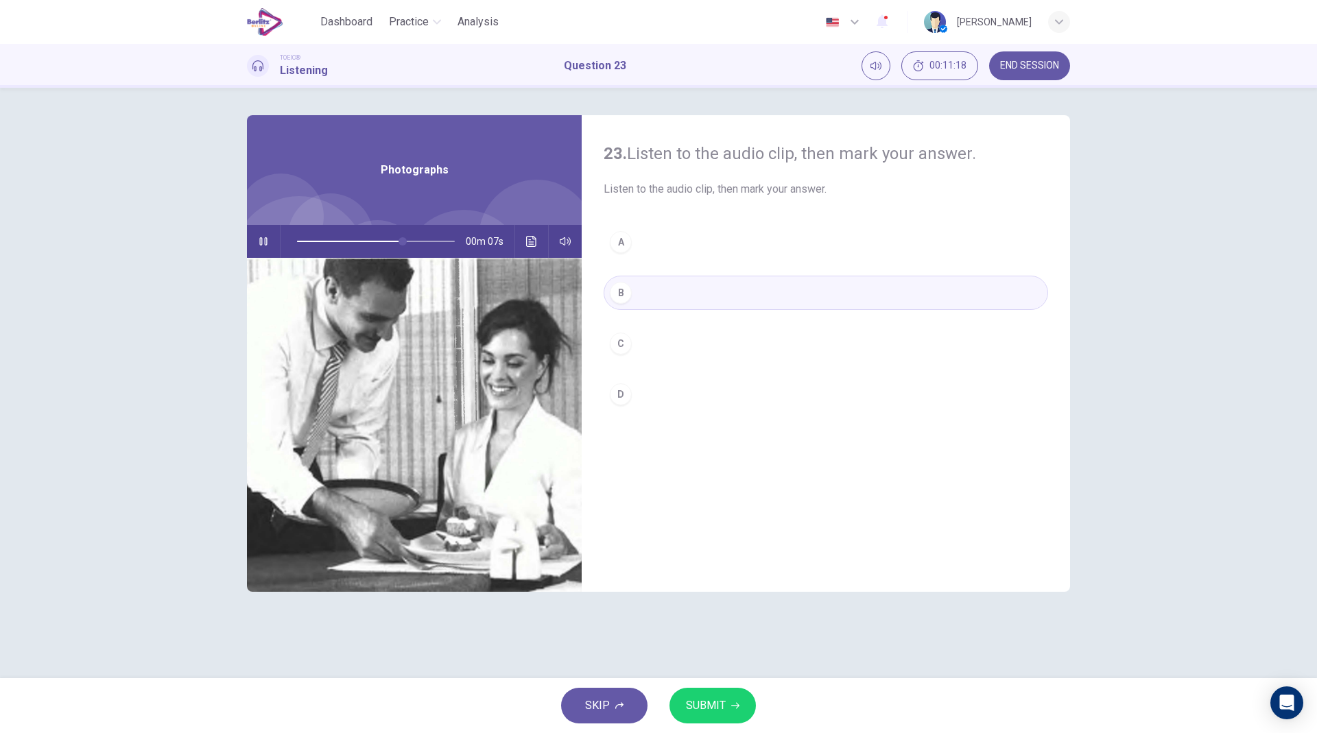
click at [628, 338] on div "C" at bounding box center [621, 344] width 22 height 22
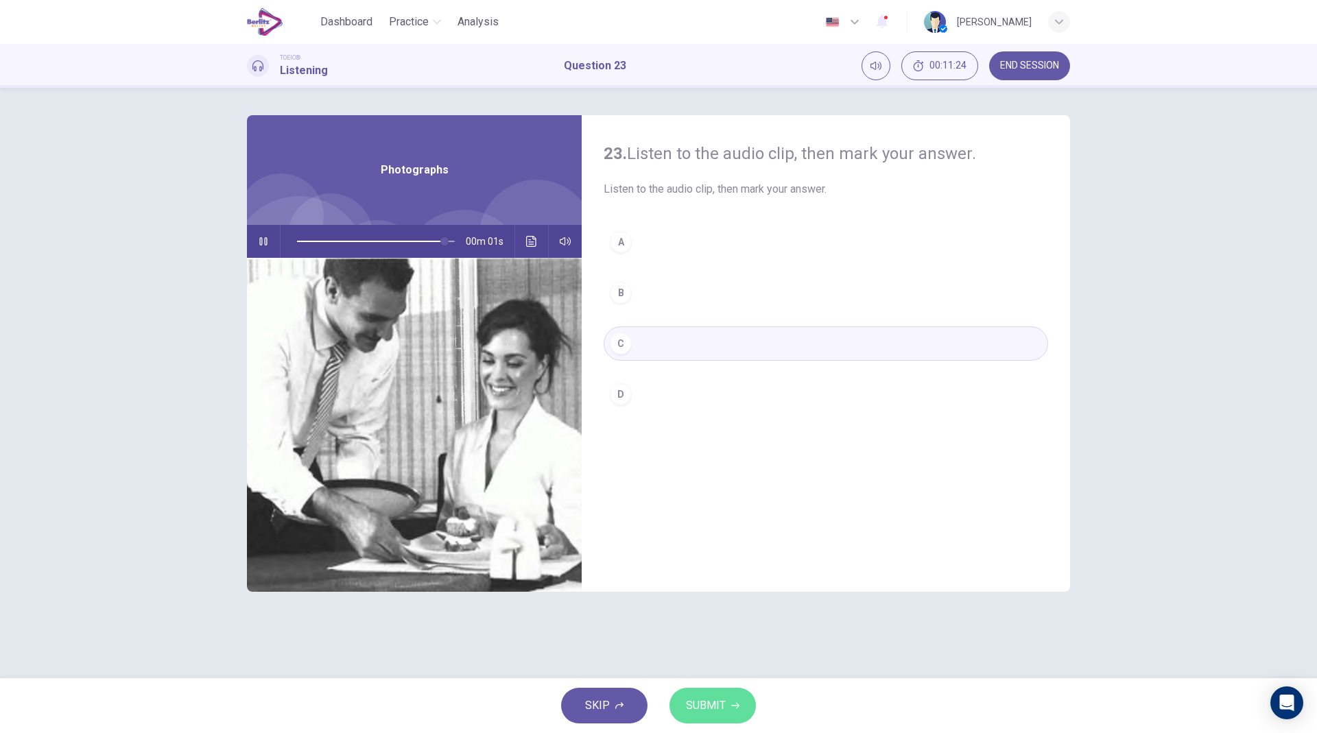
click at [744, 532] on button "SUBMIT" at bounding box center [713, 706] width 86 height 36
type input "*"
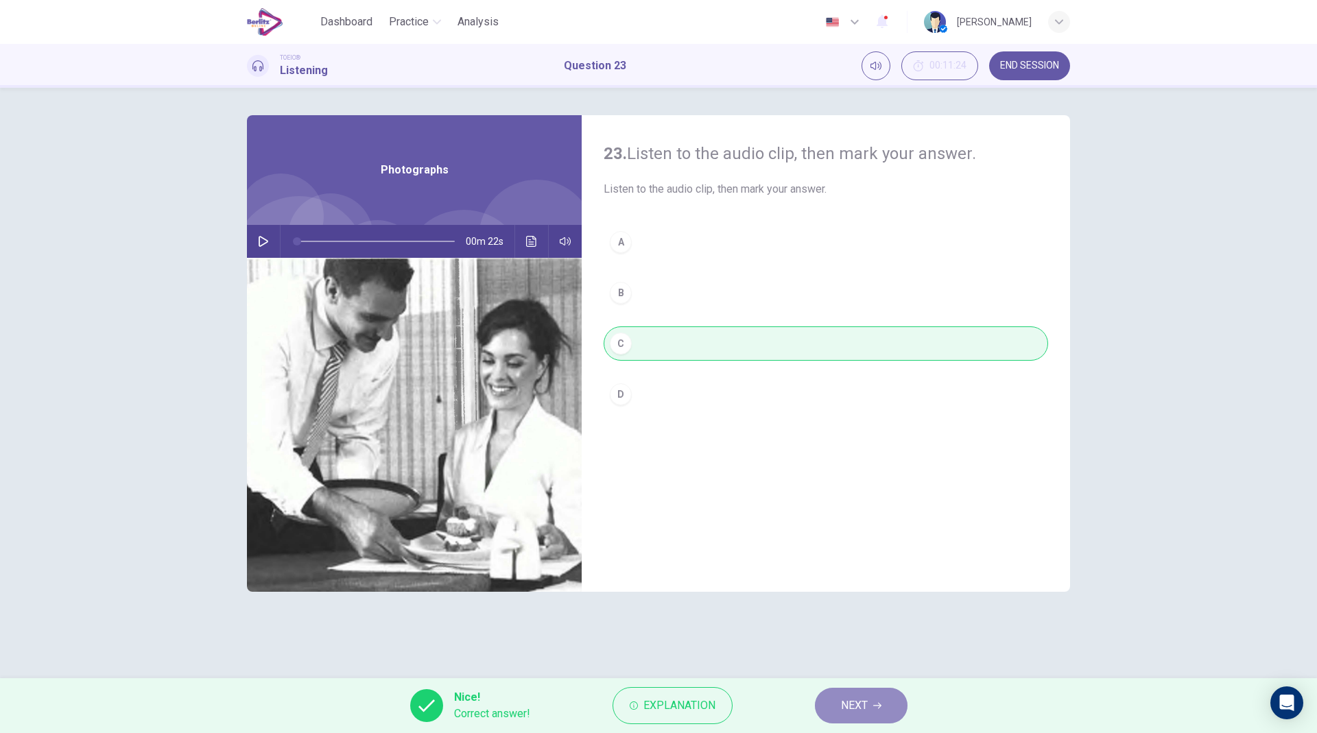
click at [831, 532] on button "NEXT" at bounding box center [861, 706] width 93 height 36
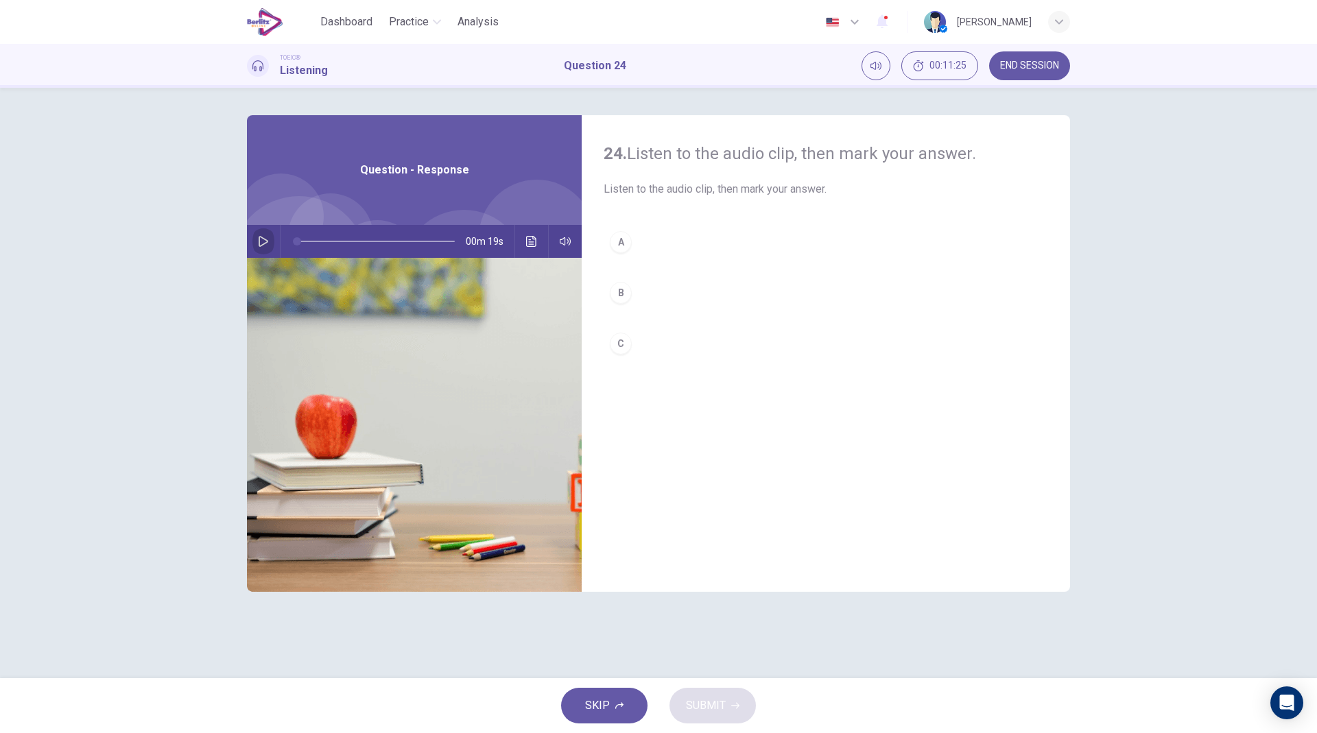
click at [262, 239] on icon "button" at bounding box center [263, 241] width 11 height 11
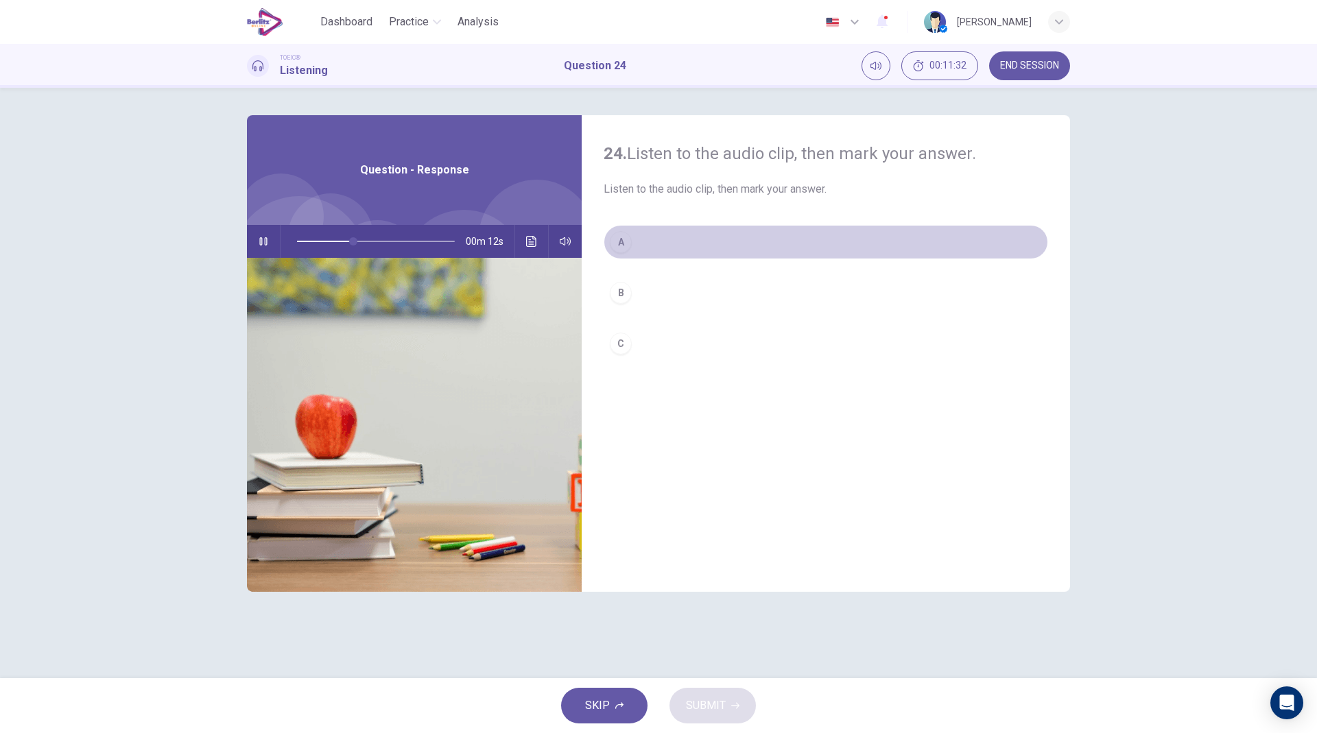
click at [629, 237] on div "A" at bounding box center [621, 242] width 22 height 22
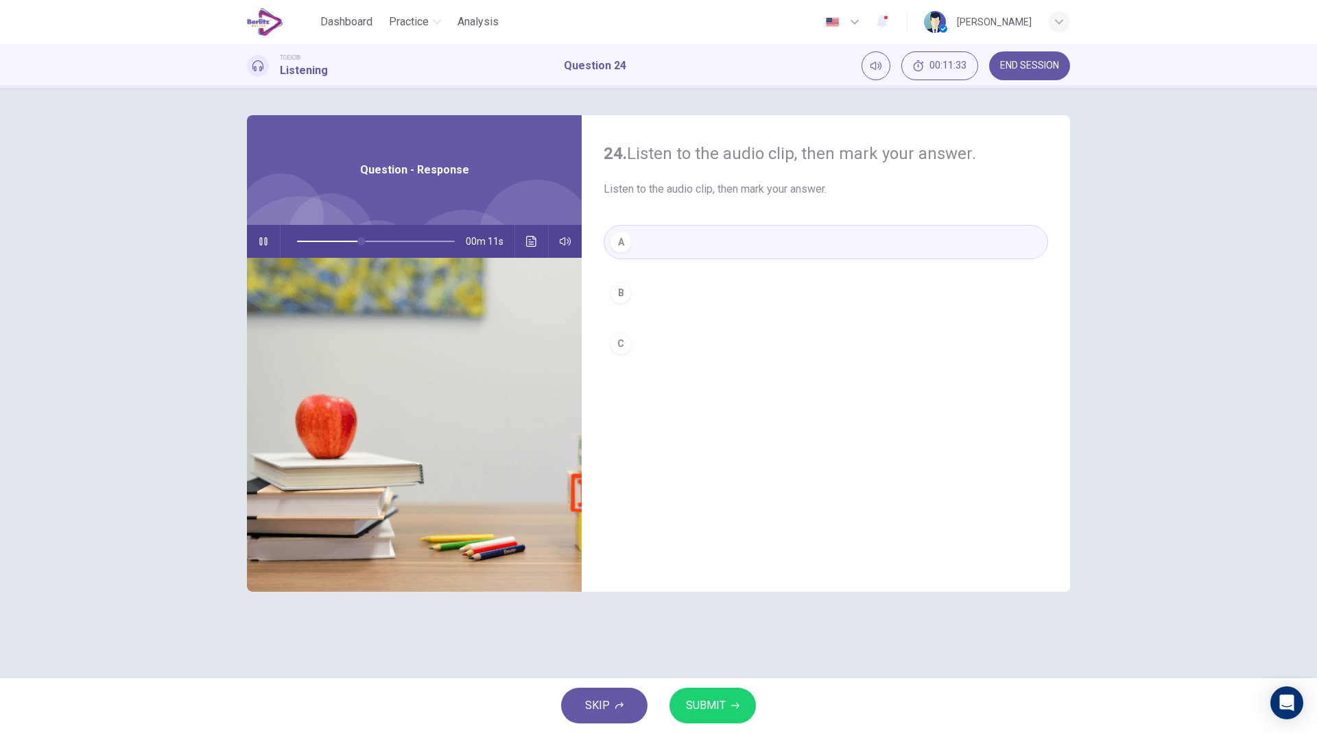
click at [637, 279] on button "B" at bounding box center [826, 293] width 445 height 34
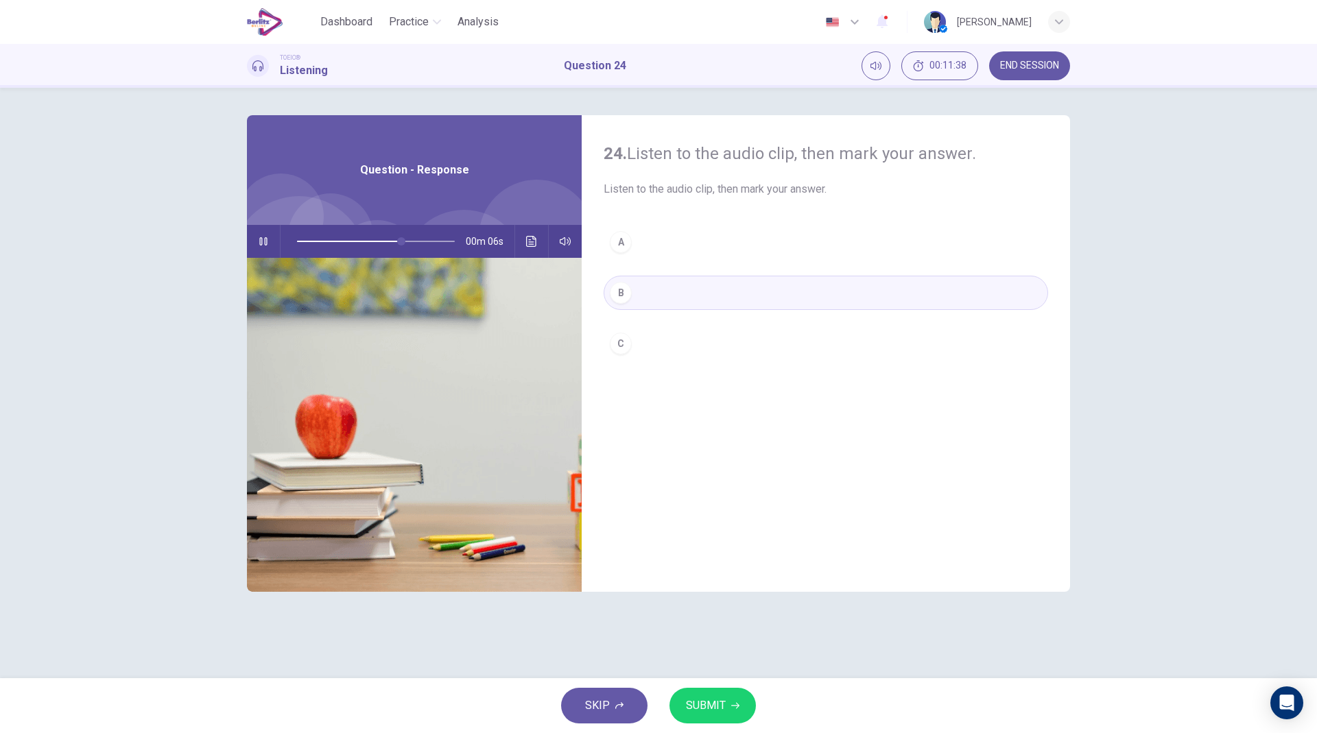
click at [663, 327] on button "C" at bounding box center [826, 344] width 445 height 34
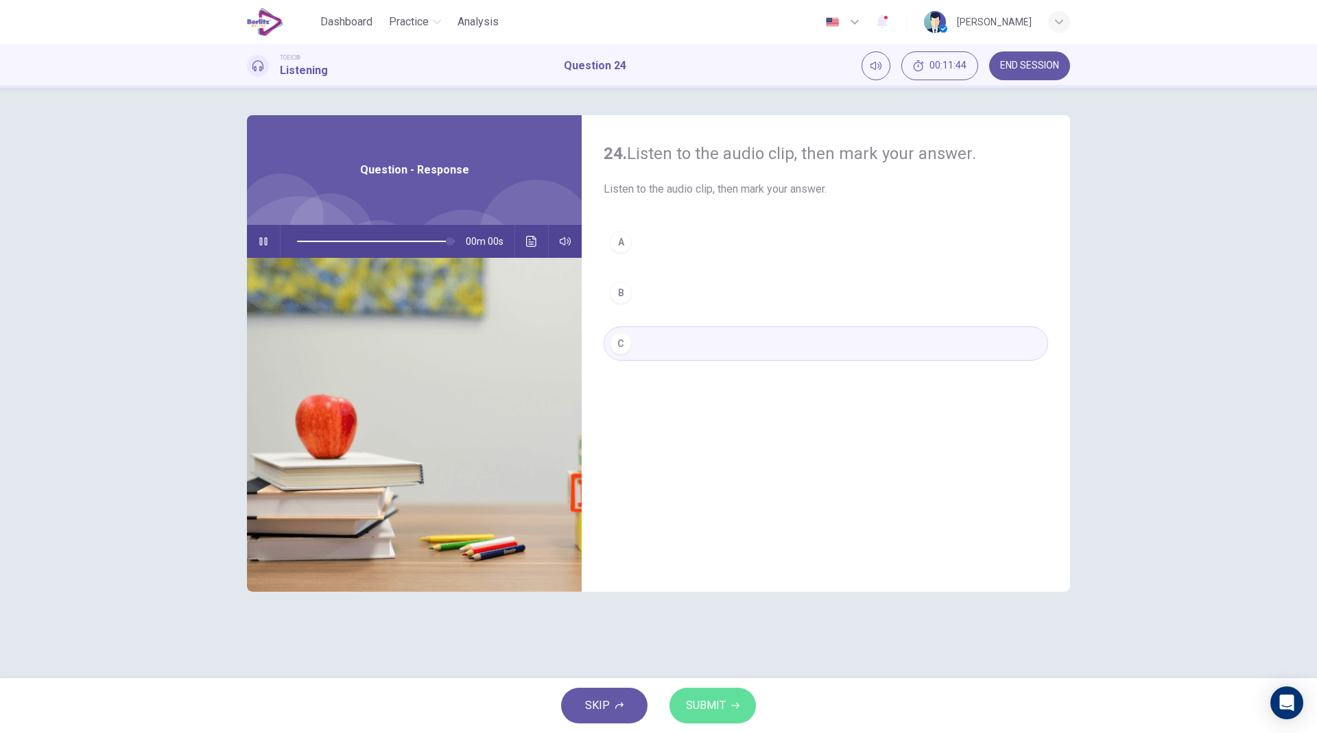
click at [698, 532] on span "SUBMIT" at bounding box center [706, 705] width 40 height 19
type input "*"
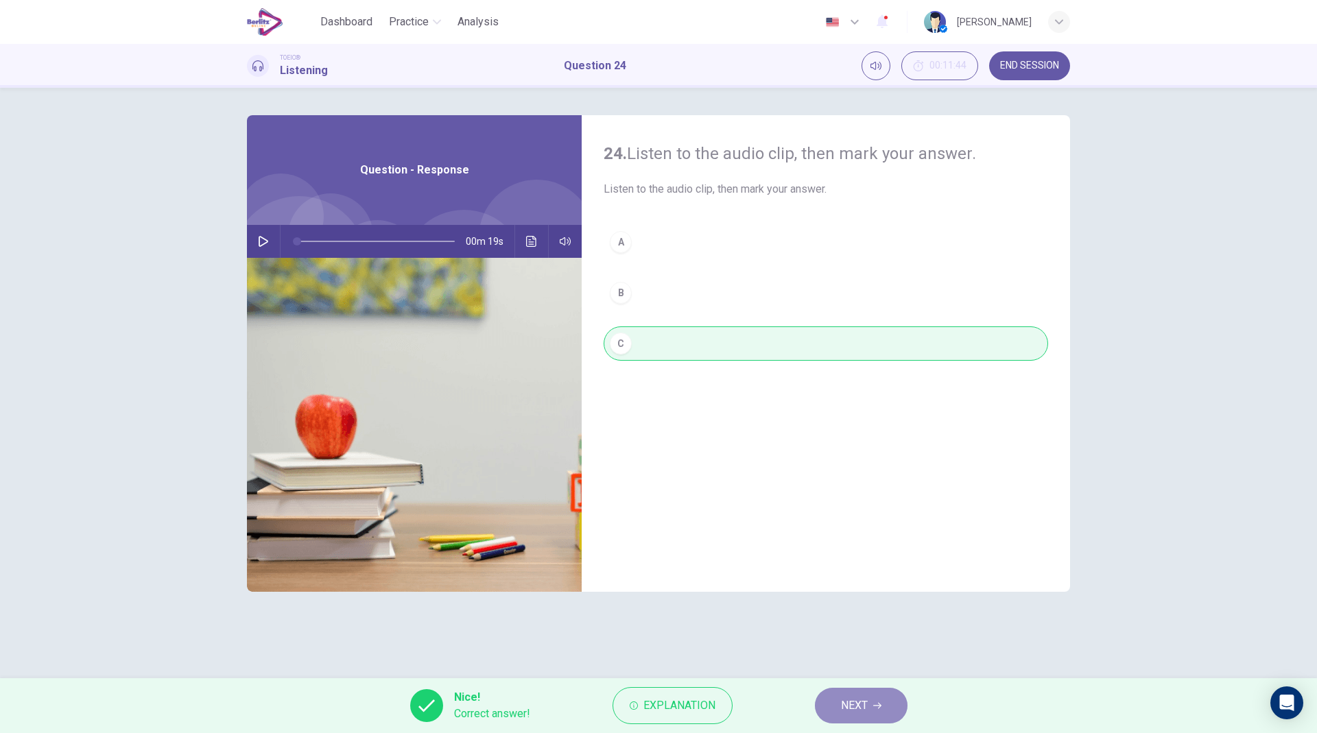
click at [839, 532] on button "NEXT" at bounding box center [861, 706] width 93 height 36
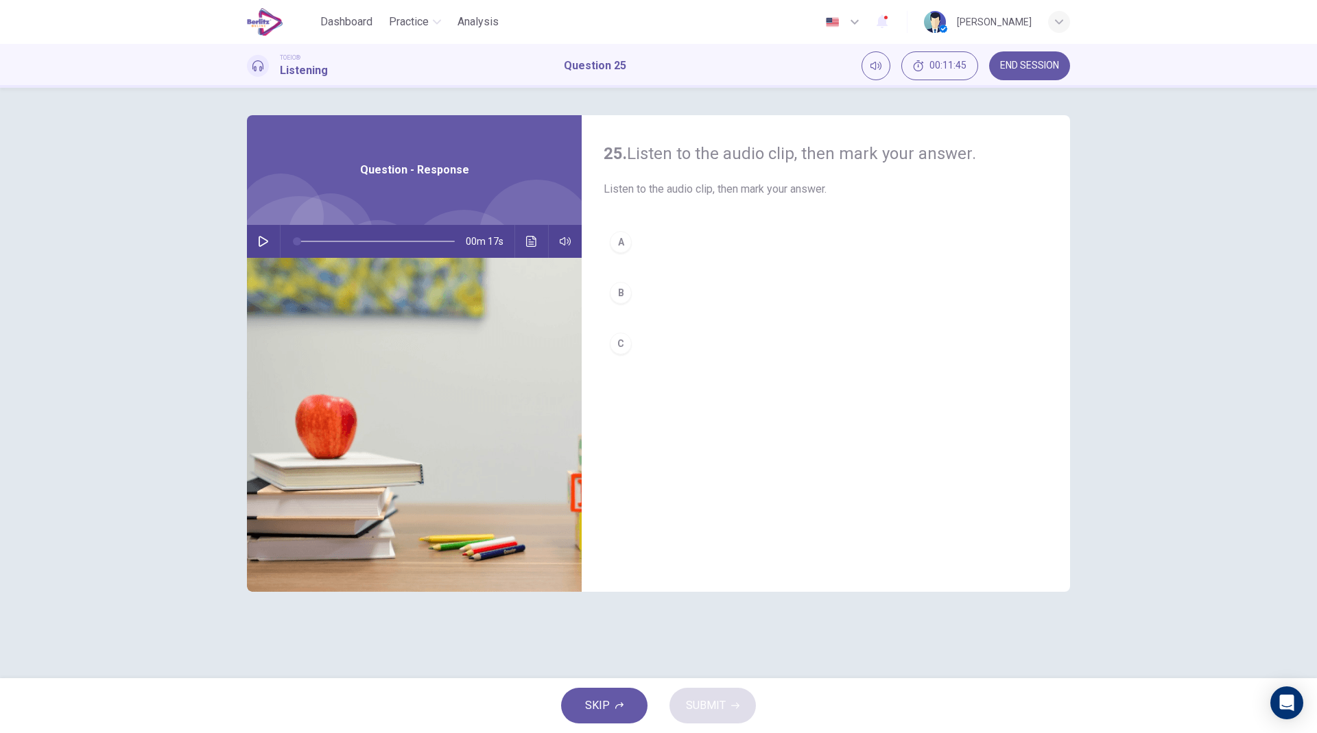
click at [265, 240] on icon "button" at bounding box center [263, 241] width 11 height 11
click at [632, 241] on button "A" at bounding box center [826, 242] width 445 height 34
click at [687, 532] on button "SUBMIT" at bounding box center [713, 706] width 86 height 36
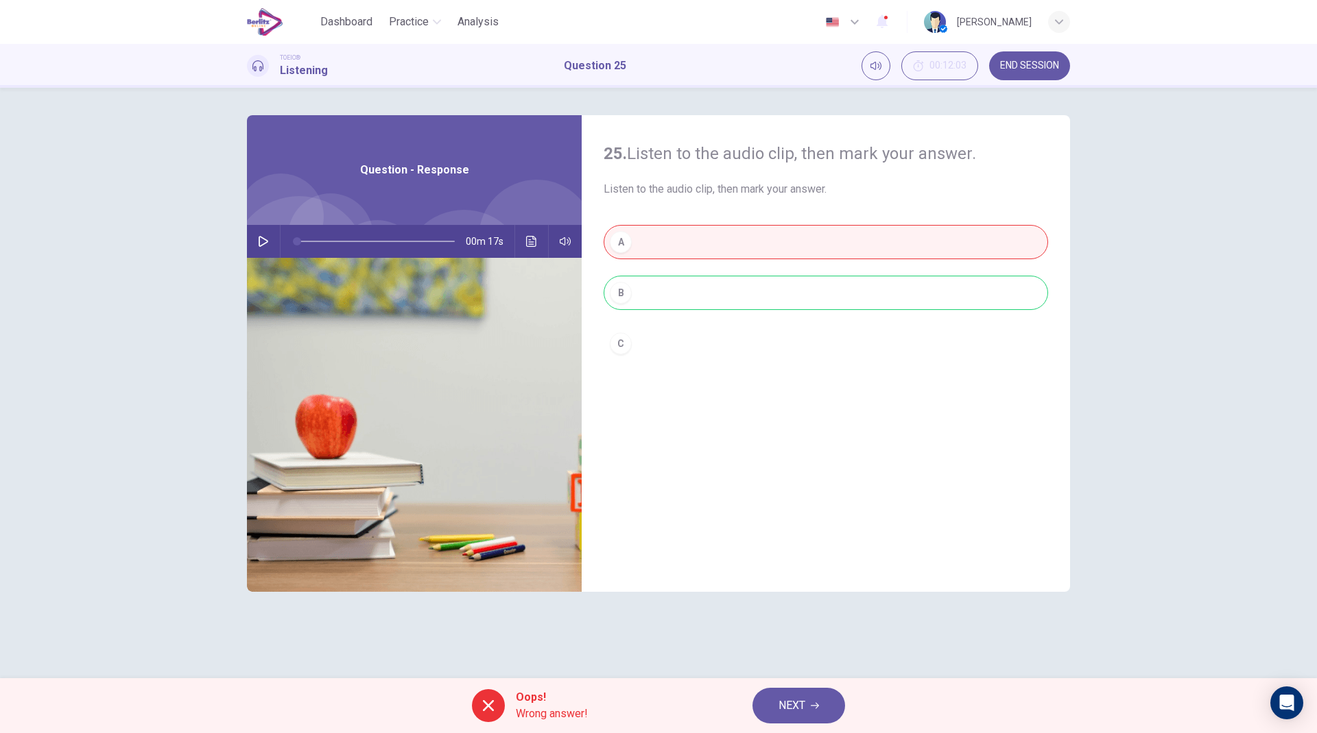
click at [261, 239] on icon "button" at bounding box center [263, 241] width 11 height 11
click at [536, 242] on icon "Click to see the audio transcription" at bounding box center [531, 241] width 11 height 11
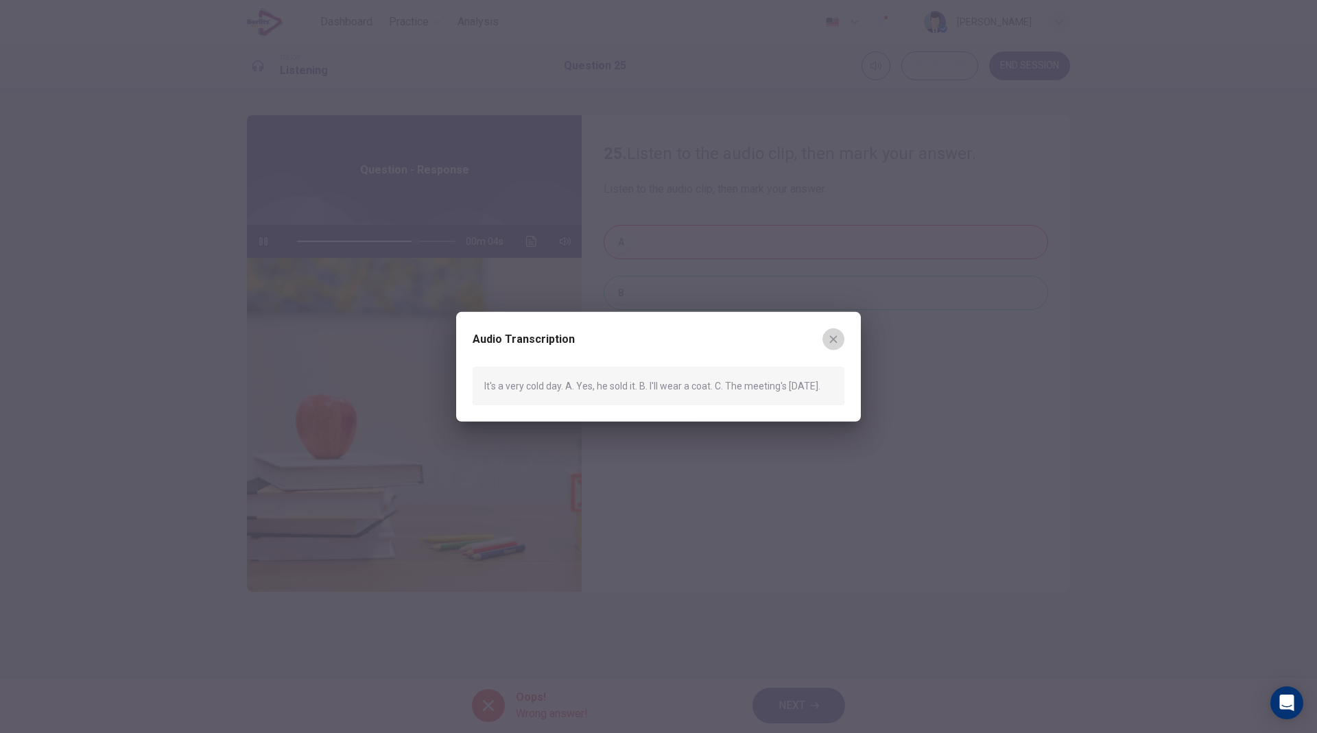
click at [840, 335] on button "button" at bounding box center [833, 339] width 22 height 22
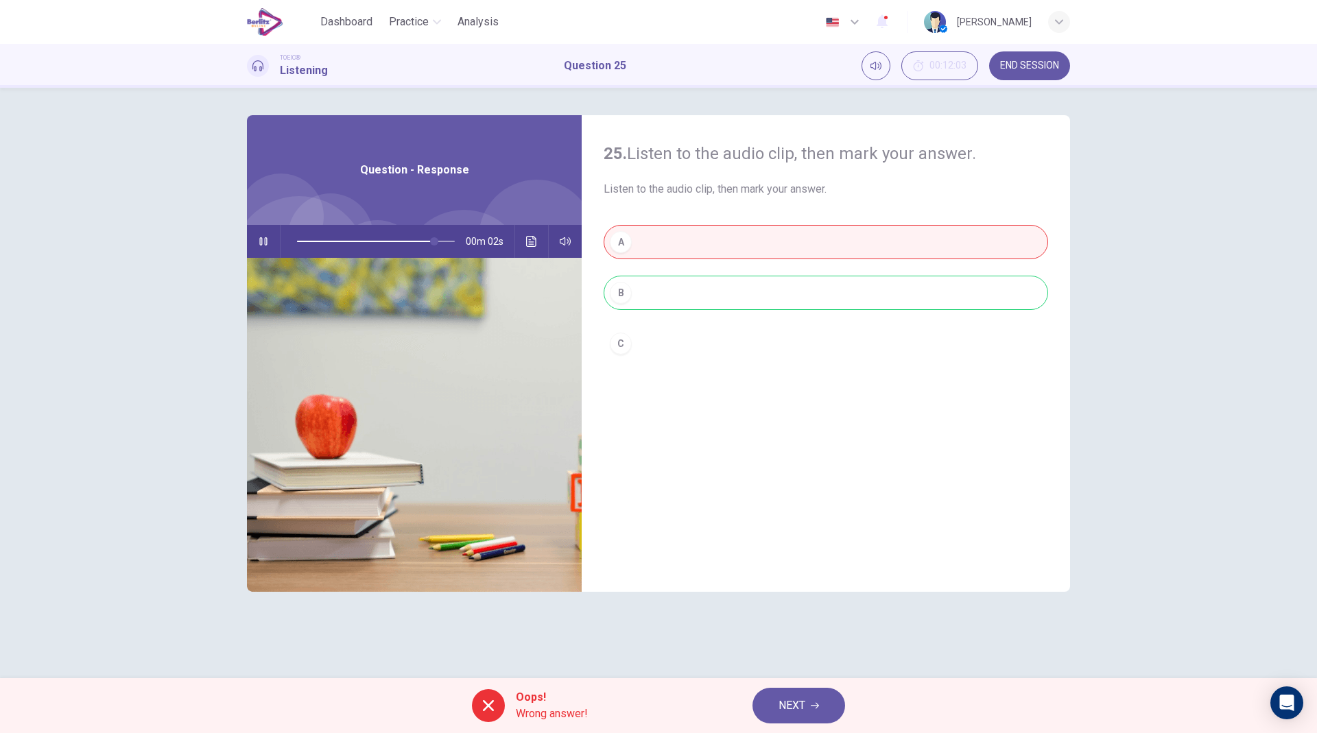
type input "**"
click at [787, 532] on span "NEXT" at bounding box center [792, 705] width 27 height 19
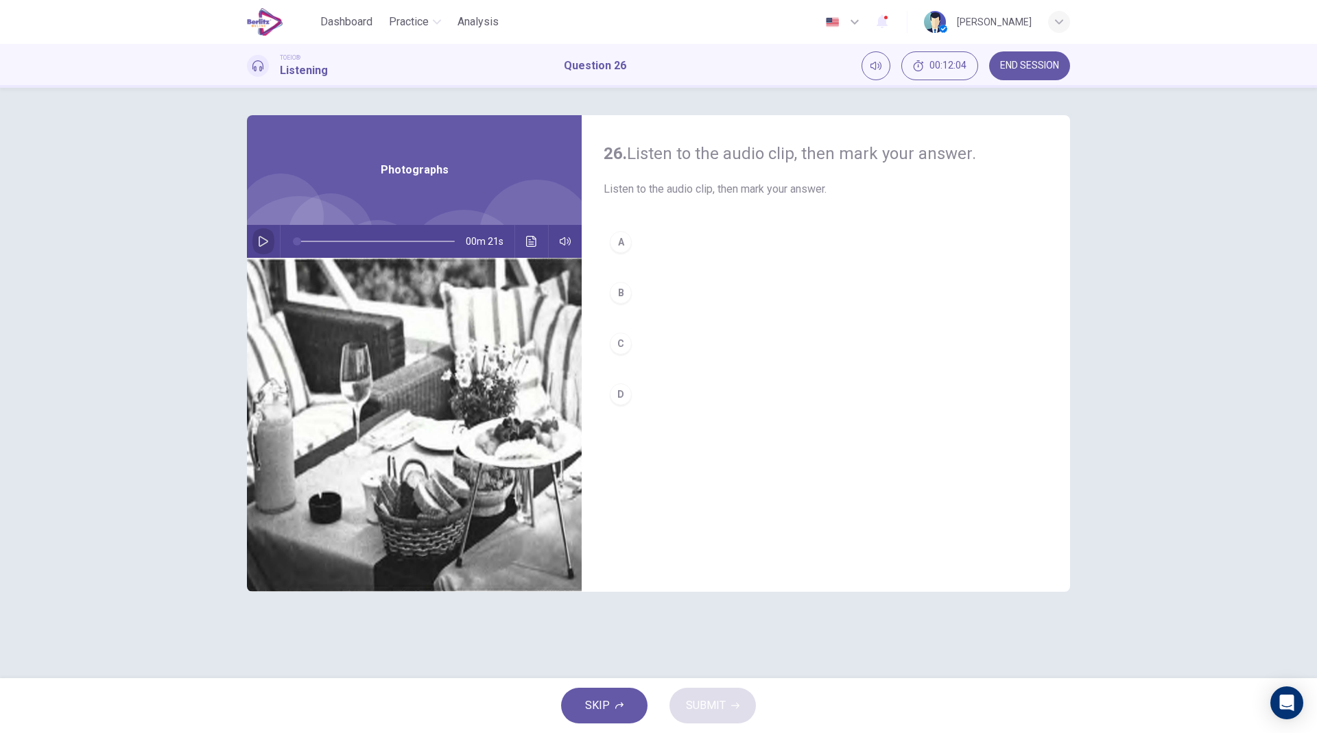
click at [261, 237] on icon "button" at bounding box center [263, 241] width 11 height 11
click at [633, 287] on button "B" at bounding box center [826, 293] width 445 height 34
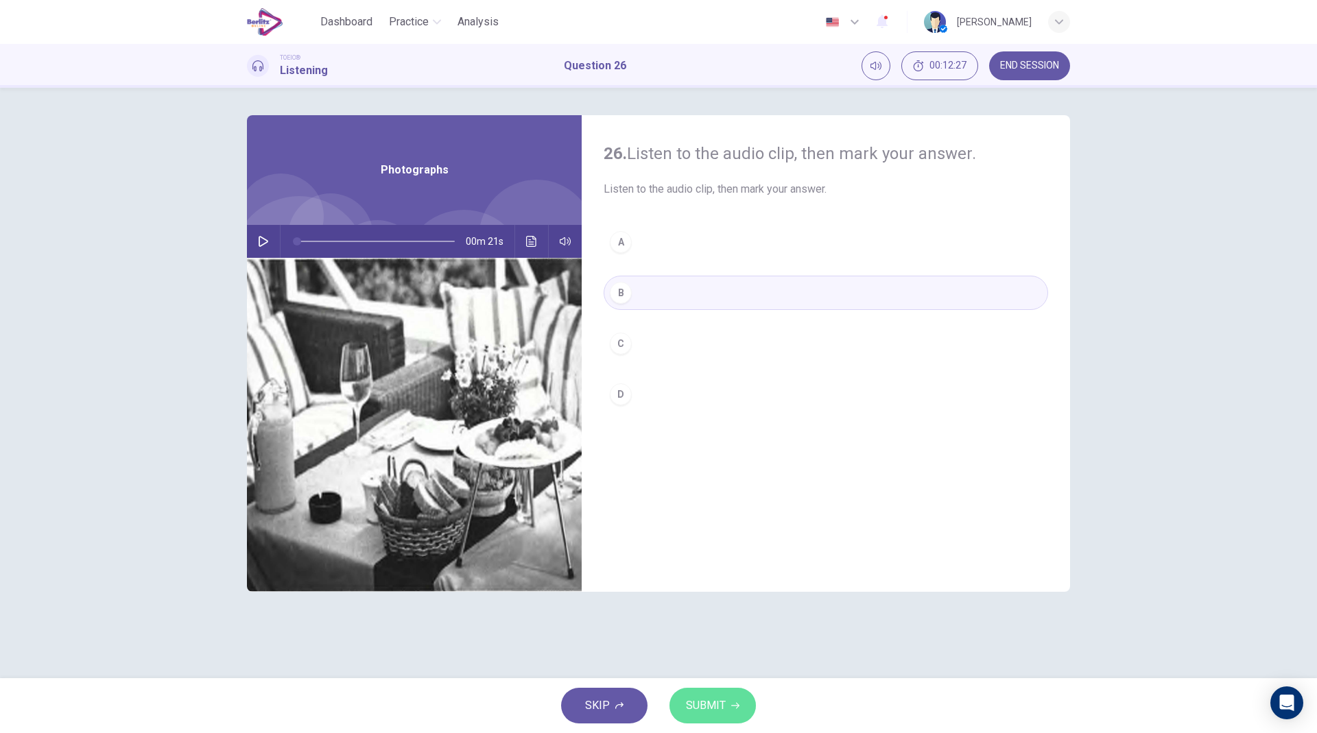
click at [714, 532] on span "SUBMIT" at bounding box center [706, 705] width 40 height 19
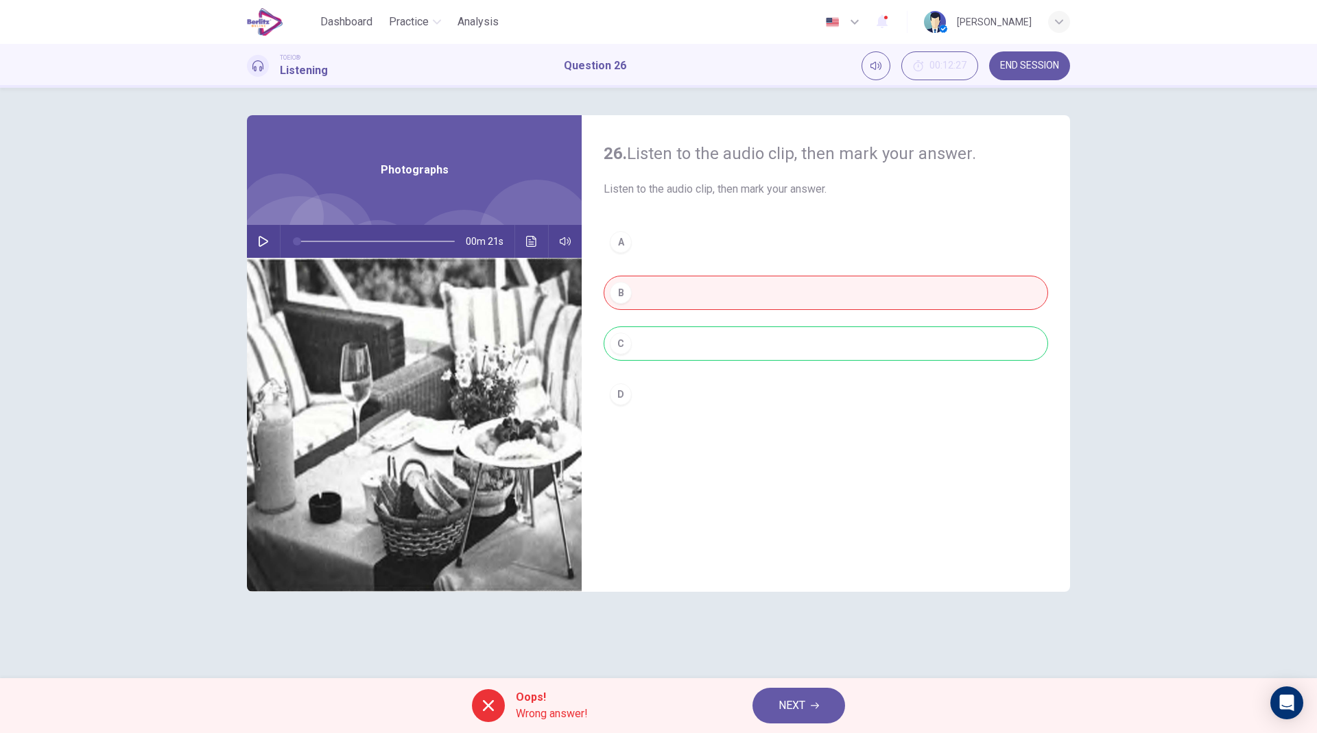
click at [260, 239] on icon "button" at bounding box center [263, 241] width 11 height 11
click at [527, 239] on icon "Click to see the audio transcription" at bounding box center [531, 241] width 10 height 11
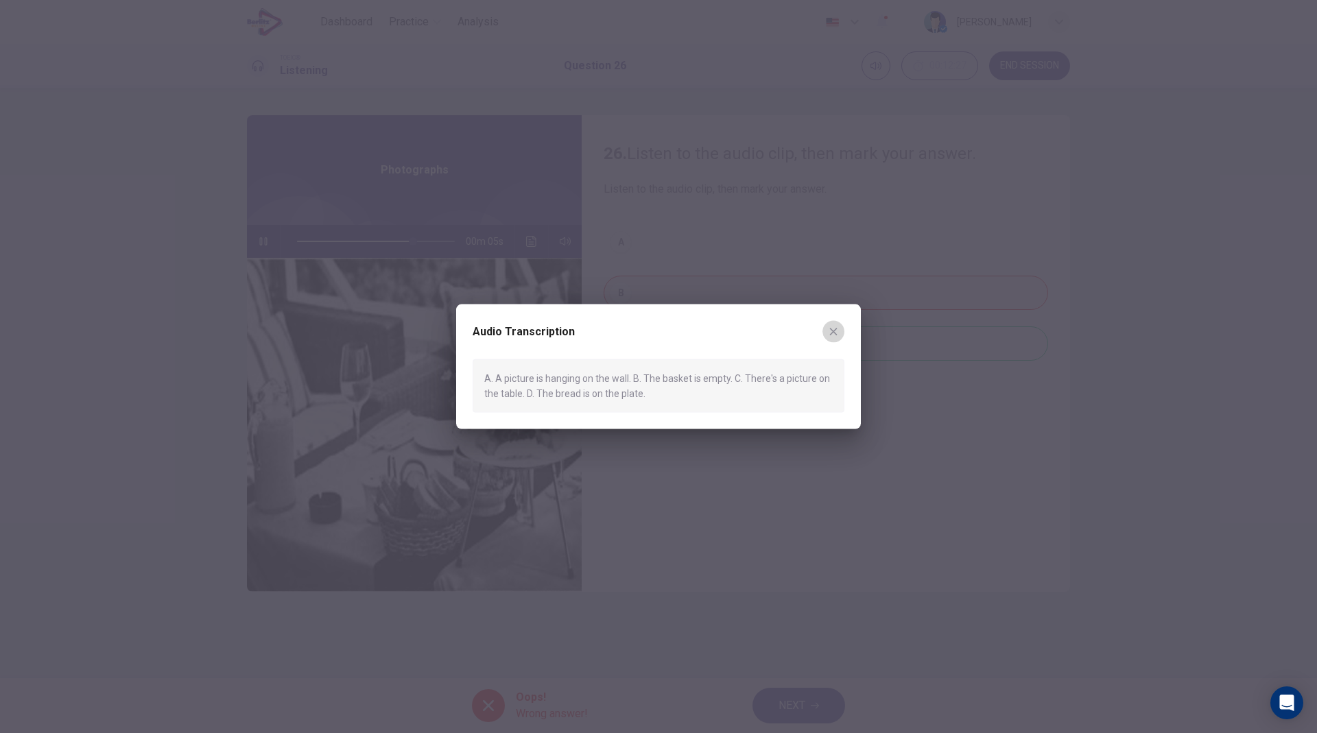
click at [838, 329] on icon "button" at bounding box center [833, 331] width 11 height 11
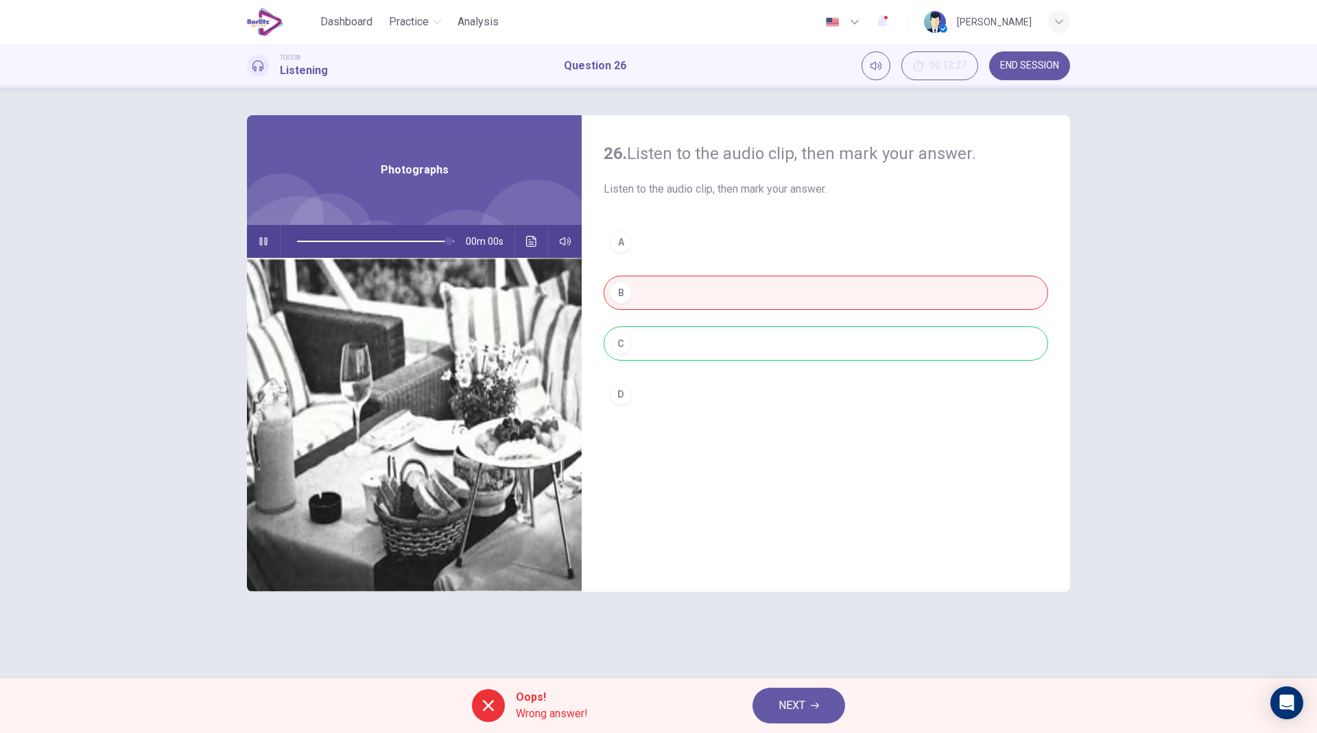
type input "*"
click at [525, 242] on button "Click to see the audio transcription" at bounding box center [532, 241] width 22 height 33
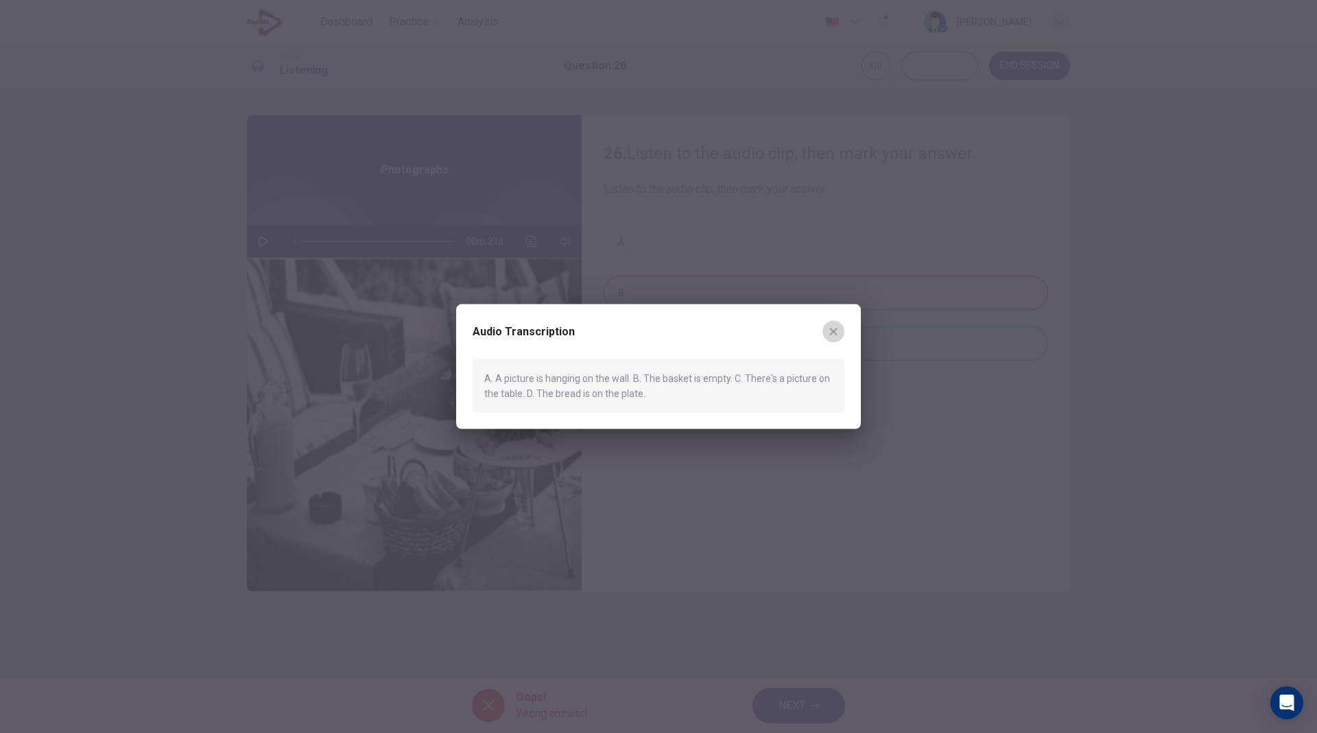
click at [841, 327] on button "button" at bounding box center [833, 331] width 22 height 22
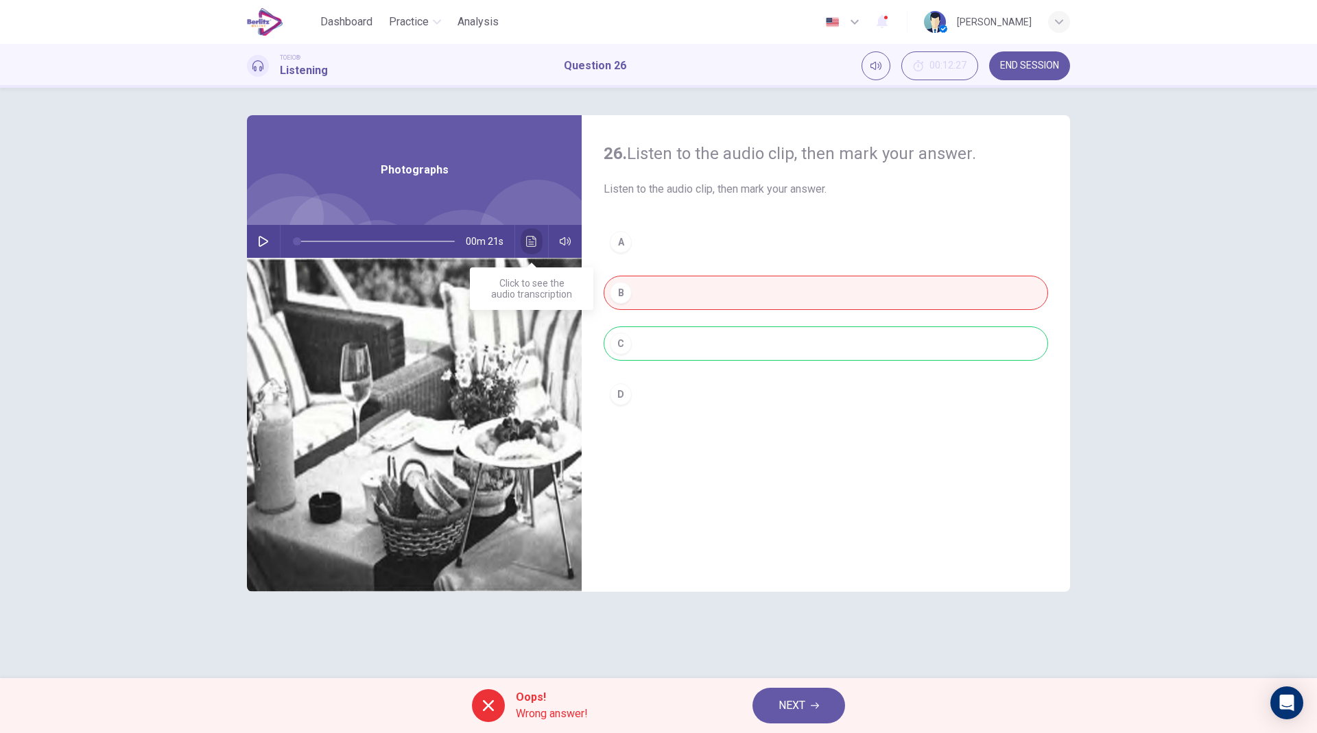
click at [529, 236] on icon "Click to see the audio transcription" at bounding box center [531, 241] width 11 height 11
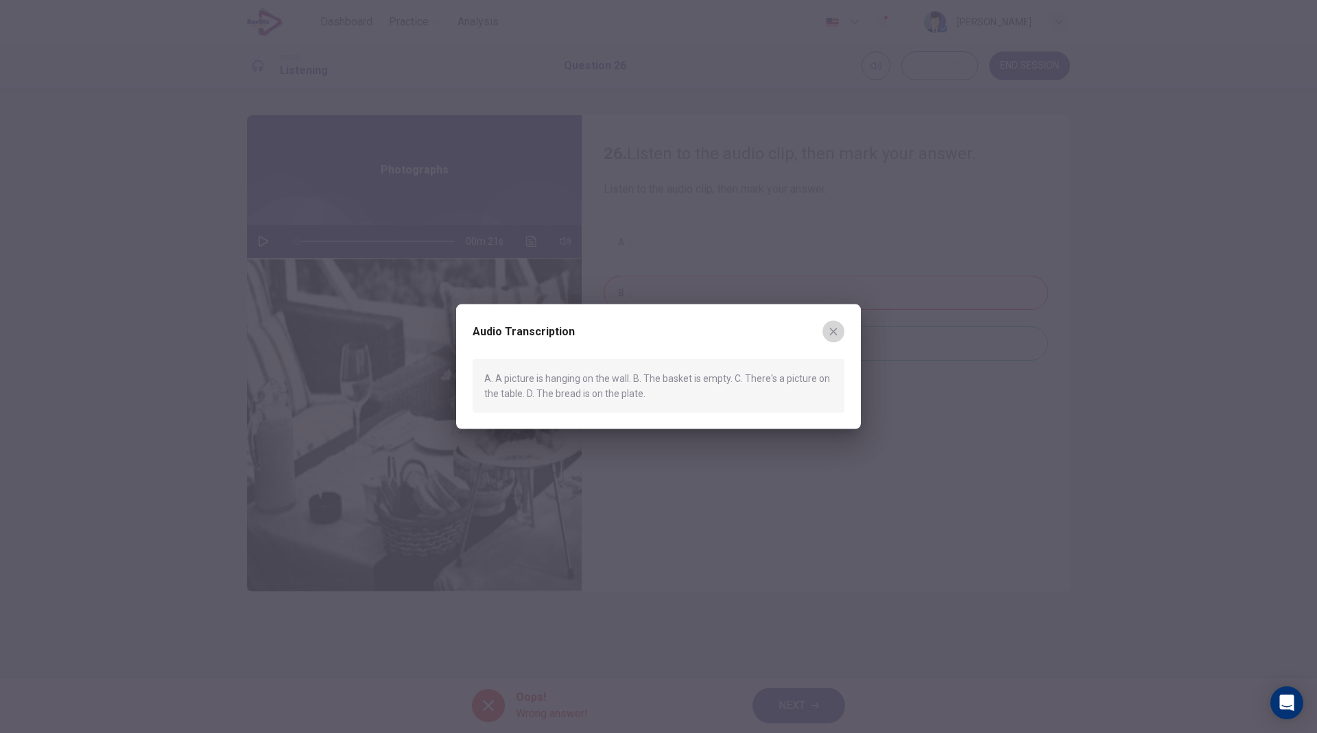
click at [836, 327] on icon "button" at bounding box center [833, 331] width 11 height 11
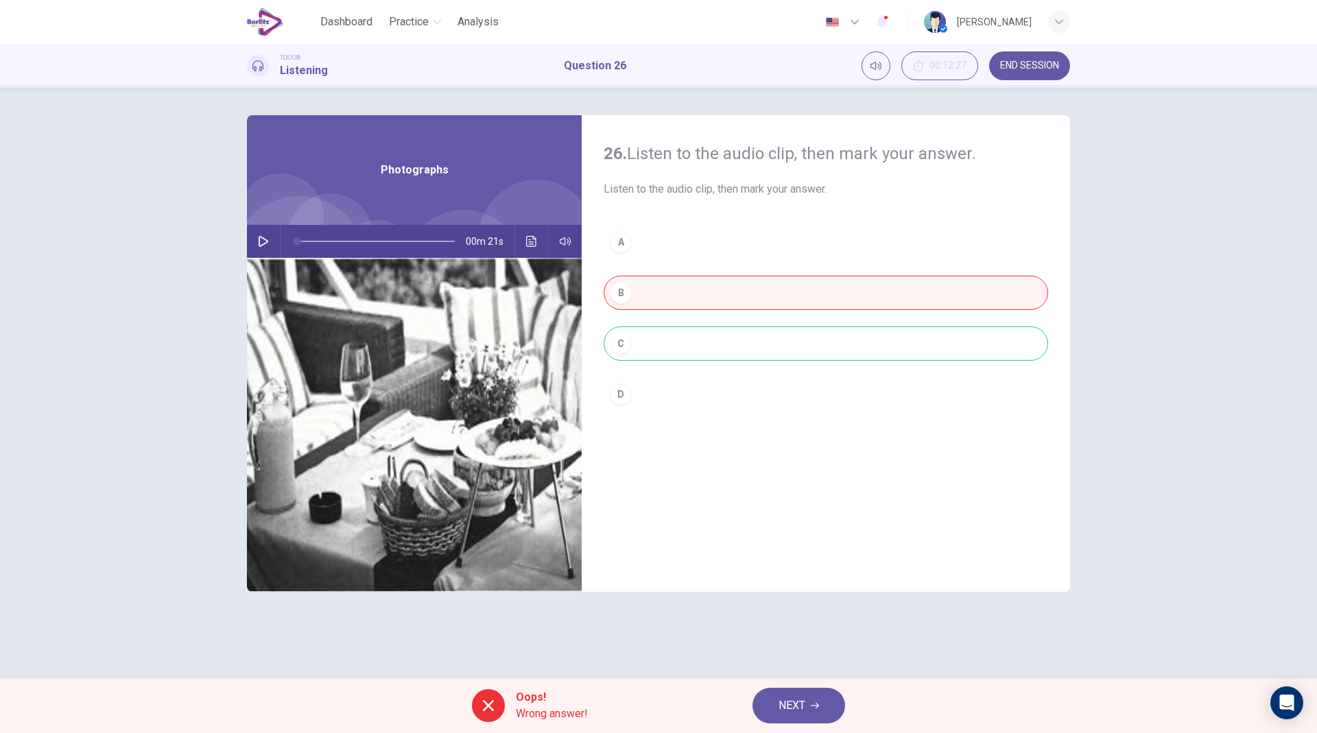
click at [475, 506] on img at bounding box center [414, 425] width 335 height 334
click at [772, 532] on button "NEXT" at bounding box center [799, 706] width 93 height 36
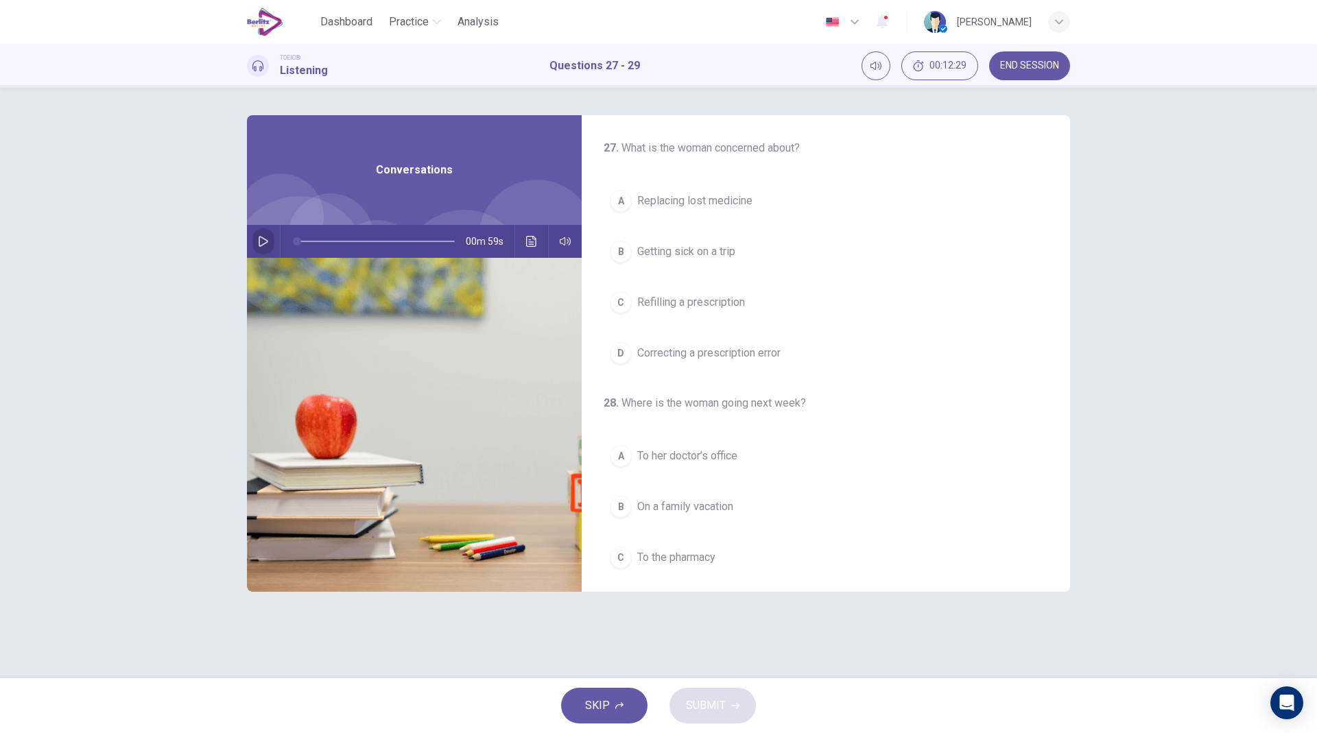
click at [256, 238] on button "button" at bounding box center [263, 241] width 22 height 33
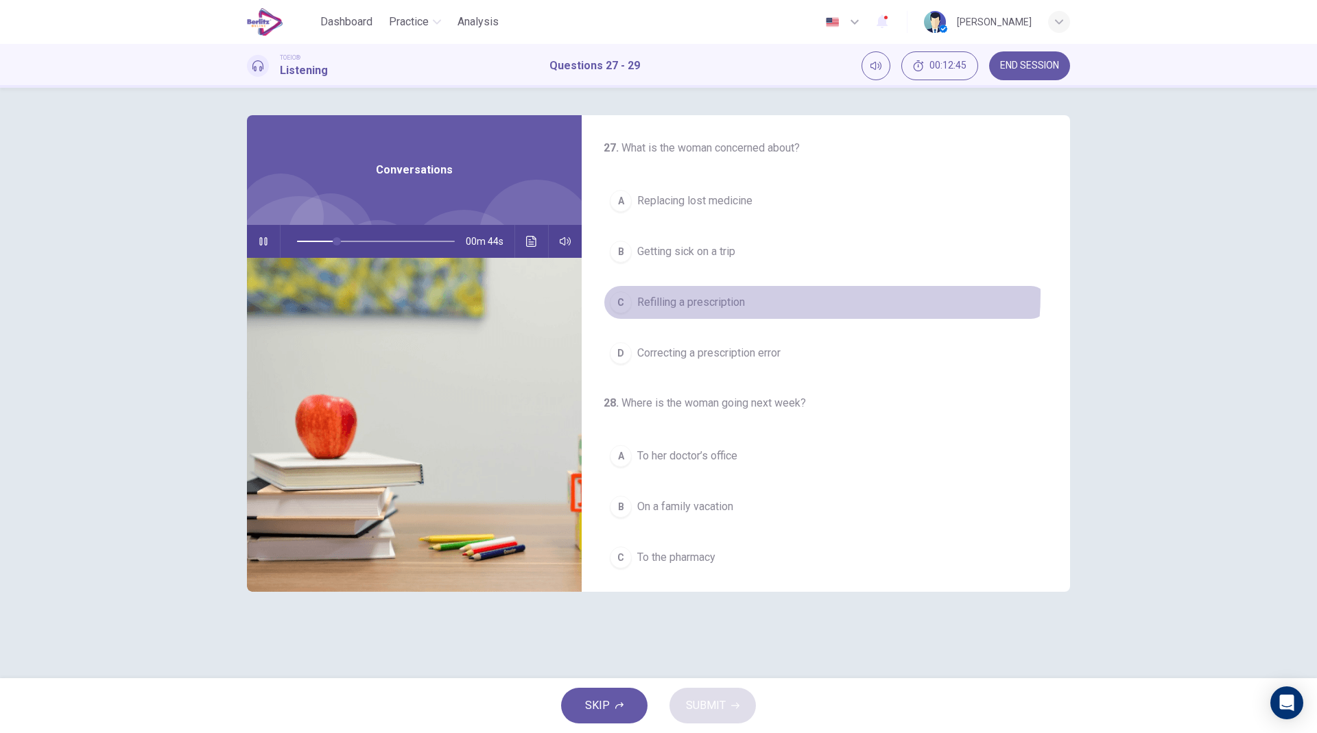
click at [744, 294] on span "Refilling a prescription" at bounding box center [691, 302] width 108 height 16
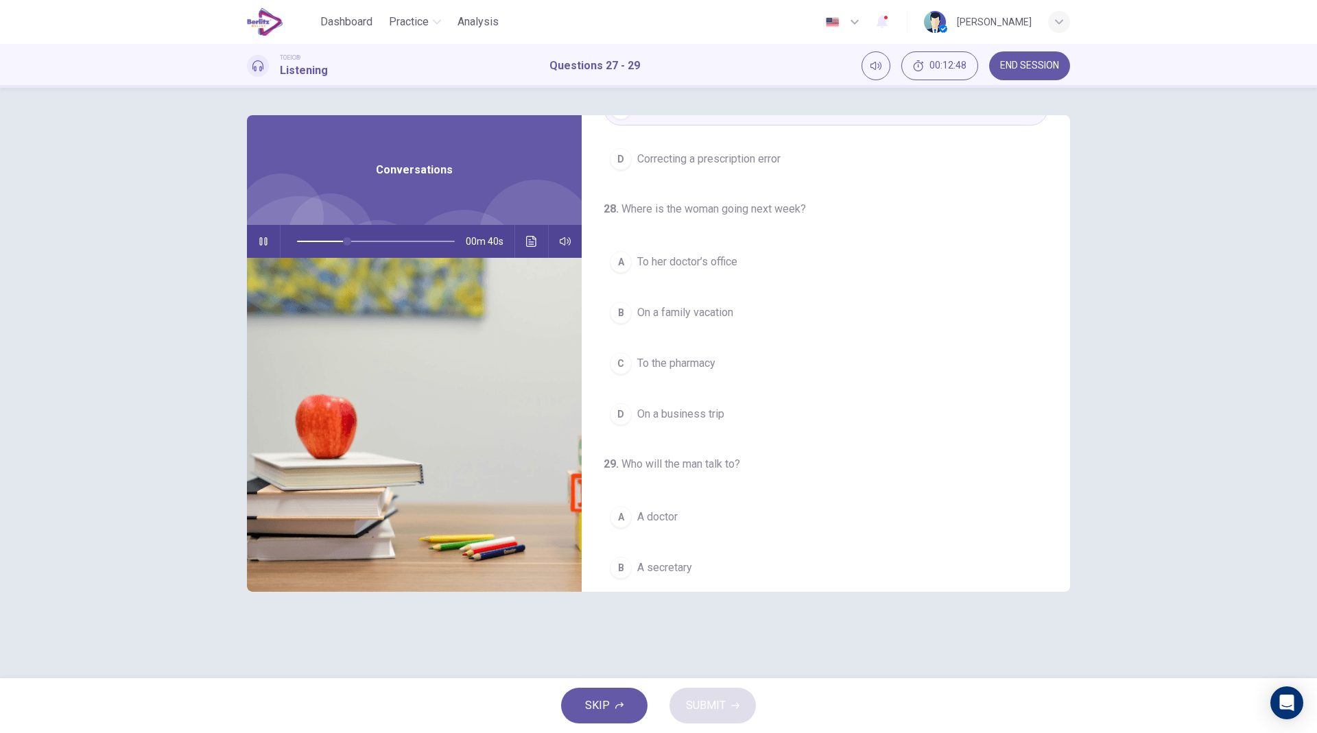
scroll to position [200, 0]
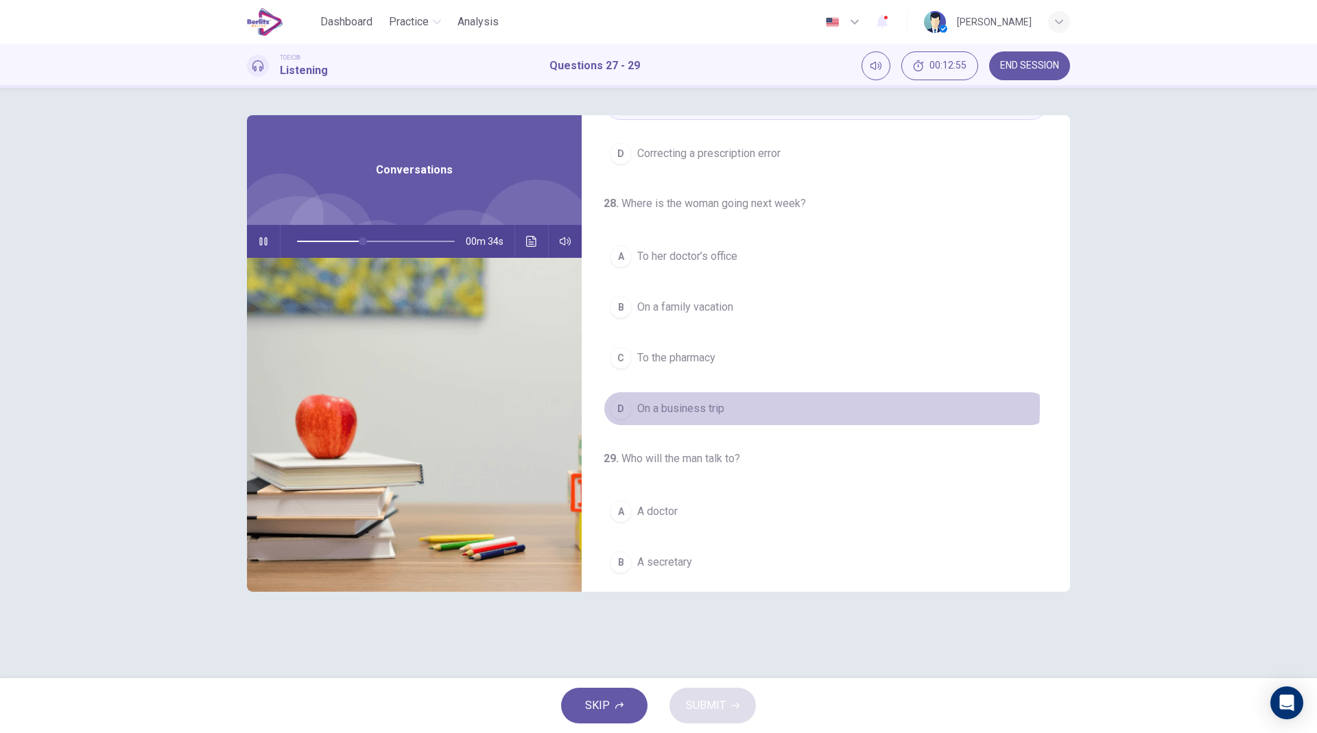
click at [702, 405] on span "On a business trip" at bounding box center [680, 409] width 87 height 16
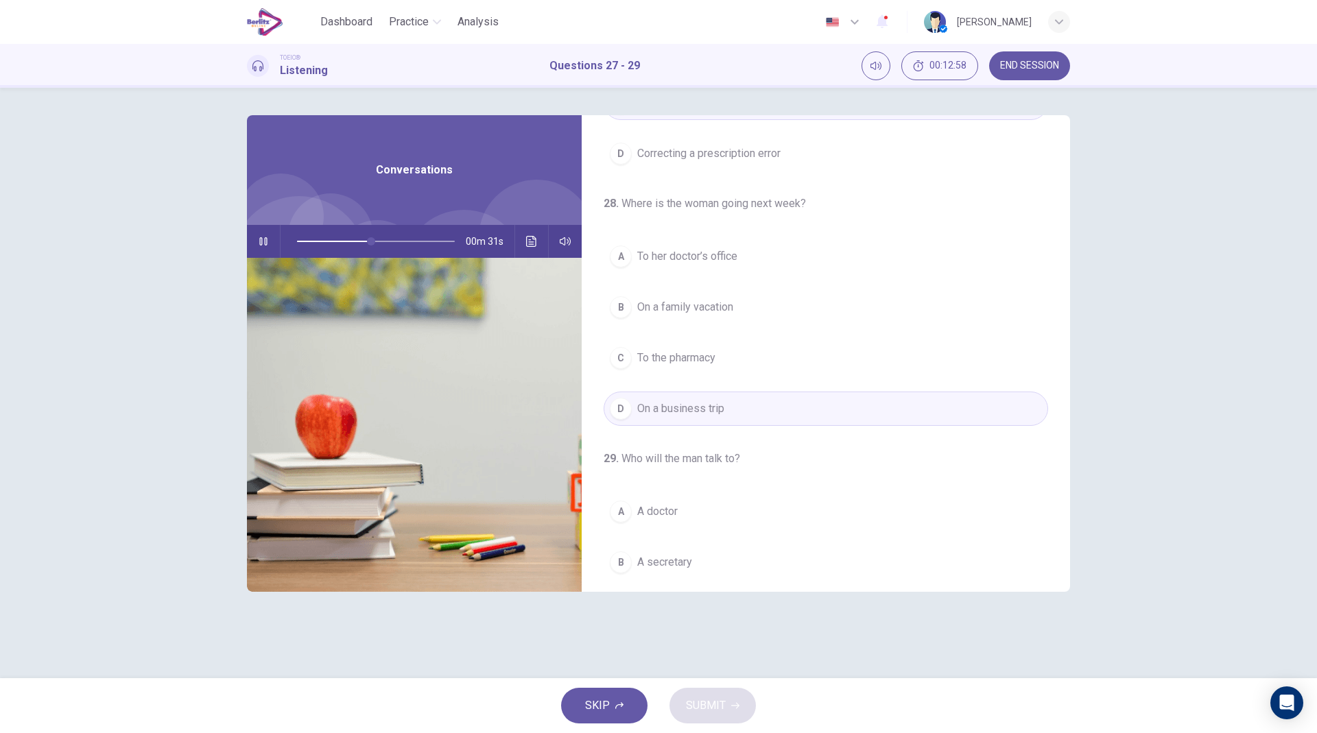
scroll to position [313, 0]
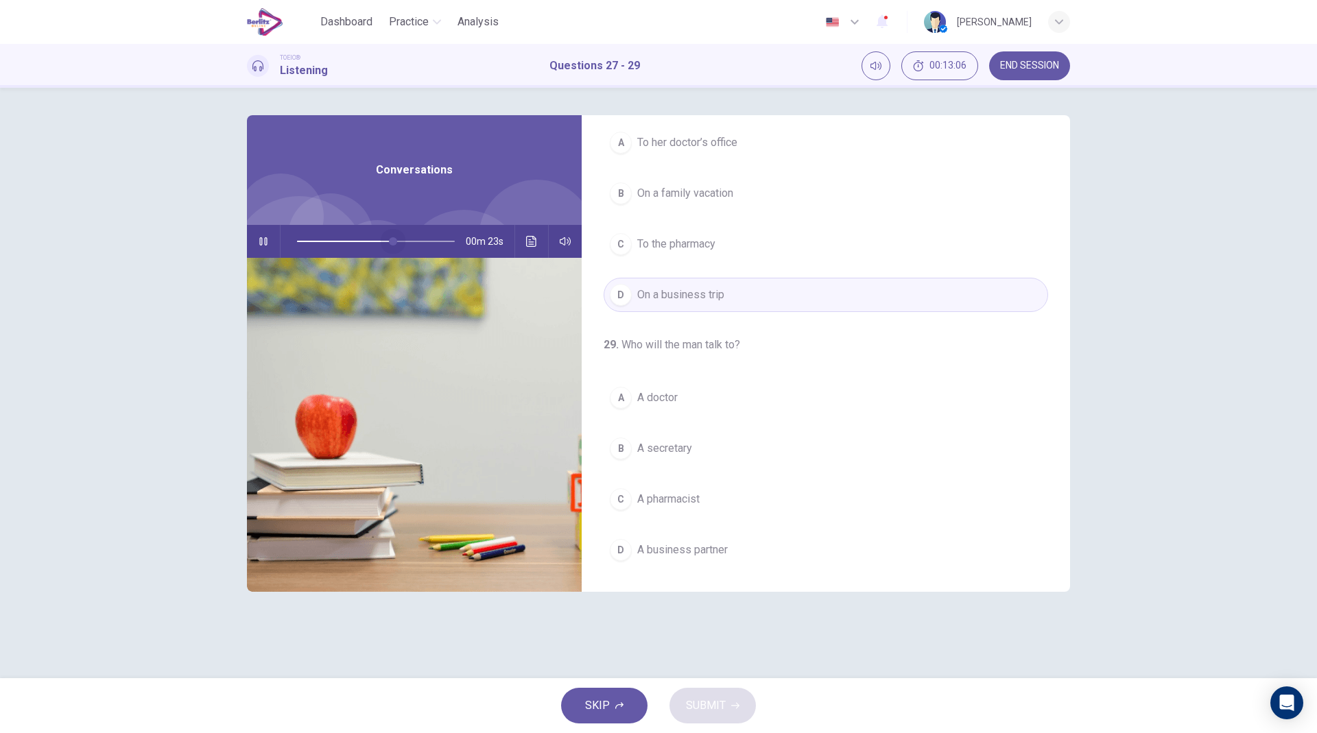
drag, startPoint x: 393, startPoint y: 234, endPoint x: 165, endPoint y: 213, distance: 229.4
click at [165, 213] on div "27 . What is the woman concerned about? A Replacing lost medicine B Getting sic…" at bounding box center [658, 383] width 1317 height 591
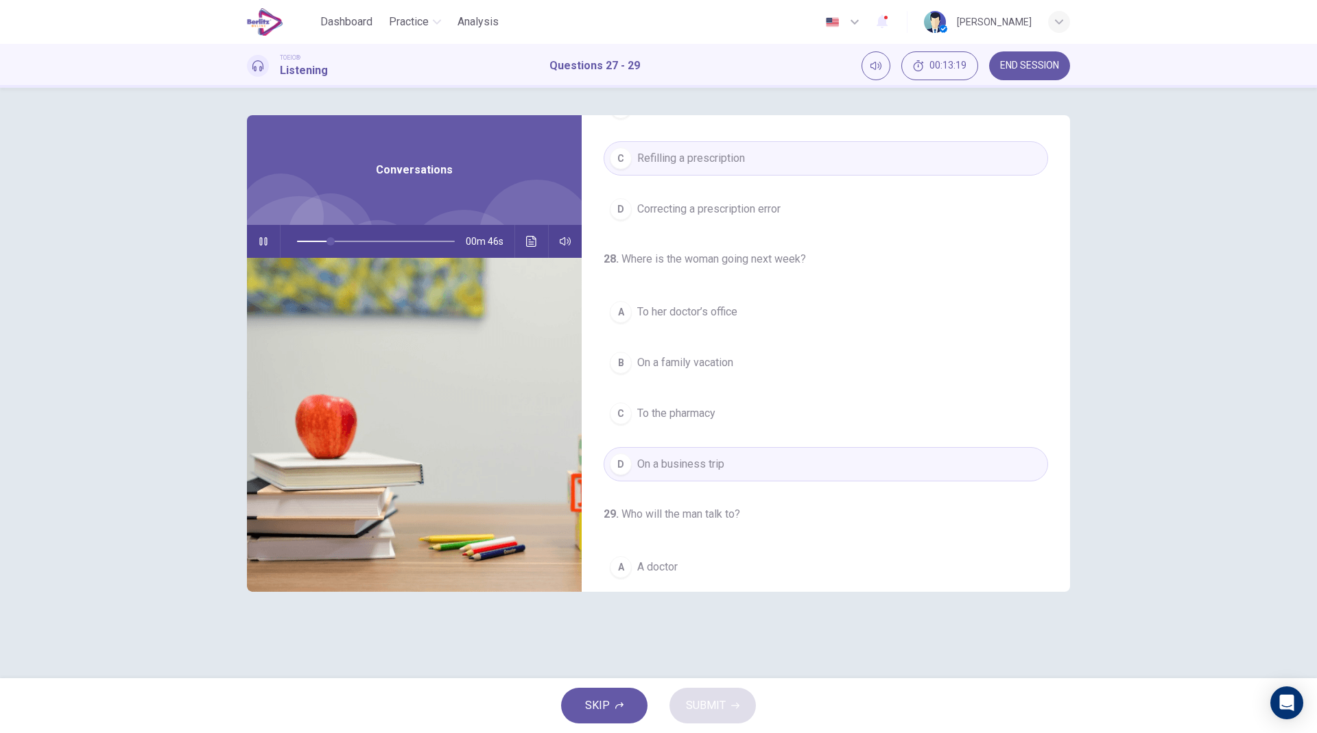
scroll to position [154, 0]
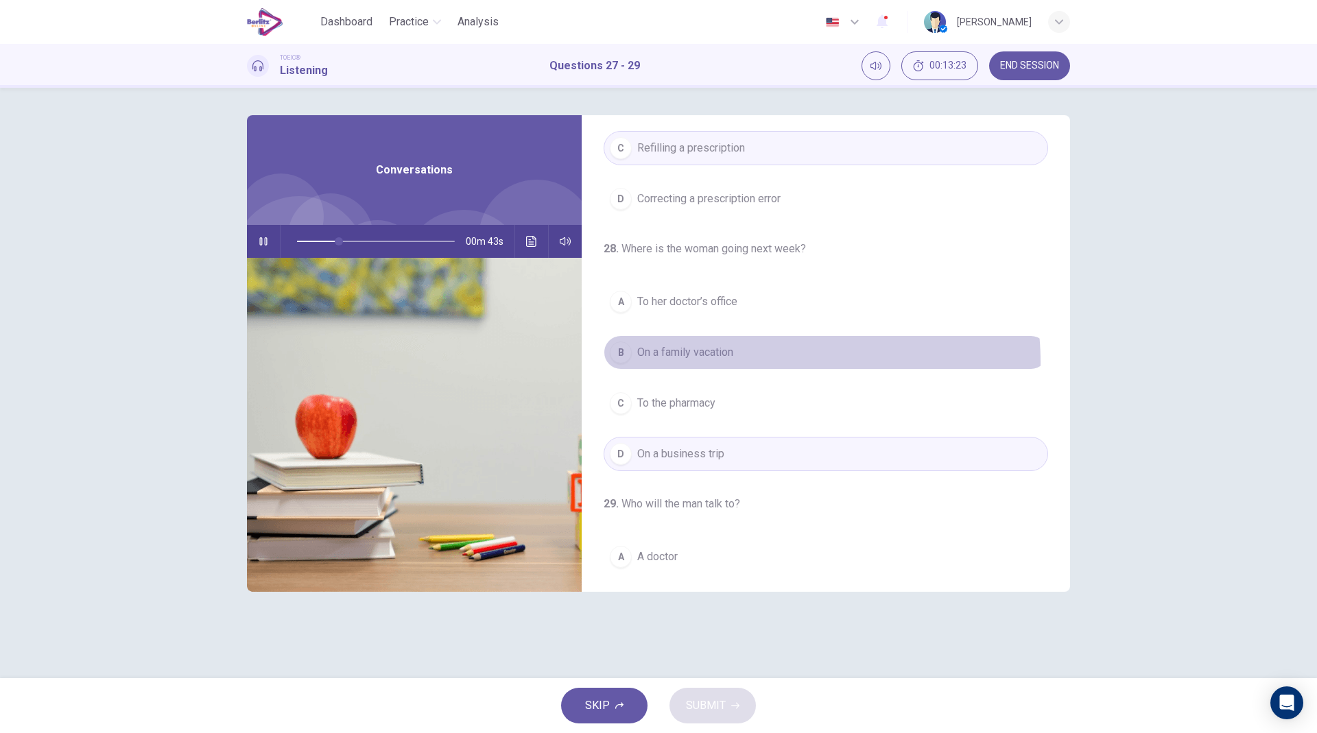
click at [755, 362] on button "B On a family vacation" at bounding box center [826, 352] width 445 height 34
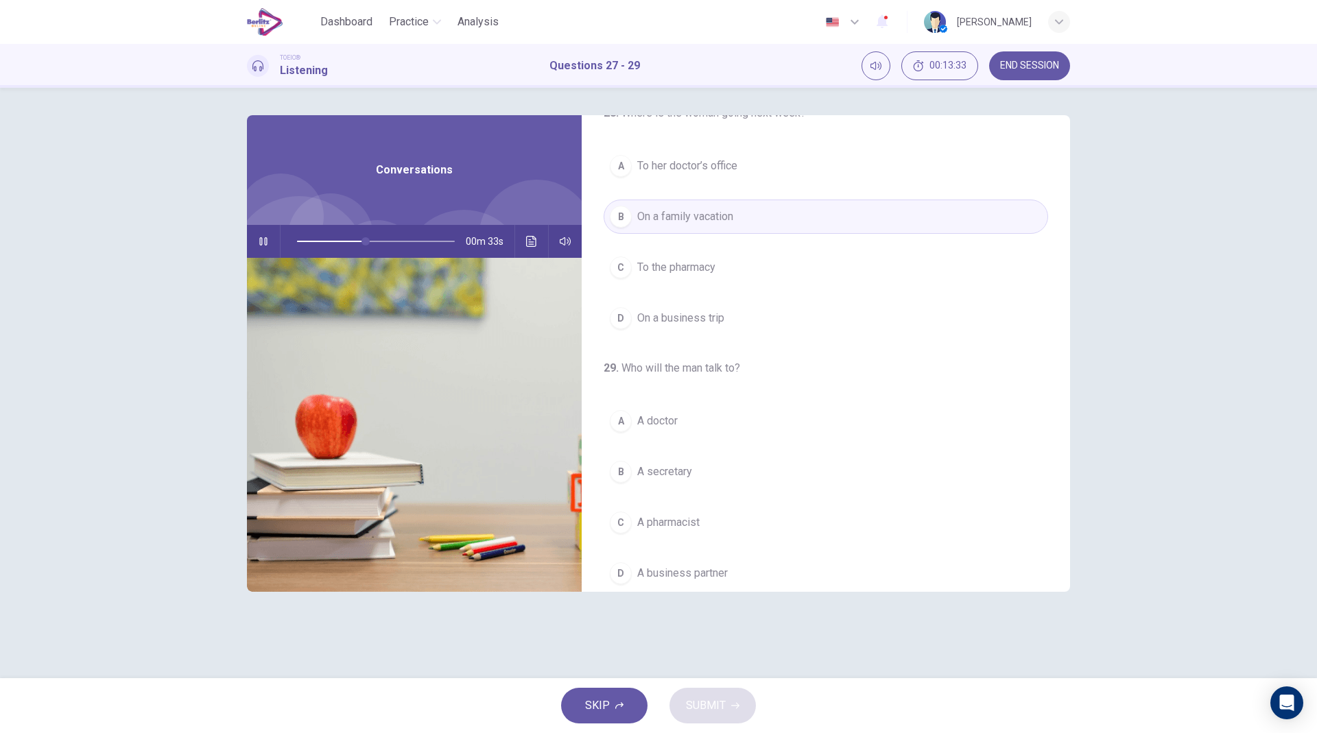
scroll to position [313, 0]
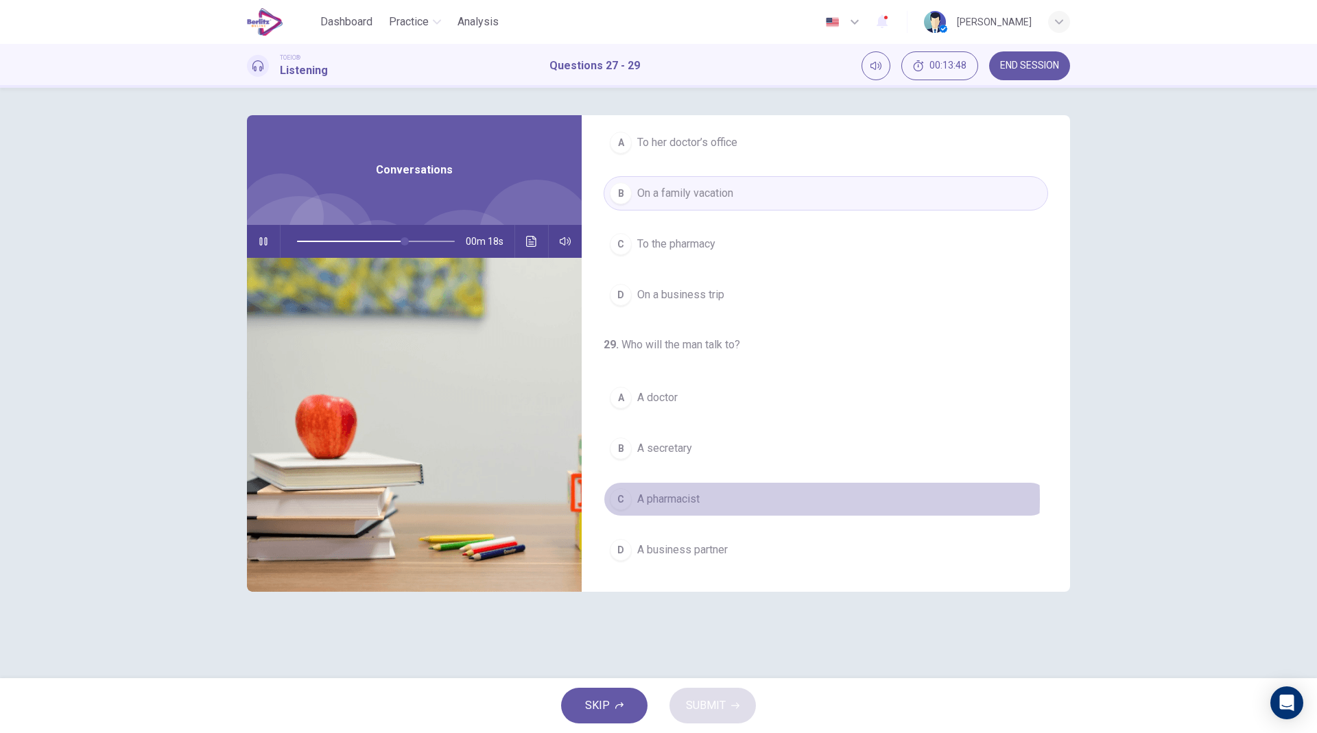
click at [696, 499] on span "A pharmacist" at bounding box center [668, 499] width 62 height 16
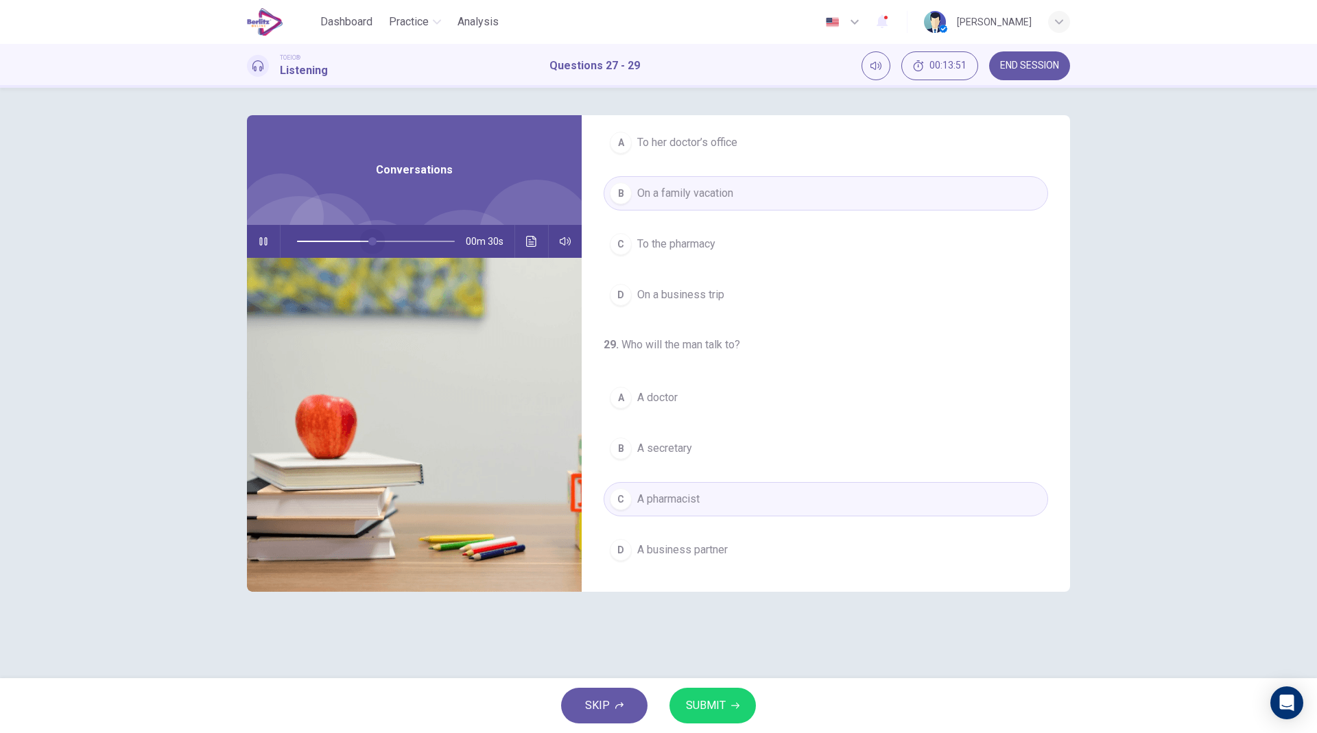
click at [372, 241] on span at bounding box center [376, 241] width 158 height 29
click at [357, 241] on span at bounding box center [376, 241] width 158 height 29
click at [733, 532] on icon "button" at bounding box center [735, 706] width 8 height 8
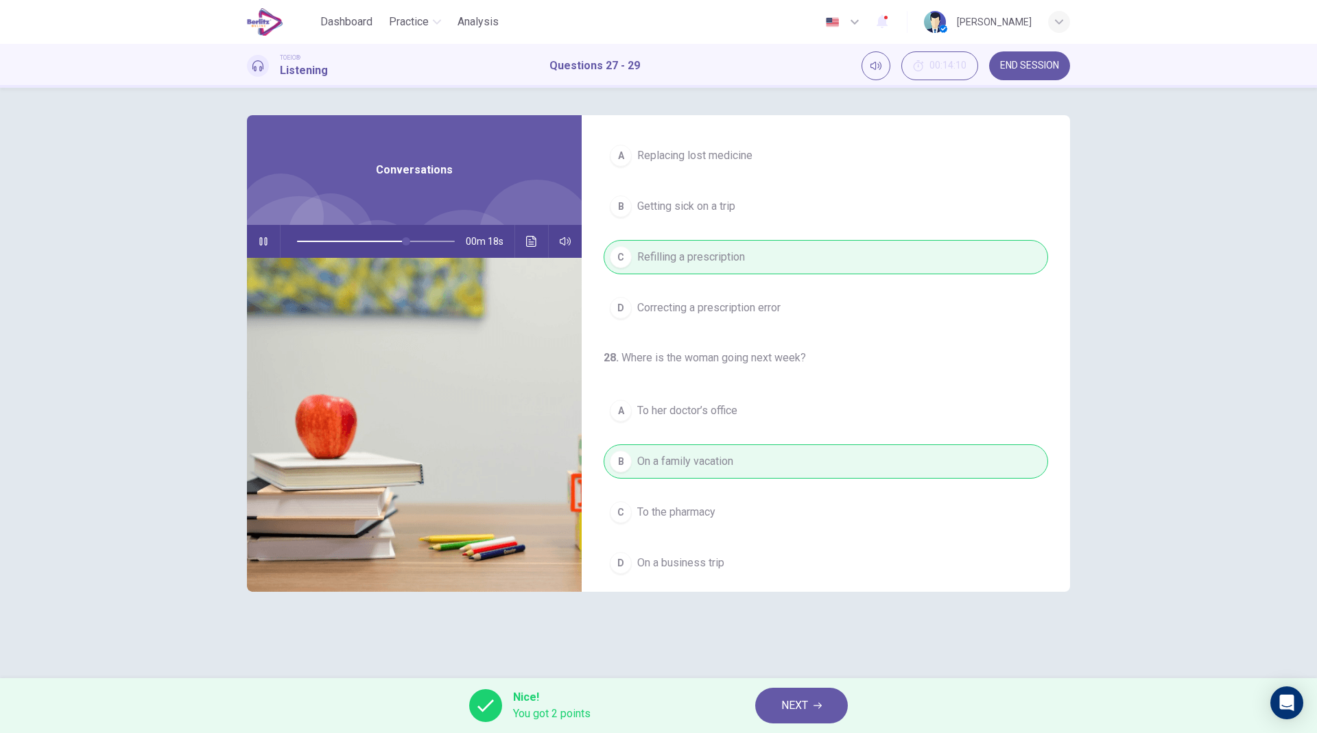
scroll to position [0, 0]
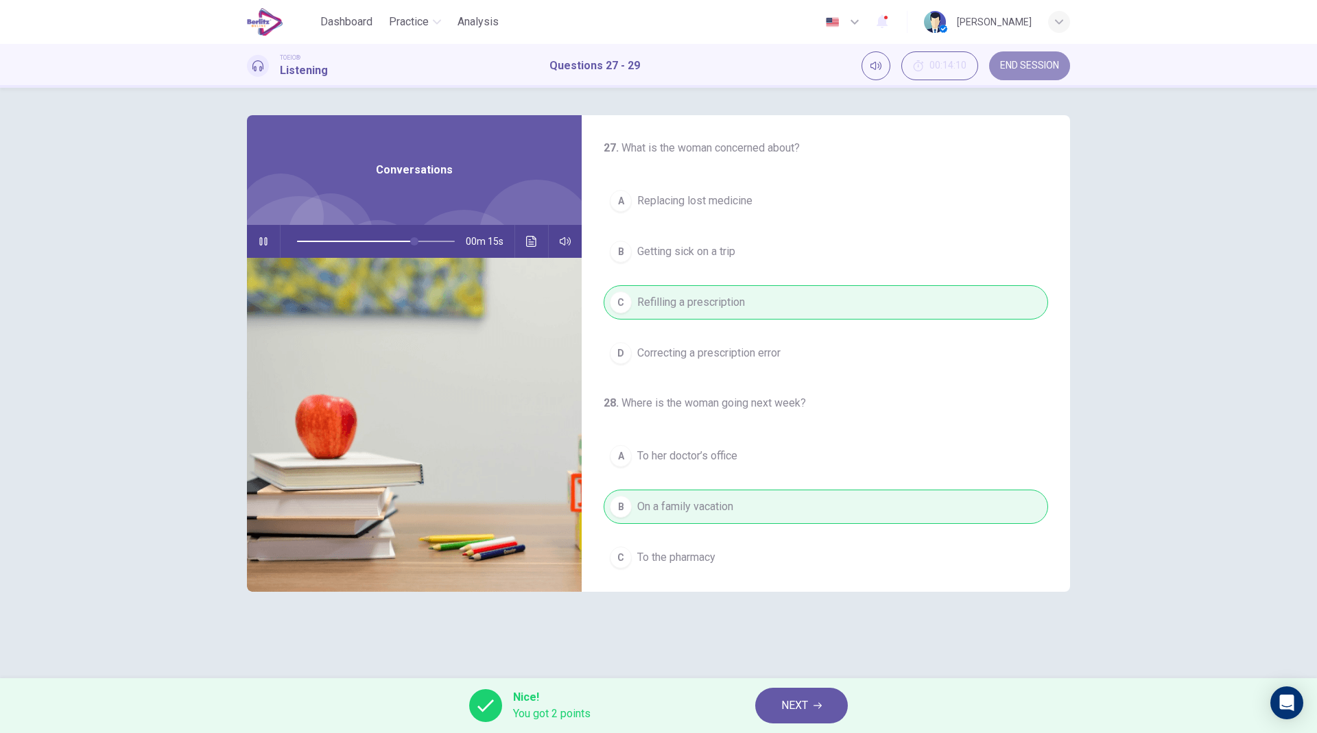
click at [957, 63] on span "END SESSION" at bounding box center [1029, 65] width 59 height 11
type input "**"
click at [779, 532] on button "NEXT" at bounding box center [801, 706] width 93 height 36
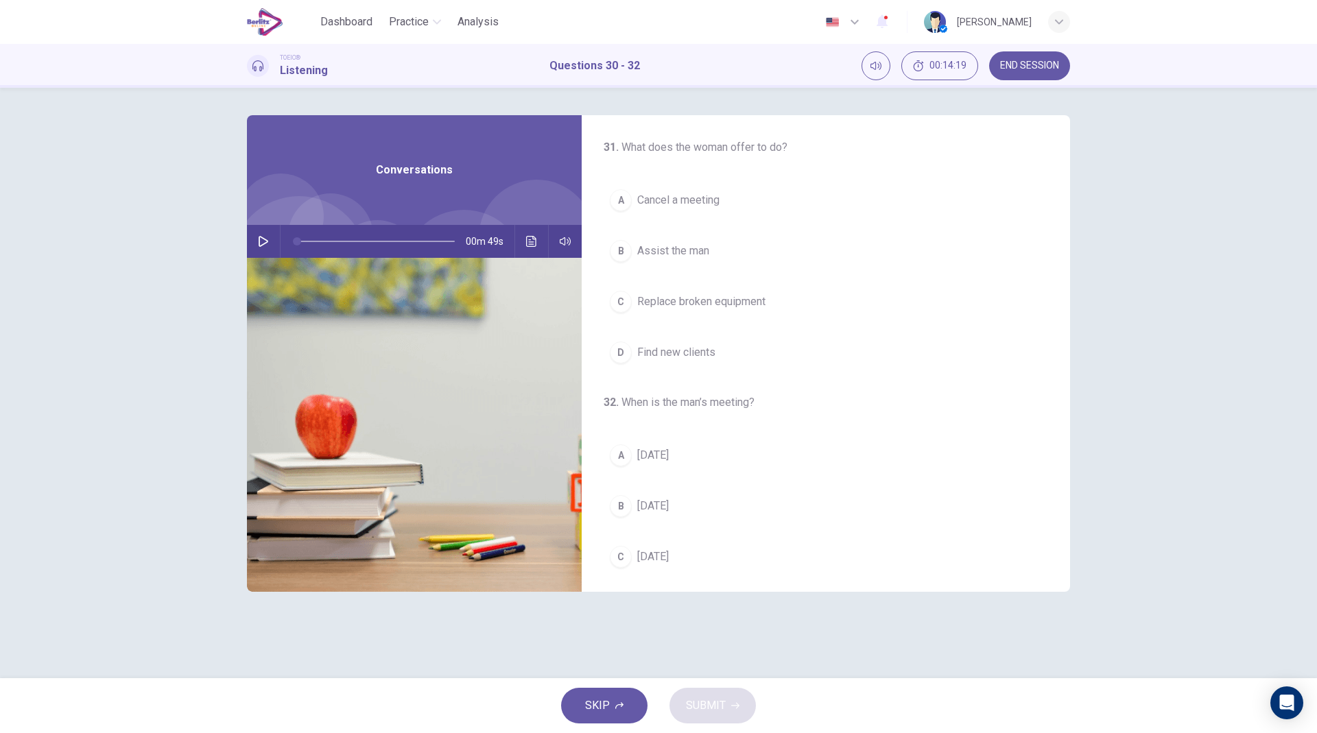
scroll to position [258, 0]
click at [262, 239] on icon "button" at bounding box center [263, 241] width 11 height 11
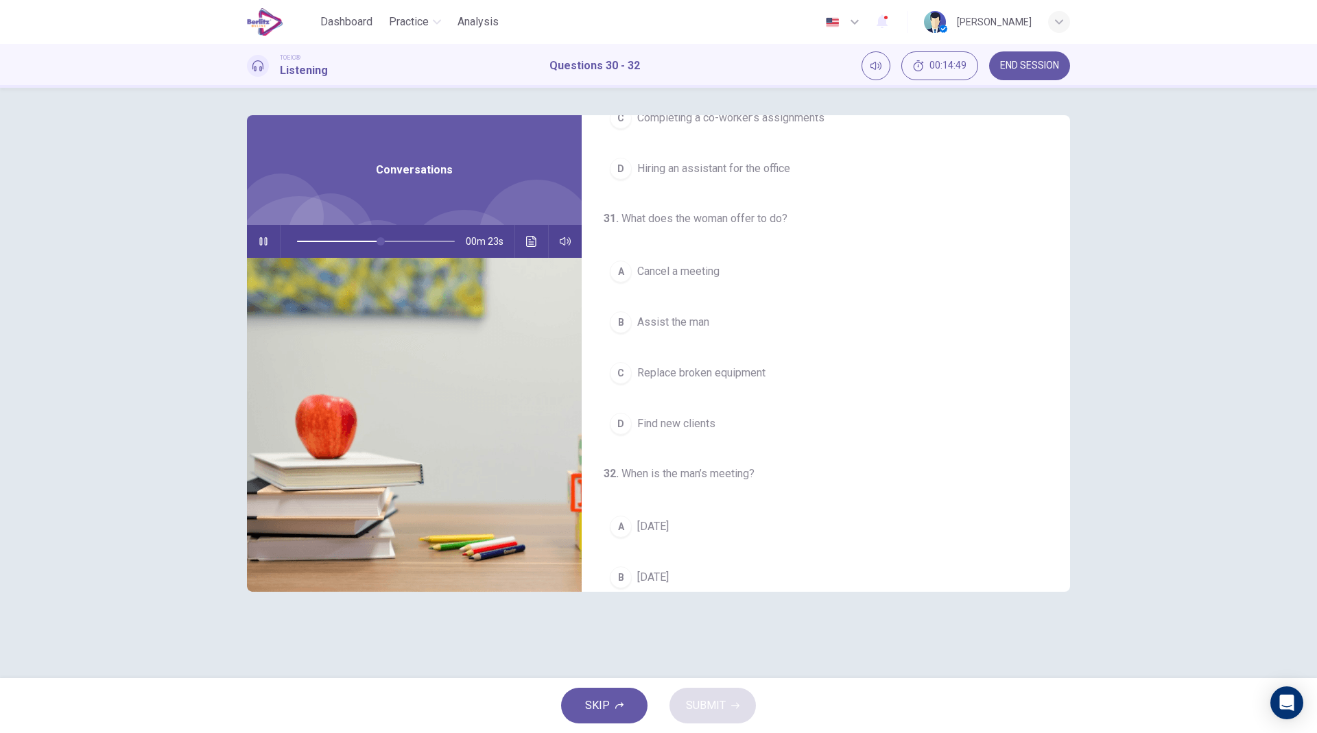
scroll to position [313, 0]
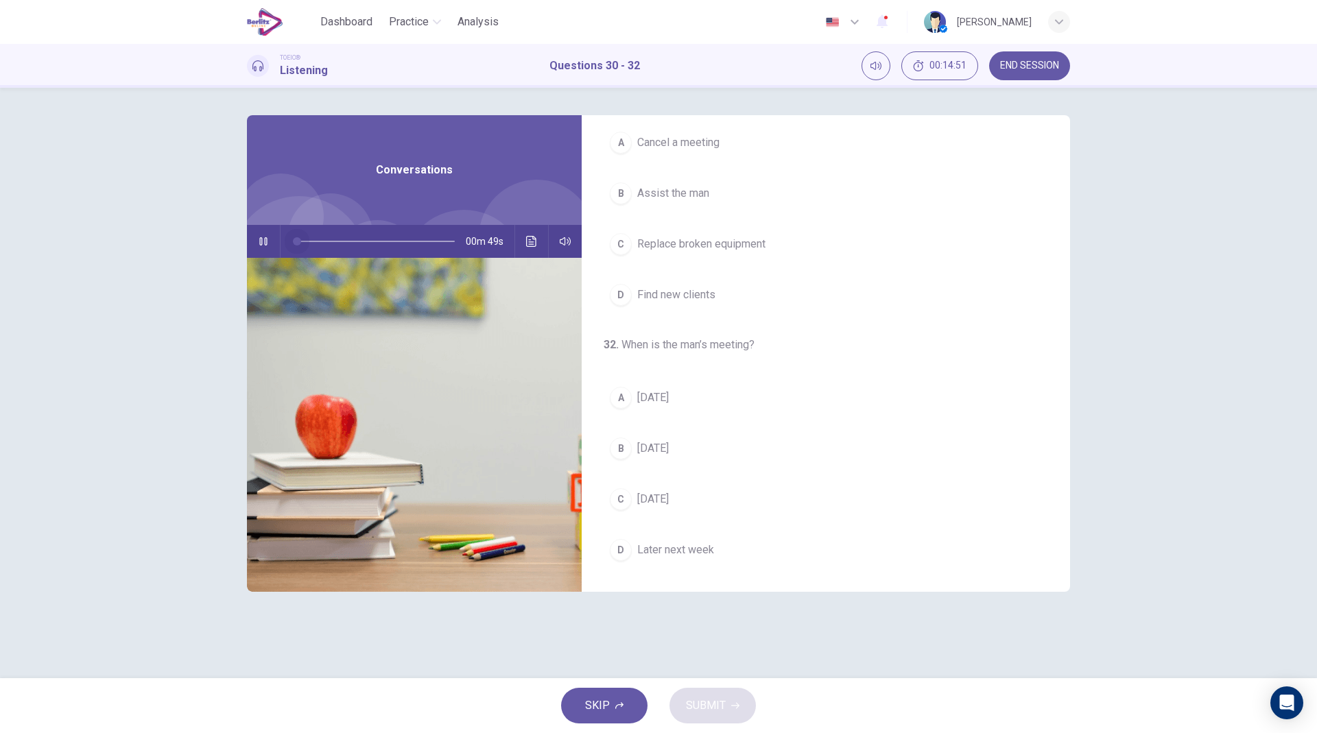
drag, startPoint x: 390, startPoint y: 237, endPoint x: 107, endPoint y: 184, distance: 288.3
click at [107, 184] on div "30 . What are the speakers discussing? A Treating an illness B Taking a vacatio…" at bounding box center [658, 383] width 1317 height 591
drag, startPoint x: 1071, startPoint y: 425, endPoint x: 1066, endPoint y: 331, distance: 94.1
click at [957, 331] on div "30 . What are the speakers discussing? A Treating an illness B Taking a vacatio…" at bounding box center [658, 383] width 867 height 536
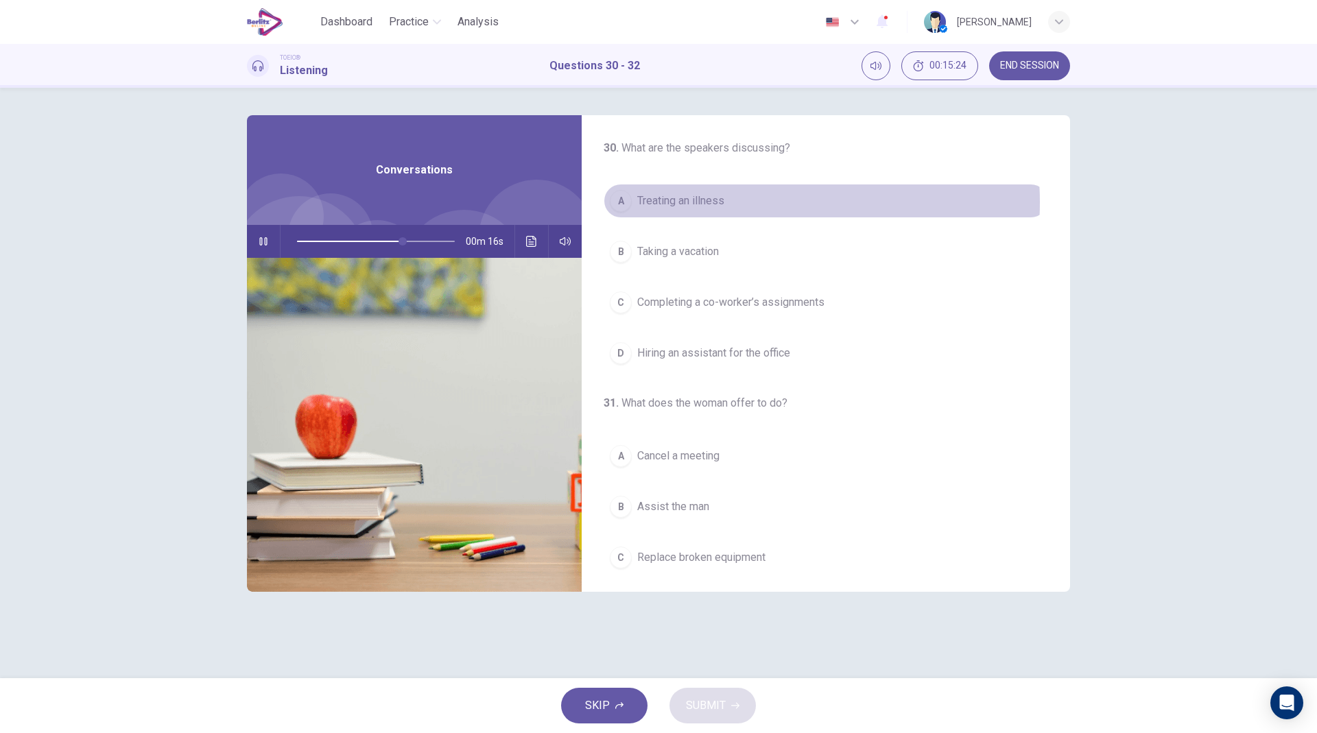
click at [726, 202] on button "A Treating an illness" at bounding box center [826, 201] width 445 height 34
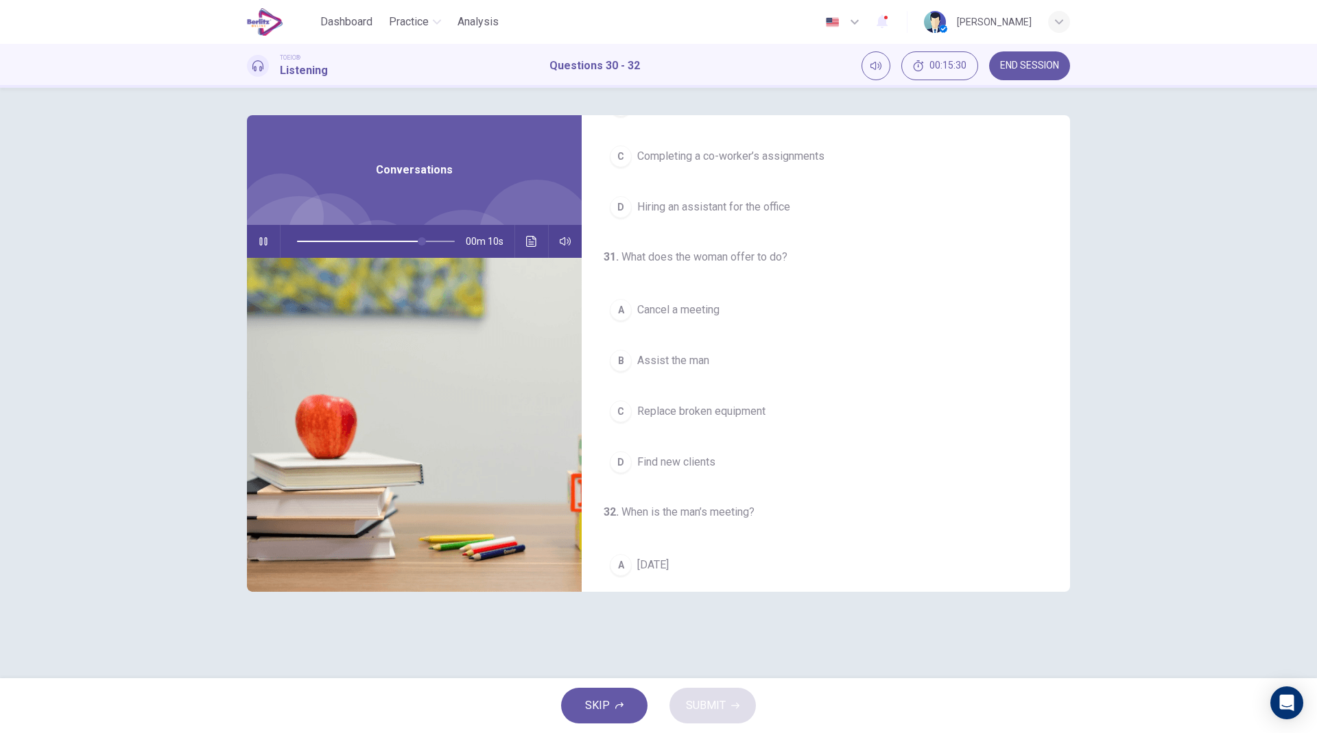
scroll to position [151, 0]
drag, startPoint x: 444, startPoint y: 238, endPoint x: 116, endPoint y: 188, distance: 331.7
click at [116, 188] on div "30 . What are the speakers discussing? A Treating an illness B Taking a vacatio…" at bounding box center [658, 383] width 1317 height 591
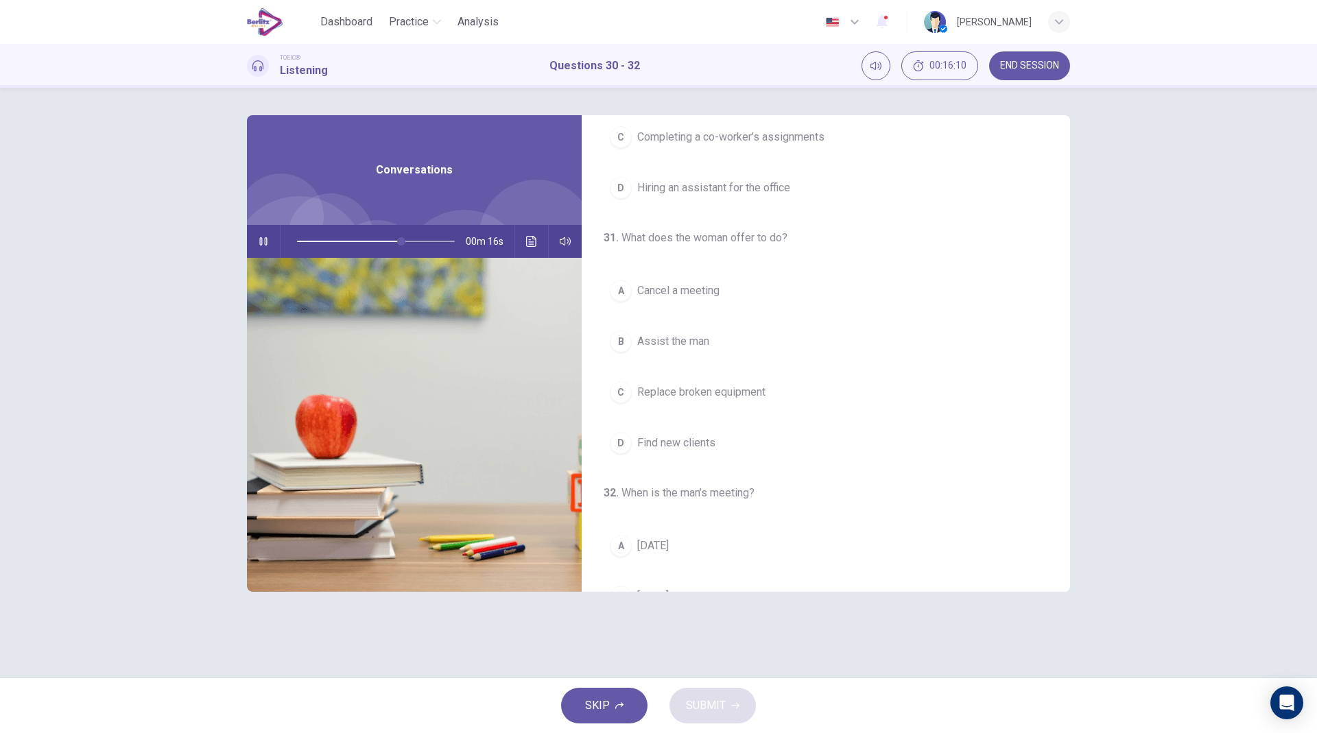
scroll to position [167, 0]
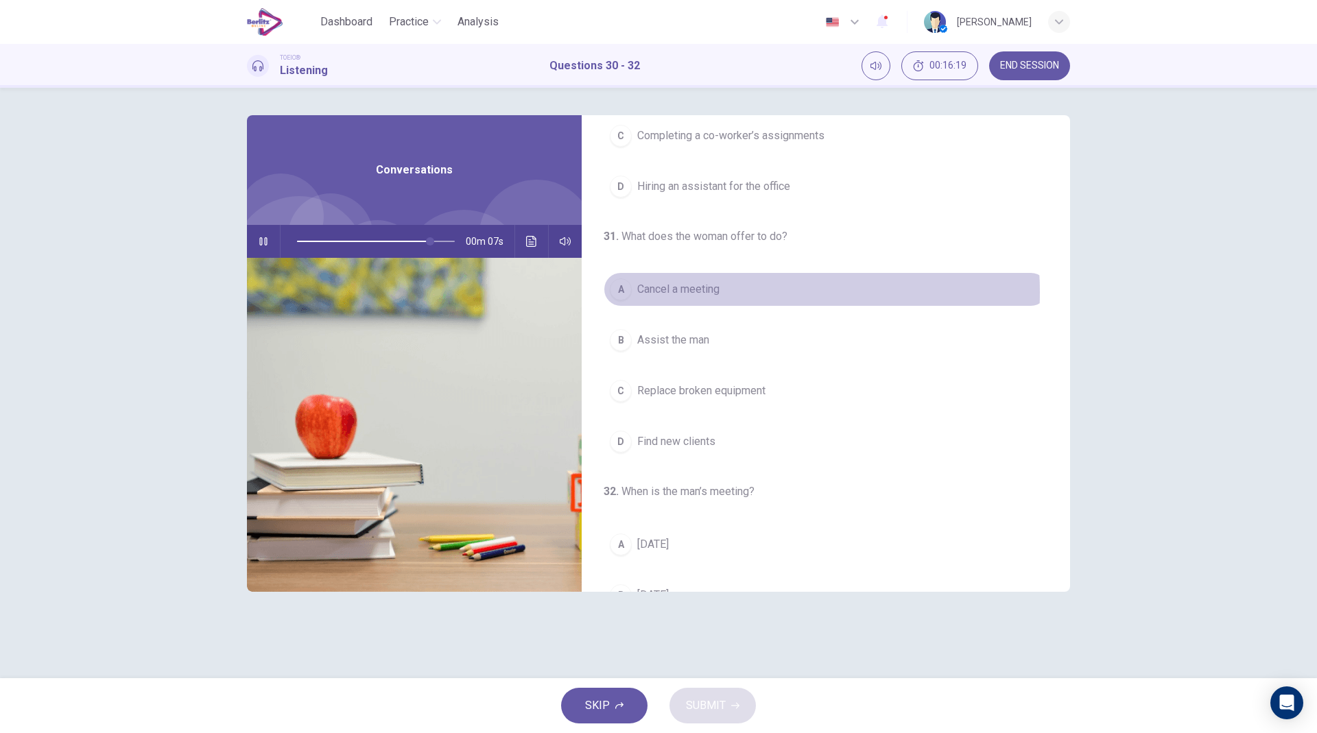
click at [720, 292] on span "Cancel a meeting" at bounding box center [678, 289] width 82 height 16
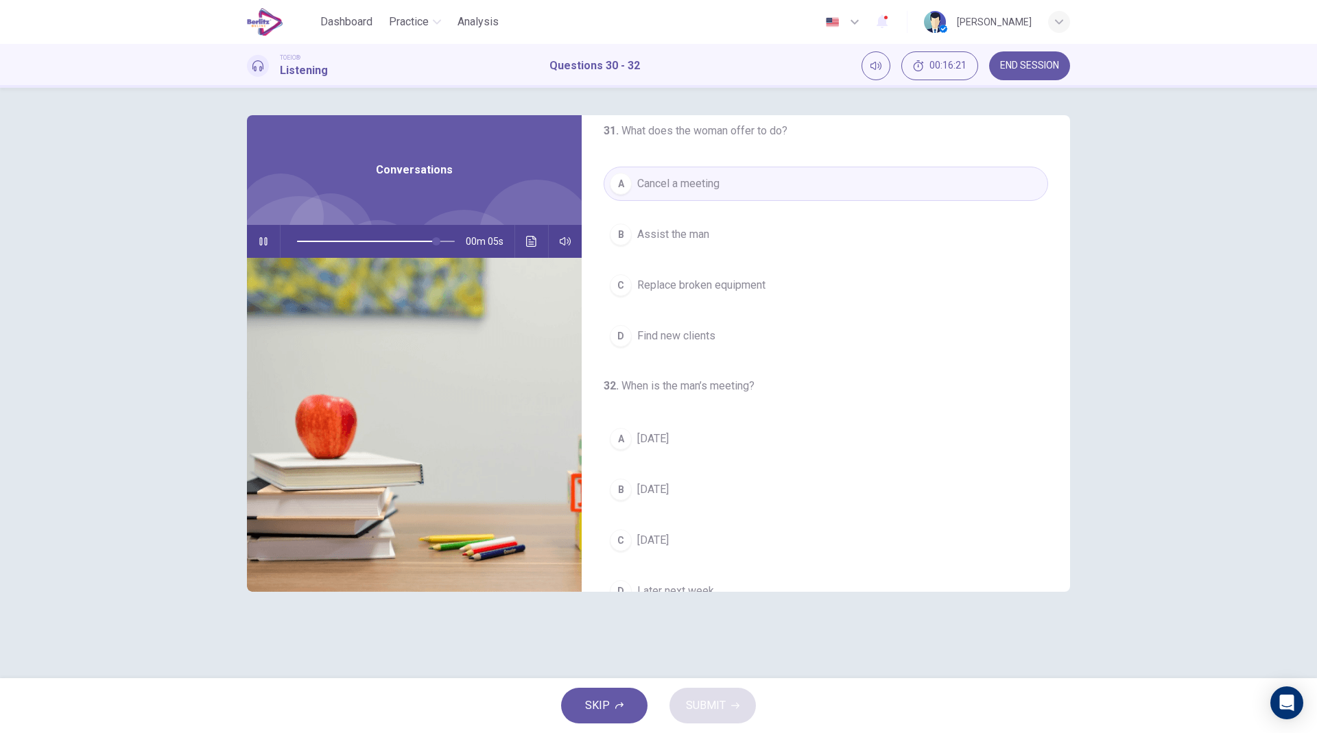
scroll to position [313, 0]
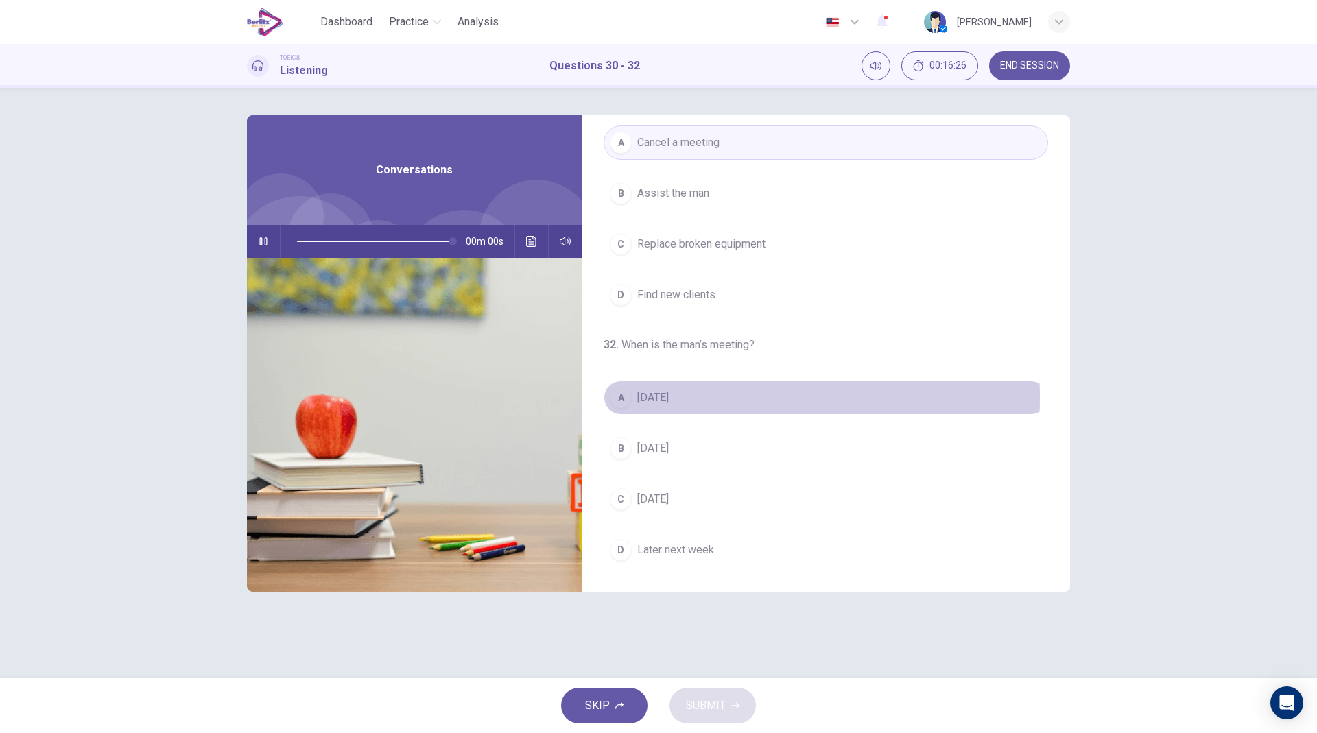
click at [657, 398] on span "Tomorrow" at bounding box center [653, 398] width 32 height 16
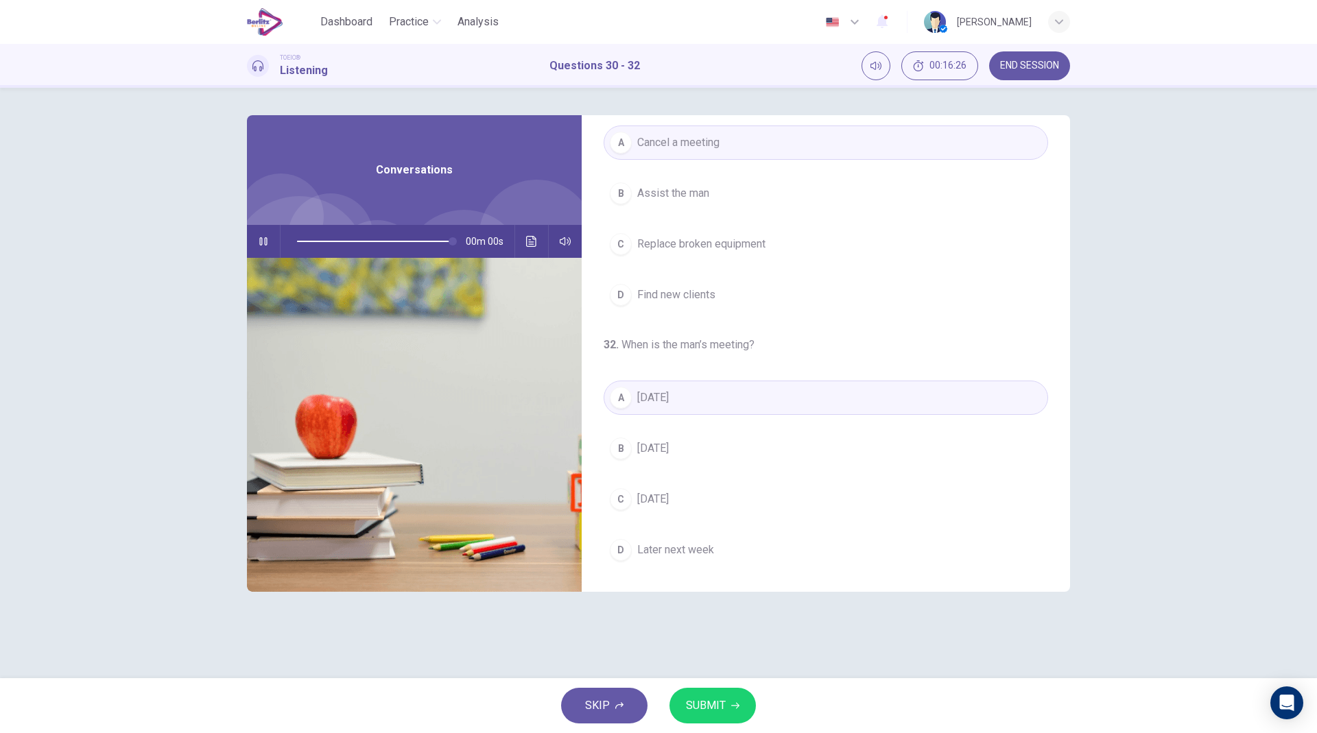
type input "*"
click at [713, 532] on div "SKIP SUBMIT" at bounding box center [658, 705] width 1317 height 55
click at [713, 532] on button "SUBMIT" at bounding box center [713, 706] width 86 height 36
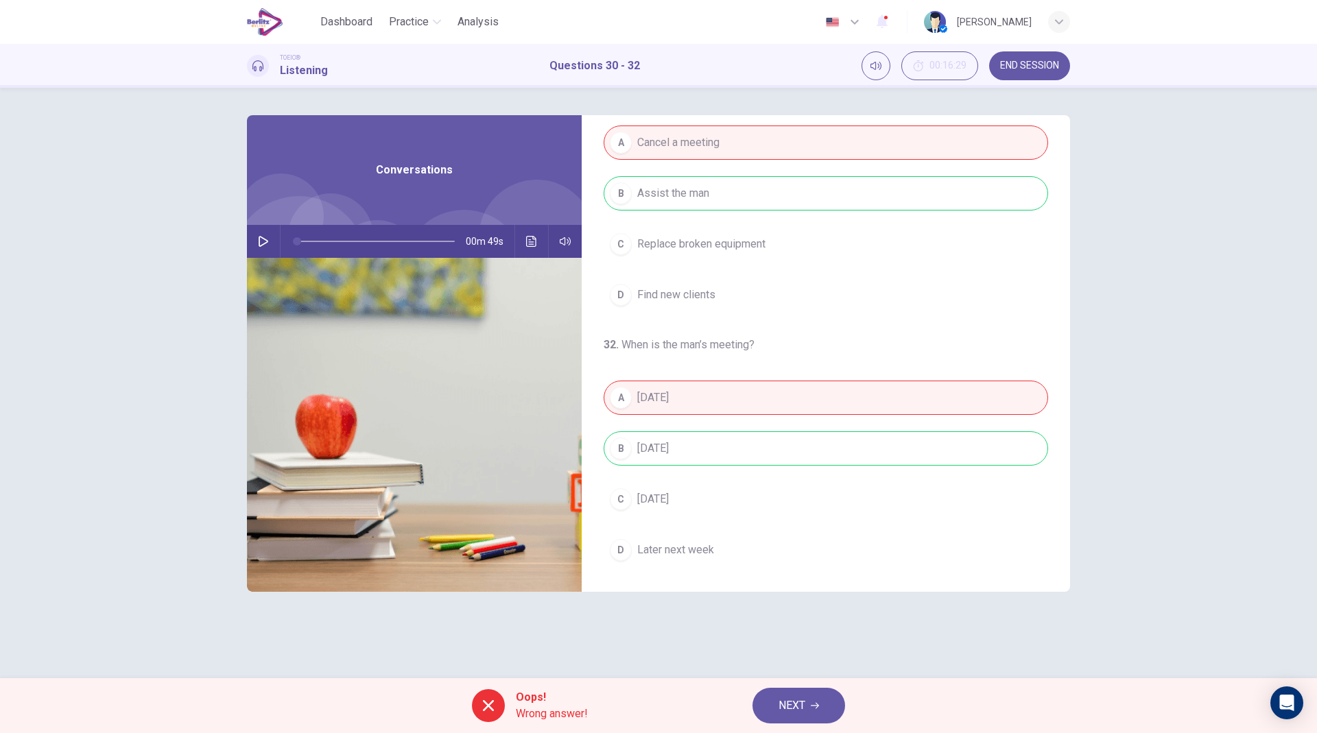
drag, startPoint x: 1061, startPoint y: 509, endPoint x: 1063, endPoint y: 440, distance: 69.3
click at [957, 440] on div "30 . What are the speakers discussing? A Treating an illness B Taking a vacatio…" at bounding box center [826, 353] width 488 height 477
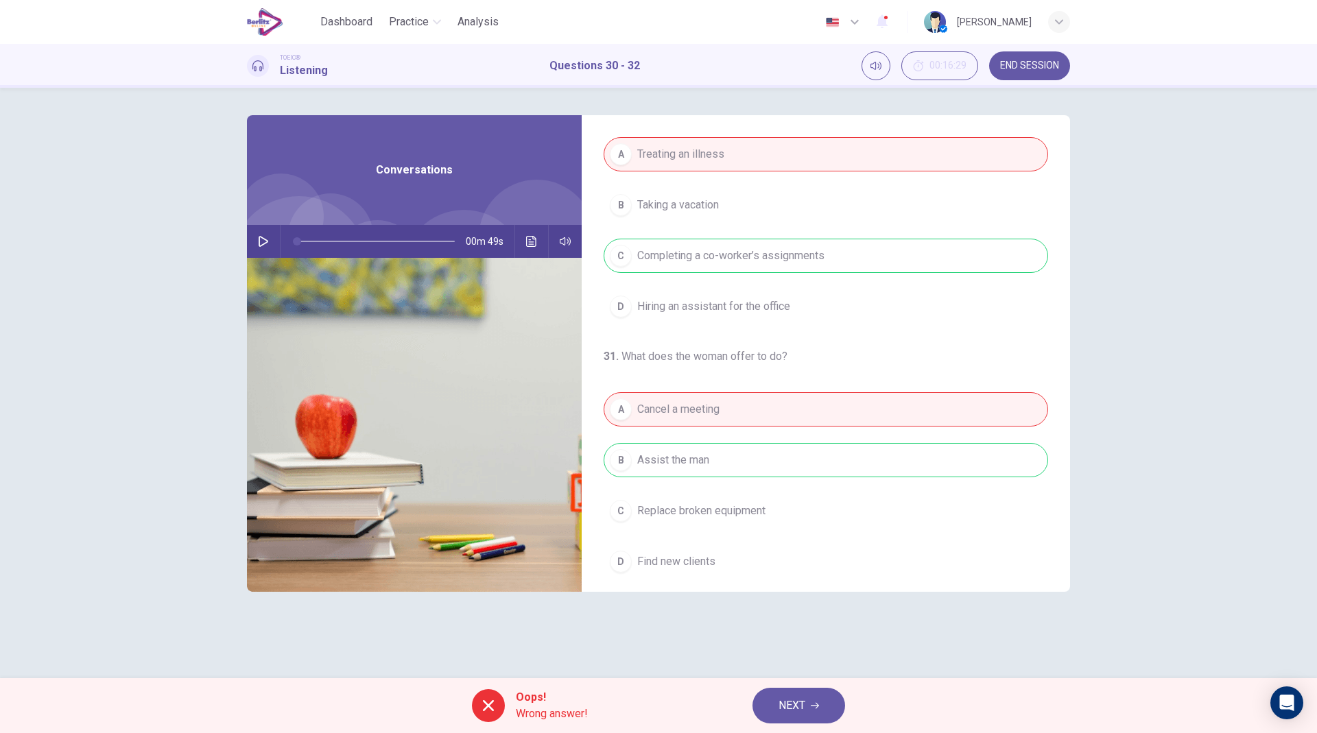
scroll to position [0, 0]
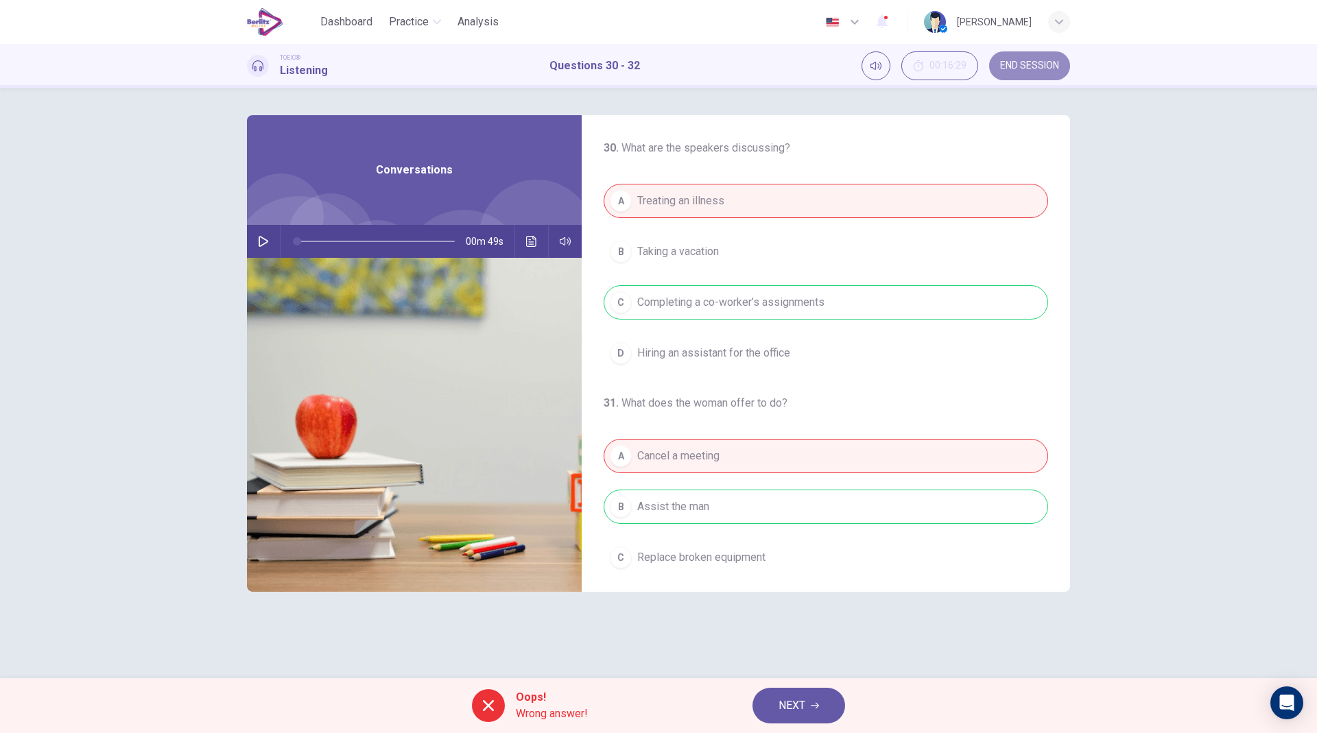
click at [957, 60] on span "END SESSION" at bounding box center [1029, 65] width 59 height 11
